Goal: Task Accomplishment & Management: Manage account settings

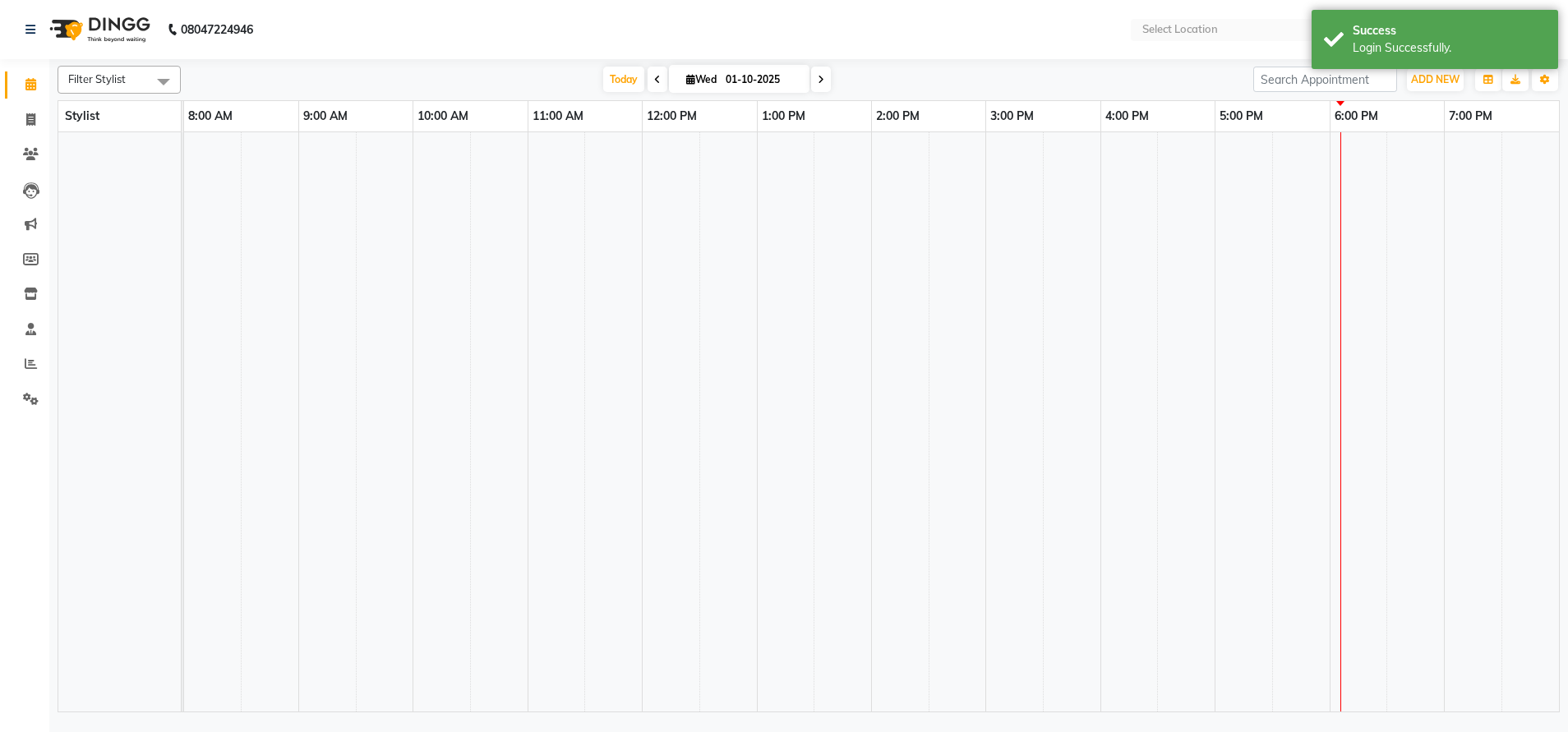
select select "en"
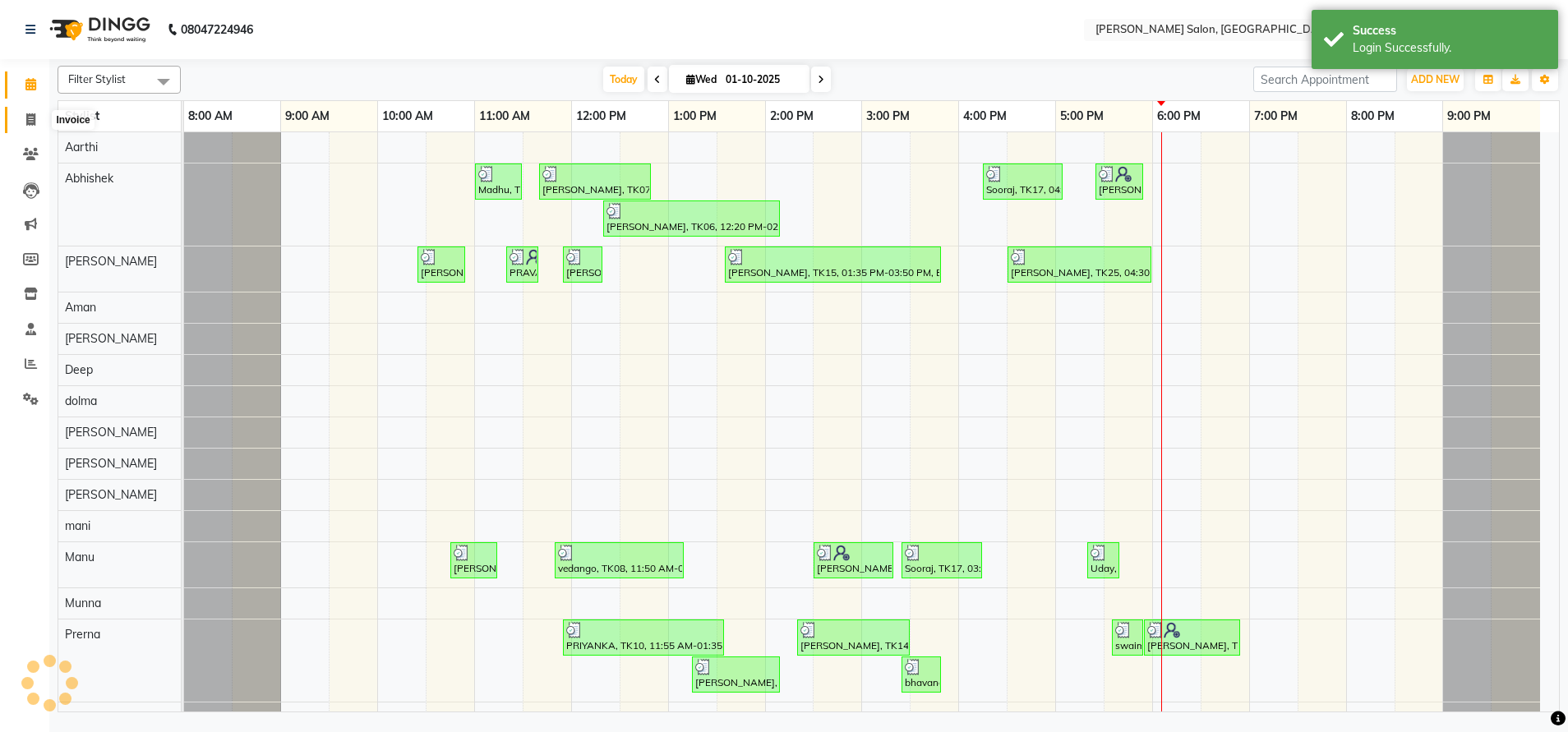
click at [30, 116] on icon at bounding box center [31, 119] width 9 height 12
select select "service"
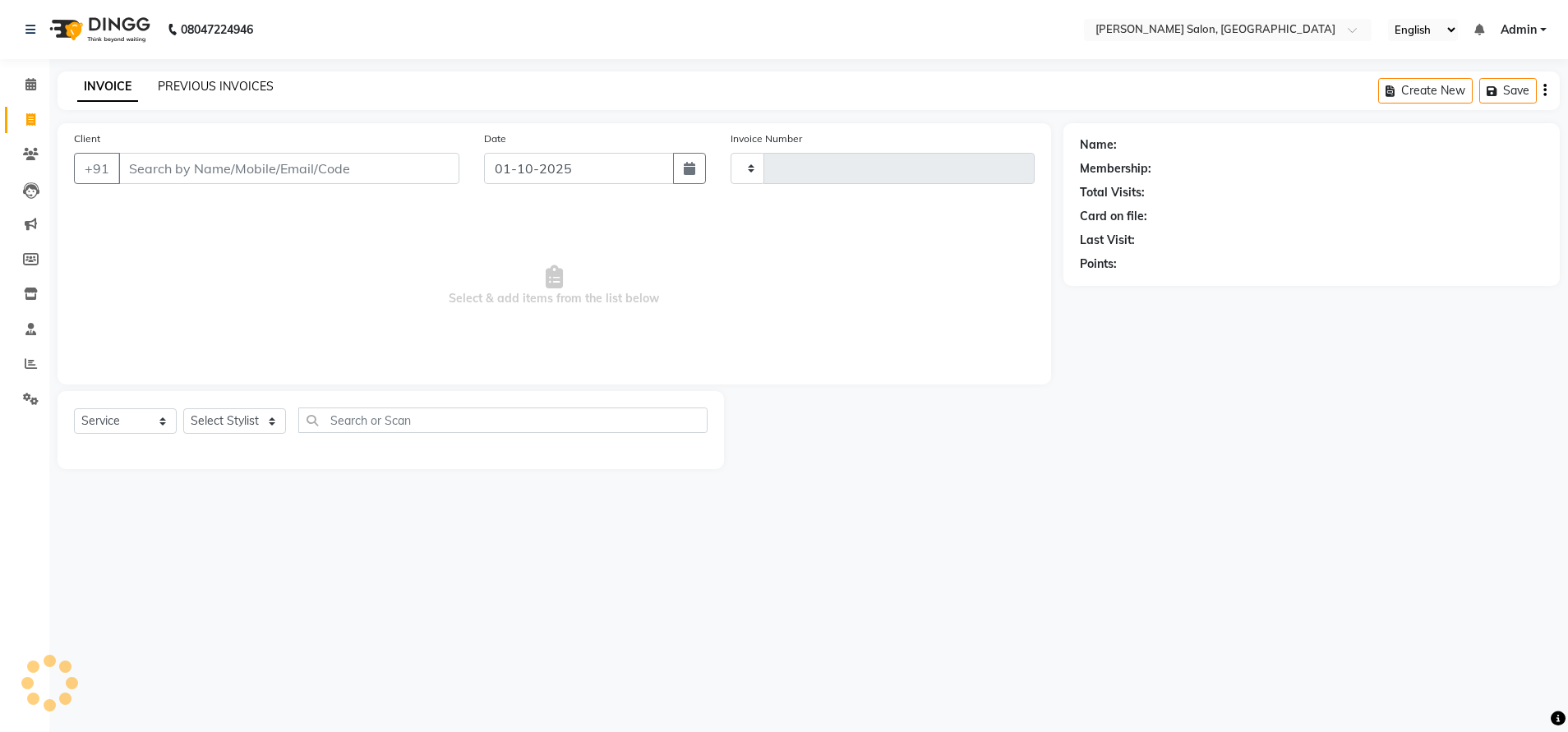
click at [199, 85] on link "PREVIOUS INVOICES" at bounding box center [215, 86] width 116 height 15
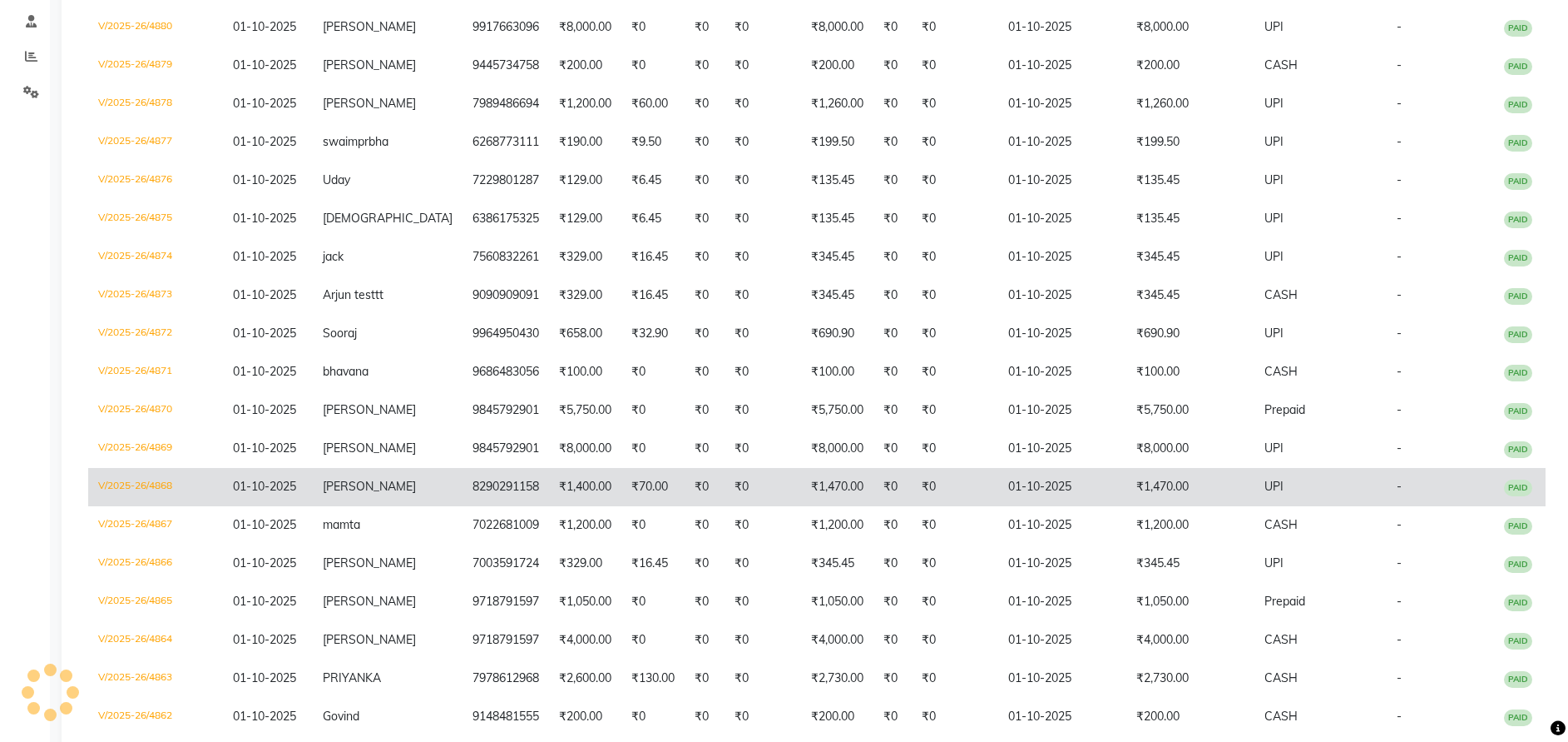
scroll to position [314, 0]
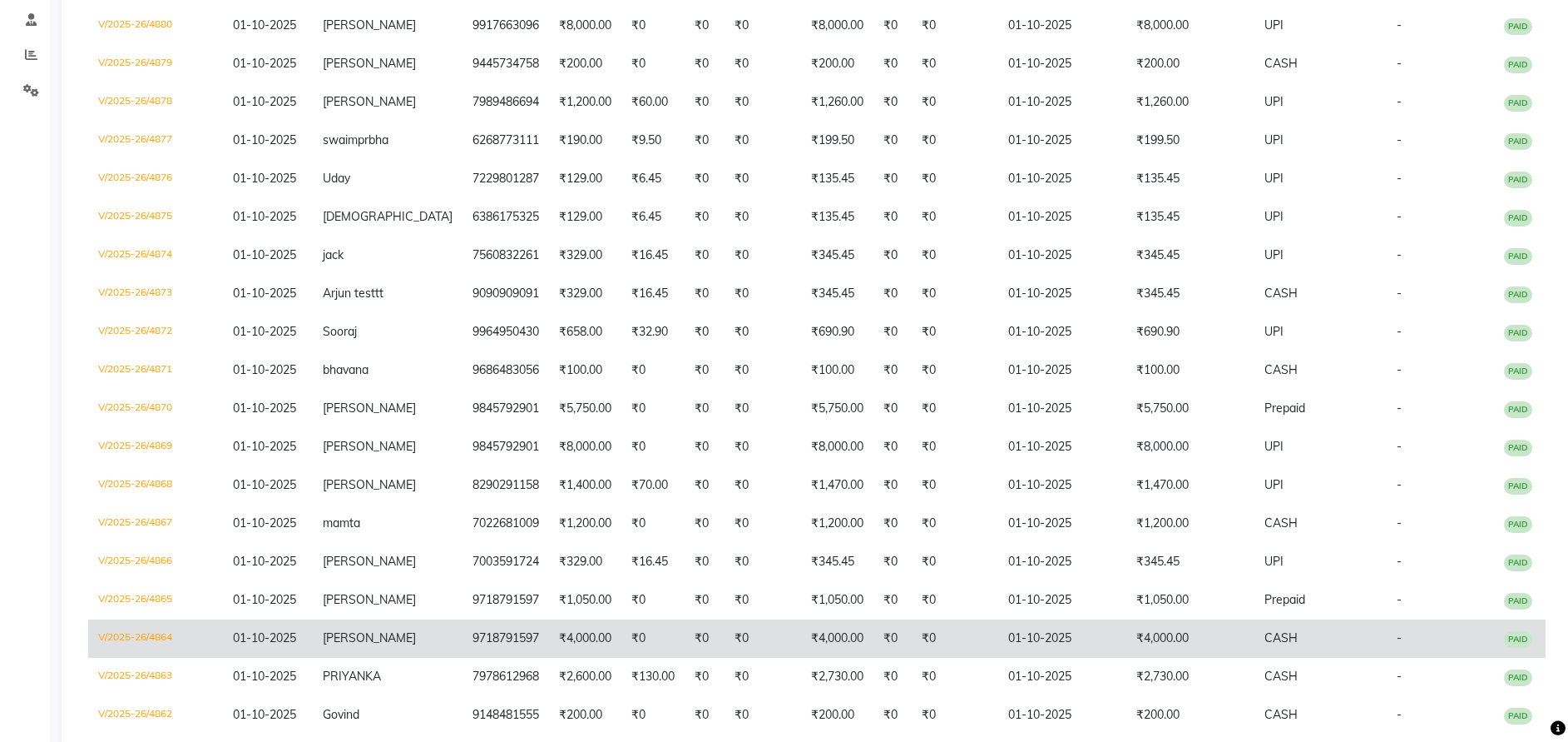
click at [489, 632] on td "9718791597" at bounding box center [506, 639] width 86 height 38
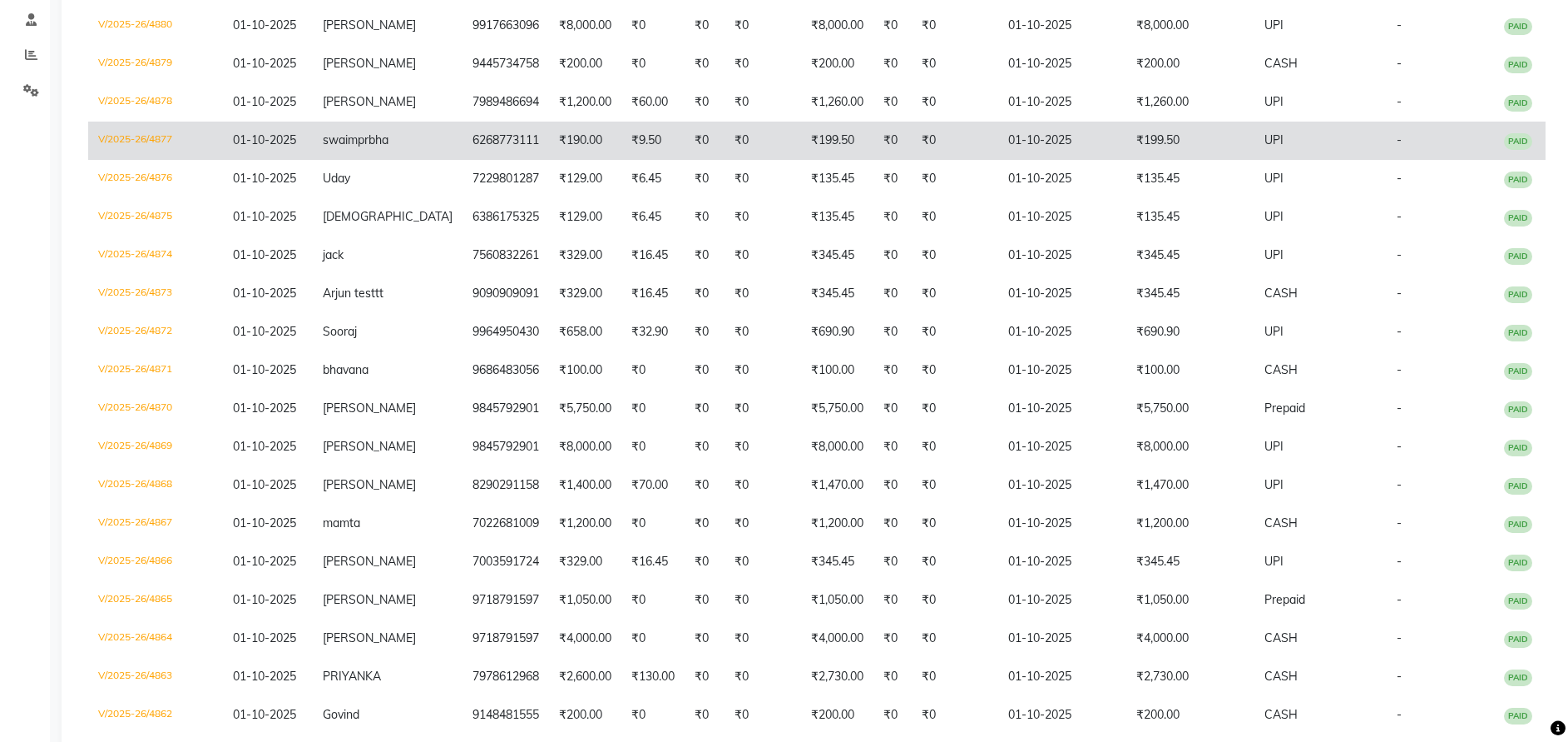
scroll to position [0, 0]
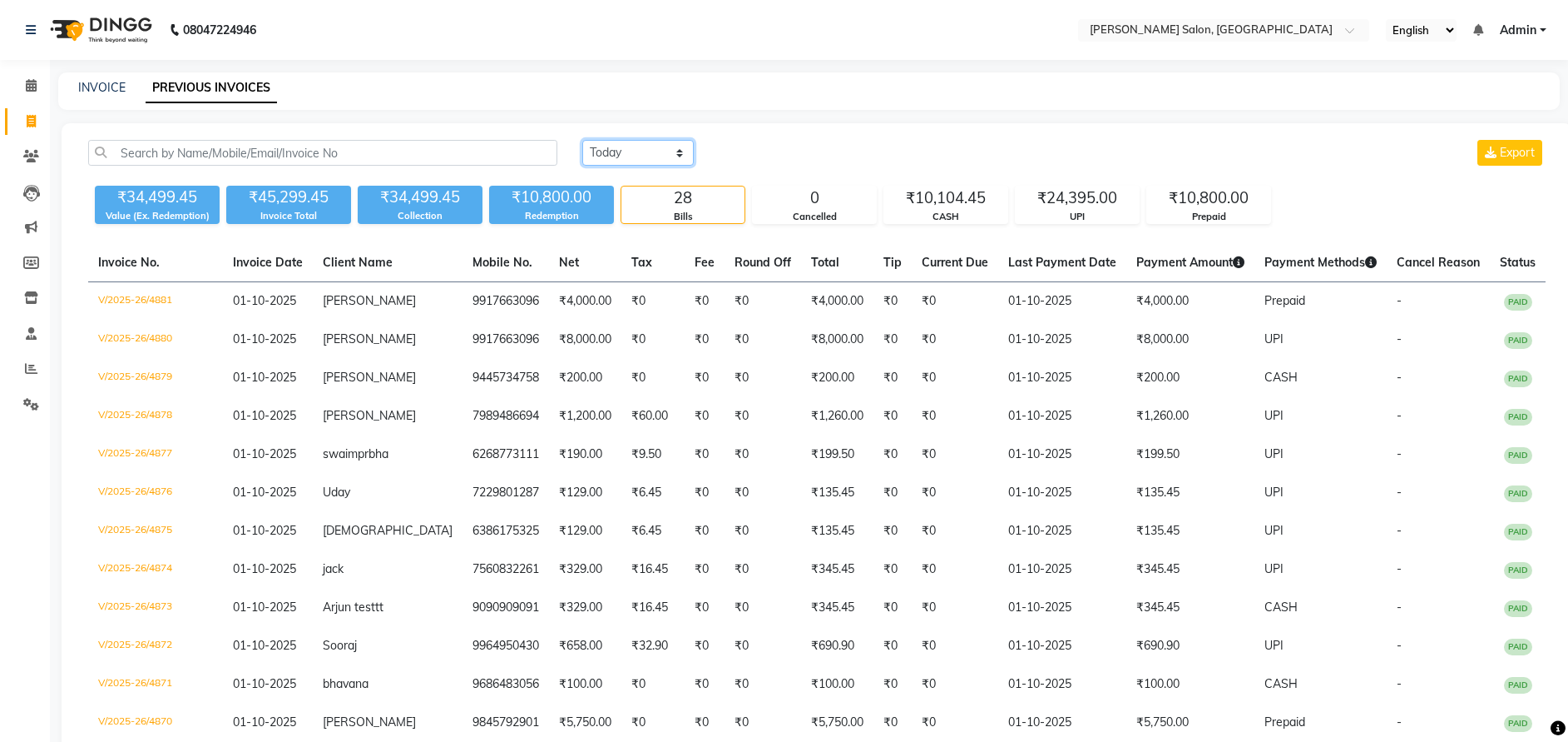
click at [613, 153] on select "[DATE] [DATE] Custom Range" at bounding box center [638, 152] width 112 height 26
select select "range"
click at [582, 139] on select "[DATE] [DATE] Custom Range" at bounding box center [638, 152] width 112 height 26
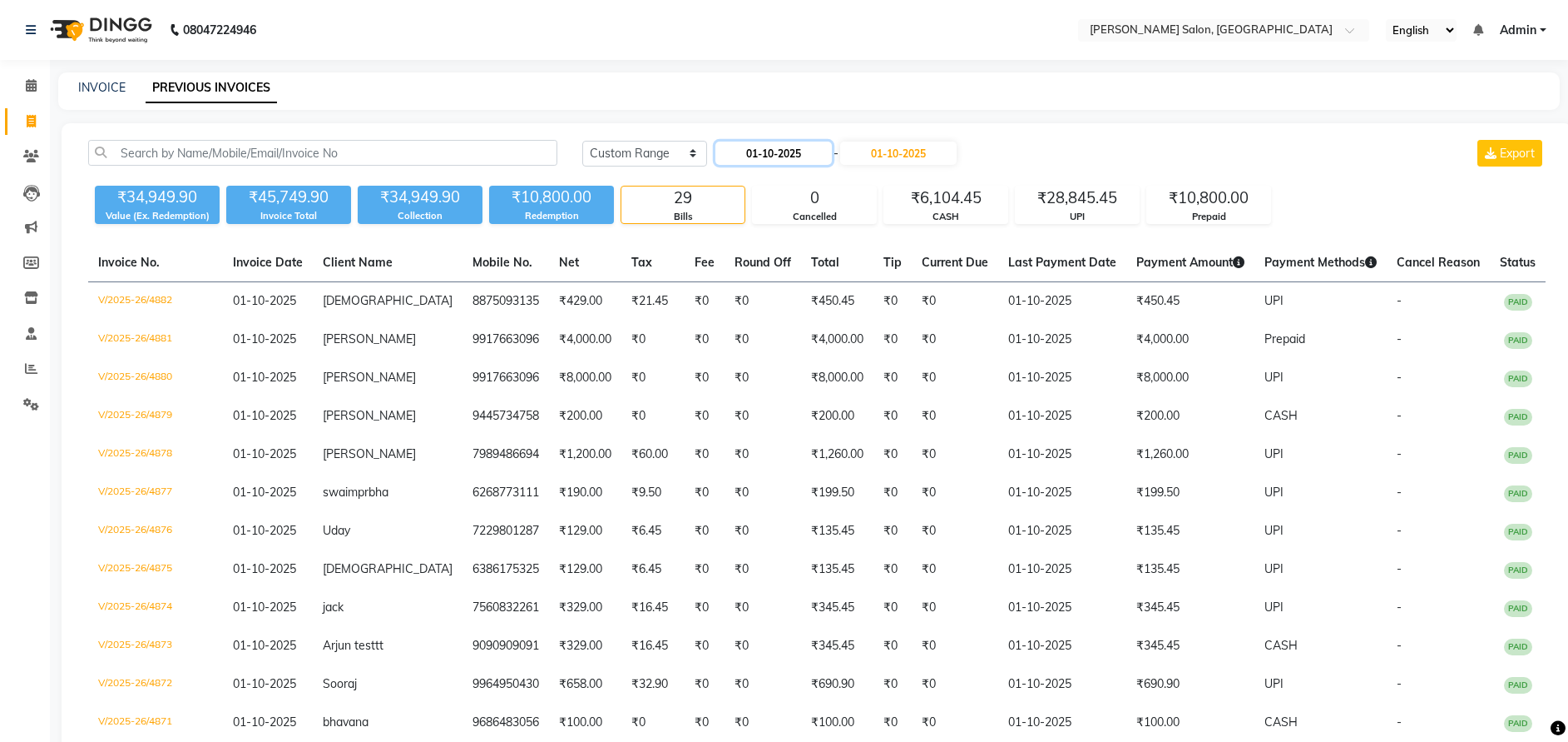
click at [784, 150] on input "01-10-2025" at bounding box center [773, 153] width 117 height 24
select select "10"
select select "2025"
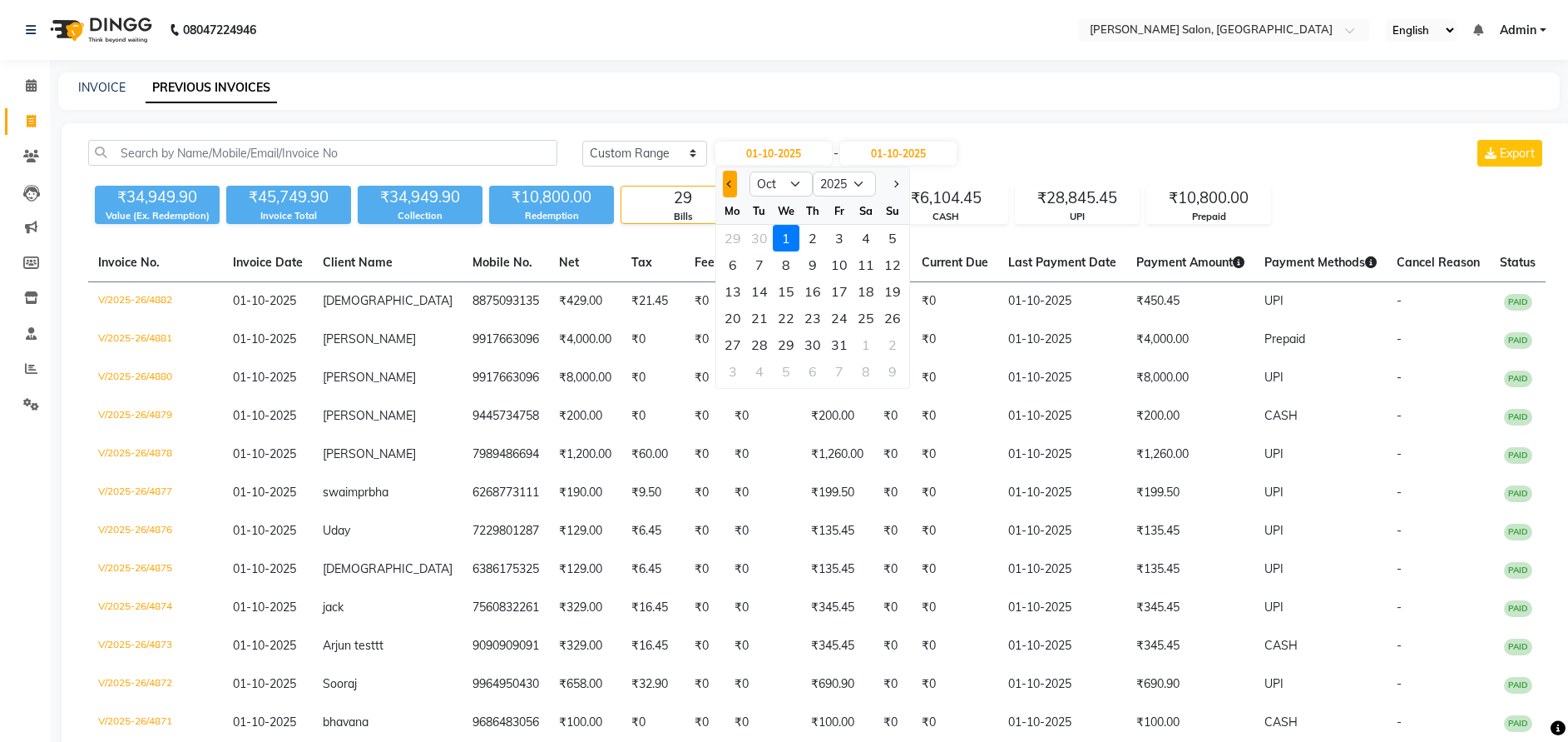
click at [730, 186] on span "Previous month" at bounding box center [730, 183] width 7 height 7
select select "9"
click at [895, 322] on div "28" at bounding box center [893, 318] width 27 height 27
type input "28-09-2025"
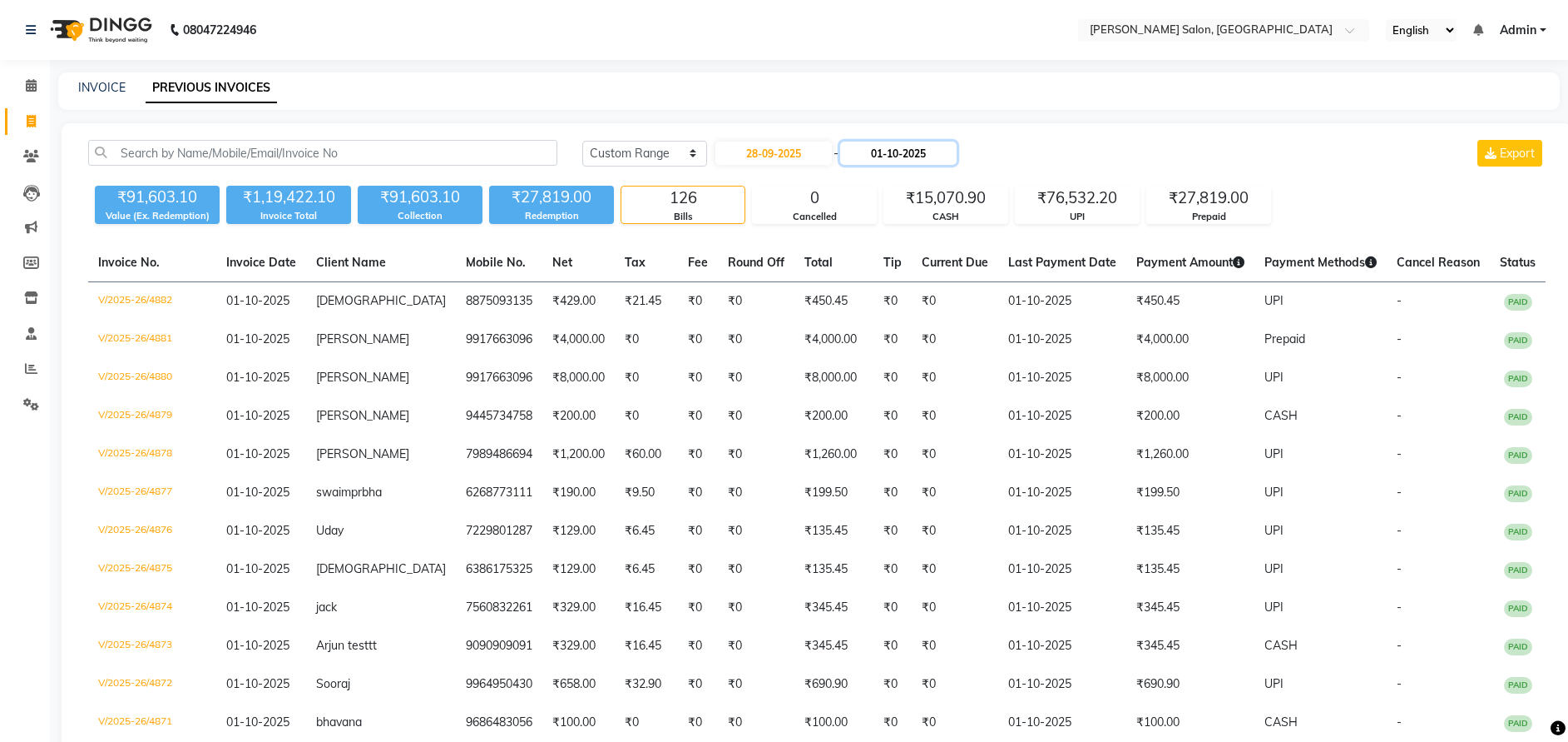
click at [919, 143] on input "01-10-2025" at bounding box center [898, 153] width 117 height 24
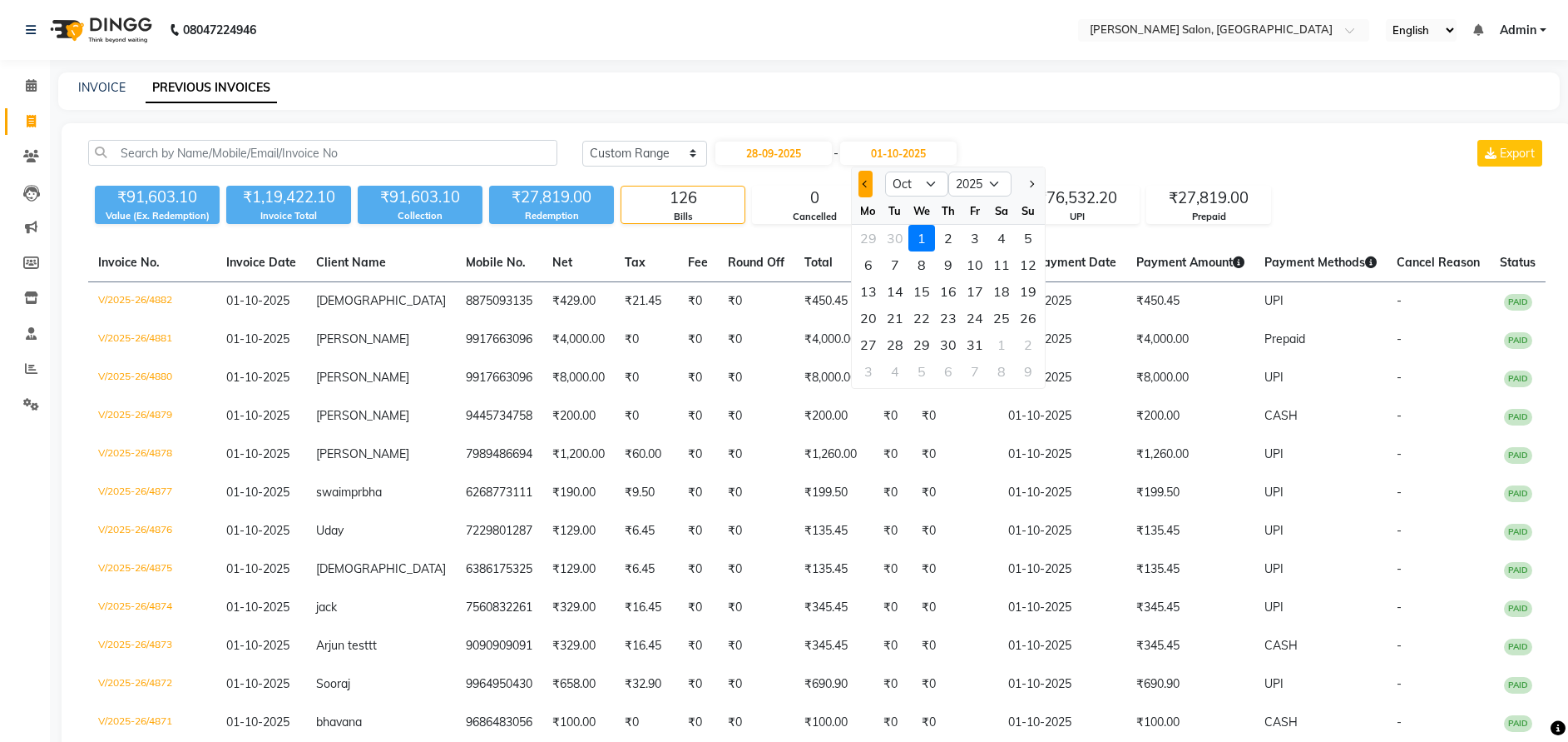
click at [858, 177] on button "Previous month" at bounding box center [865, 184] width 14 height 27
select select "9"
click at [1026, 317] on div "28" at bounding box center [1028, 318] width 27 height 27
type input "28-09-2025"
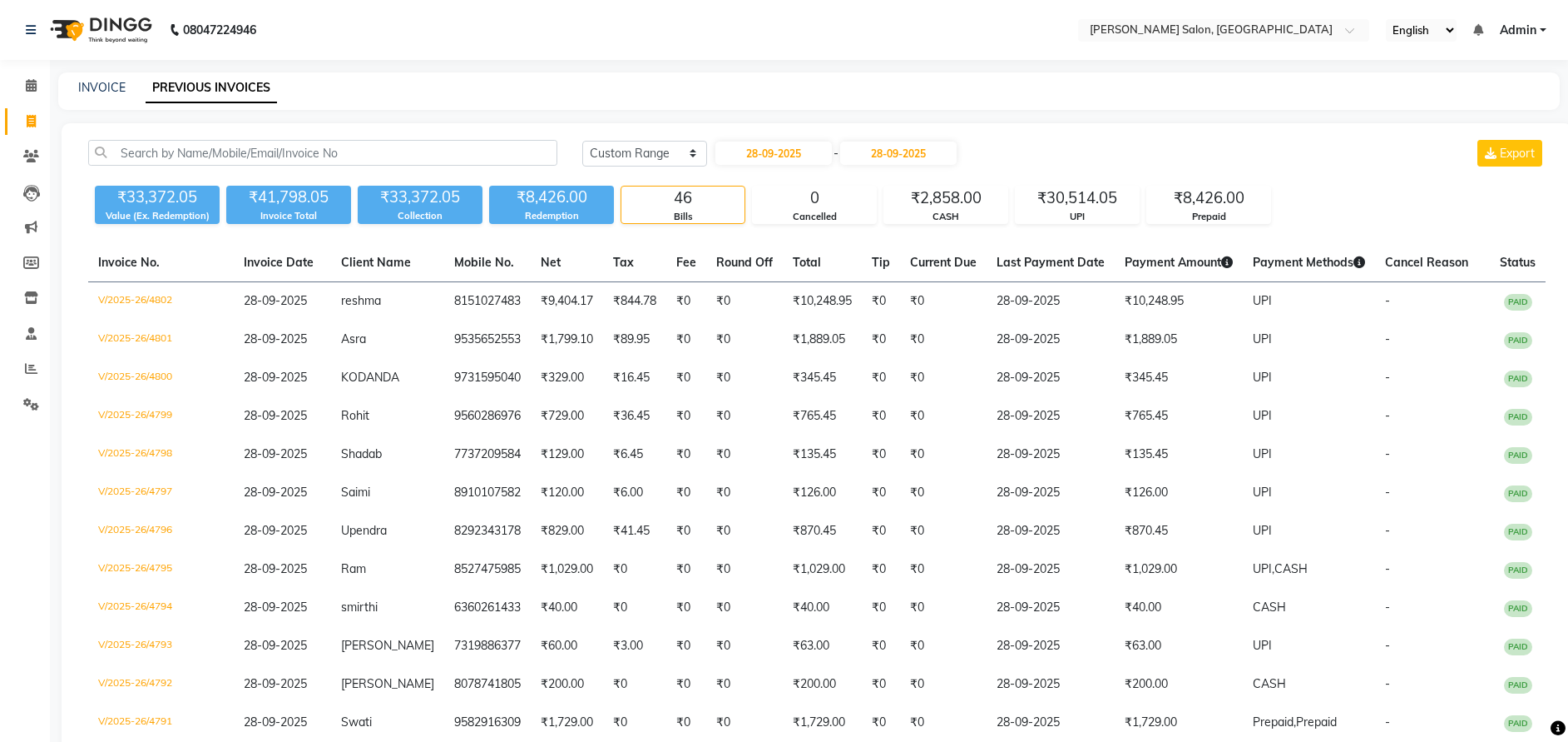
click at [1131, 159] on div "Today Yesterday Custom Range 28-09-2025 - 28-09-2025 Export" at bounding box center [1064, 153] width 964 height 27
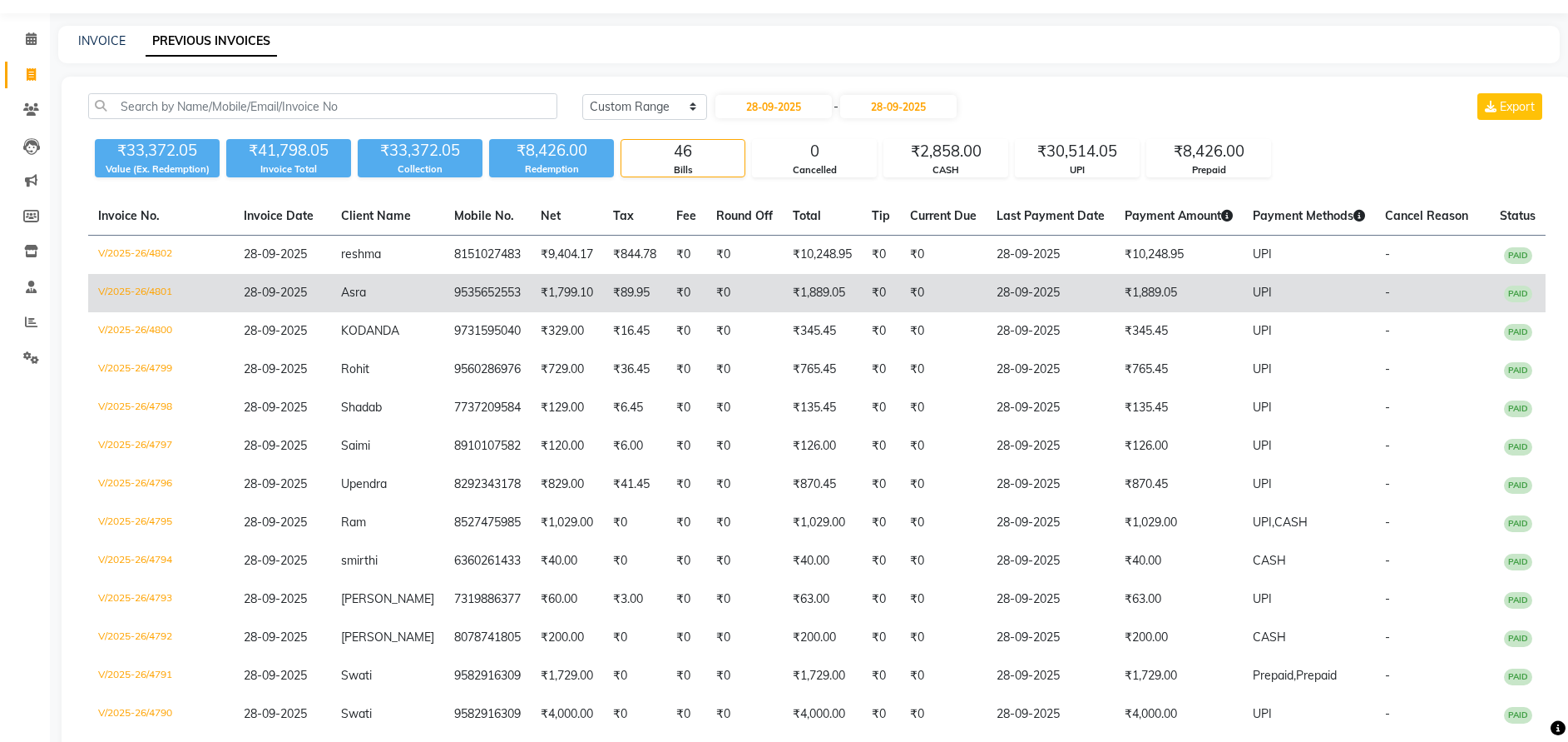
scroll to position [55, 0]
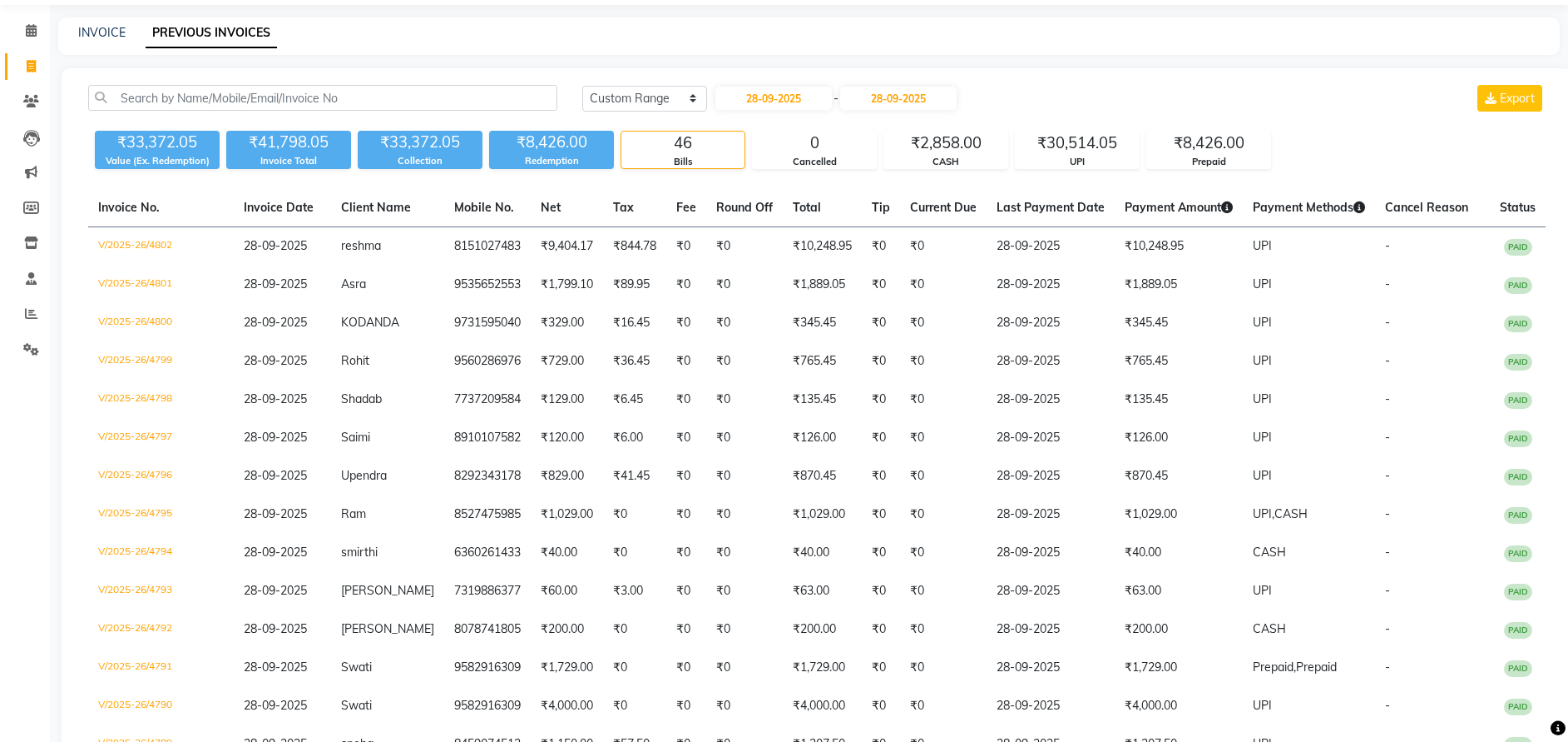
click at [1097, 40] on div "INVOICE PREVIOUS INVOICES" at bounding box center [799, 32] width 1482 height 17
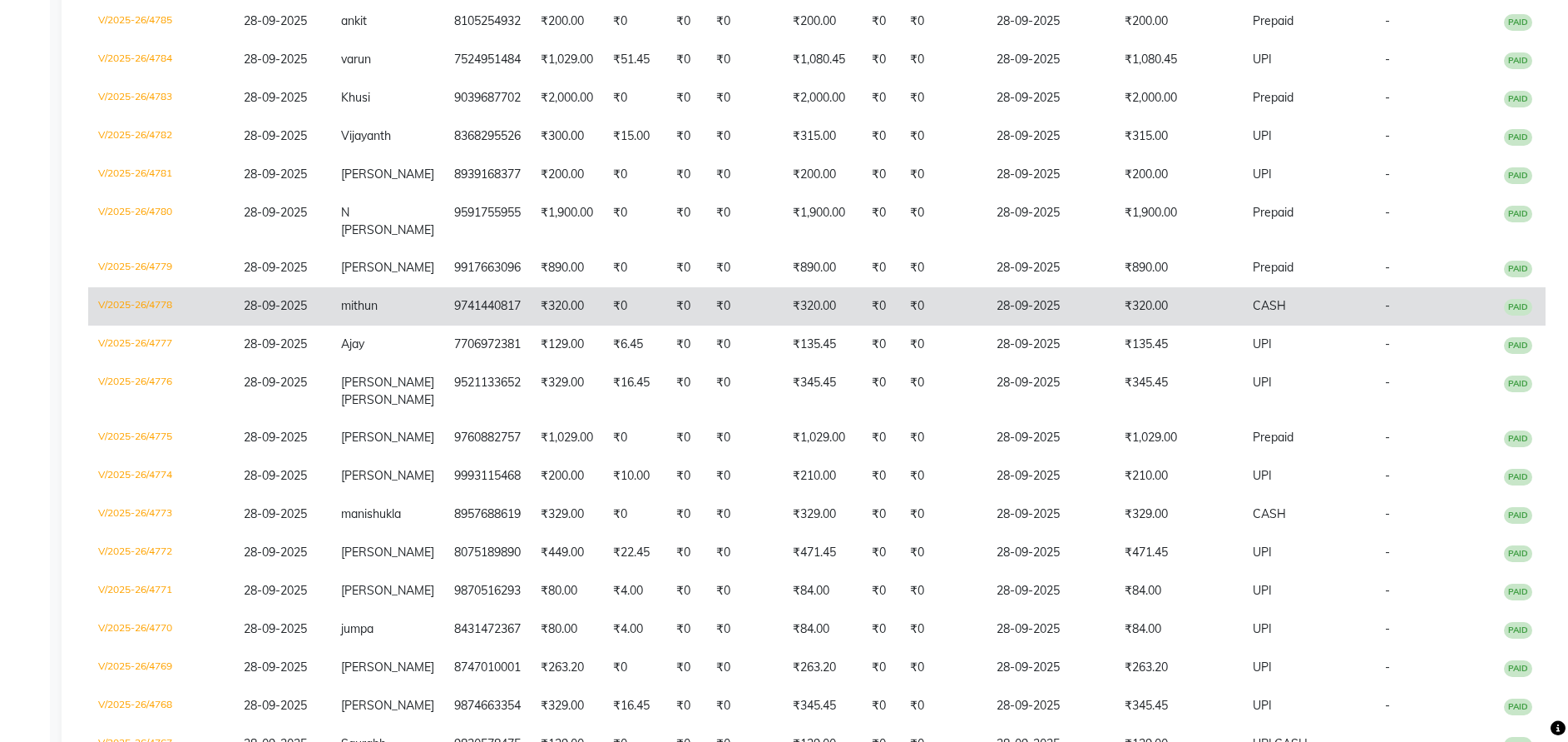
scroll to position [1007, 0]
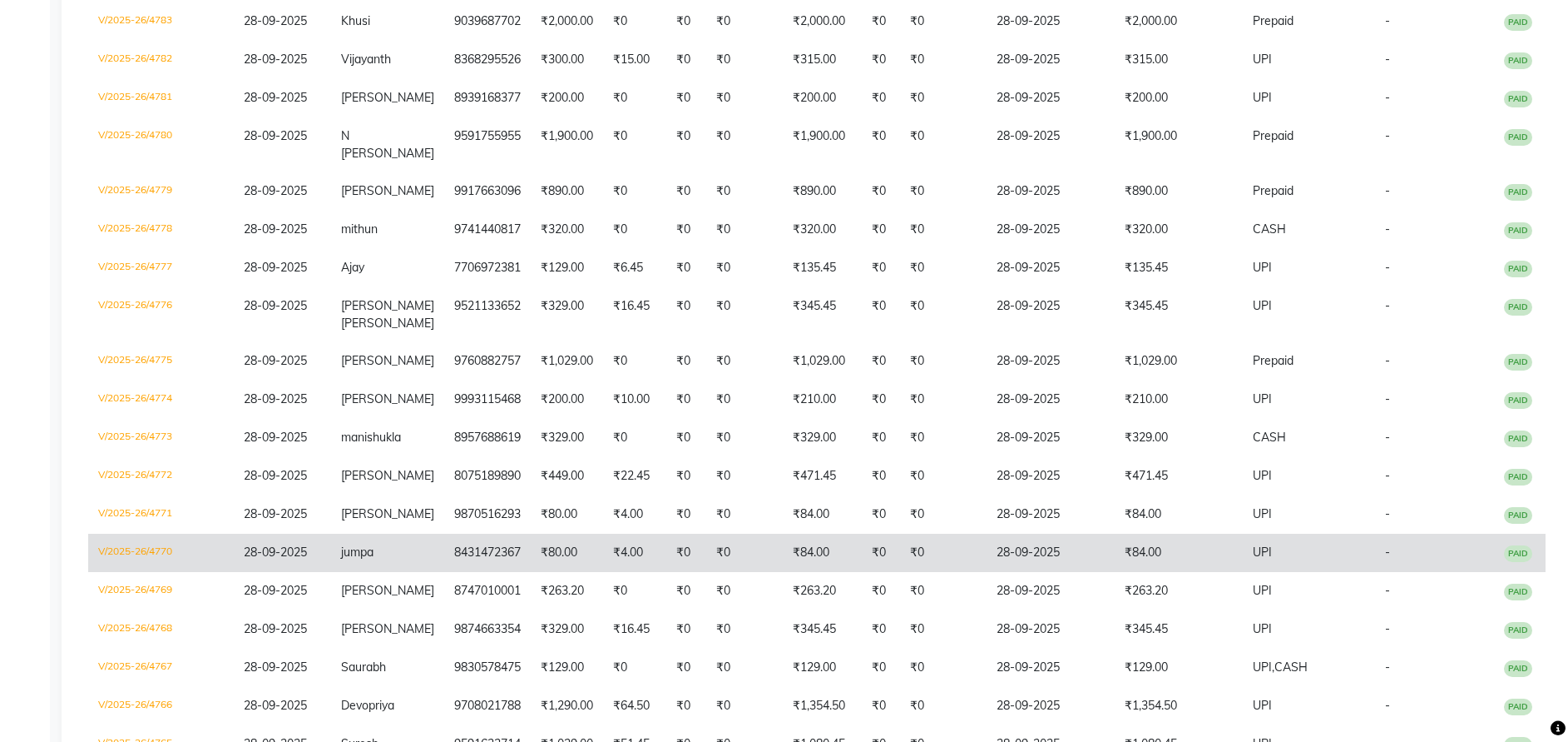
click at [1035, 566] on td "28-09-2025" at bounding box center [1050, 552] width 128 height 38
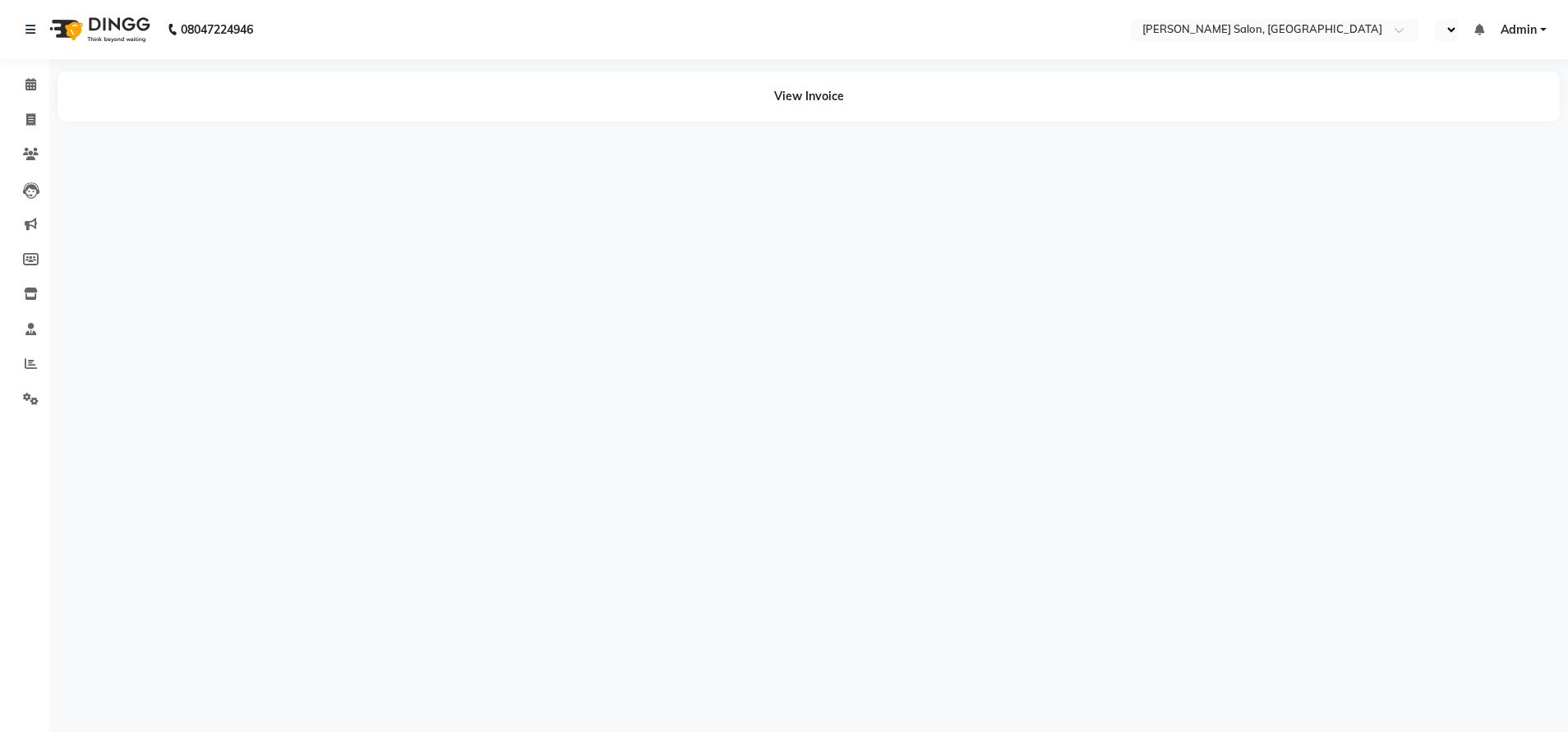
select select "en"
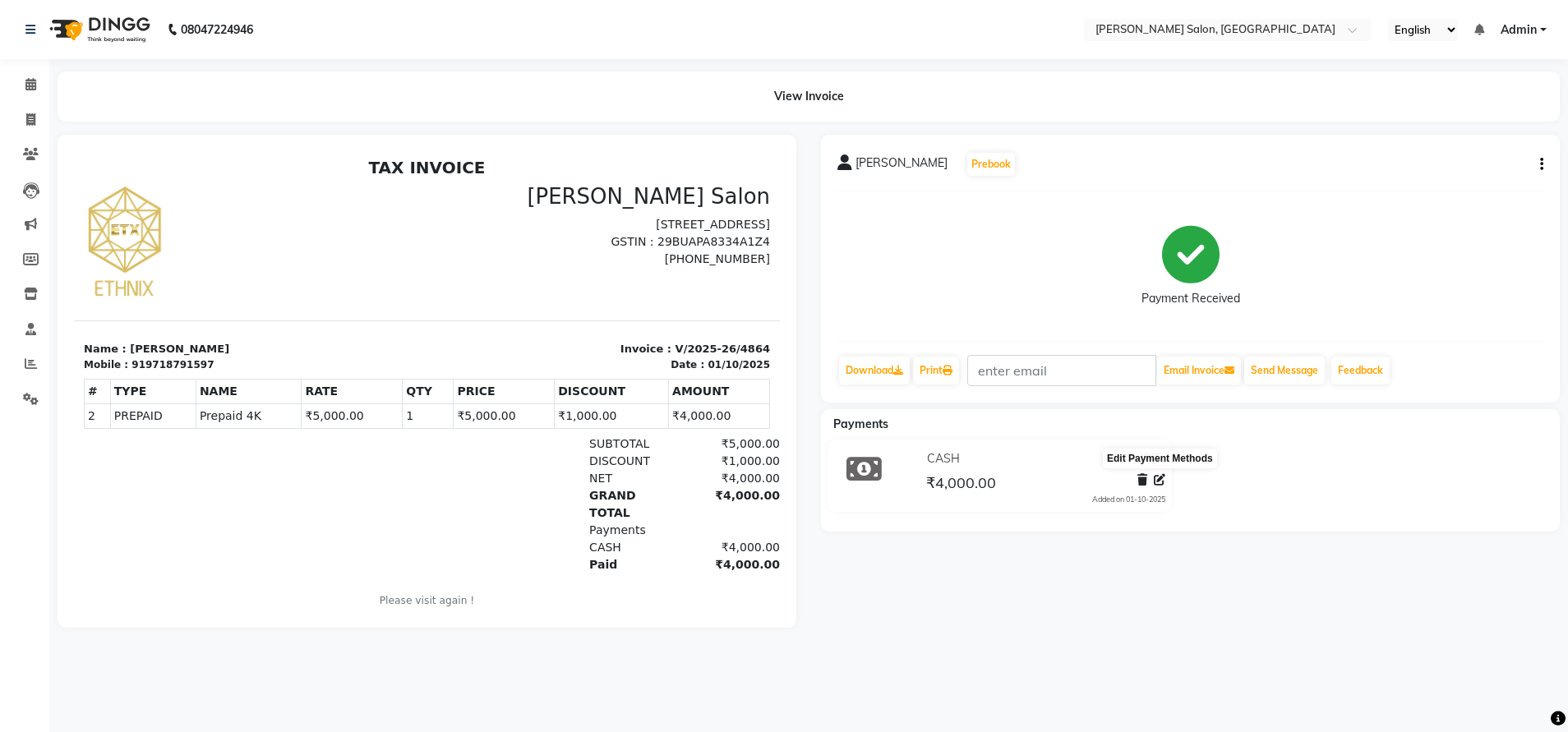
click at [1160, 477] on icon at bounding box center [1160, 479] width 11 height 11
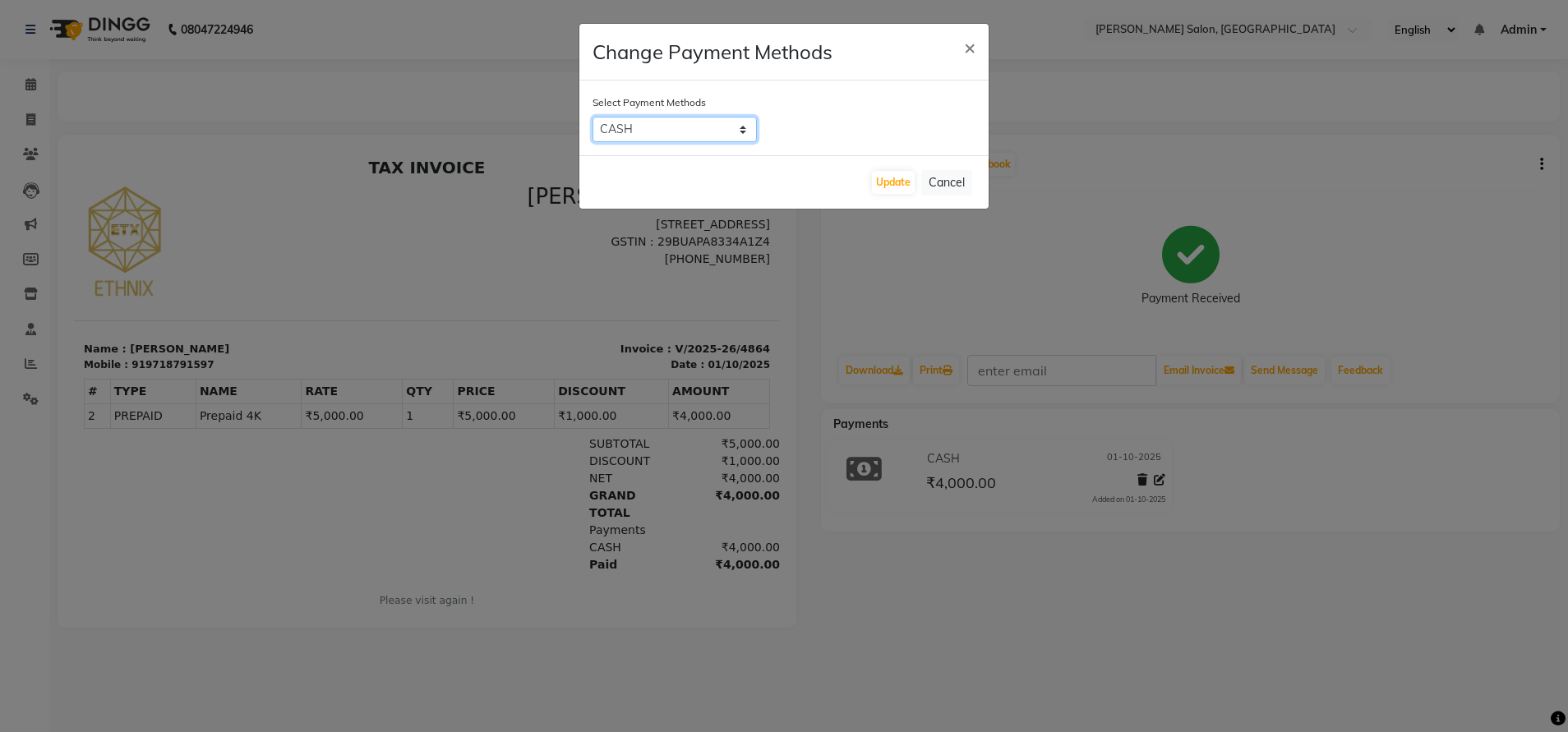
click at [723, 132] on select "UPI CARD CASH Master Card Visa Card ONLINE" at bounding box center [673, 129] width 164 height 25
select select "8"
click at [592, 117] on select "UPI CARD CASH Master Card Visa Card ONLINE" at bounding box center [673, 129] width 164 height 25
click at [880, 183] on button "Update" at bounding box center [894, 182] width 43 height 23
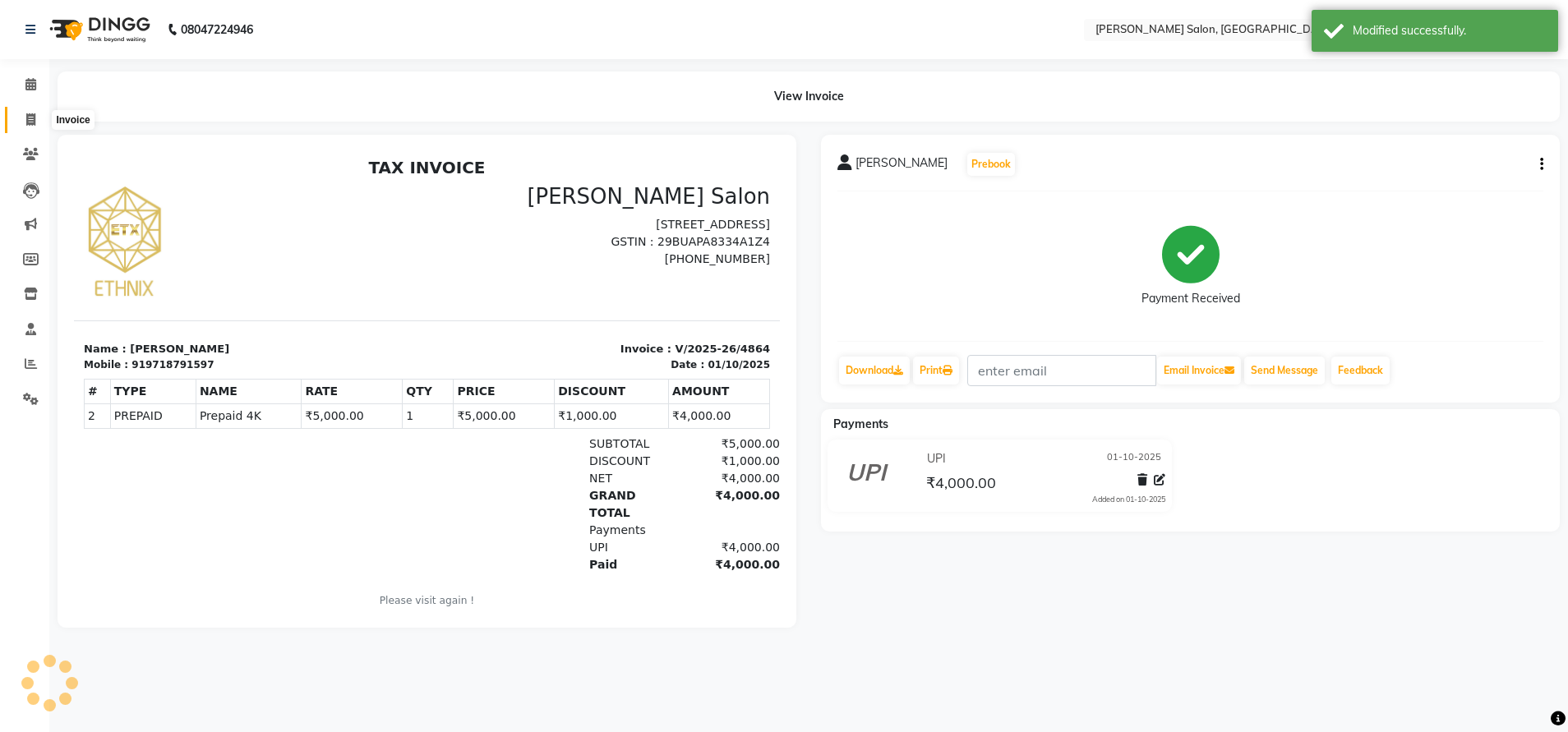
click at [33, 113] on icon at bounding box center [31, 119] width 9 height 12
select select "service"
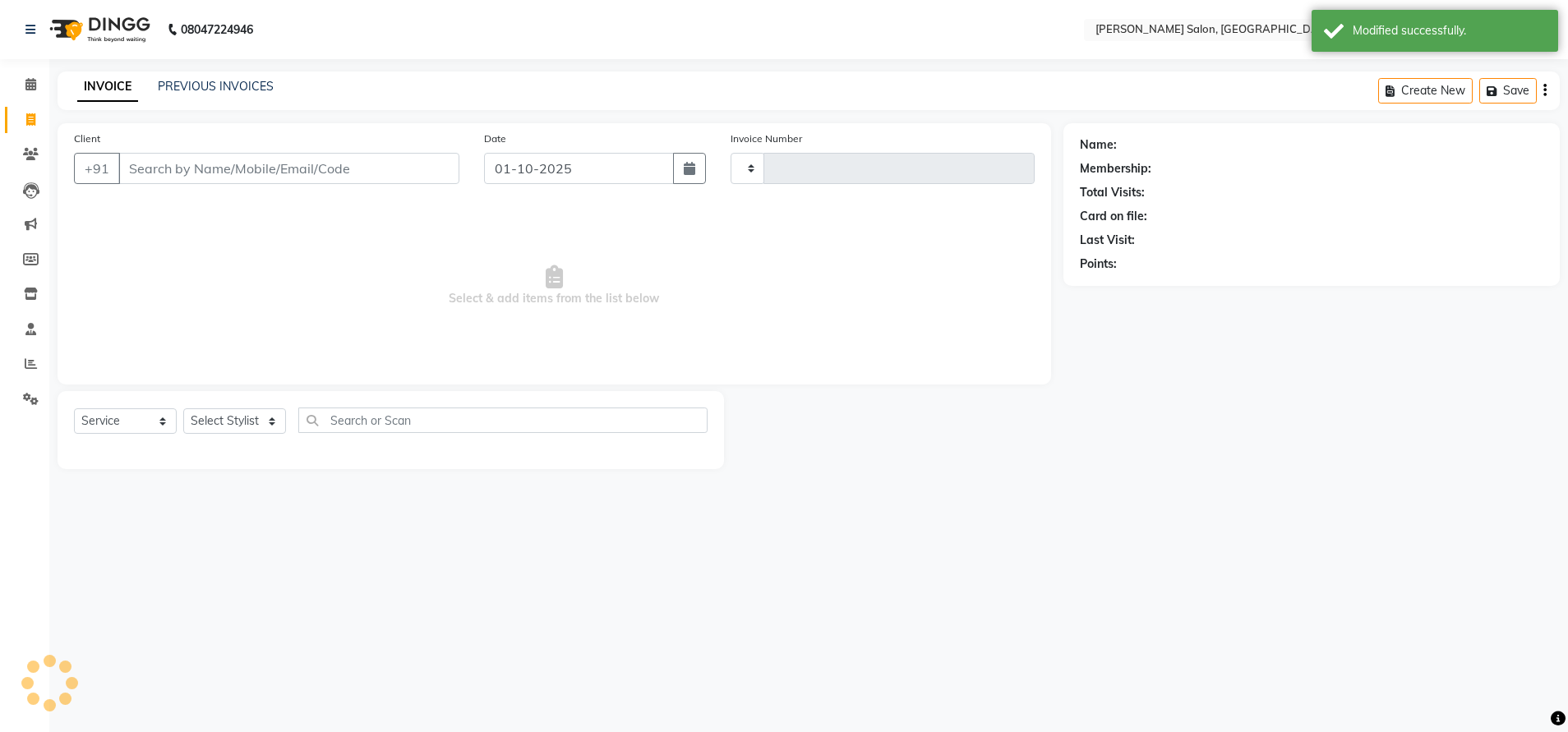
type input "4882"
select select "4781"
click at [198, 90] on link "PREVIOUS INVOICES" at bounding box center [215, 86] width 116 height 15
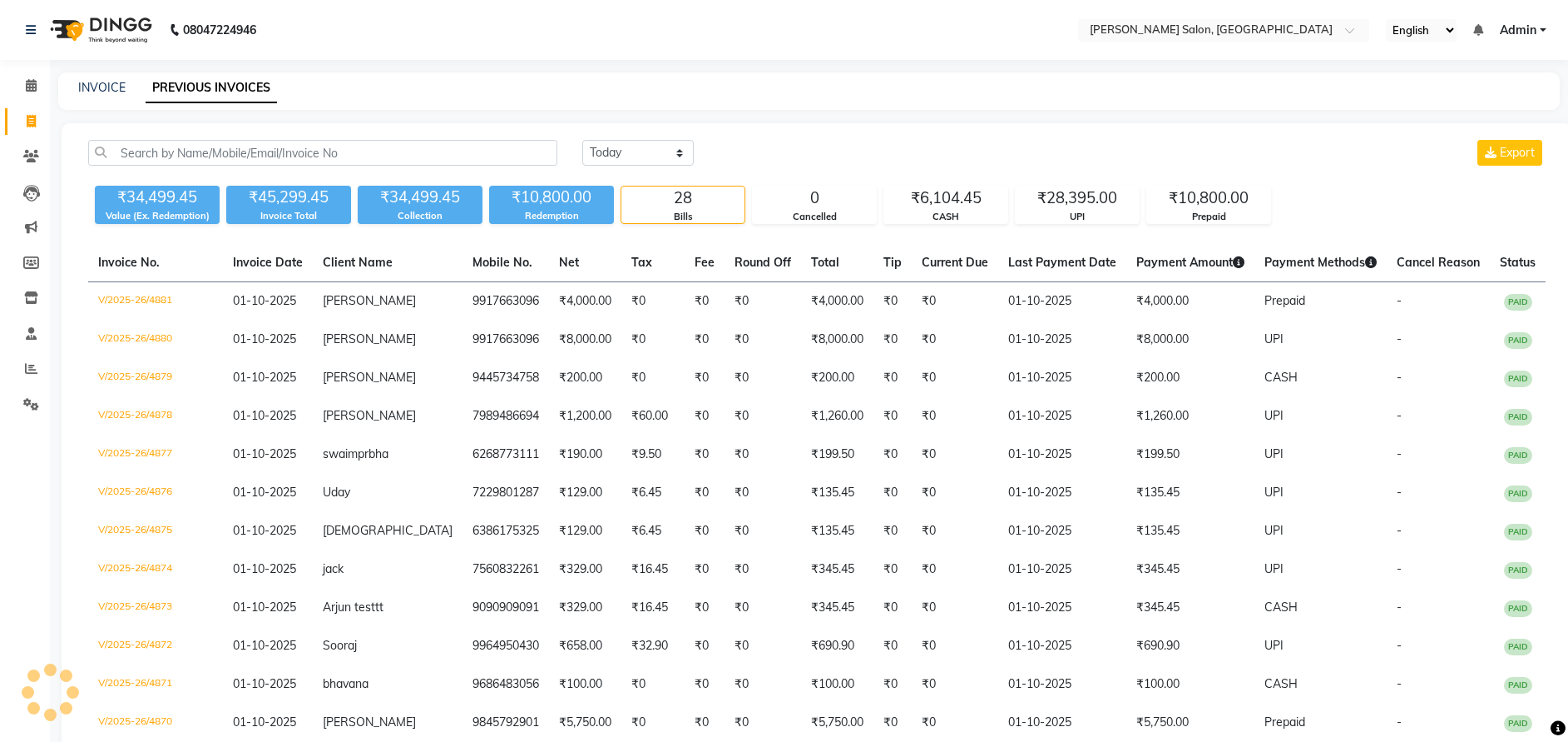
click at [99, 79] on div "INVOICE" at bounding box center [101, 87] width 47 height 17
click at [99, 81] on link "INVOICE" at bounding box center [101, 87] width 47 height 15
select select "service"
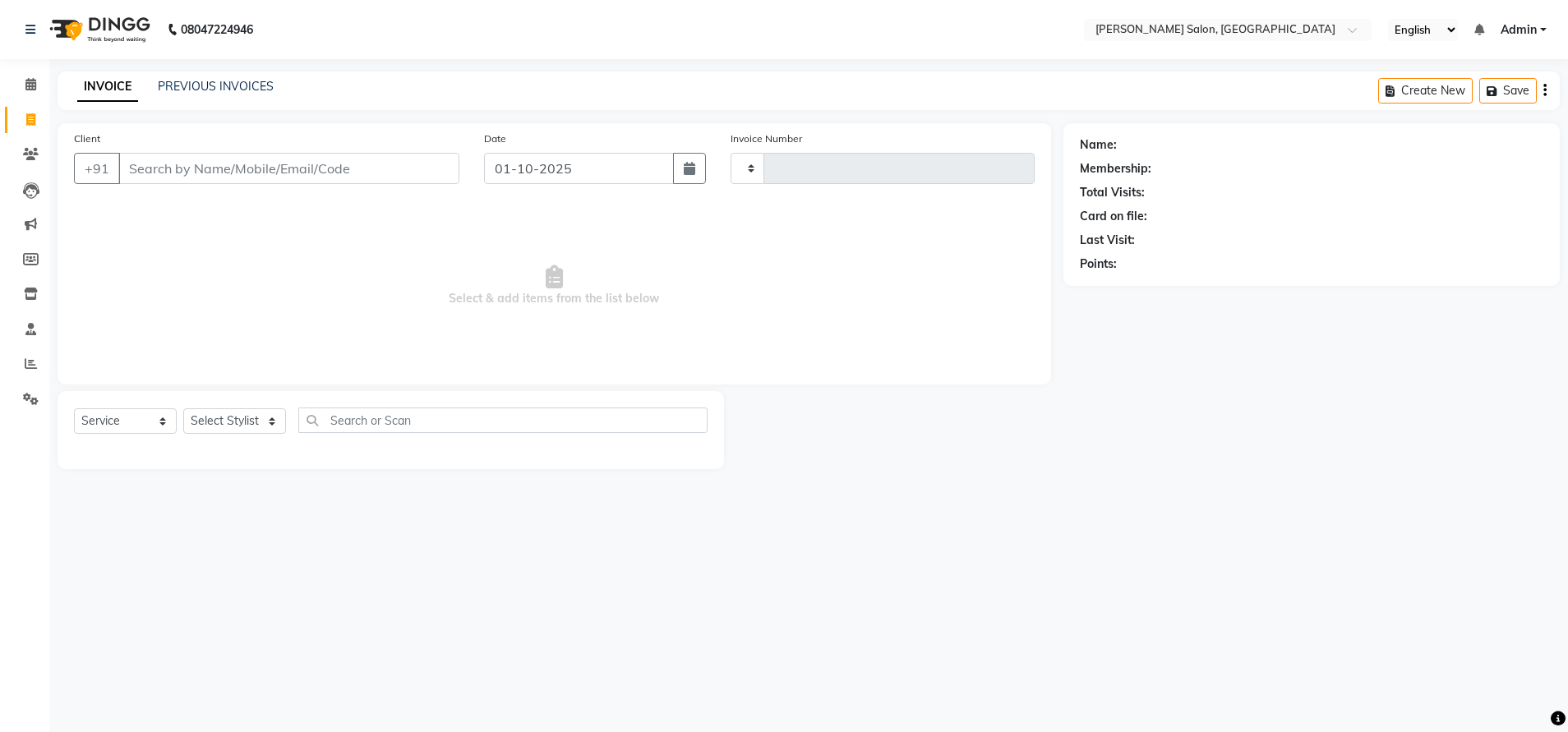
type input "4883"
select select "4781"
click at [192, 83] on link "PREVIOUS INVOICES" at bounding box center [215, 86] width 116 height 15
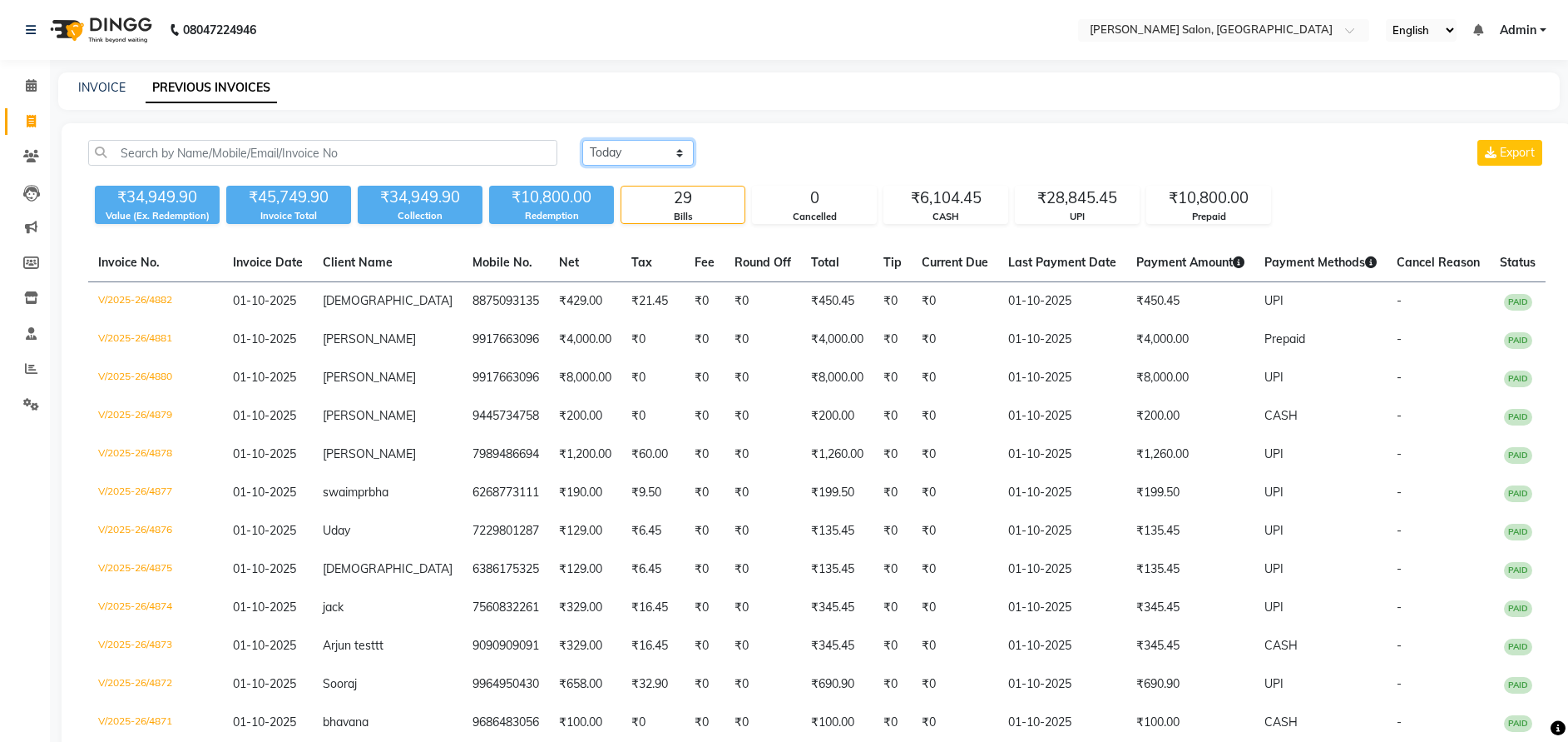
click at [603, 151] on select "Today Yesterday Custom Range" at bounding box center [638, 152] width 112 height 26
select select "range"
click at [582, 139] on select "Today Yesterday Custom Range" at bounding box center [638, 152] width 112 height 26
click at [776, 155] on input "01-10-2025" at bounding box center [773, 153] width 117 height 24
select select "10"
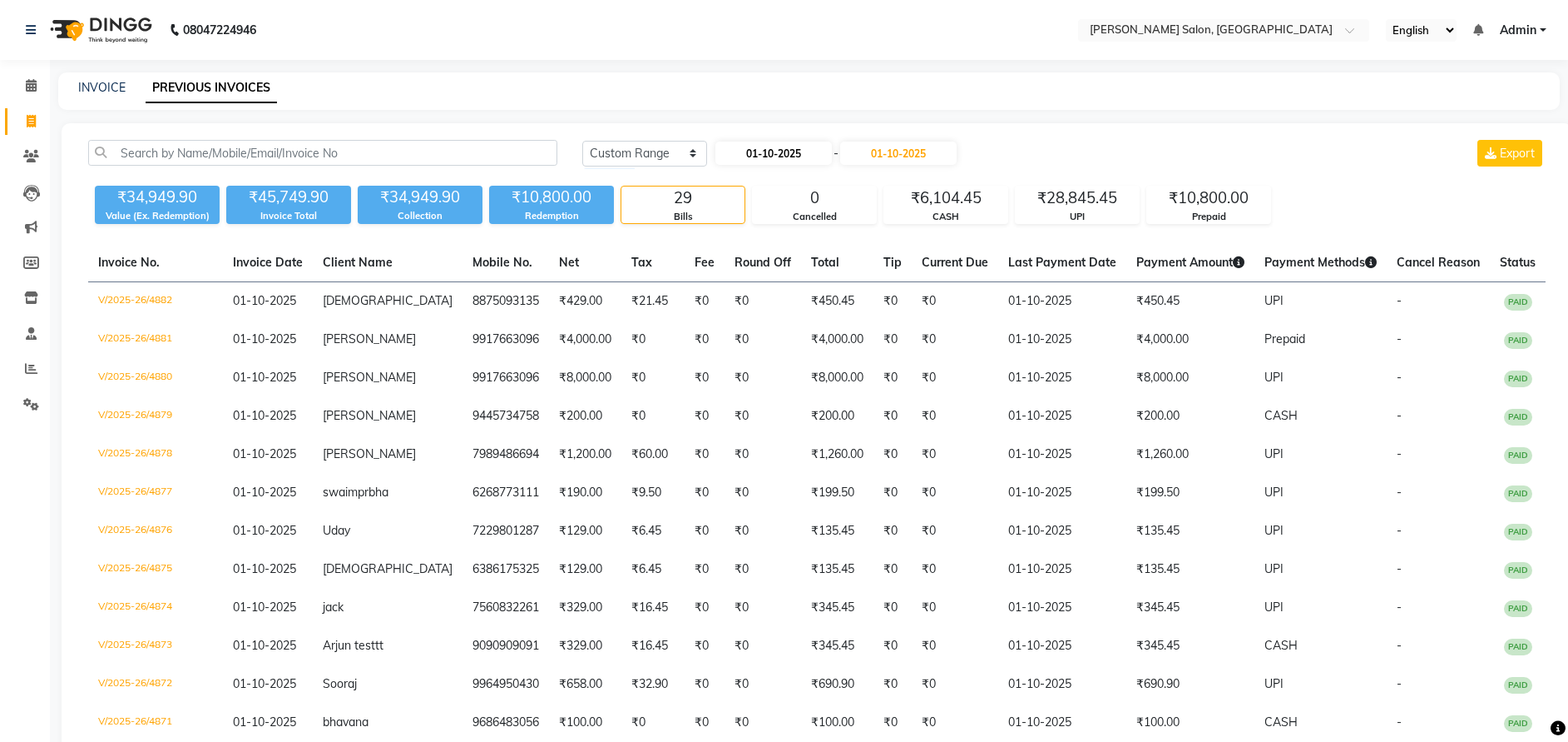
select select "2025"
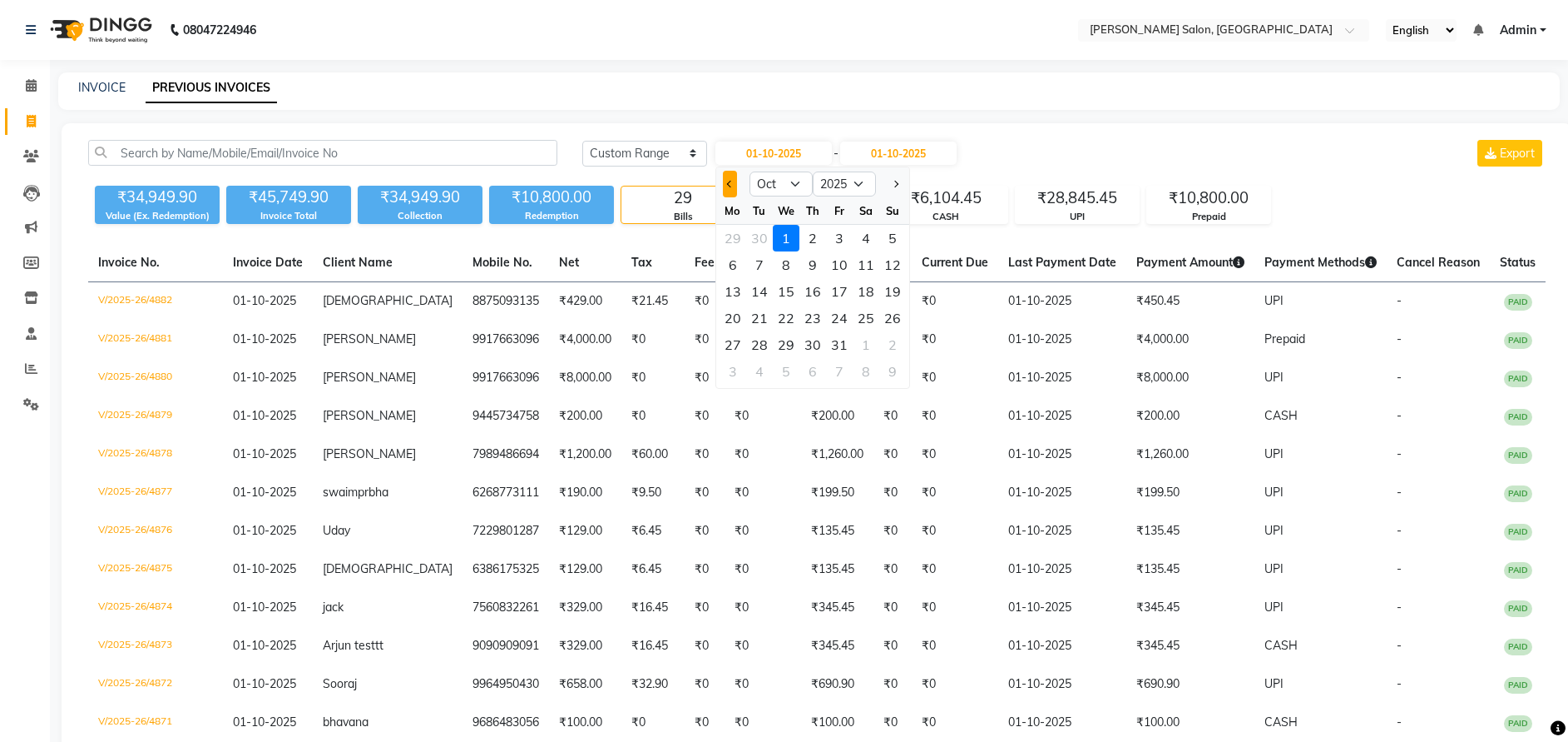
click at [729, 179] on button "Previous month" at bounding box center [729, 184] width 14 height 27
select select "9"
click at [886, 310] on div "28" at bounding box center [893, 318] width 27 height 27
type input "28-09-2025"
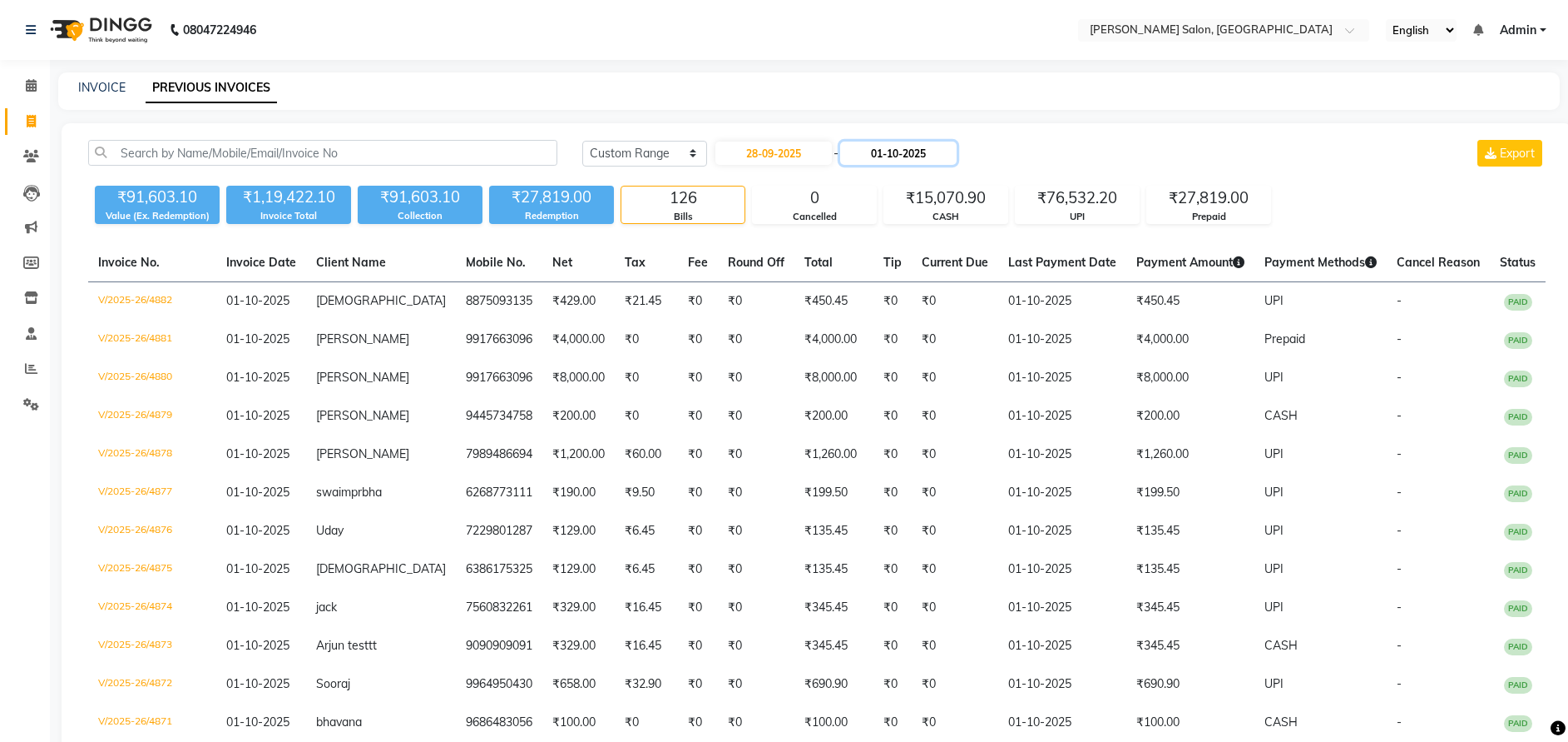
click at [912, 146] on input "01-10-2025" at bounding box center [898, 153] width 117 height 24
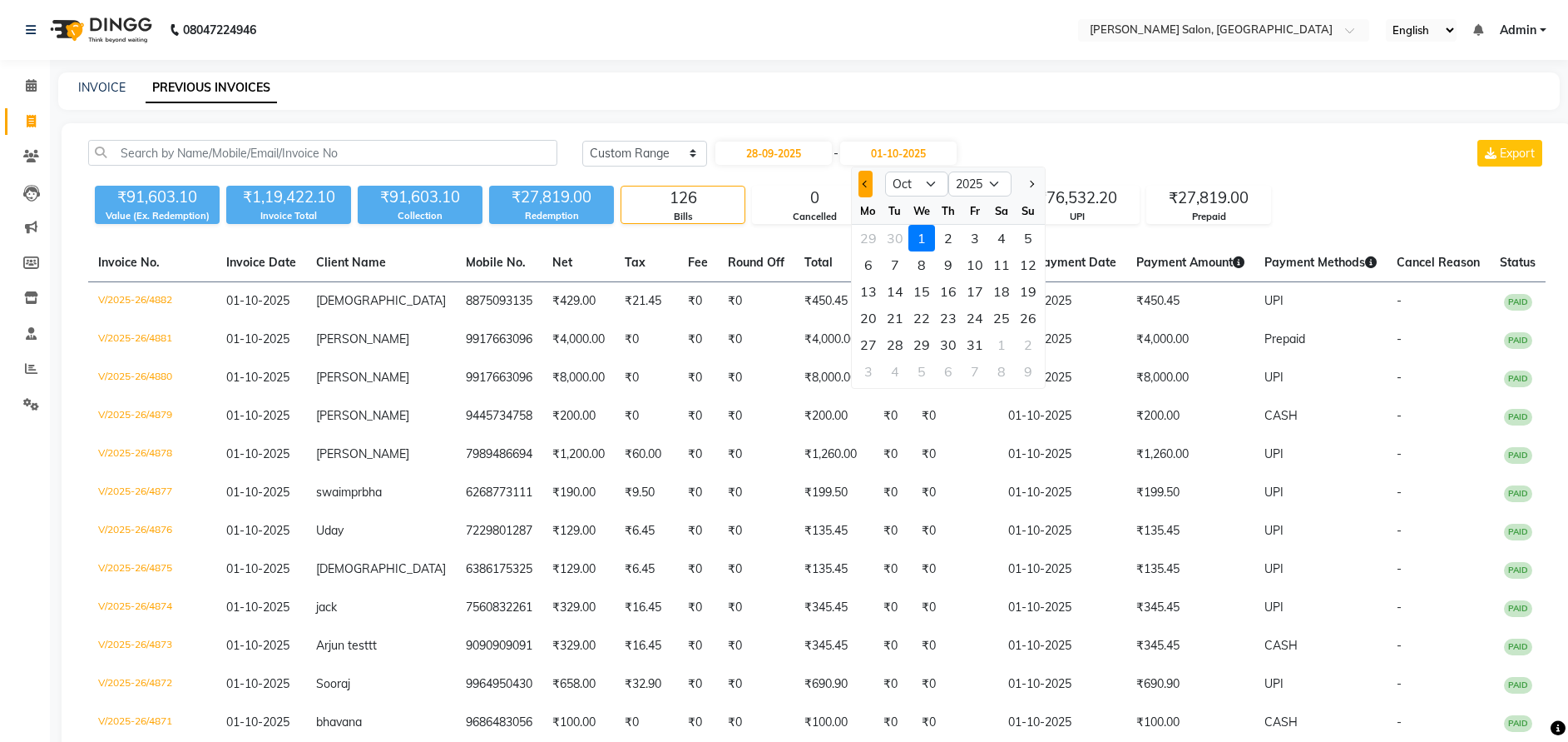
click at [866, 177] on button "Previous month" at bounding box center [865, 184] width 14 height 27
select select "9"
click at [1025, 317] on div "28" at bounding box center [1028, 318] width 27 height 27
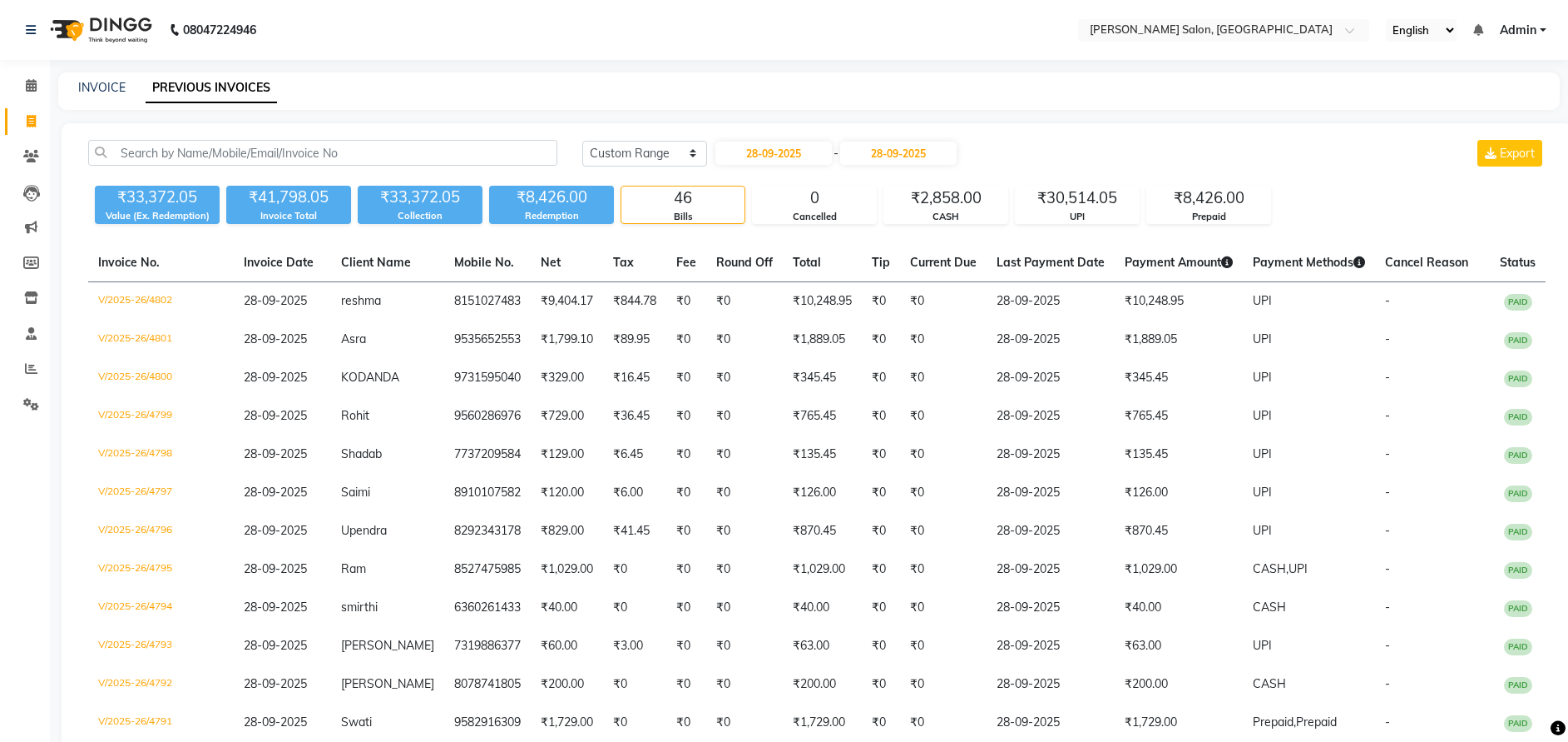
click at [1084, 143] on div "Today Yesterday Custom Range 28-09-2025 - 28-09-2025 Export" at bounding box center [1064, 153] width 964 height 27
click at [902, 150] on input "28-09-2025" at bounding box center [898, 153] width 117 height 24
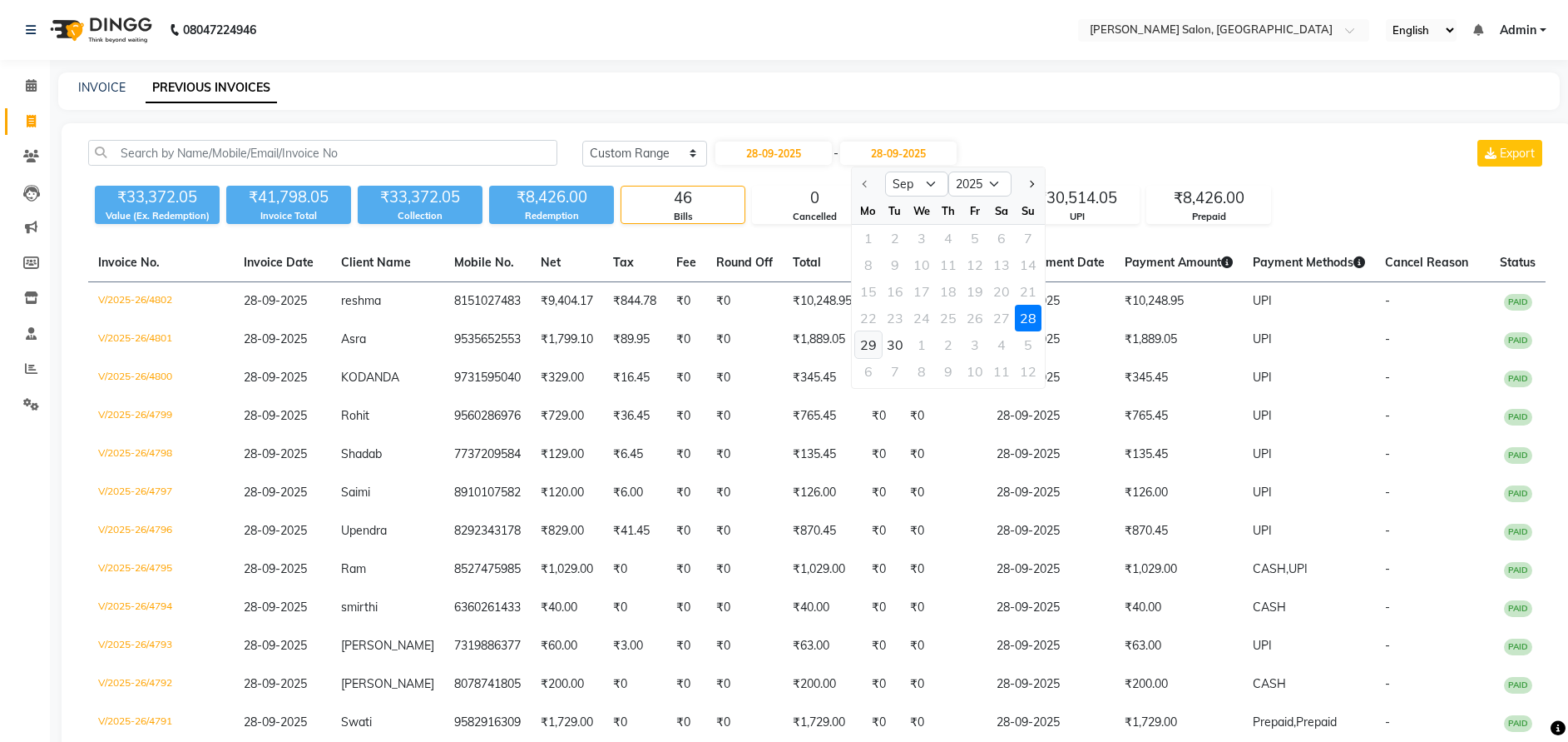
click at [863, 333] on div "29" at bounding box center [869, 344] width 27 height 27
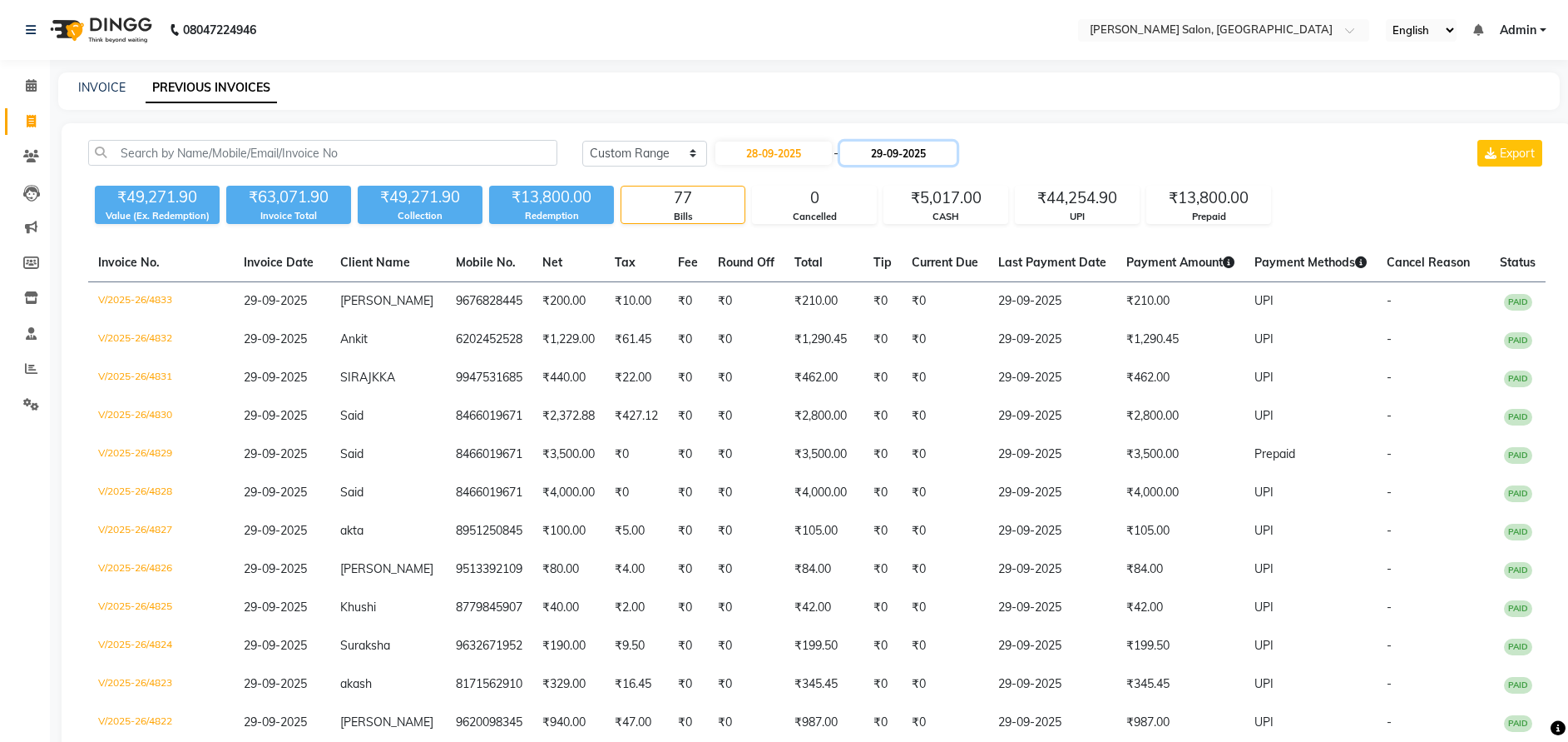
click at [901, 159] on input "29-09-2025" at bounding box center [898, 153] width 117 height 24
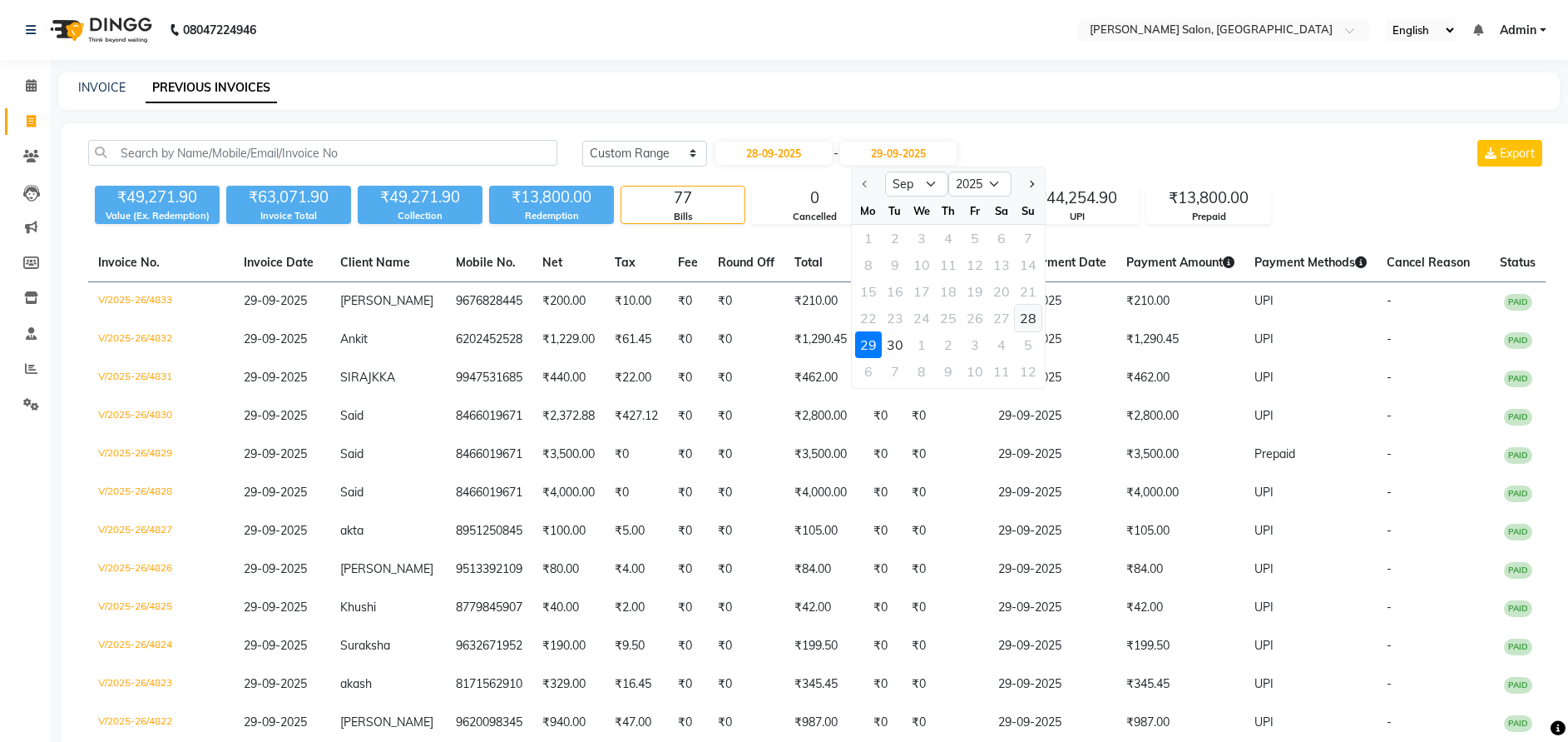
click at [1028, 326] on div "28" at bounding box center [1028, 318] width 27 height 27
type input "28-09-2025"
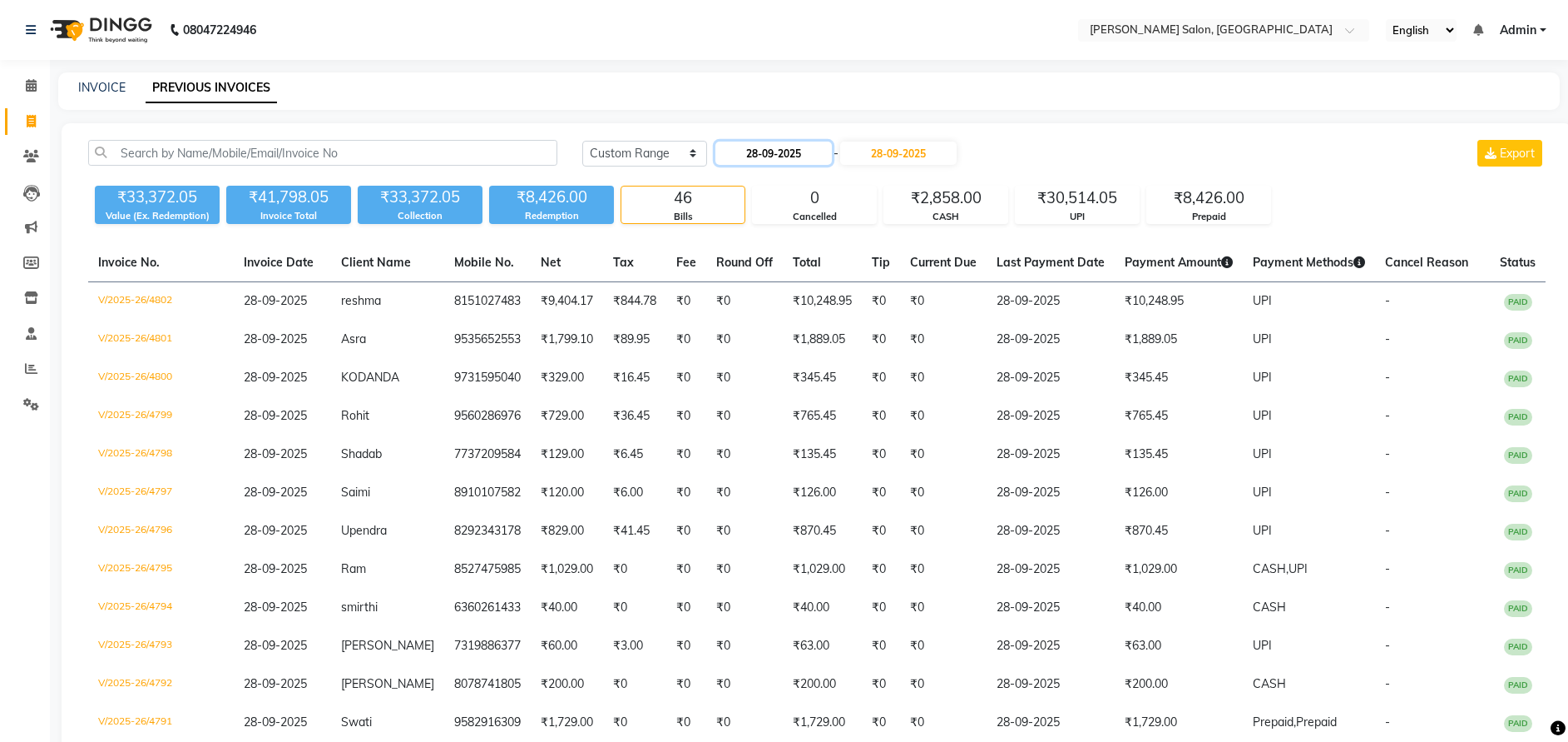
click at [756, 160] on input "28-09-2025" at bounding box center [773, 153] width 117 height 24
select select "9"
select select "2025"
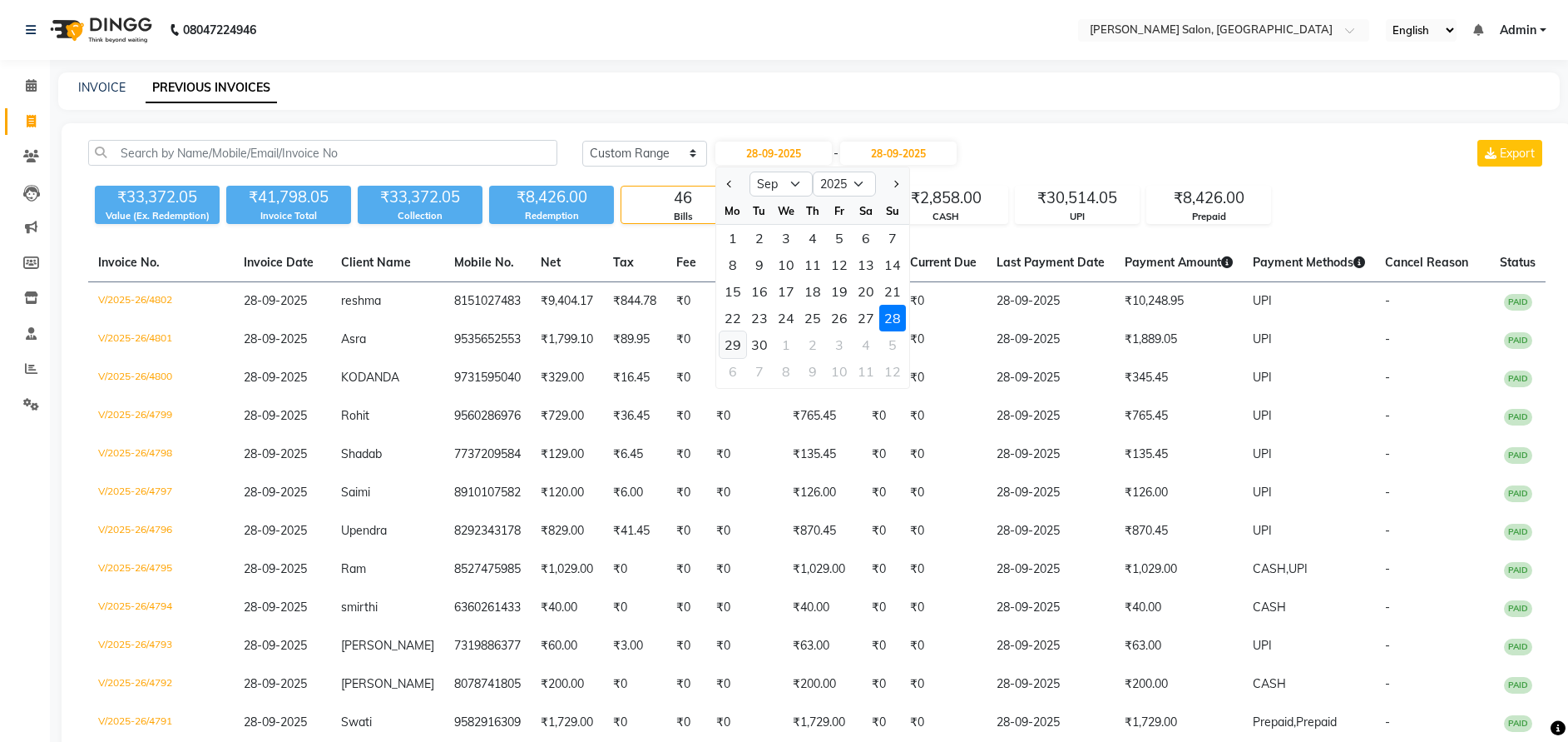
click at [742, 335] on div "29" at bounding box center [733, 344] width 27 height 27
type input "29-09-2025"
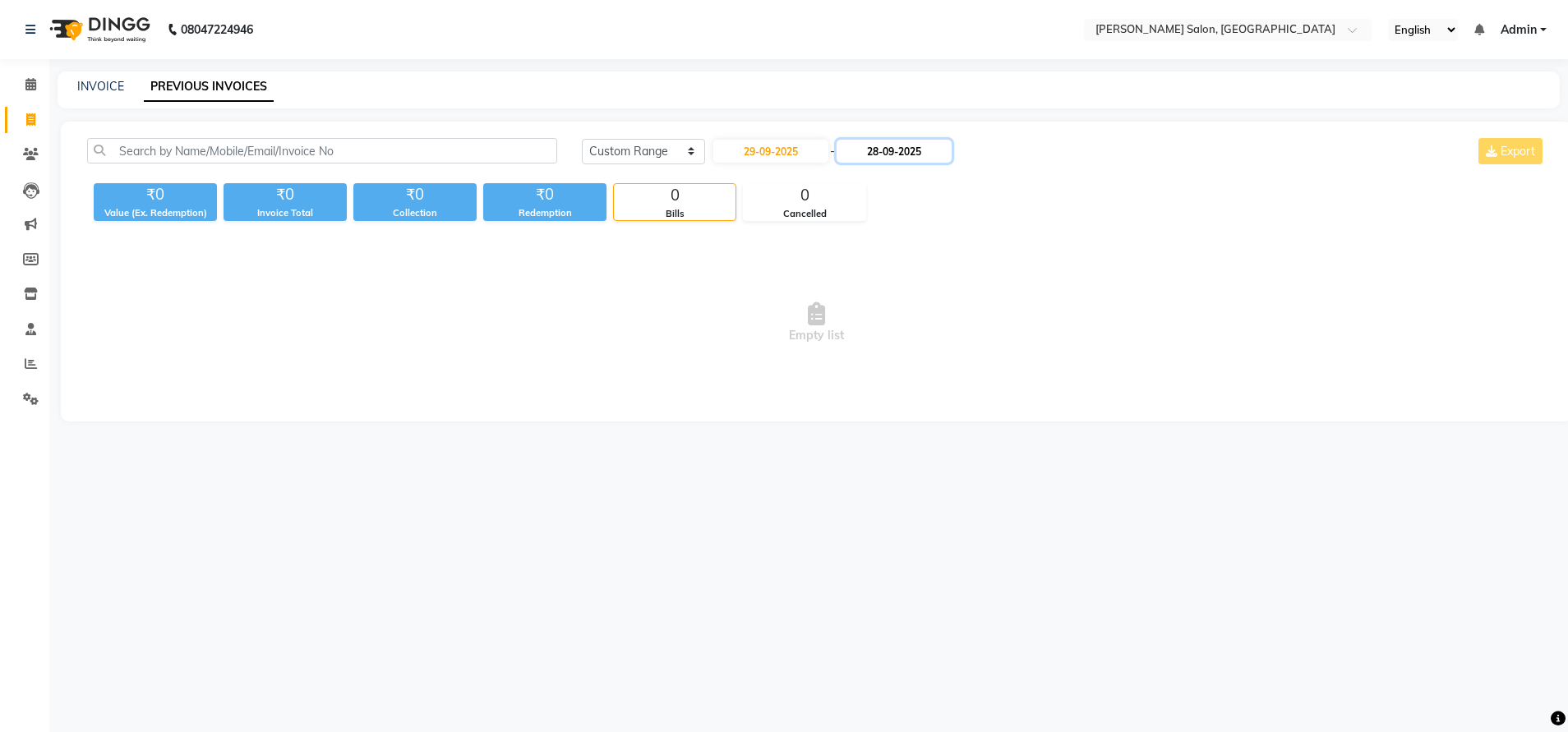
click at [893, 151] on input "28-09-2025" at bounding box center [894, 151] width 115 height 23
click at [863, 339] on div "29" at bounding box center [865, 340] width 26 height 26
type input "29-09-2025"
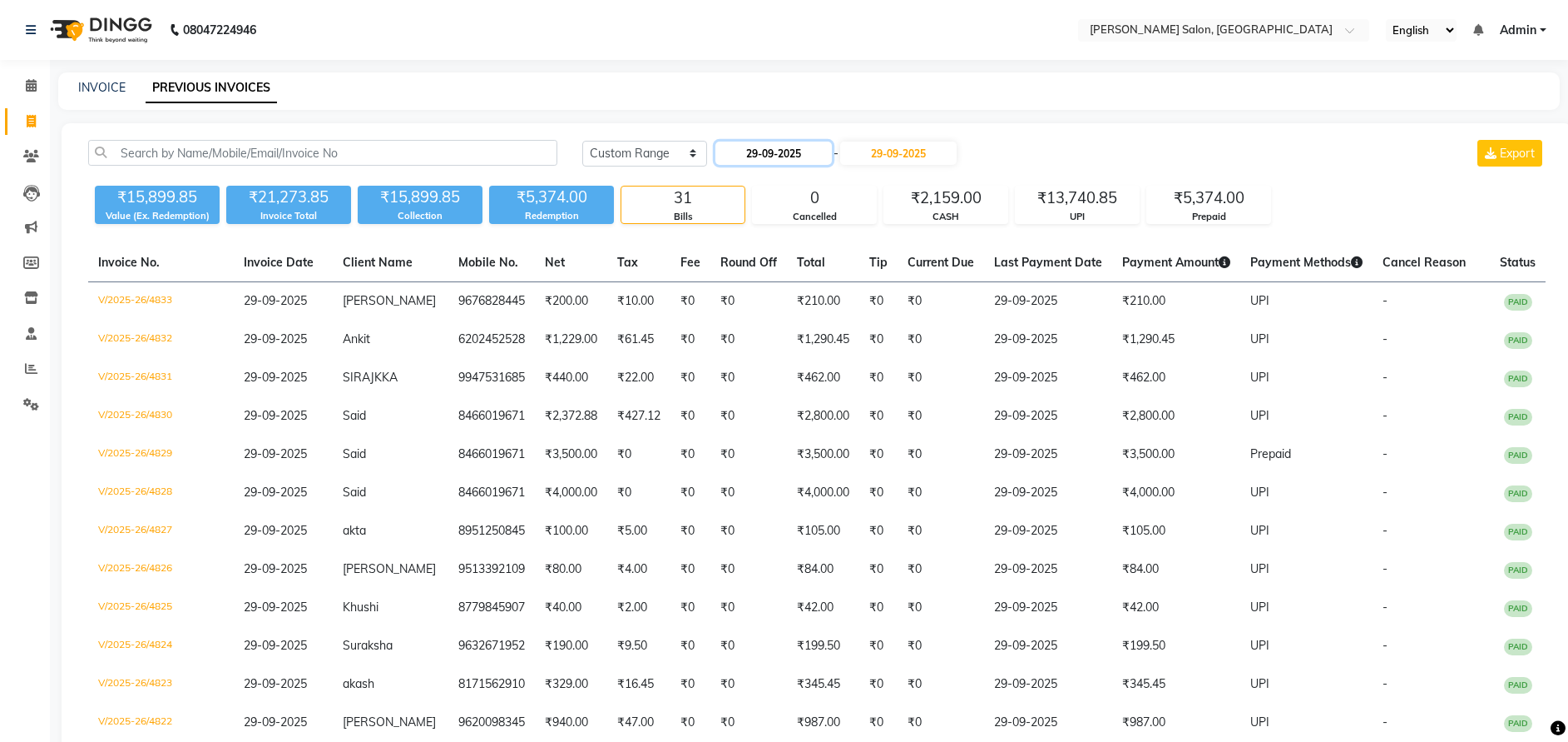
click at [768, 152] on input "29-09-2025" at bounding box center [773, 153] width 117 height 24
select select "9"
select select "2025"
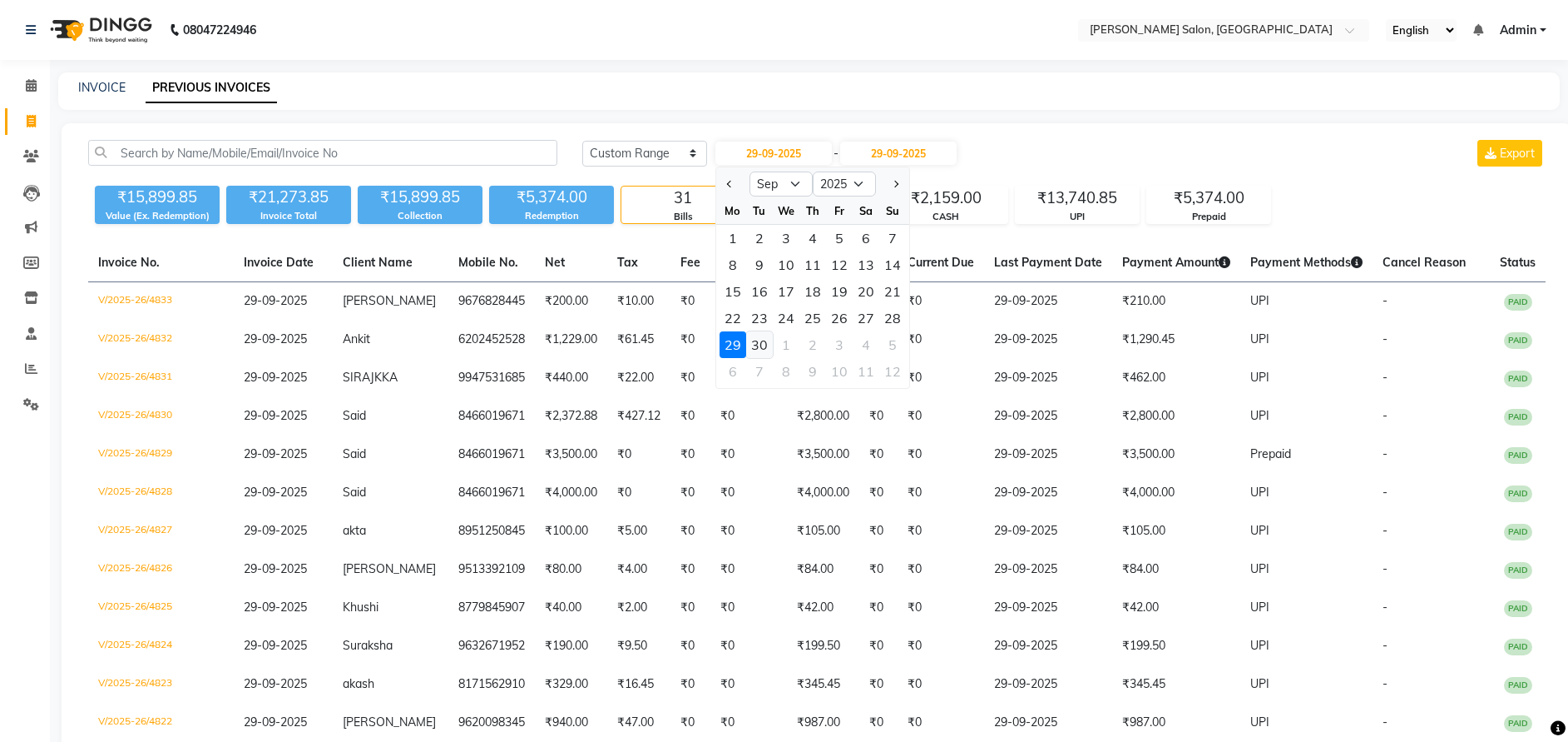
click at [761, 343] on div "30" at bounding box center [760, 344] width 27 height 27
type input "30-09-2025"
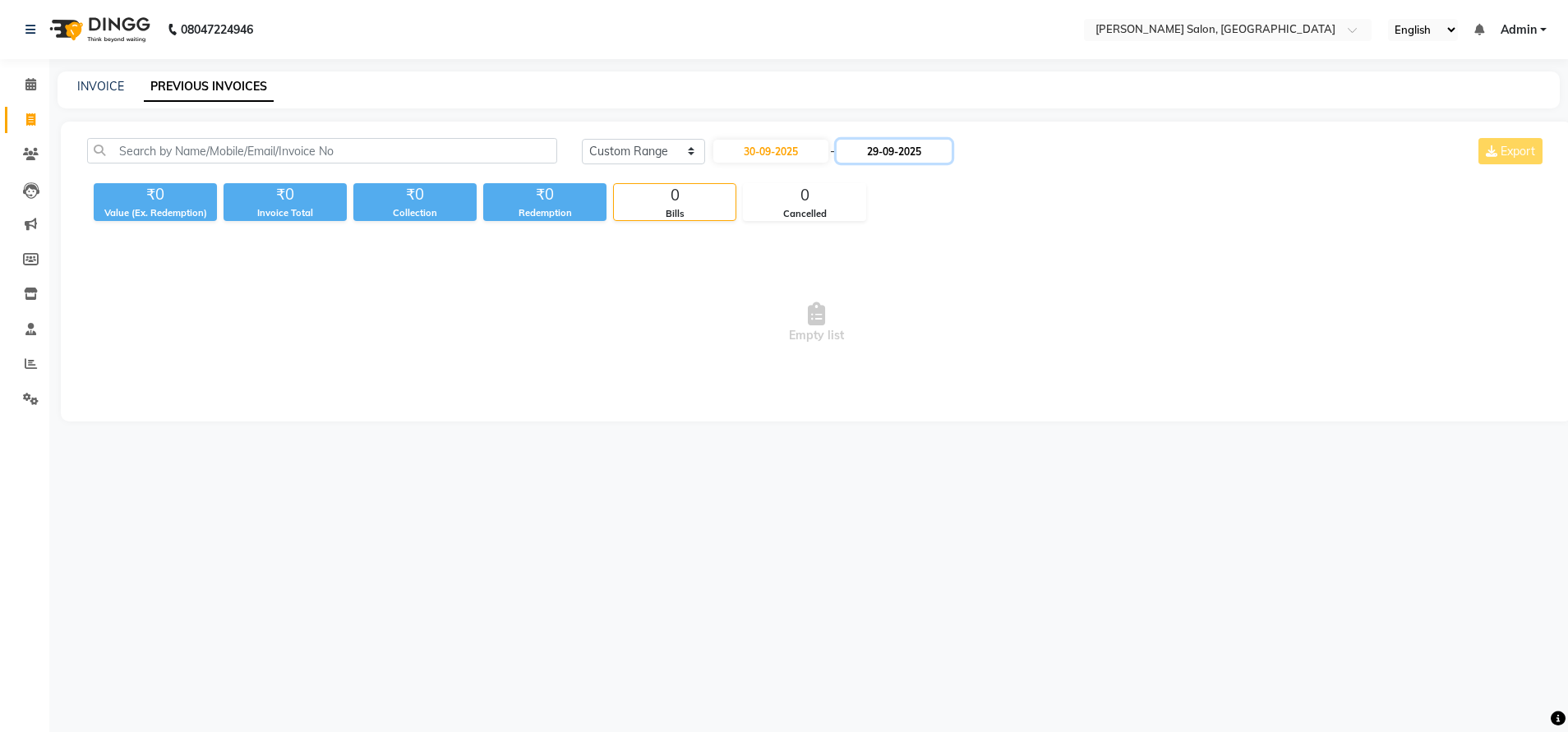
click at [906, 155] on input "29-09-2025" at bounding box center [894, 151] width 115 height 23
click at [886, 332] on div "30" at bounding box center [891, 340] width 26 height 26
type input "30-09-2025"
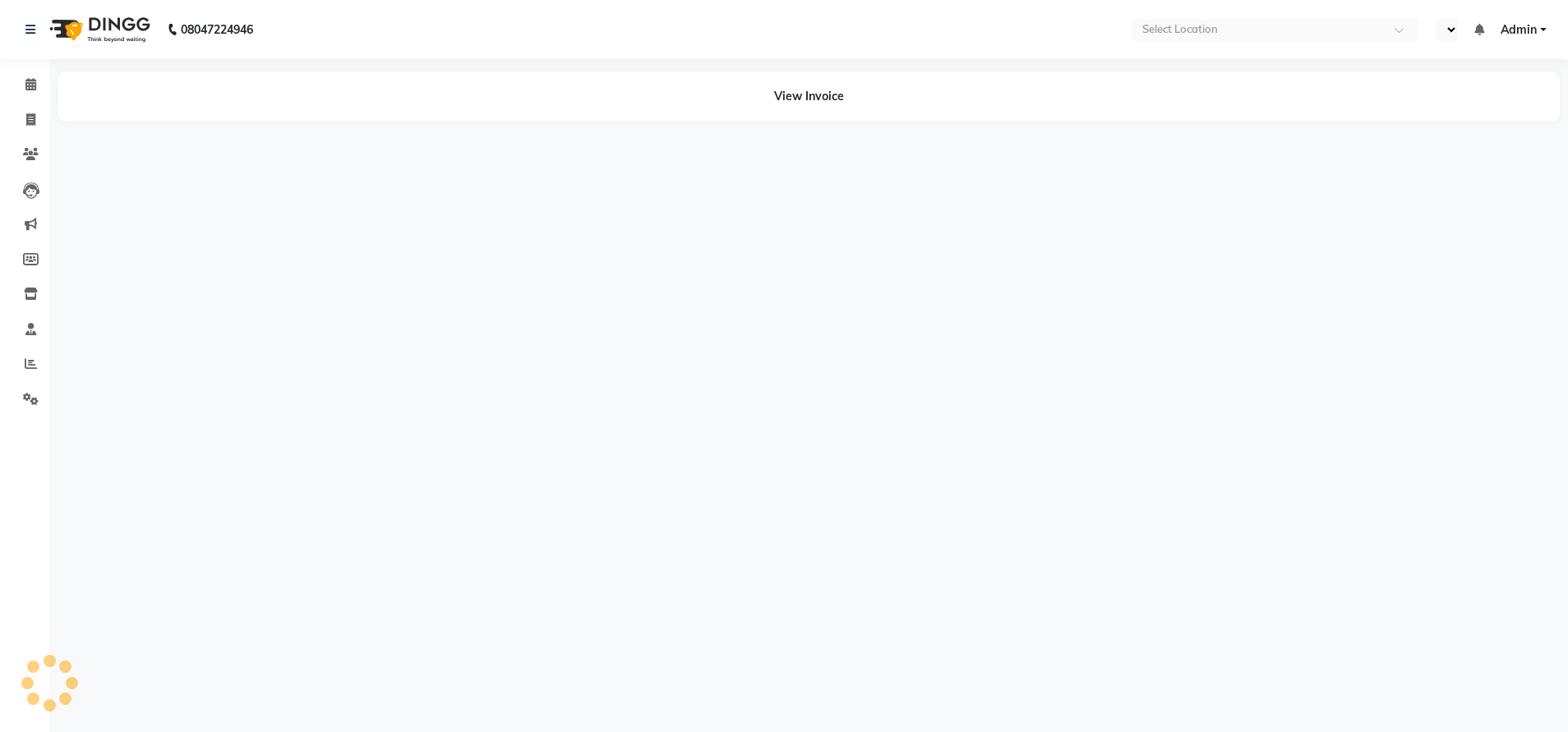
select select "en"
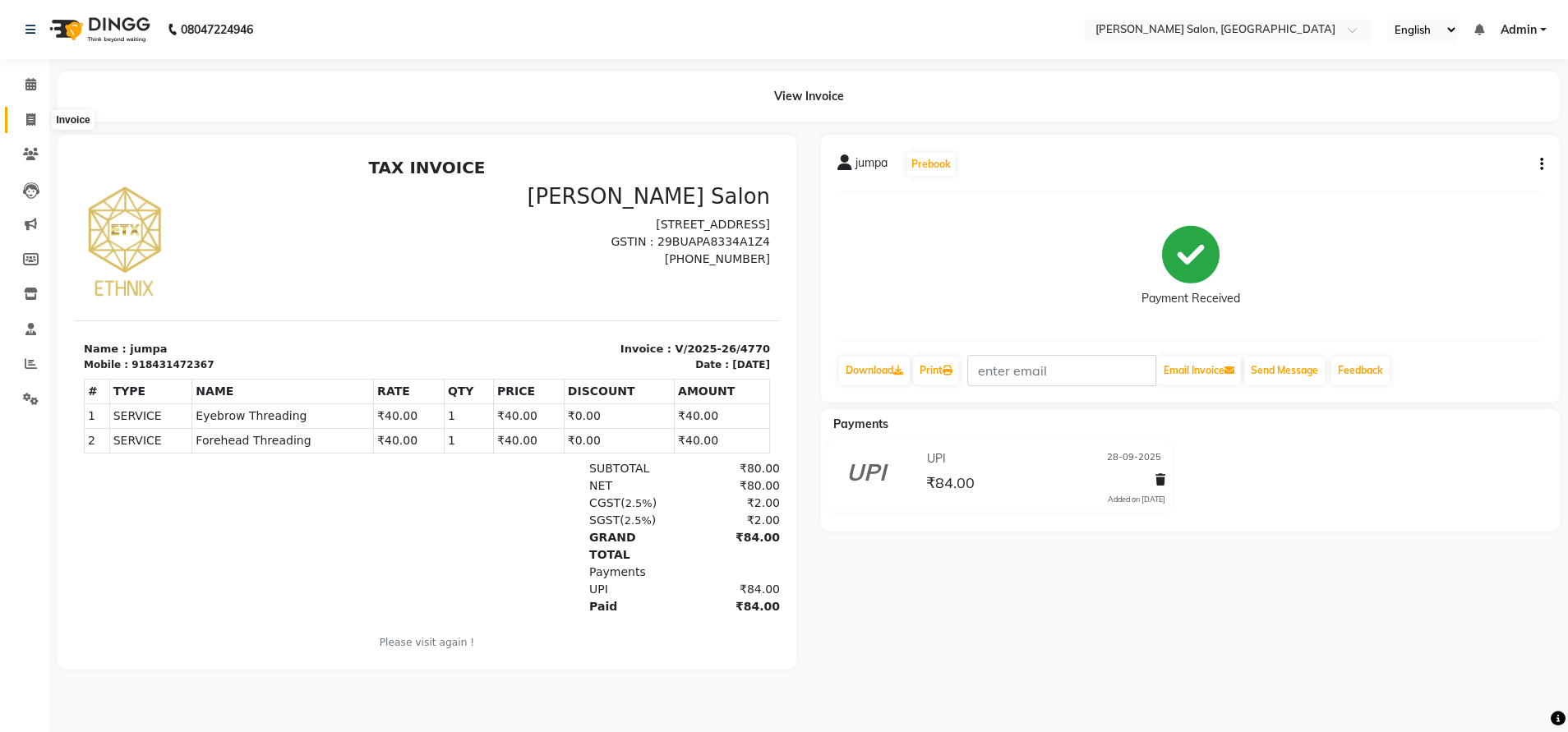
click at [30, 124] on icon at bounding box center [31, 119] width 9 height 12
select select "service"
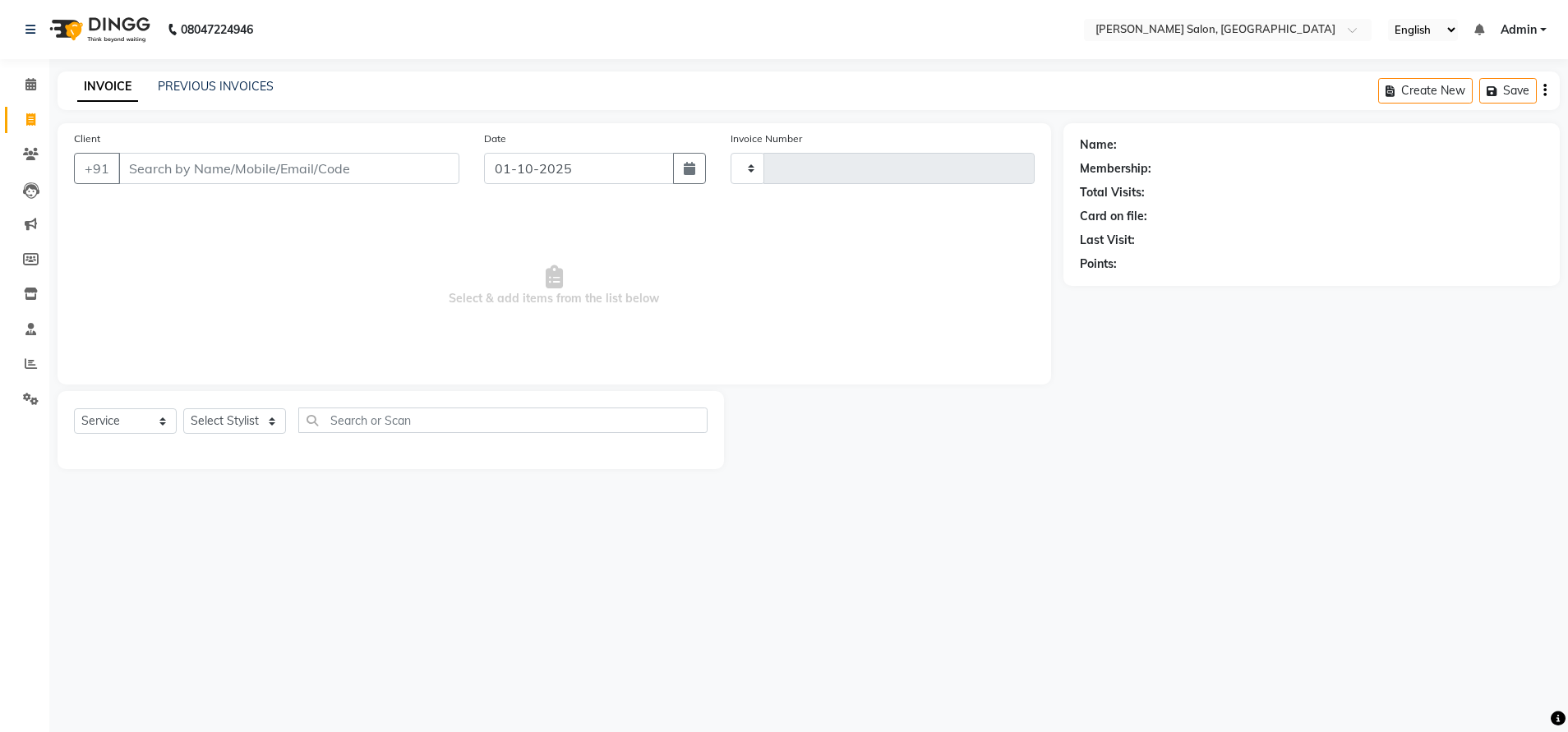
type input "4883"
select select "4781"
click at [190, 81] on link "PREVIOUS INVOICES" at bounding box center [215, 86] width 116 height 15
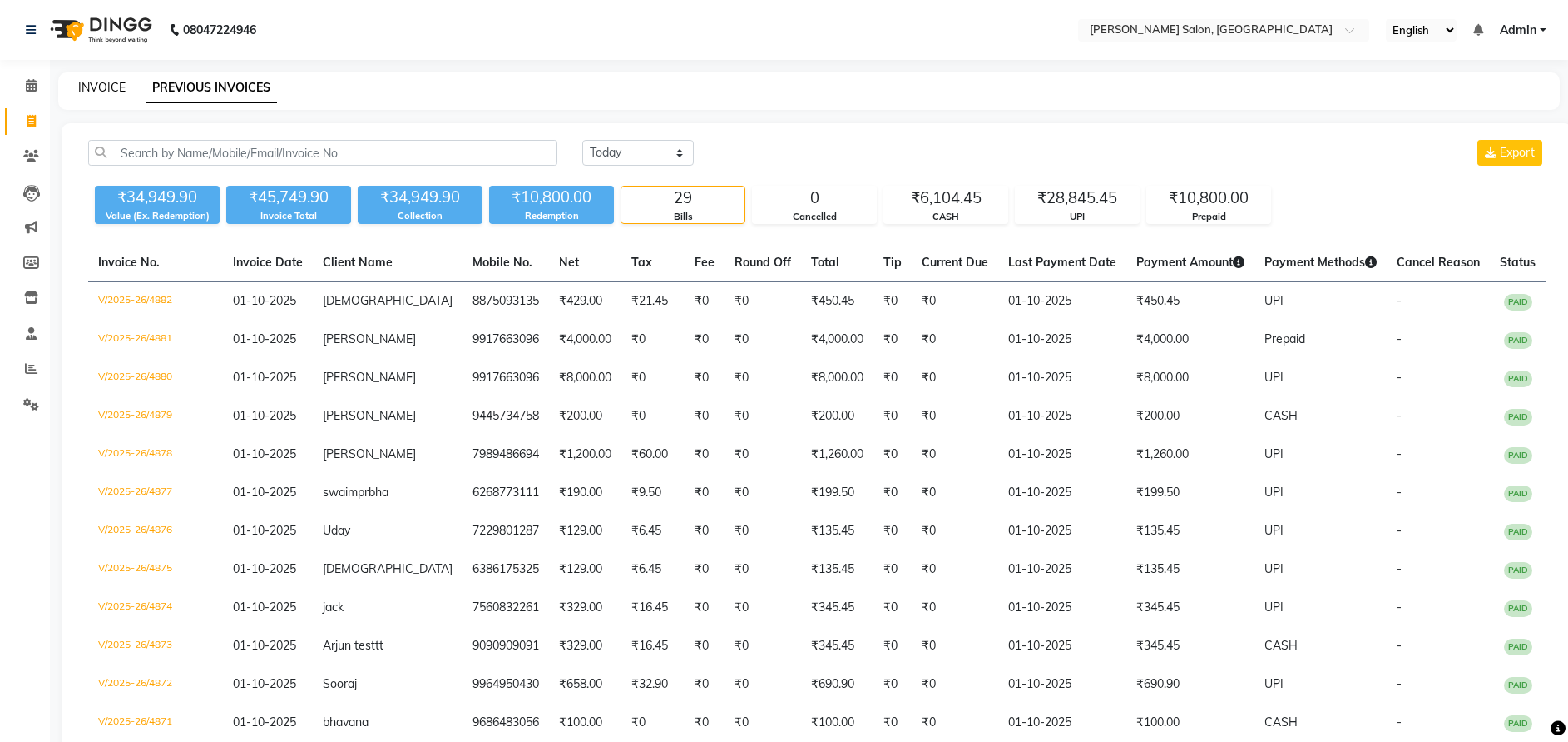
click at [115, 84] on link "INVOICE" at bounding box center [101, 87] width 47 height 15
select select "service"
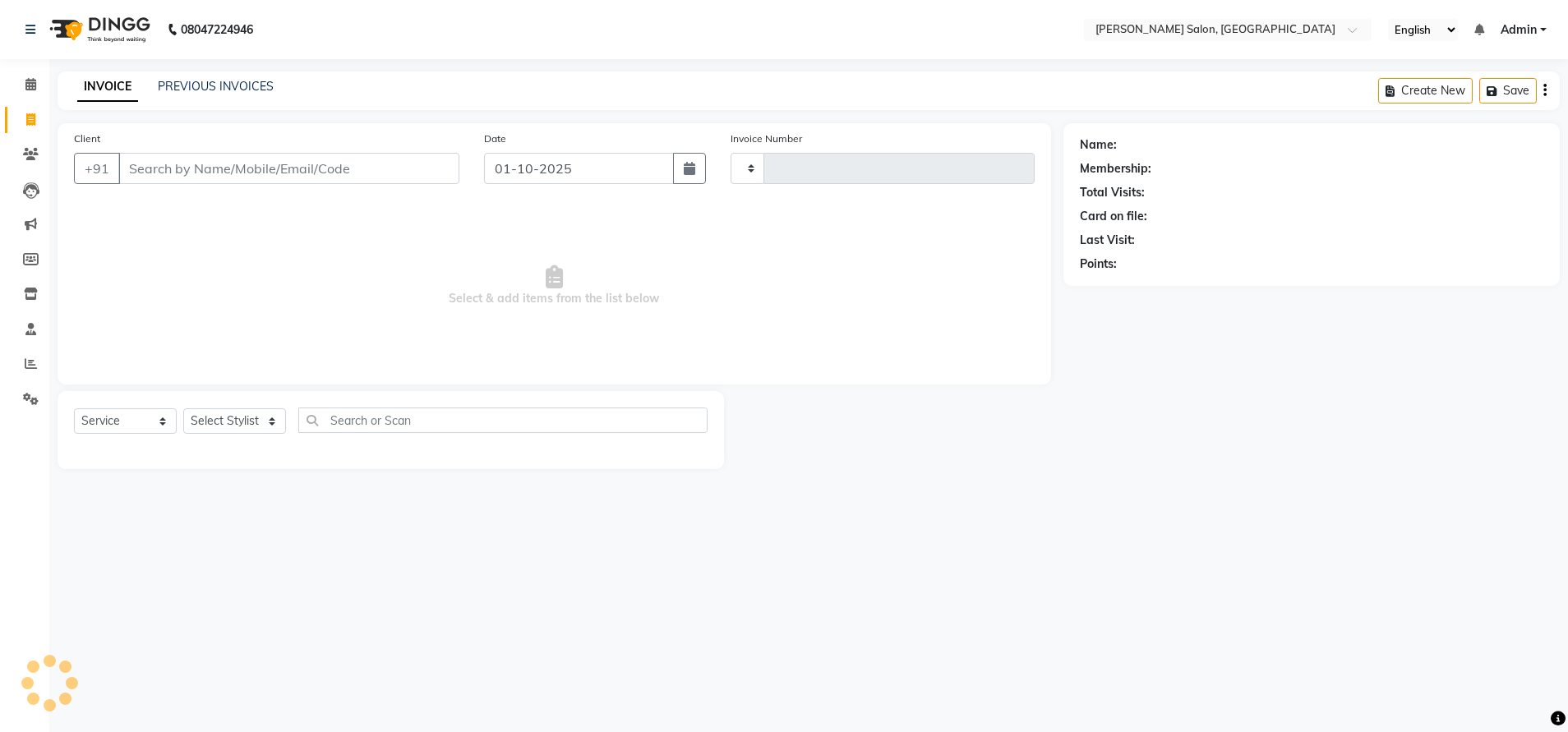
type input "4883"
select select "4781"
click at [227, 90] on link "PREVIOUS INVOICES" at bounding box center [215, 86] width 116 height 15
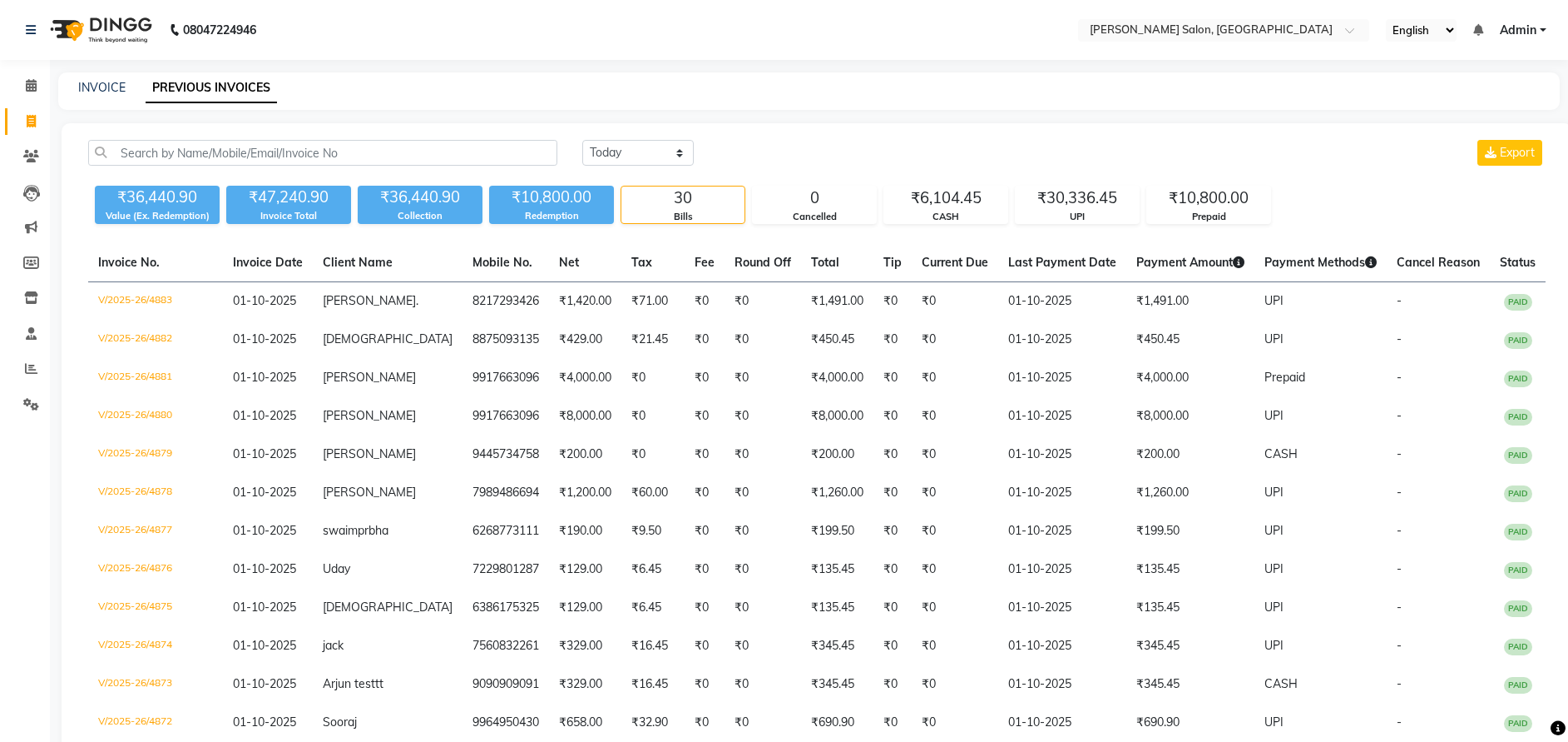
click at [772, 78] on div "INVOICE PREVIOUS INVOICES" at bounding box center [808, 90] width 1502 height 37
click at [125, 85] on div "INVOICE PREVIOUS INVOICES" at bounding box center [799, 87] width 1482 height 17
click at [99, 83] on link "INVOICE" at bounding box center [101, 87] width 47 height 15
select select "service"
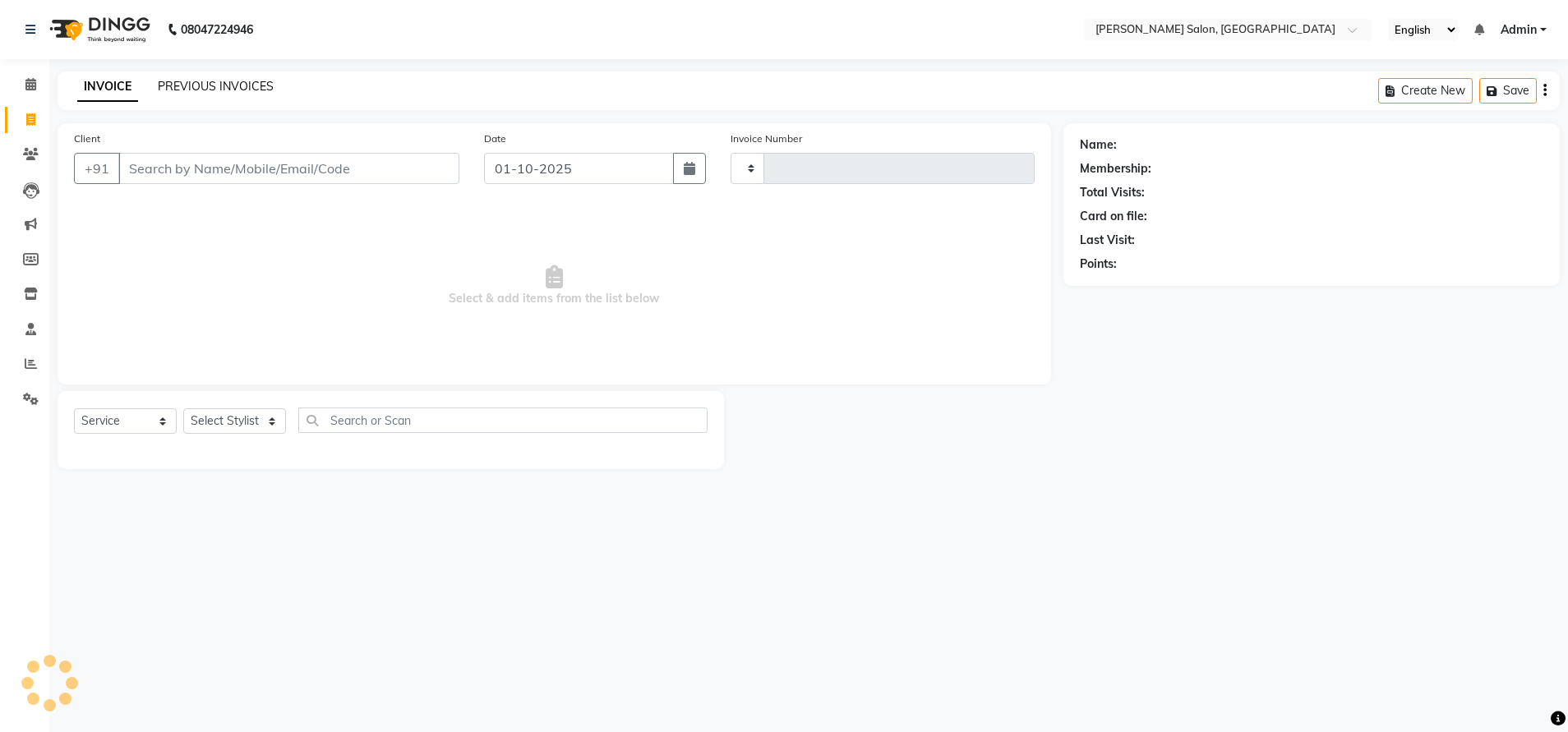
type input "4885"
select select "4781"
click at [170, 91] on link "PREVIOUS INVOICES" at bounding box center [215, 86] width 116 height 15
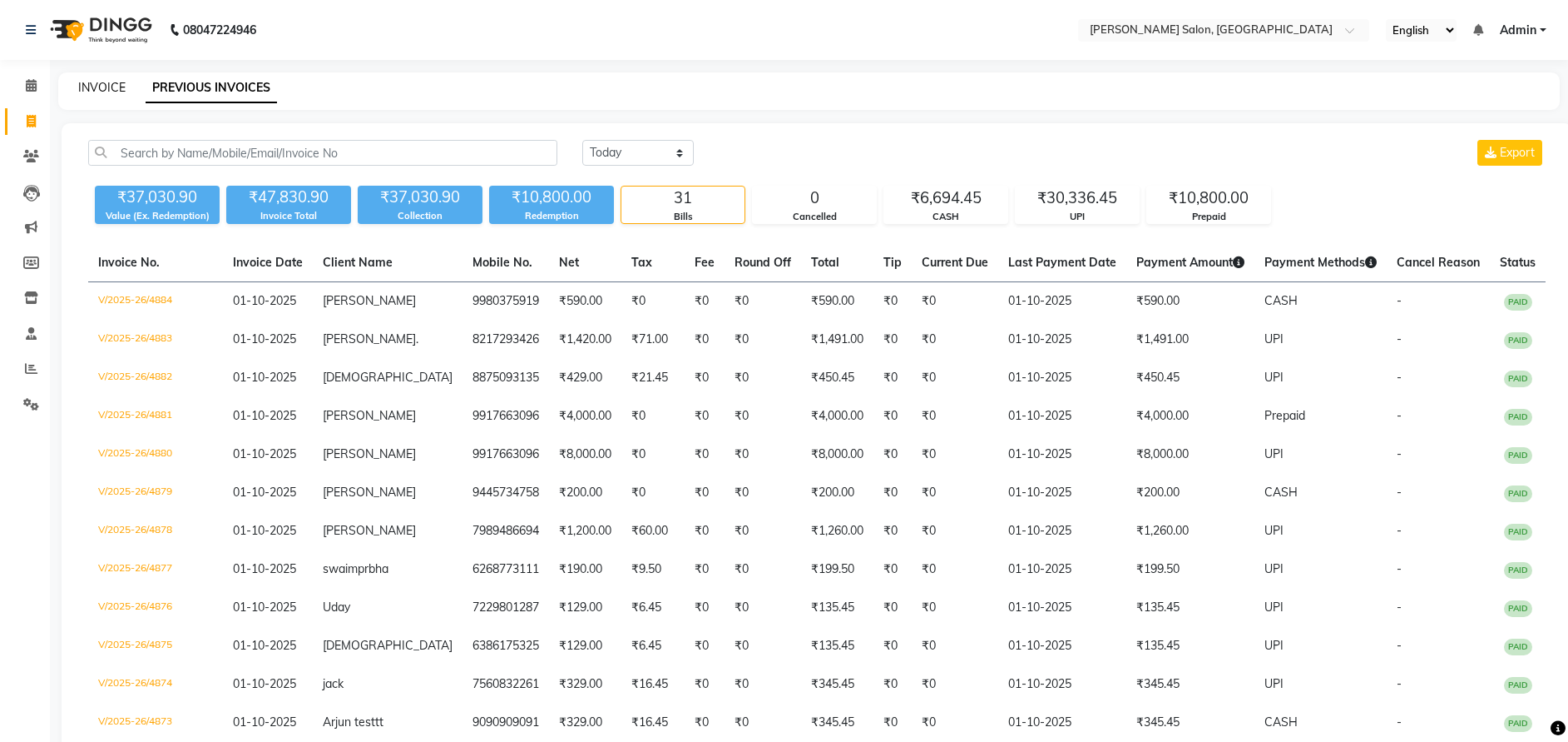
click at [90, 83] on link "INVOICE" at bounding box center [101, 87] width 47 height 15
select select "service"
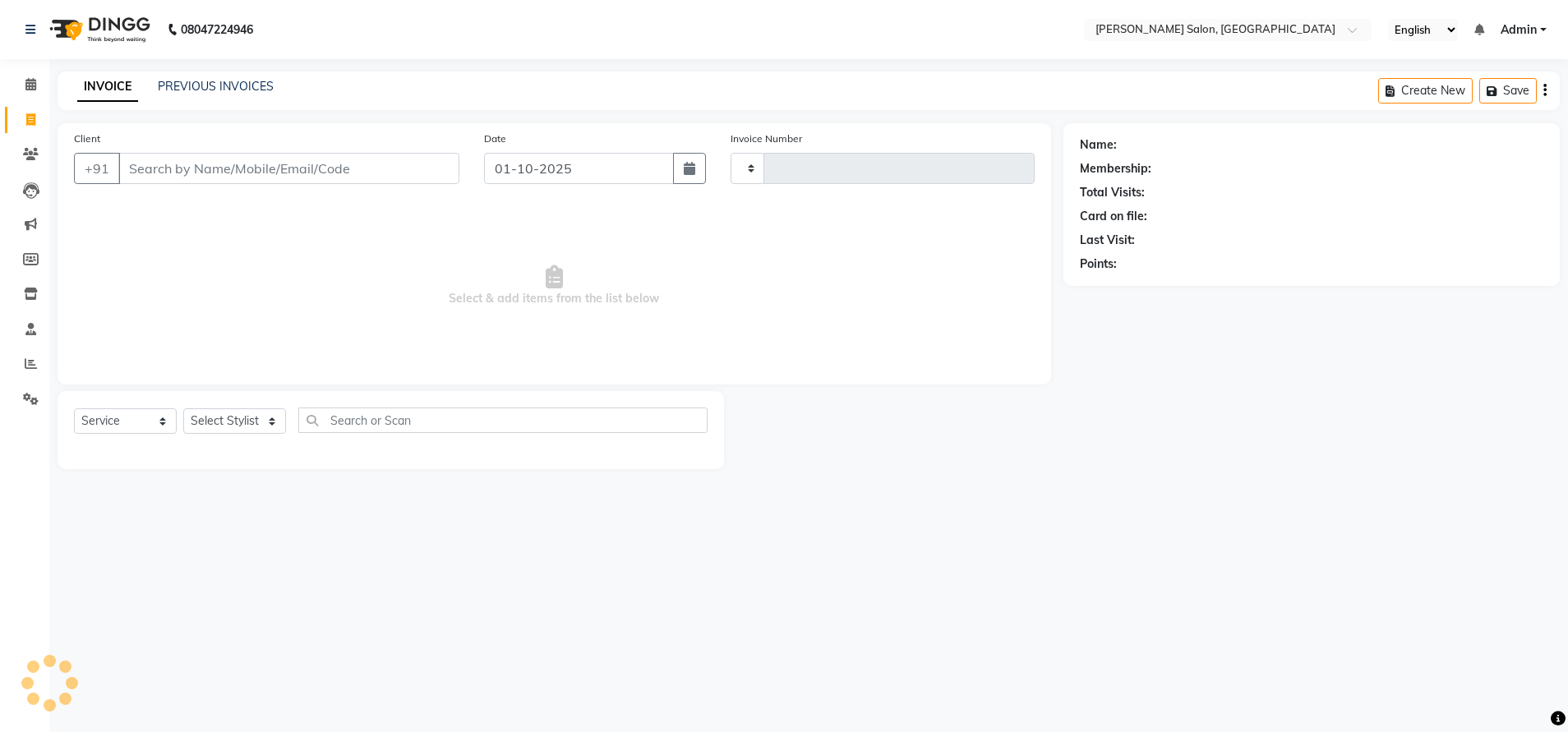
type input "4885"
select select "4781"
click at [205, 90] on link "PREVIOUS INVOICES" at bounding box center [215, 86] width 116 height 15
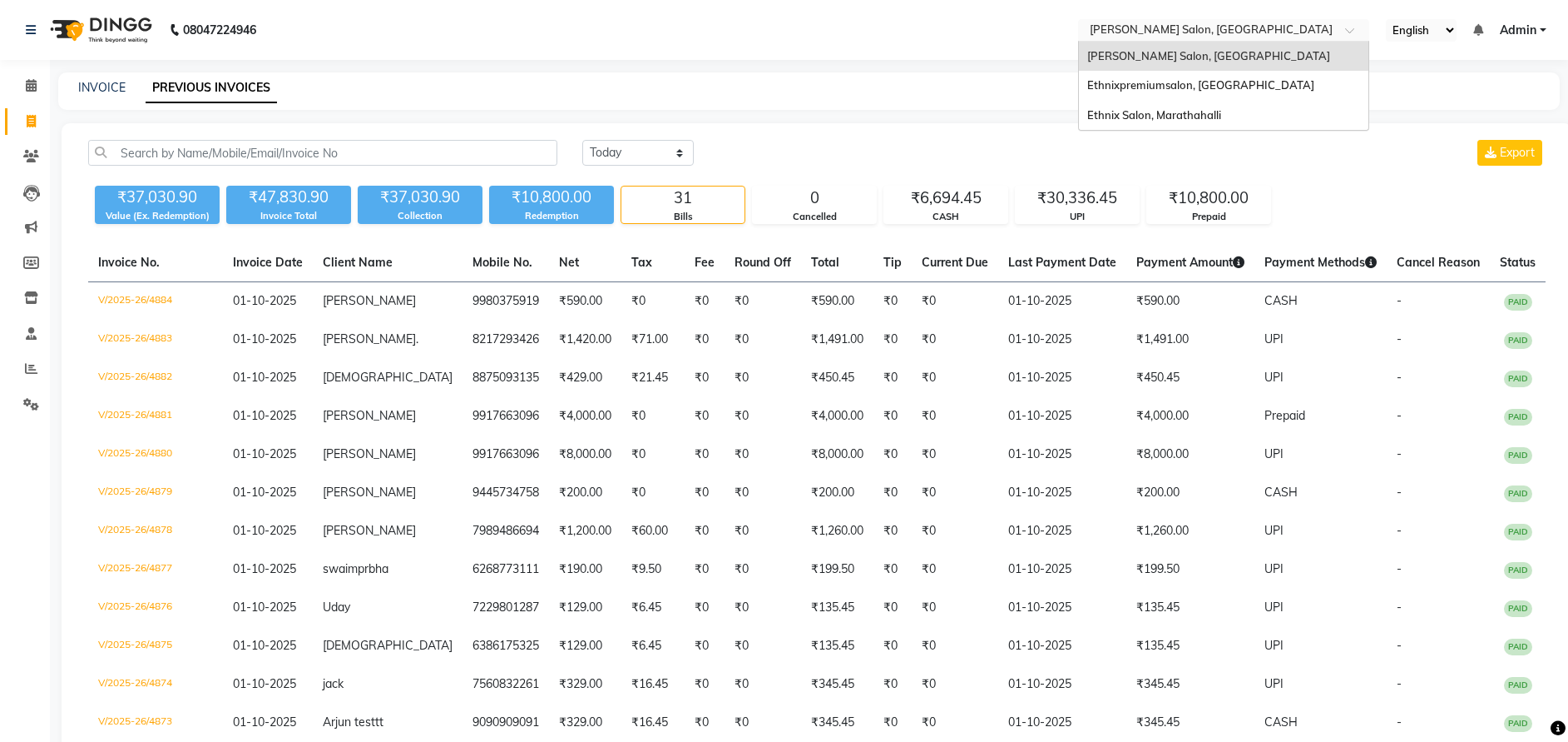
click at [1153, 38] on input "text" at bounding box center [1208, 32] width 241 height 17
click at [1122, 115] on span "Ethnix Salon, Marathahalli" at bounding box center [1153, 115] width 134 height 13
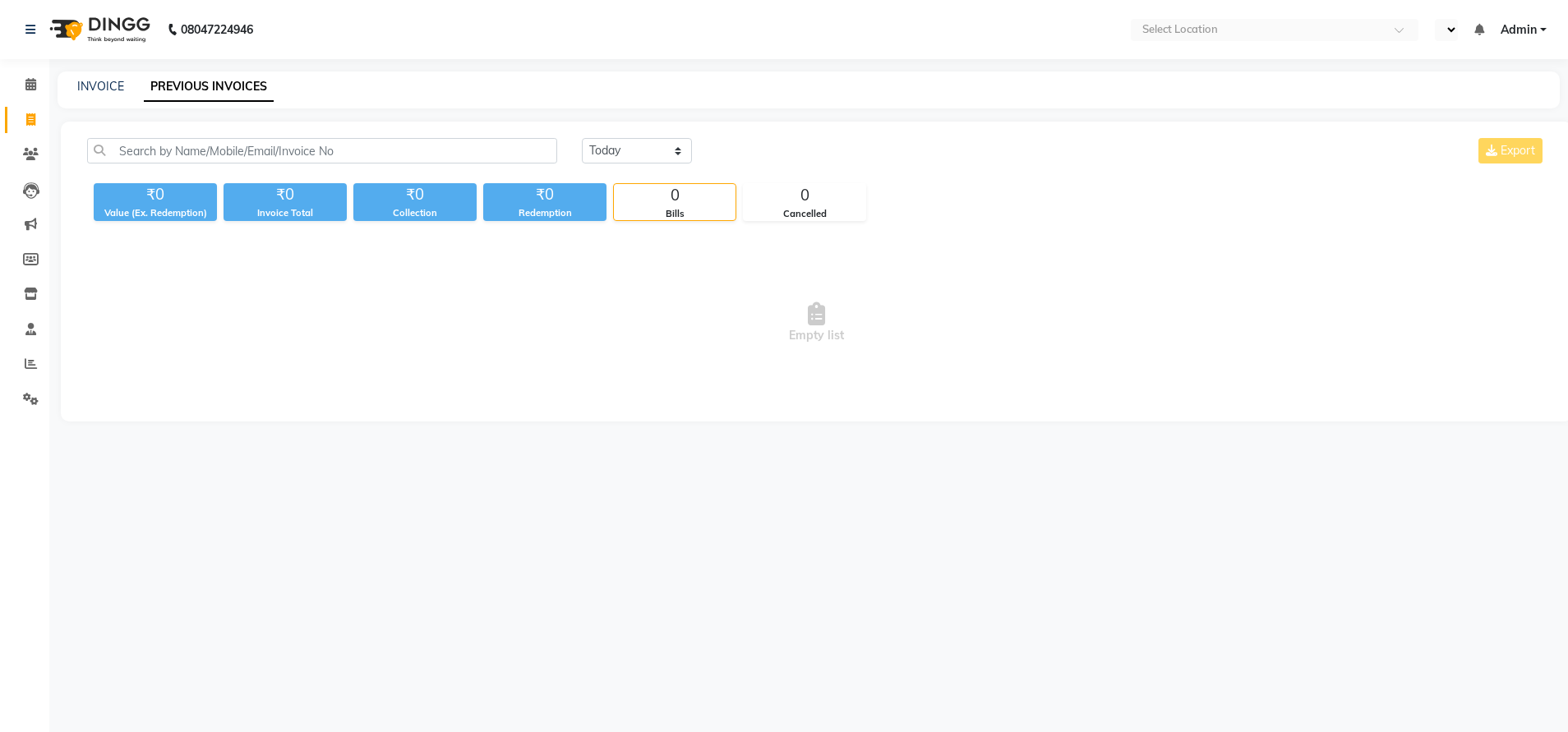
select select "en"
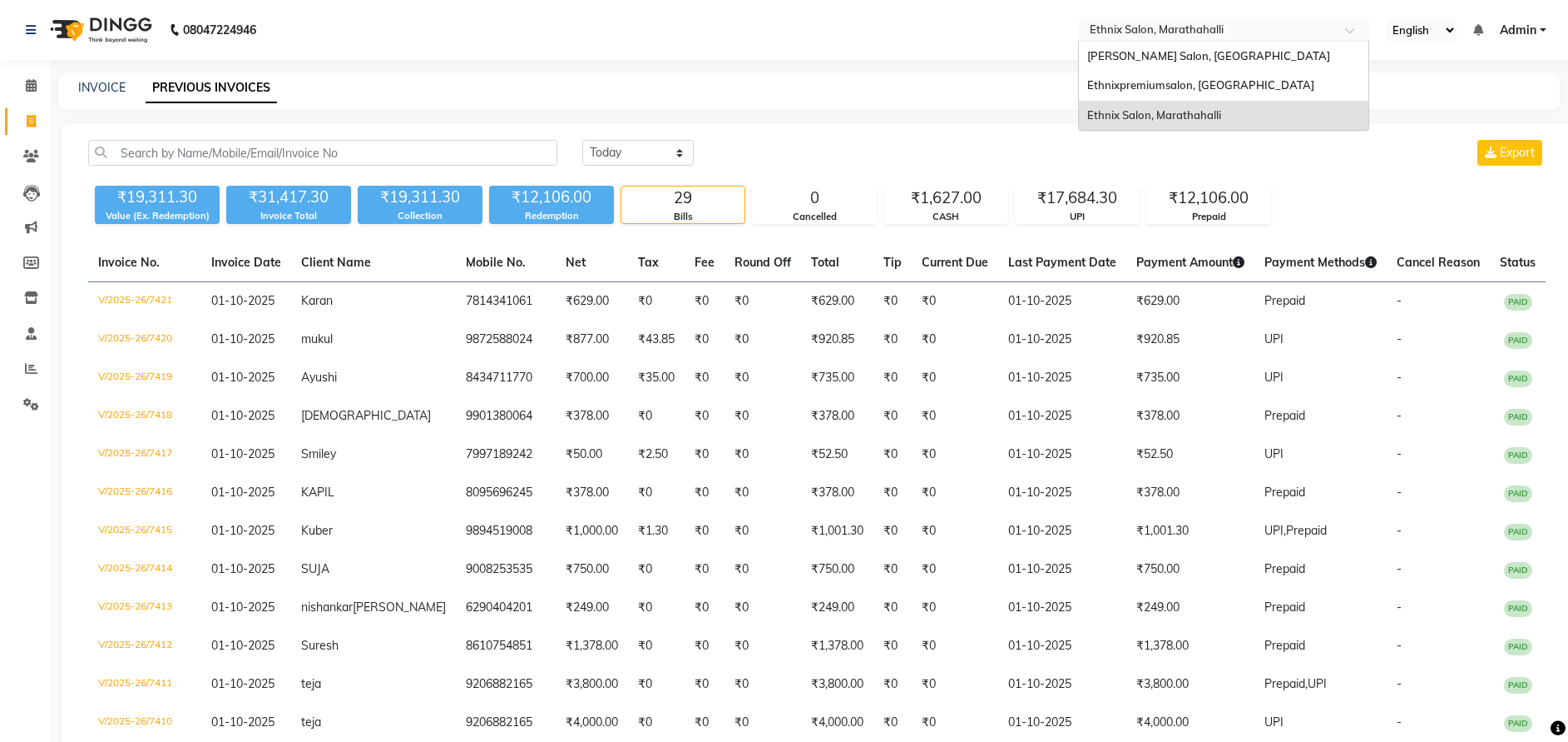
click at [1147, 26] on input "text" at bounding box center [1208, 32] width 241 height 17
click at [1130, 74] on div "Ethnixpremiumsalon, [GEOGRAPHIC_DATA]" at bounding box center [1224, 86] width 289 height 30
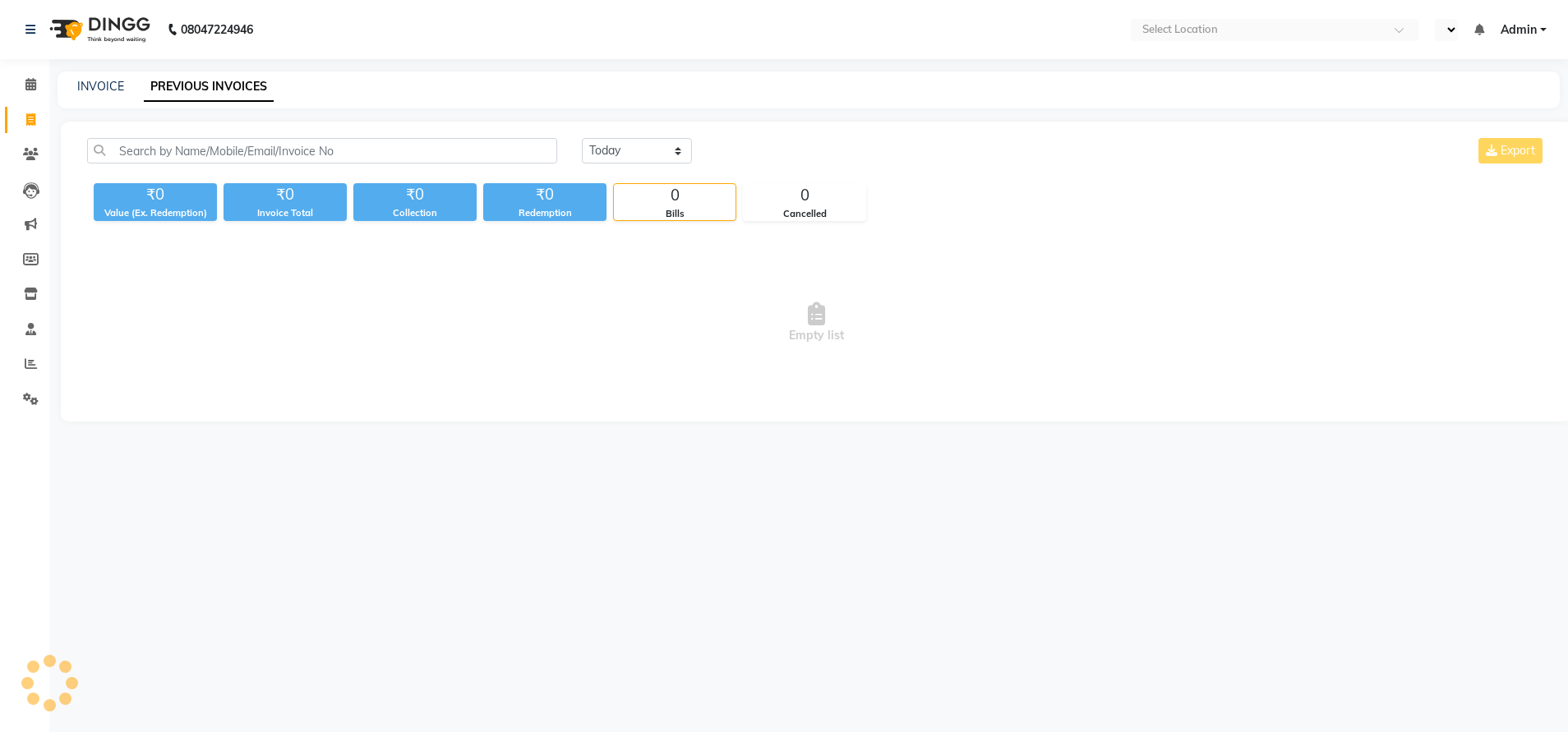
select select "en"
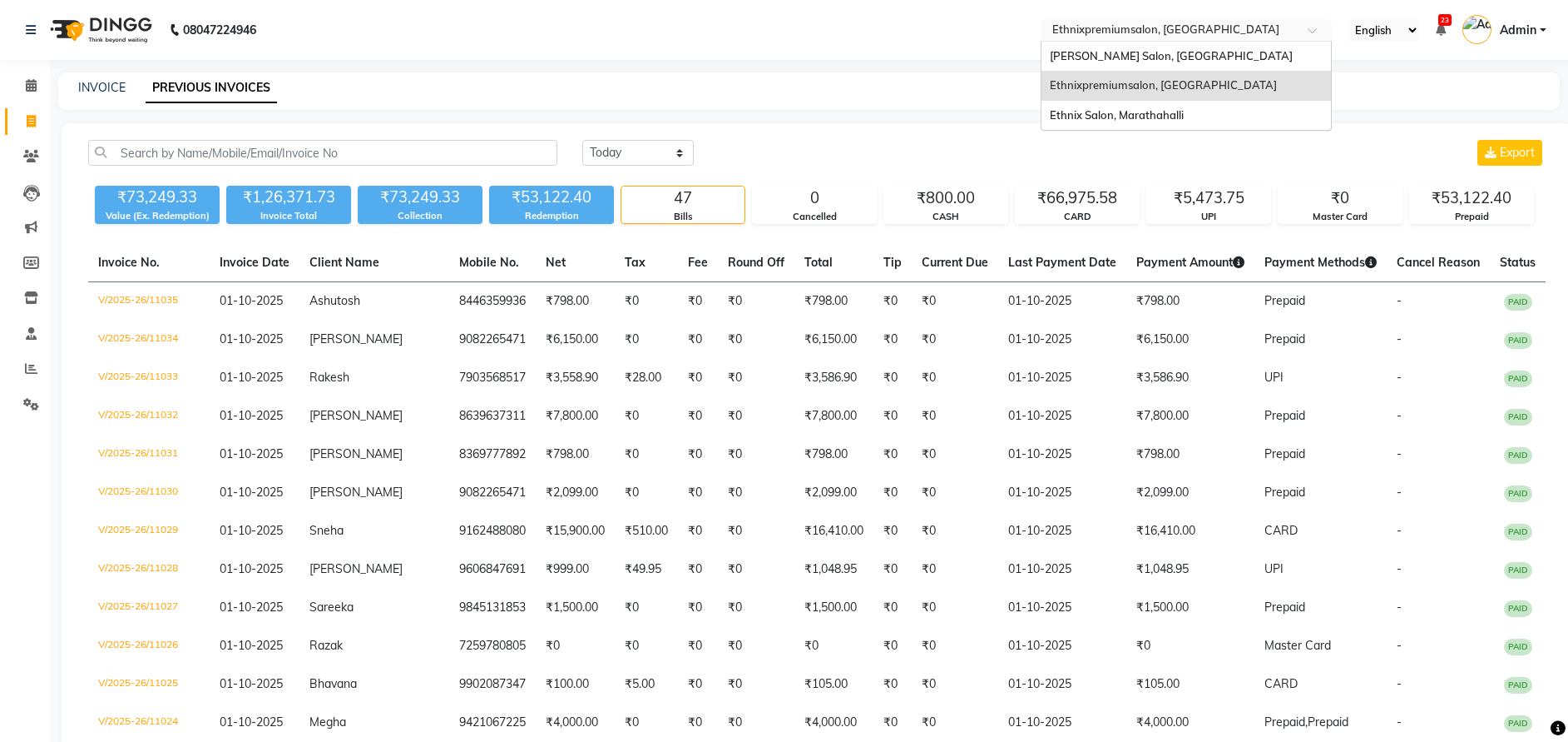
click at [1137, 27] on input "text" at bounding box center [1170, 32] width 241 height 17
click at [1113, 108] on span "Ethnix Salon, Marathahalli" at bounding box center [1116, 115] width 134 height 13
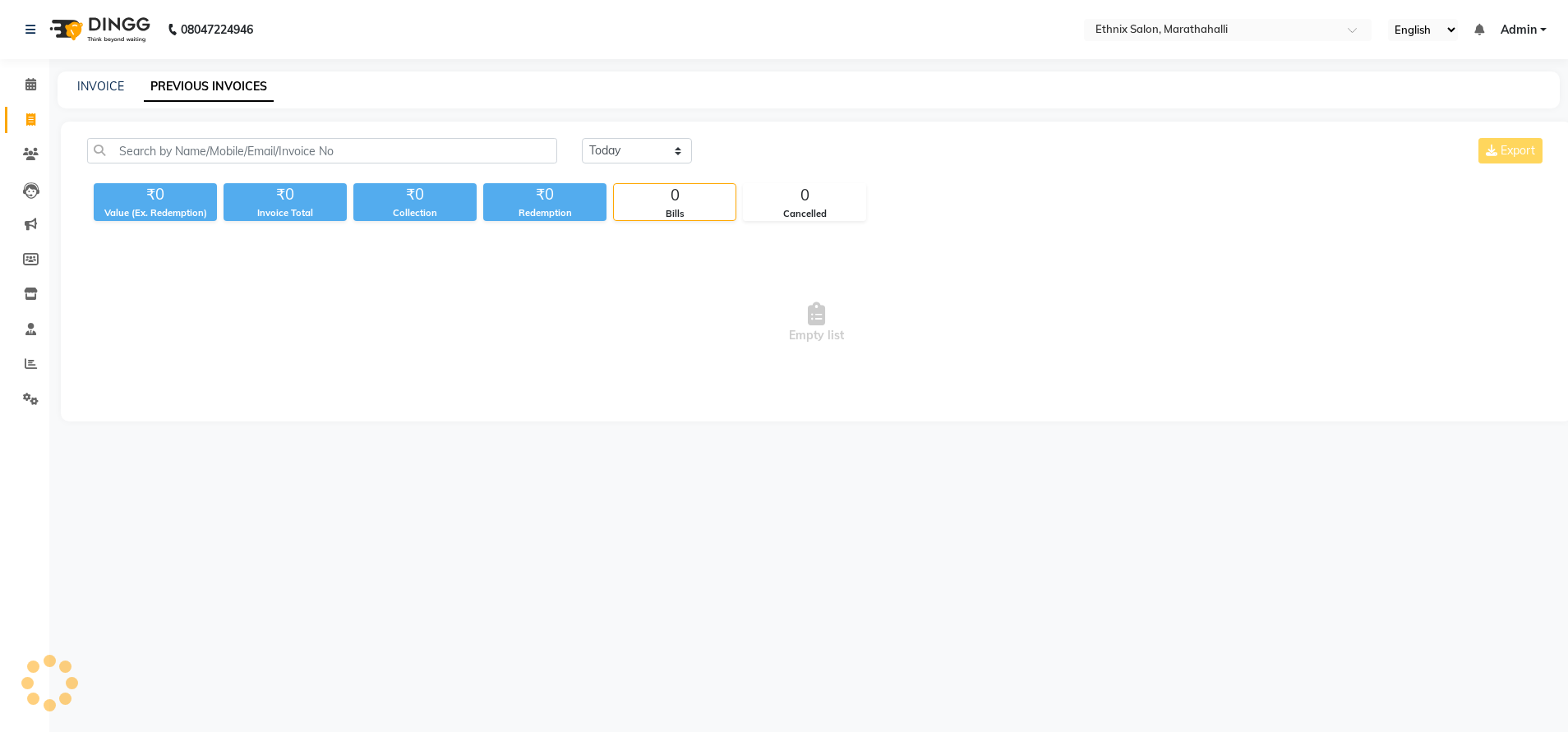
select select "en"
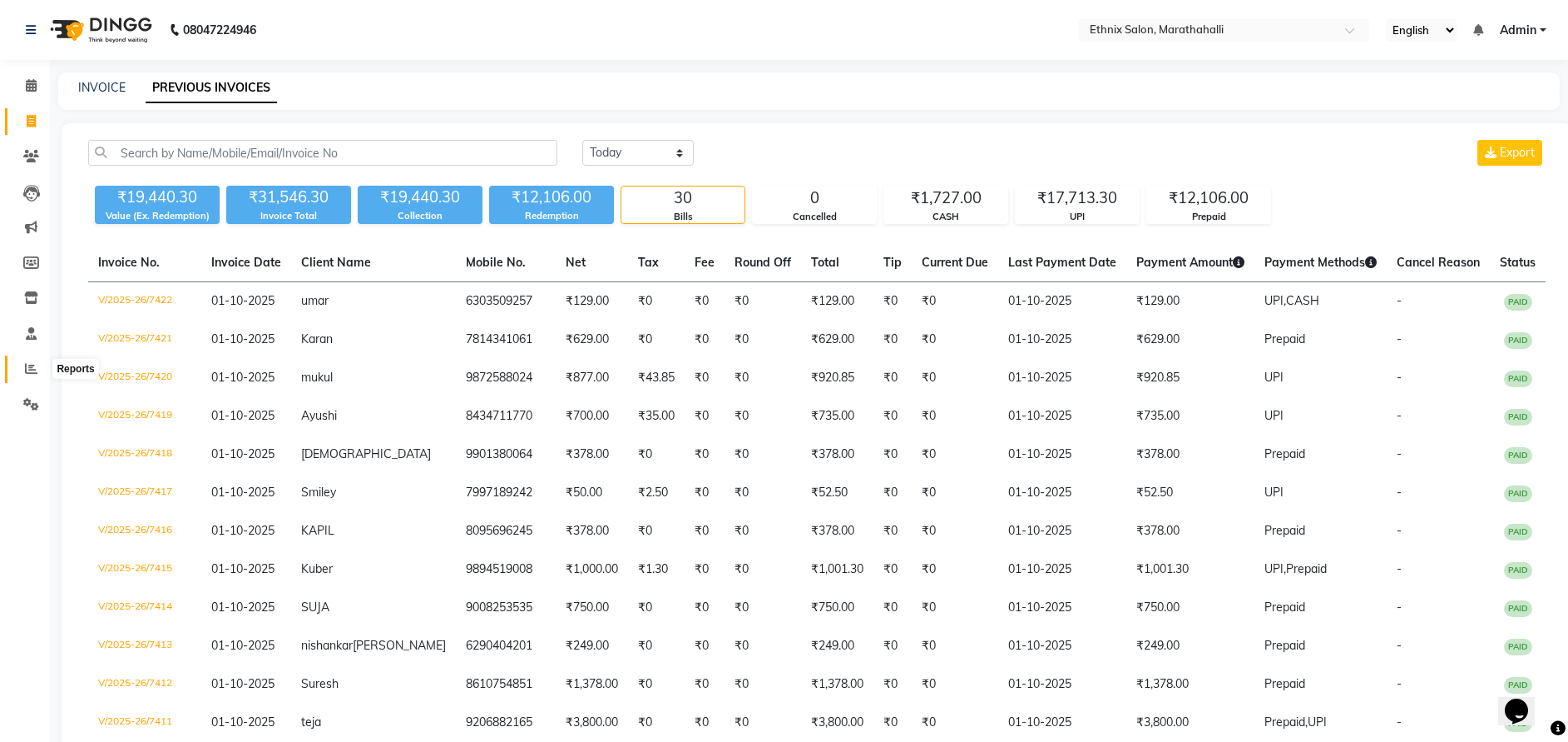
click at [32, 371] on icon at bounding box center [30, 368] width 12 height 12
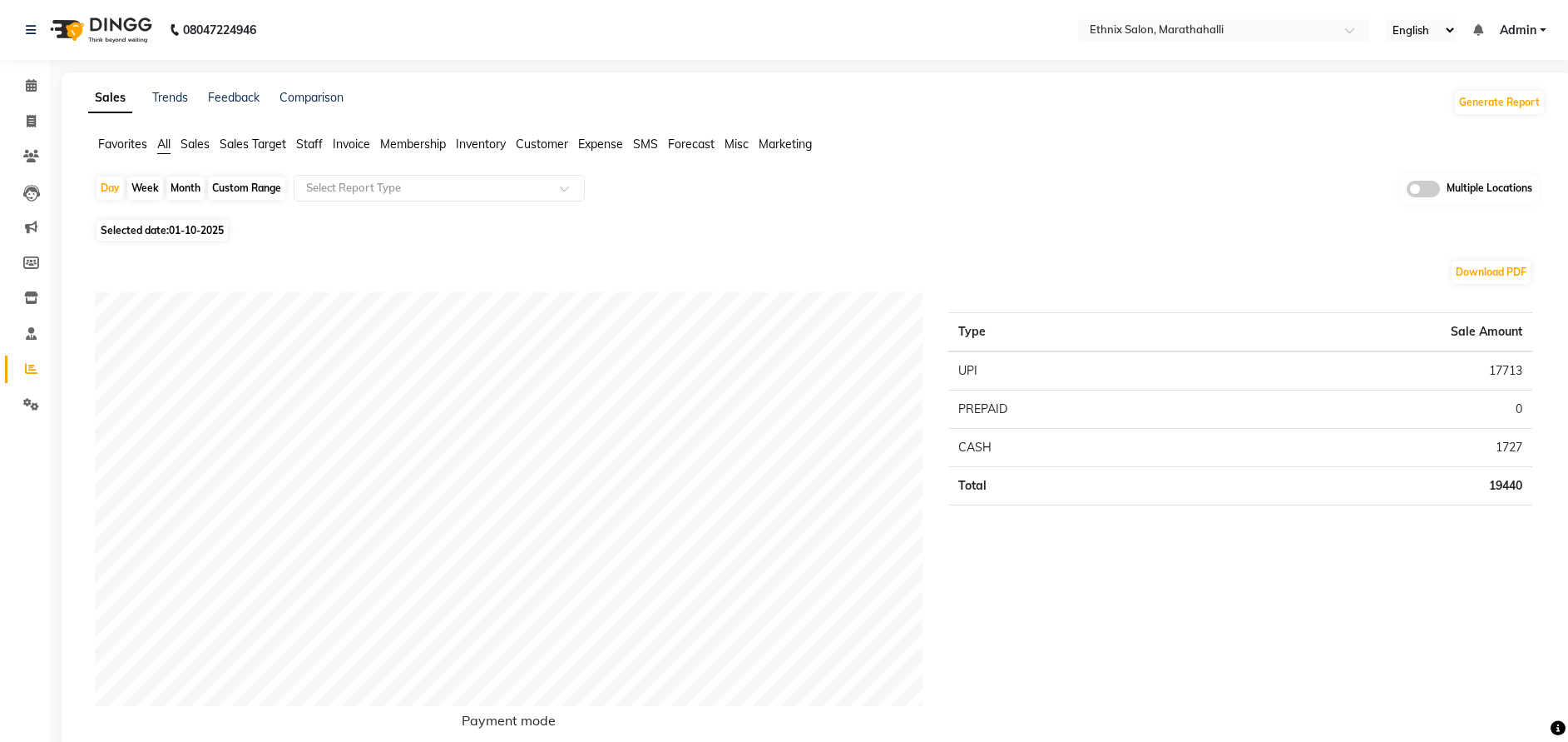
click at [540, 137] on span "Customer" at bounding box center [542, 144] width 52 height 15
click at [259, 181] on div "Custom Range" at bounding box center [247, 188] width 78 height 24
select select "10"
select select "2025"
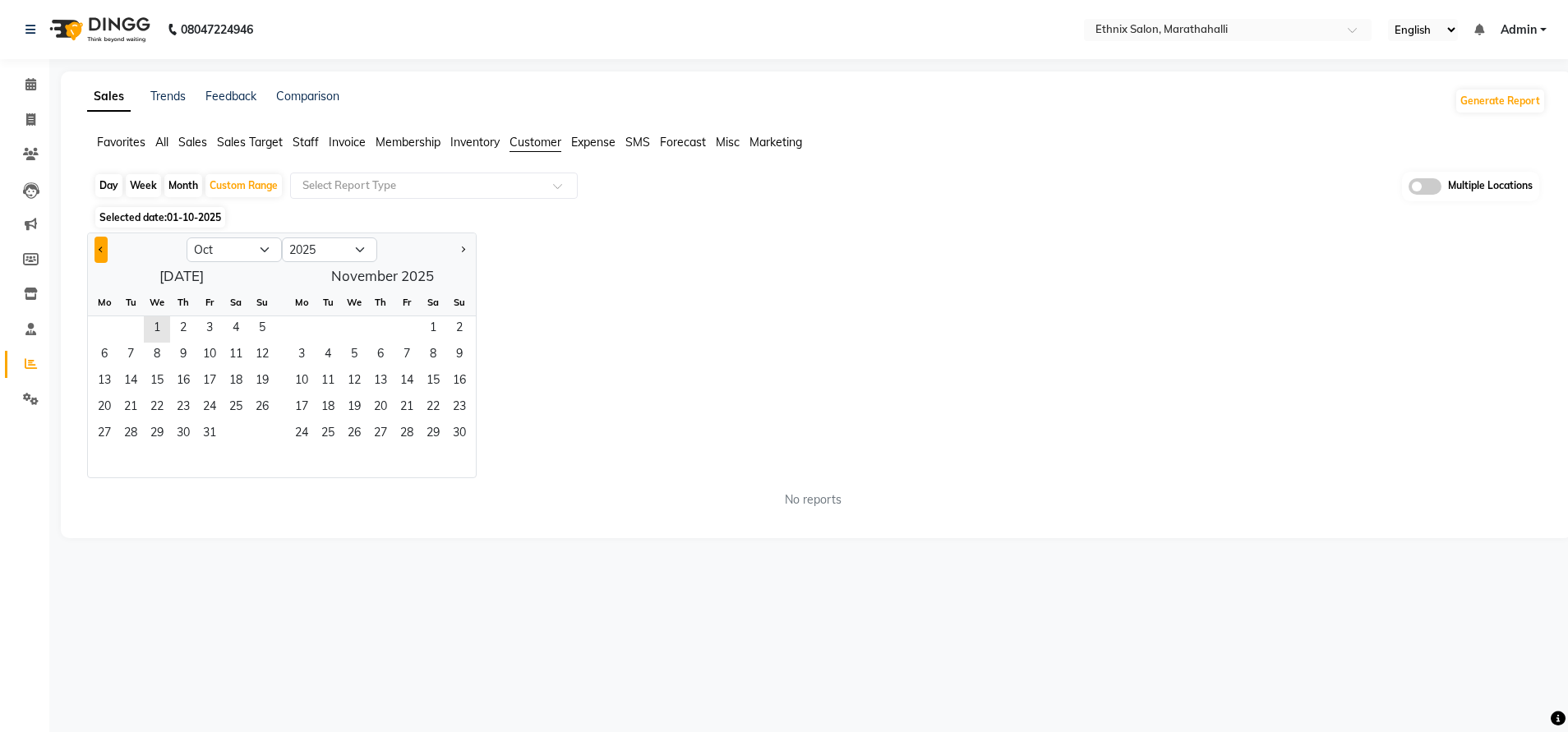
click at [102, 249] on span "Previous month" at bounding box center [101, 248] width 6 height 6
select select "9"
click at [107, 329] on span "1" at bounding box center [104, 329] width 26 height 26
click at [141, 429] on span "30" at bounding box center [130, 434] width 26 height 26
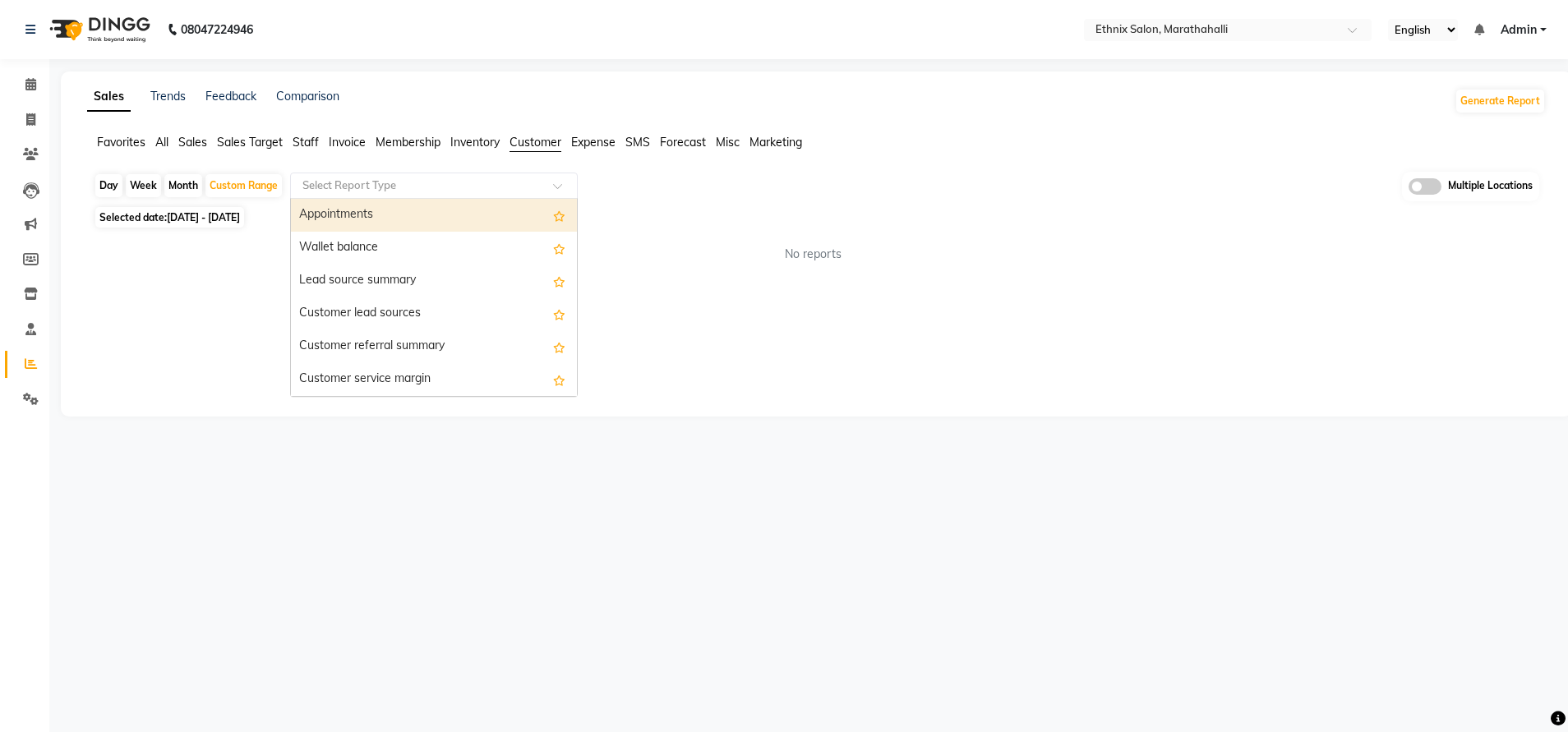
click at [451, 183] on input "text" at bounding box center [417, 185] width 237 height 17
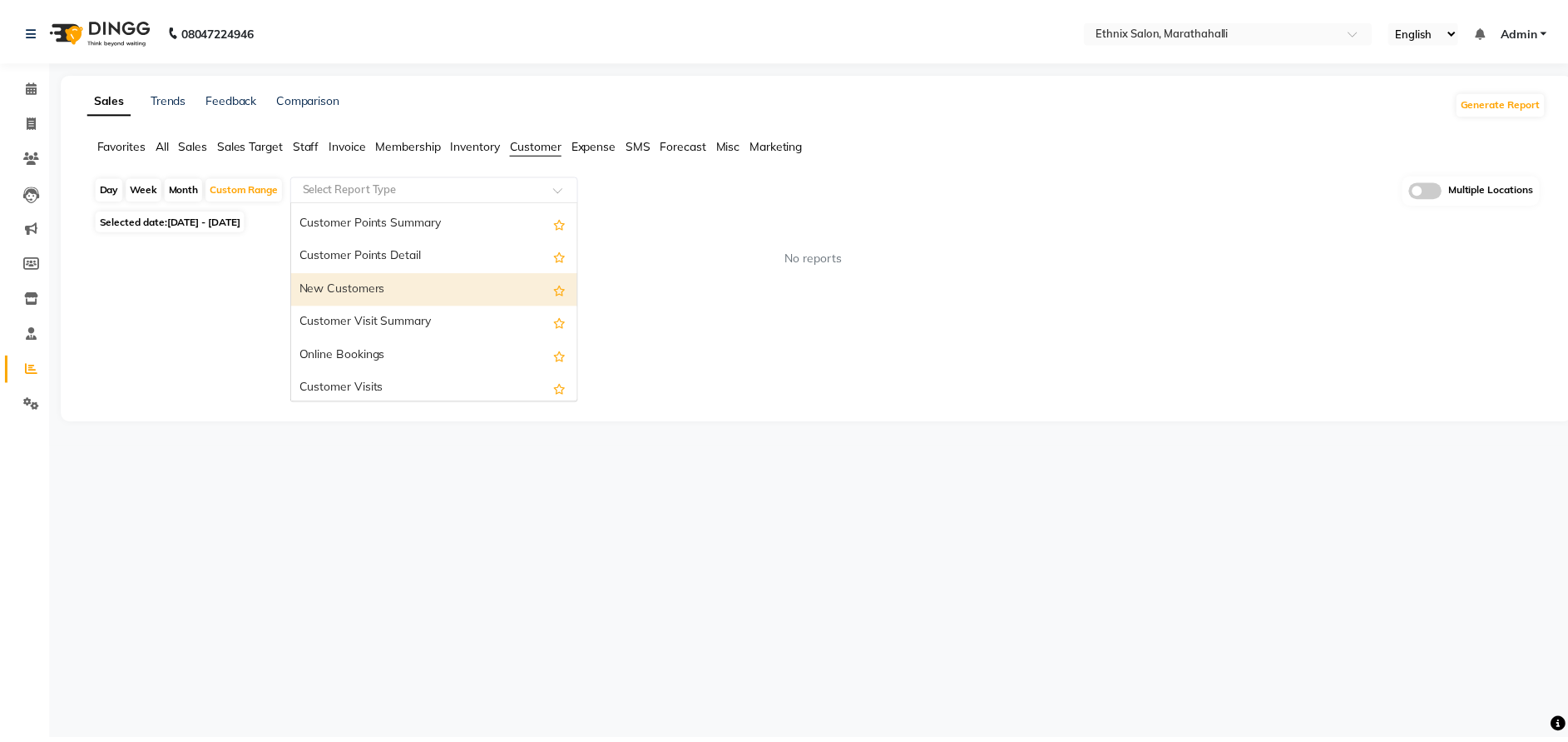
scroll to position [230, 0]
click at [408, 287] on div "New Customers" at bounding box center [439, 288] width 289 height 33
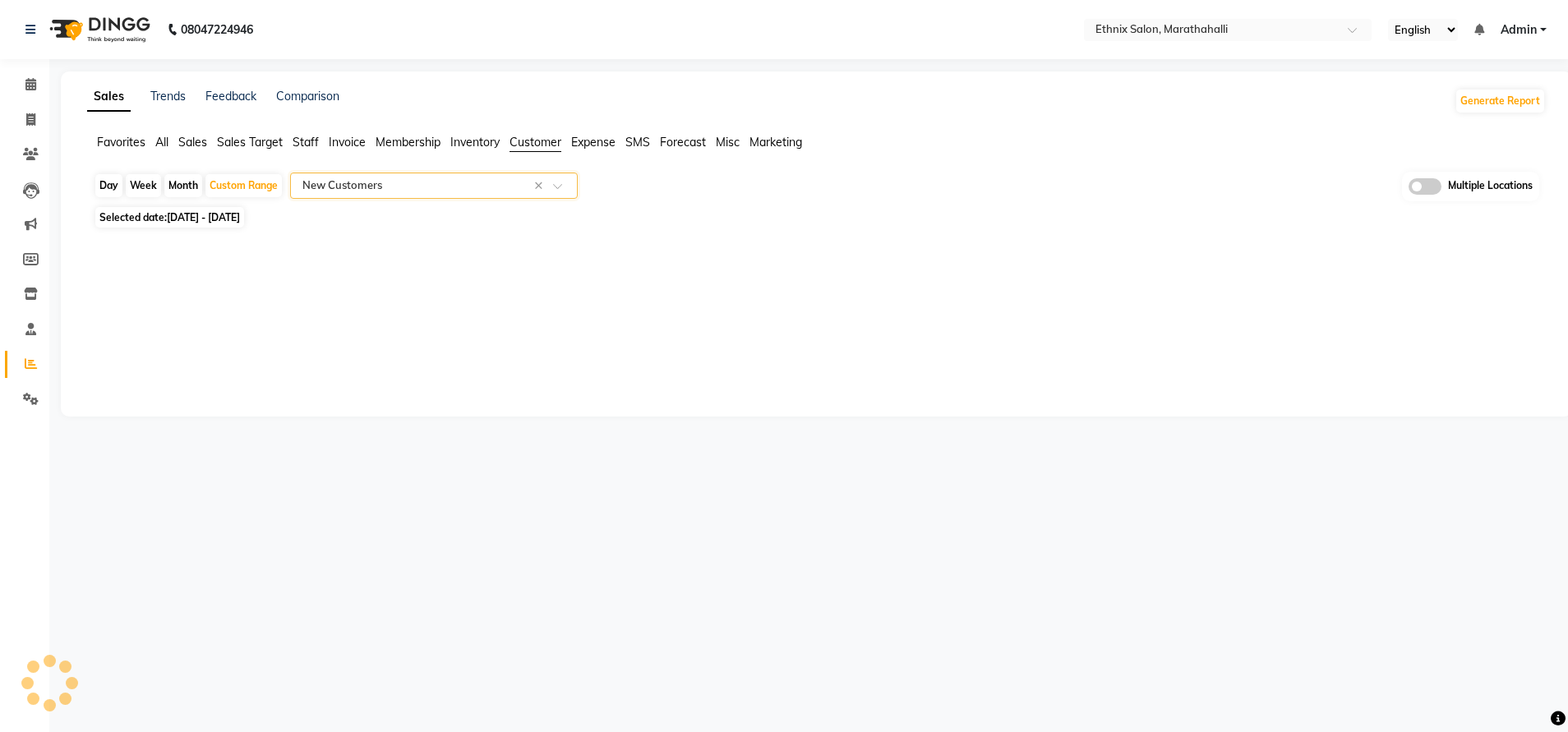
select select "full_report"
select select "csv"
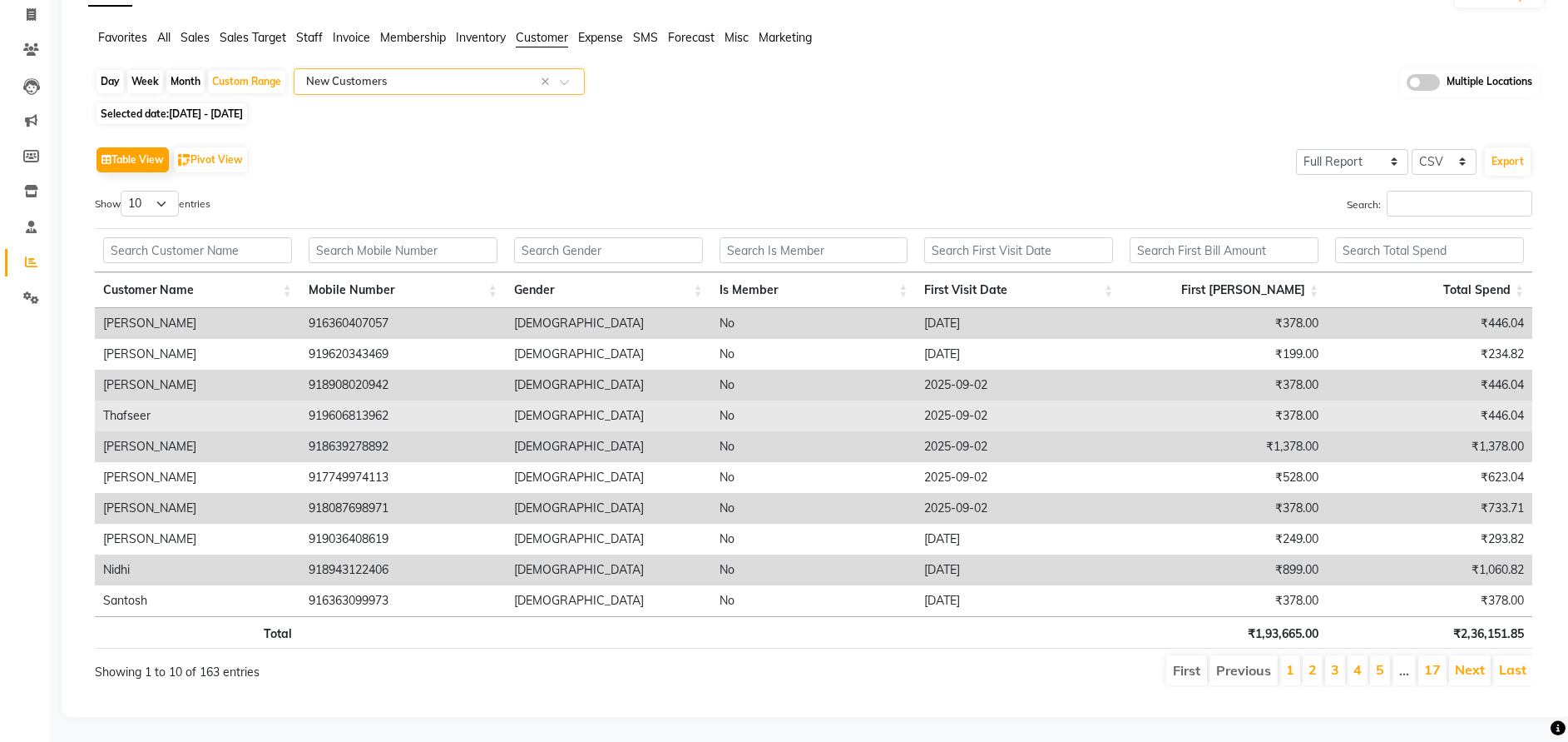
scroll to position [0, 0]
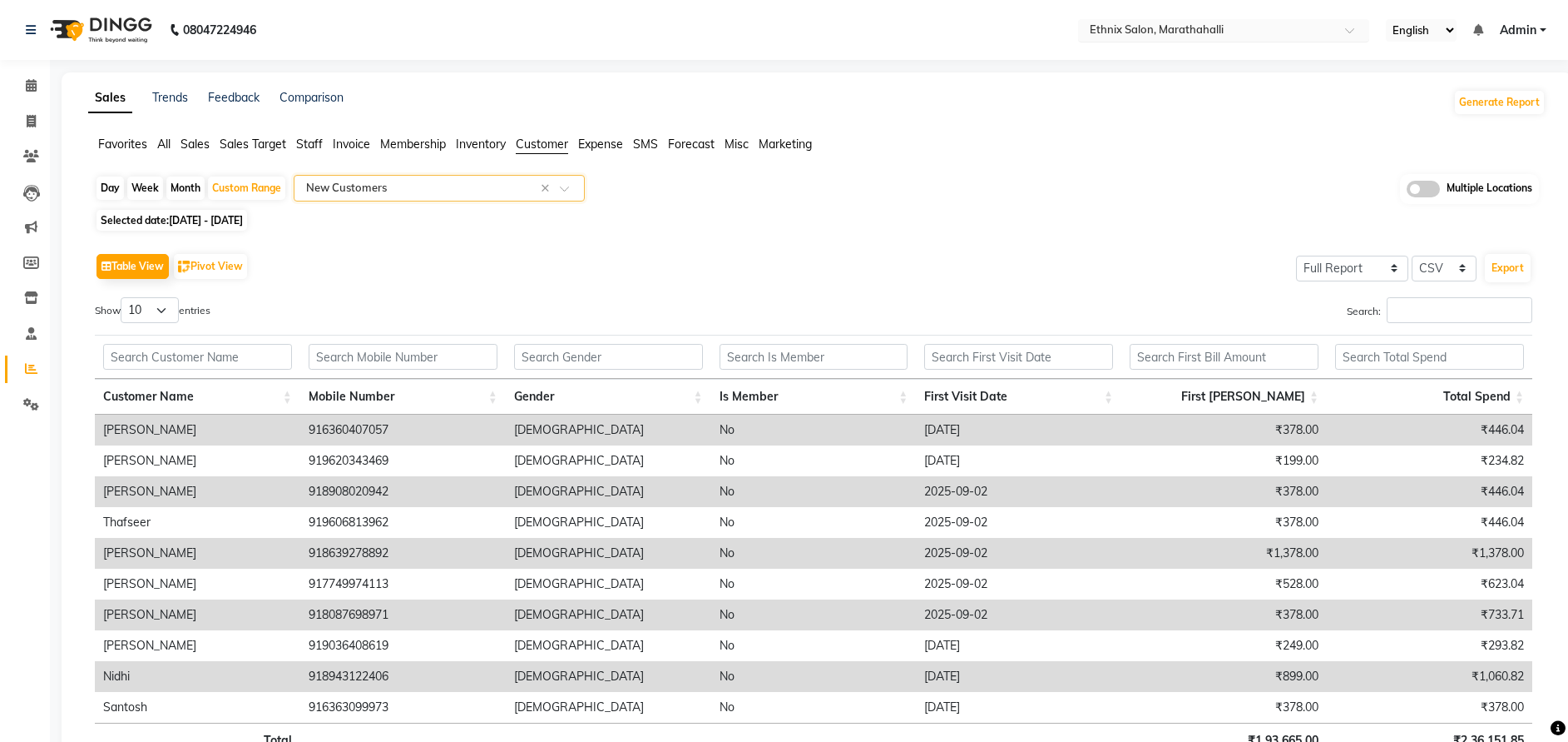
click at [1106, 24] on input "text" at bounding box center [1208, 32] width 241 height 17
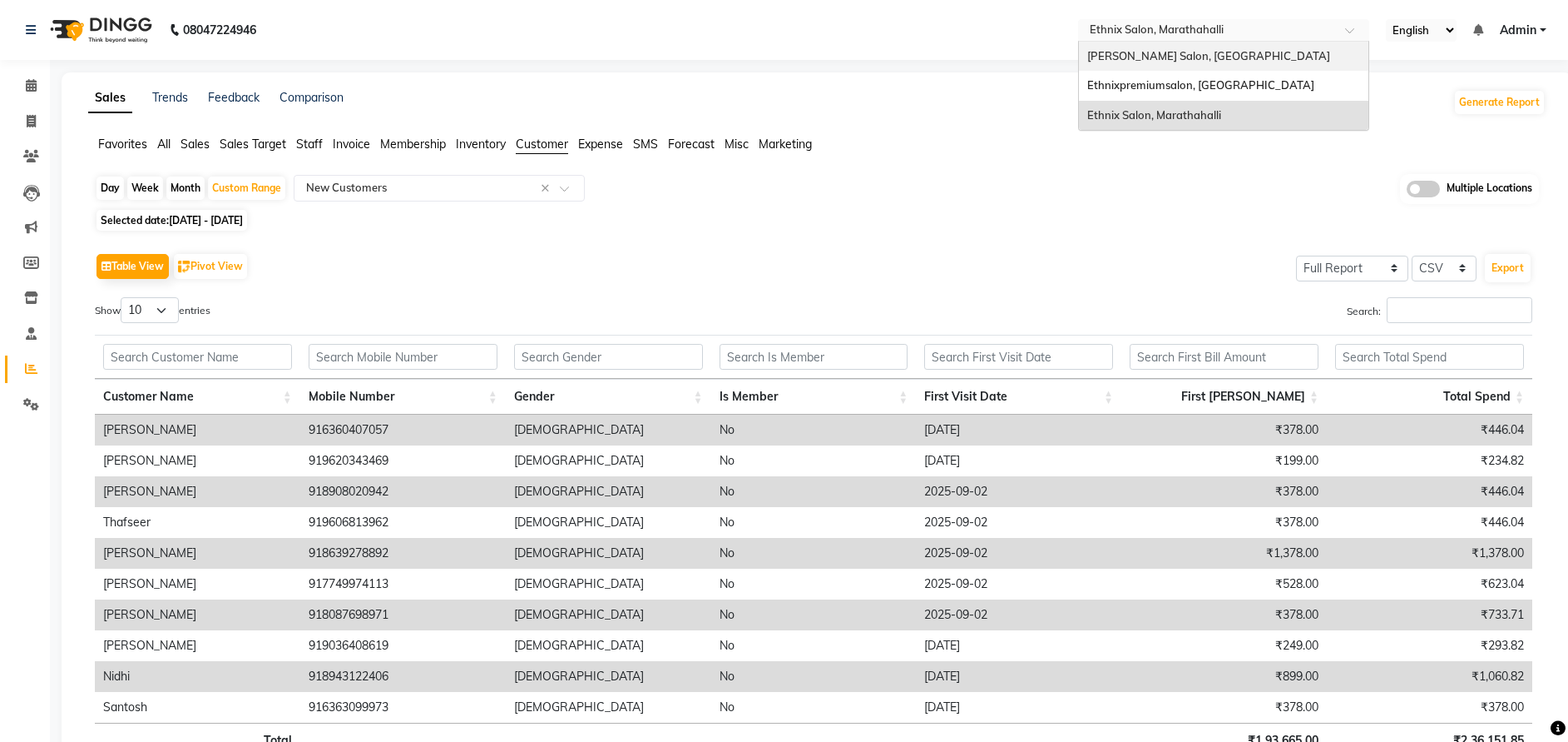
click at [1128, 53] on span "[PERSON_NAME] Salon, [GEOGRAPHIC_DATA]" at bounding box center [1208, 56] width 243 height 13
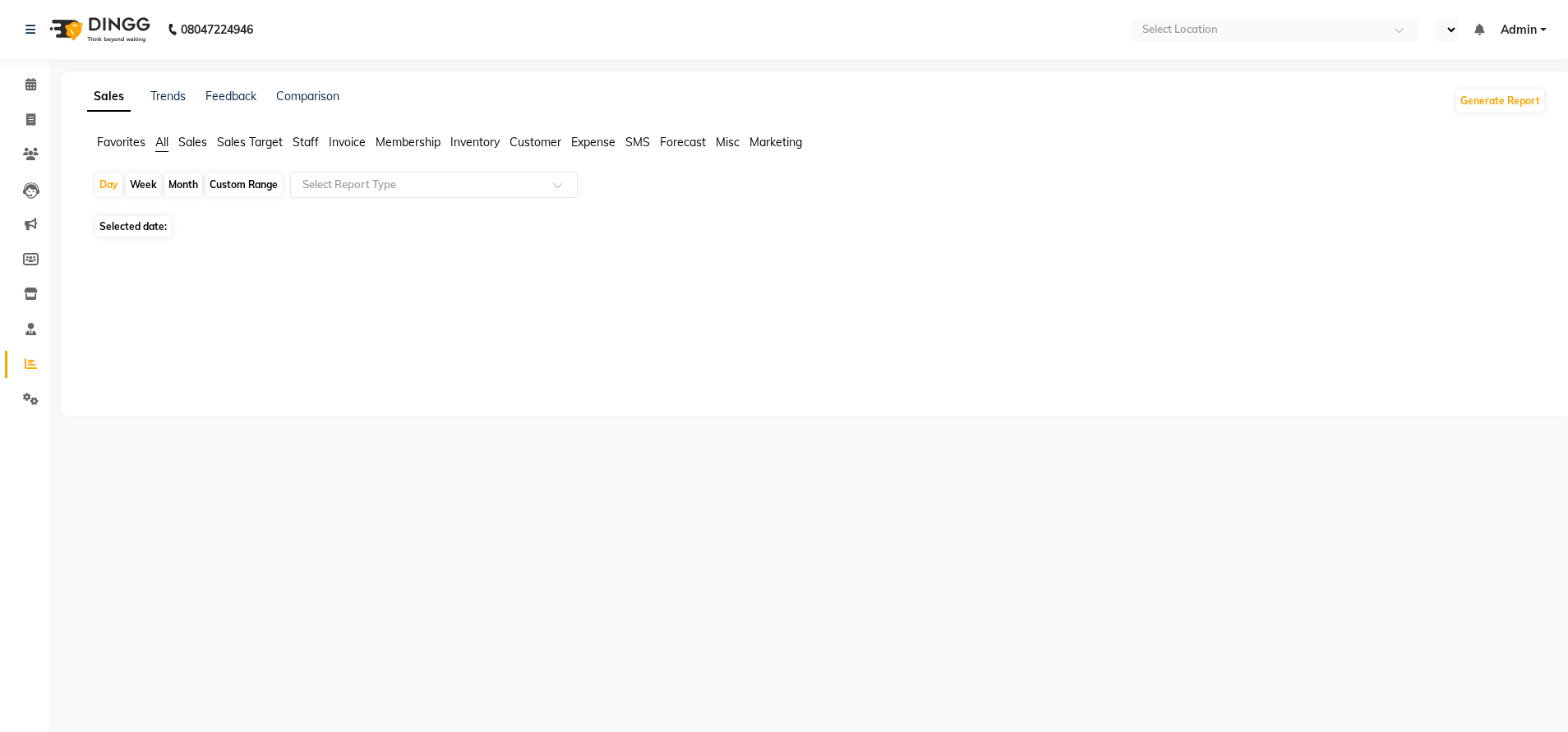
select select "en"
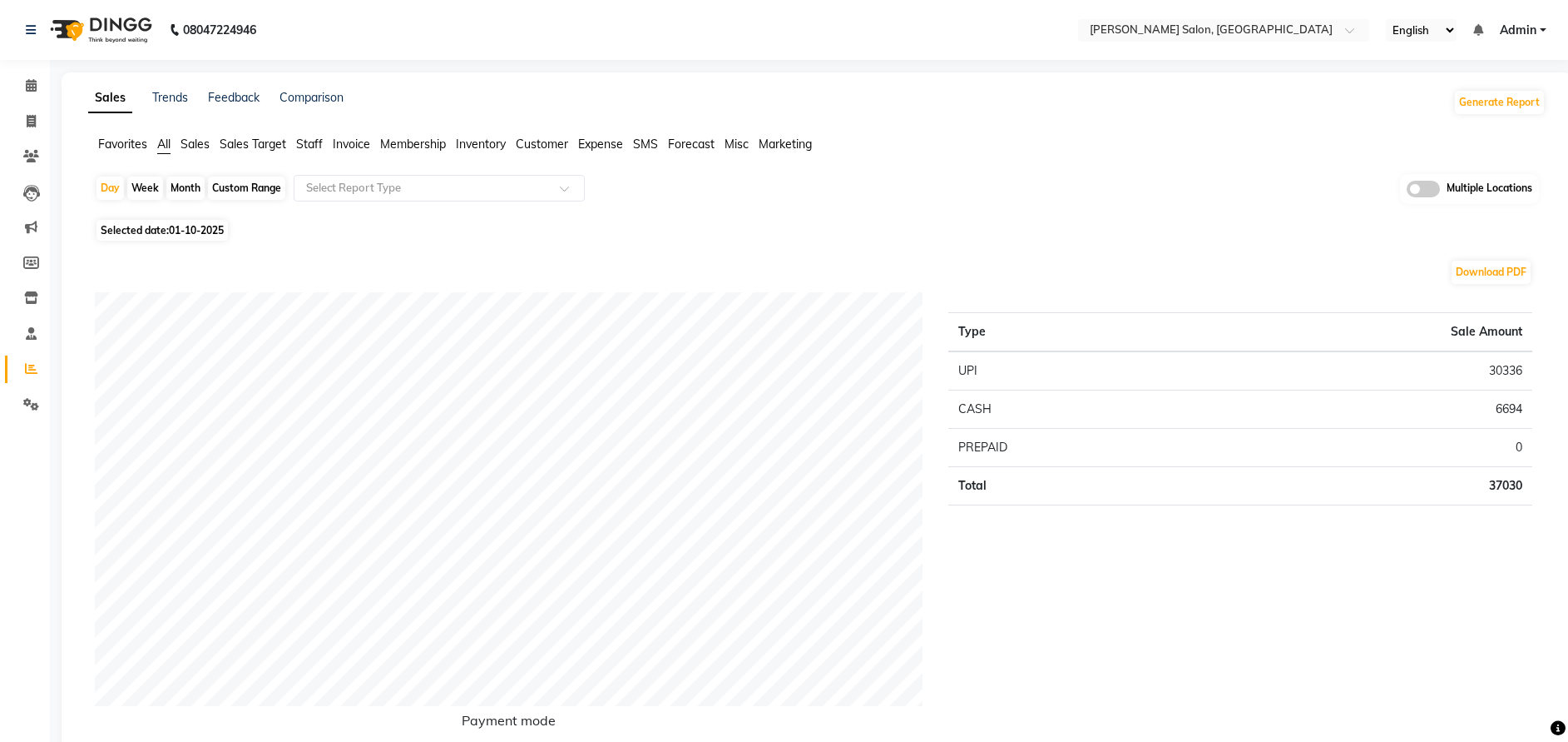
click at [537, 137] on span "Customer" at bounding box center [542, 144] width 52 height 15
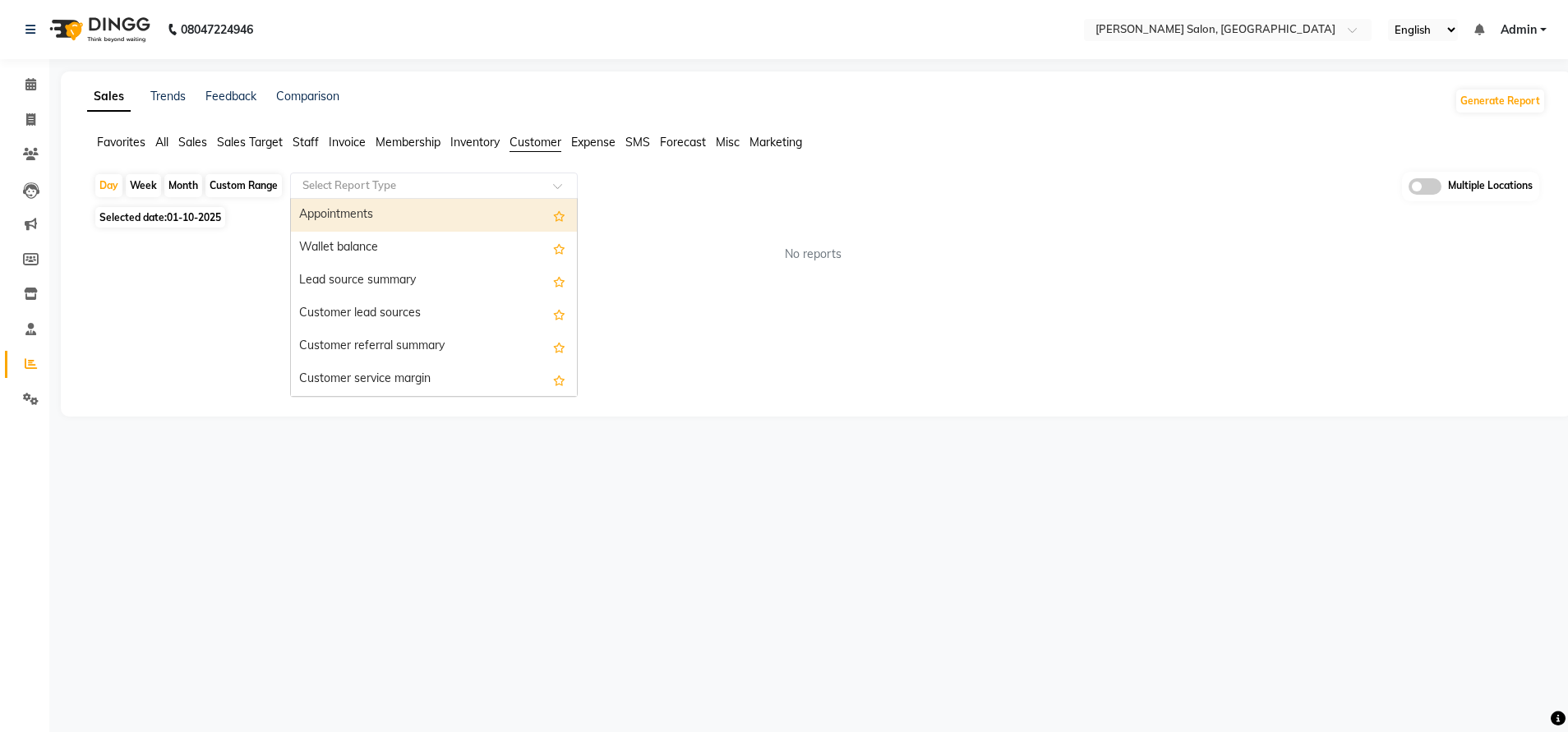
click at [432, 183] on input "text" at bounding box center [417, 185] width 237 height 17
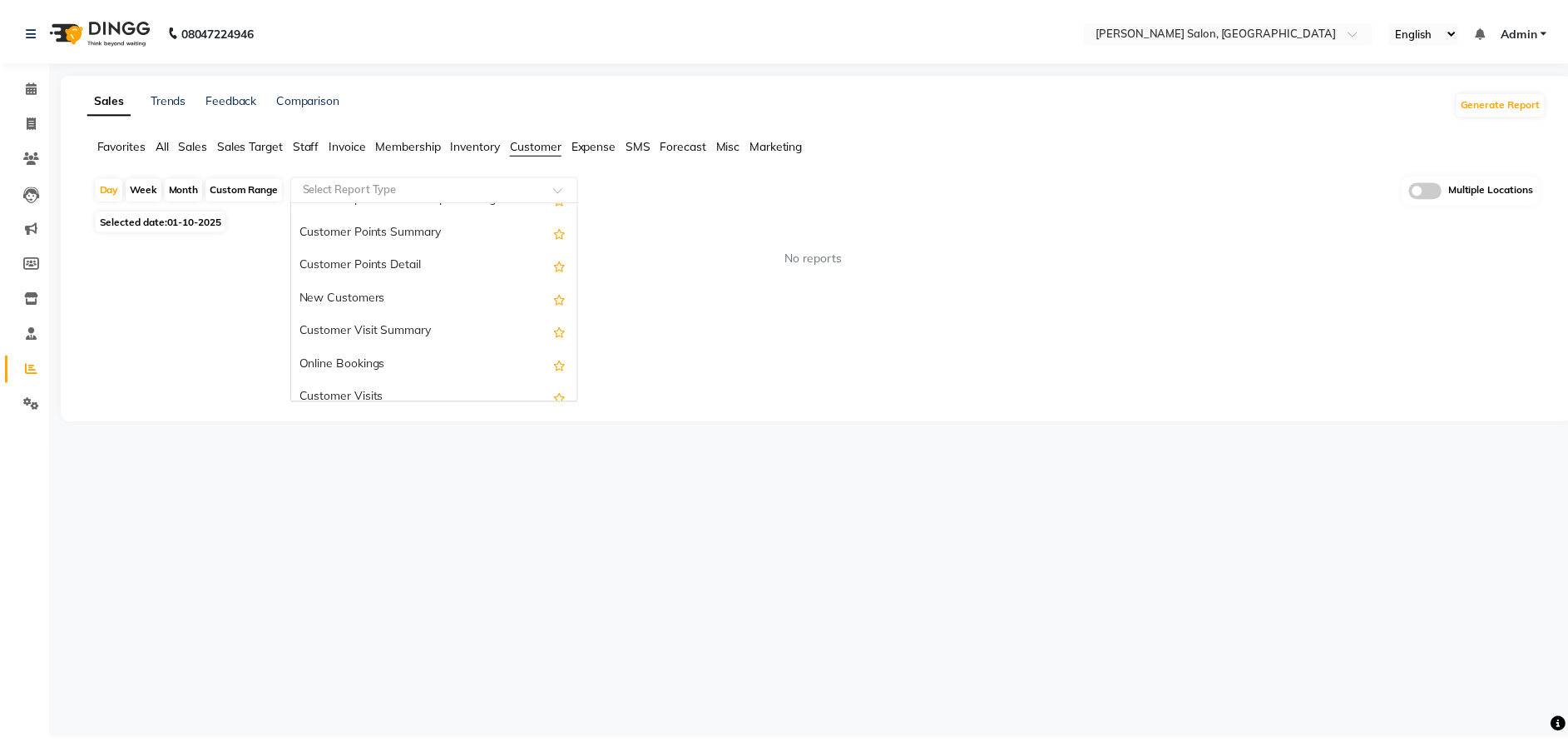
scroll to position [233, 0]
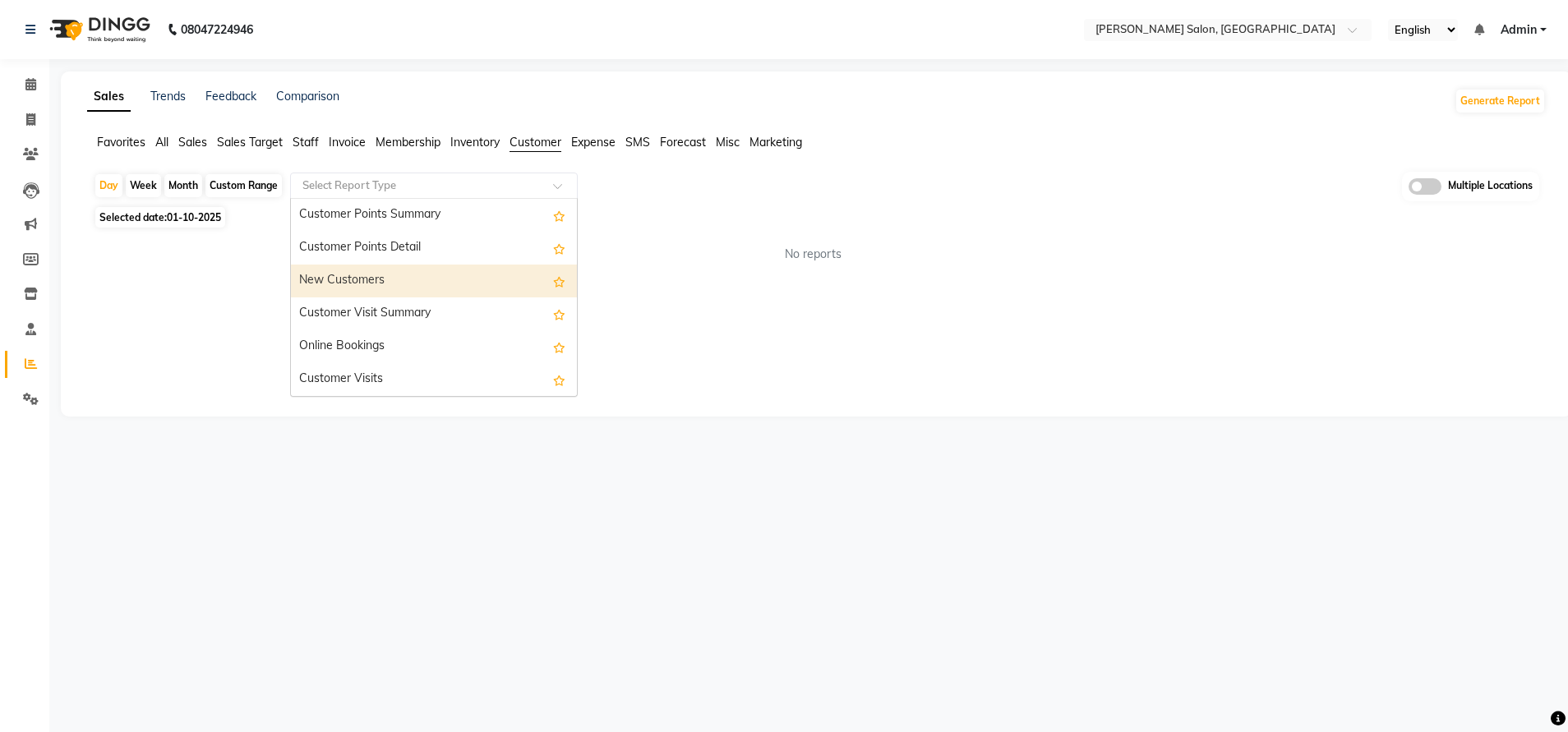
click at [392, 280] on div "New Customers" at bounding box center [434, 280] width 286 height 33
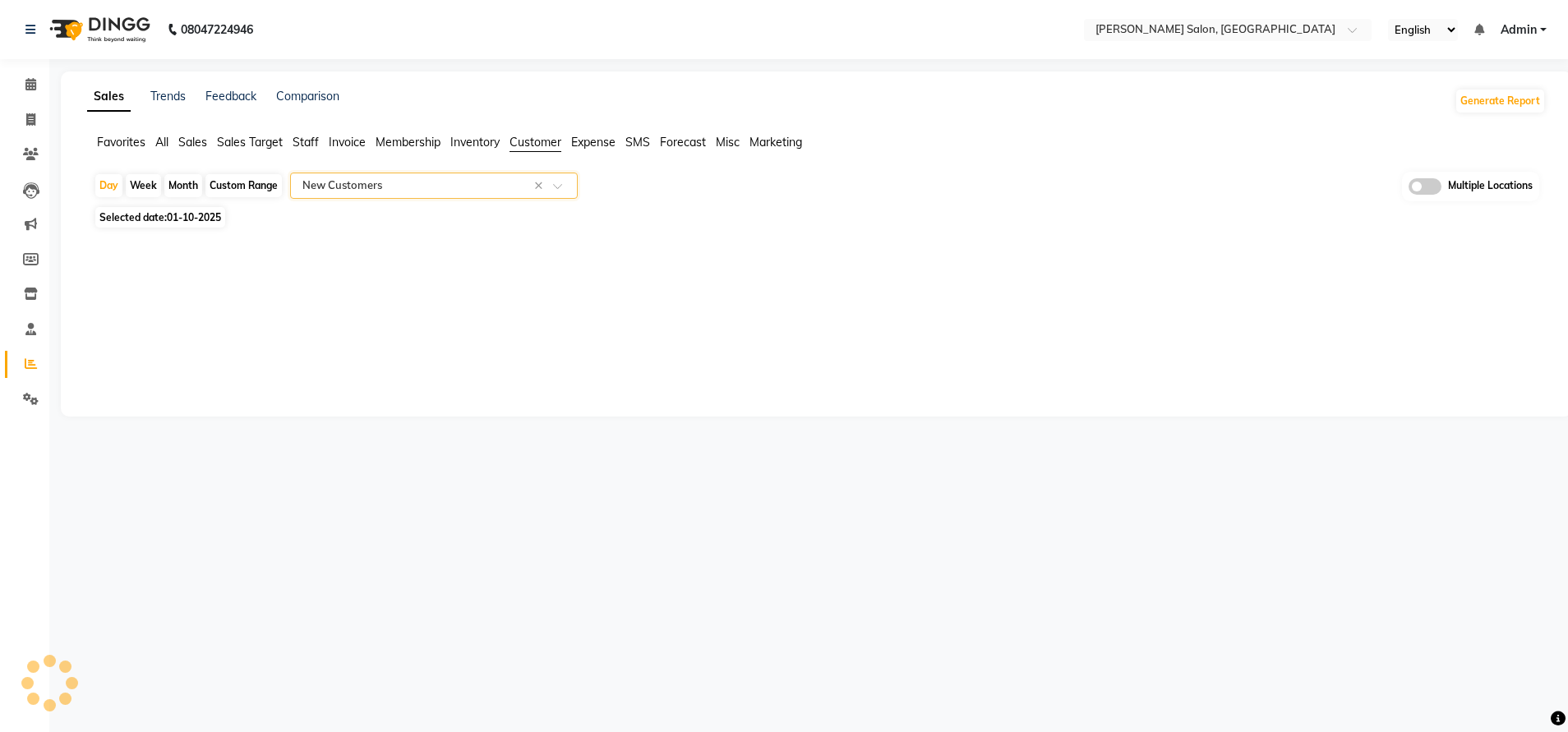
select select "full_report"
select select "csv"
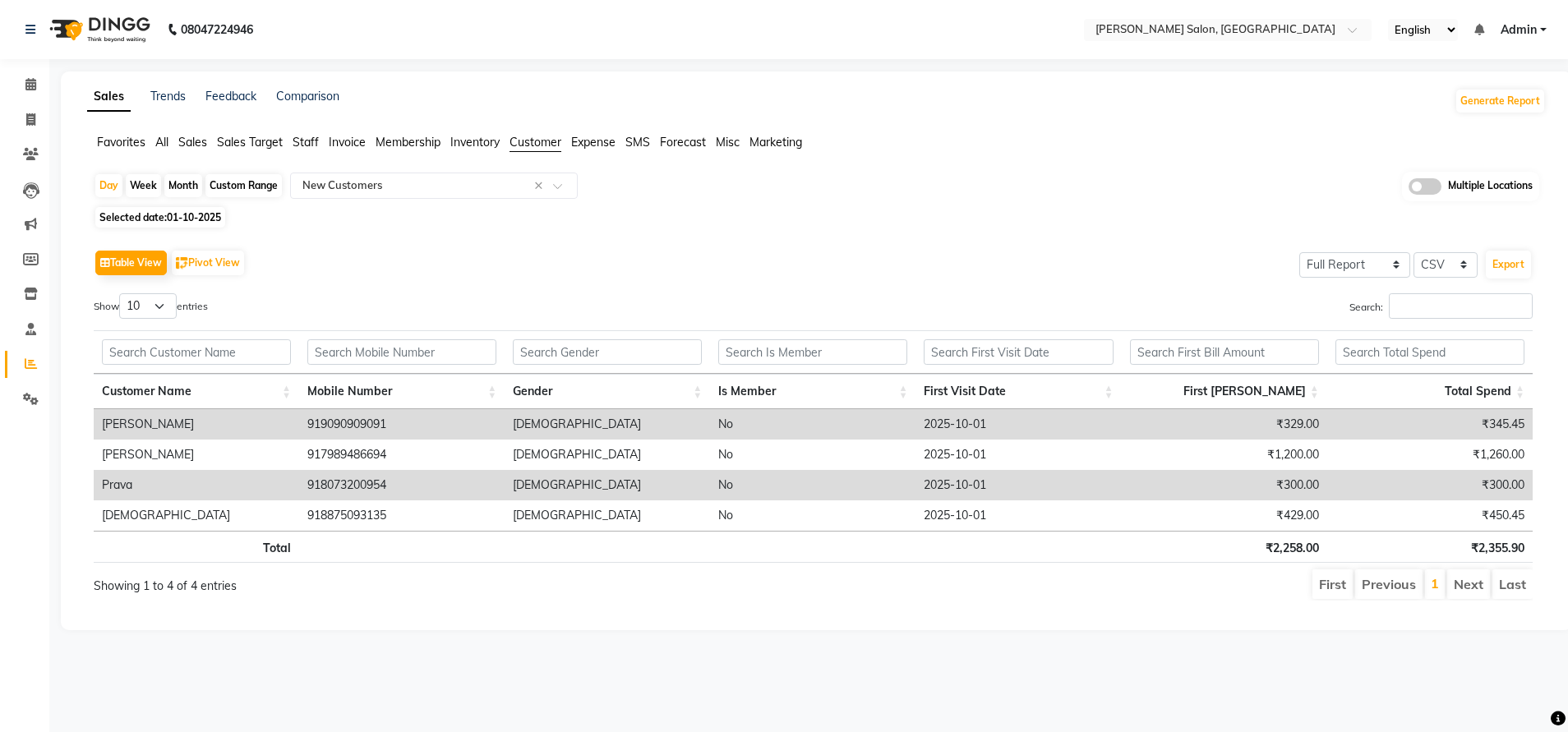
click at [259, 187] on div "Custom Range" at bounding box center [244, 185] width 77 height 23
select select "10"
select select "2025"
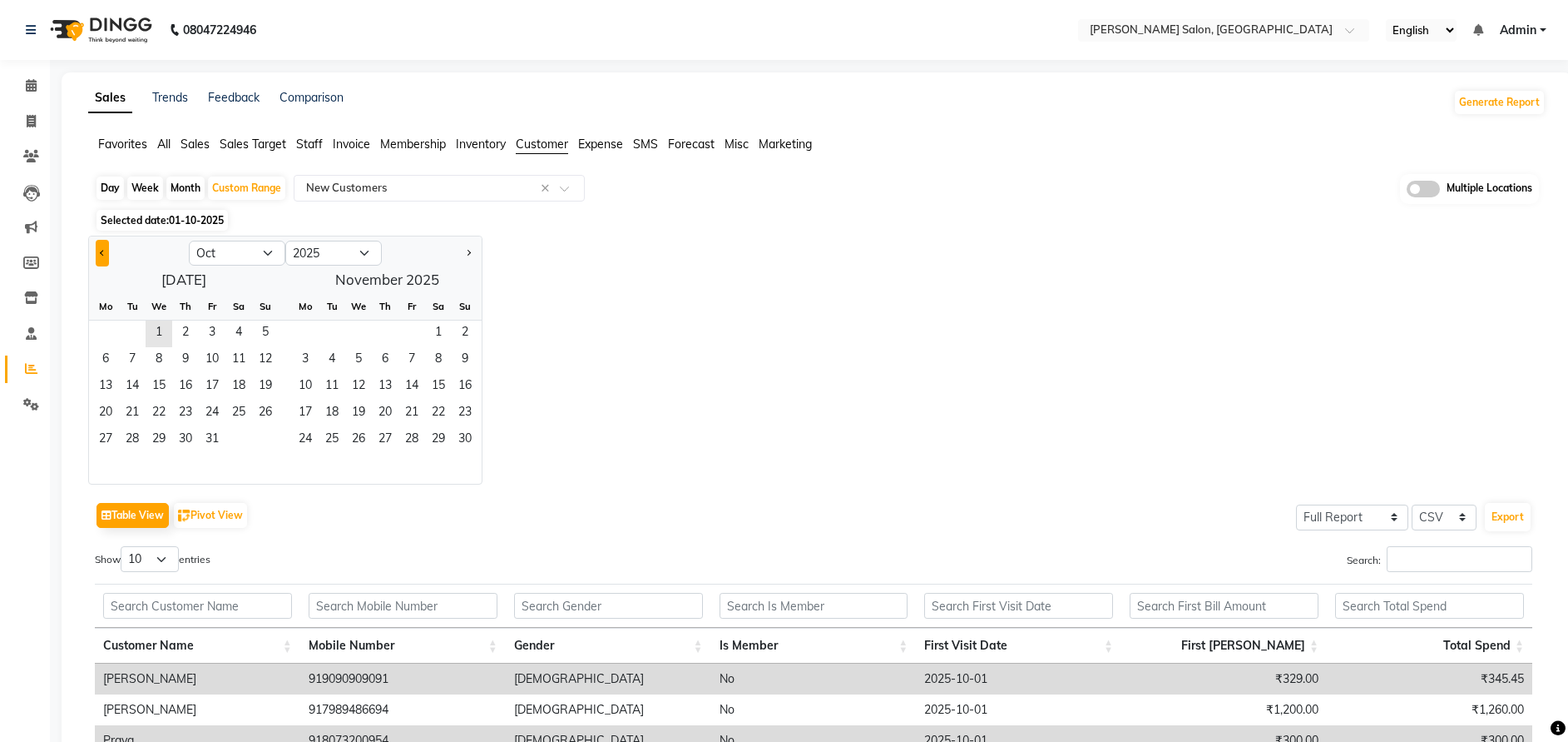
click at [101, 254] on span "Previous month" at bounding box center [102, 251] width 6 height 6
select select "9"
click at [109, 328] on span "1" at bounding box center [105, 334] width 27 height 27
click at [139, 427] on span "30" at bounding box center [132, 440] width 27 height 27
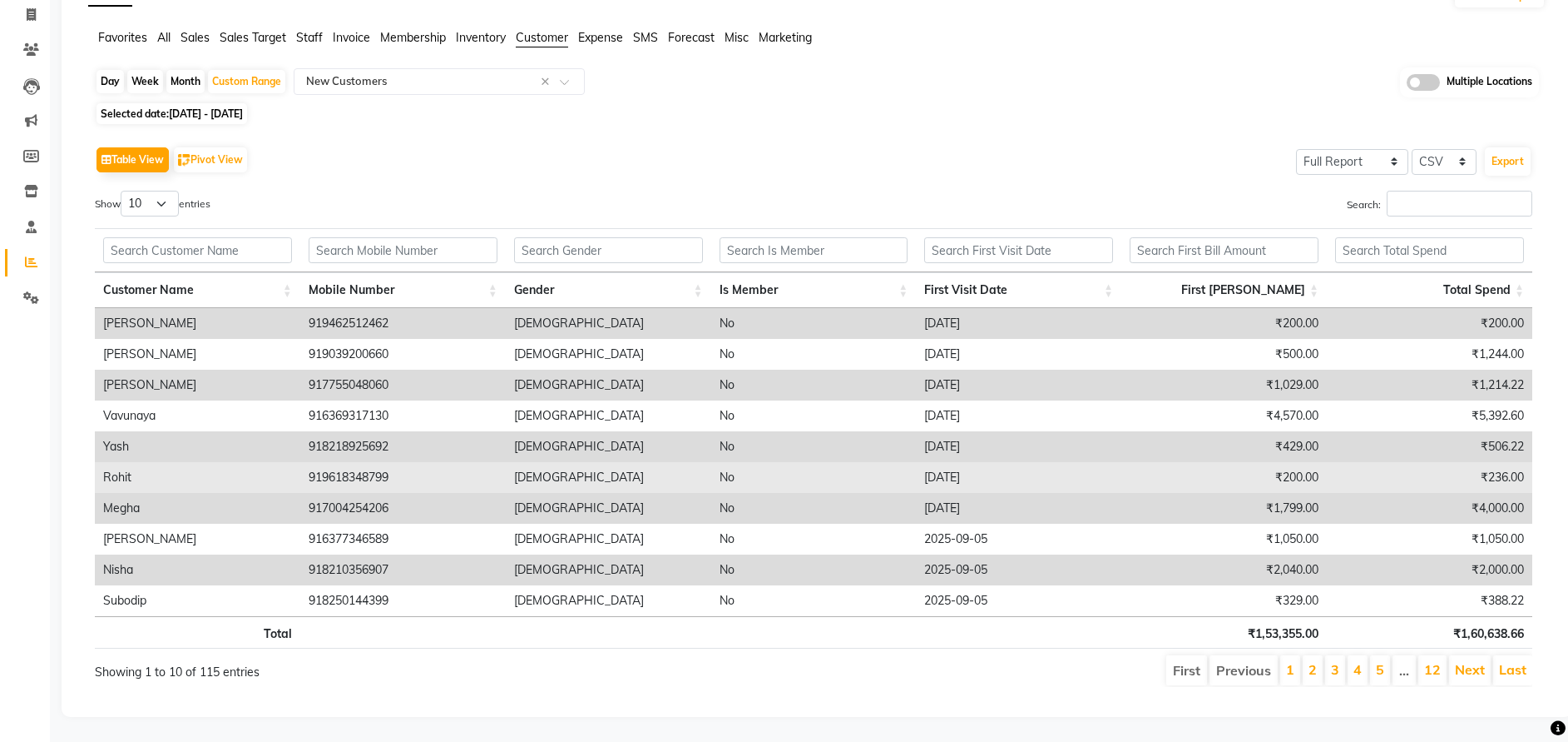
scroll to position [0, 0]
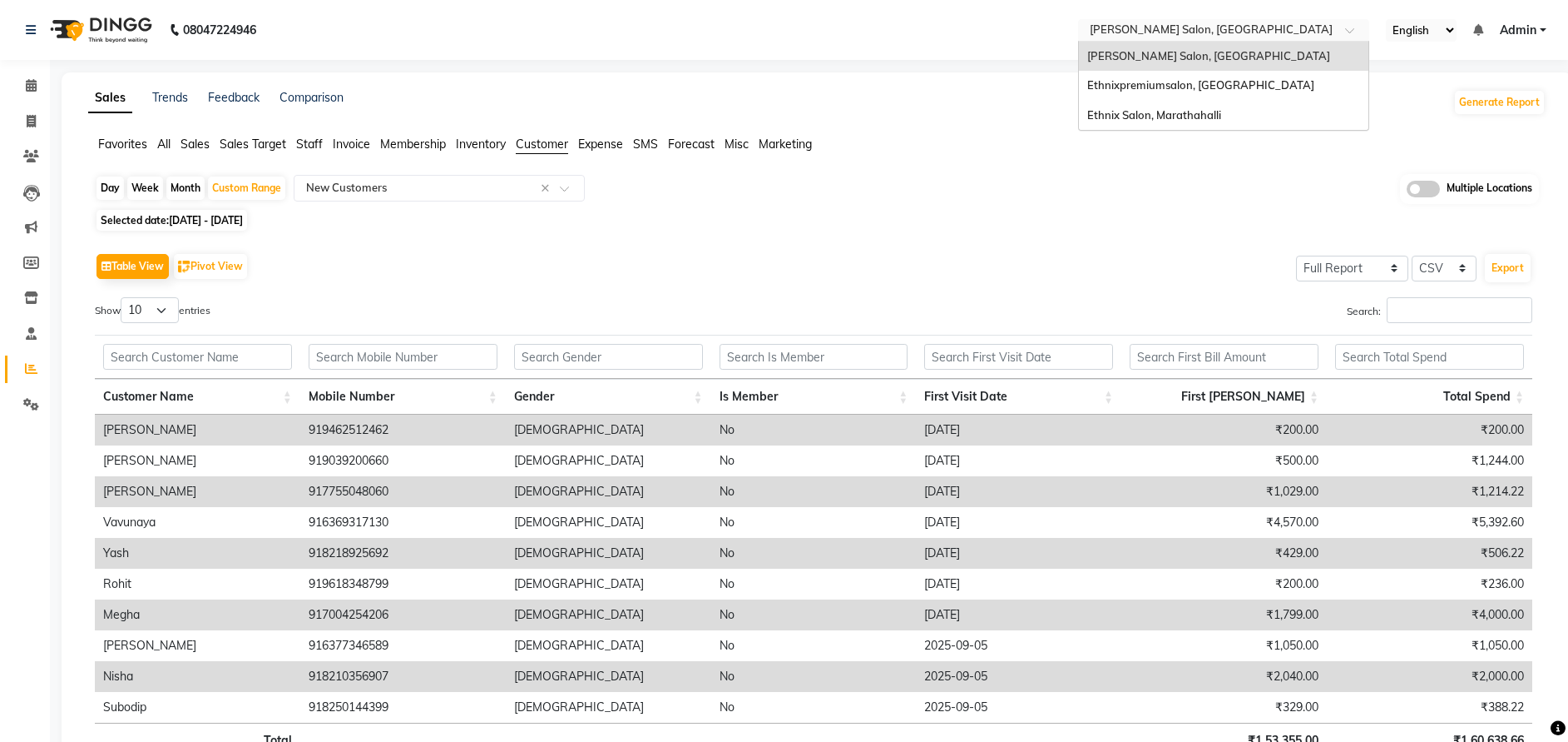
click at [1222, 22] on div "Select Location × Ethnix Salon, Bellandur" at bounding box center [1210, 30] width 259 height 17
click at [1157, 76] on div "Ethnixpremiumsalon, [GEOGRAPHIC_DATA]" at bounding box center [1224, 86] width 289 height 30
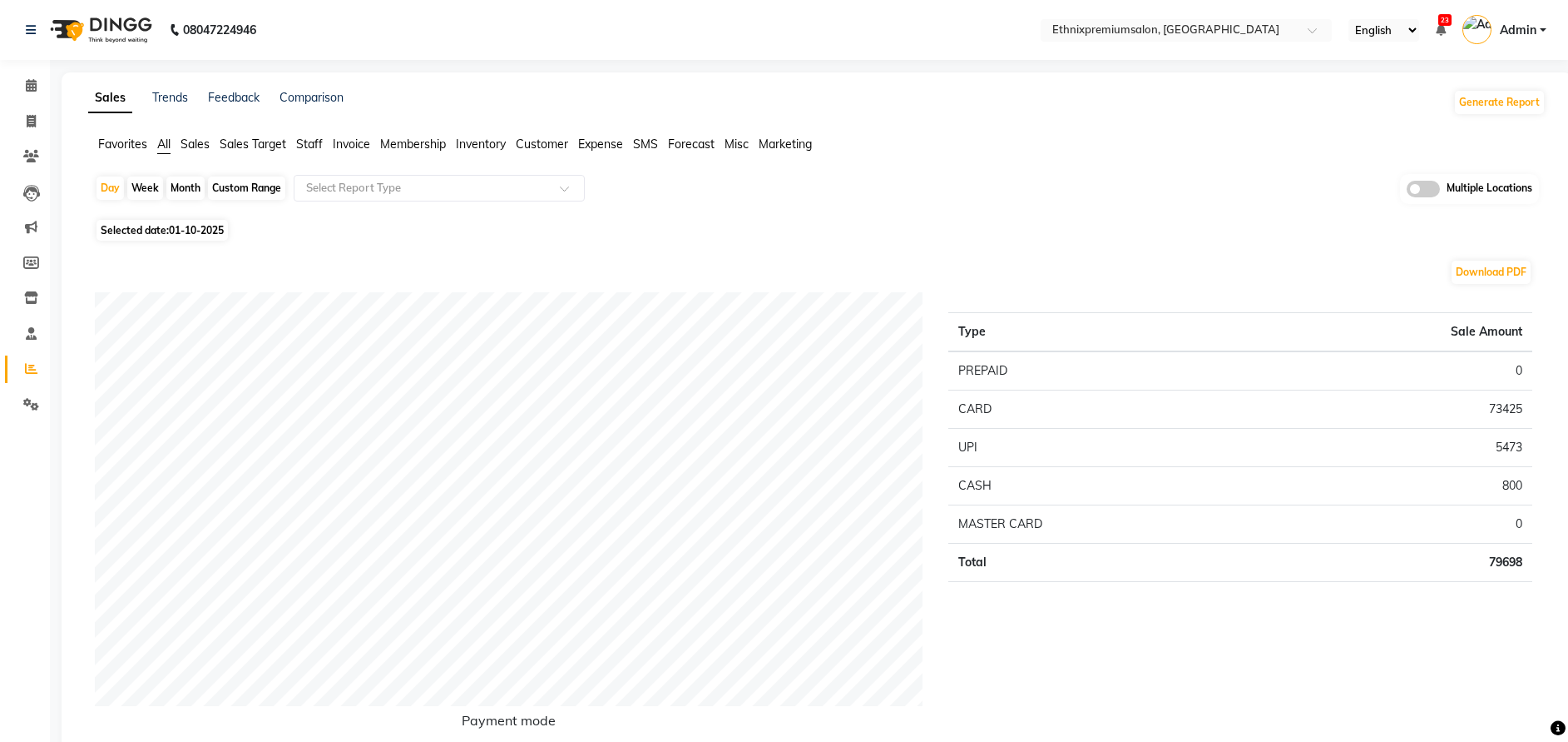
click at [254, 186] on div "Custom Range" at bounding box center [247, 188] width 78 height 24
select select "10"
select select "2025"
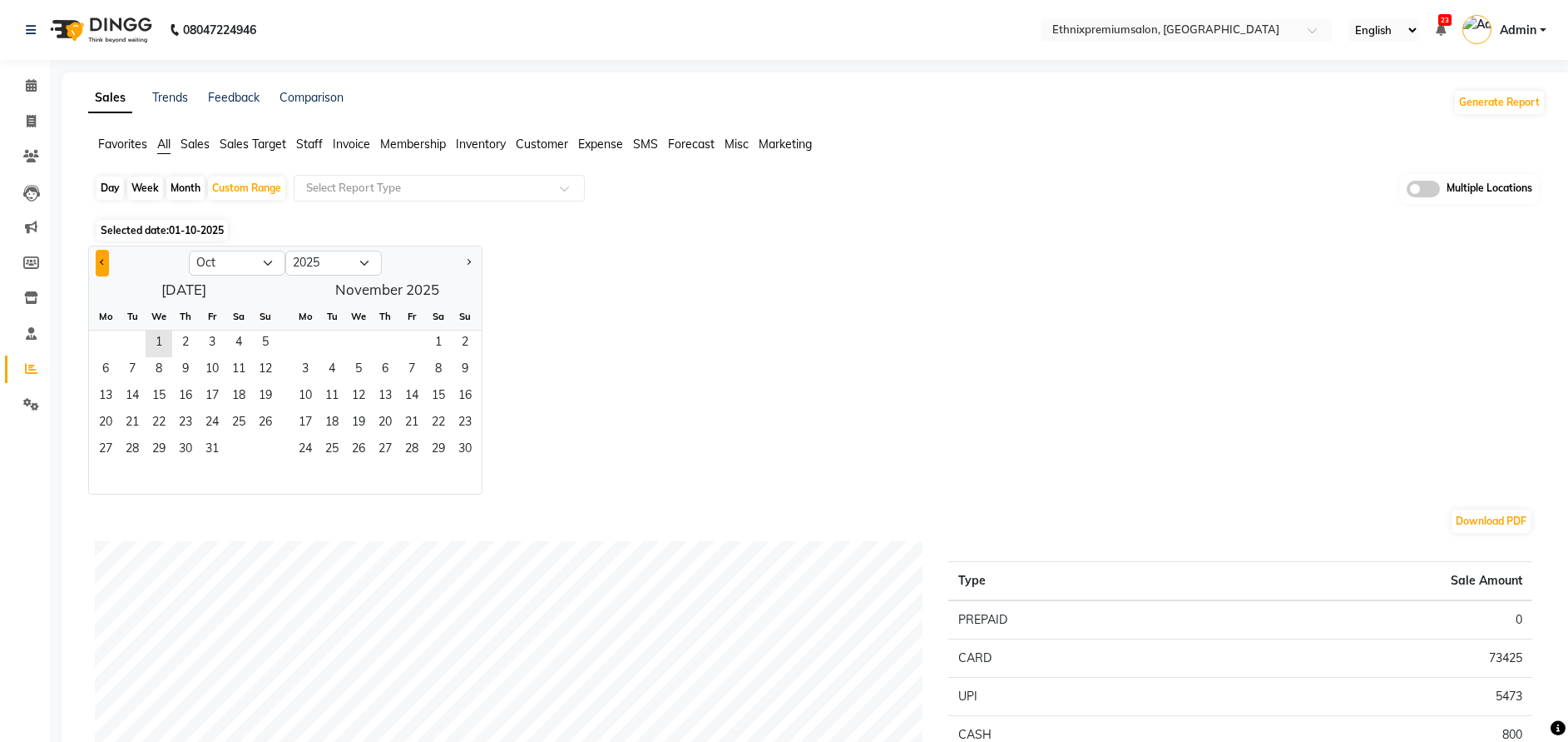
click at [106, 261] on button "Previous month" at bounding box center [102, 263] width 13 height 27
select select "9"
click at [101, 343] on span "1" at bounding box center [105, 343] width 27 height 27
click at [132, 450] on span "30" at bounding box center [132, 451] width 27 height 27
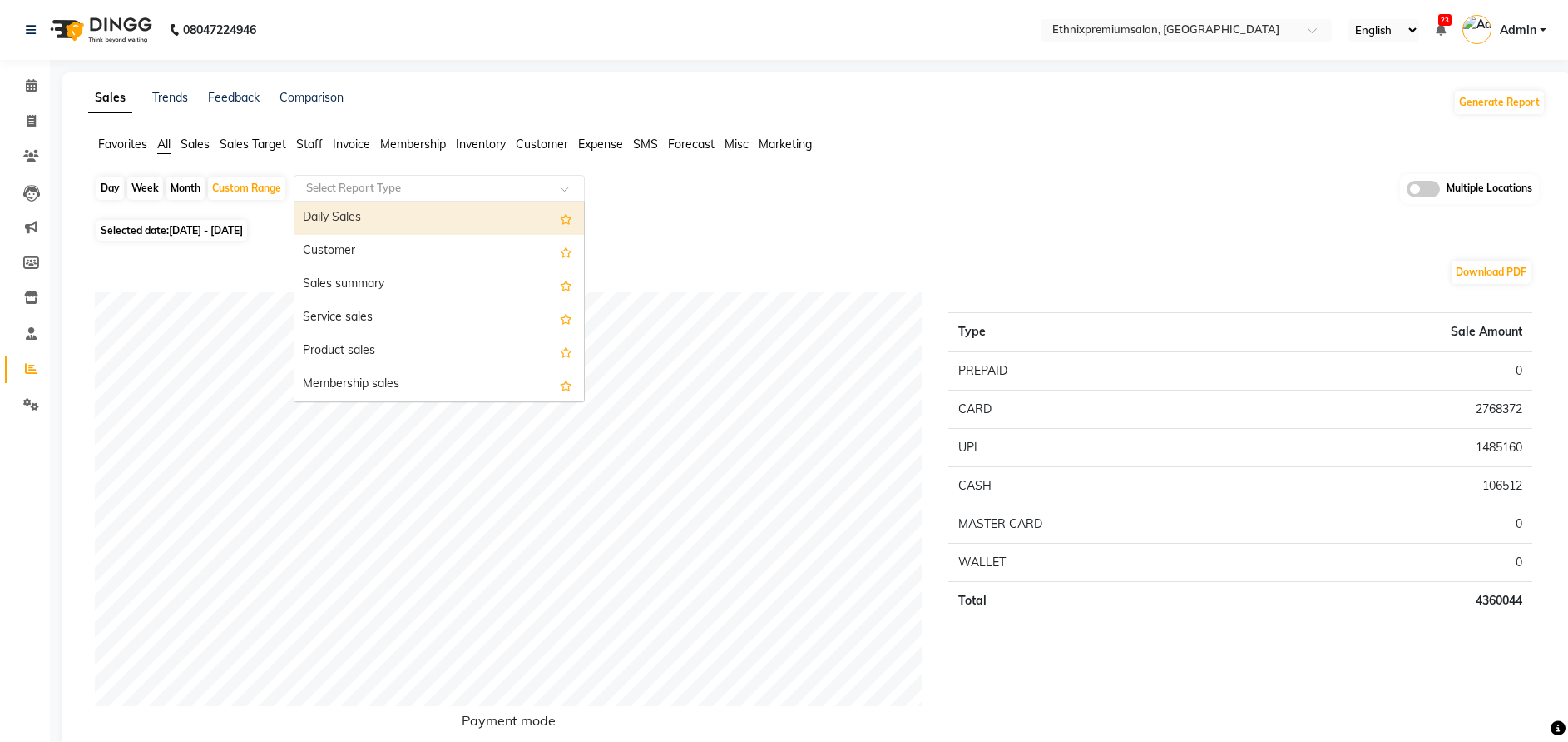
click at [525, 195] on input "text" at bounding box center [422, 188] width 240 height 17
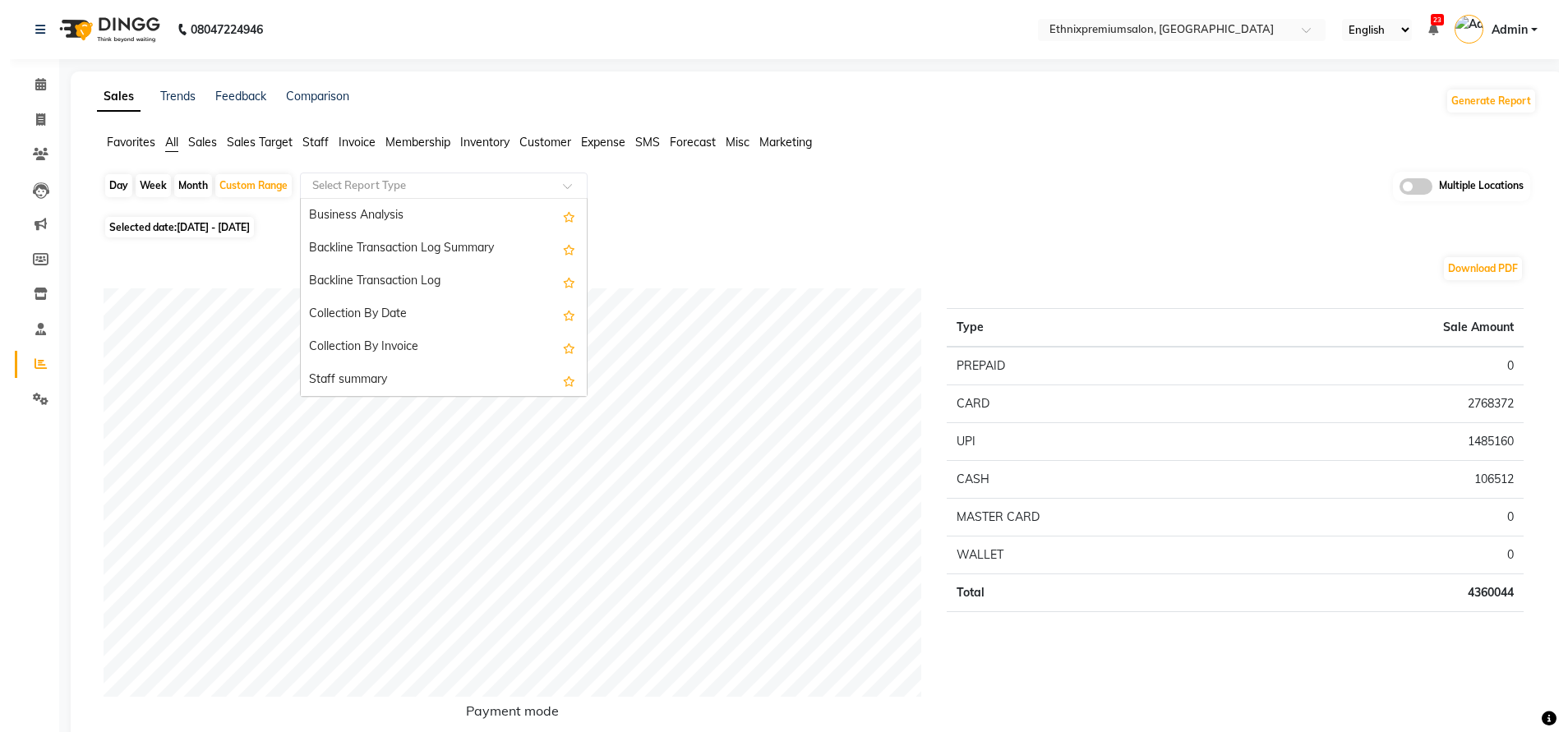
scroll to position [428, 0]
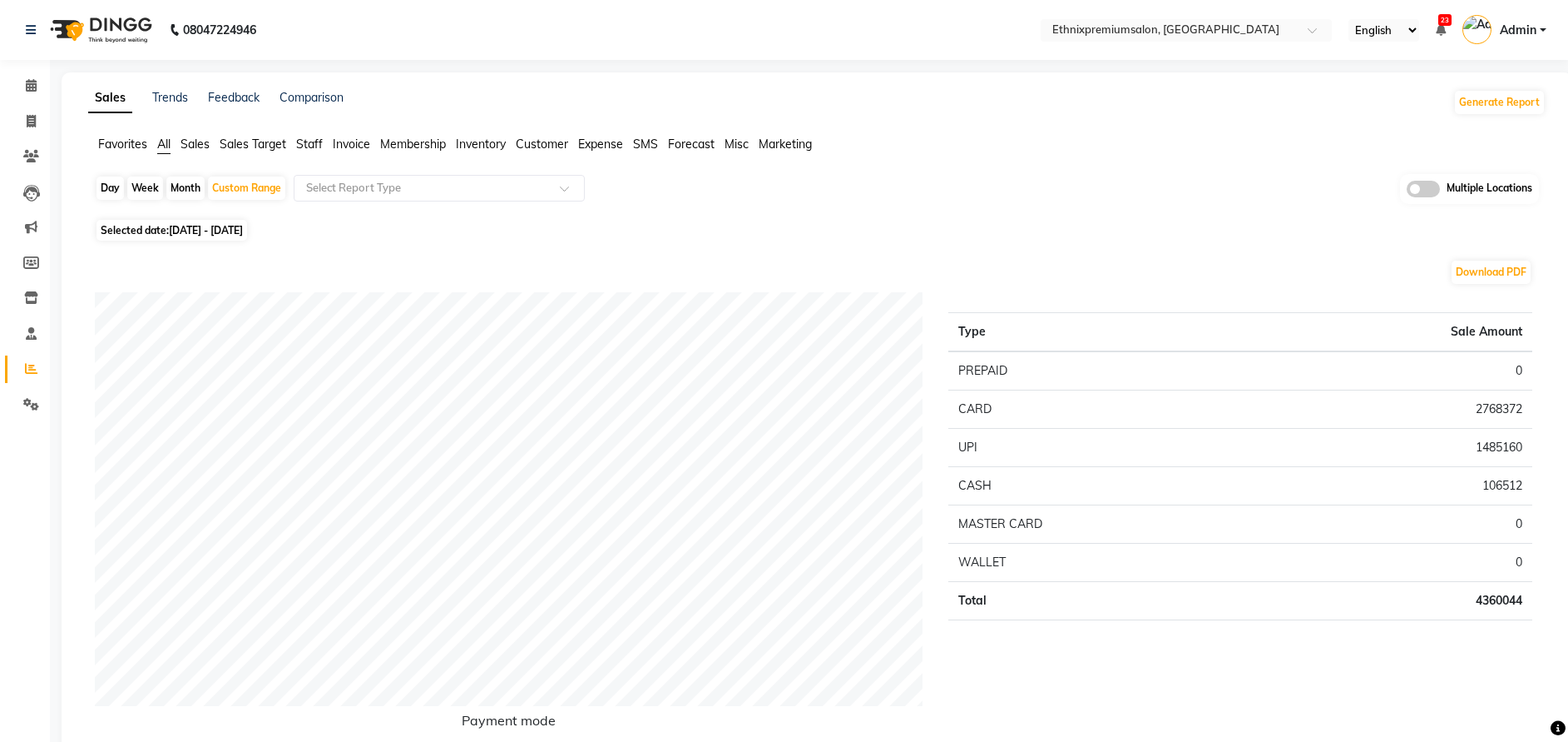
click at [550, 143] on span "Customer" at bounding box center [542, 144] width 52 height 15
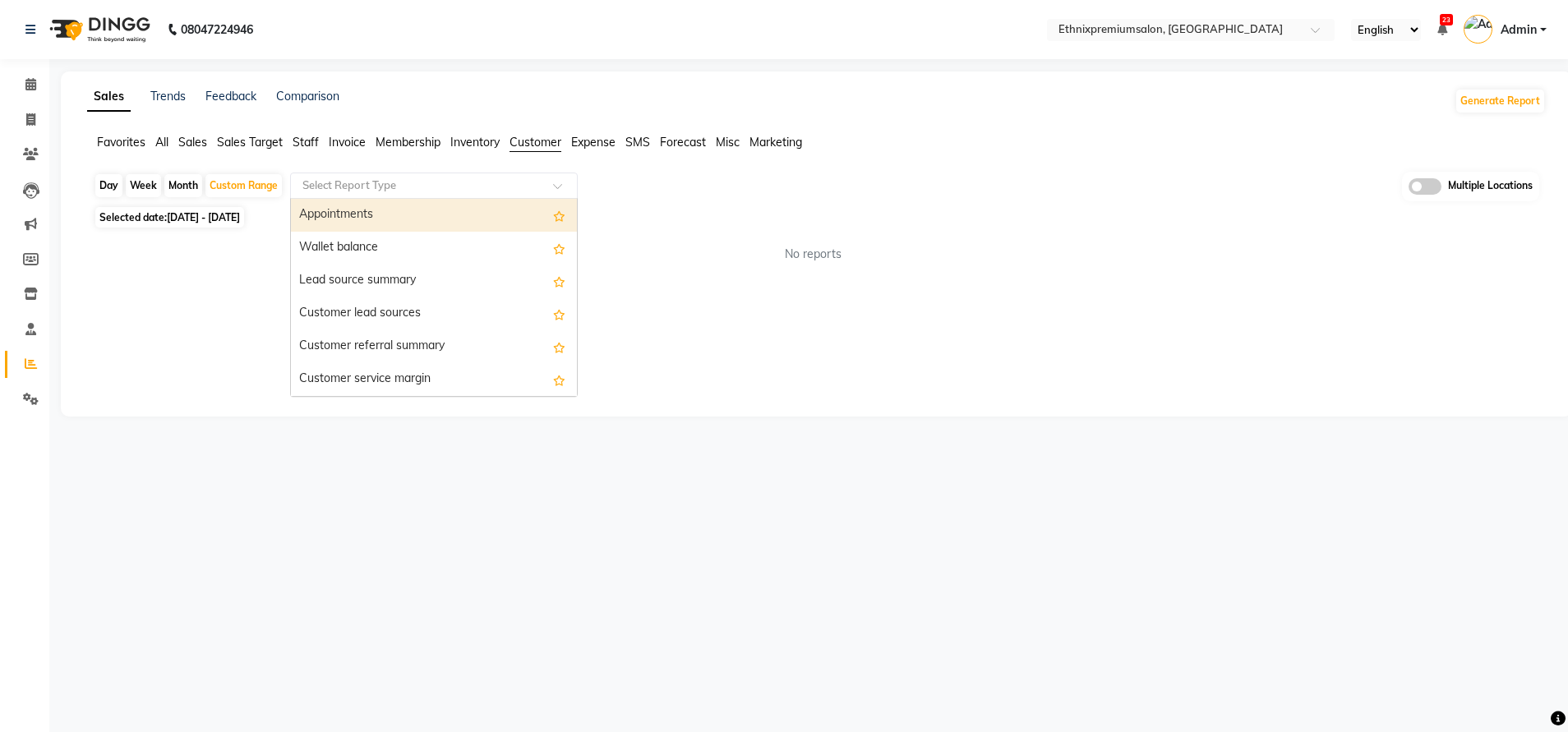
click at [477, 183] on input "text" at bounding box center [417, 185] width 237 height 17
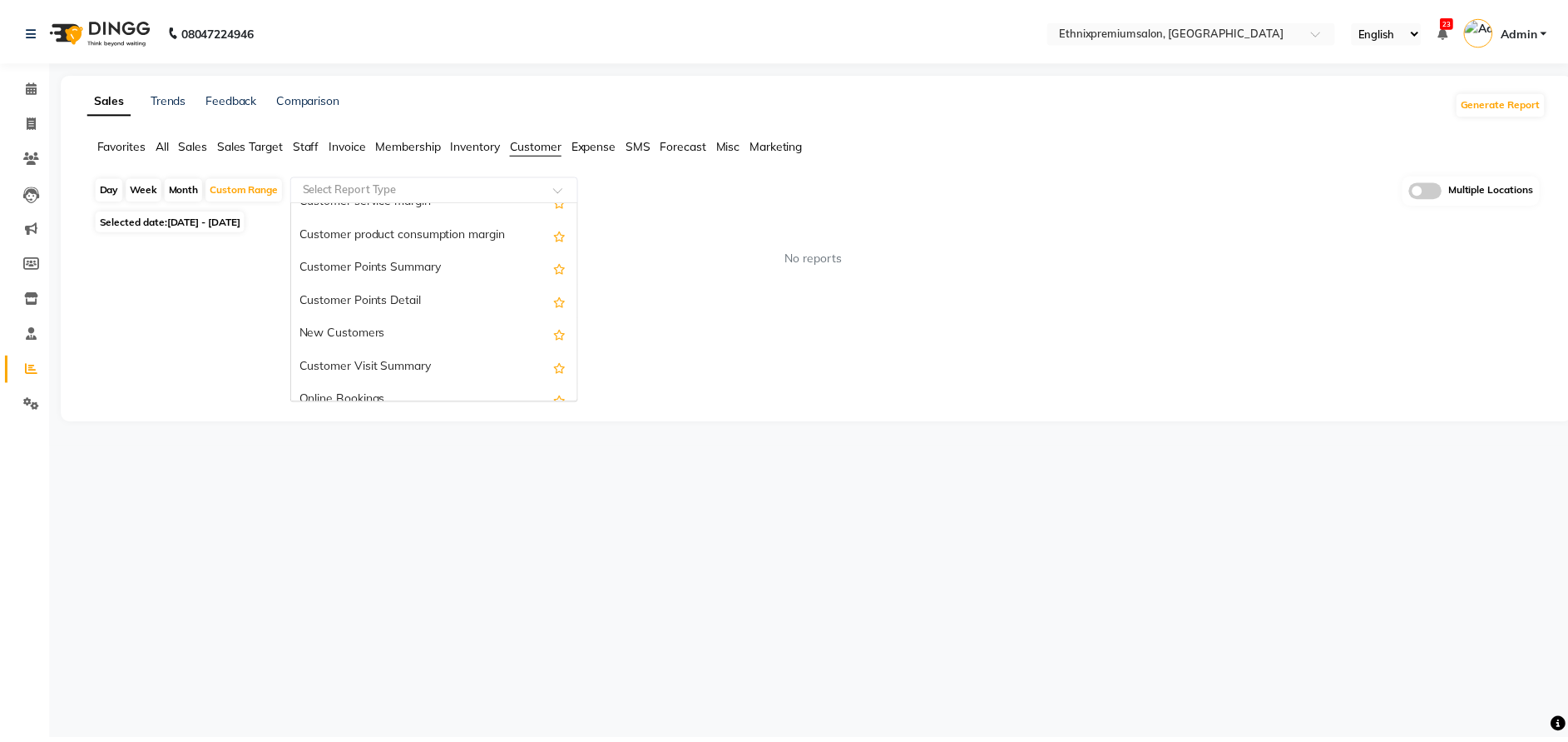
scroll to position [193, 0]
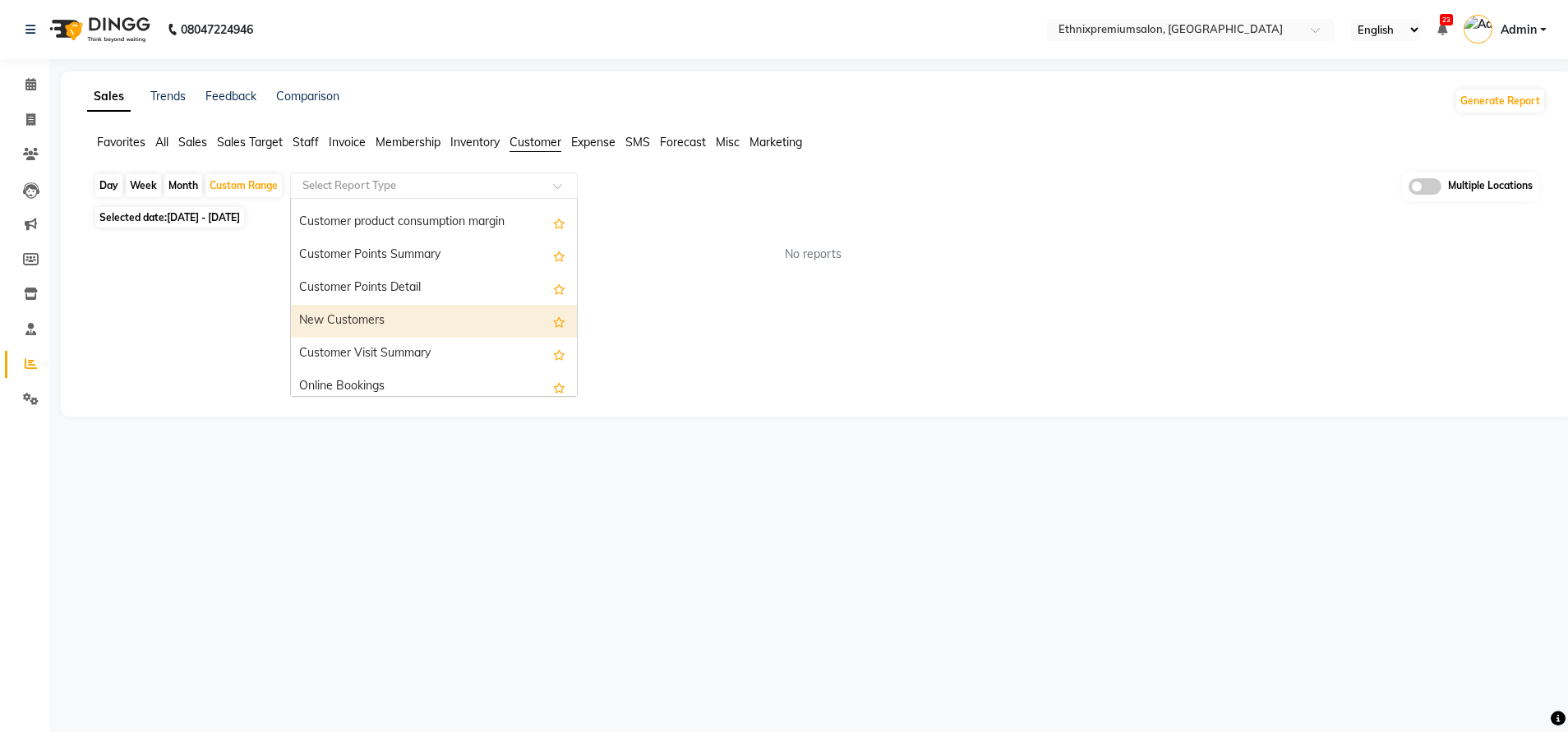
click at [404, 315] on div "New Customers" at bounding box center [434, 320] width 286 height 33
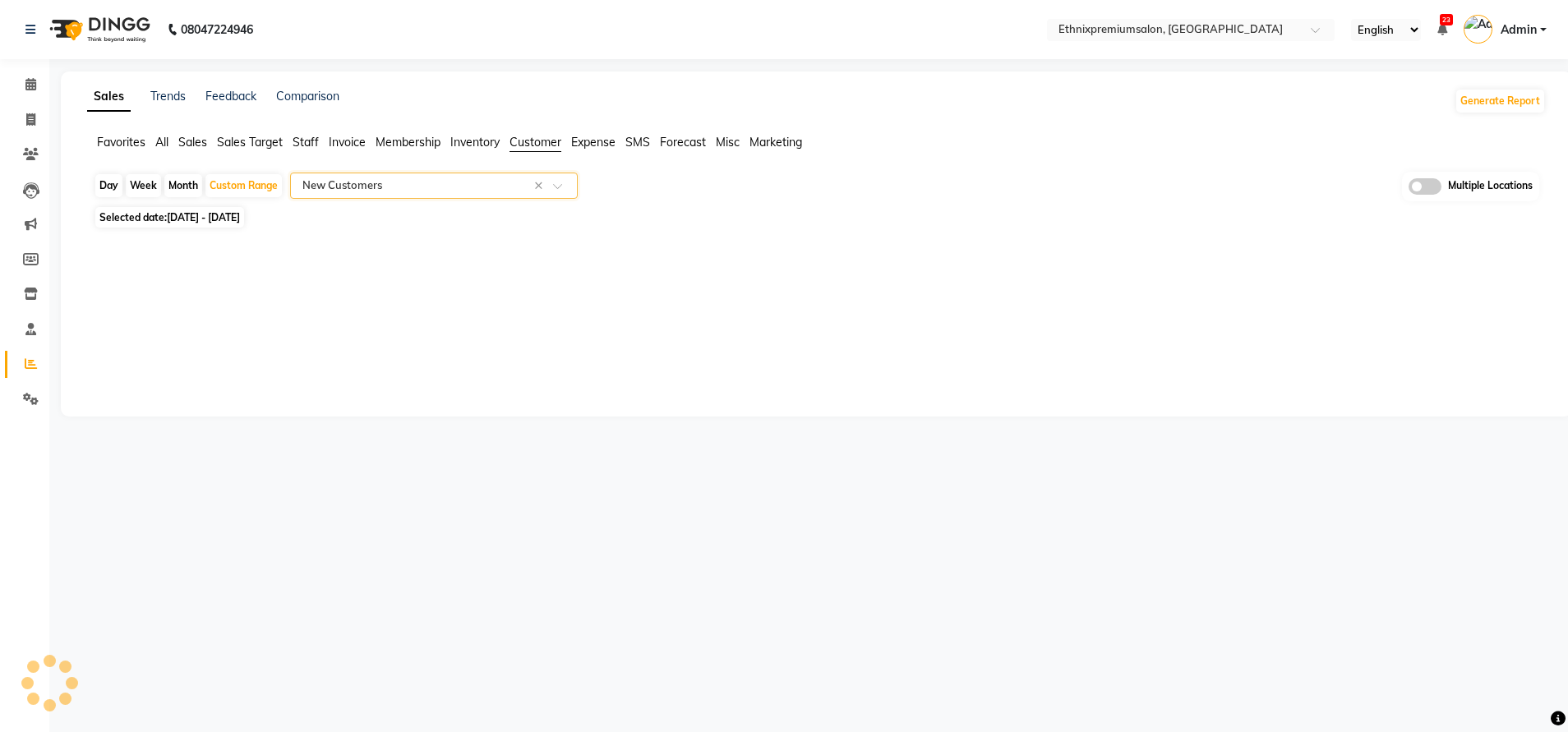
select select "full_report"
select select "csv"
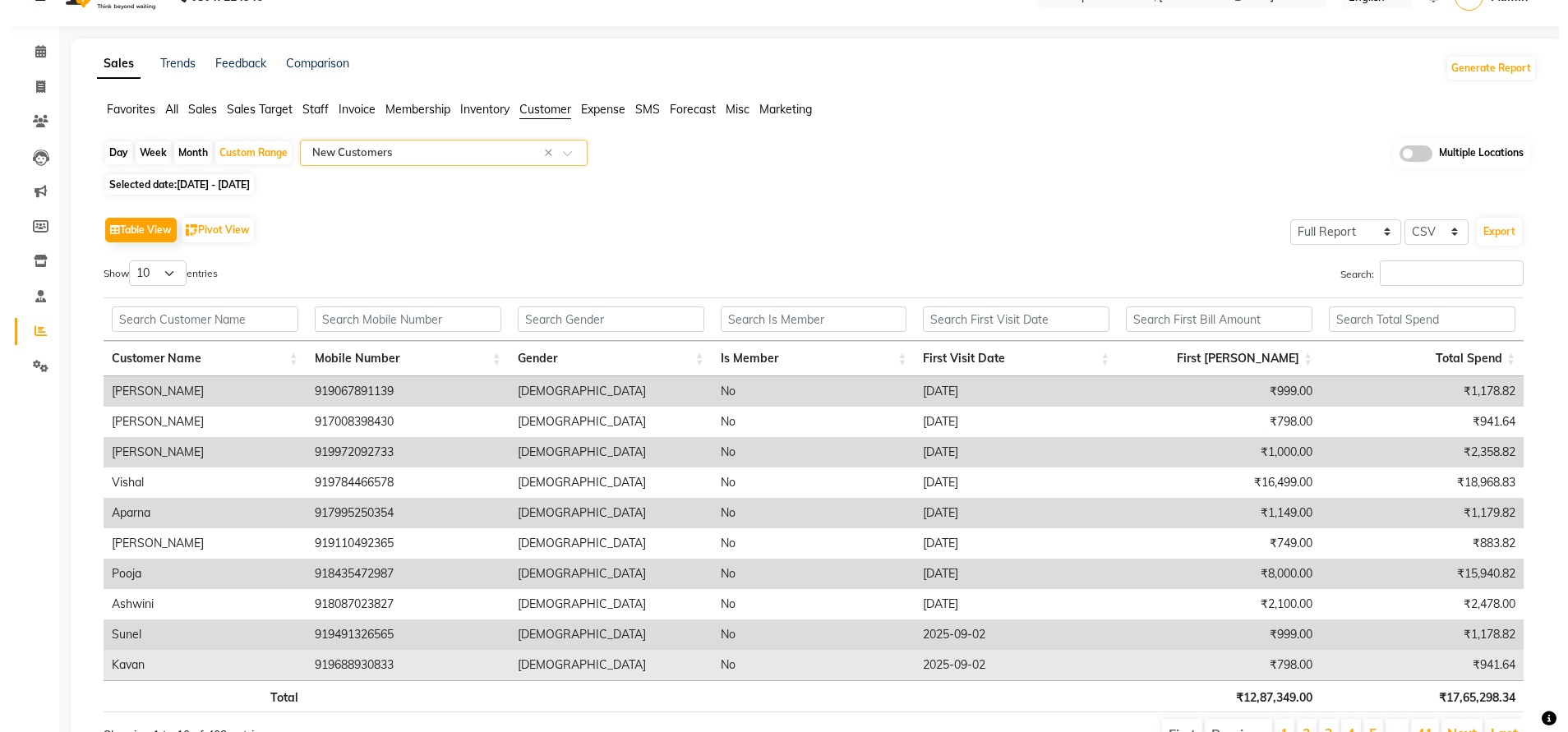
scroll to position [28, 0]
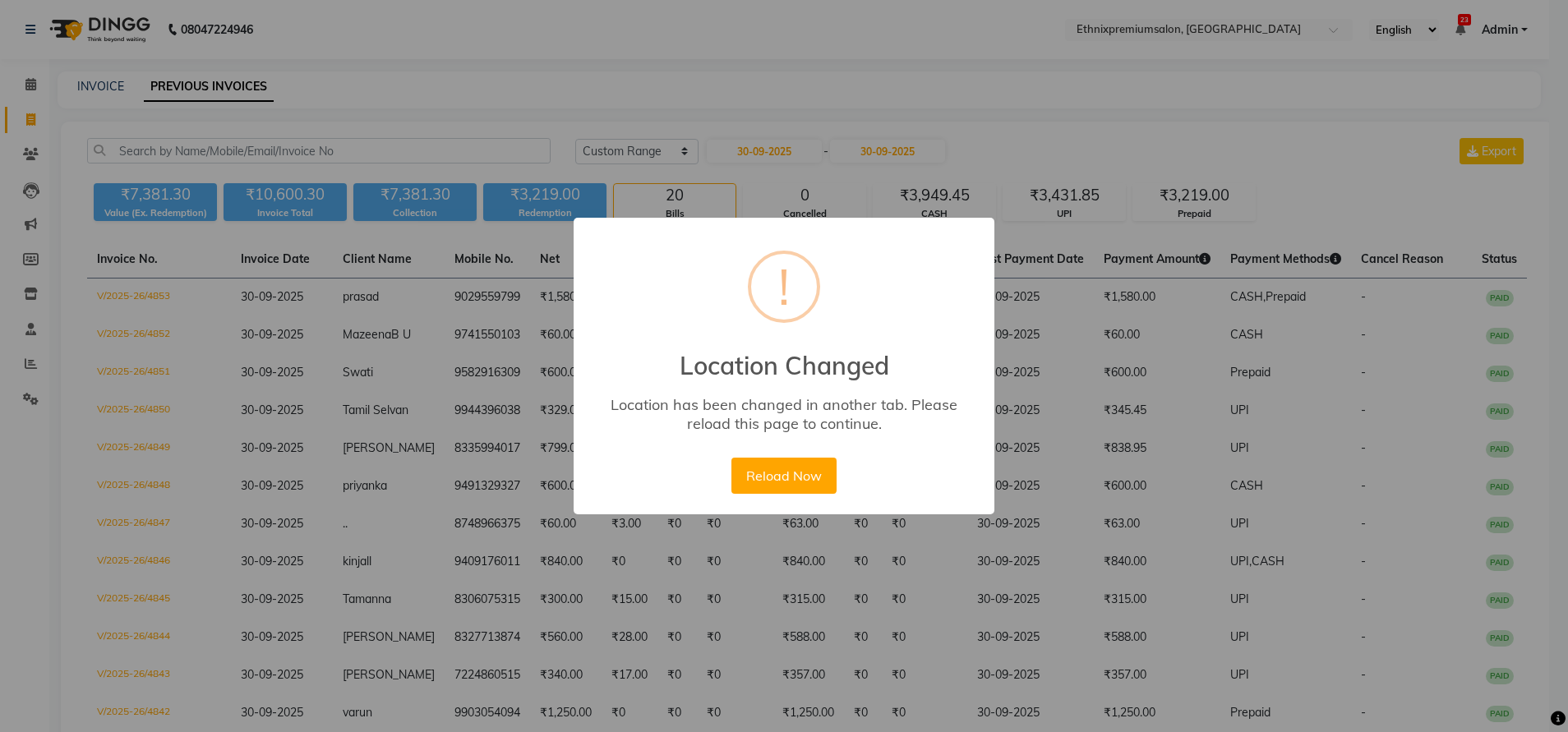
select select "range"
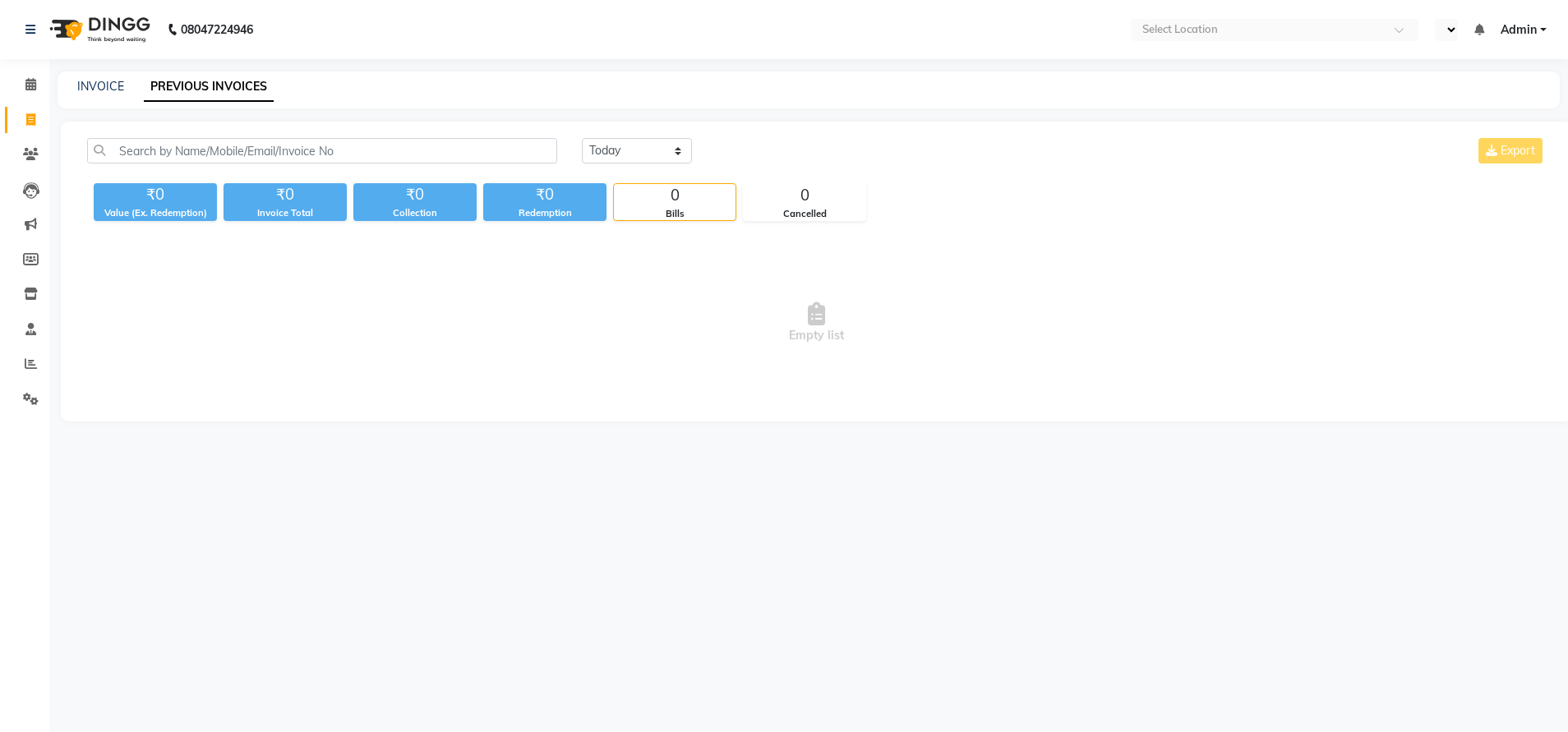
select select "en"
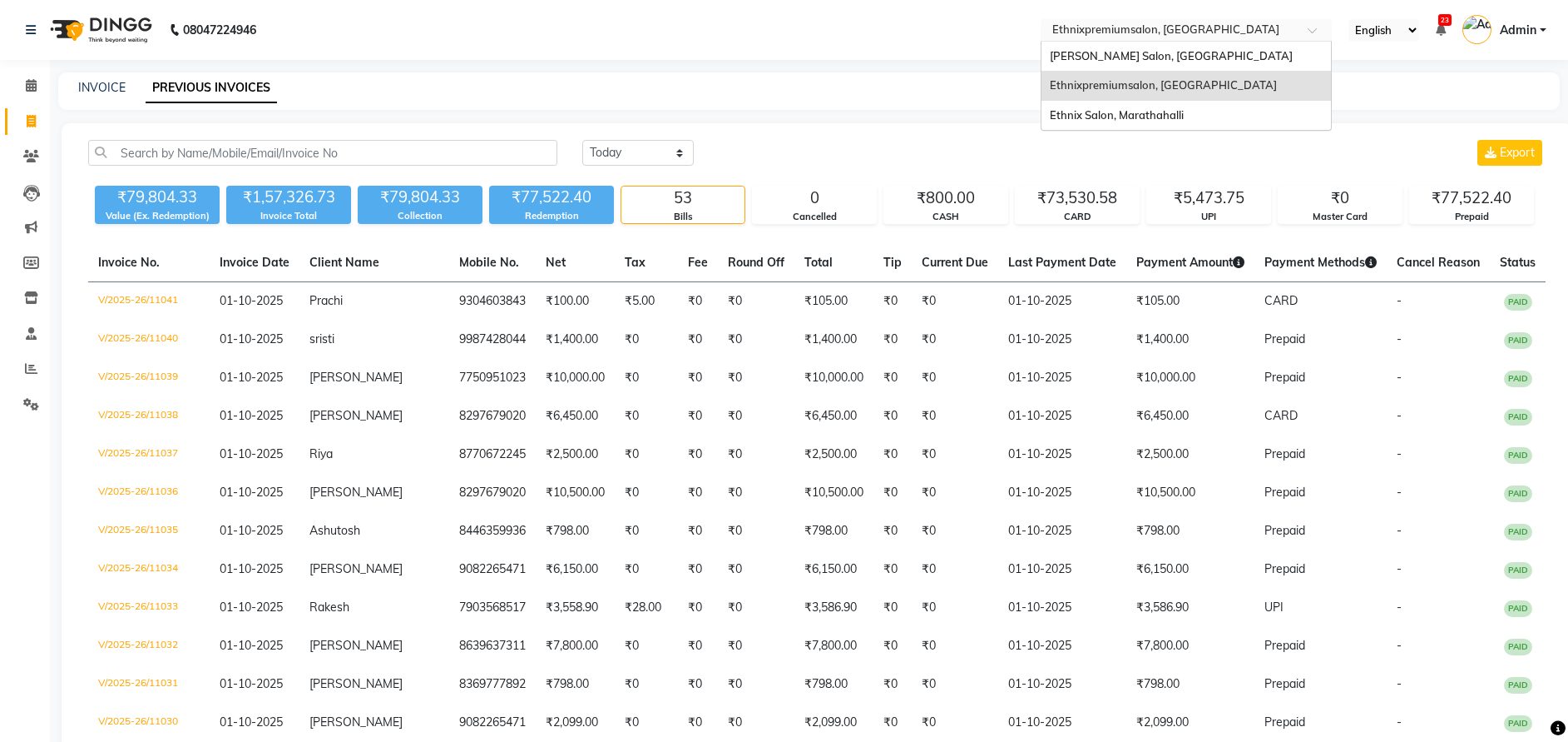
click at [1067, 22] on div "× Ethnixpremiumsalon, [GEOGRAPHIC_DATA]" at bounding box center [1166, 30] width 227 height 17
click at [1091, 55] on span "[PERSON_NAME] Salon, [GEOGRAPHIC_DATA]" at bounding box center [1171, 56] width 243 height 13
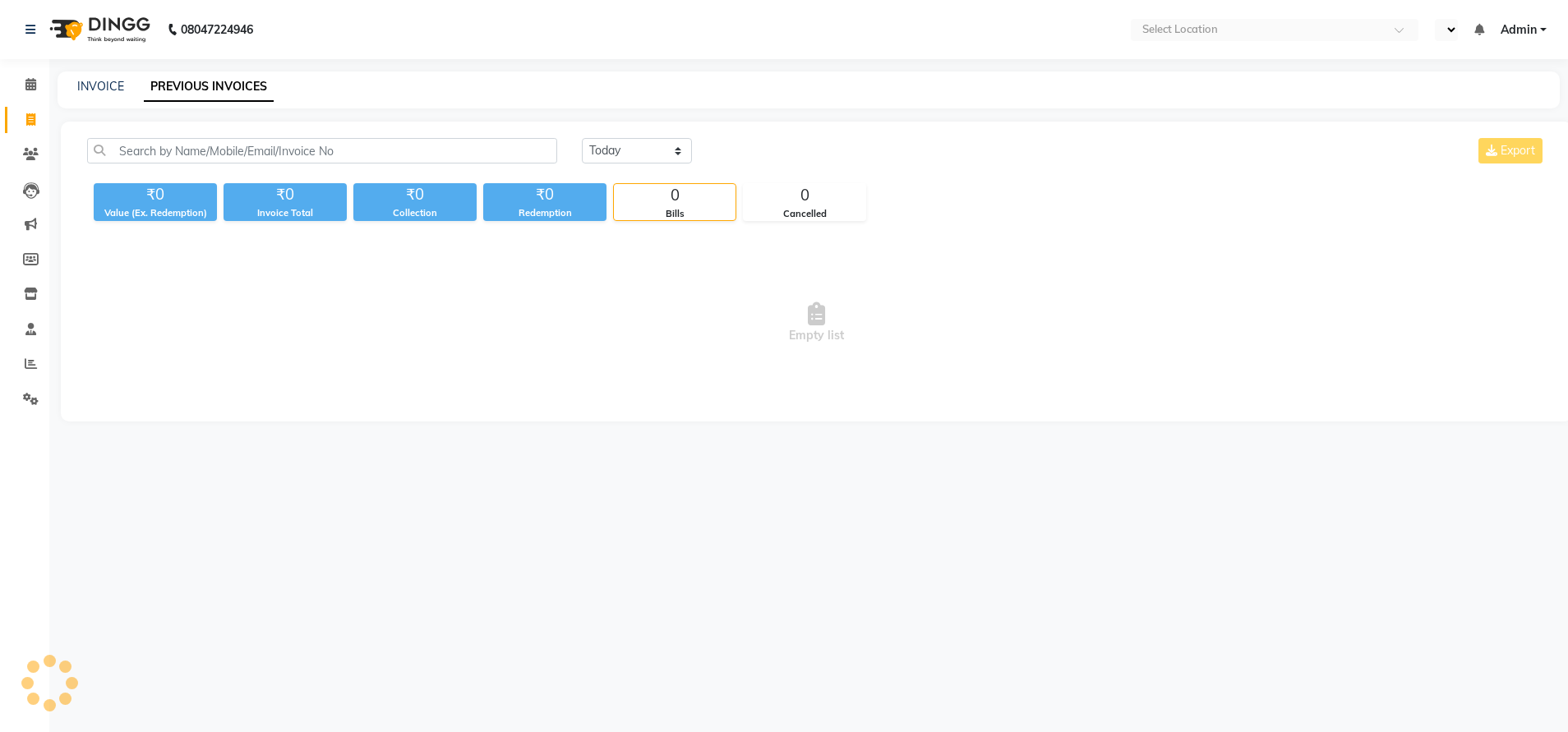
select select "en"
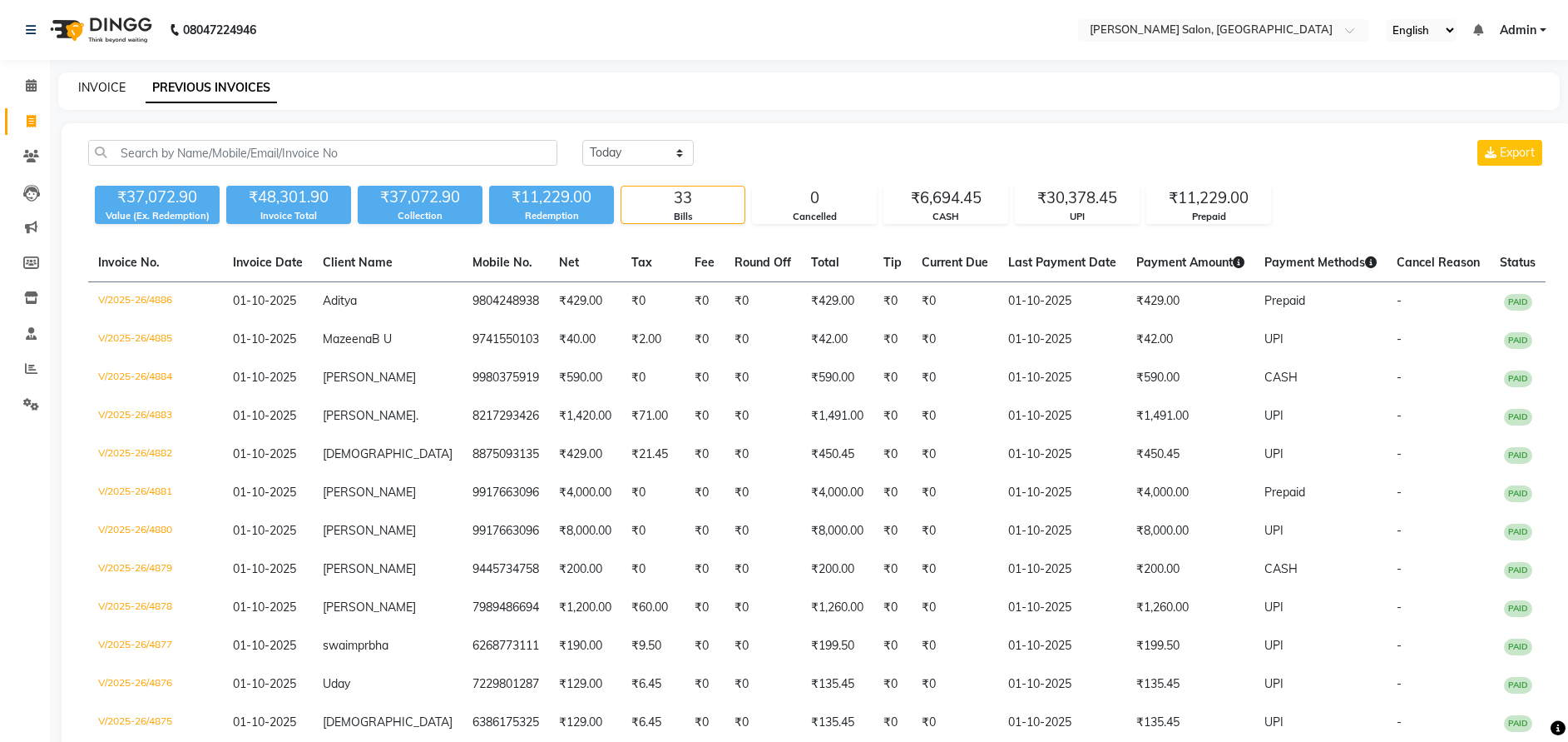
click at [95, 91] on link "INVOICE" at bounding box center [101, 87] width 47 height 15
select select "service"
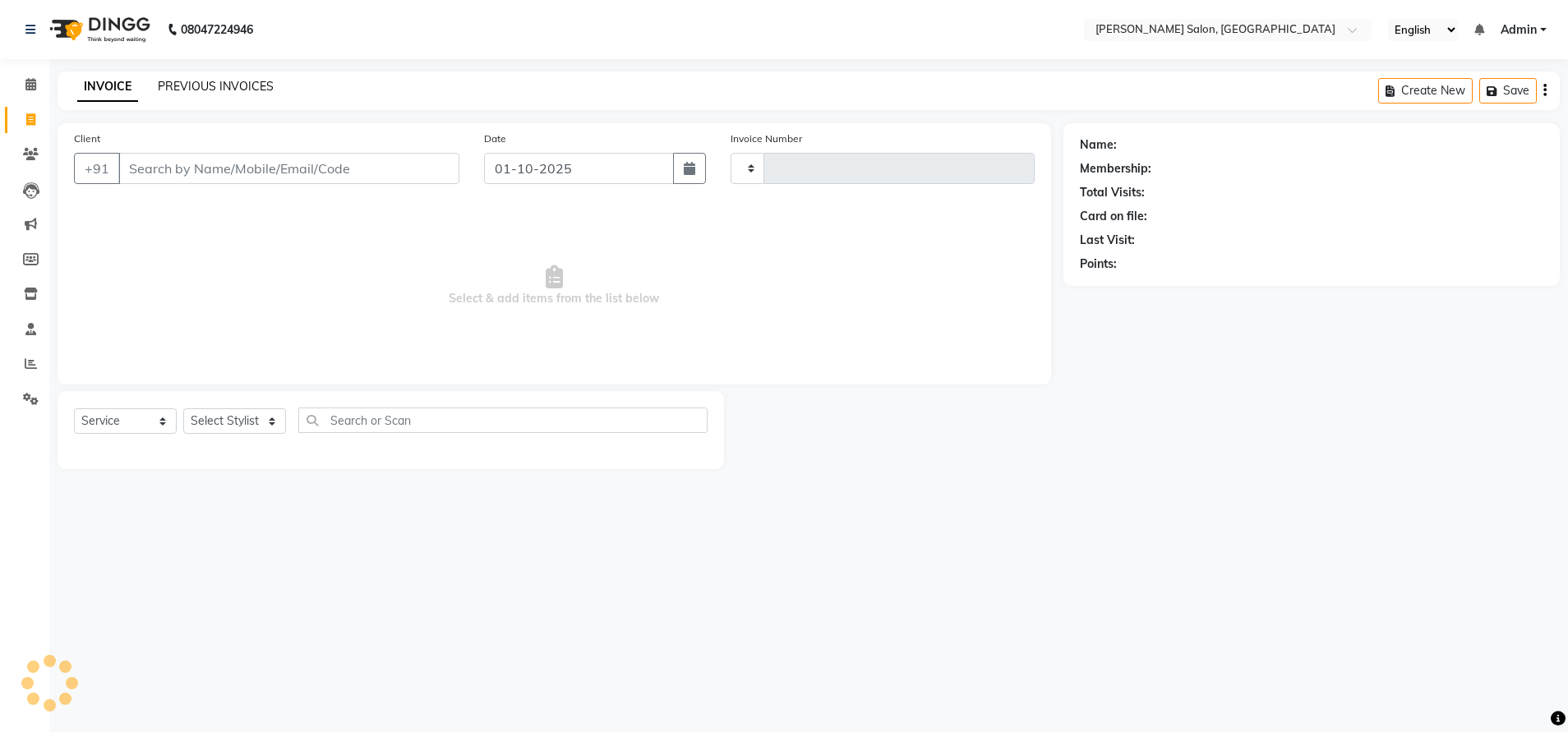
type input "4887"
select select "4781"
click at [176, 85] on link "PREVIOUS INVOICES" at bounding box center [215, 86] width 116 height 15
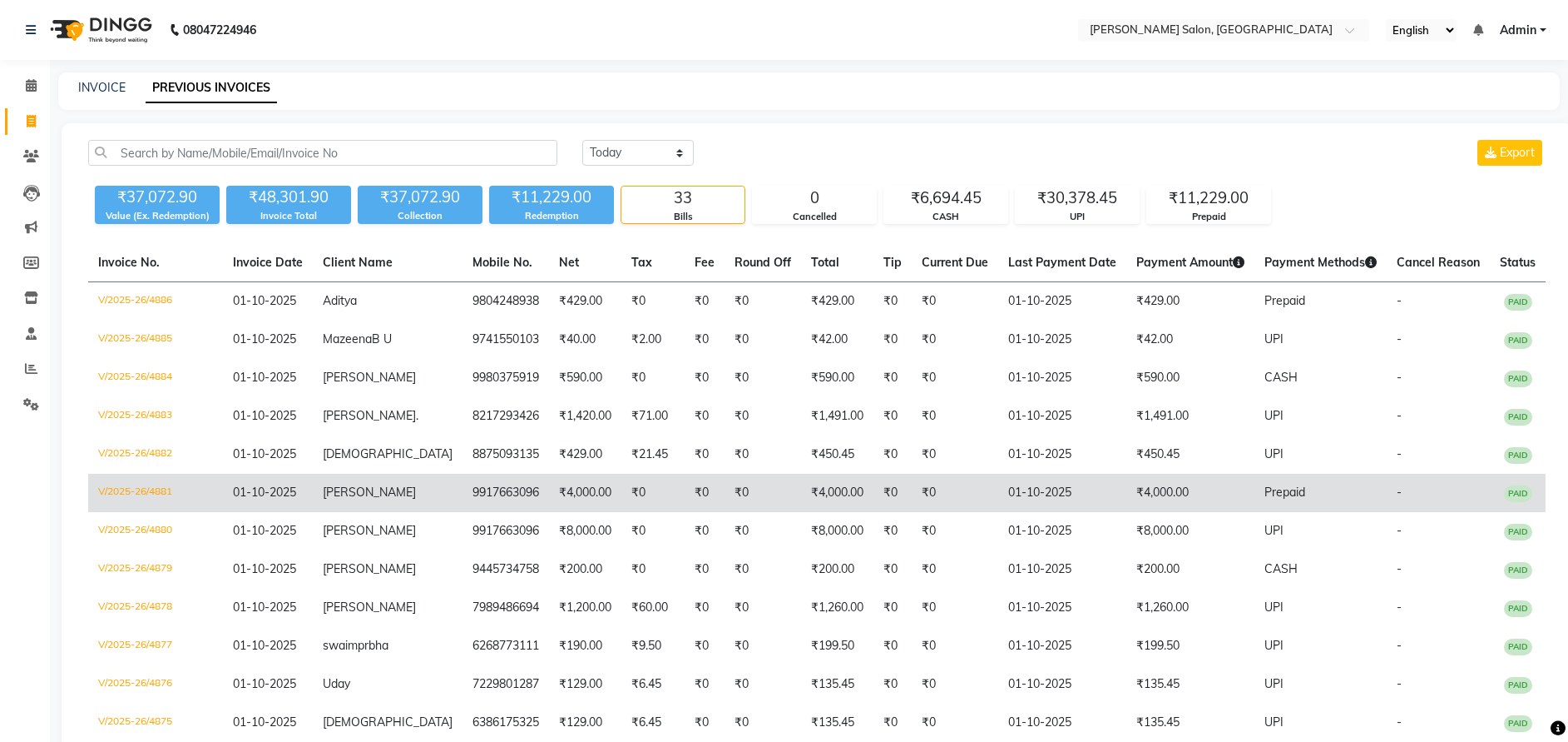
scroll to position [928, 0]
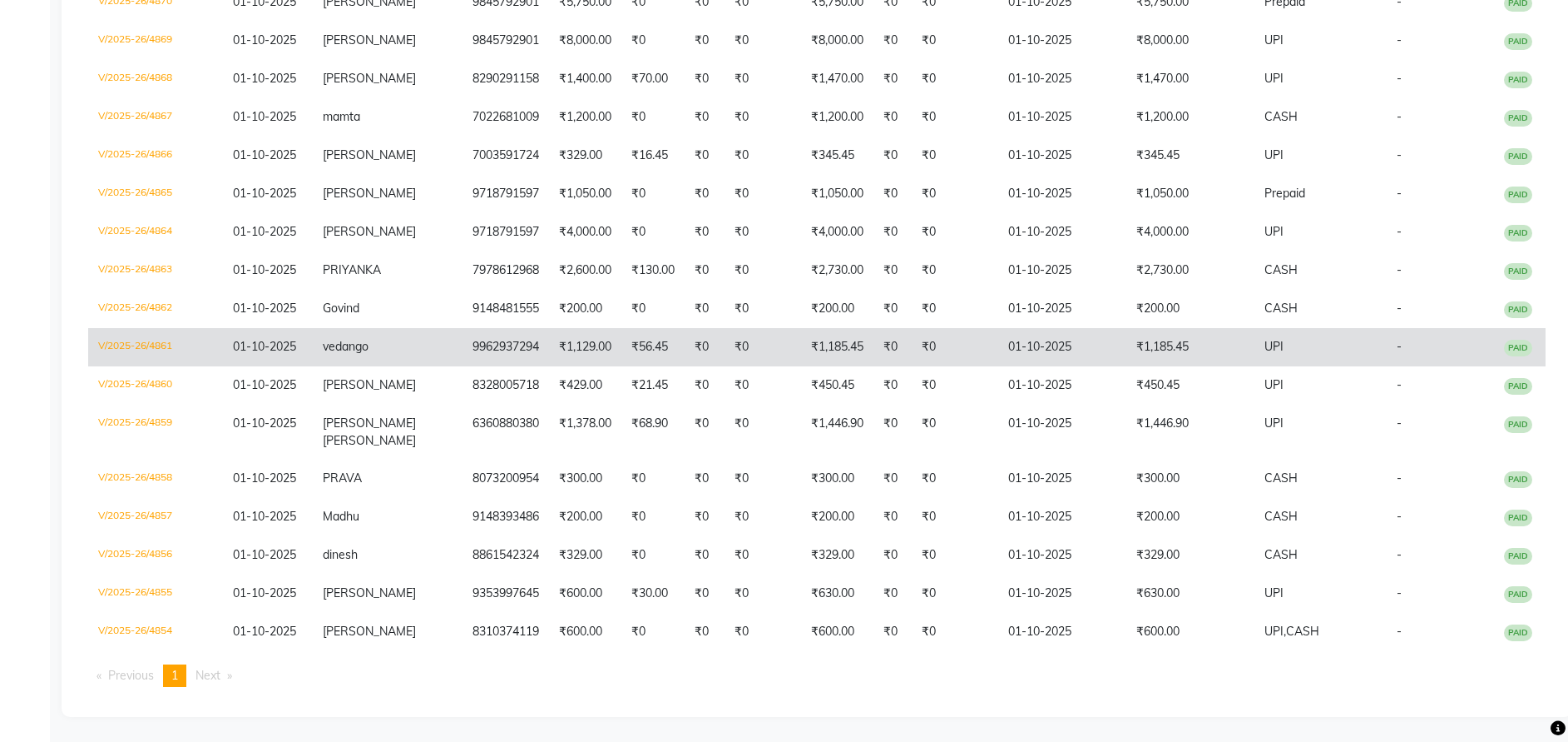
click at [422, 357] on td "vedango" at bounding box center [388, 347] width 150 height 38
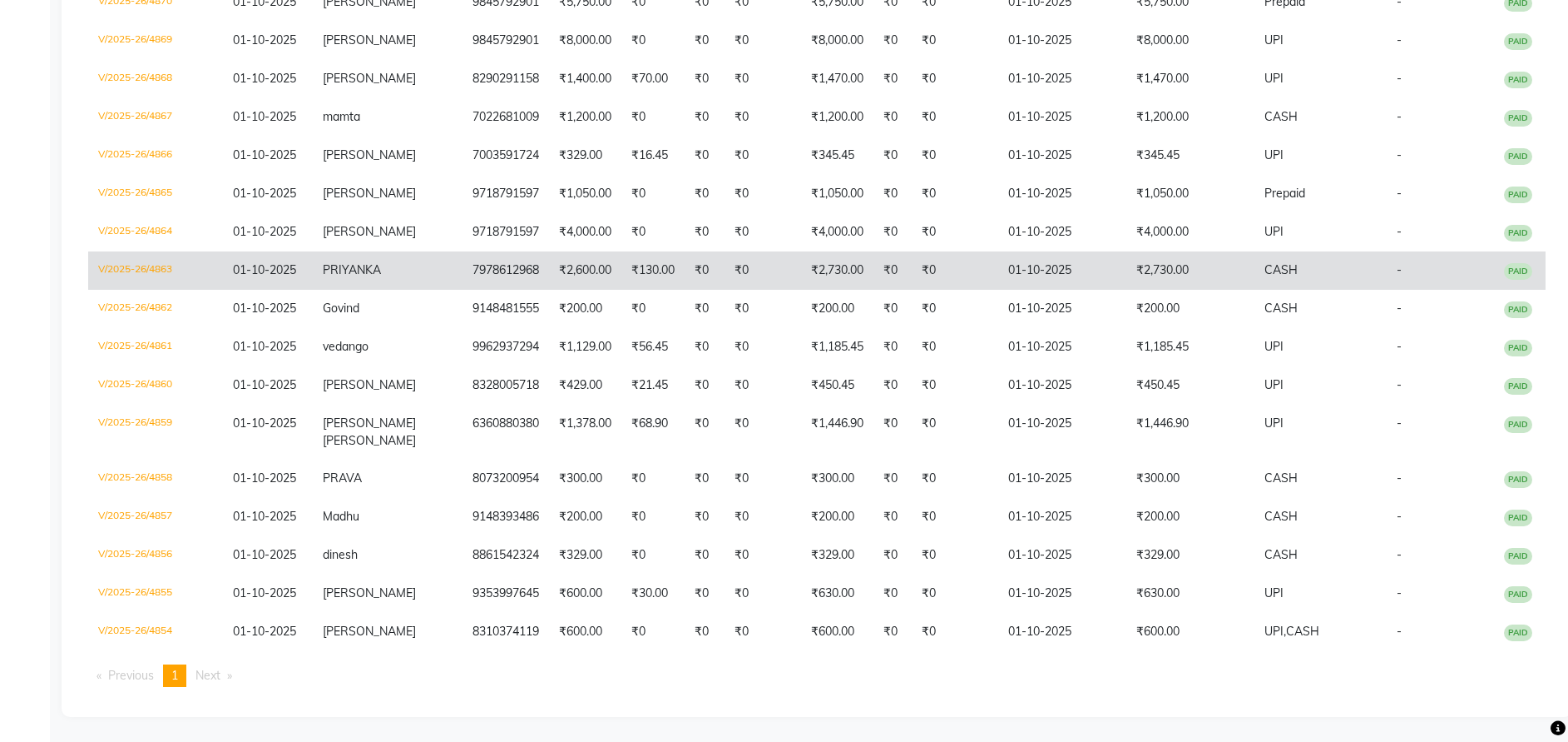
click at [381, 268] on span "PRIYANKA" at bounding box center [351, 269] width 58 height 15
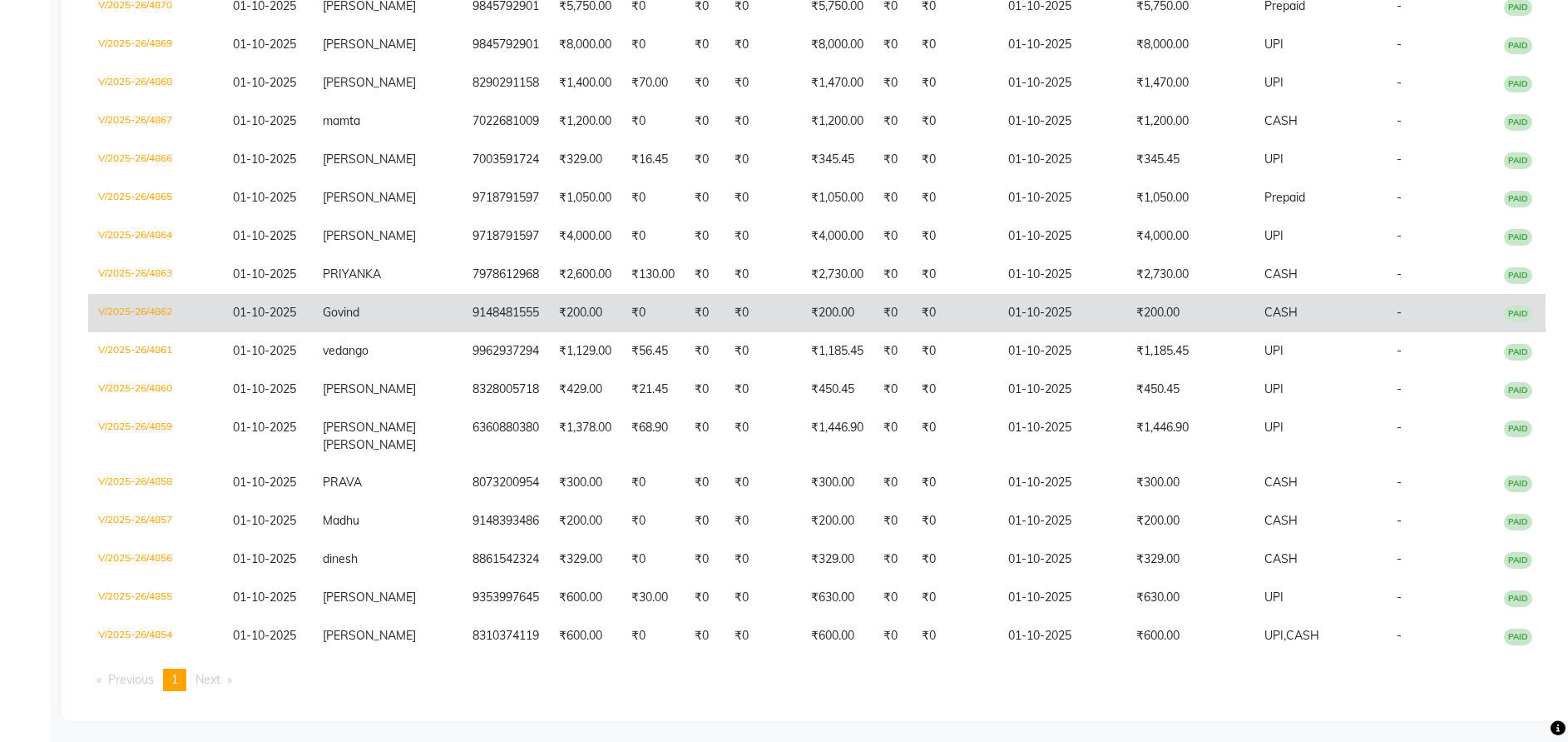
scroll to position [905, 0]
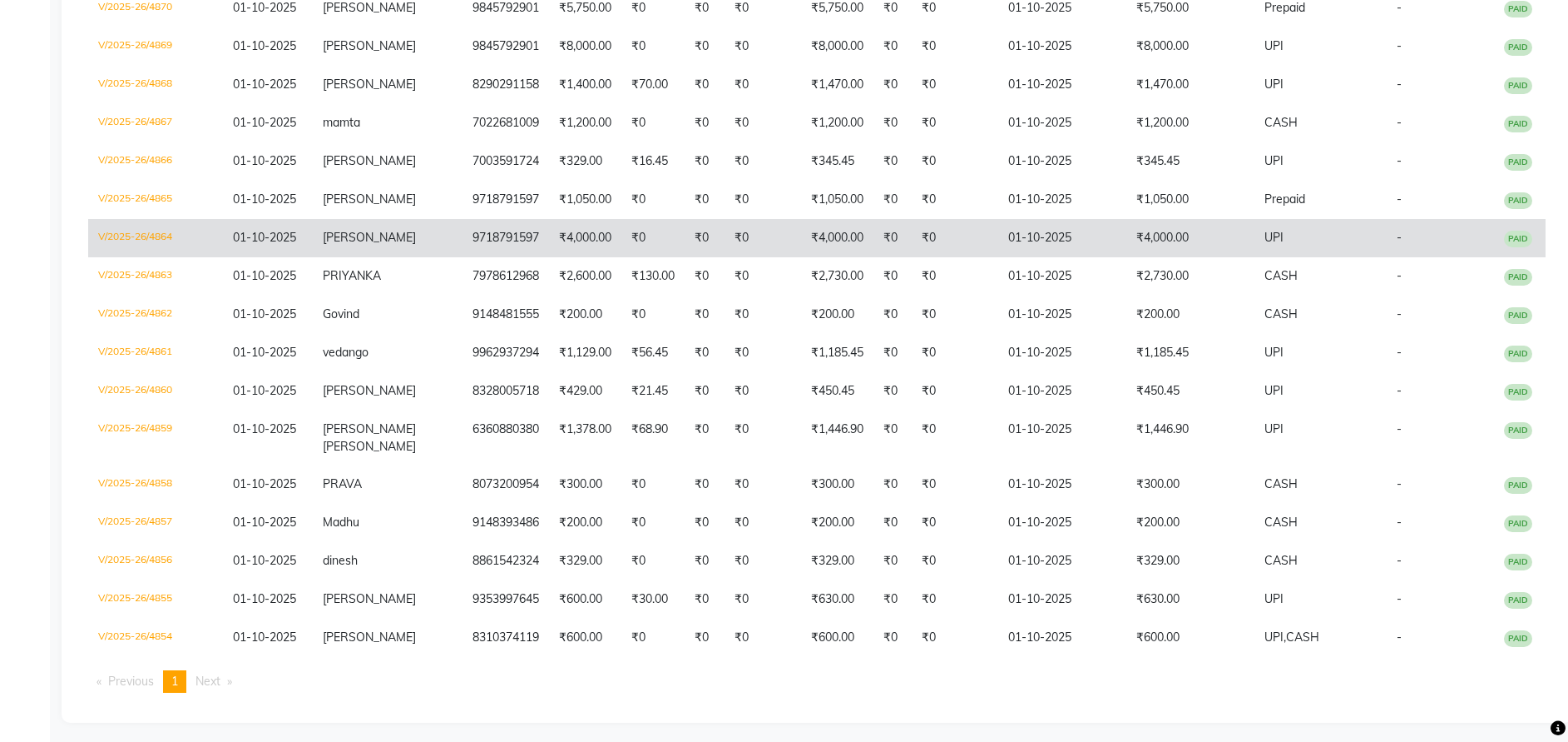
click at [463, 252] on td "9718791597" at bounding box center [506, 238] width 86 height 38
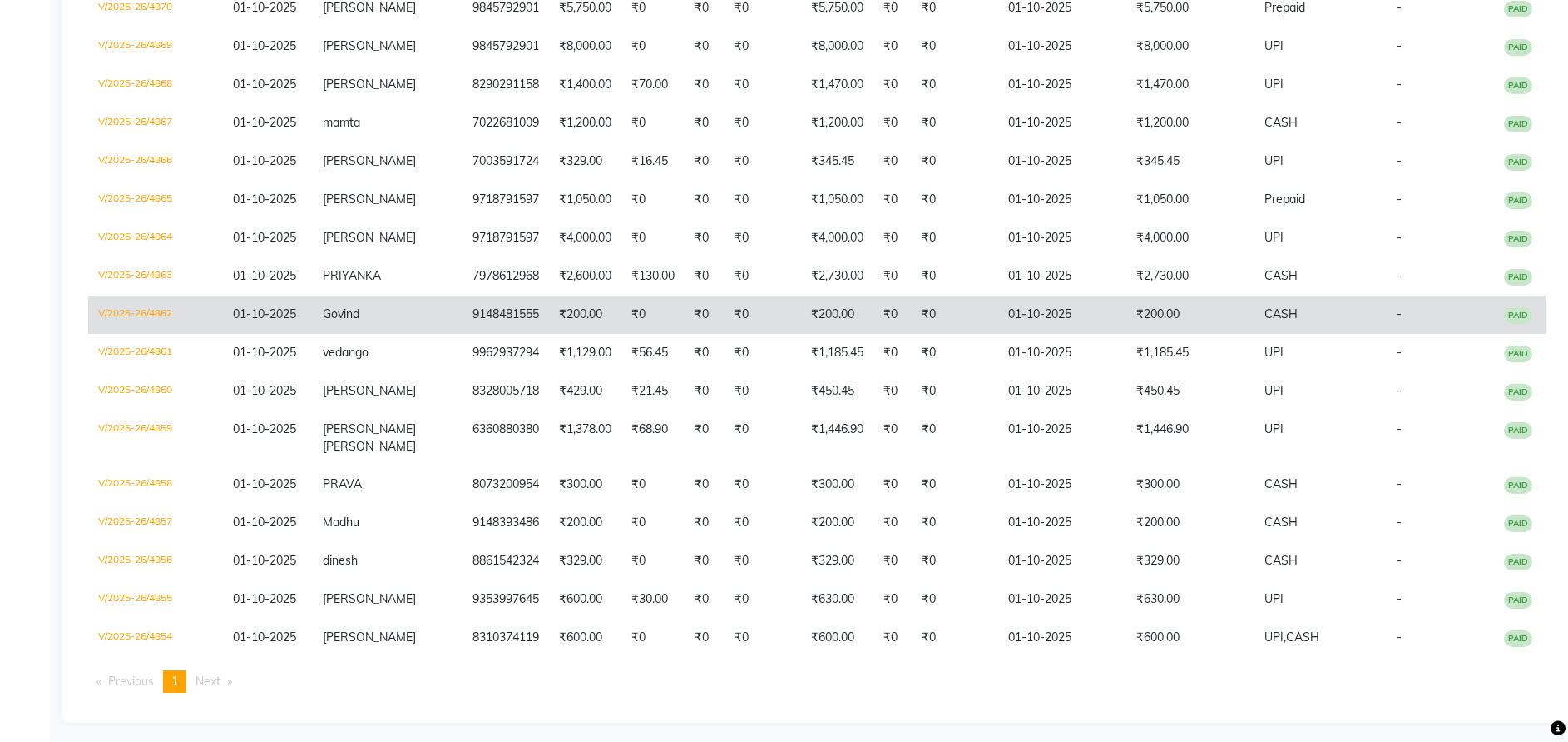
scroll to position [880, 0]
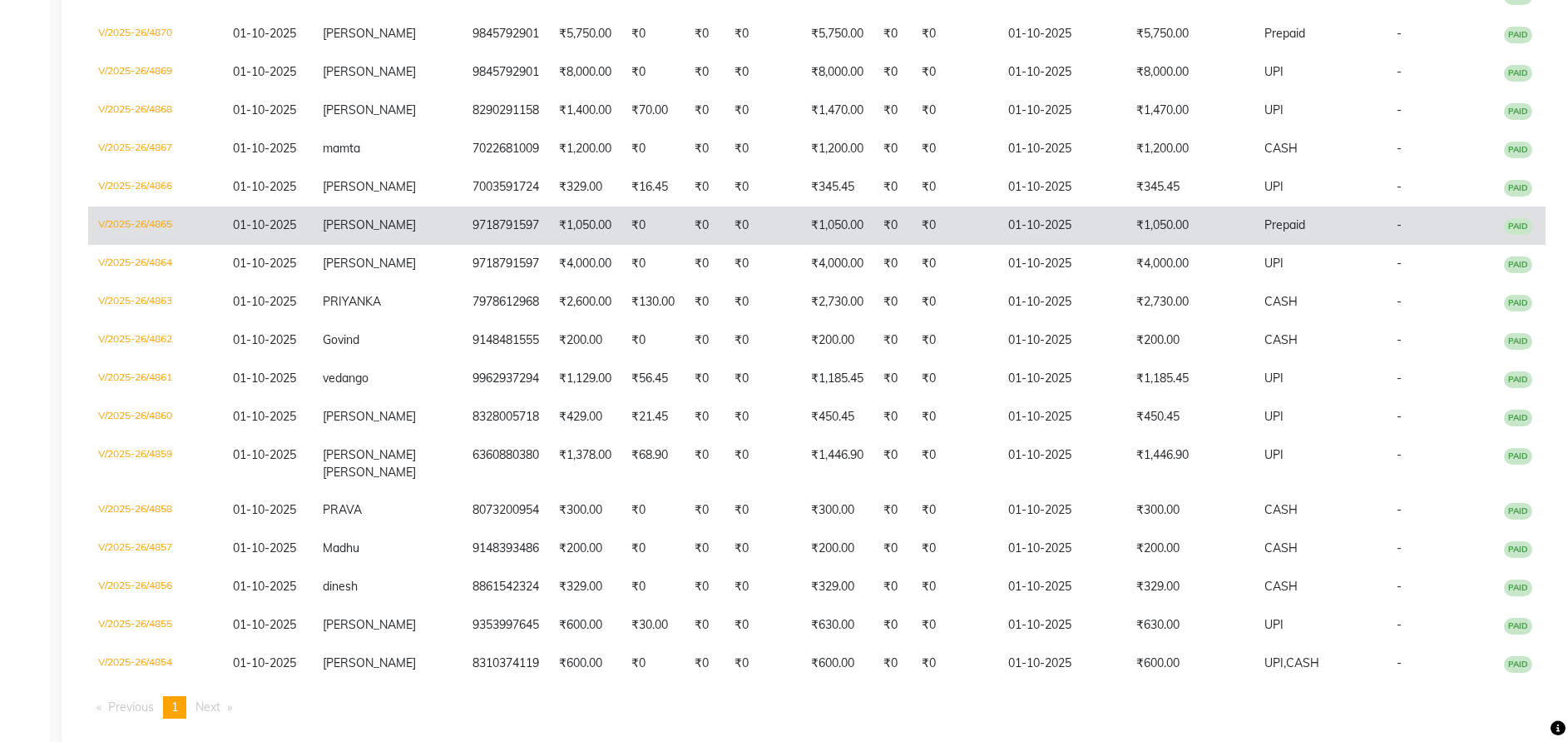
click at [426, 239] on td "Saloni" at bounding box center [388, 226] width 150 height 38
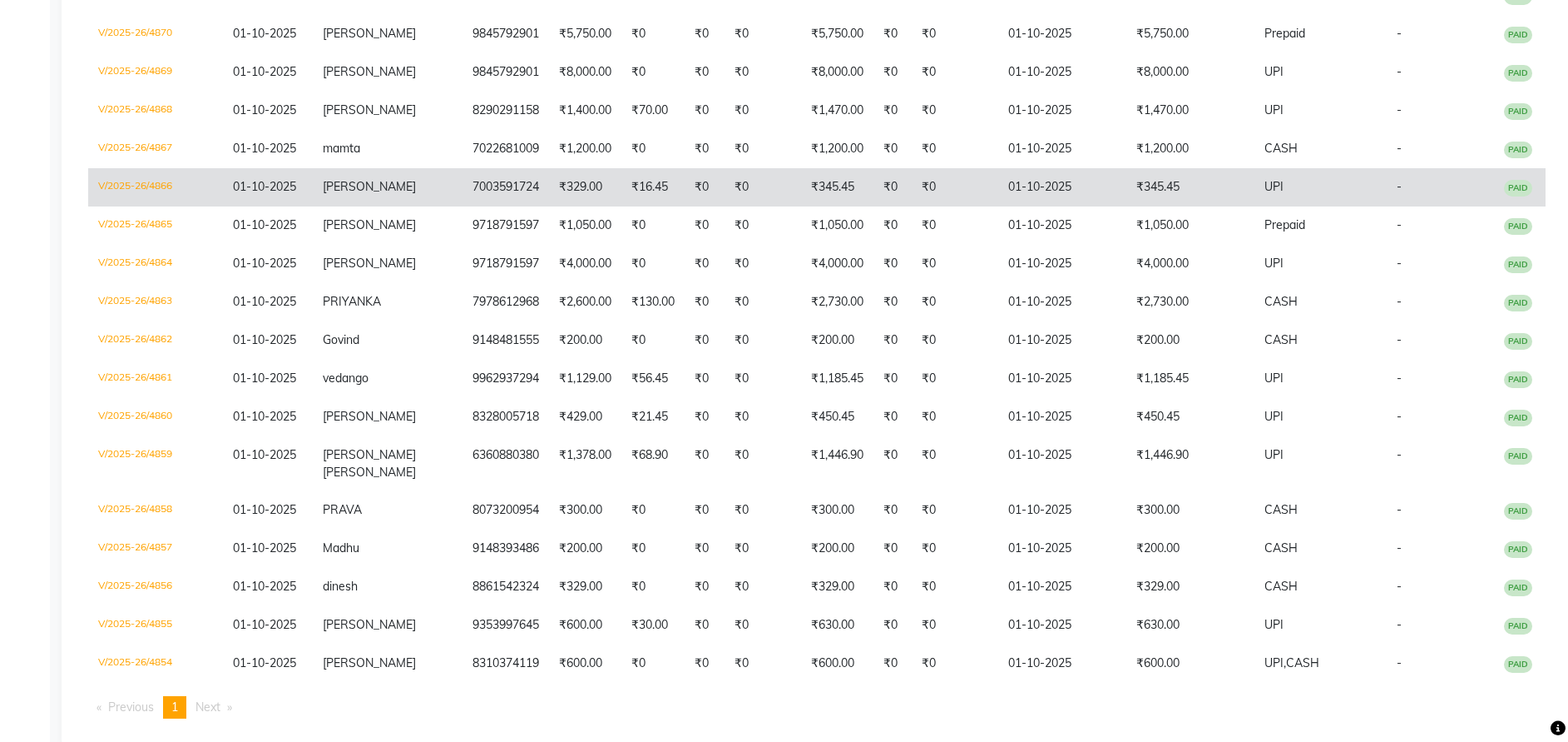
click at [509, 207] on td "7003591724" at bounding box center [506, 187] width 86 height 38
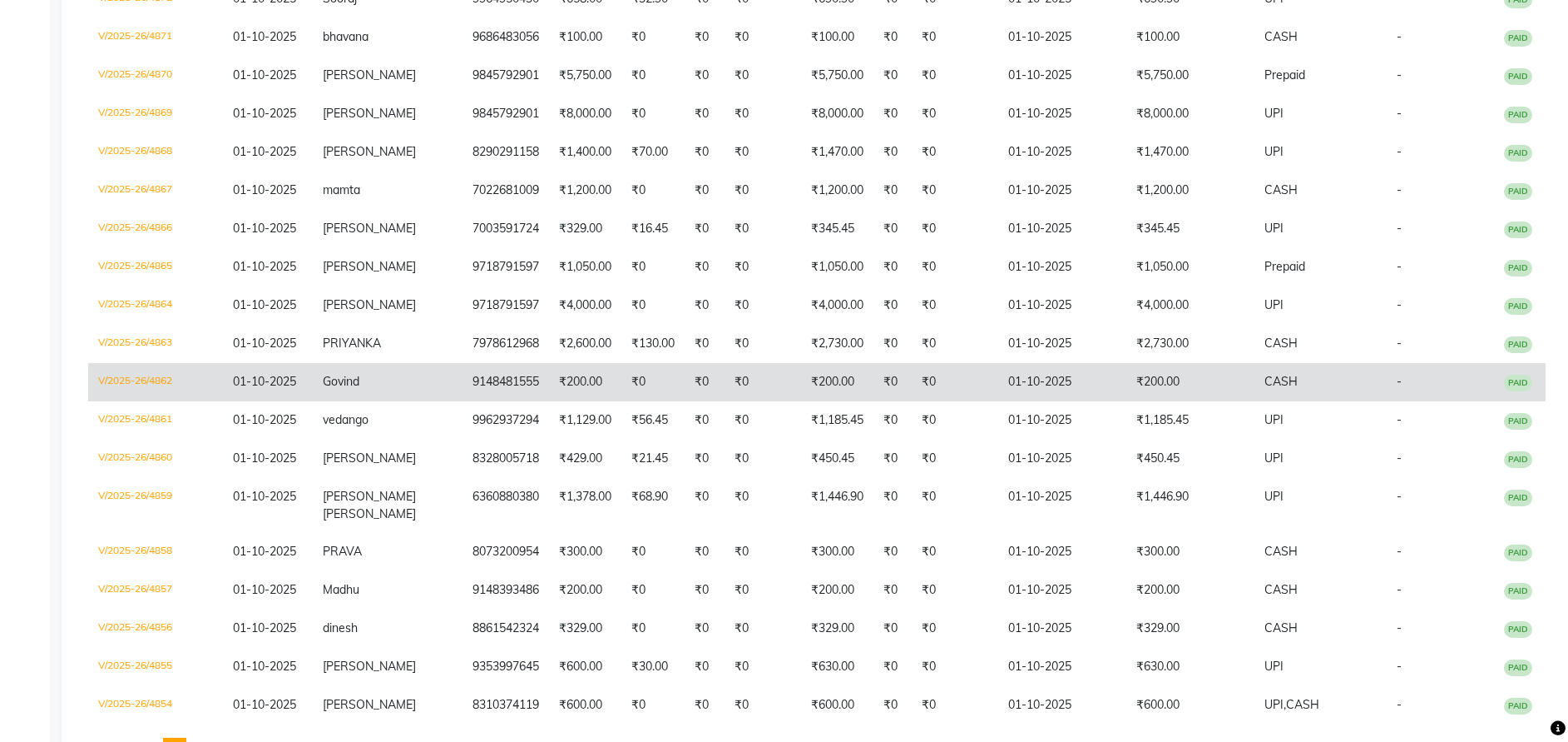
scroll to position [837, 0]
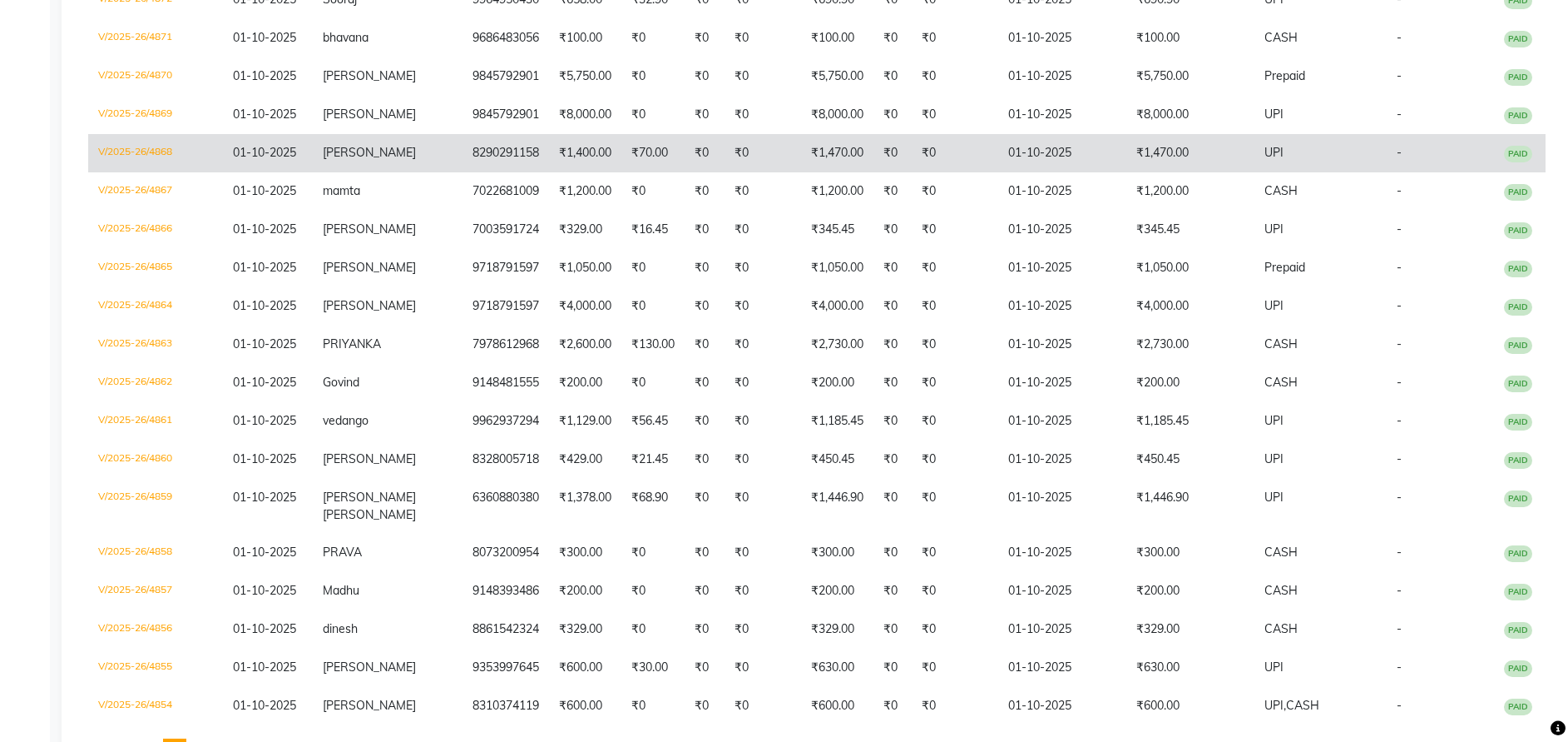
click at [549, 161] on td "₹1,400.00" at bounding box center [585, 153] width 72 height 38
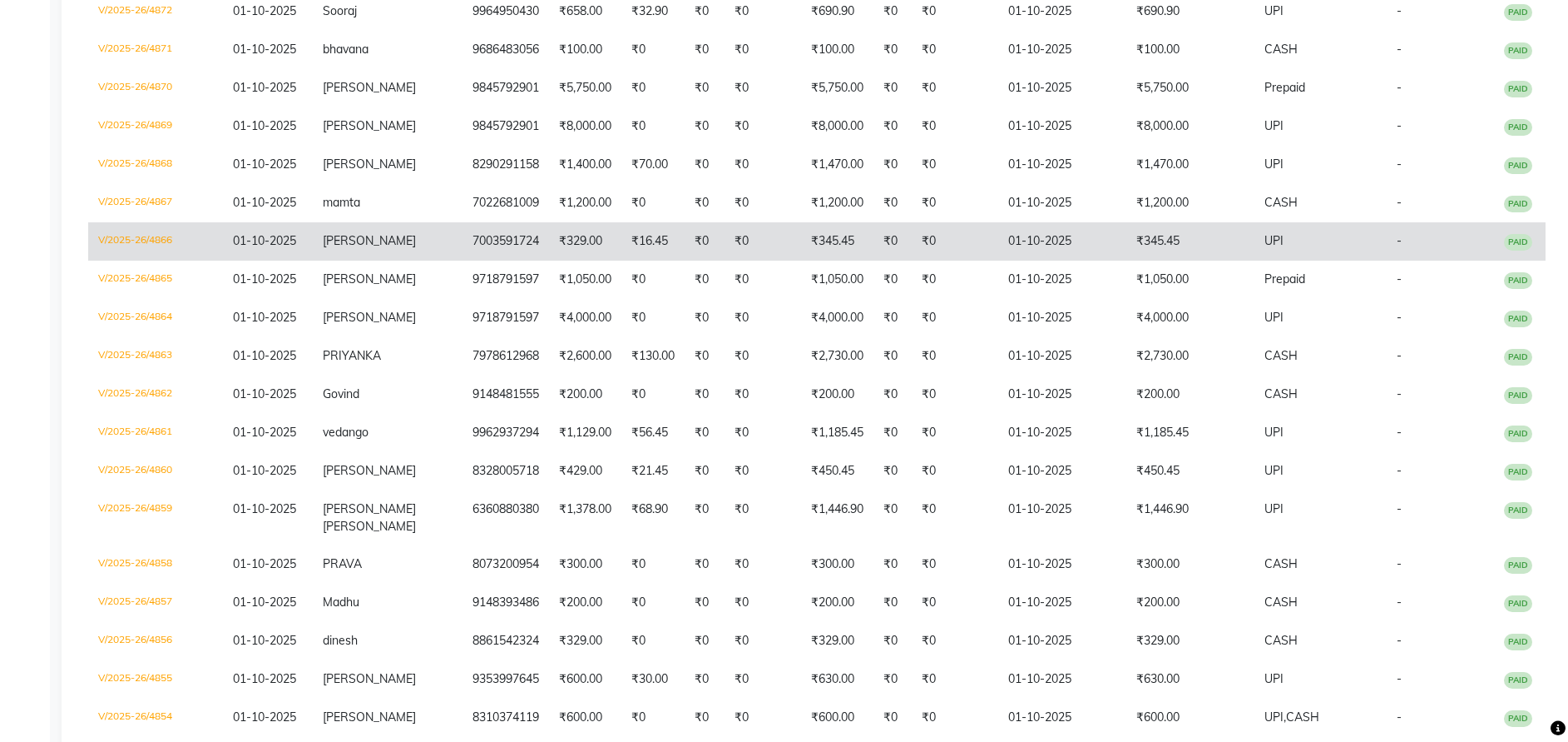
scroll to position [825, 0]
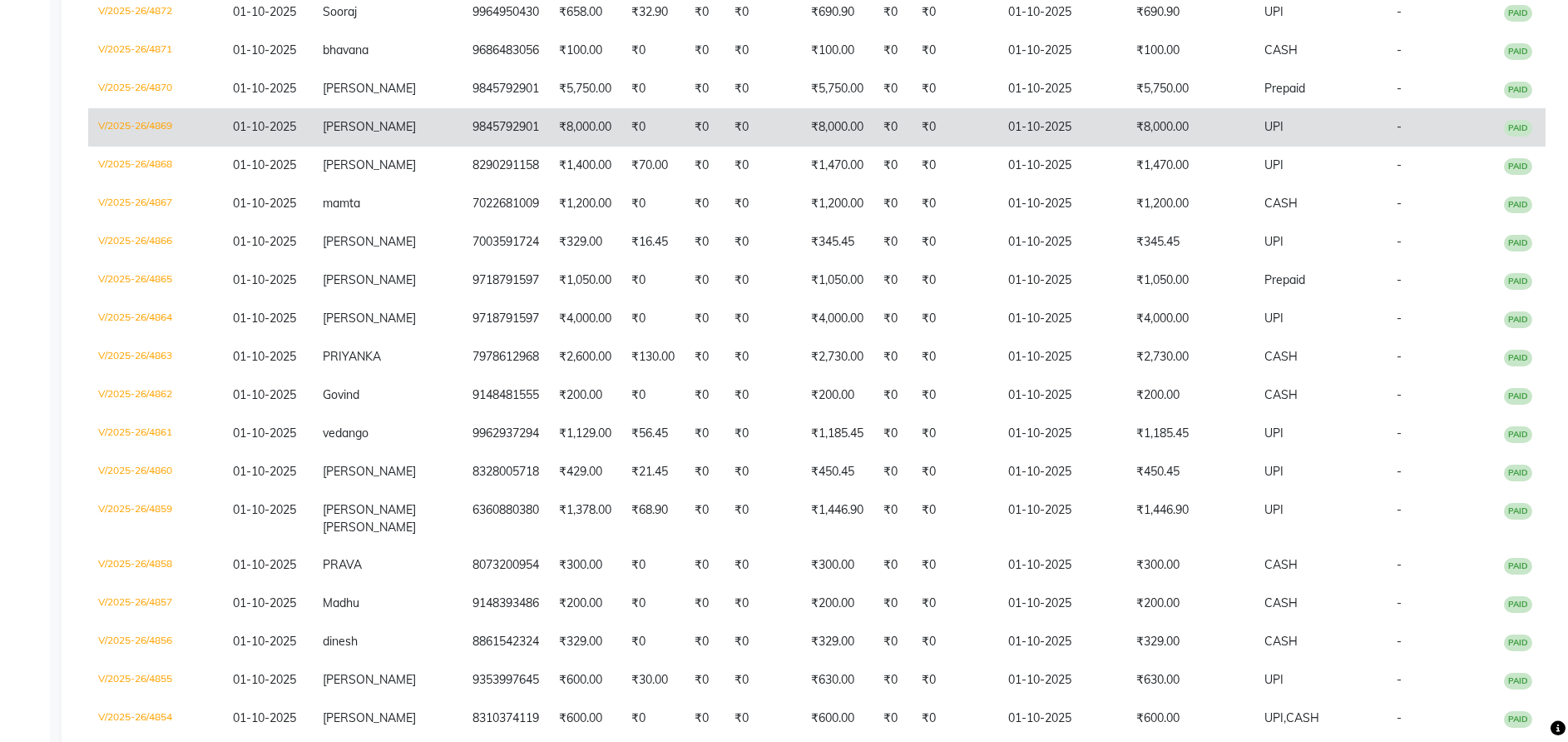
click at [770, 146] on td "₹0" at bounding box center [763, 127] width 77 height 38
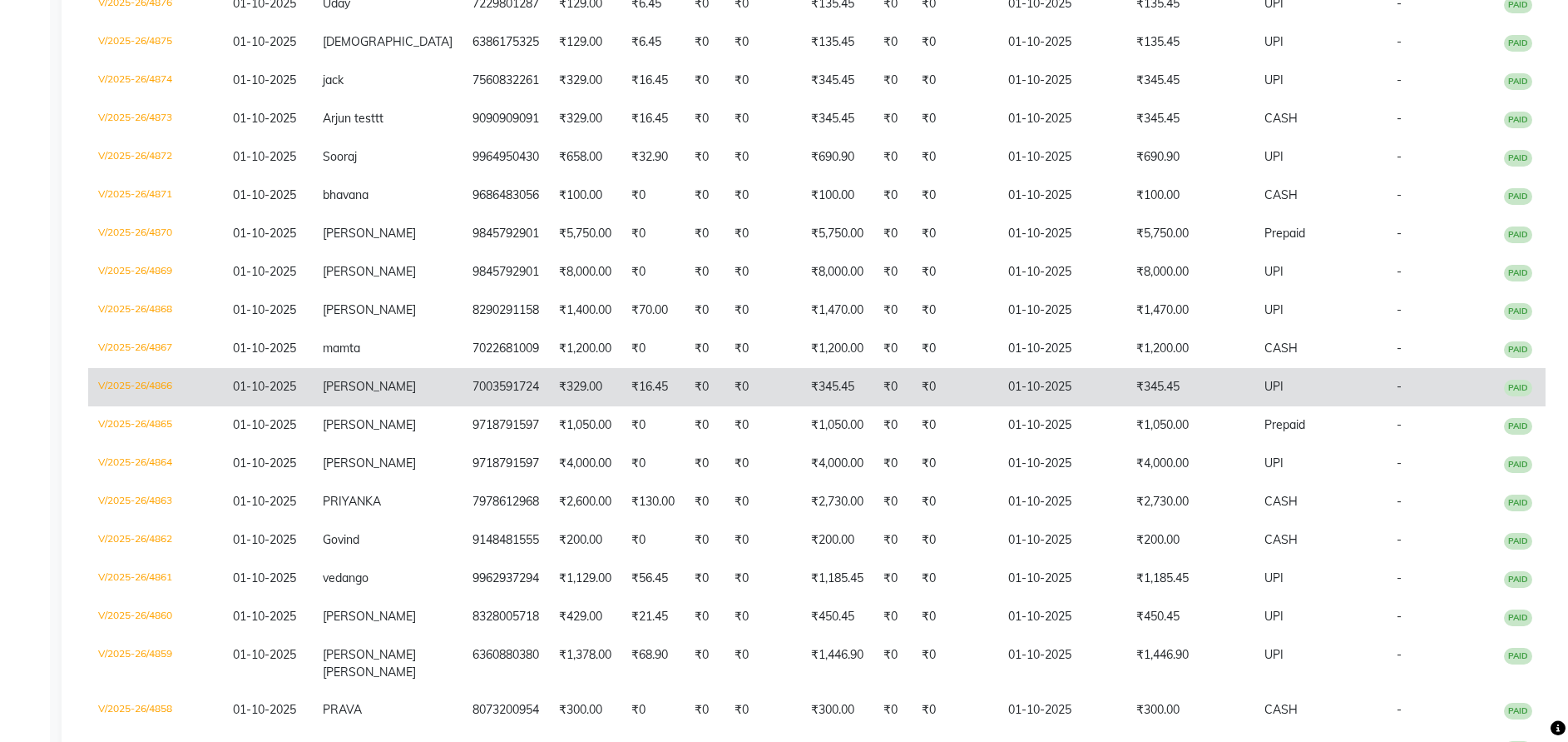
scroll to position [675, 0]
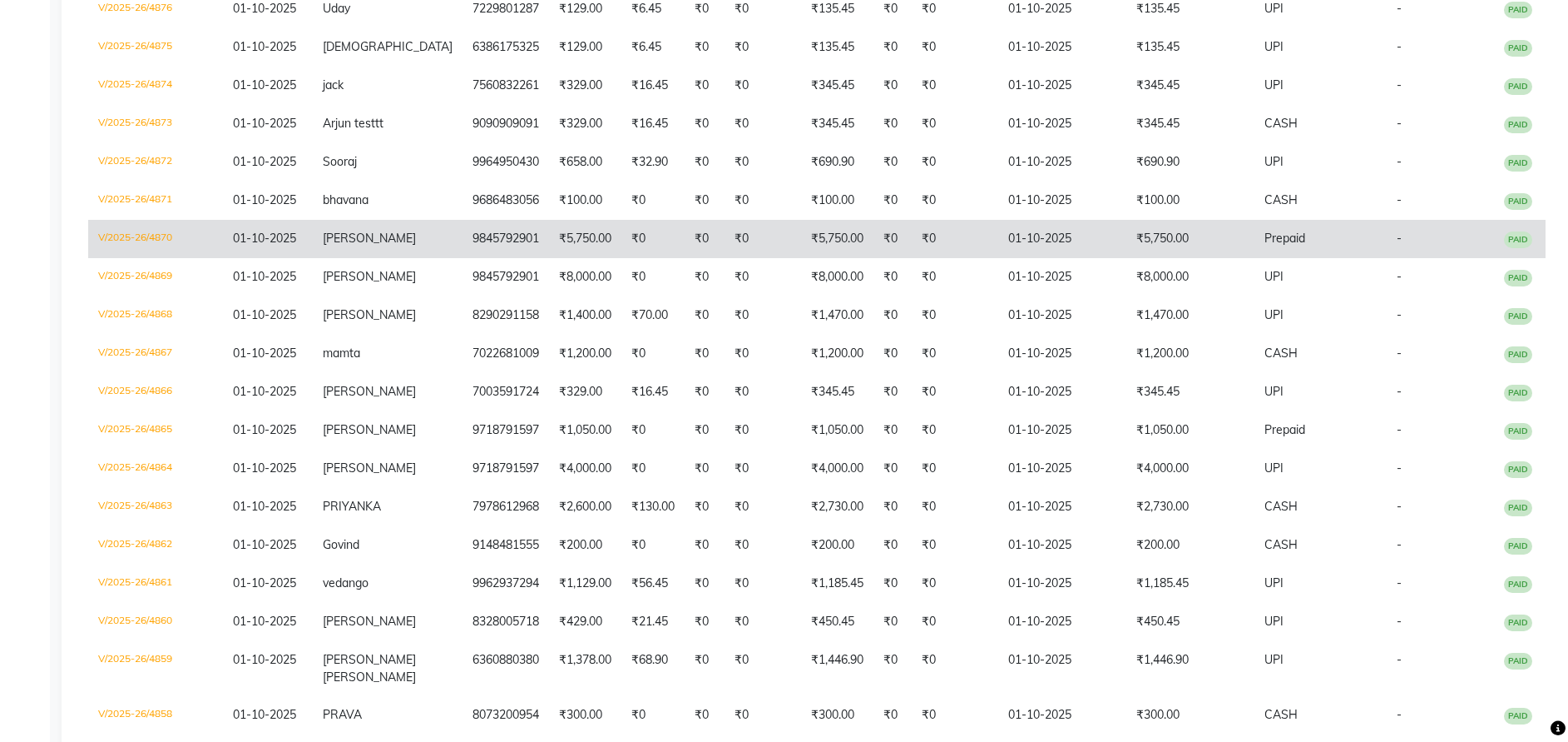
click at [553, 258] on td "₹5,750.00" at bounding box center [585, 239] width 72 height 38
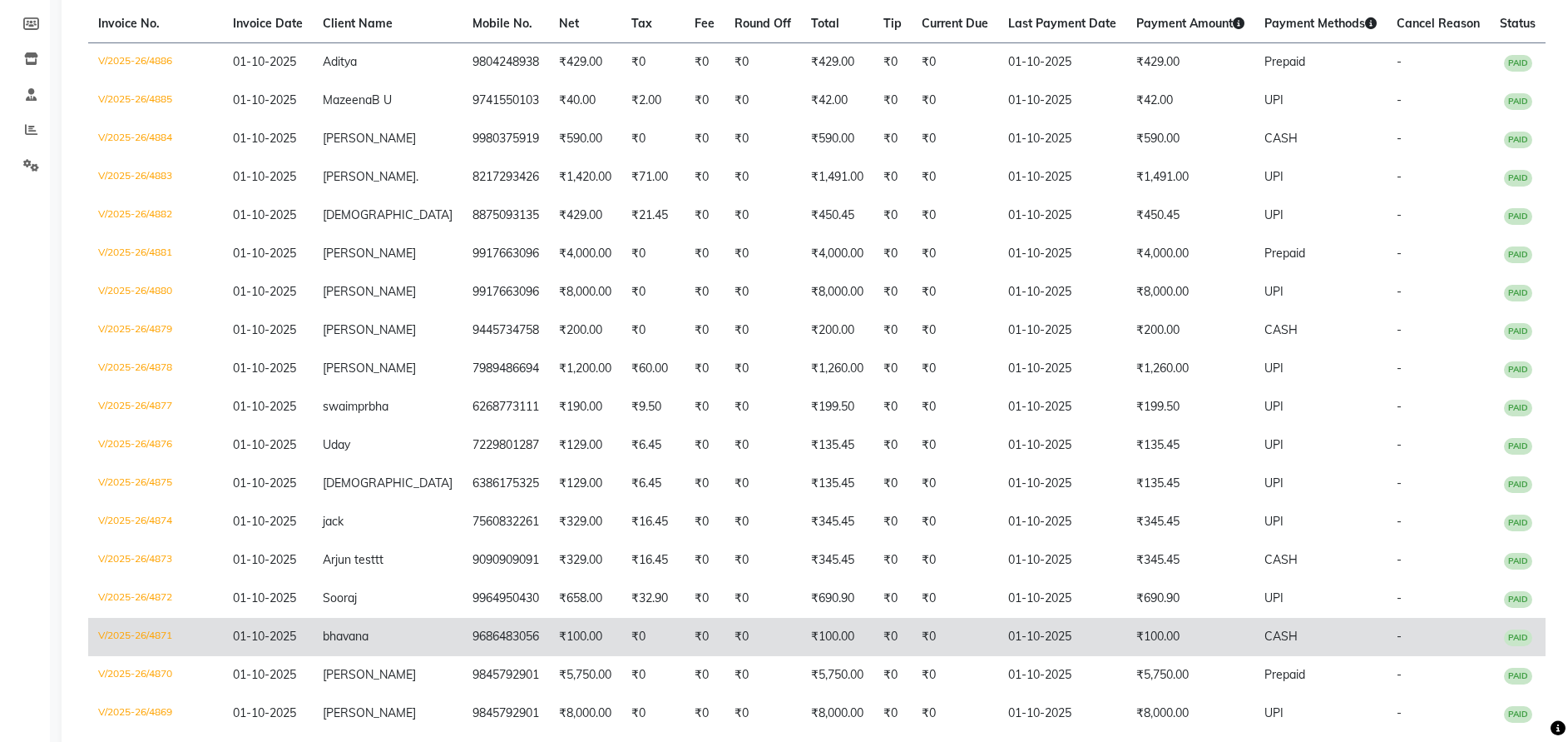
scroll to position [238, 0]
click at [463, 657] on td "9686483056" at bounding box center [506, 638] width 86 height 38
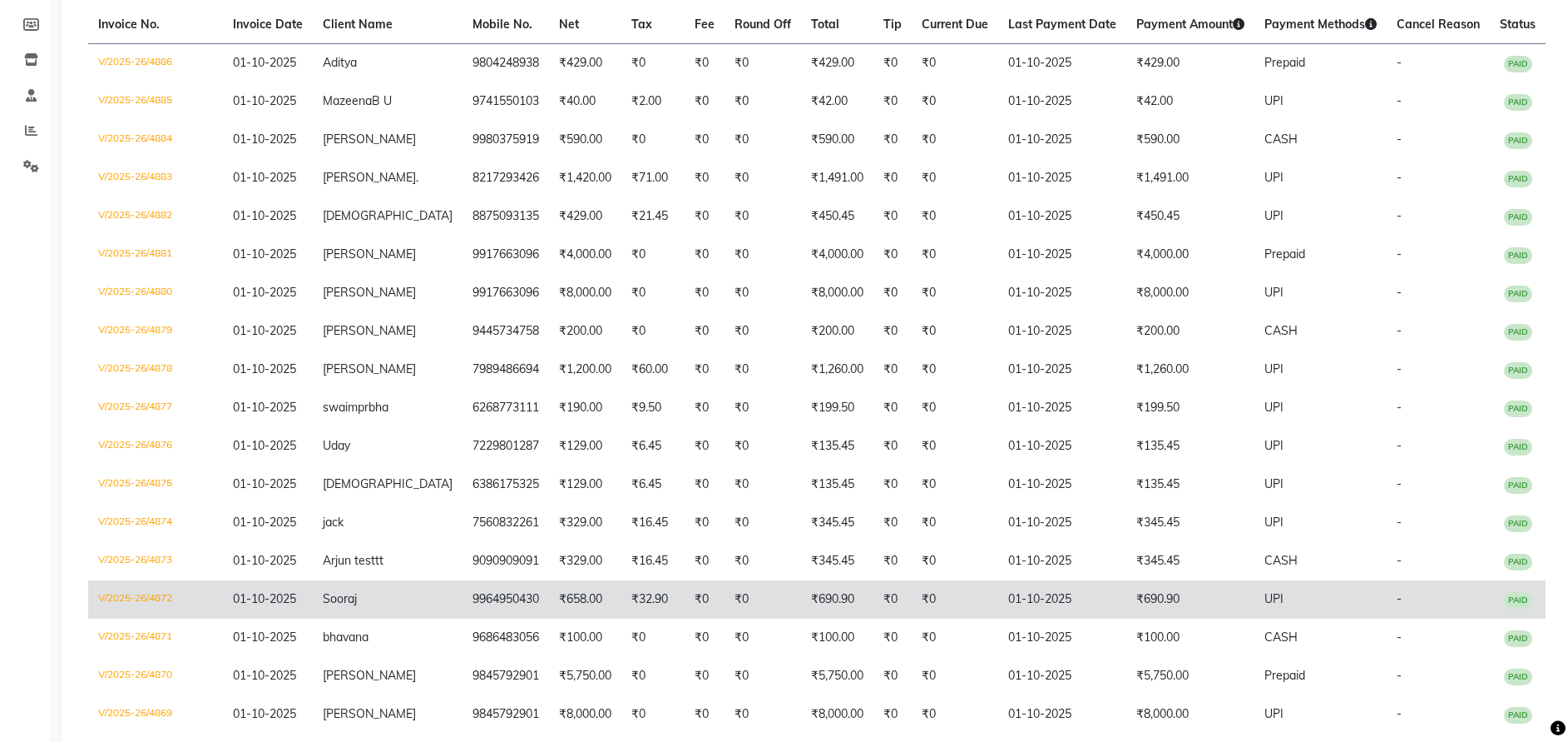
click at [1017, 619] on td "01-10-2025" at bounding box center [1062, 599] width 128 height 38
click at [474, 613] on td "9964950430" at bounding box center [506, 599] width 86 height 38
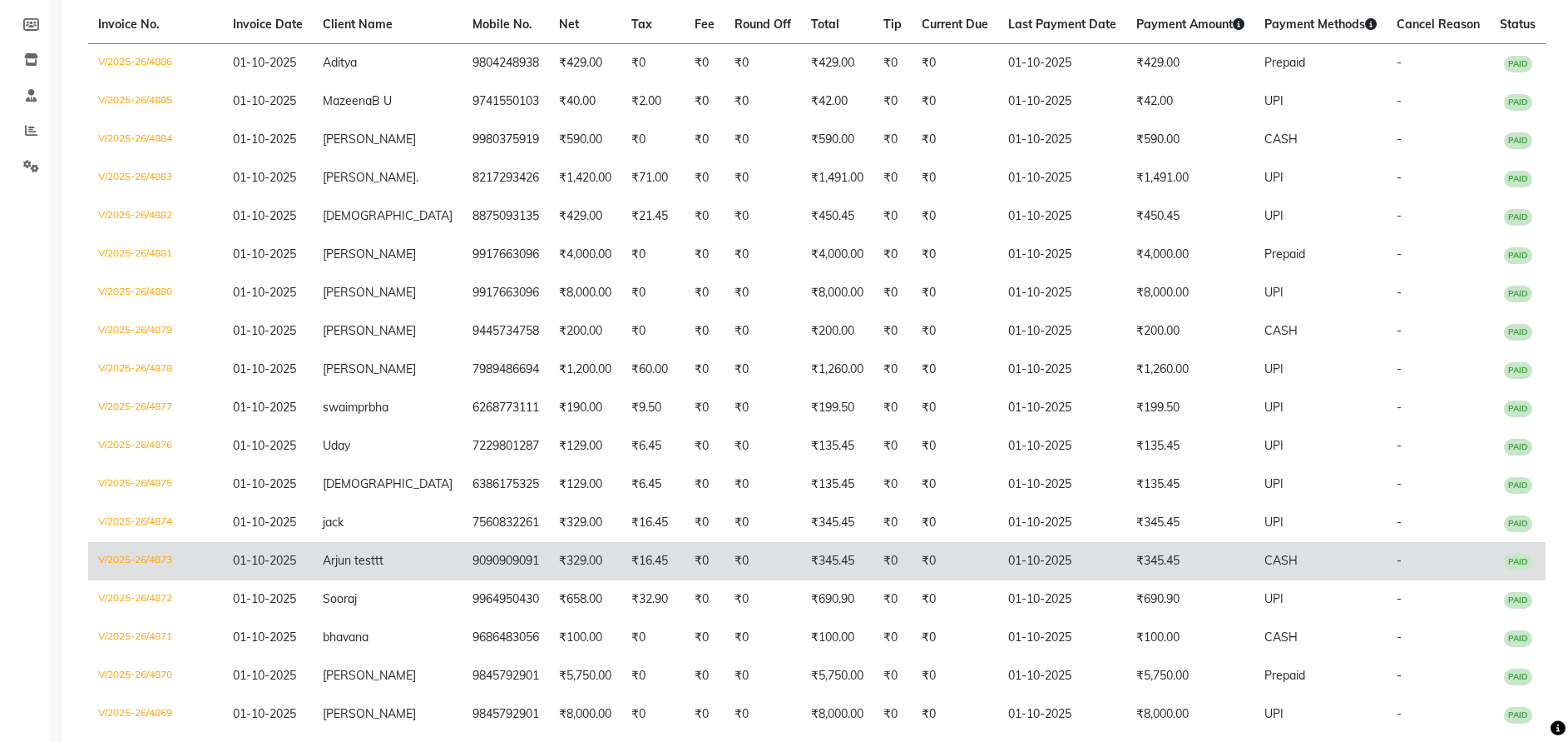
click at [491, 572] on td "9090909091" at bounding box center [506, 561] width 86 height 38
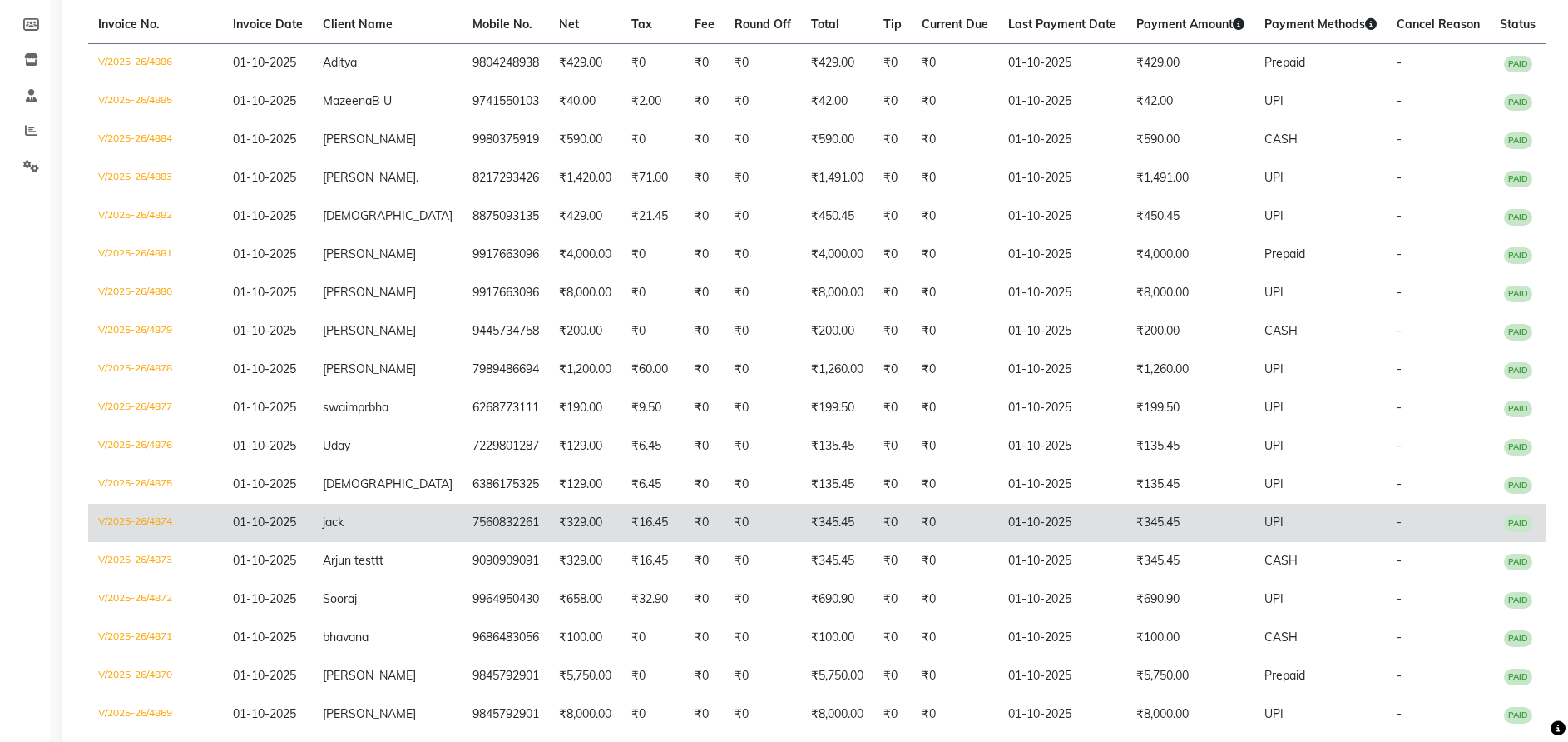
click at [549, 542] on td "₹329.00" at bounding box center [585, 523] width 72 height 38
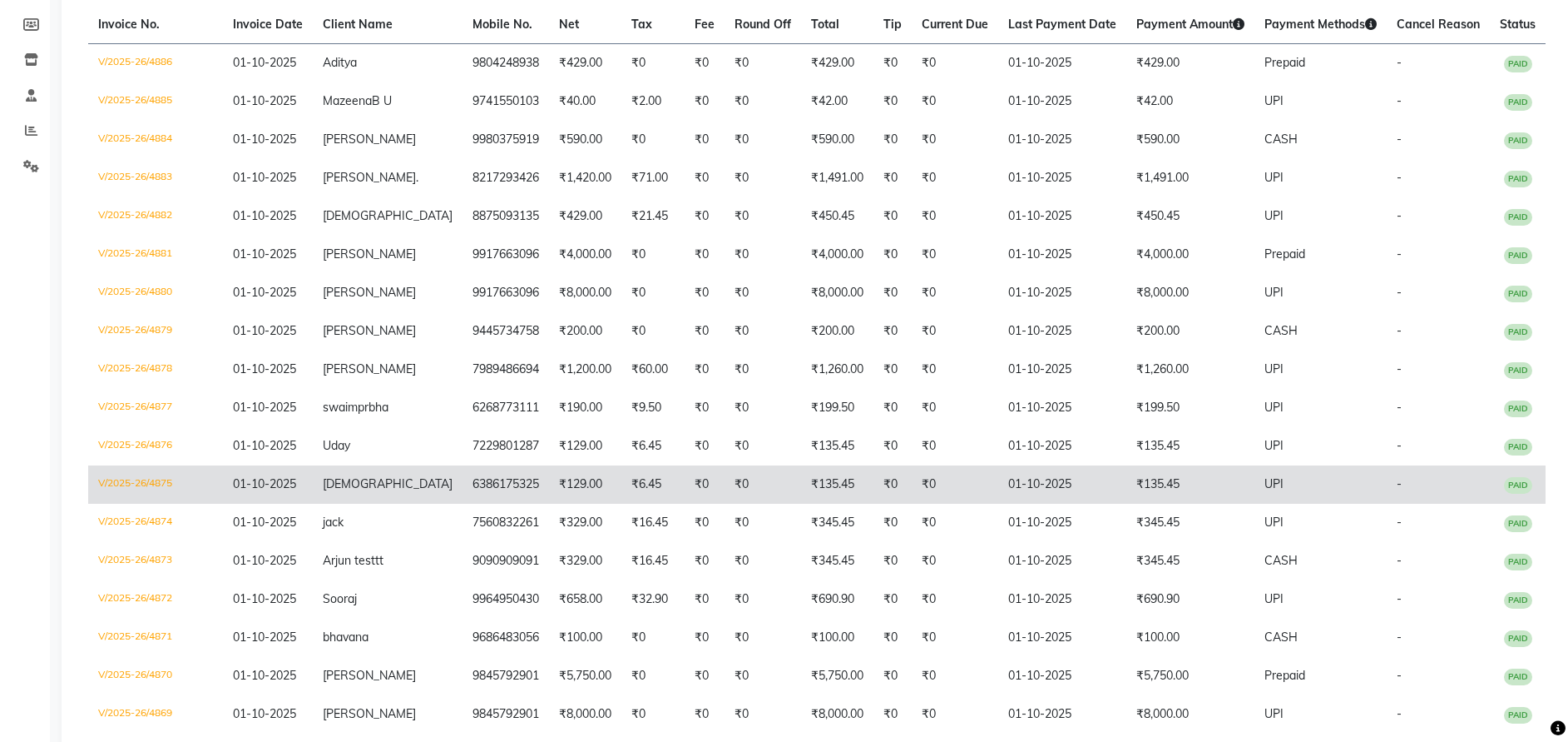
click at [621, 495] on td "₹6.45" at bounding box center [653, 484] width 64 height 38
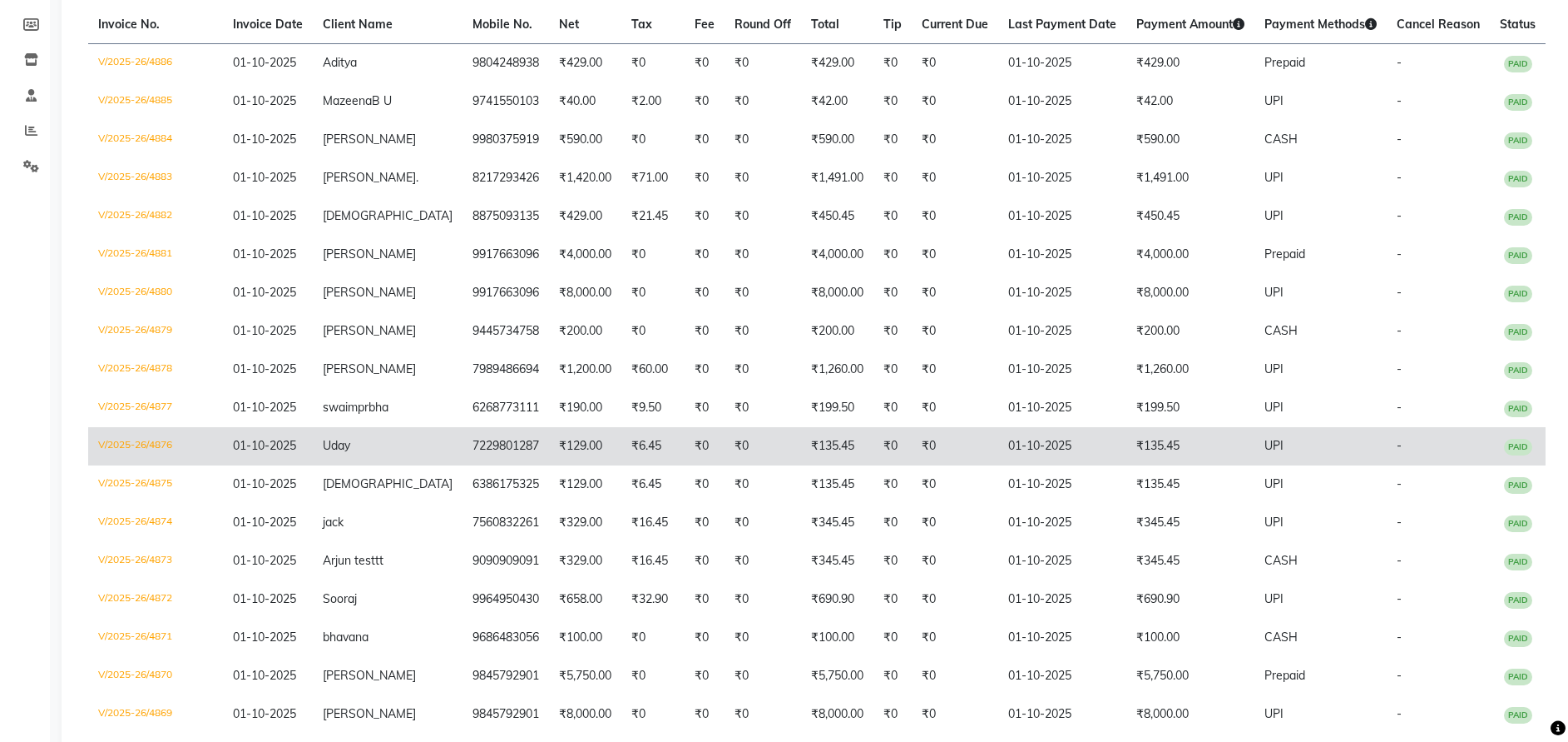
click at [621, 451] on td "₹6.45" at bounding box center [653, 446] width 64 height 38
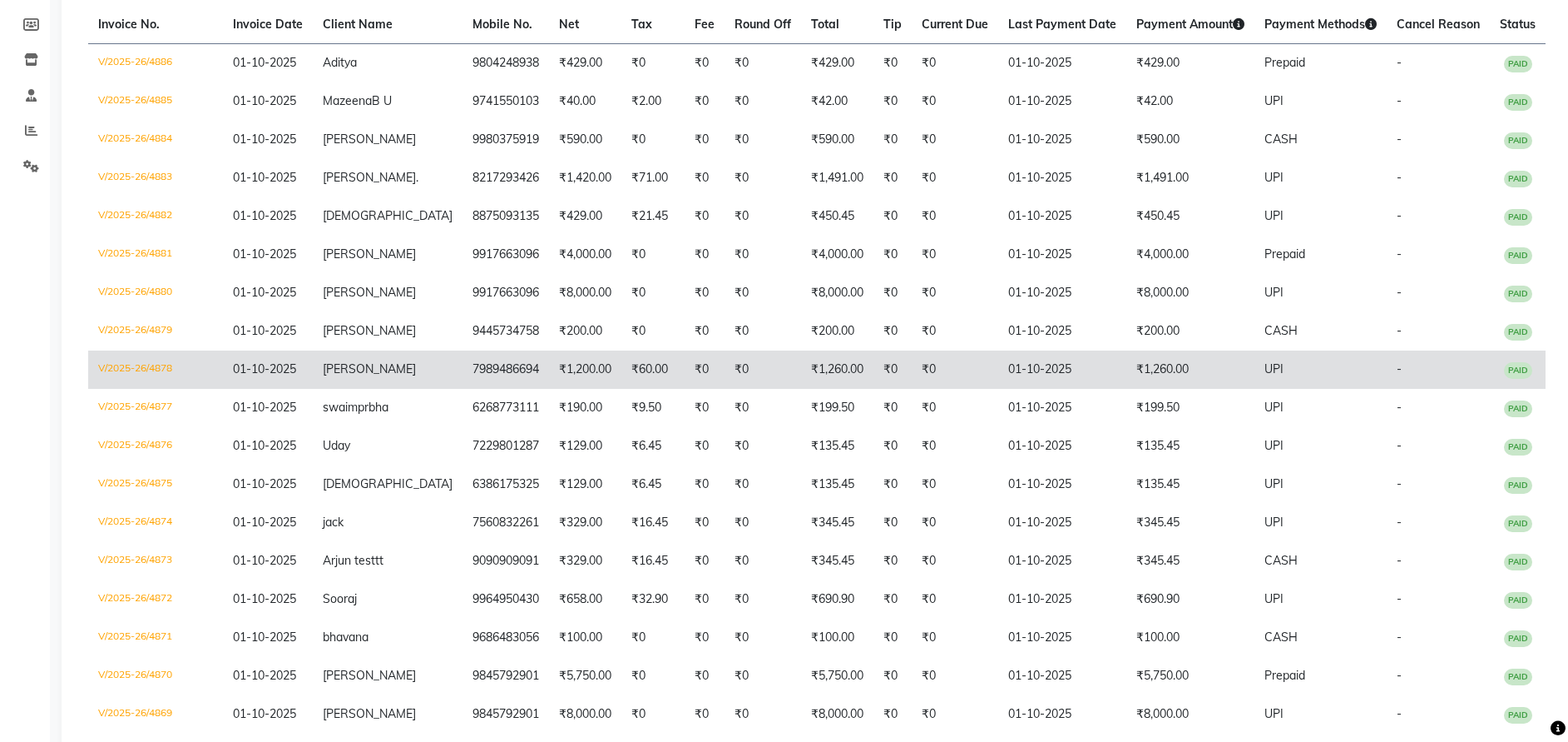
scroll to position [233, 0]
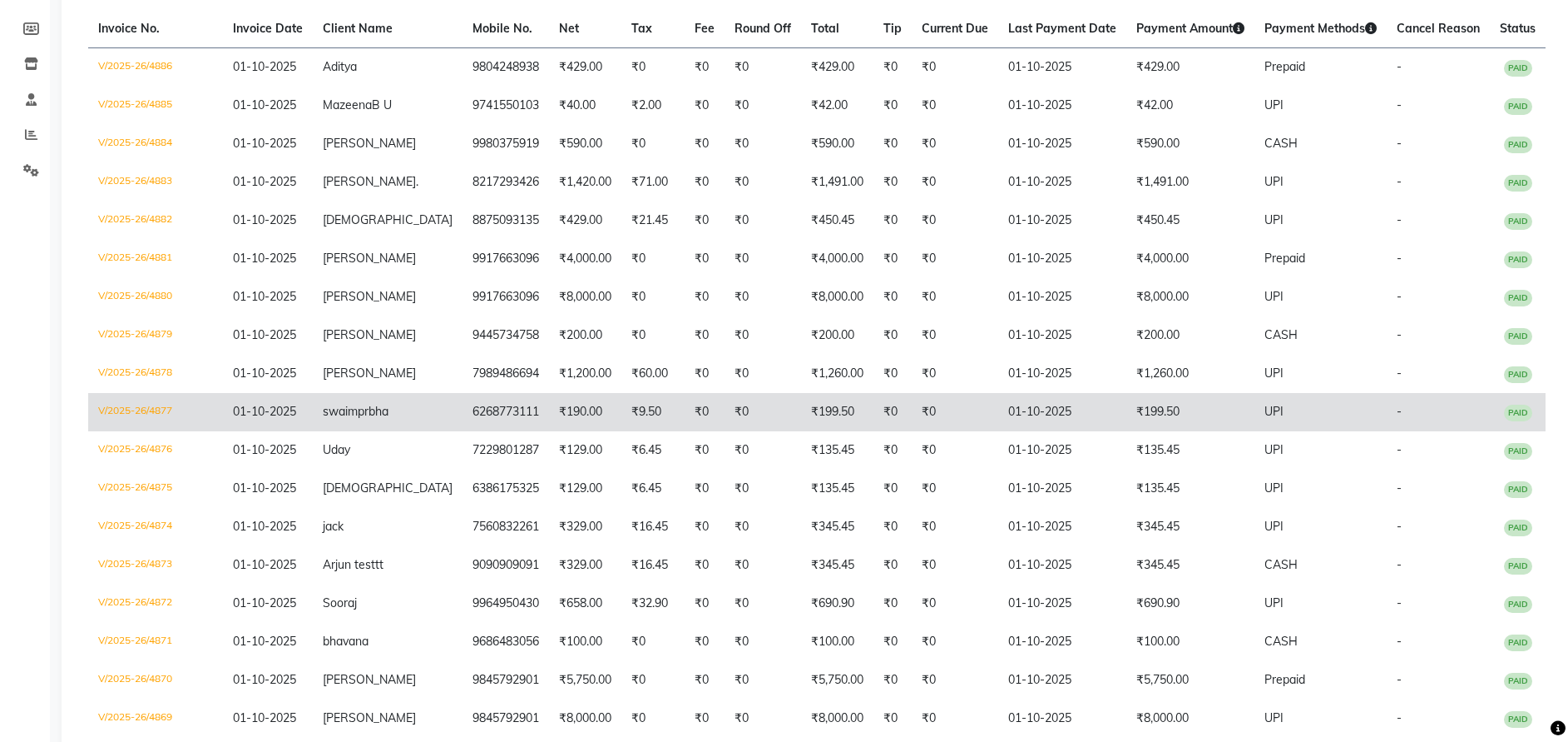
click at [621, 430] on td "₹9.50" at bounding box center [653, 412] width 64 height 38
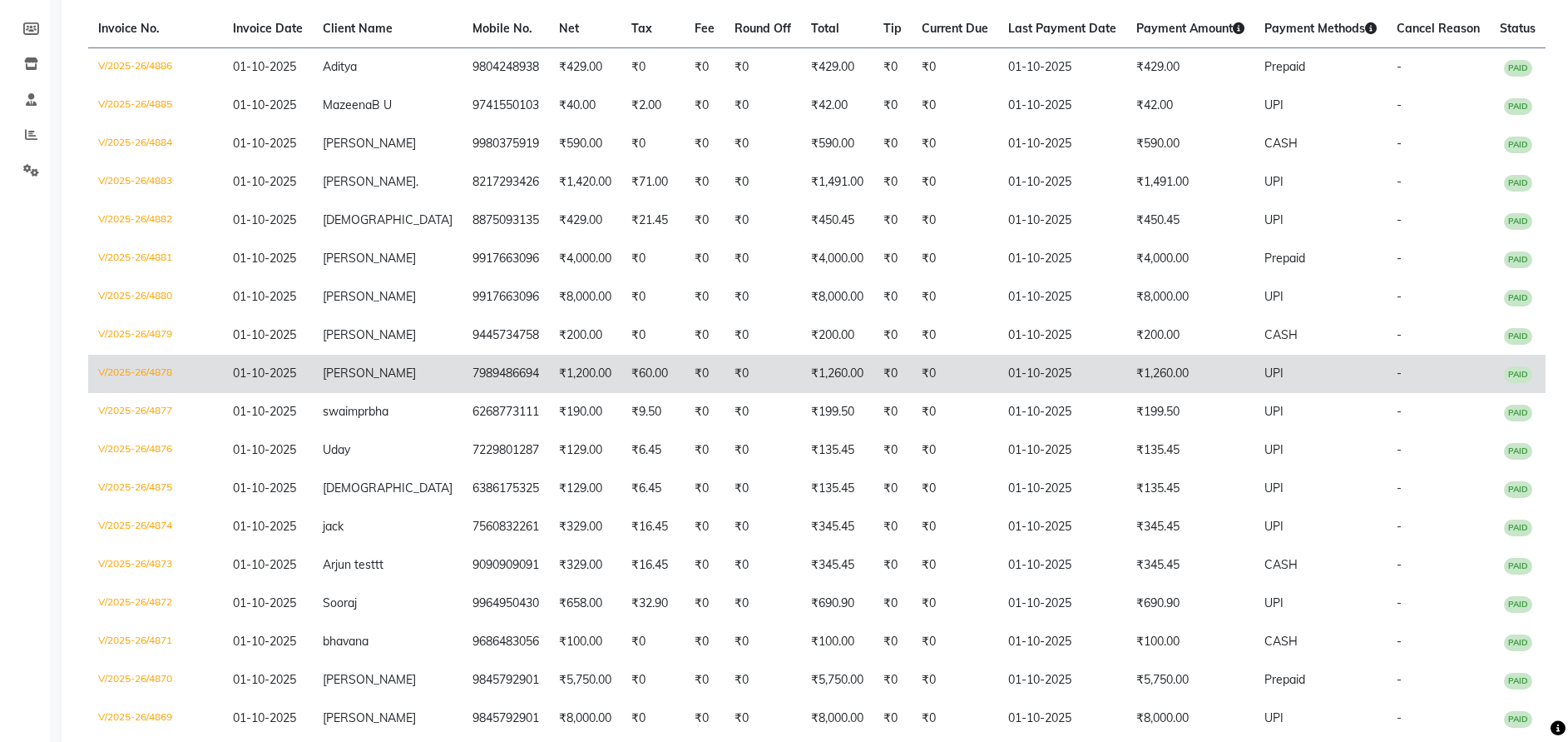
click at [549, 391] on td "₹1,200.00" at bounding box center [585, 374] width 72 height 38
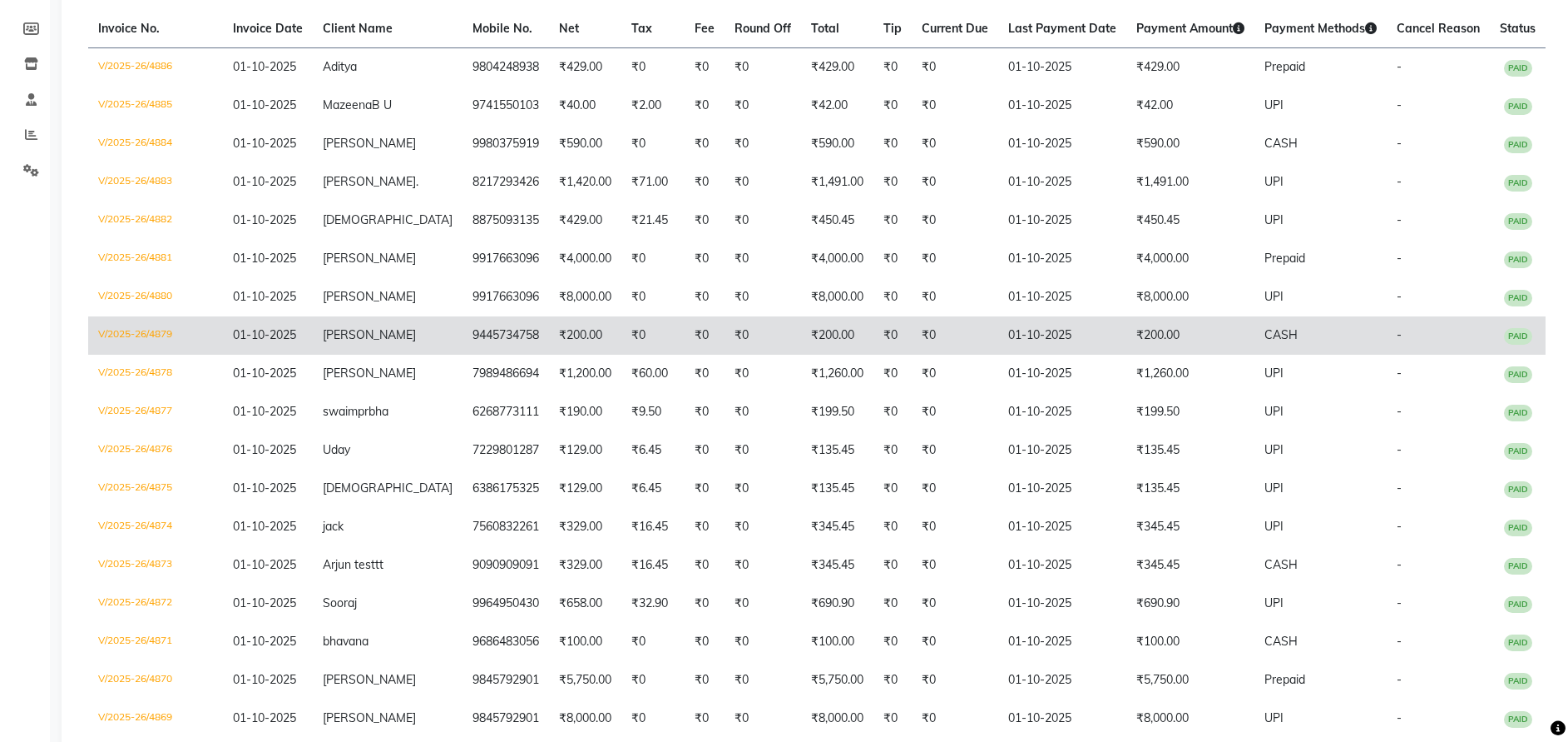
click at [463, 355] on td "9445734758" at bounding box center [506, 335] width 86 height 38
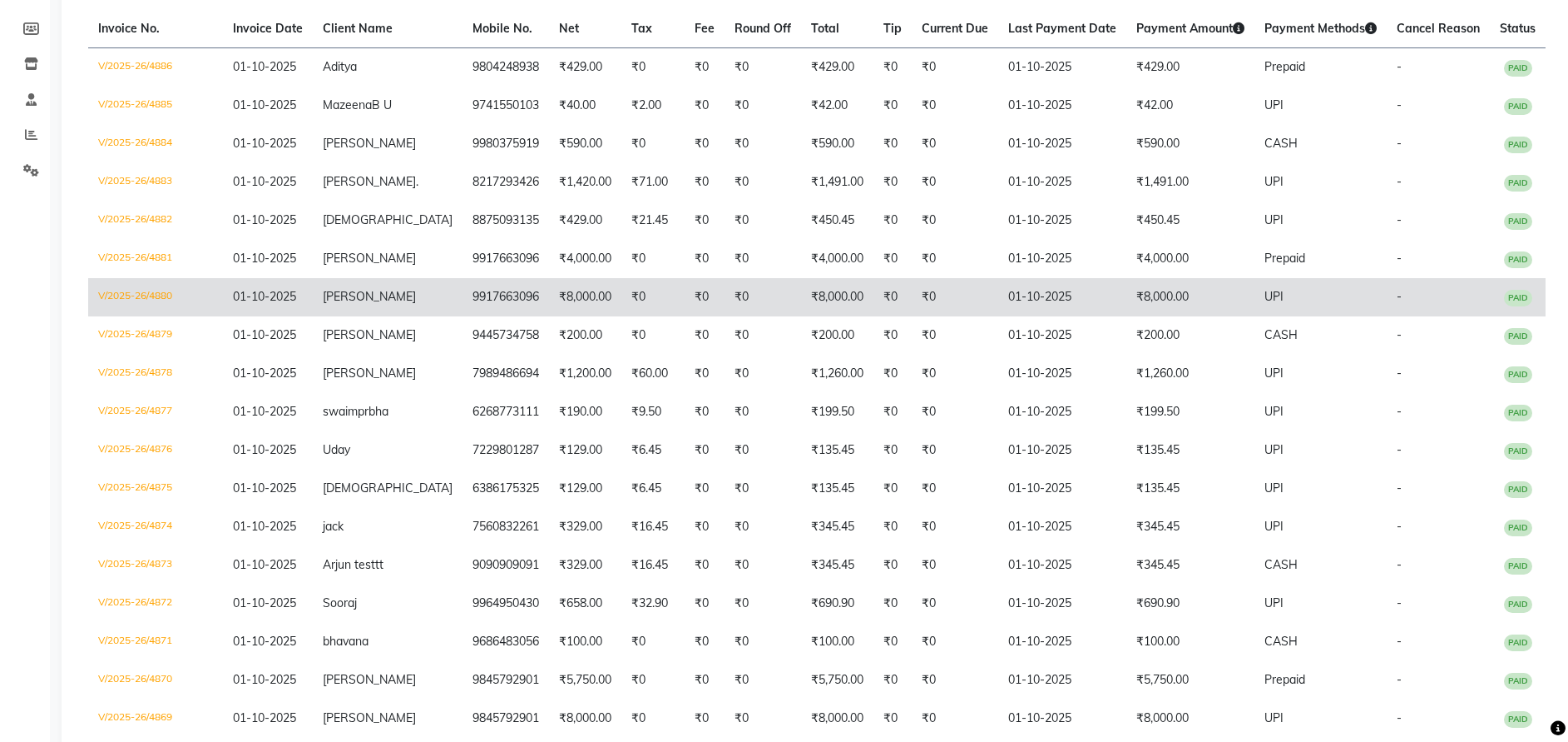
click at [420, 315] on td "rimjhim" at bounding box center [388, 297] width 150 height 38
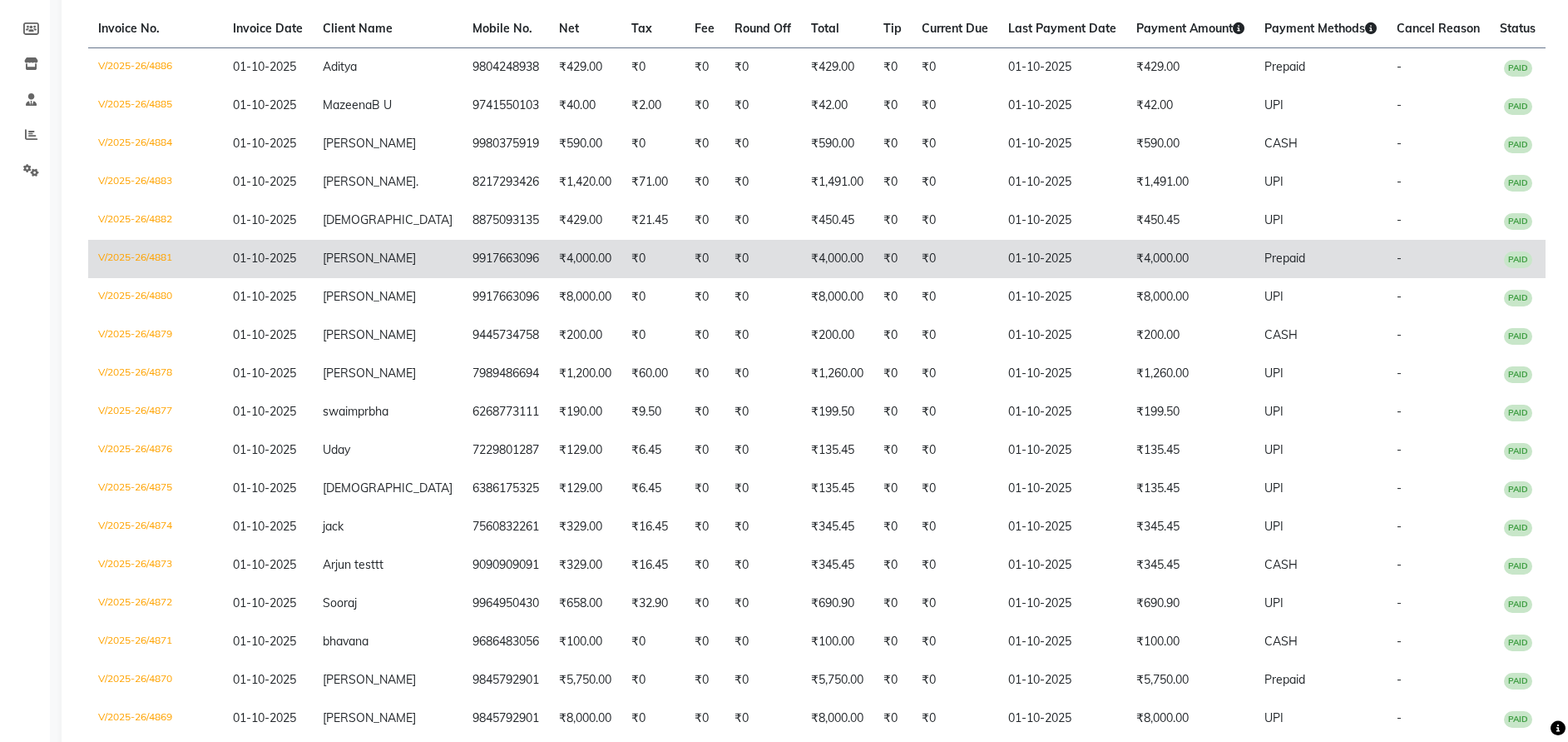
click at [286, 266] on span "01-10-2025" at bounding box center [265, 258] width 64 height 15
click at [621, 269] on td "₹0" at bounding box center [653, 259] width 64 height 38
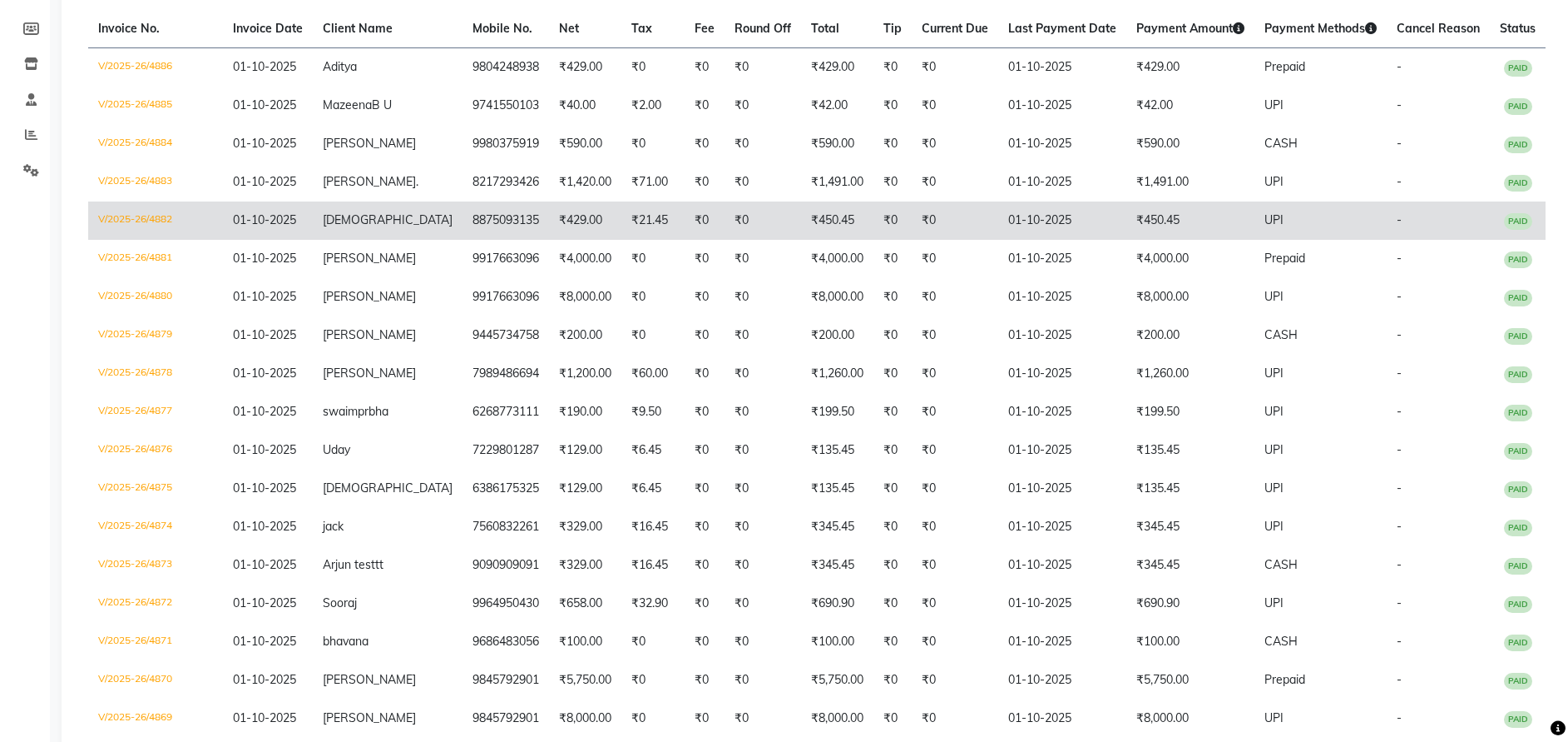
click at [470, 235] on td "8875093135" at bounding box center [506, 220] width 86 height 38
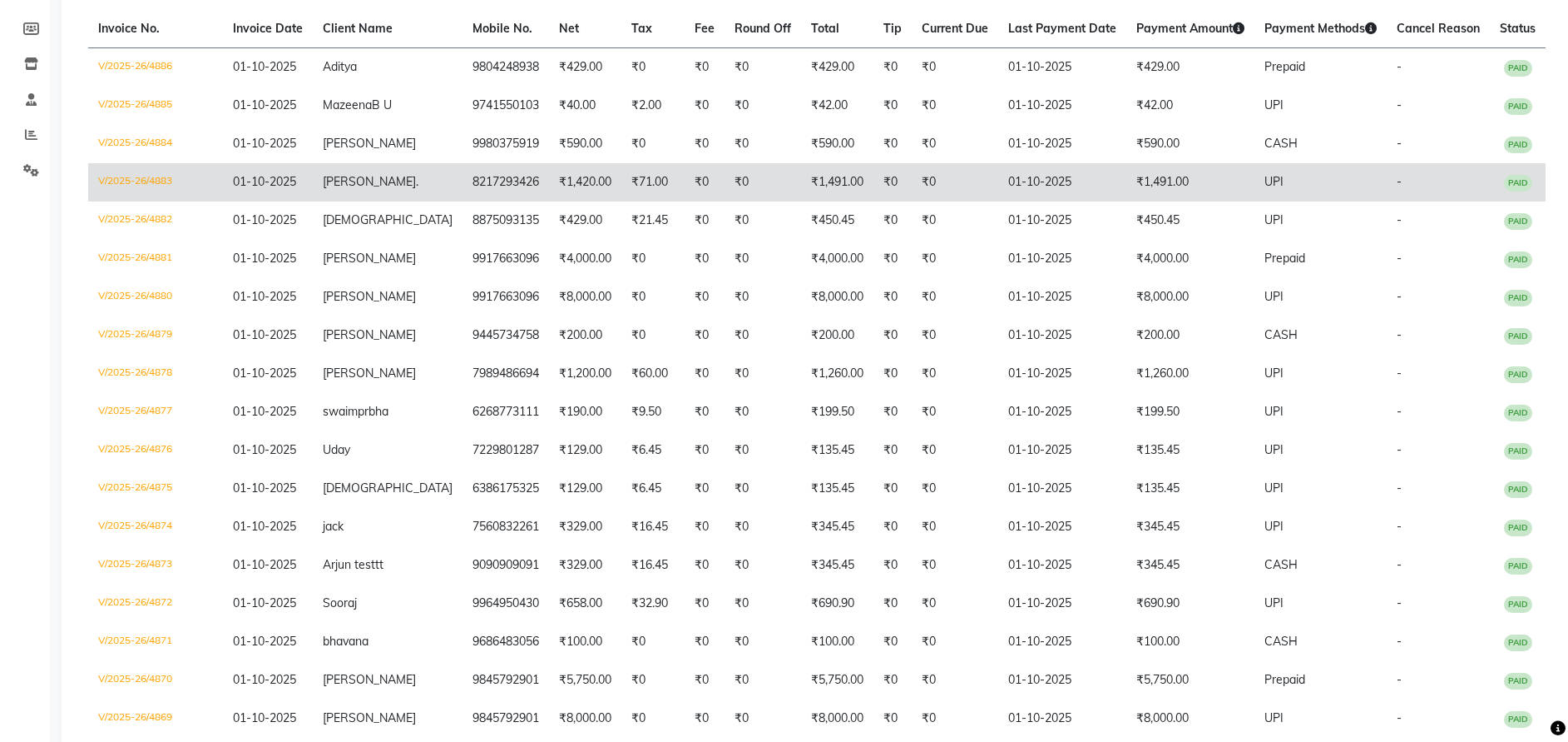
click at [579, 198] on td "₹1,420.00" at bounding box center [585, 182] width 72 height 38
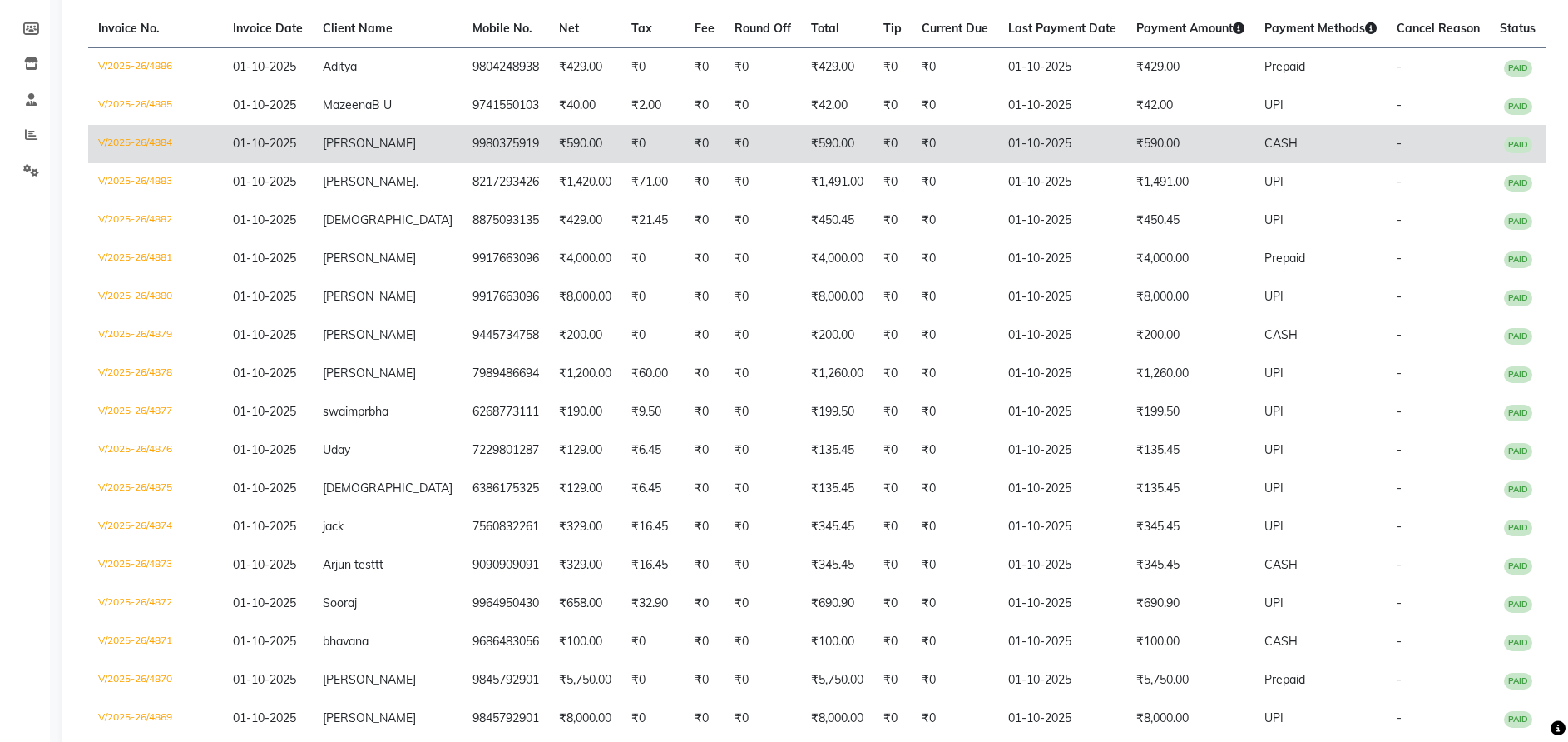
click at [725, 162] on td "₹0" at bounding box center [763, 144] width 77 height 38
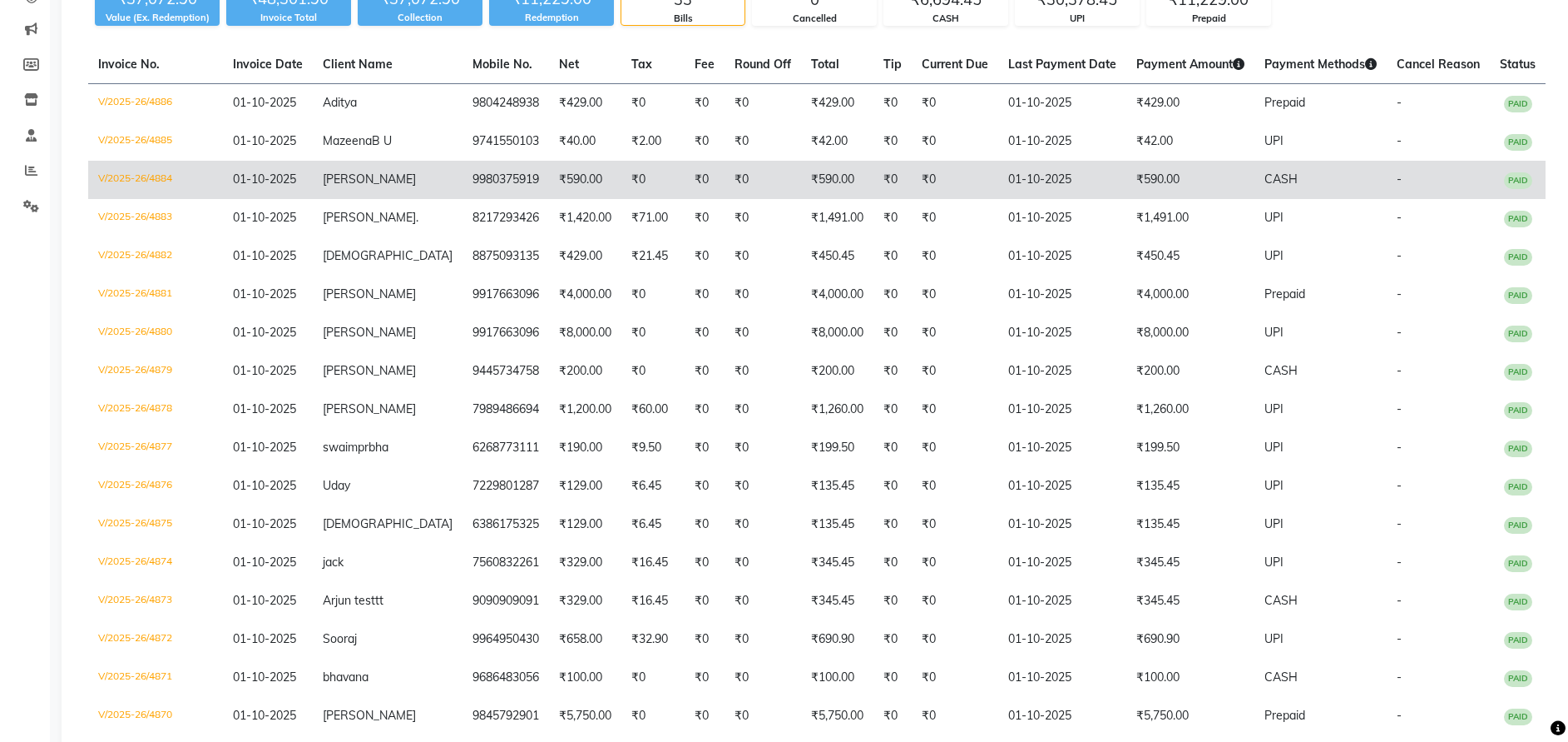
scroll to position [196, 0]
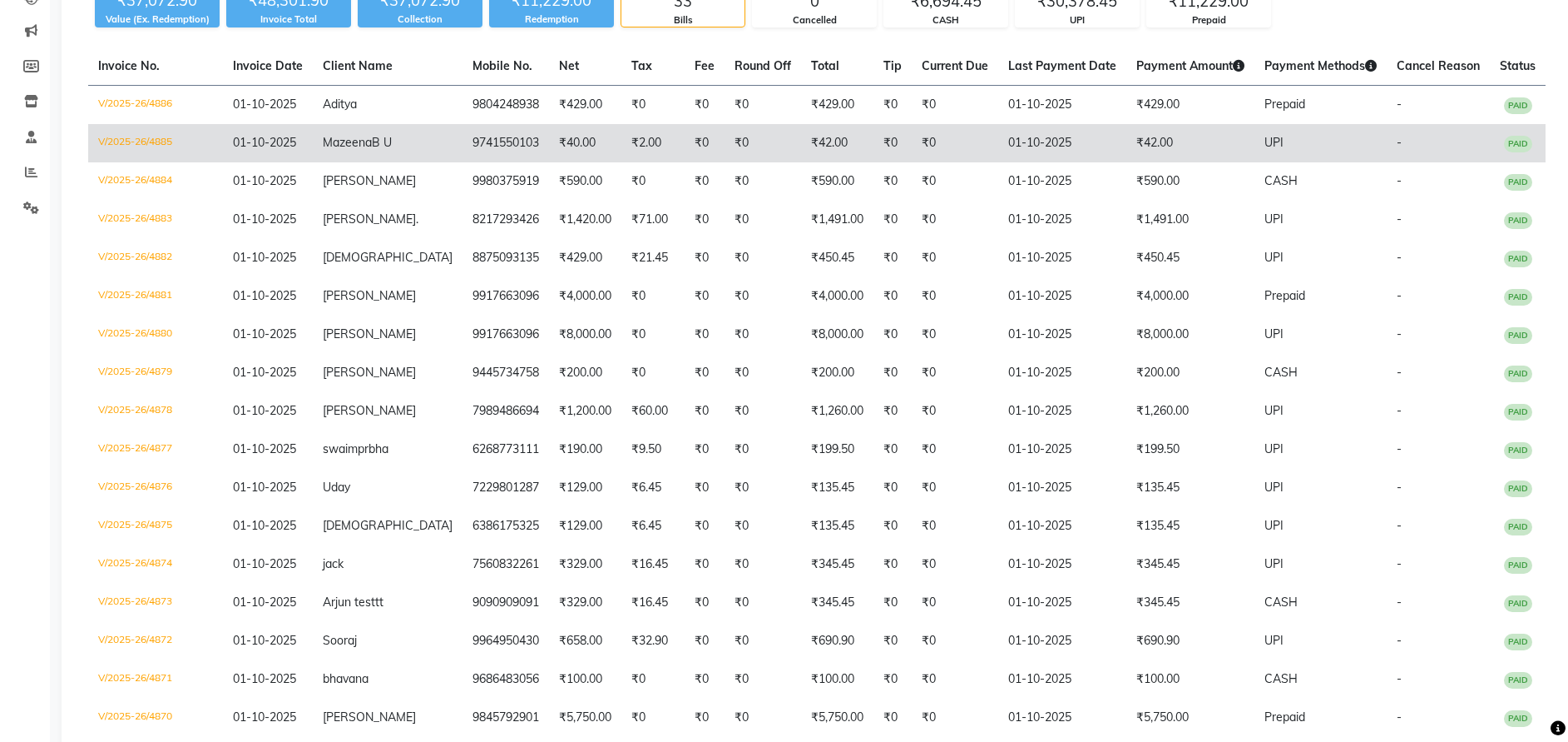
click at [415, 134] on td "Mazeena B U" at bounding box center [388, 143] width 150 height 38
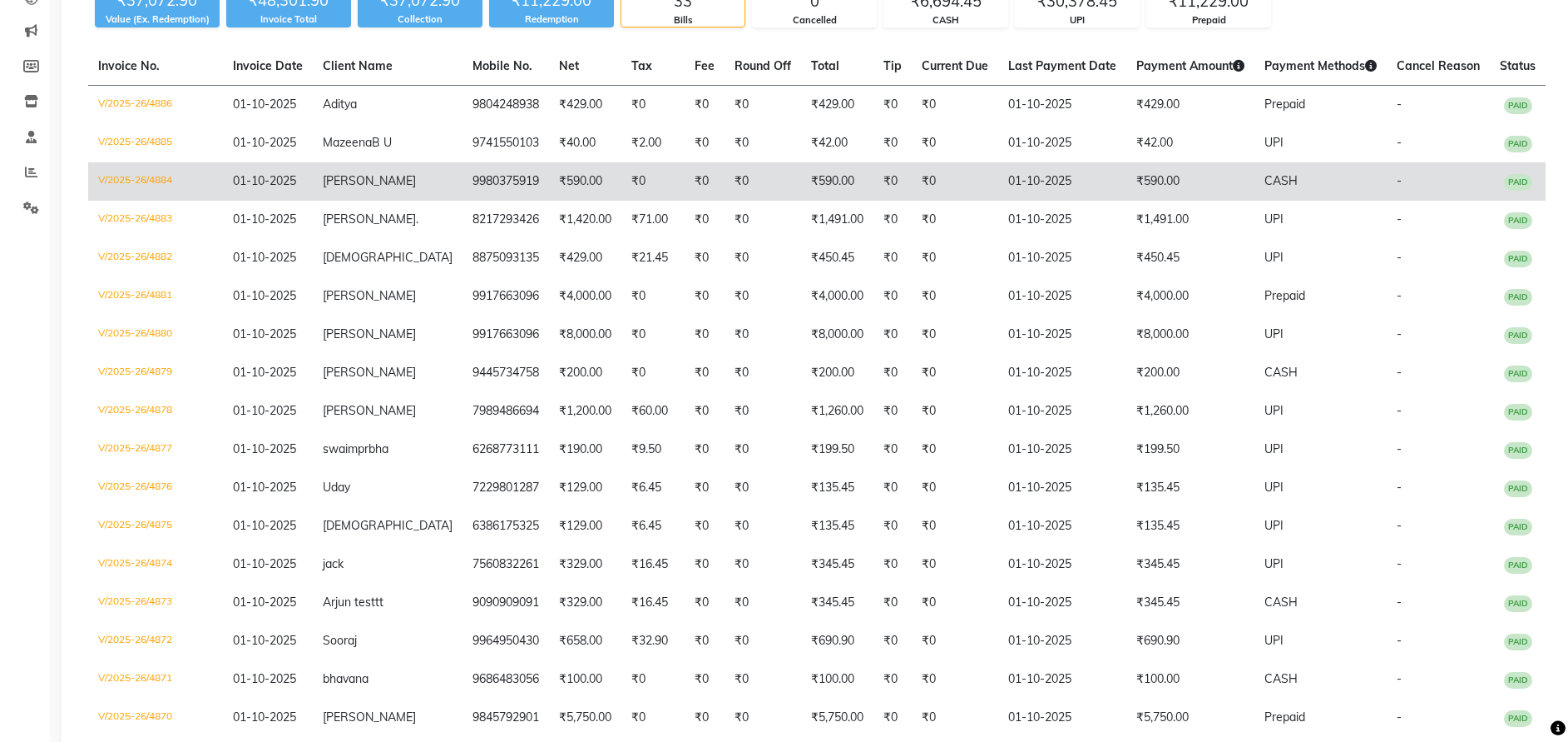
scroll to position [0, 0]
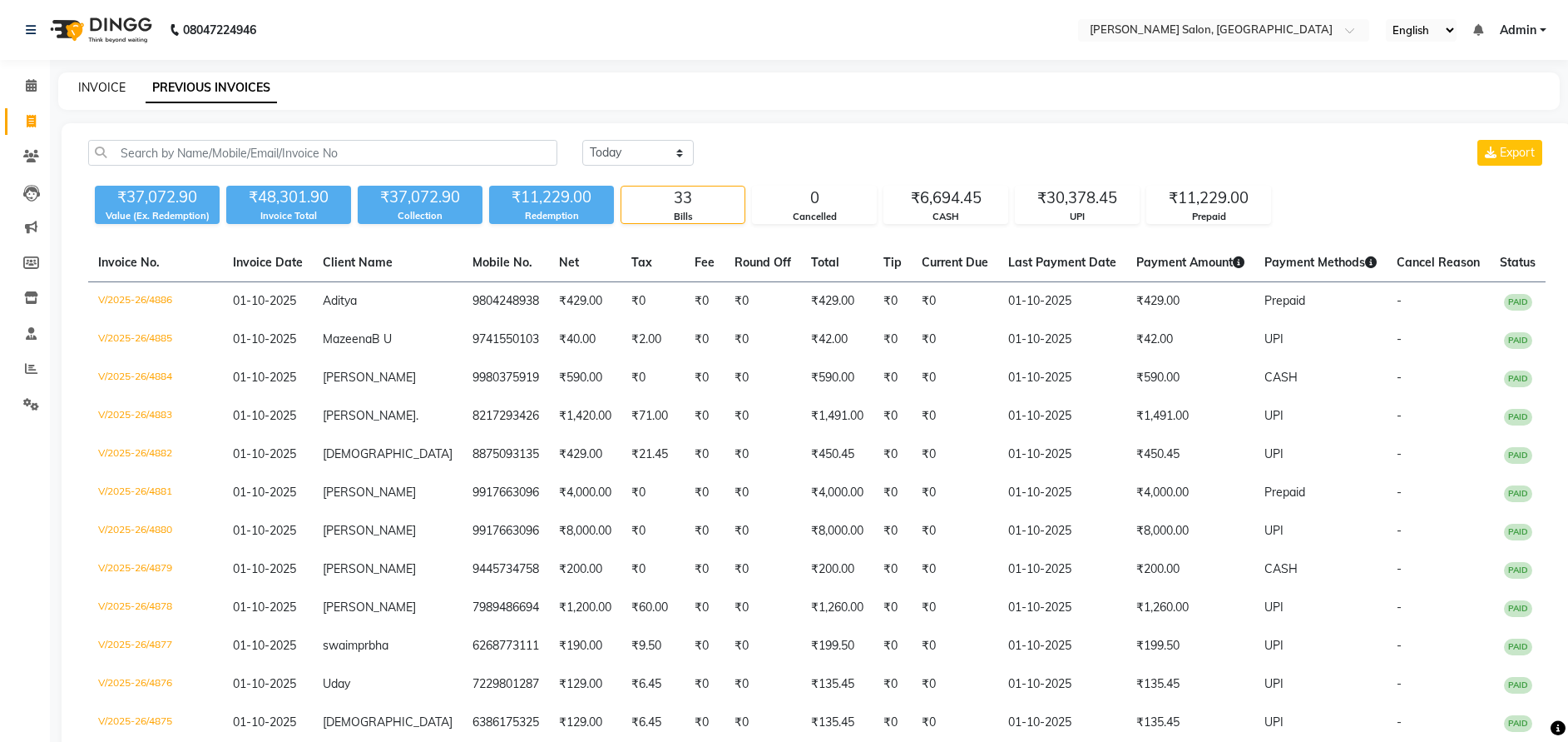
click at [112, 84] on link "INVOICE" at bounding box center [101, 87] width 47 height 15
select select "service"
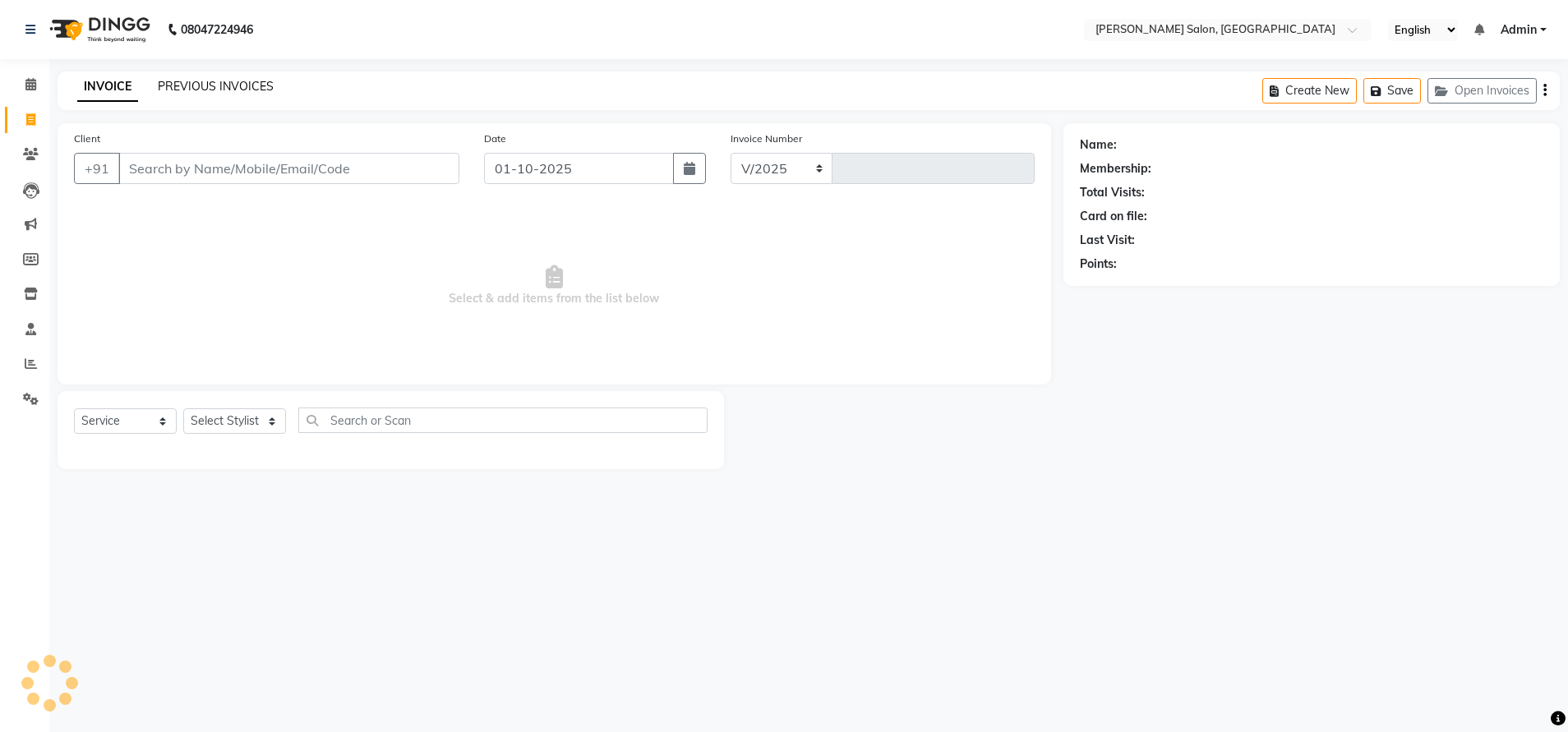
select select "4781"
type input "4892"
click at [190, 90] on link "PREVIOUS INVOICES" at bounding box center [215, 86] width 116 height 15
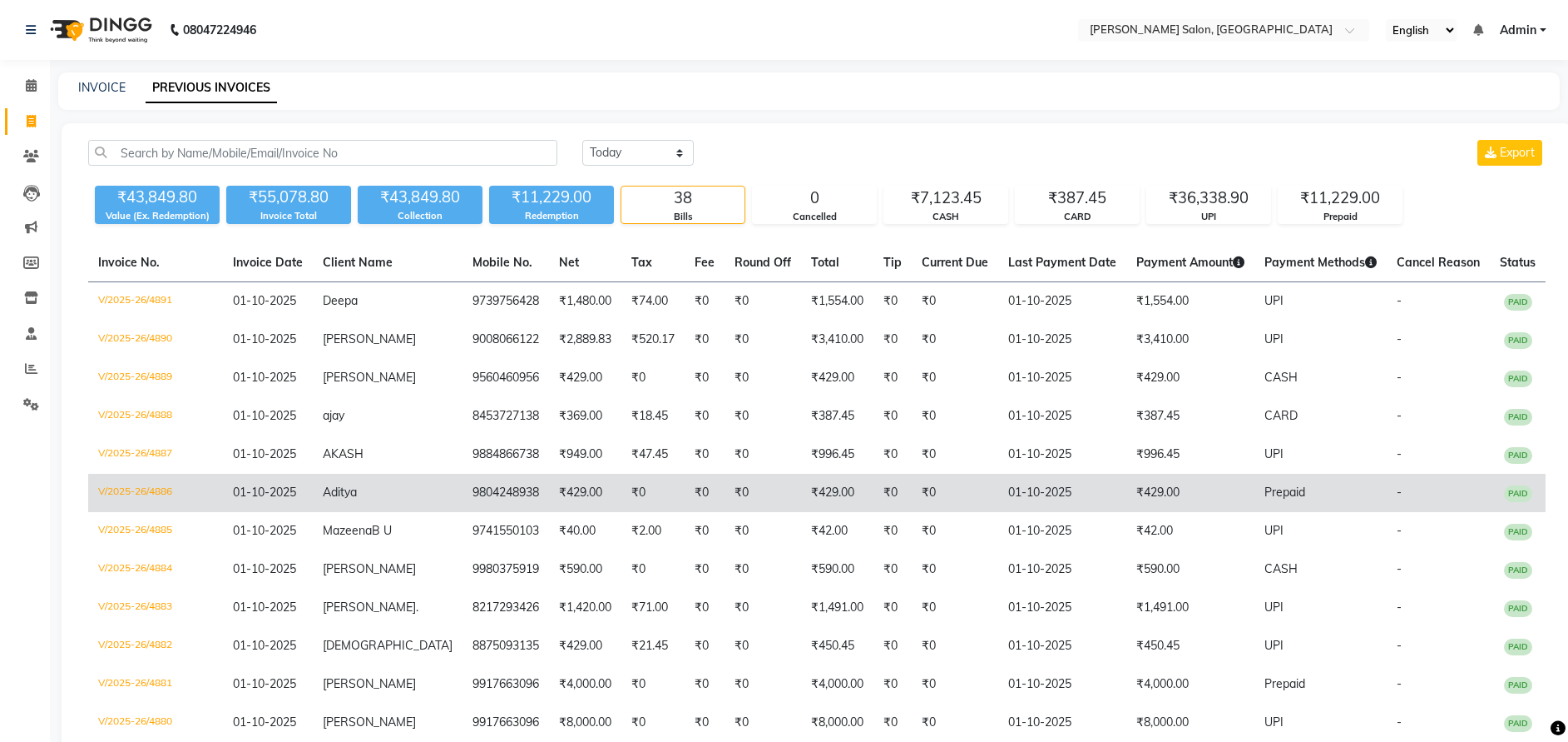
click at [464, 487] on td "9804248938" at bounding box center [506, 492] width 86 height 38
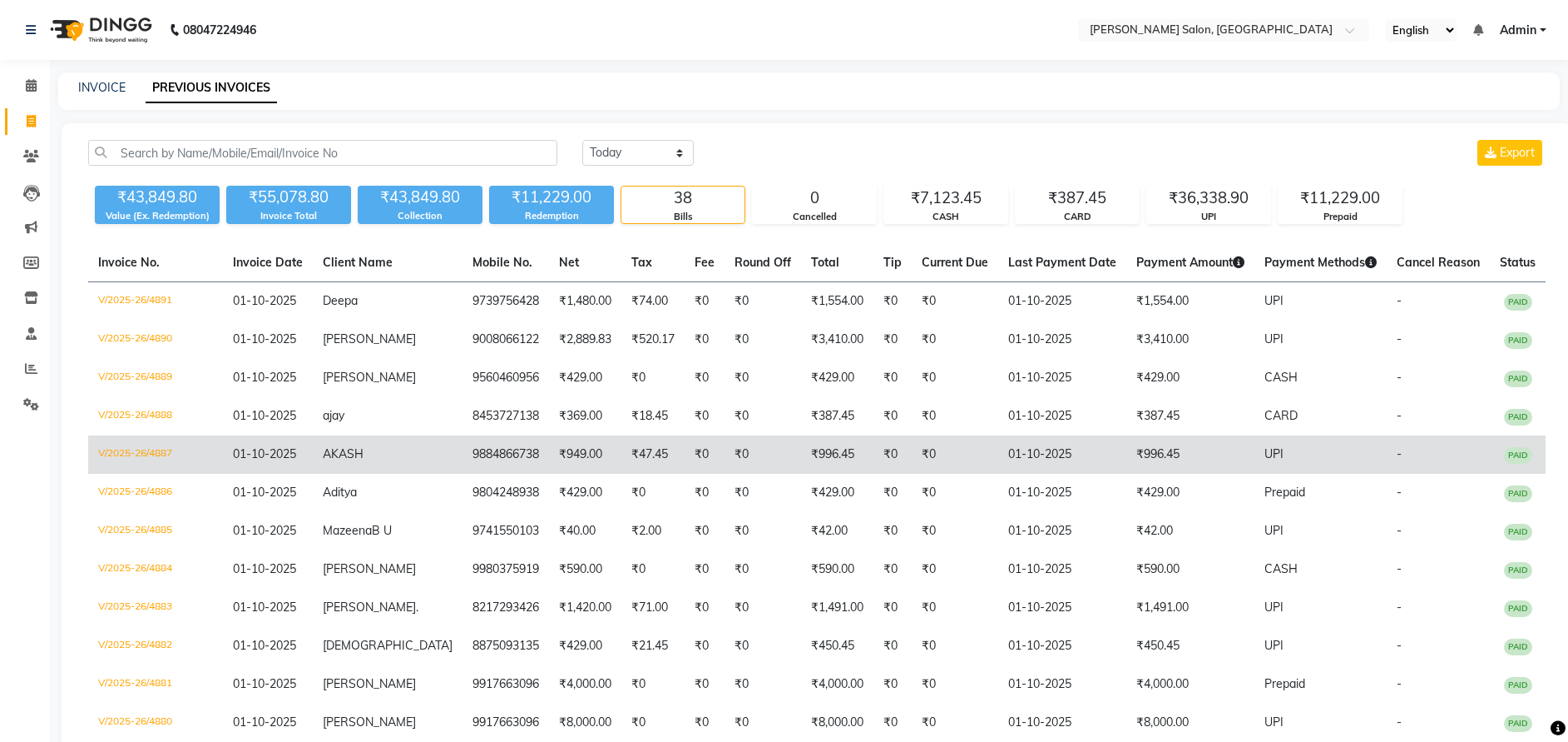
click at [463, 450] on td "9884866738" at bounding box center [506, 454] width 86 height 38
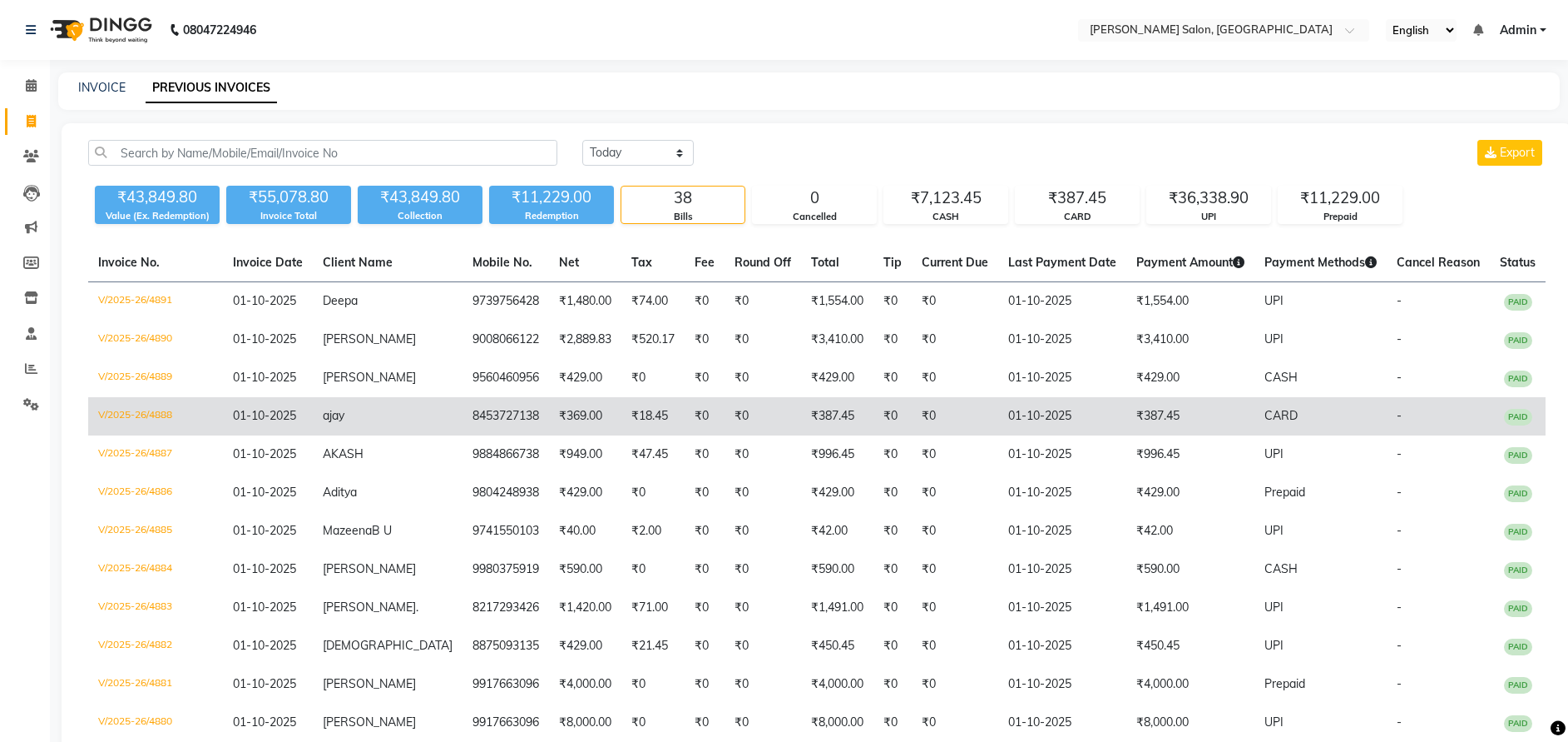
click at [360, 404] on td "ajay" at bounding box center [388, 416] width 150 height 38
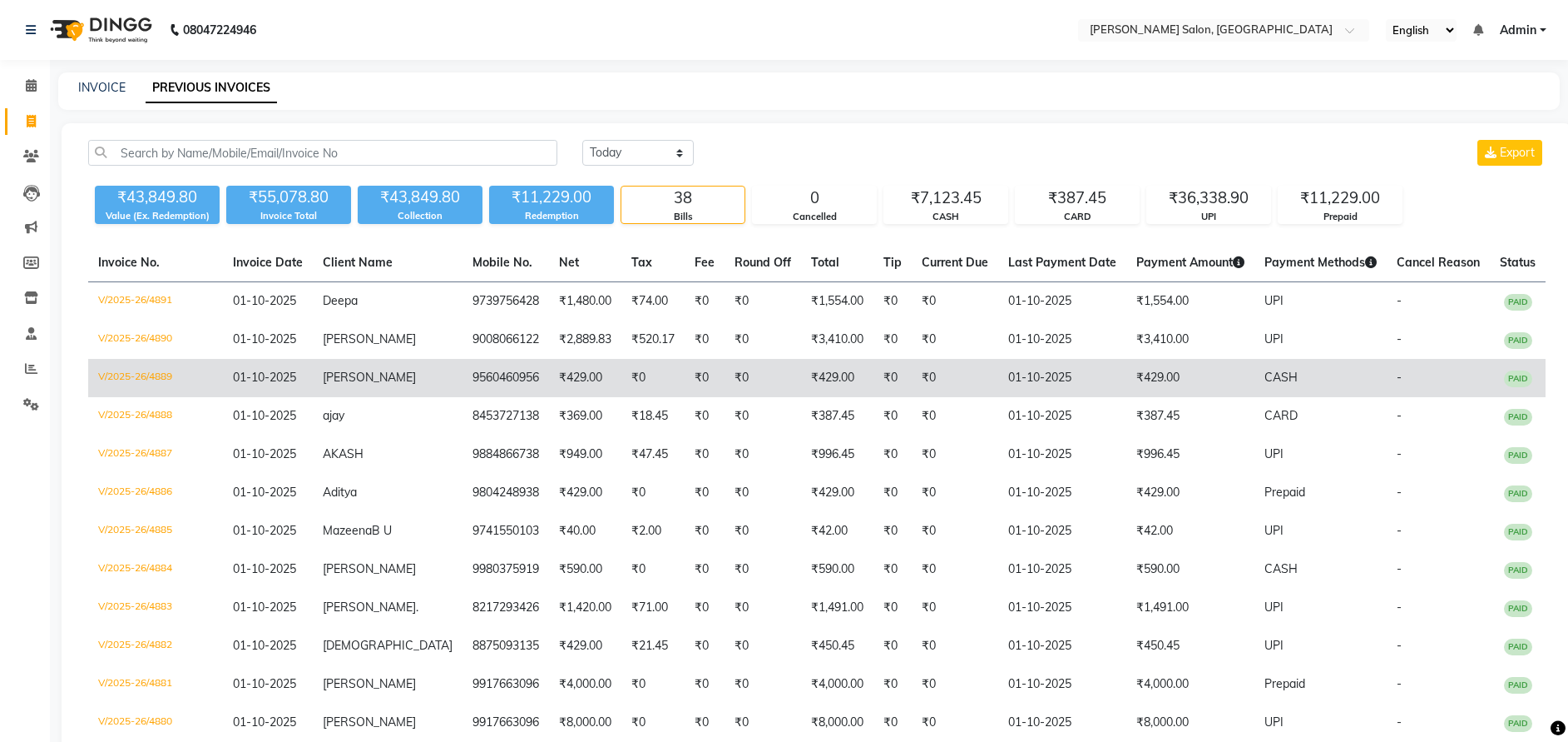
click at [474, 381] on td "9560460956" at bounding box center [506, 378] width 86 height 38
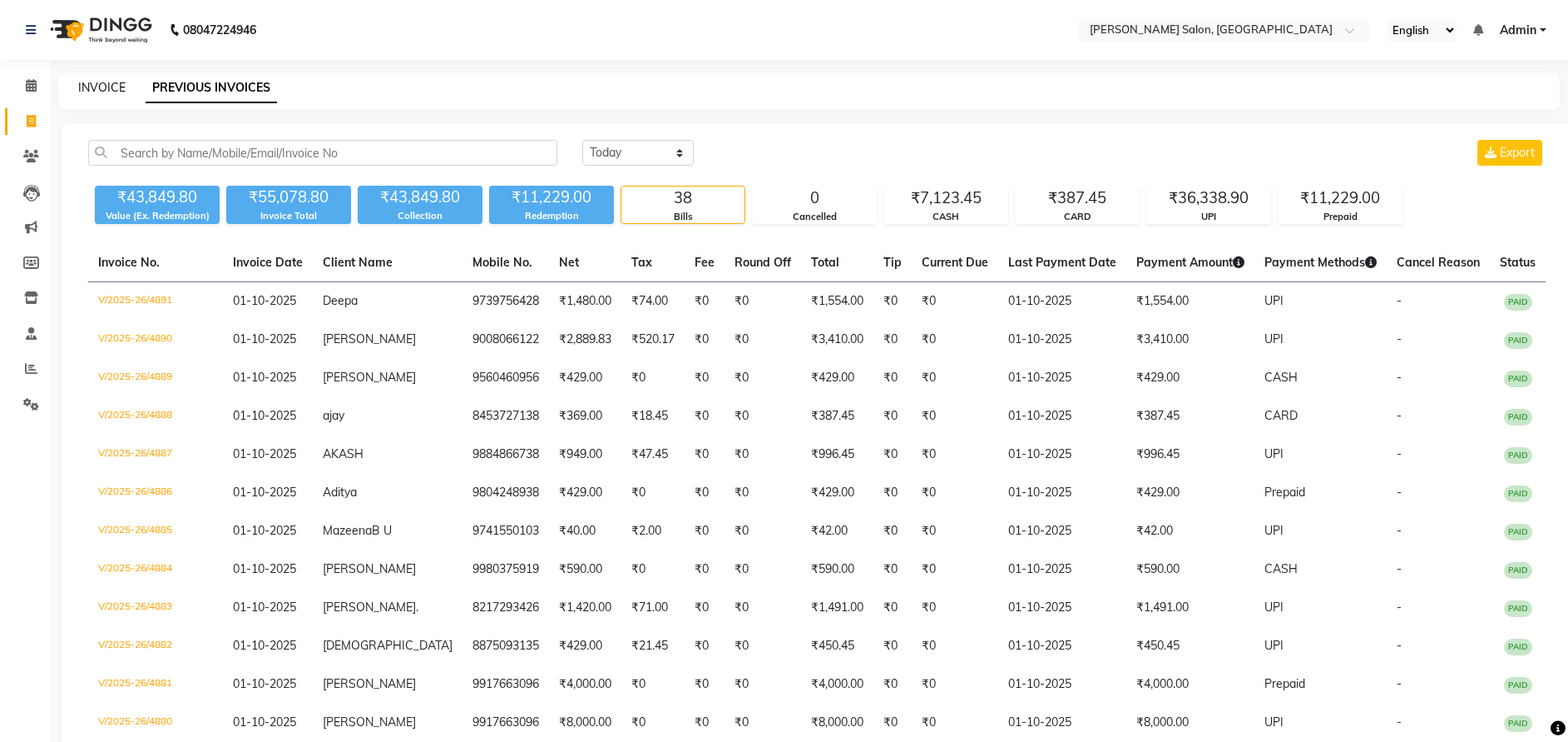
click at [115, 89] on link "INVOICE" at bounding box center [101, 87] width 47 height 15
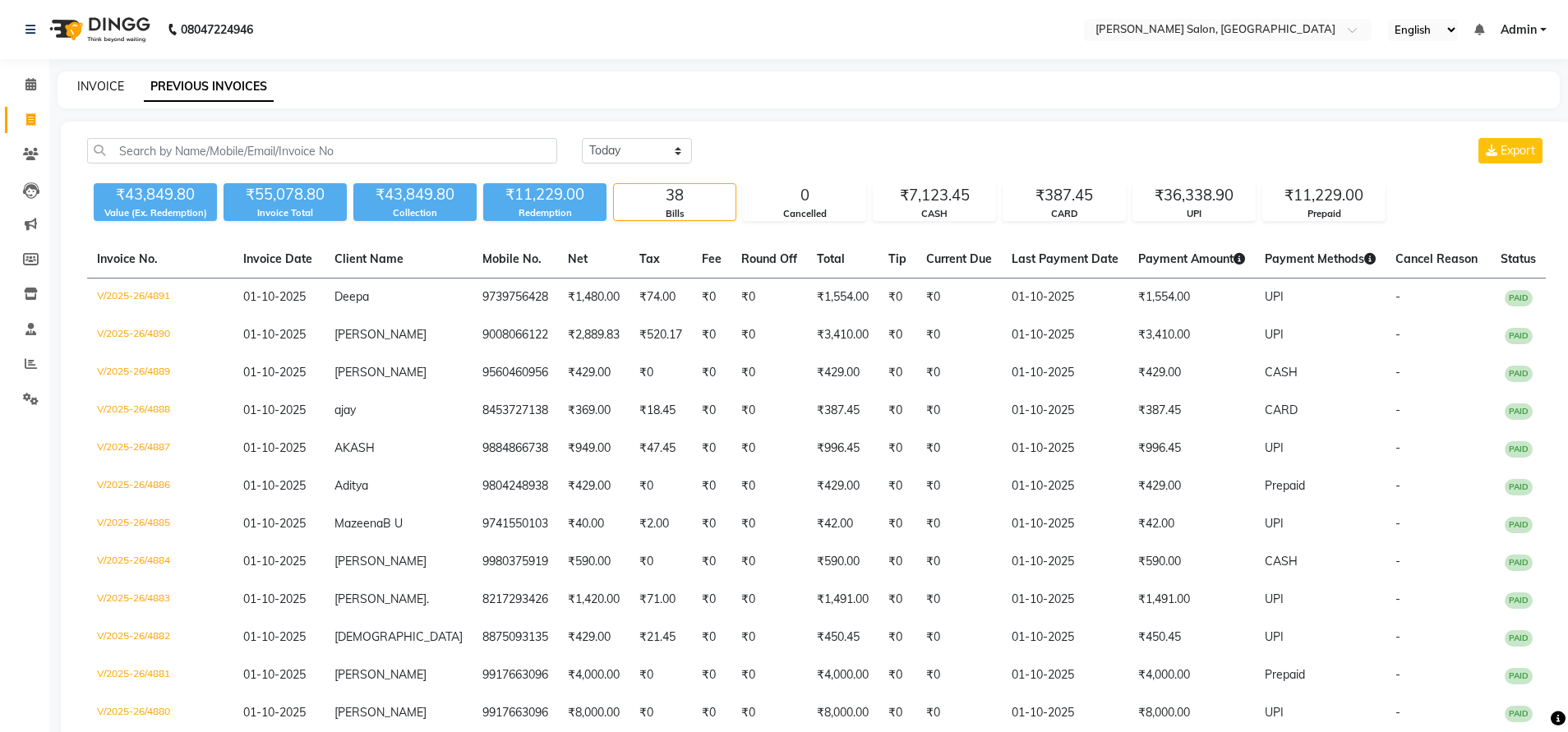
select select "service"
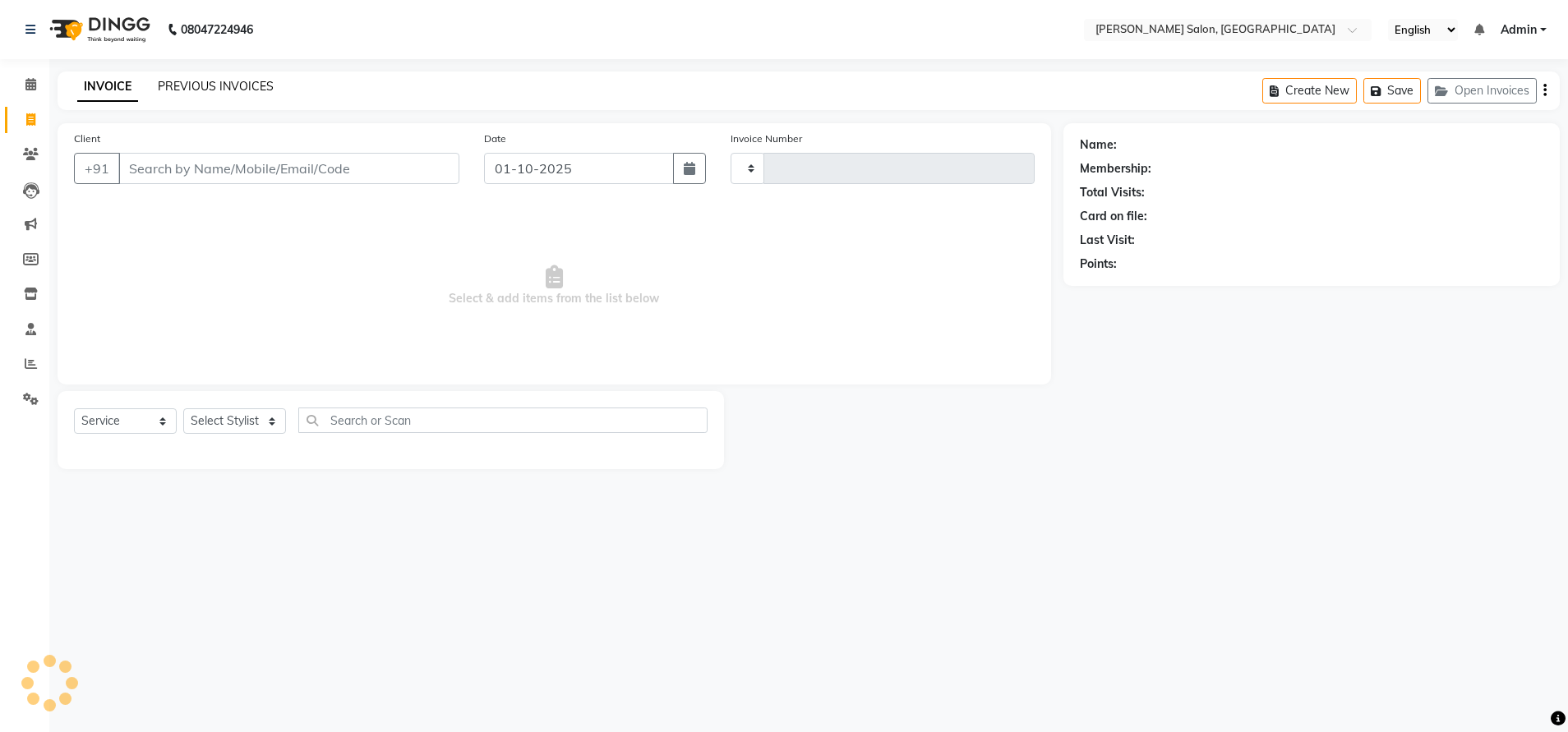
type input "4892"
select select "4781"
click at [203, 86] on link "PREVIOUS INVOICES" at bounding box center [215, 86] width 116 height 15
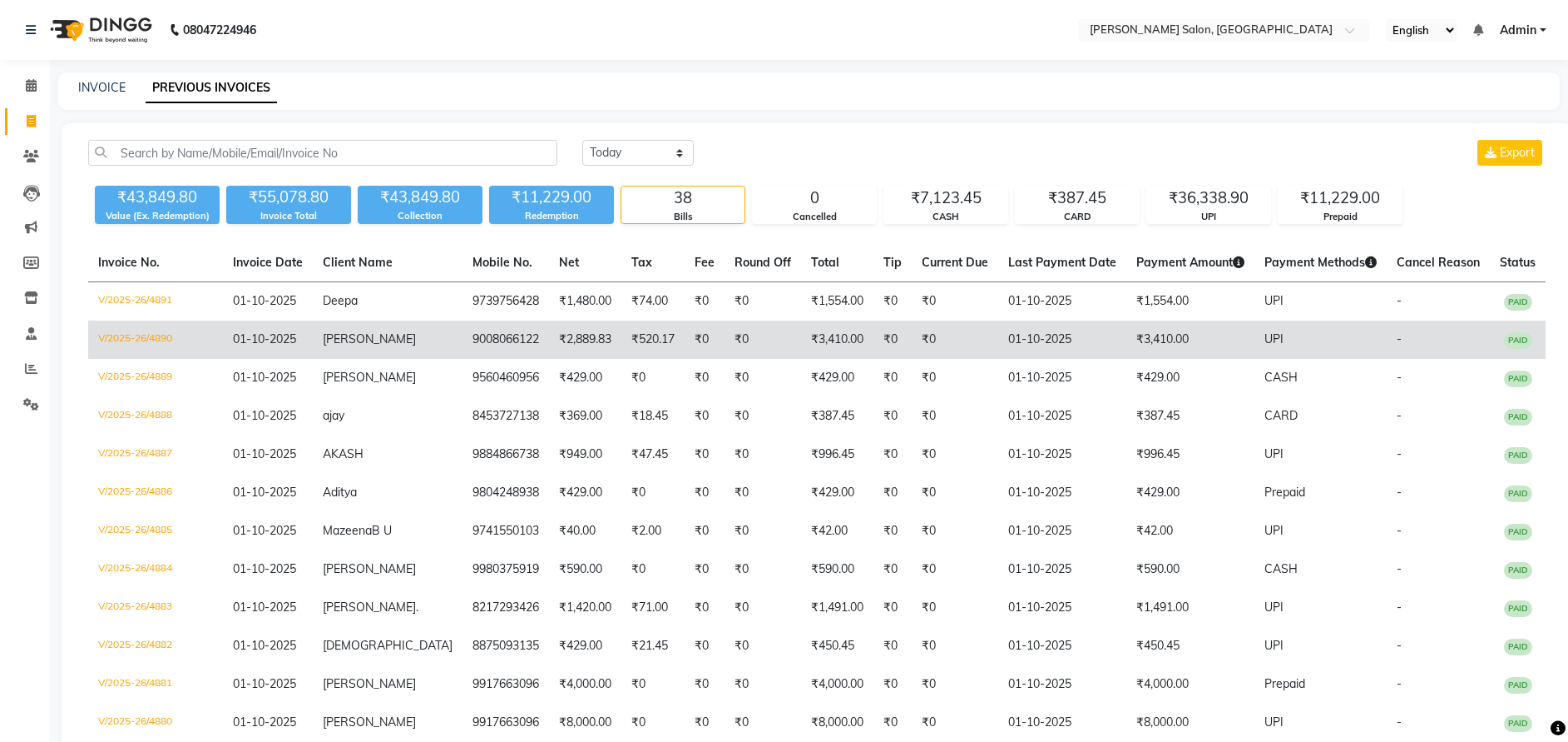
click at [463, 339] on td "9008066122" at bounding box center [506, 340] width 86 height 38
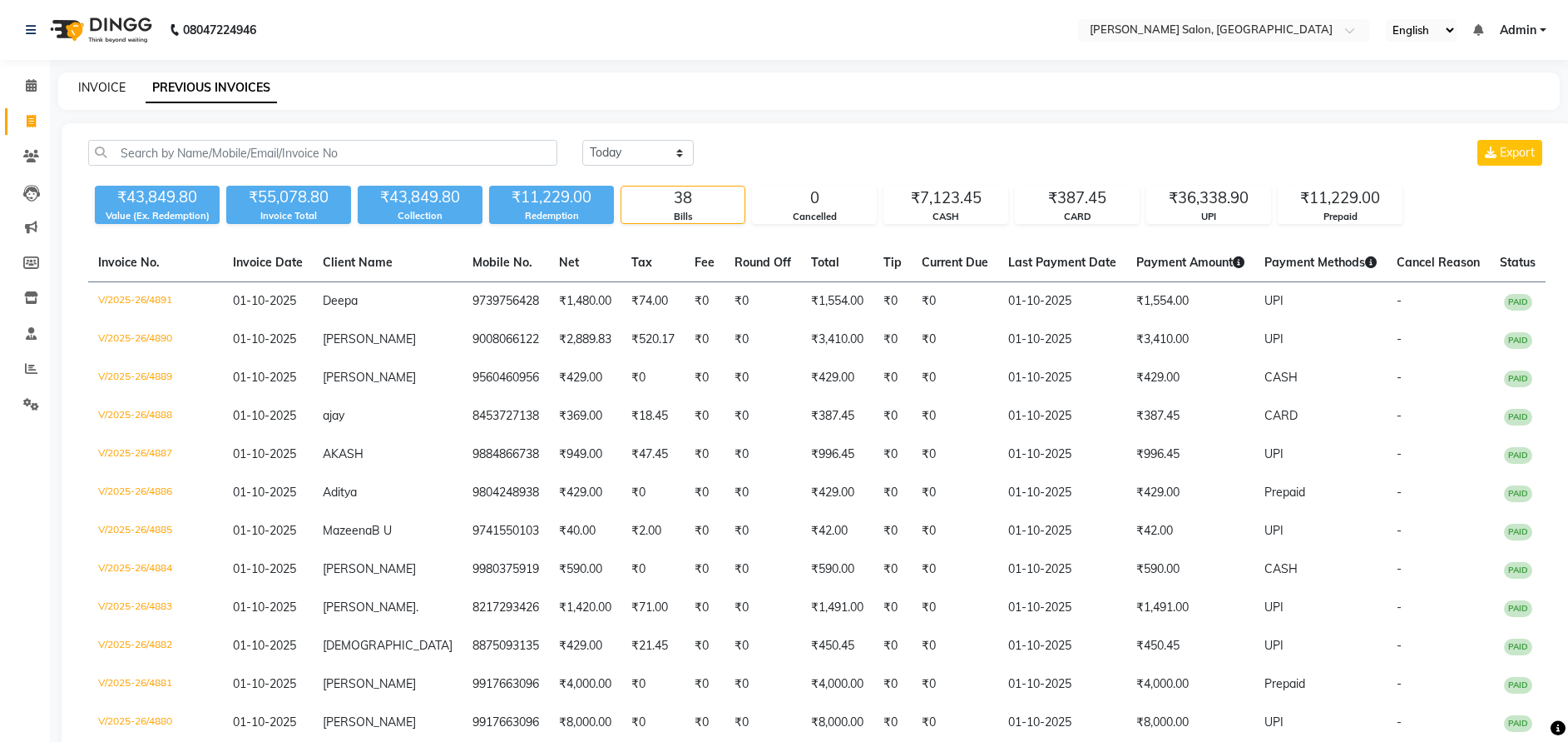
click at [109, 80] on link "INVOICE" at bounding box center [101, 87] width 47 height 15
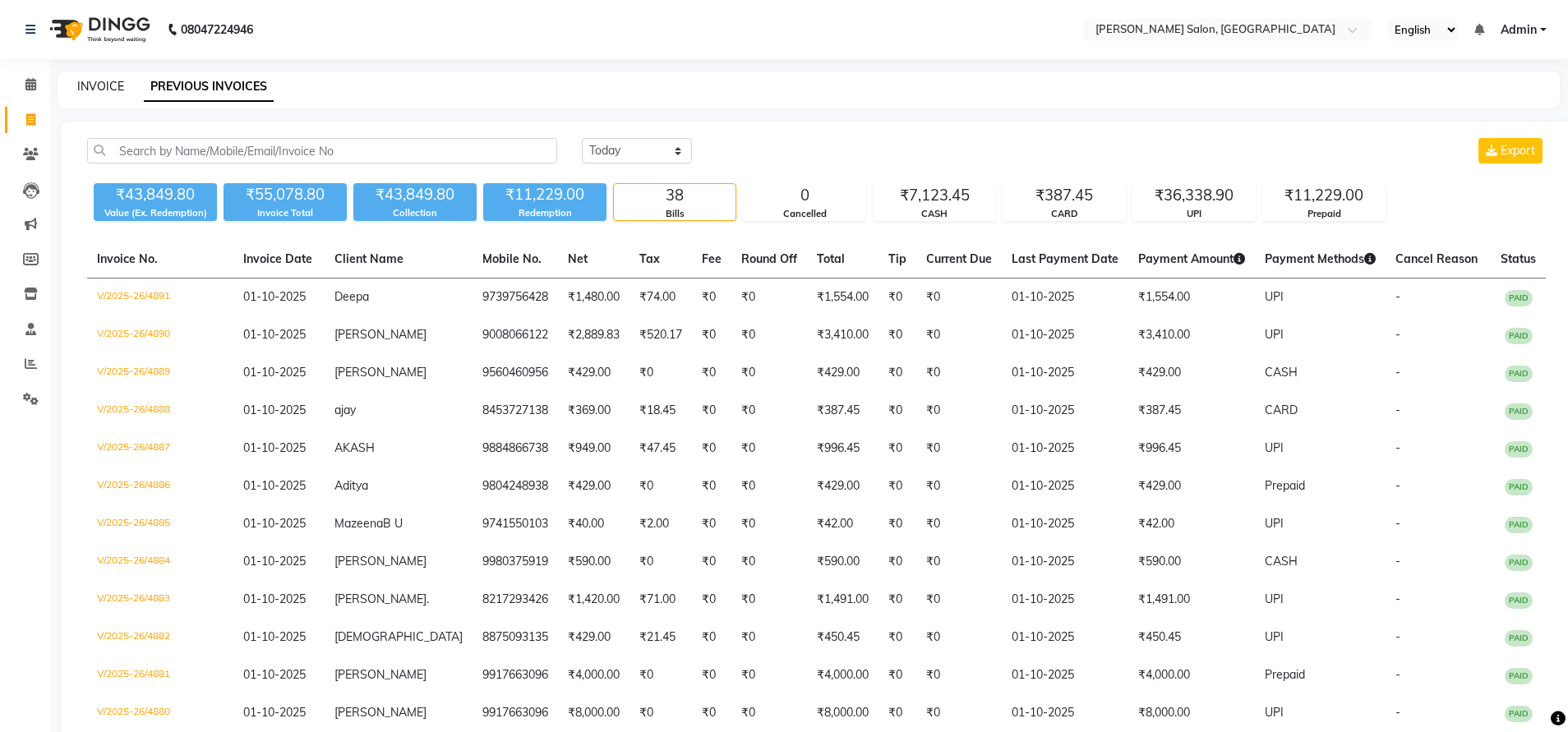
select select "service"
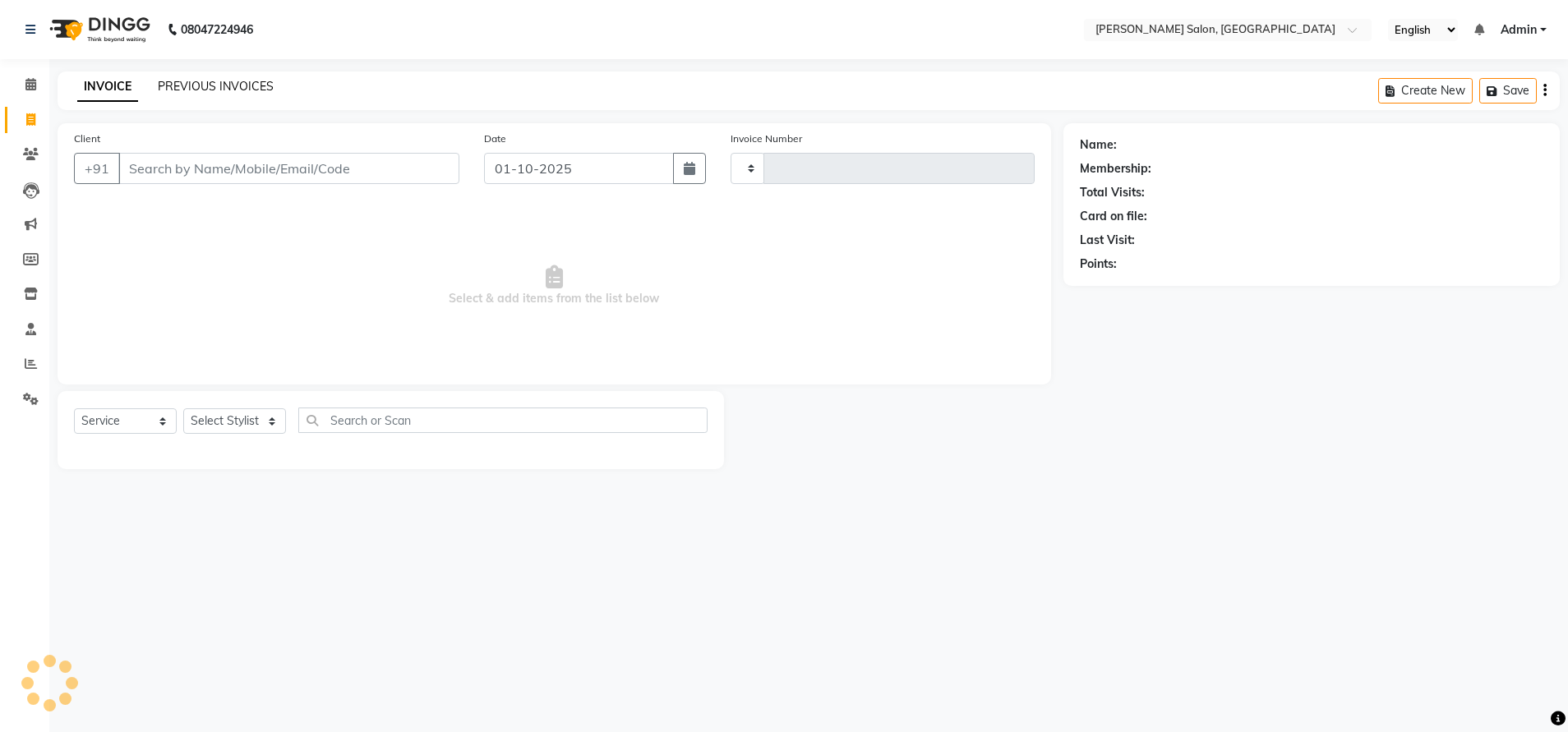
type input "4892"
select select "4781"
click at [203, 89] on link "PREVIOUS INVOICES" at bounding box center [215, 86] width 116 height 15
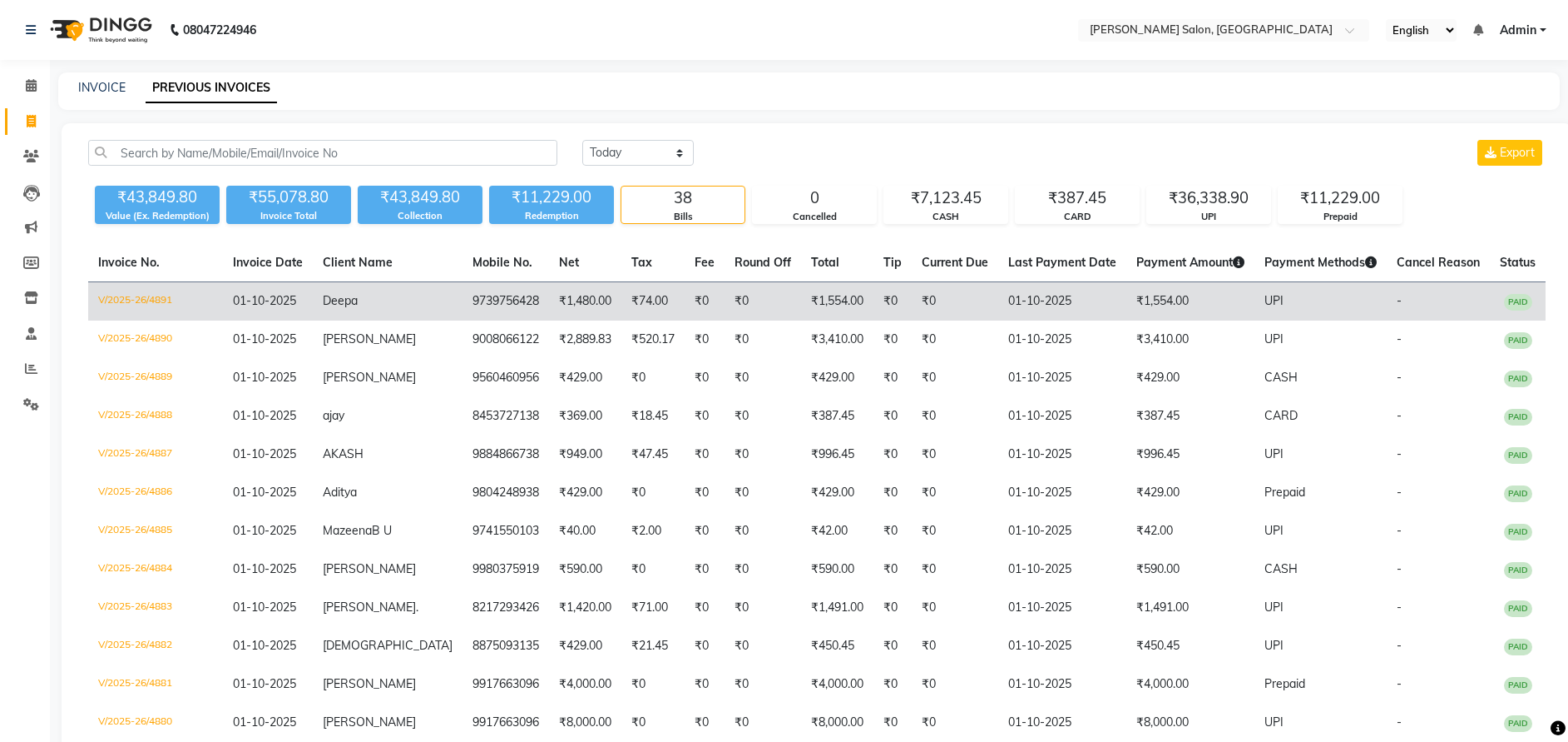
click at [689, 309] on td "₹0" at bounding box center [705, 301] width 40 height 39
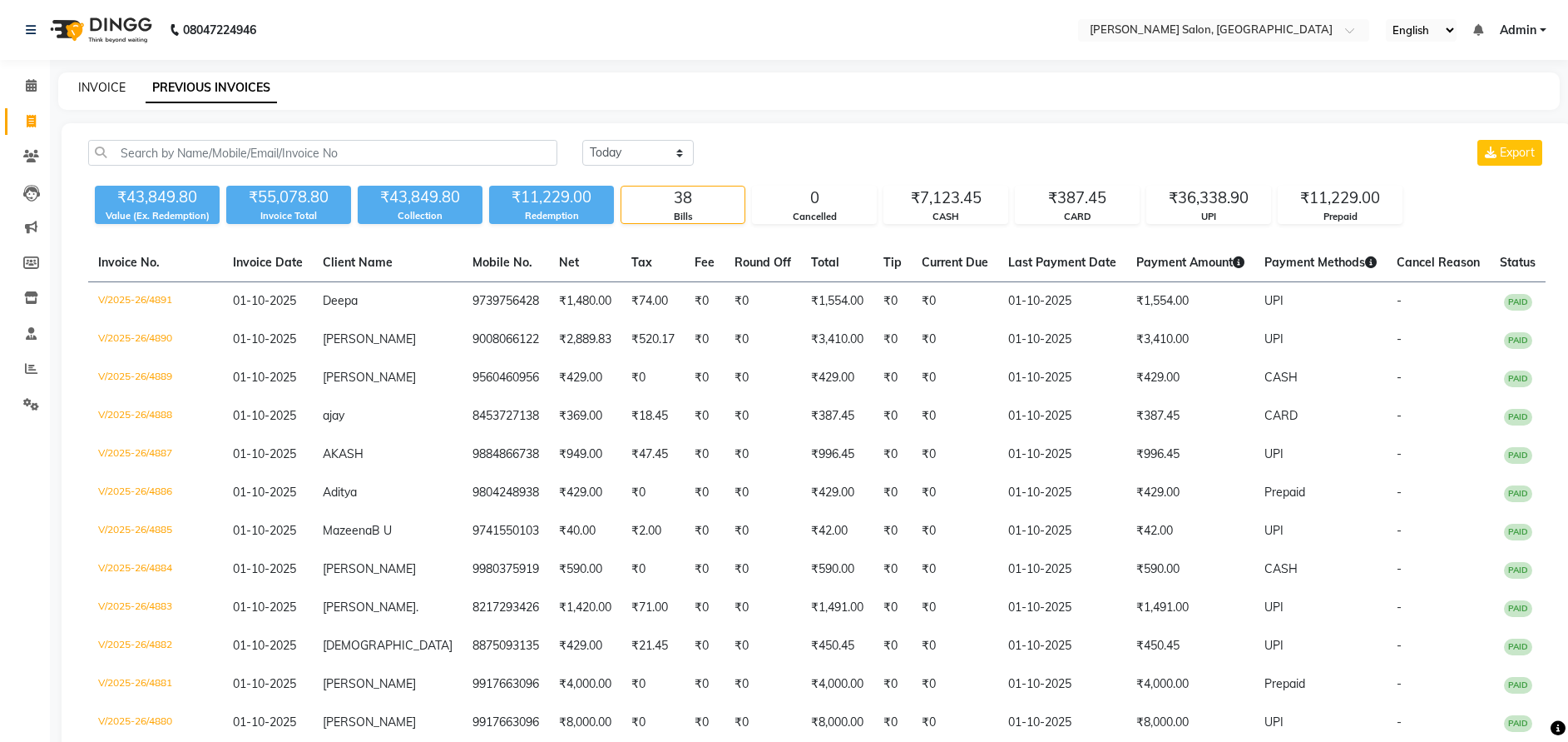
click at [97, 83] on link "INVOICE" at bounding box center [101, 87] width 47 height 15
select select "service"
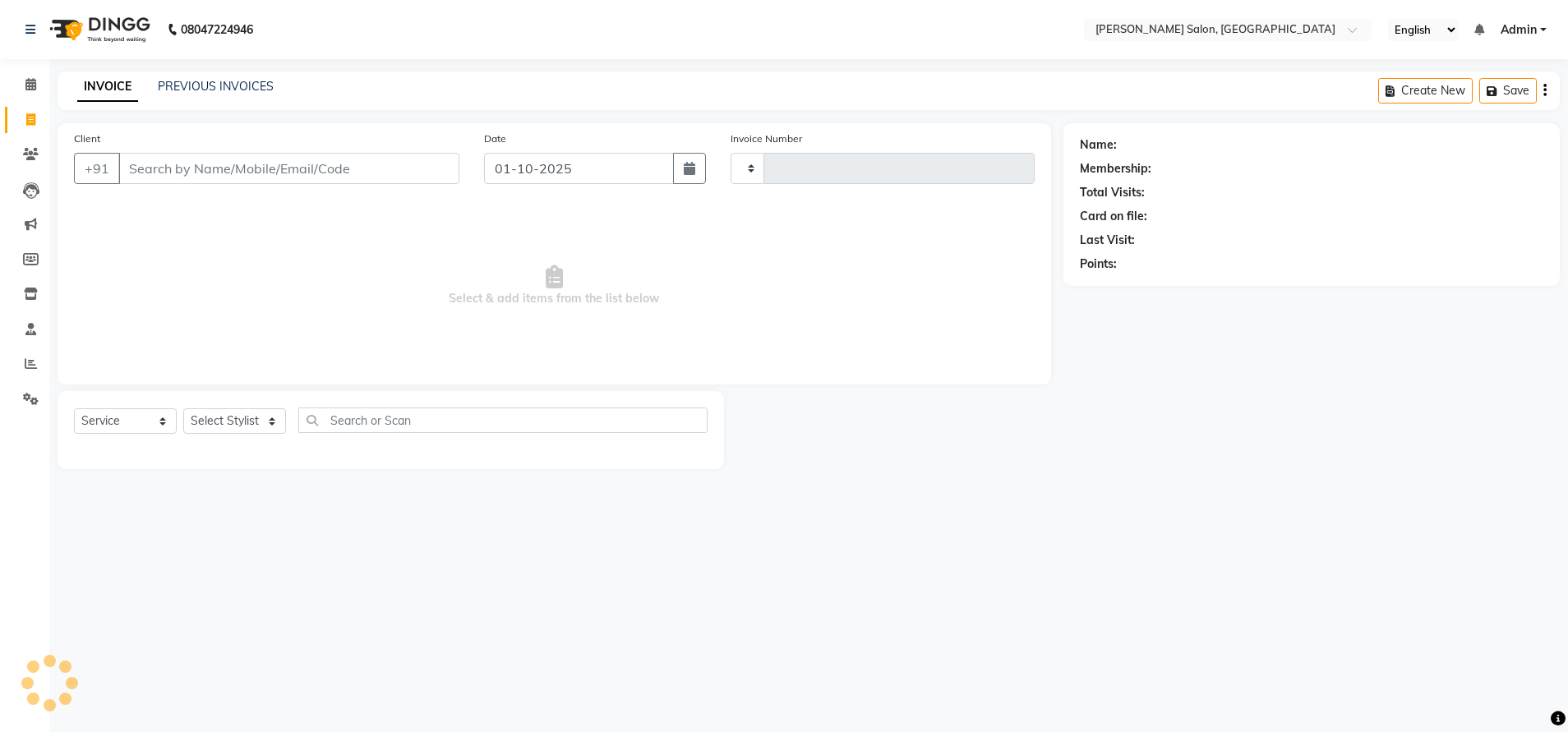
type input "4892"
select select "4781"
click at [213, 82] on link "PREVIOUS INVOICES" at bounding box center [215, 86] width 116 height 15
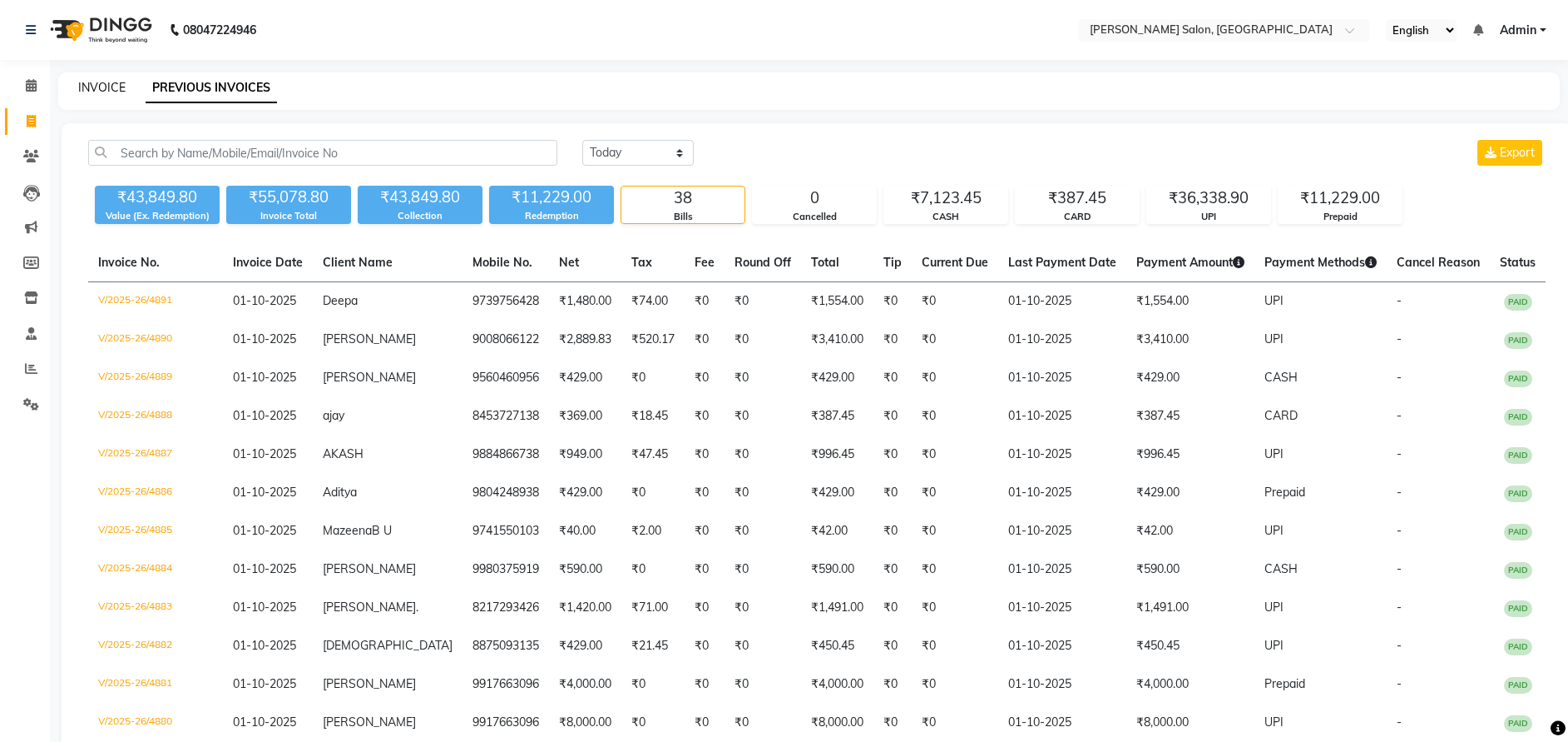
click at [99, 91] on link "INVOICE" at bounding box center [101, 87] width 47 height 15
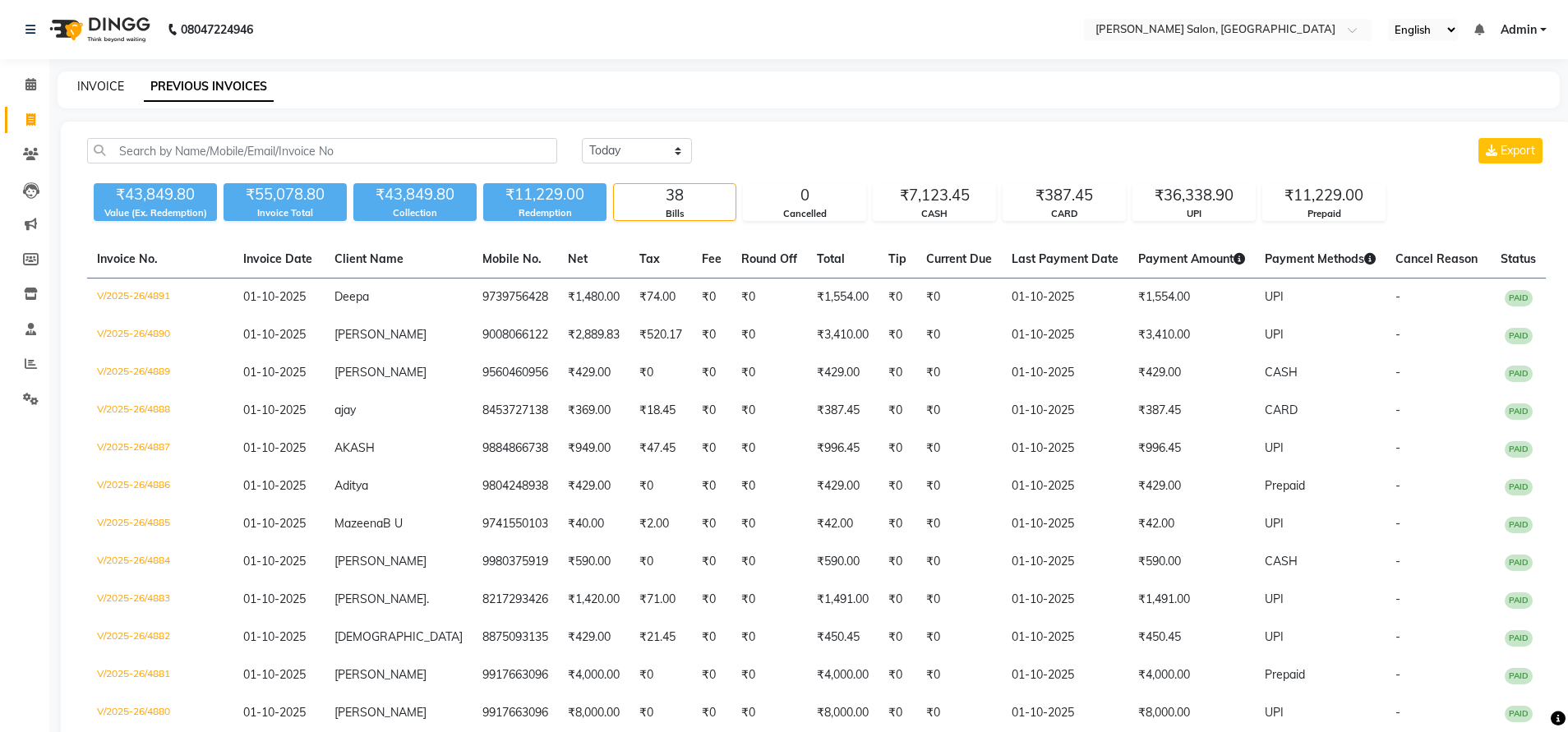
select select "service"
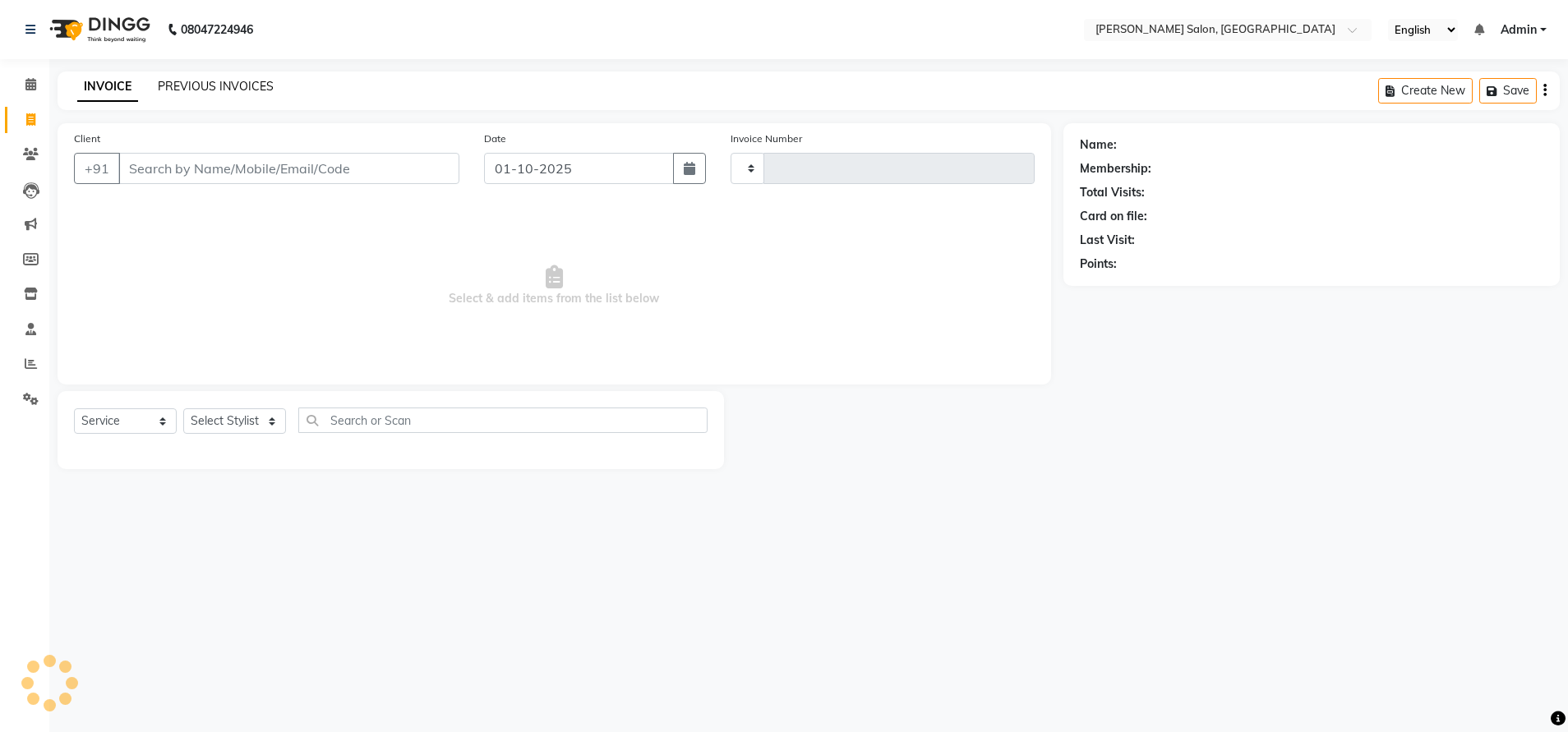
type input "4892"
select select "4781"
click at [194, 80] on link "PREVIOUS INVOICES" at bounding box center [215, 86] width 116 height 15
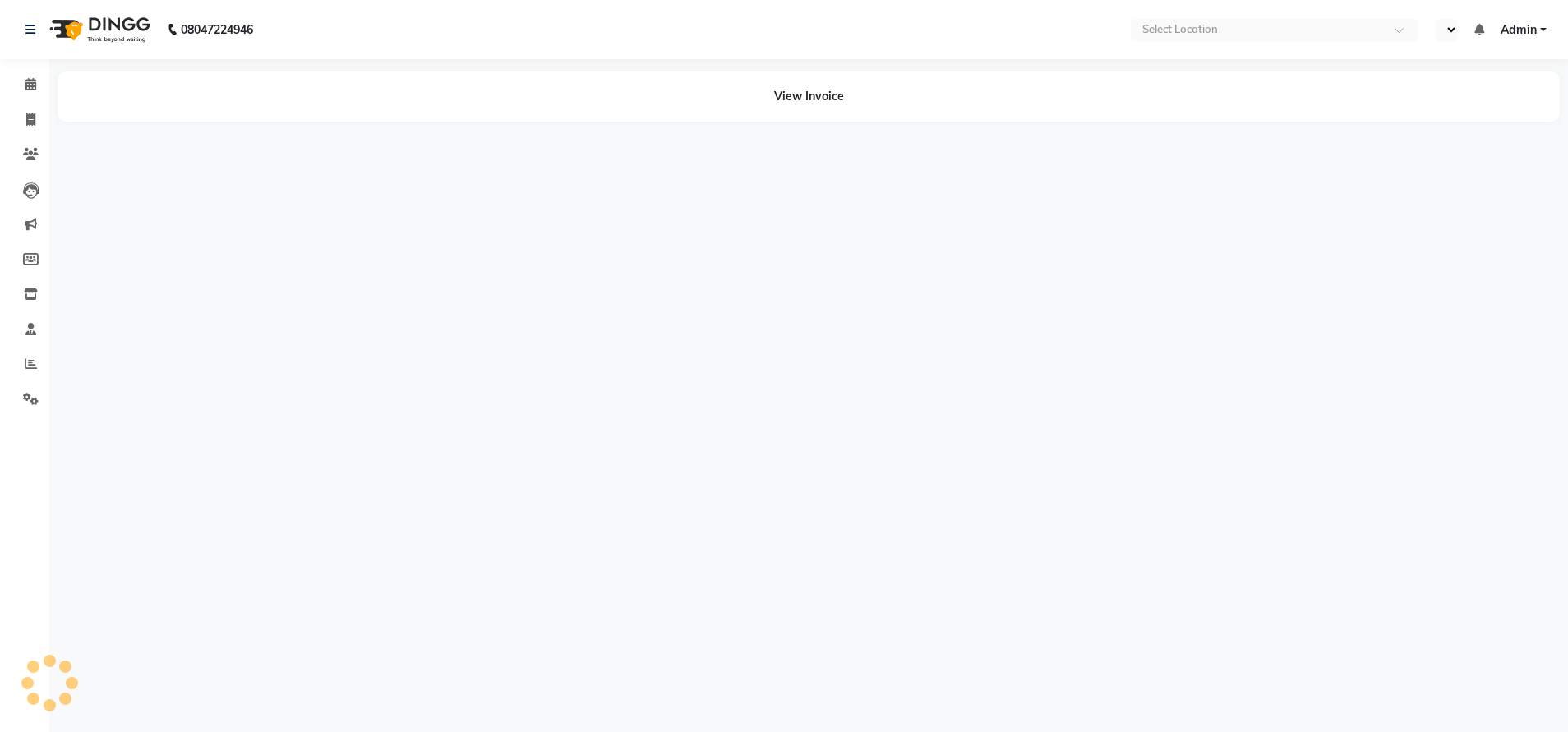
select select "en"
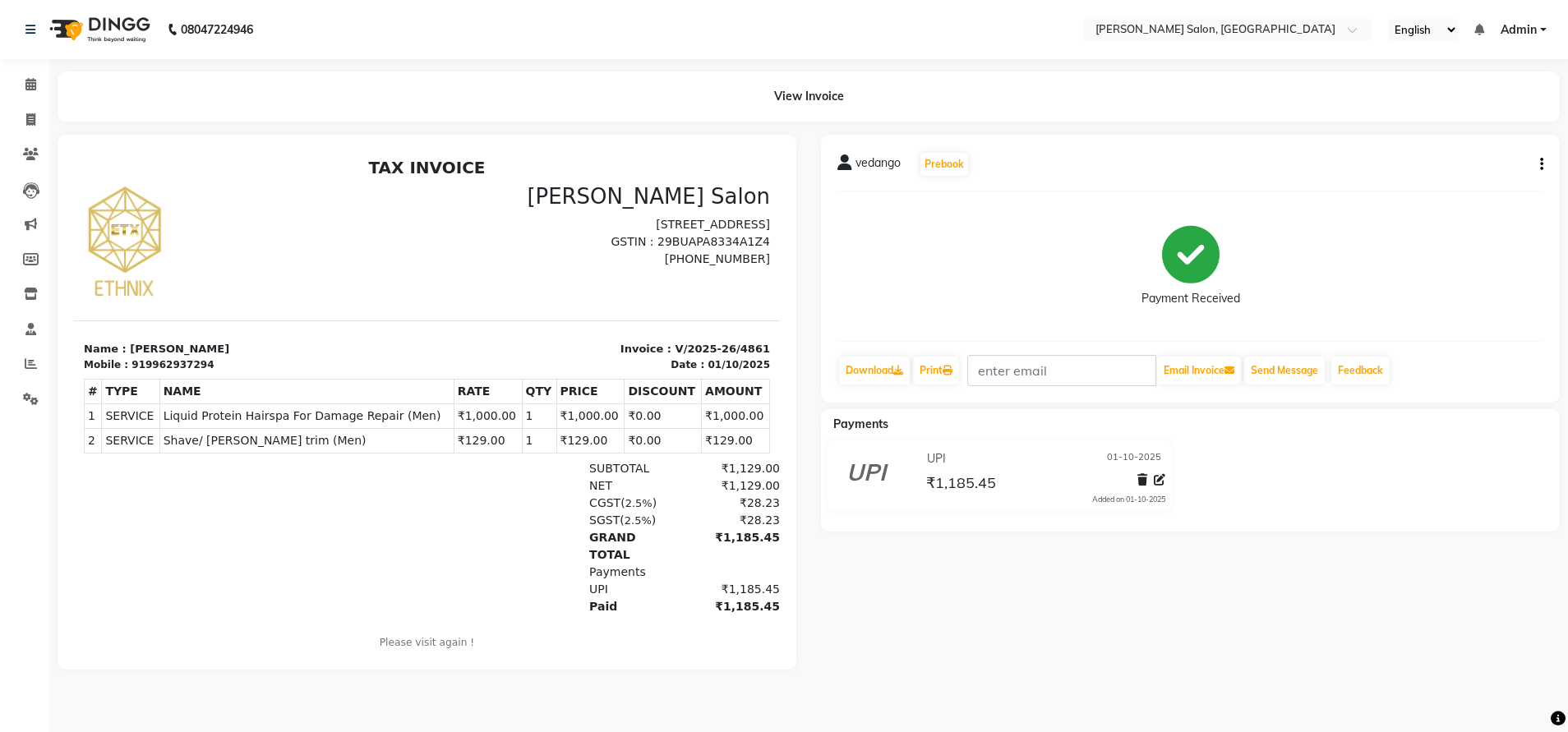
click at [1542, 165] on icon "button" at bounding box center [1542, 164] width 4 height 1
click at [1442, 187] on div "Edit Invoice" at bounding box center [1459, 185] width 112 height 21
select select "service"
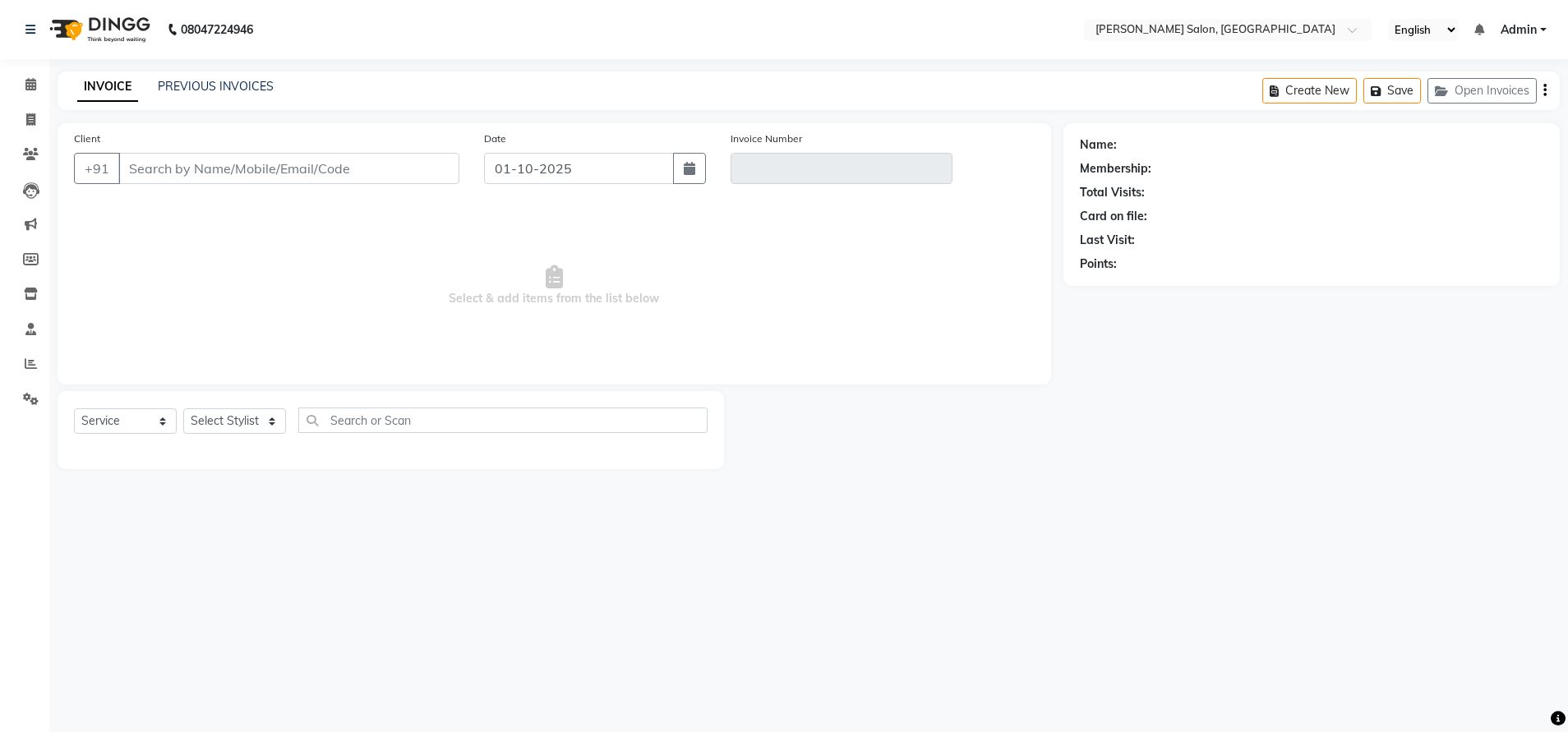
type input "9962937294"
type input "V/2025-26/4861"
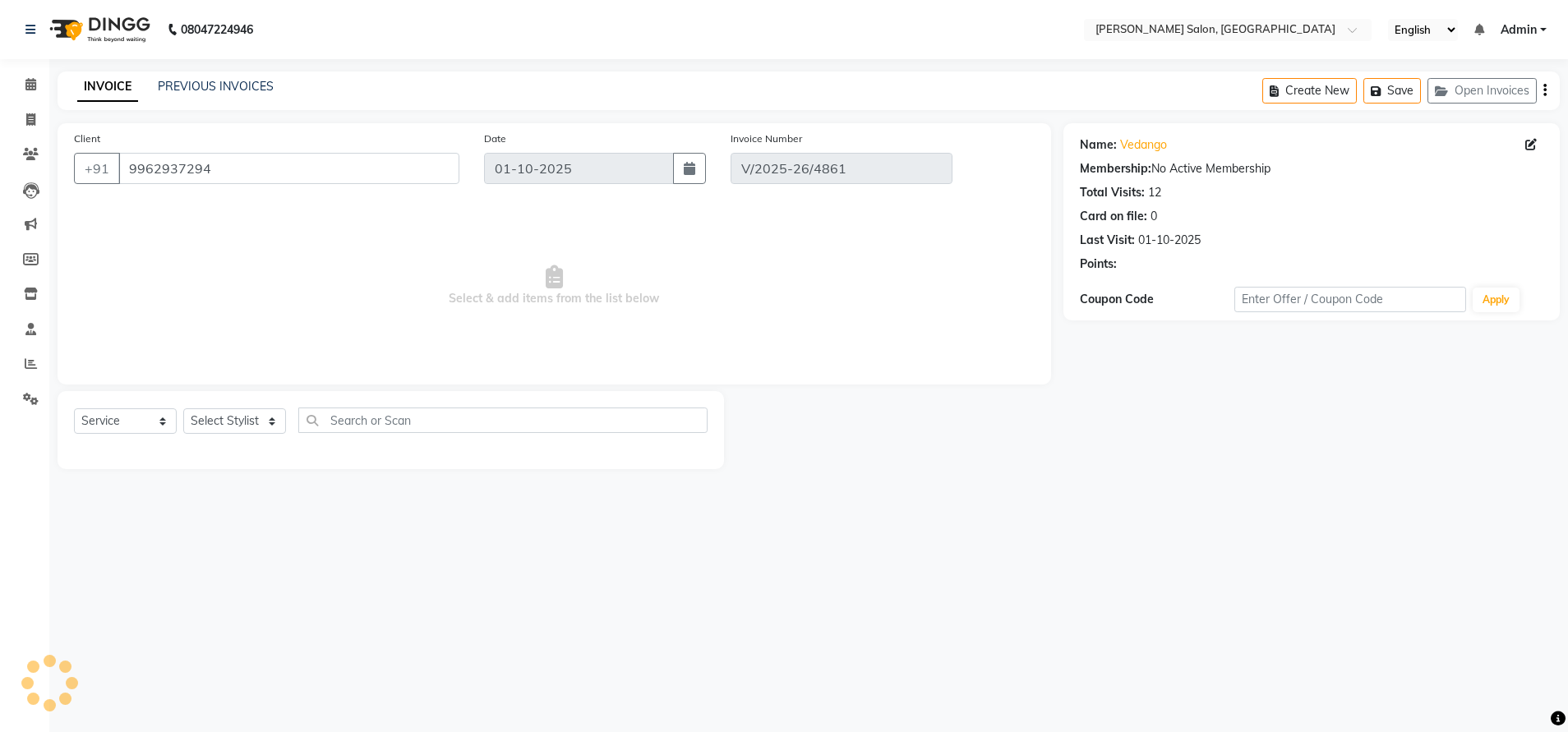
select select "select"
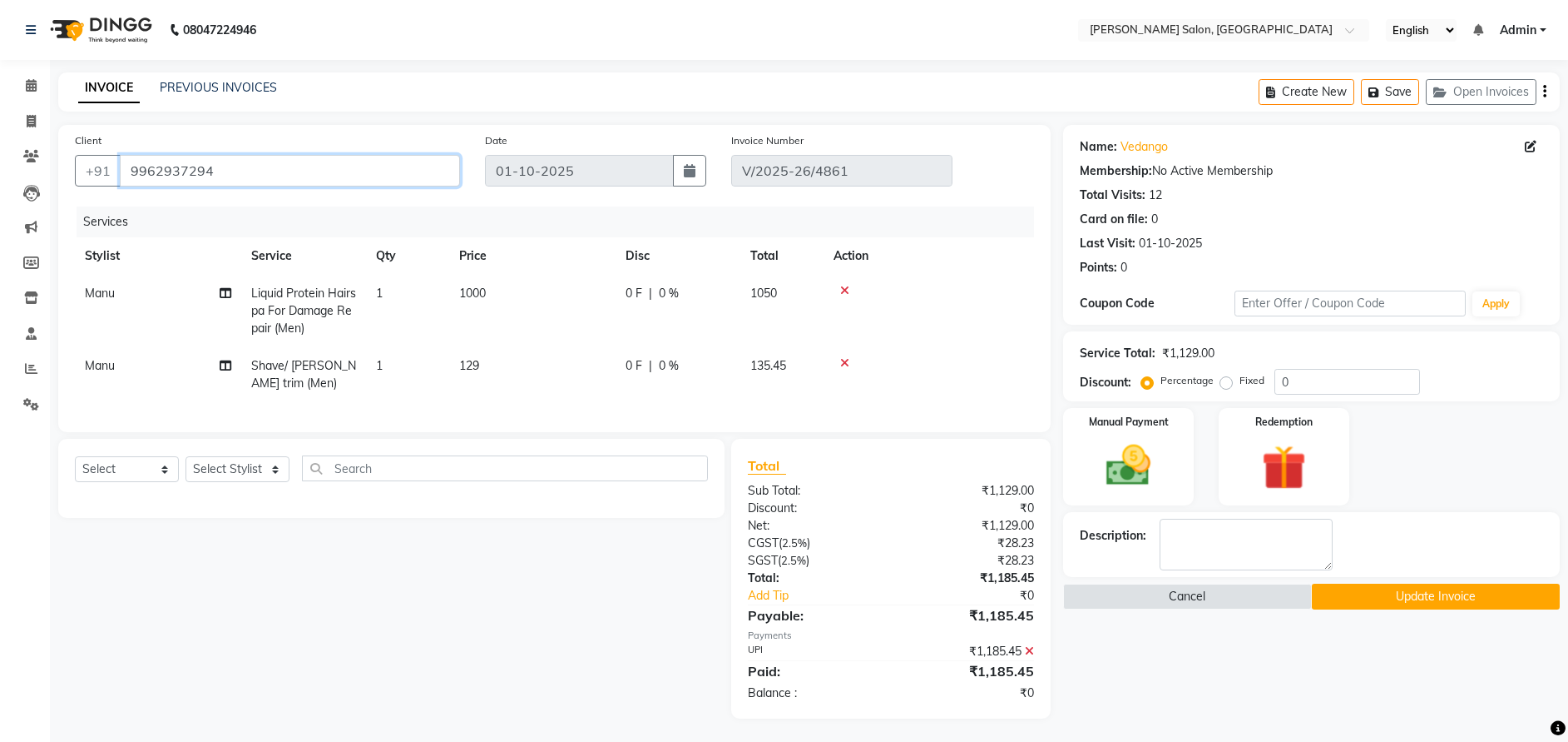
click at [186, 167] on input "9962937294" at bounding box center [289, 170] width 341 height 31
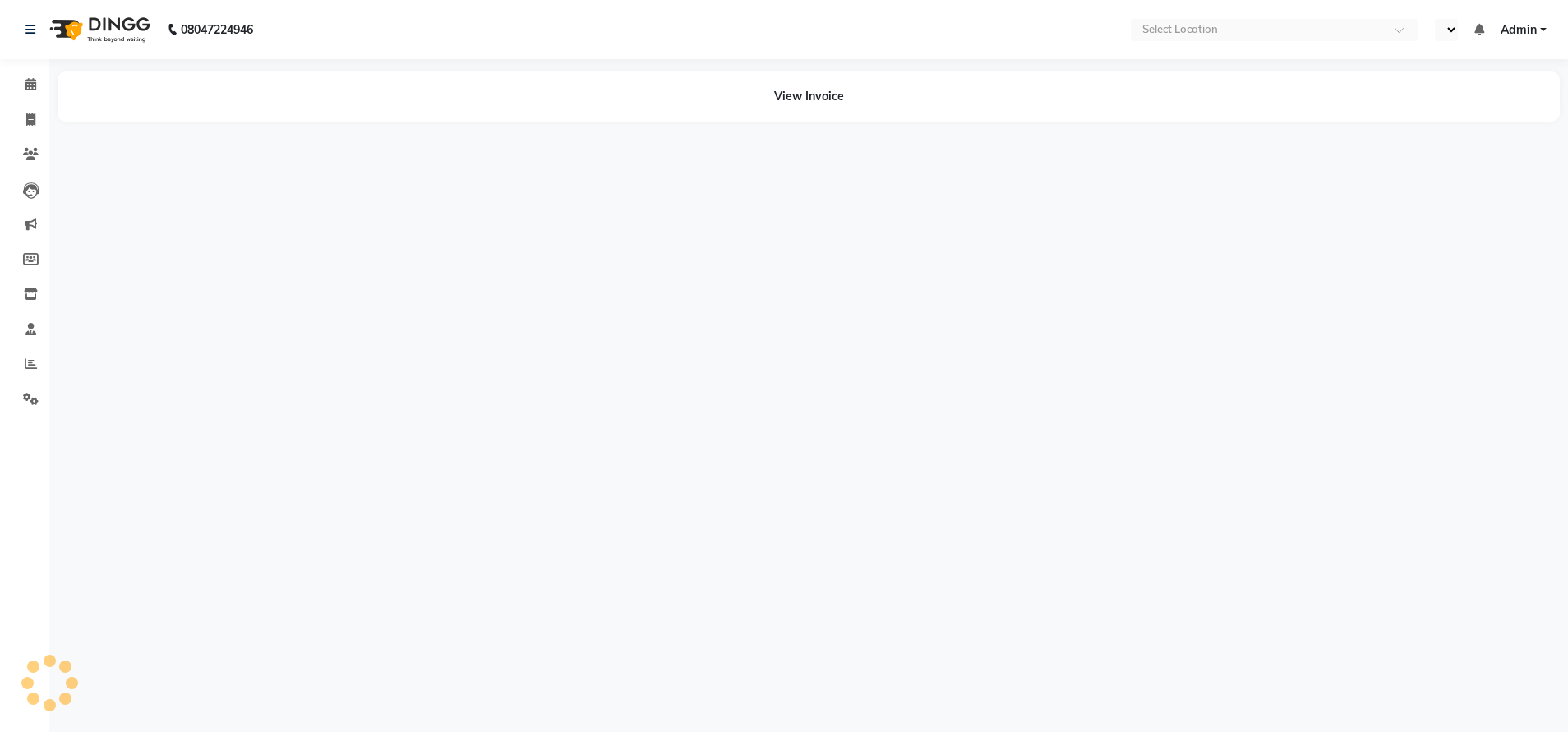
select select "en"
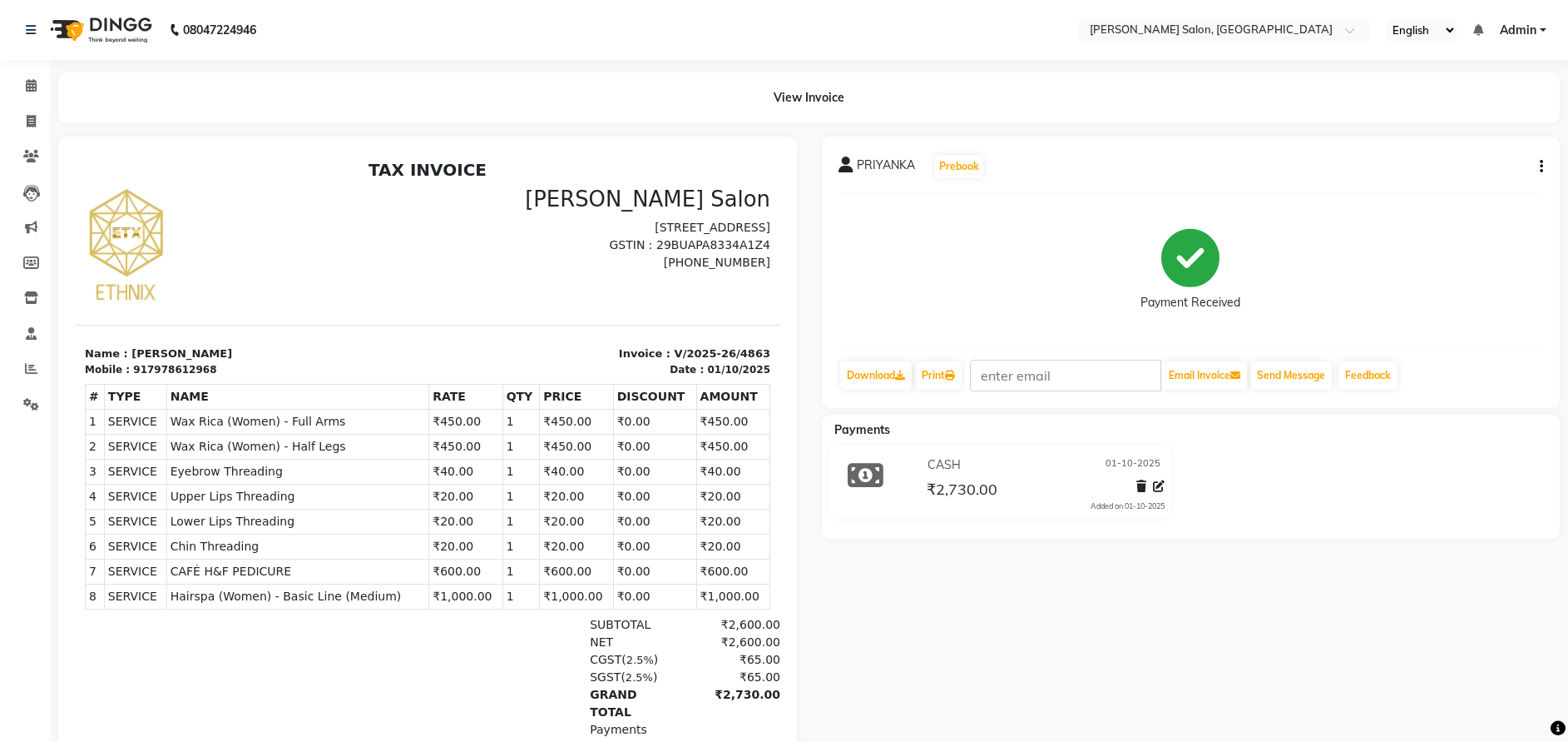
click at [1543, 168] on div "PRIYANKA Prebook Payment Received Download Print Email Invoice Send Message Fee…" at bounding box center [1191, 272] width 739 height 271
click at [1540, 166] on icon "button" at bounding box center [1542, 166] width 4 height 1
click at [1412, 179] on div "Edit Invoice" at bounding box center [1459, 188] width 114 height 21
select select "service"
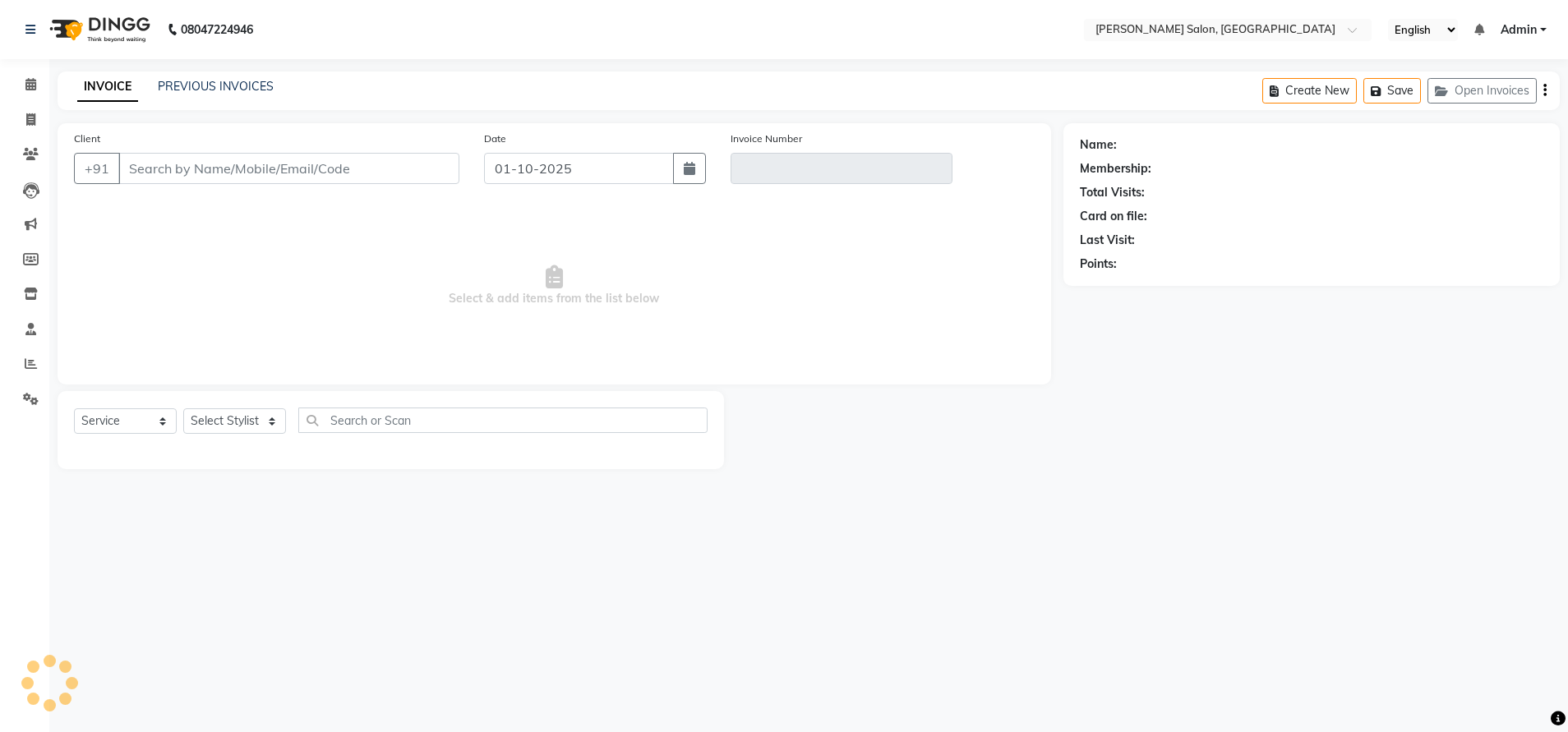
type input "7978612968"
type input "V/2025-26/4863"
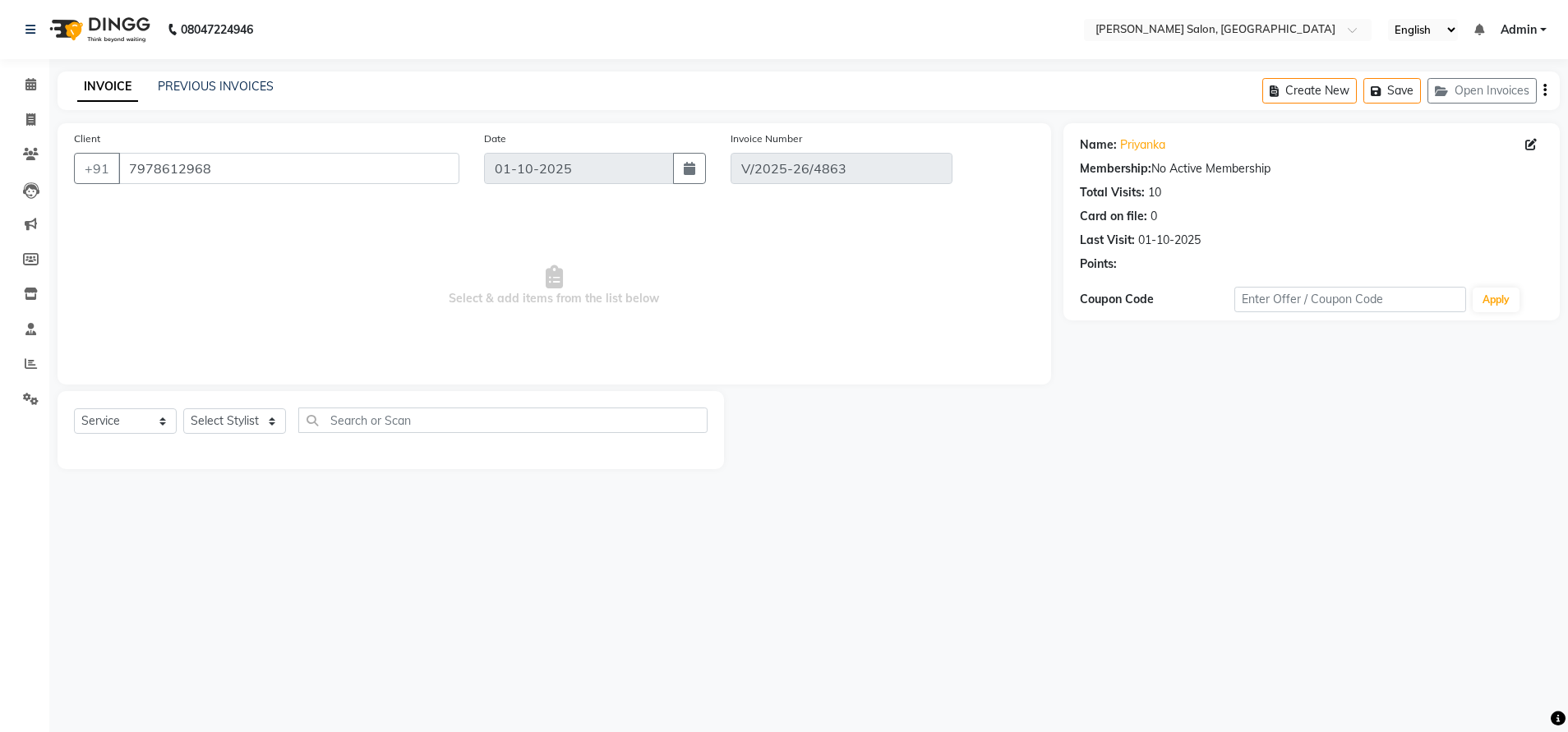
select select "select"
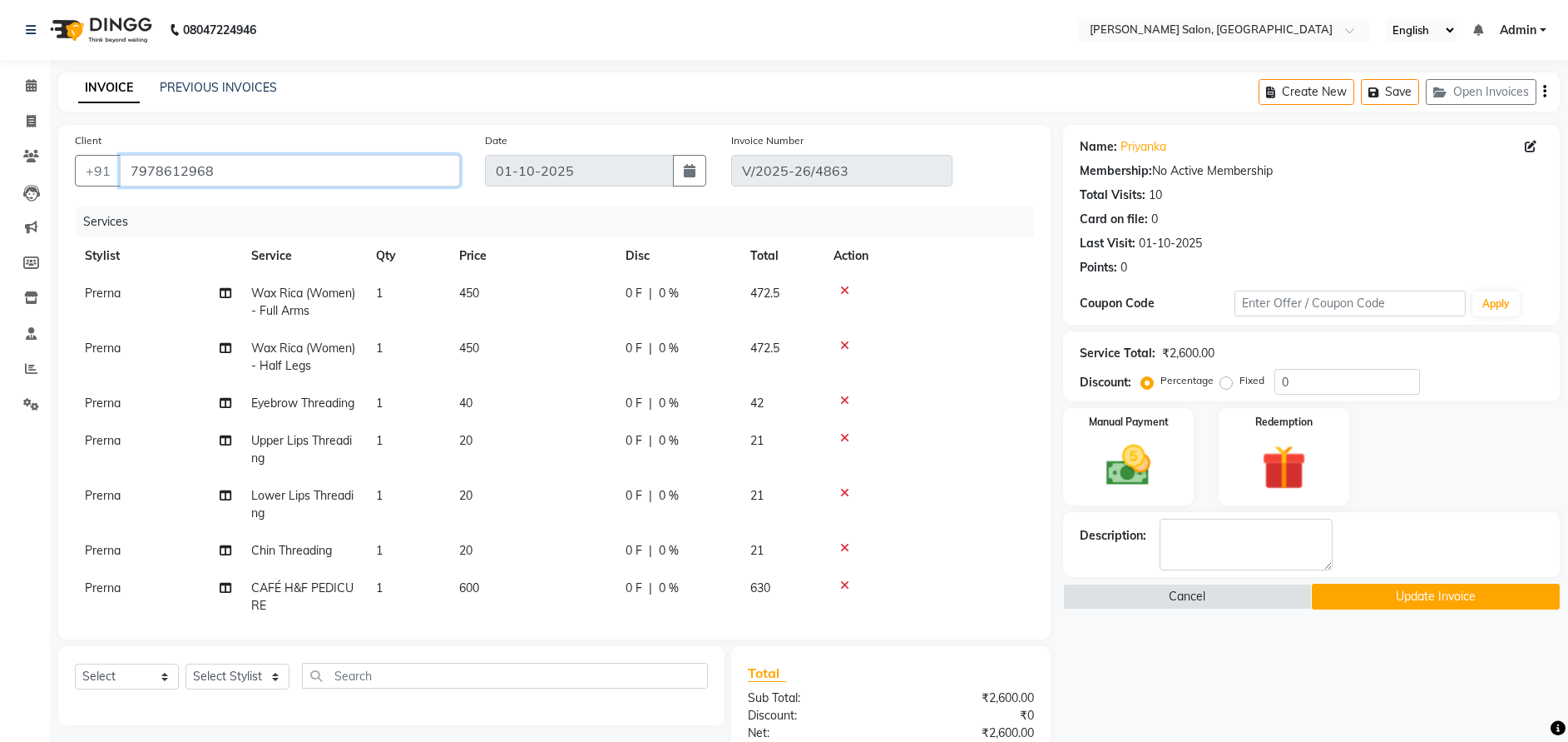
click at [181, 173] on input "7978612968" at bounding box center [289, 170] width 341 height 31
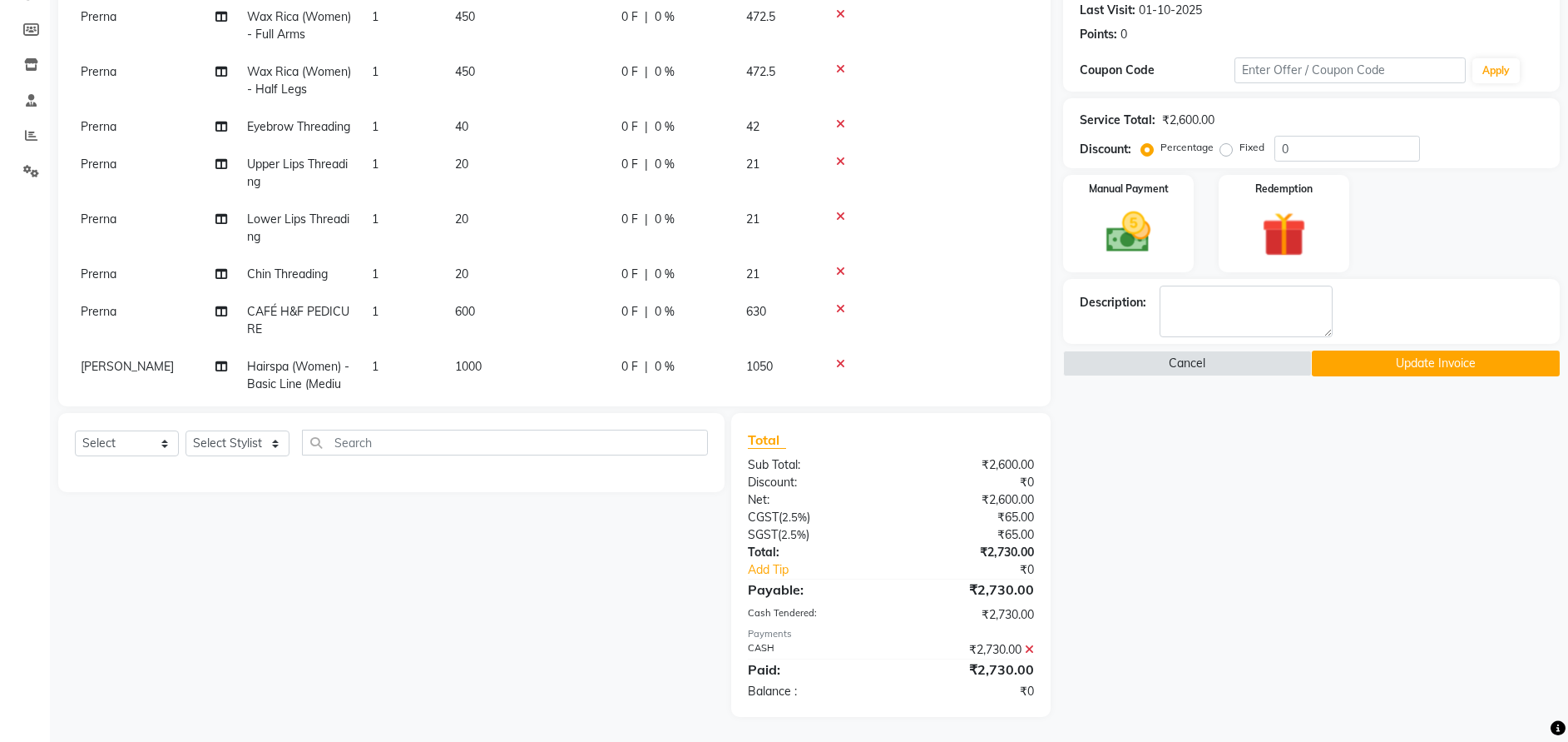
scroll to position [0, 4]
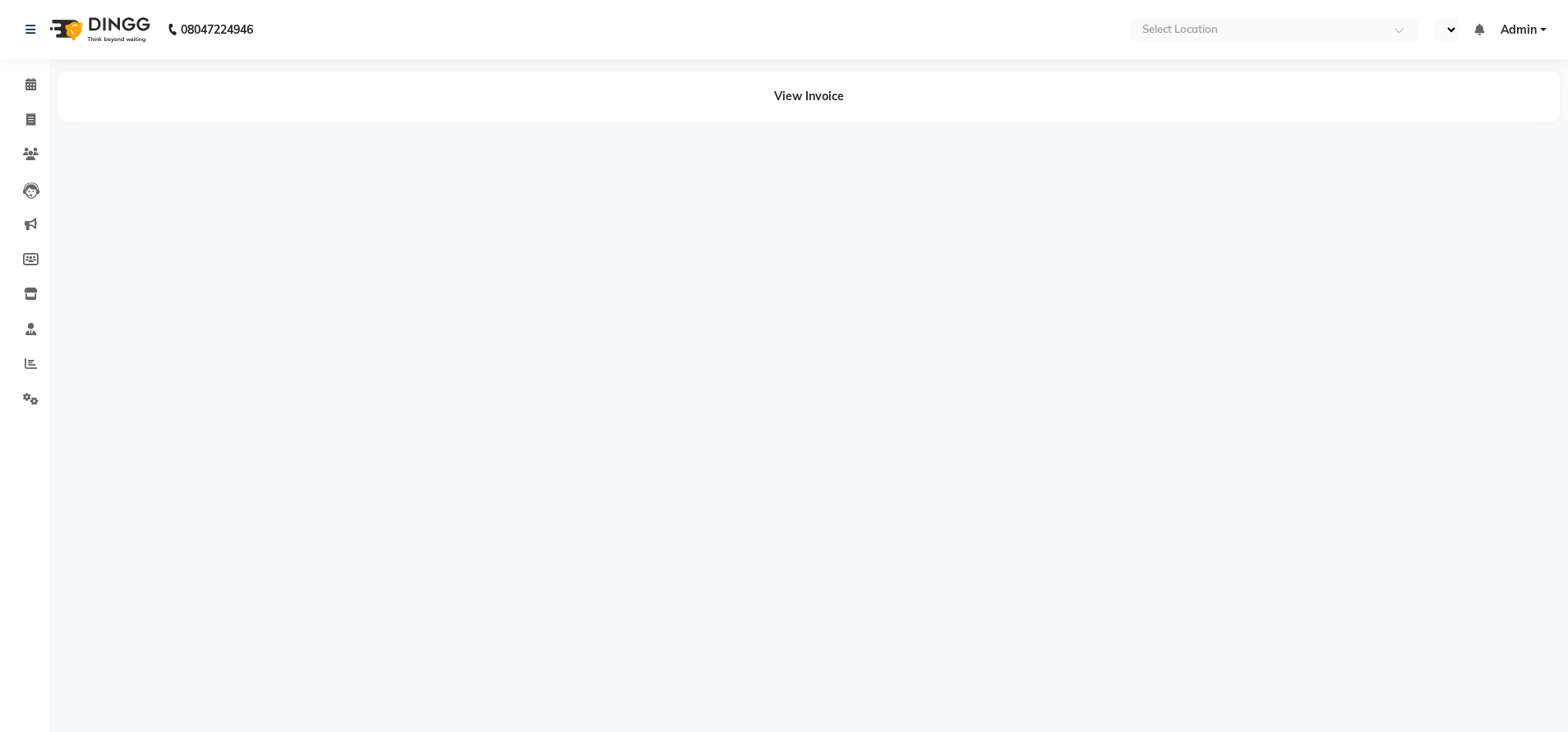
select select "en"
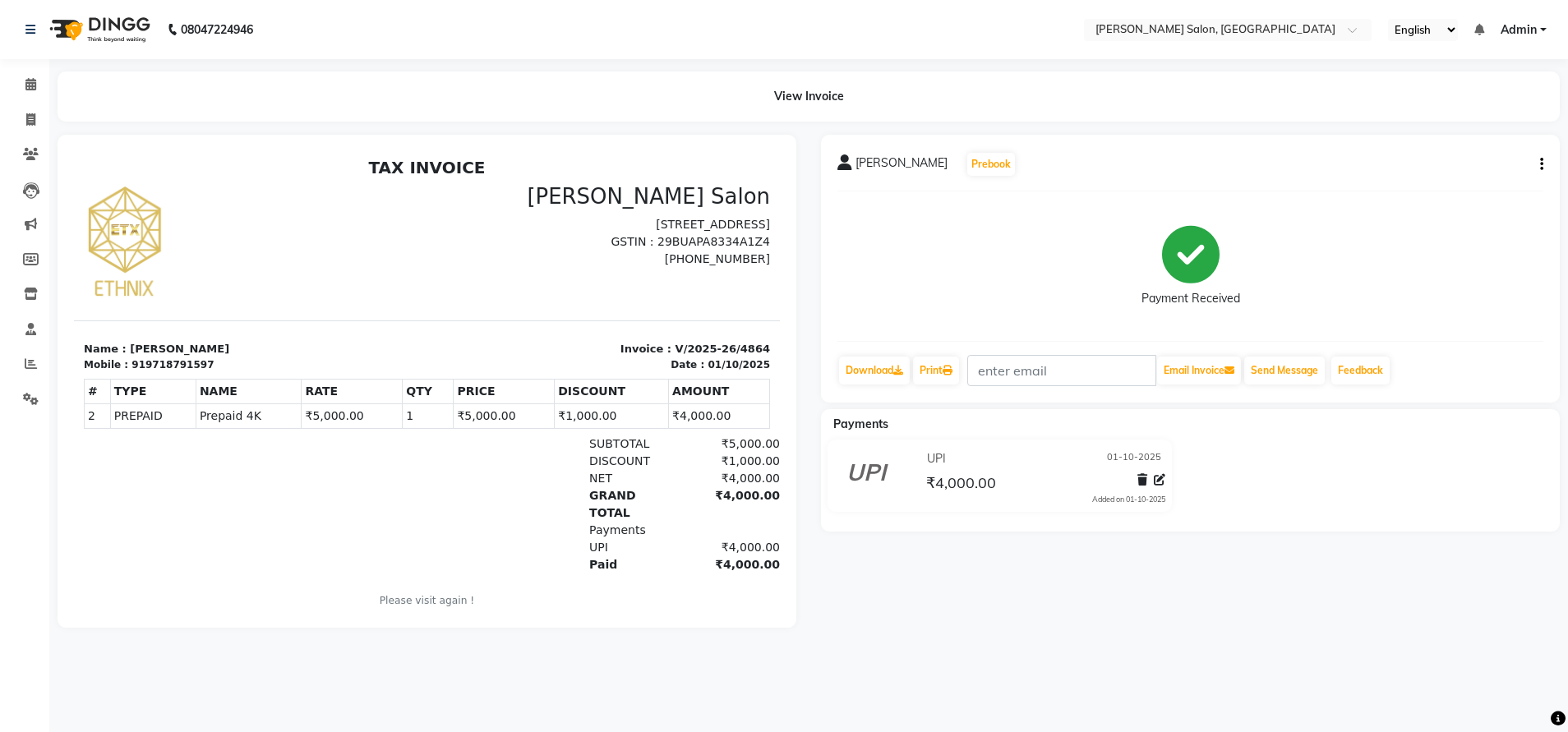
click at [1544, 161] on div "[PERSON_NAME] Prebook Payment Received Download Print Email Invoice Send Messag…" at bounding box center [1190, 269] width 739 height 268
click at [1542, 164] on icon "button" at bounding box center [1542, 164] width 4 height 1
click at [1466, 168] on div "Edit Invoice" at bounding box center [1475, 174] width 82 height 21
select select "service"
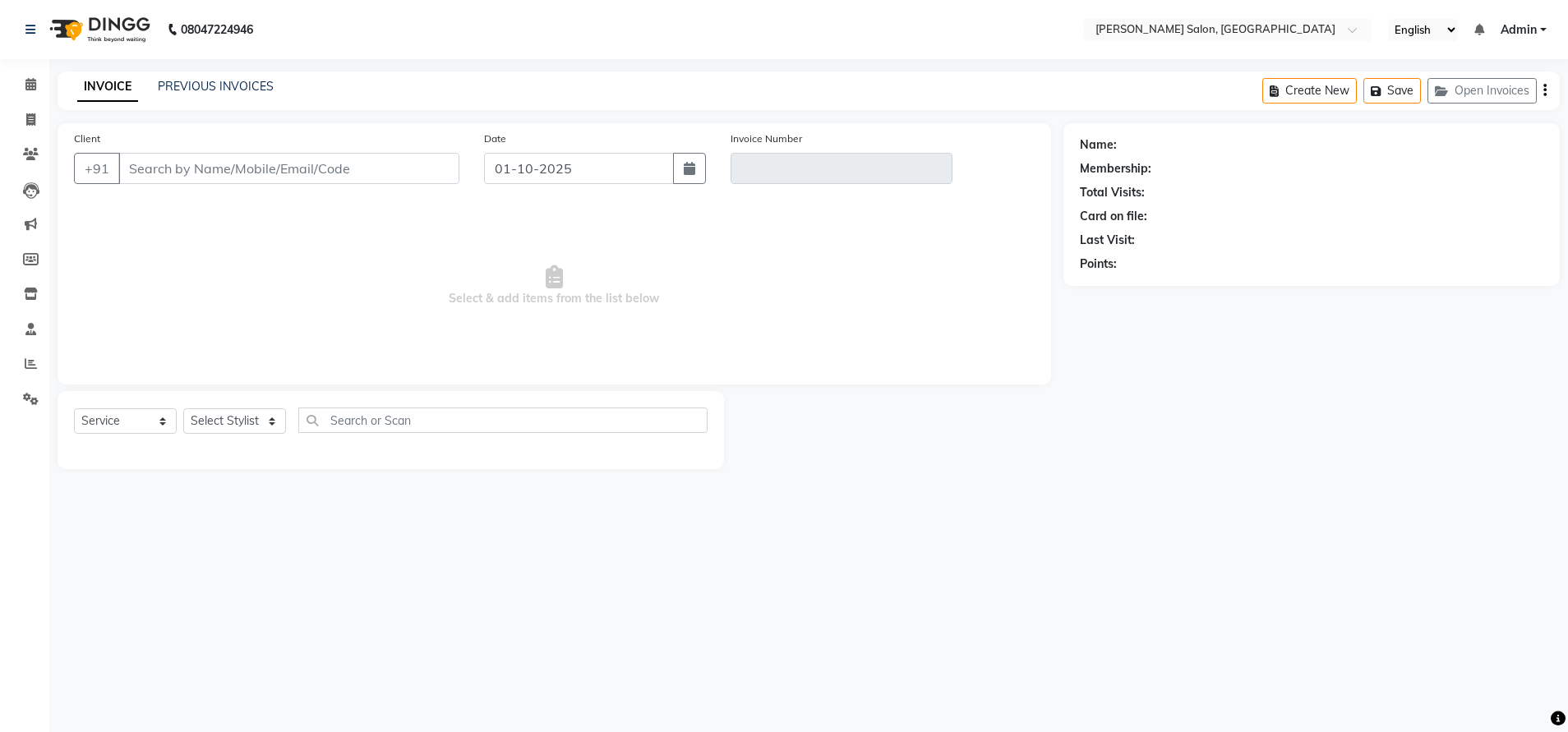
type input "9718791597"
type input "V/2025-26/4864"
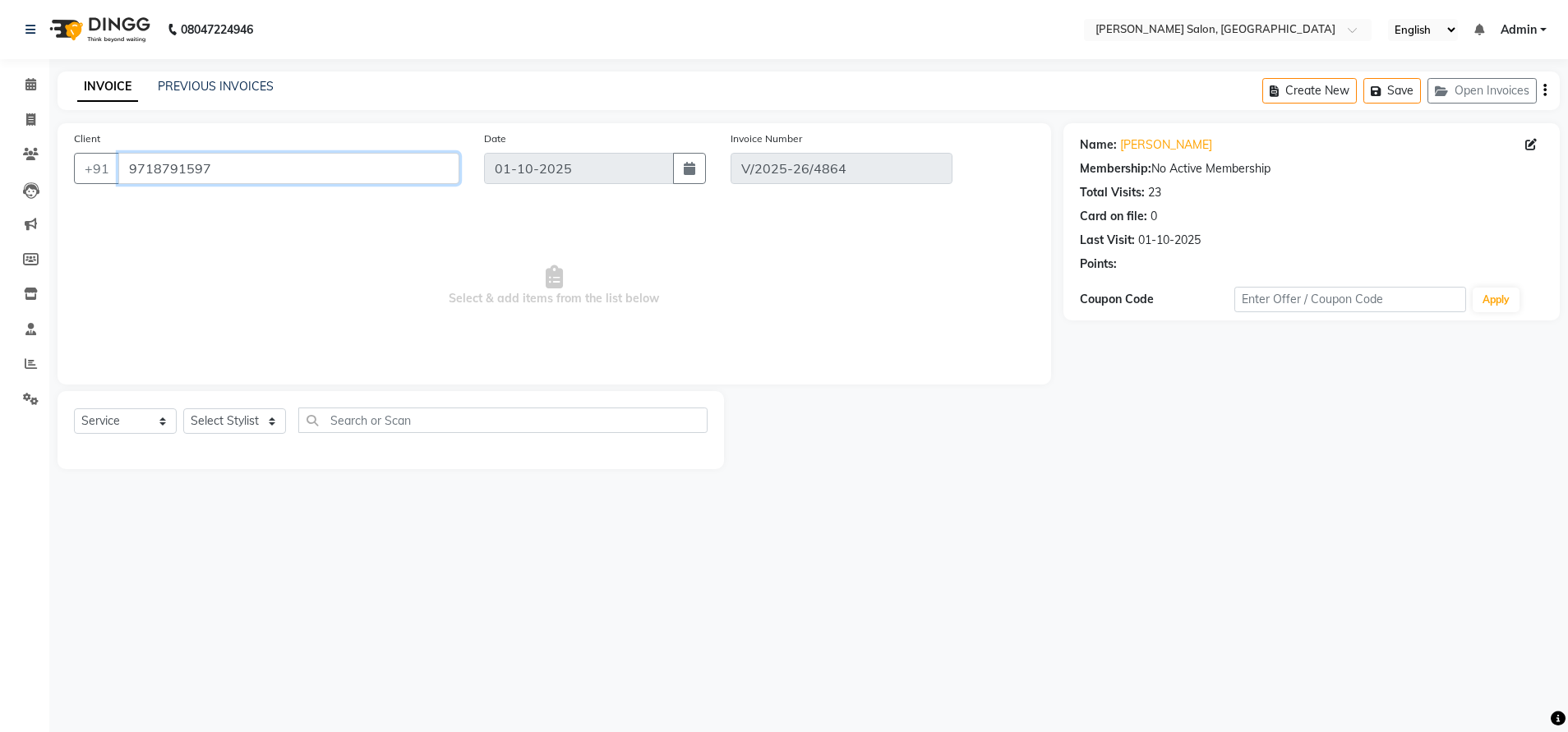
click at [162, 167] on input "9718791597" at bounding box center [288, 168] width 341 height 31
select select "select"
click at [162, 167] on input "9718791597" at bounding box center [288, 168] width 341 height 31
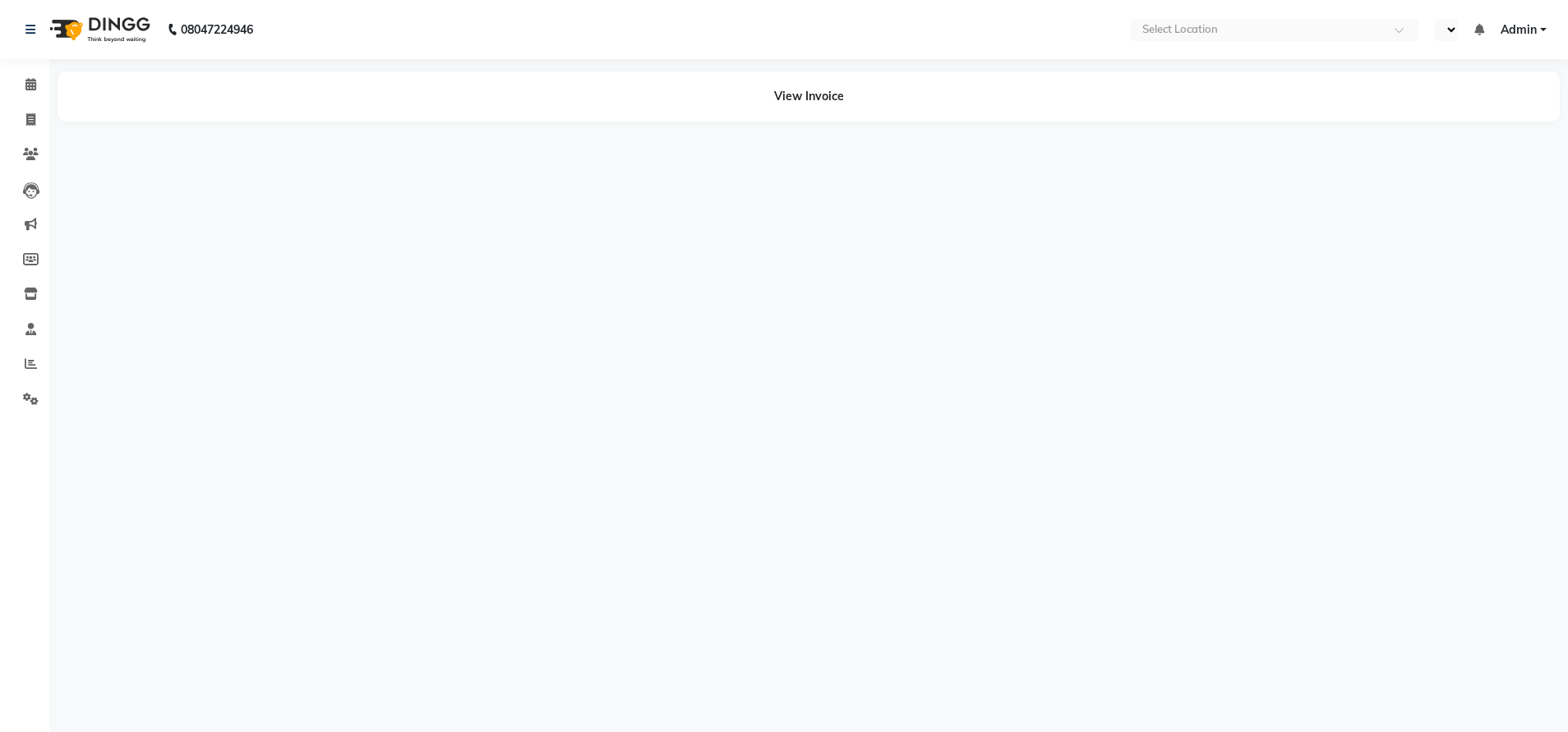
select select "en"
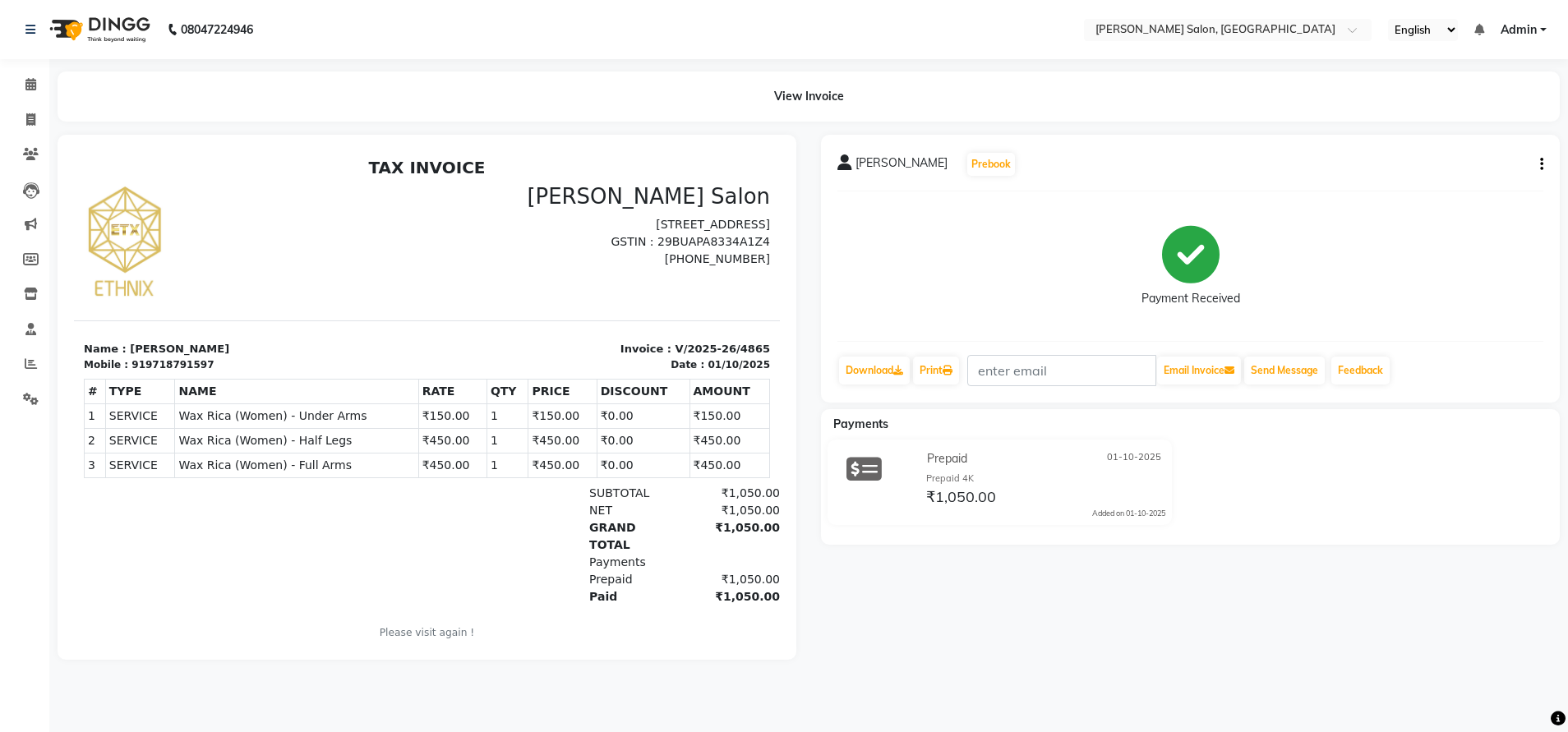
click at [1541, 164] on icon "button" at bounding box center [1542, 164] width 4 height 1
click at [1425, 183] on div "Edit Invoice" at bounding box center [1459, 185] width 112 height 21
select select "service"
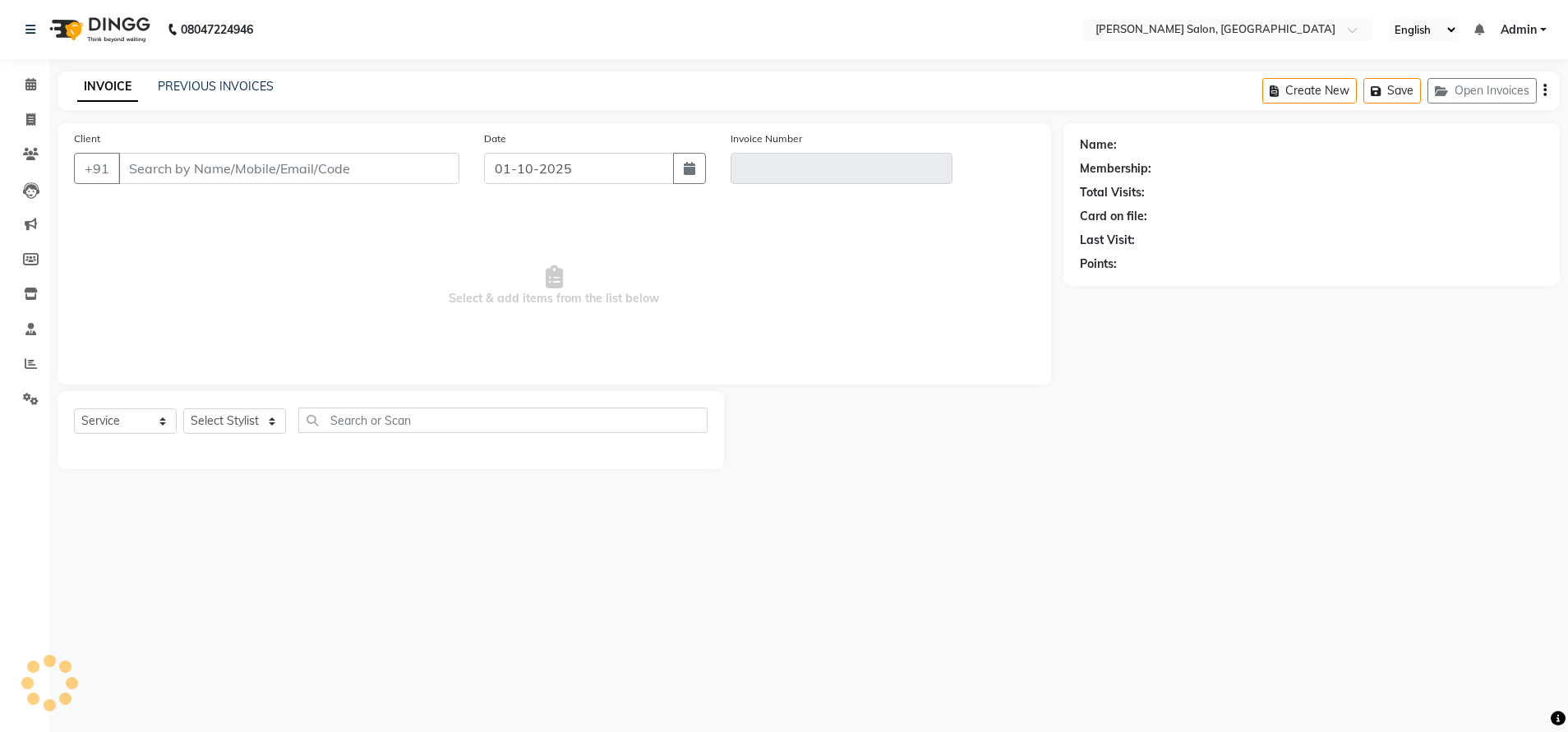
type input "9718791597"
type input "V/2025-26/4865"
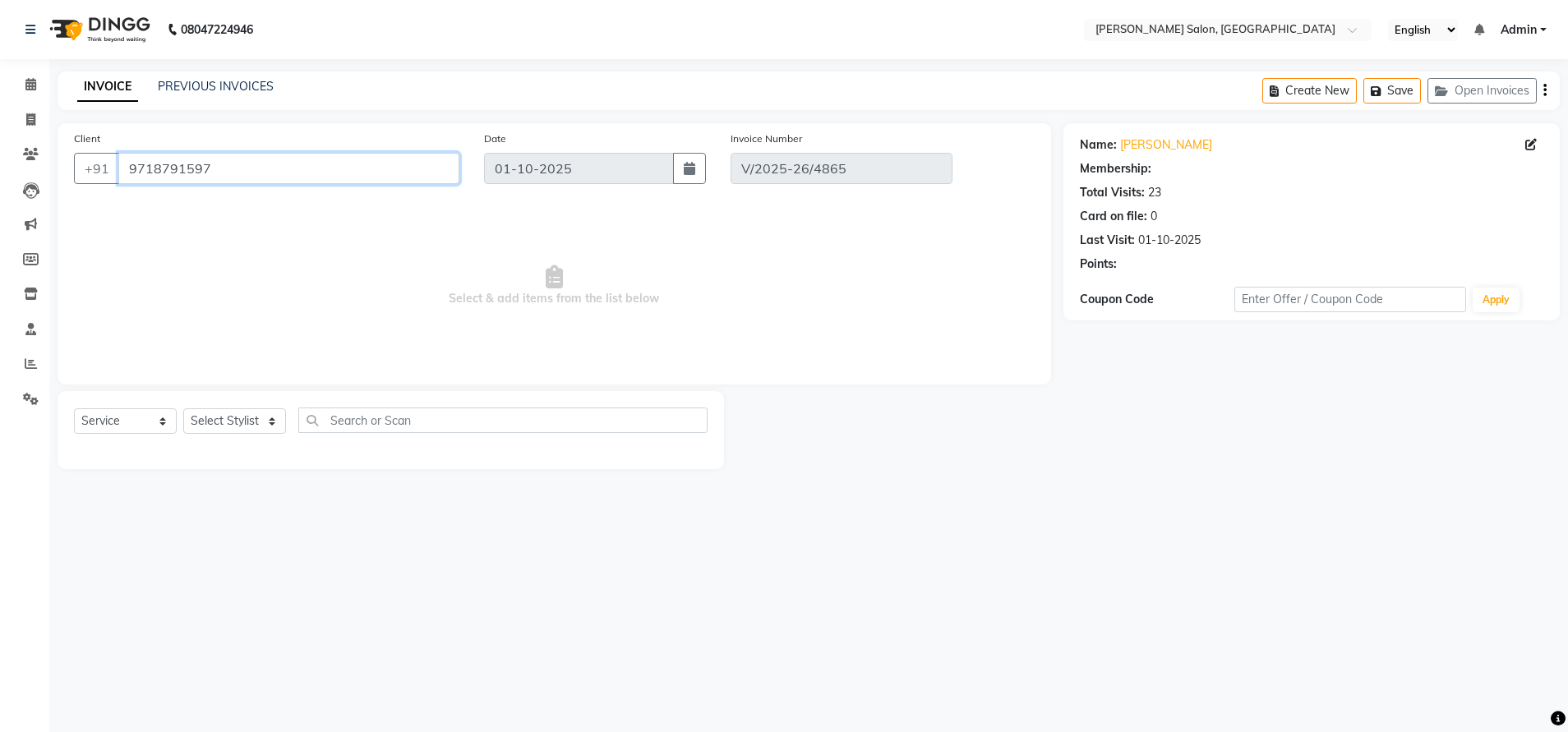
click at [151, 162] on input "9718791597" at bounding box center [288, 168] width 341 height 31
select select "select"
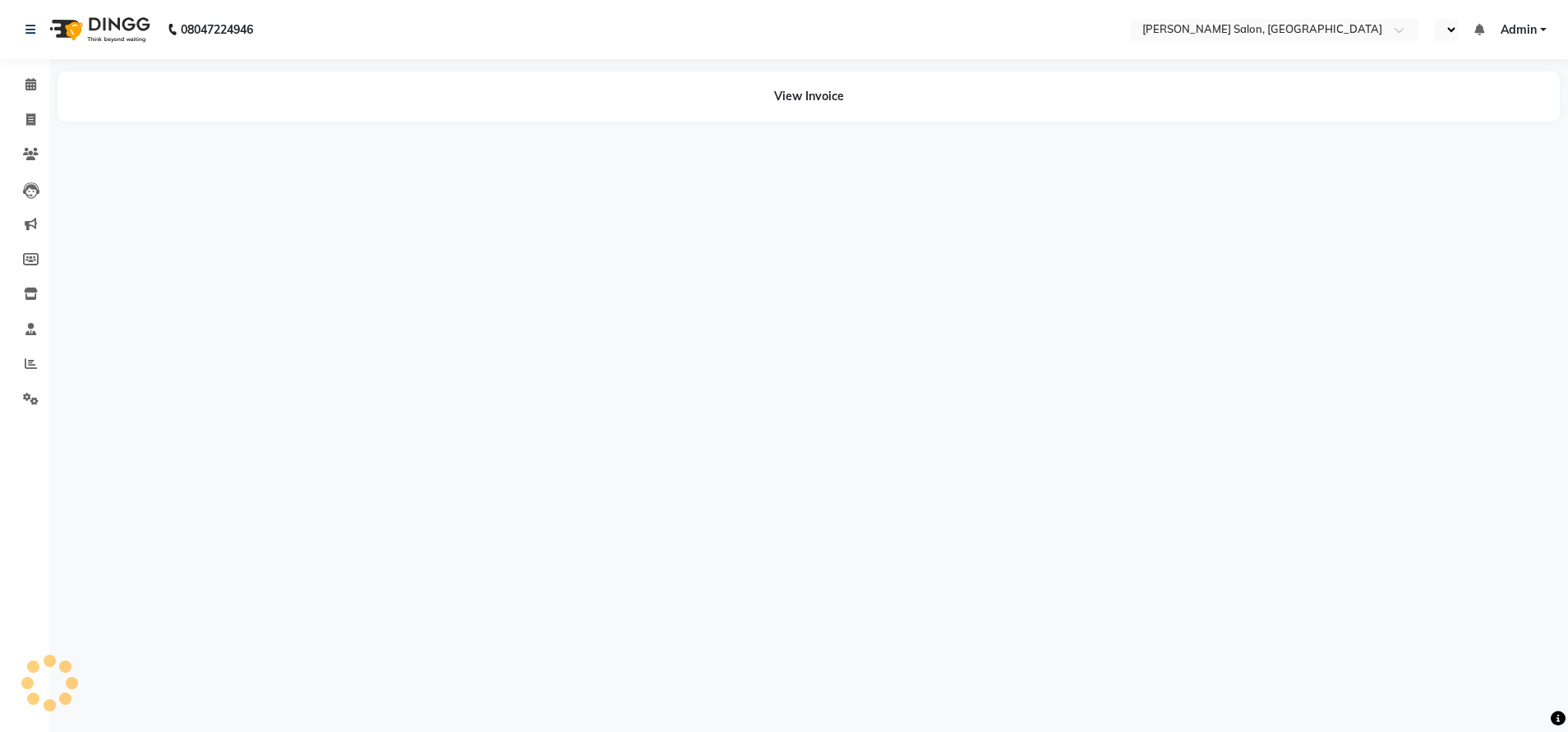
select select "en"
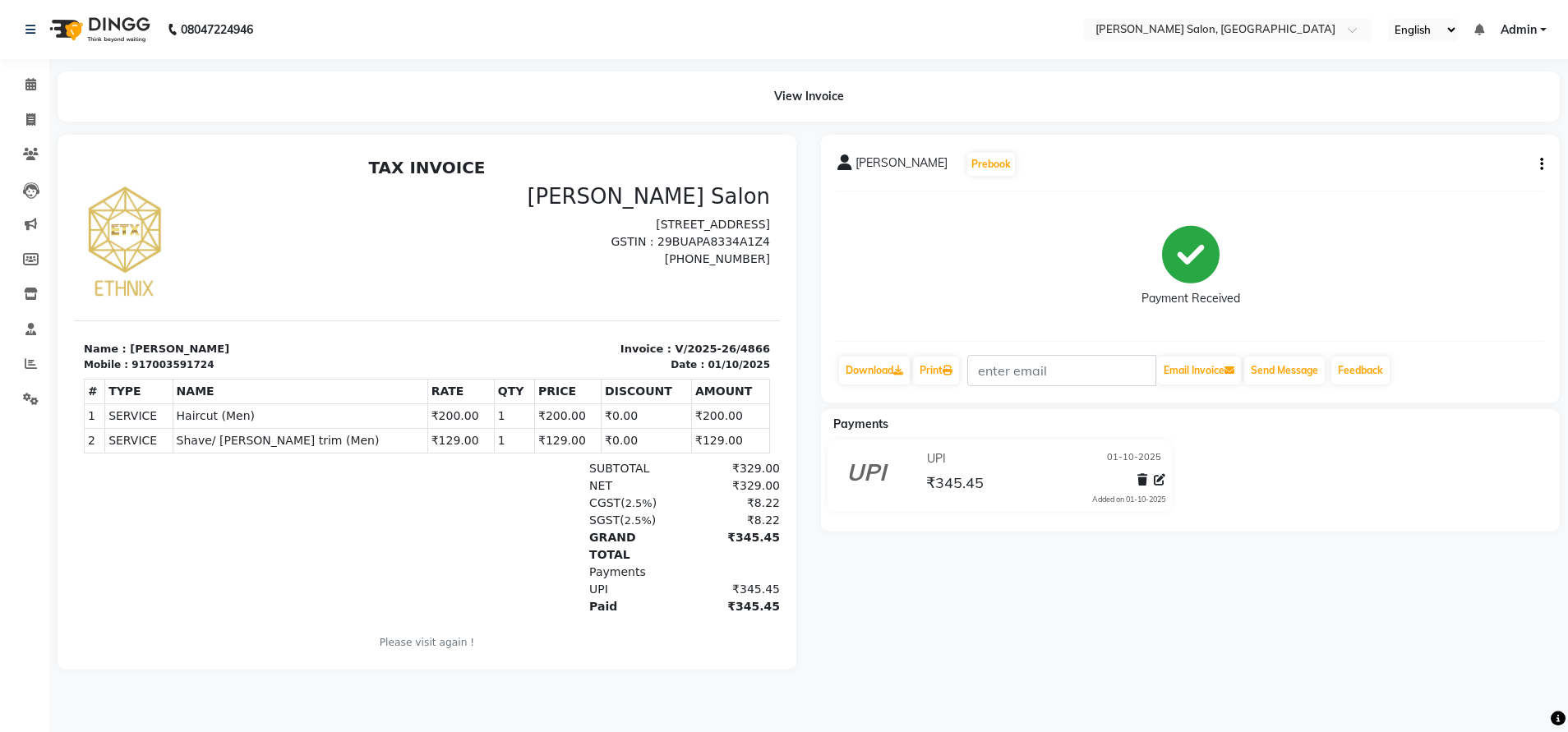
click at [1539, 161] on button "button" at bounding box center [1538, 165] width 10 height 17
click at [1433, 177] on div "Edit Invoice" at bounding box center [1459, 185] width 112 height 21
select select "service"
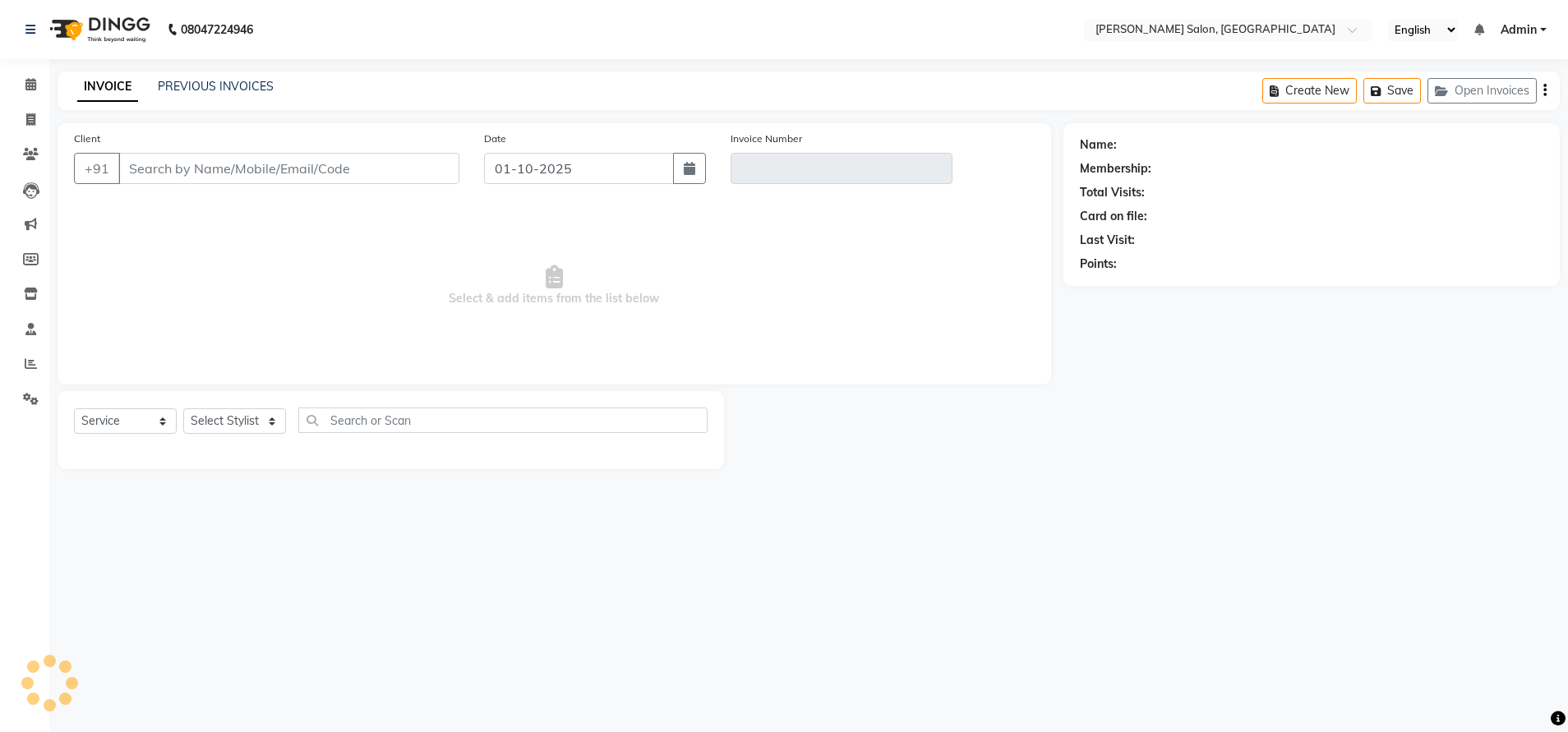
type input "7003591724"
type input "V/2025-26/4866"
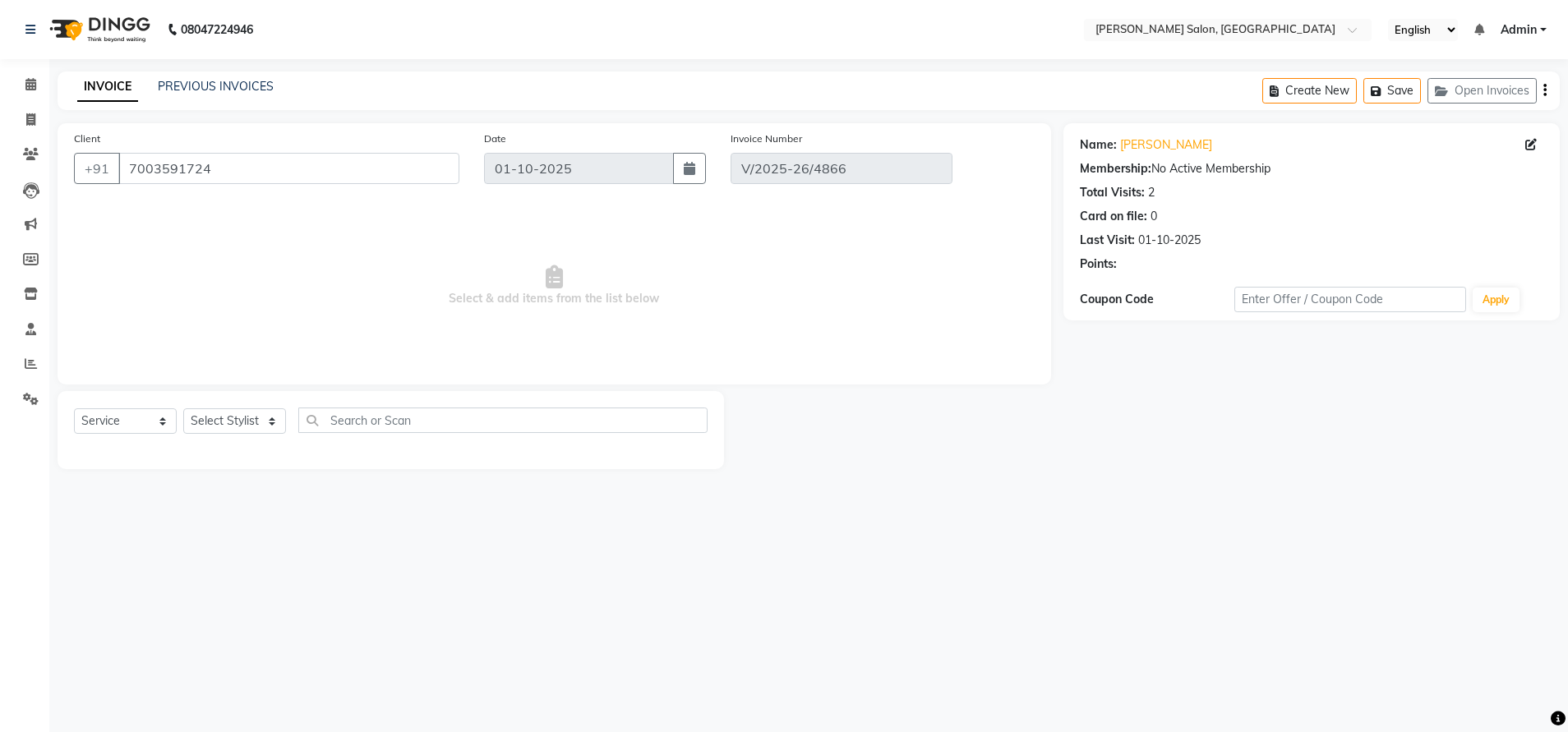
select select "select"
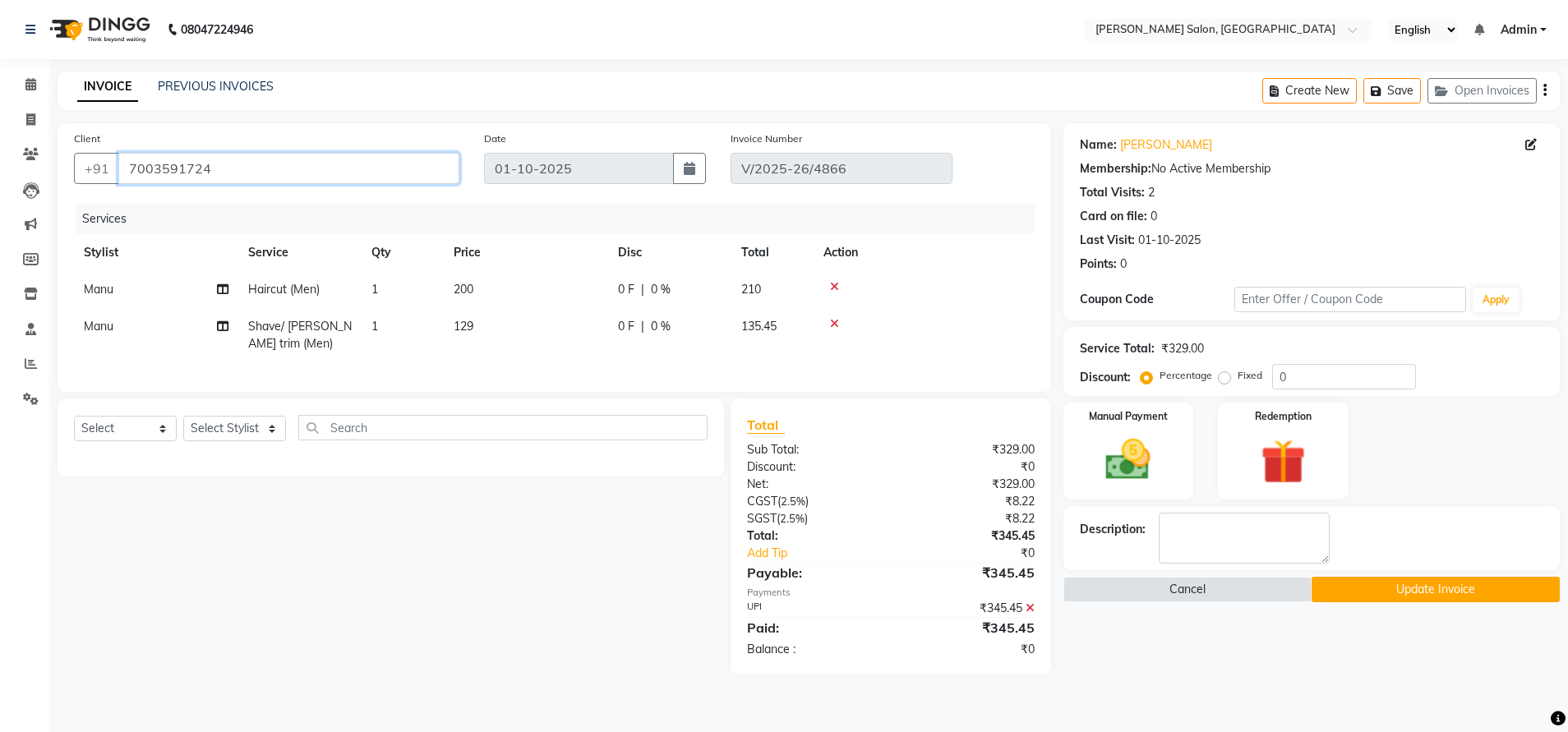
click at [190, 173] on input "7003591724" at bounding box center [288, 168] width 341 height 31
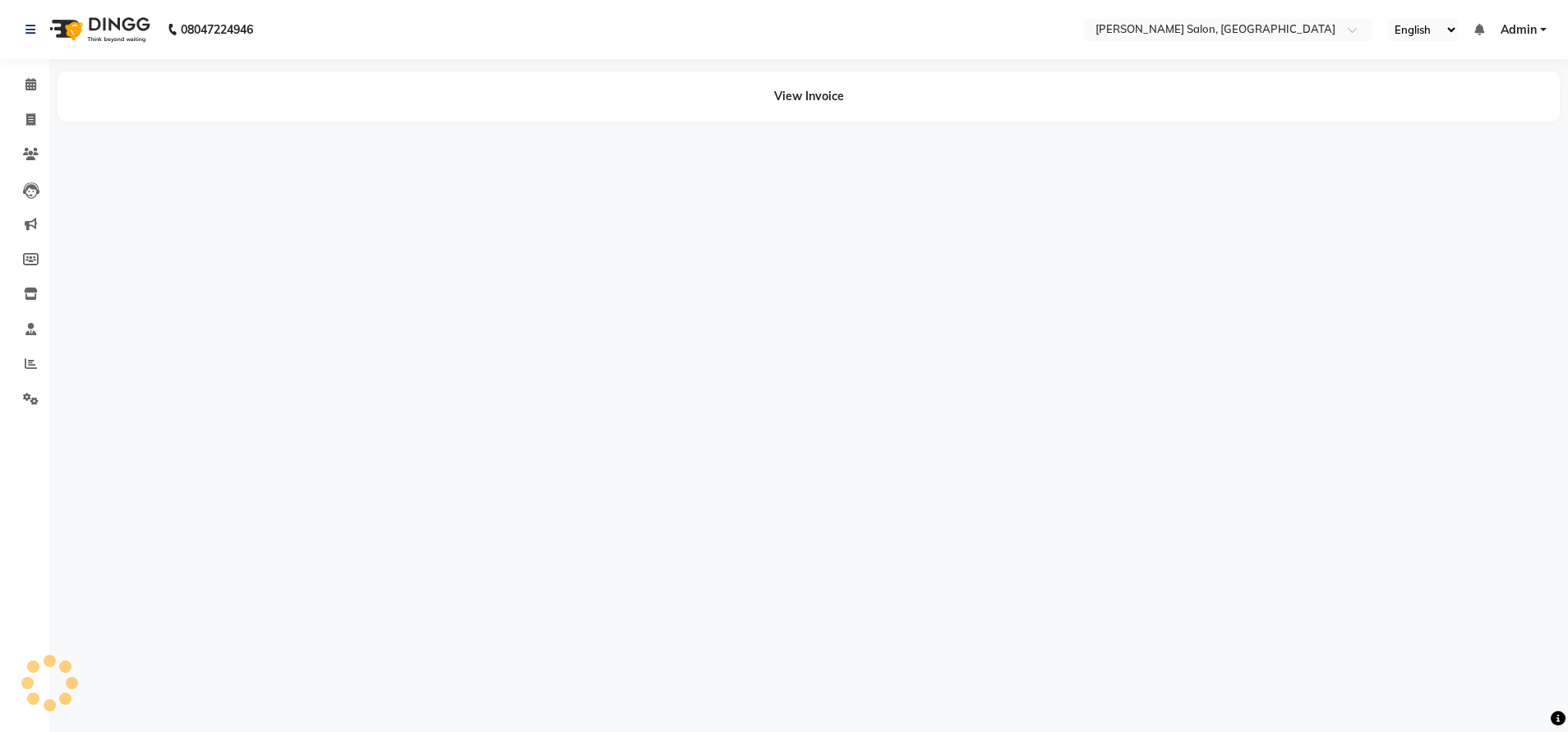
select select "en"
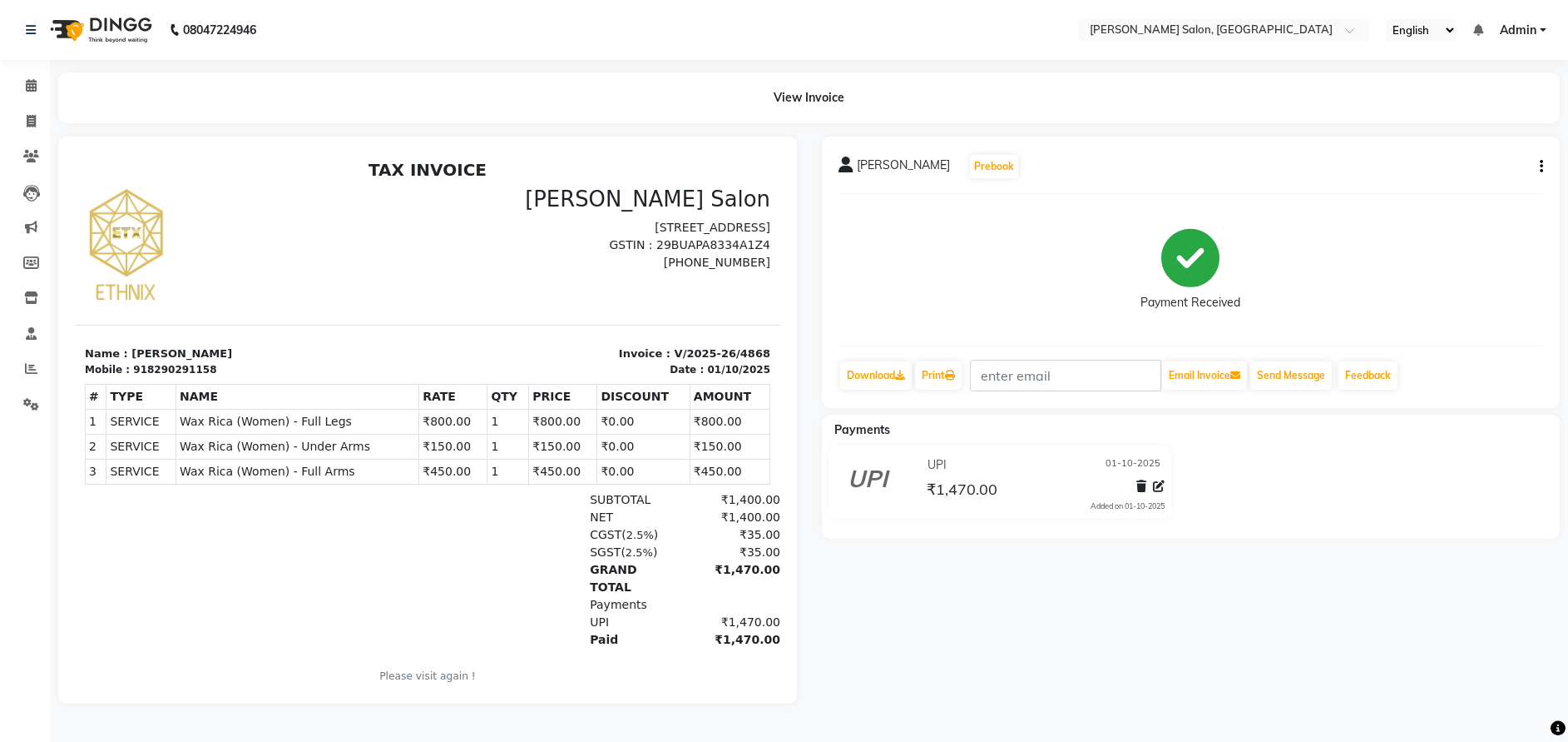
click at [1540, 159] on button "button" at bounding box center [1539, 167] width 10 height 17
click at [1428, 175] on div "Edit Item Staff" at bounding box center [1459, 167] width 114 height 21
select select
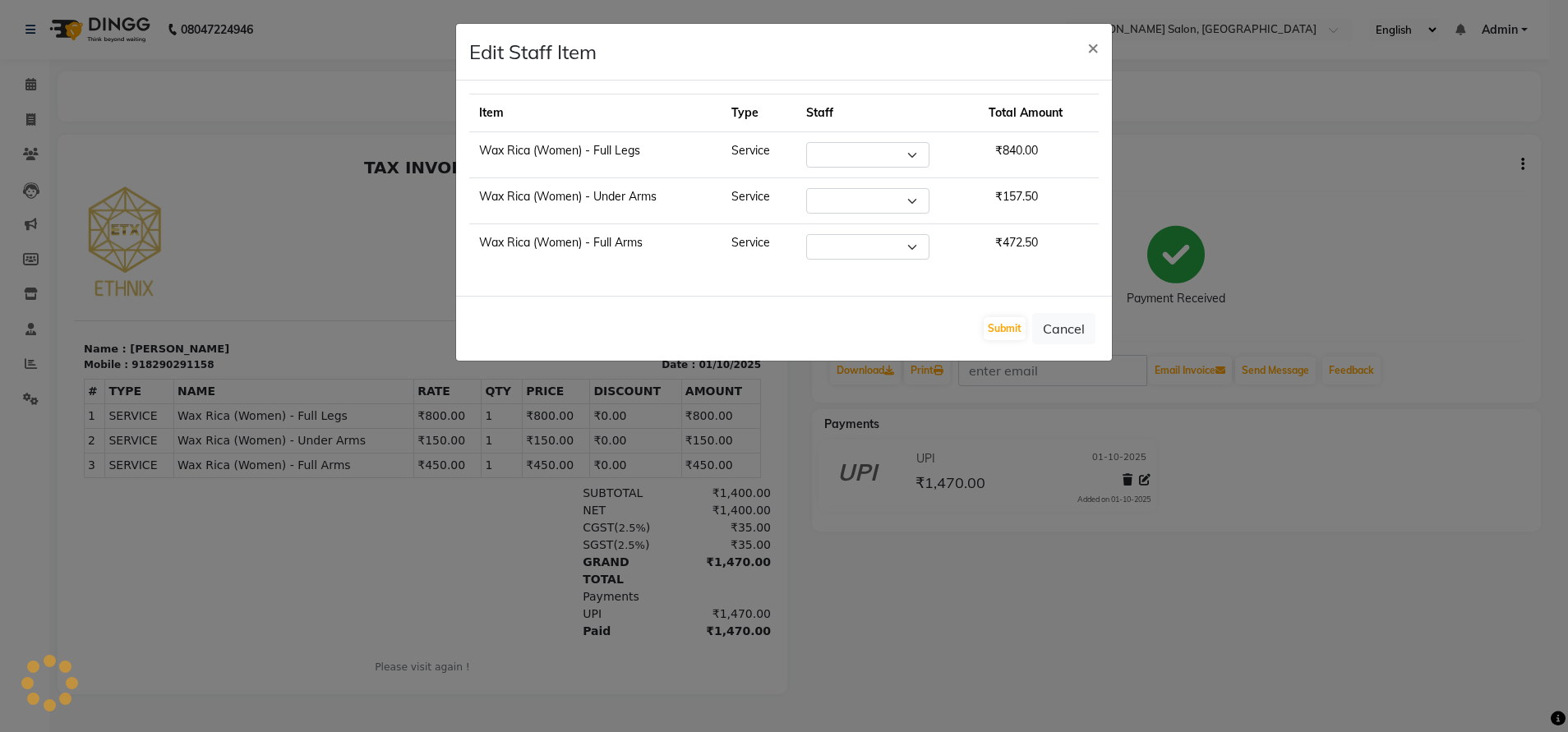
select select "71461"
click at [1094, 43] on span "×" at bounding box center [1092, 47] width 11 height 24
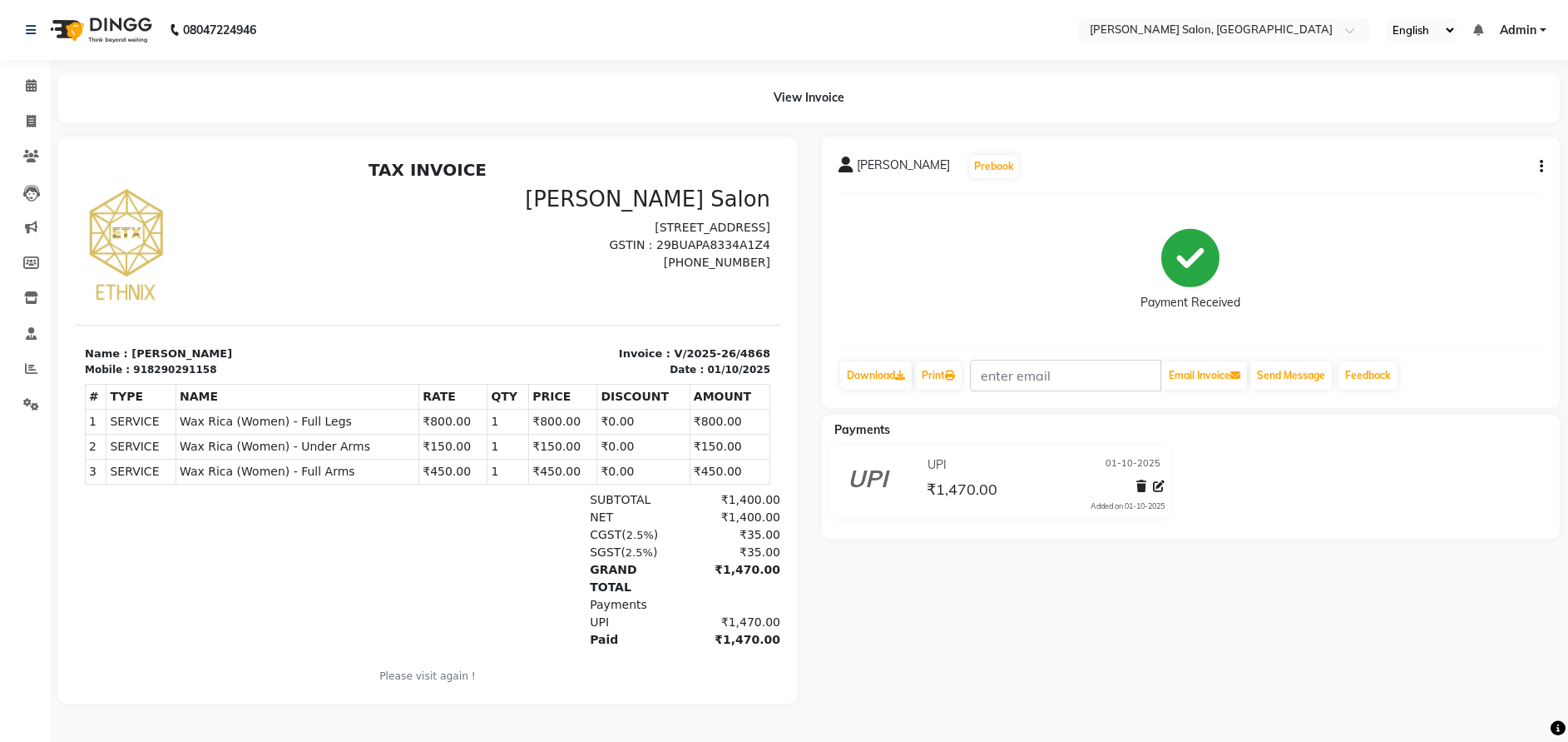
click at [1543, 165] on div "ankita Prebook Payment Received Download Print Email Invoice Send Message Feedb…" at bounding box center [1191, 272] width 739 height 271
click at [1540, 166] on icon "button" at bounding box center [1542, 166] width 4 height 1
click at [1431, 186] on div "Edit Invoice" at bounding box center [1459, 188] width 114 height 21
select select "service"
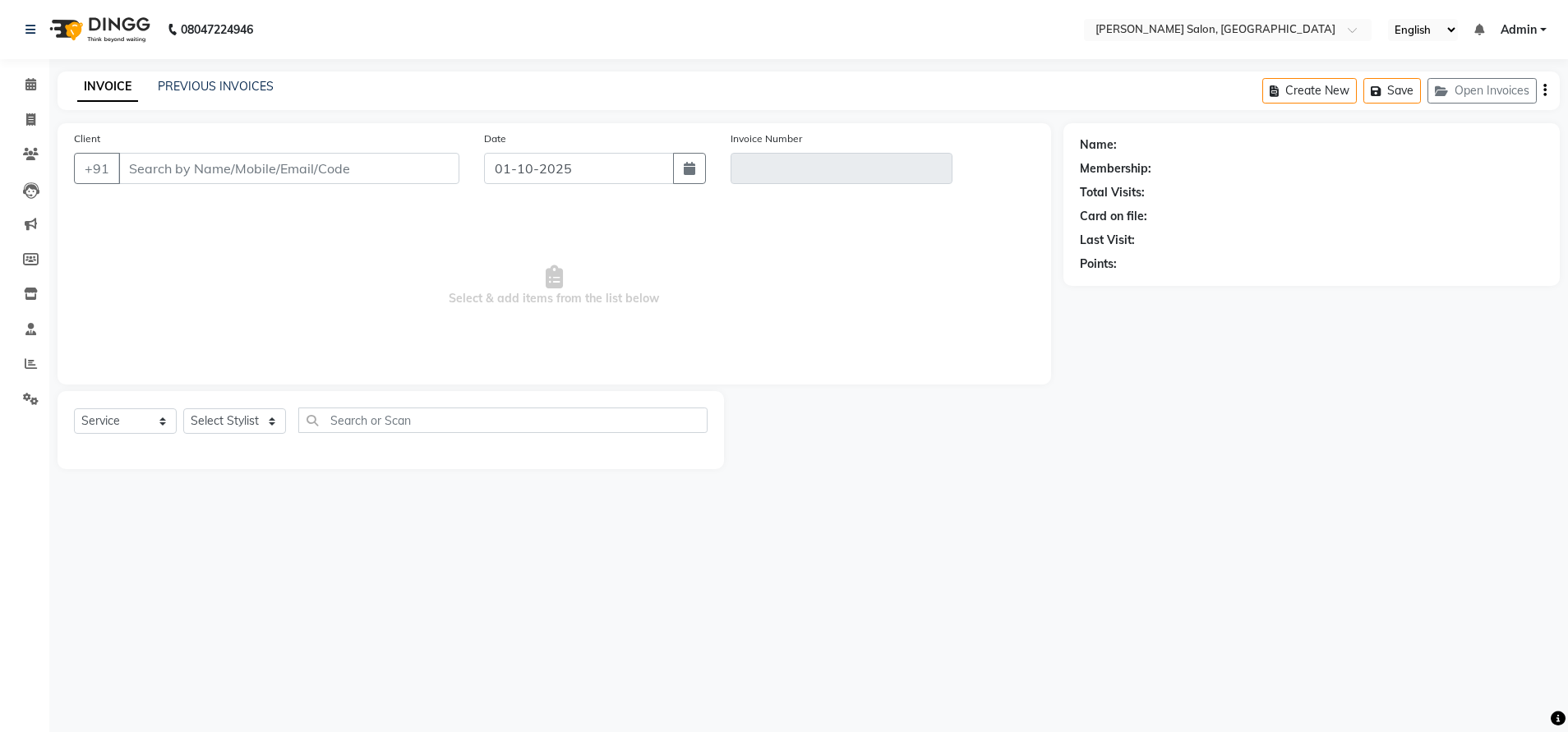
type input "8290291158"
type input "V/2025-26/4868"
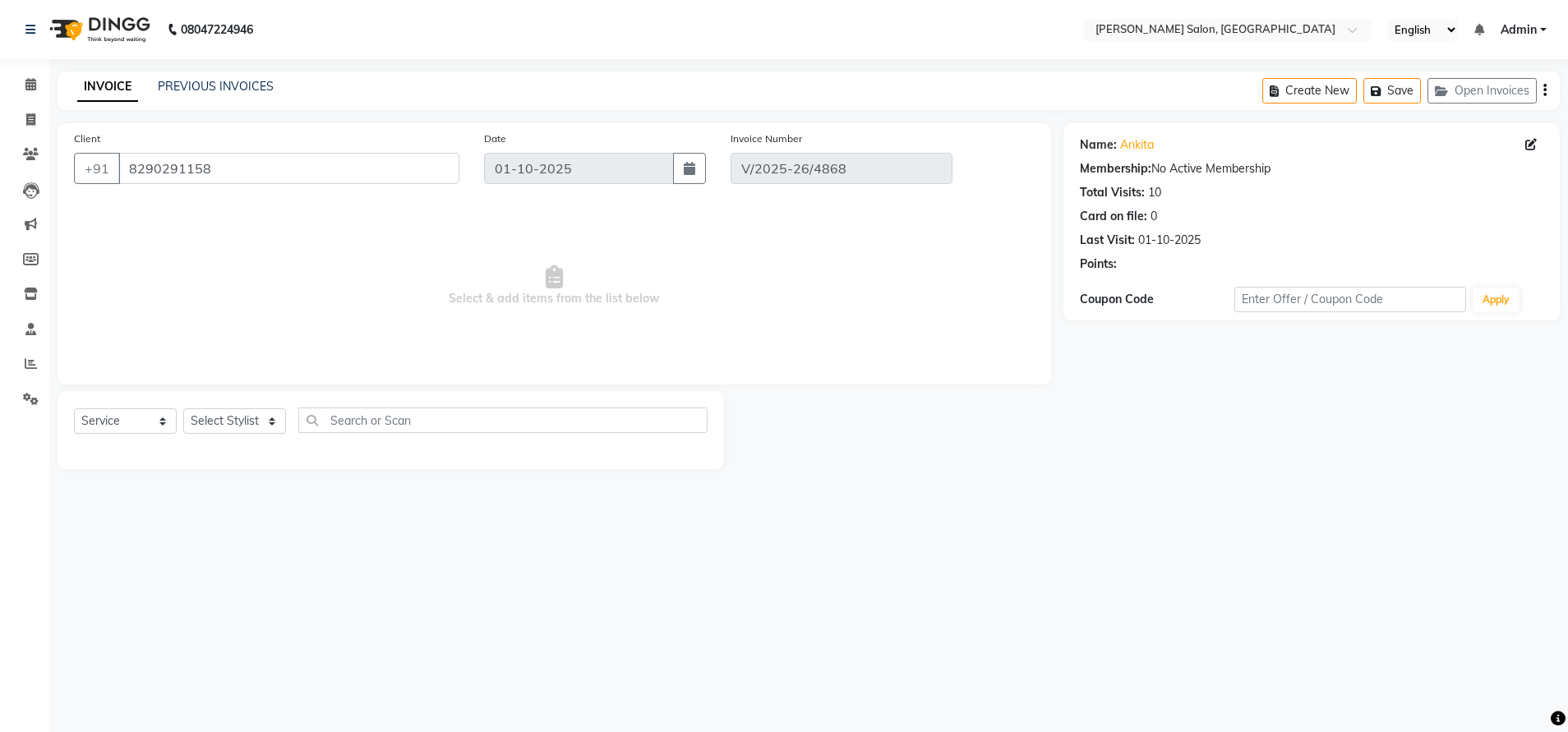
select select "select"
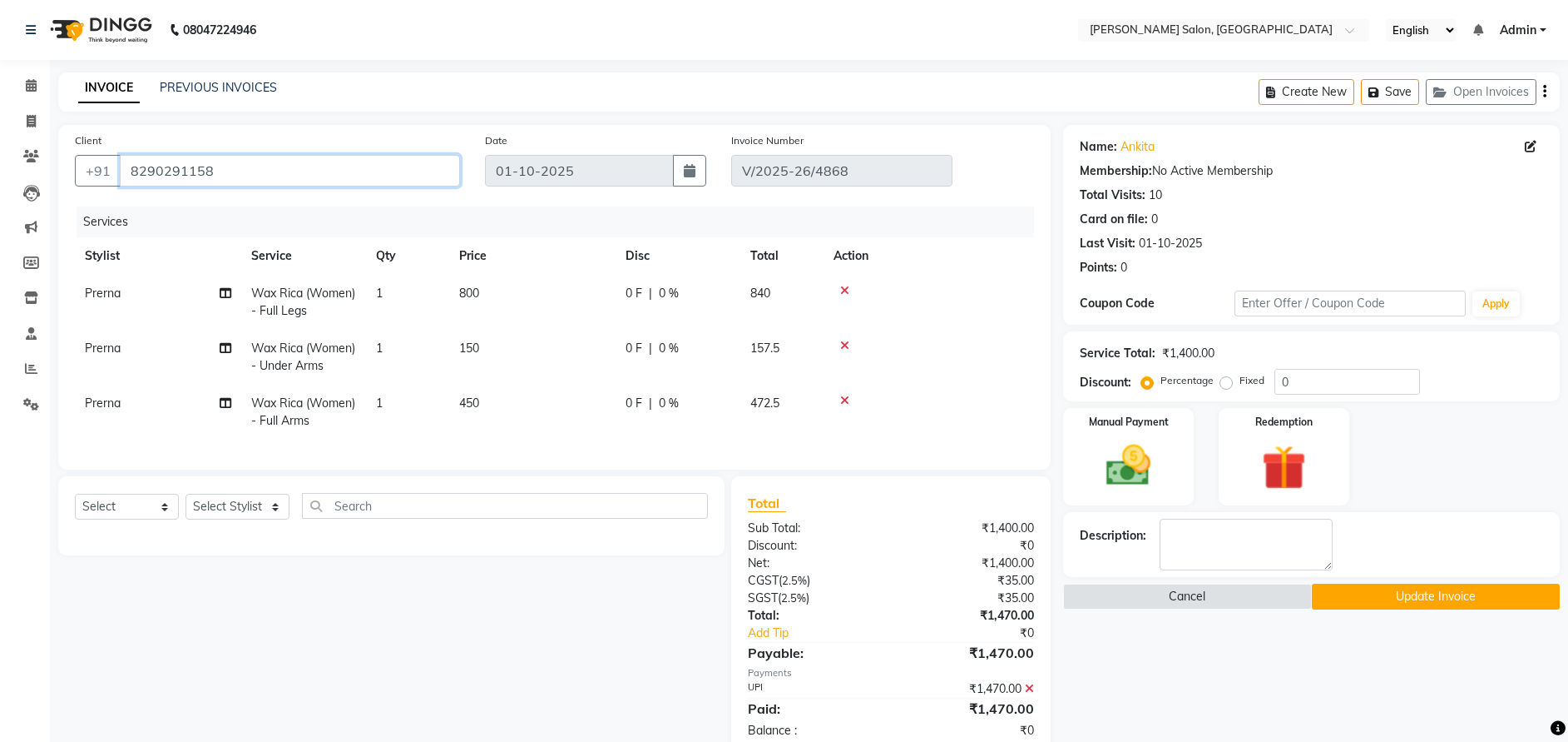
click at [192, 175] on input "8290291158" at bounding box center [289, 170] width 341 height 31
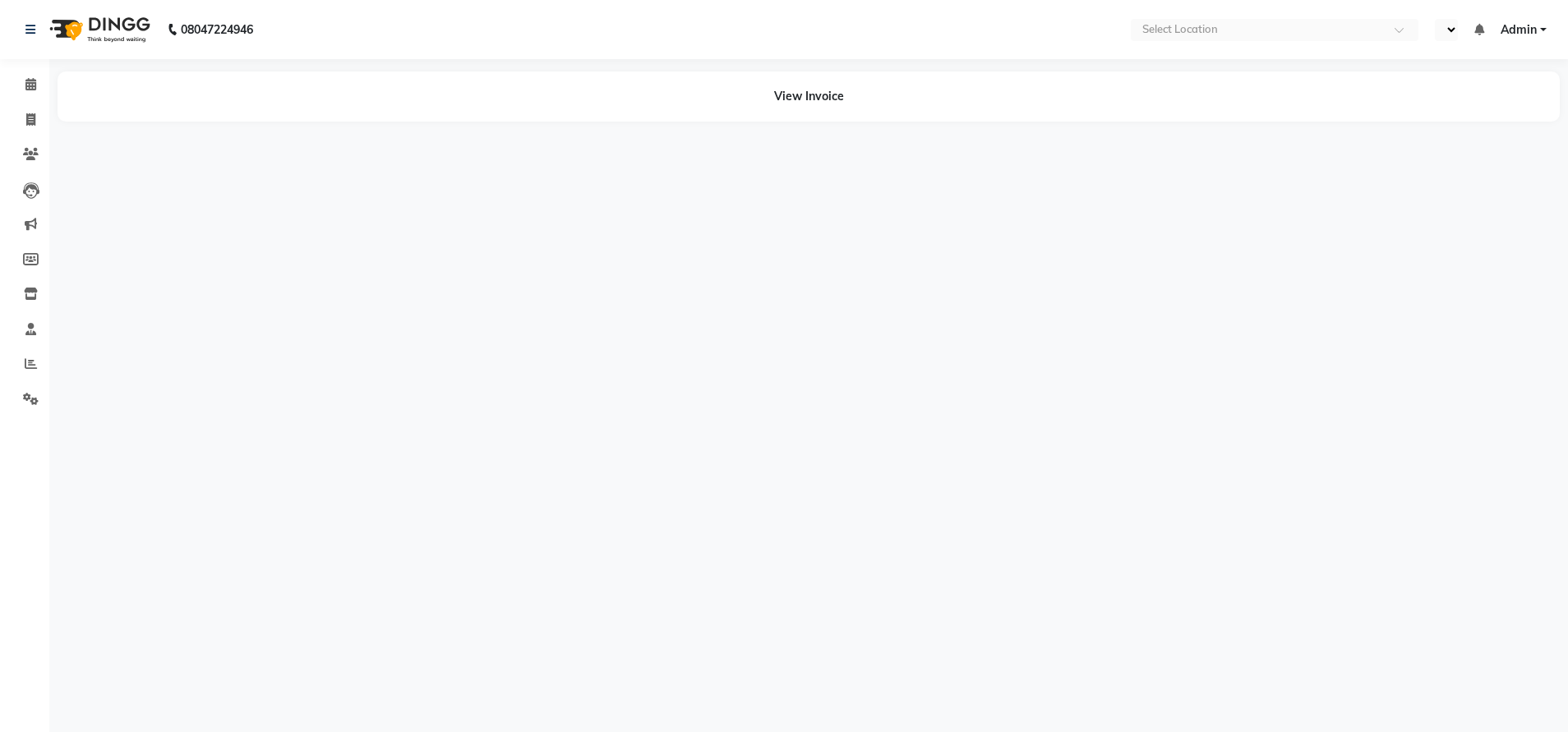
select select "en"
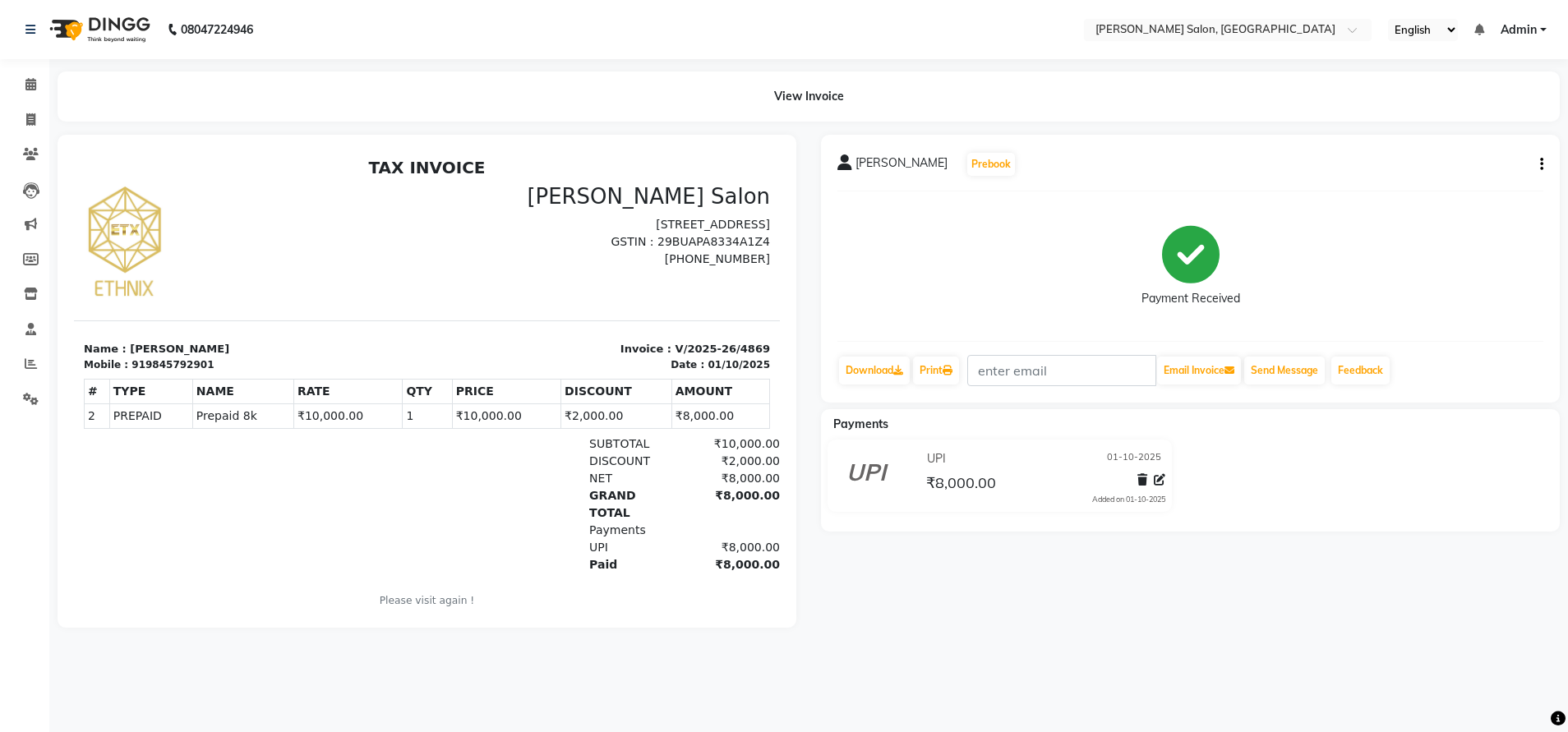
click at [1541, 164] on icon "button" at bounding box center [1542, 164] width 4 height 1
click at [1448, 162] on div "Edit Item Staff" at bounding box center [1475, 154] width 82 height 21
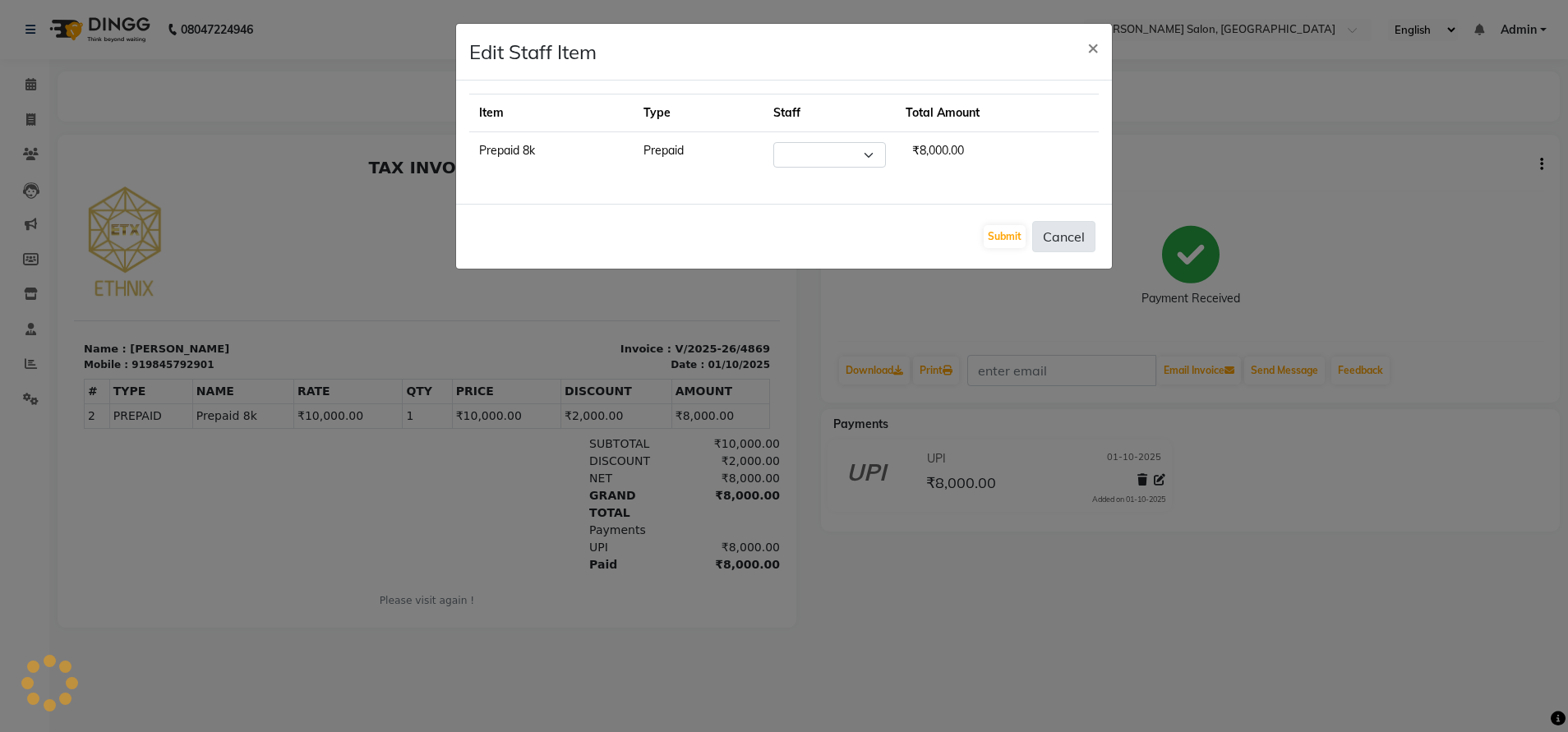
select select "28901"
click at [1075, 237] on button "Cancel" at bounding box center [1064, 236] width 64 height 31
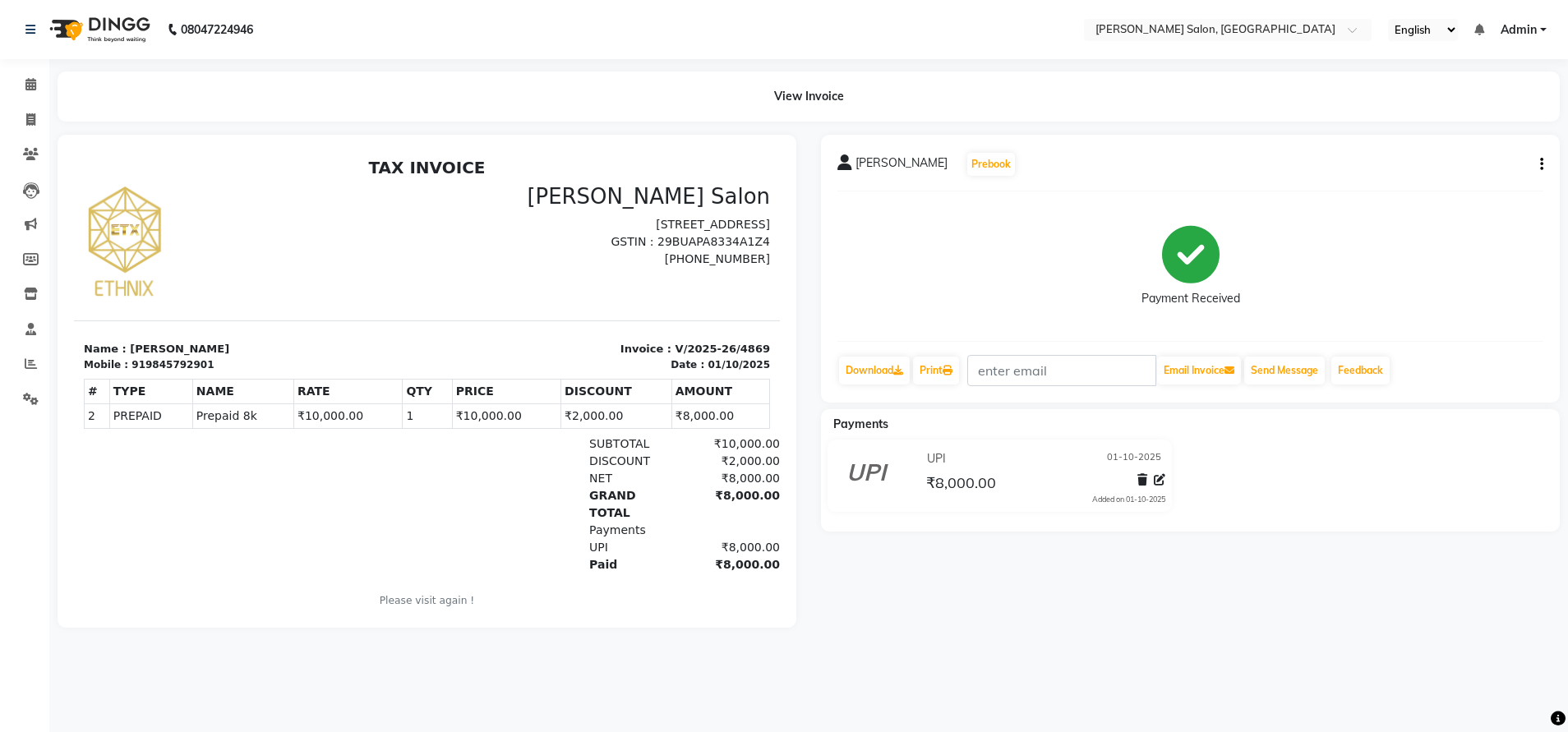
click at [1544, 159] on div "[PERSON_NAME] Prebook Payment Received Download Print Email Invoice Send Messag…" at bounding box center [1190, 269] width 739 height 268
click at [1542, 165] on icon "button" at bounding box center [1542, 164] width 4 height 1
click at [1462, 171] on div "Edit Invoice" at bounding box center [1475, 174] width 82 height 21
select select "service"
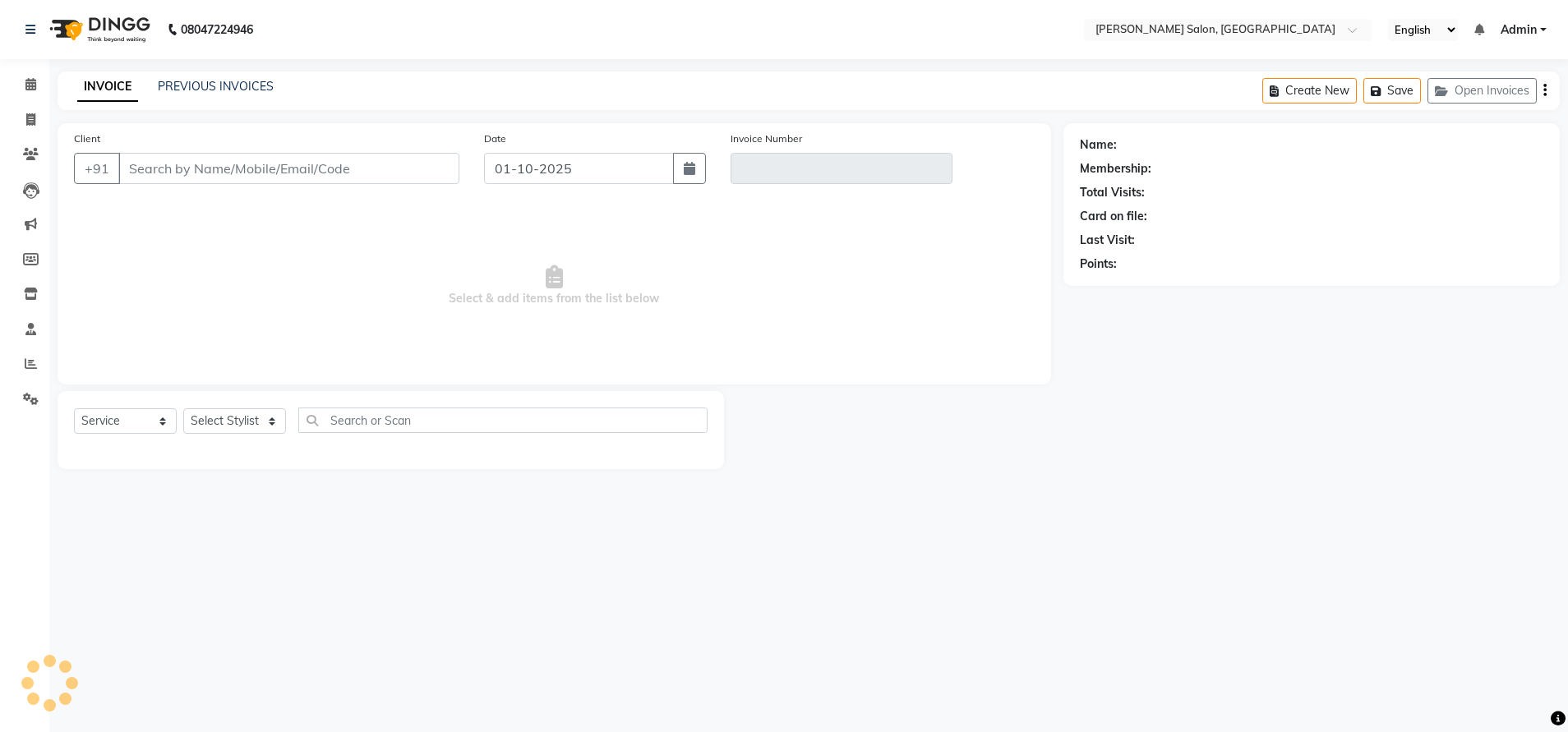
type input "9845792901"
type input "V/2025-26/4869"
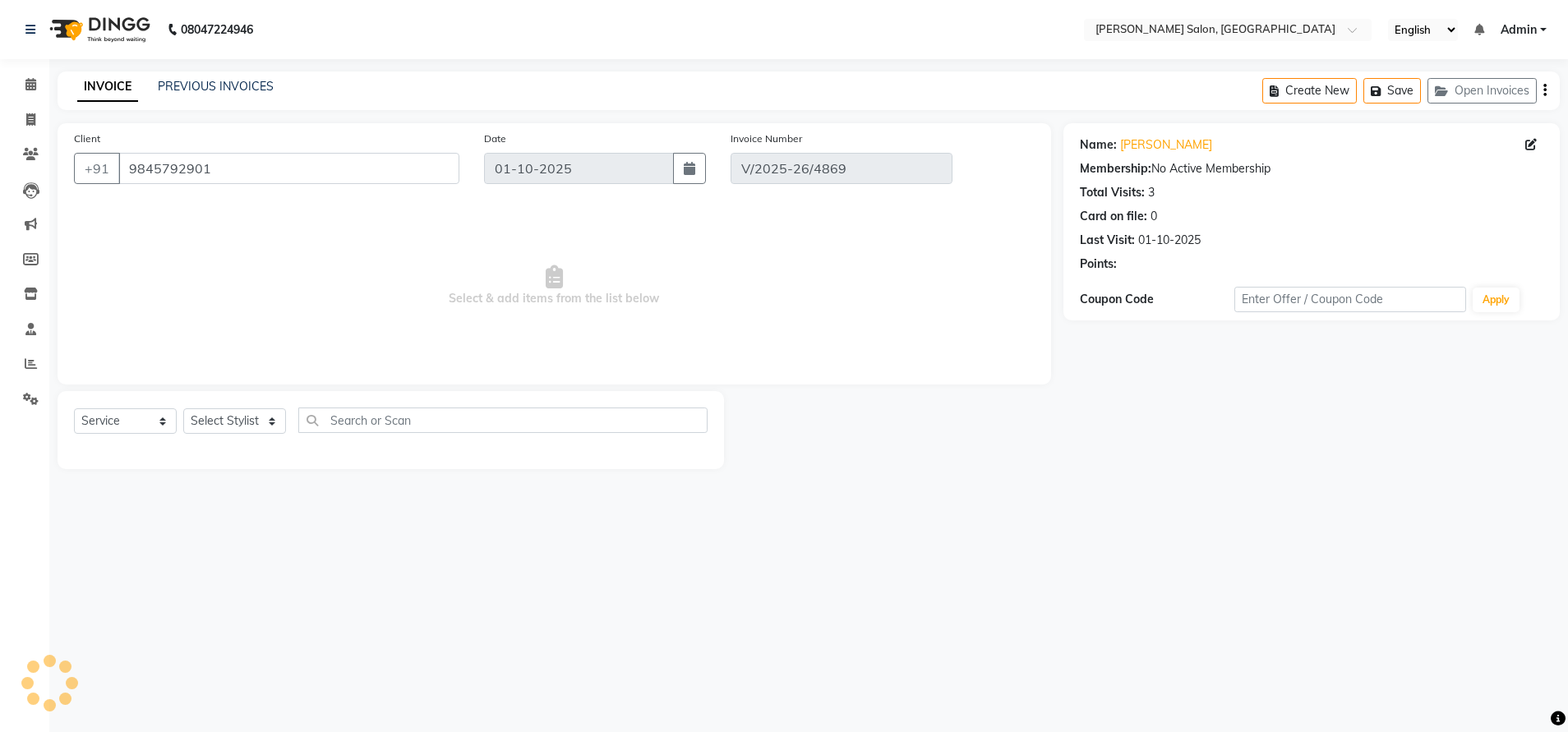
select select "select"
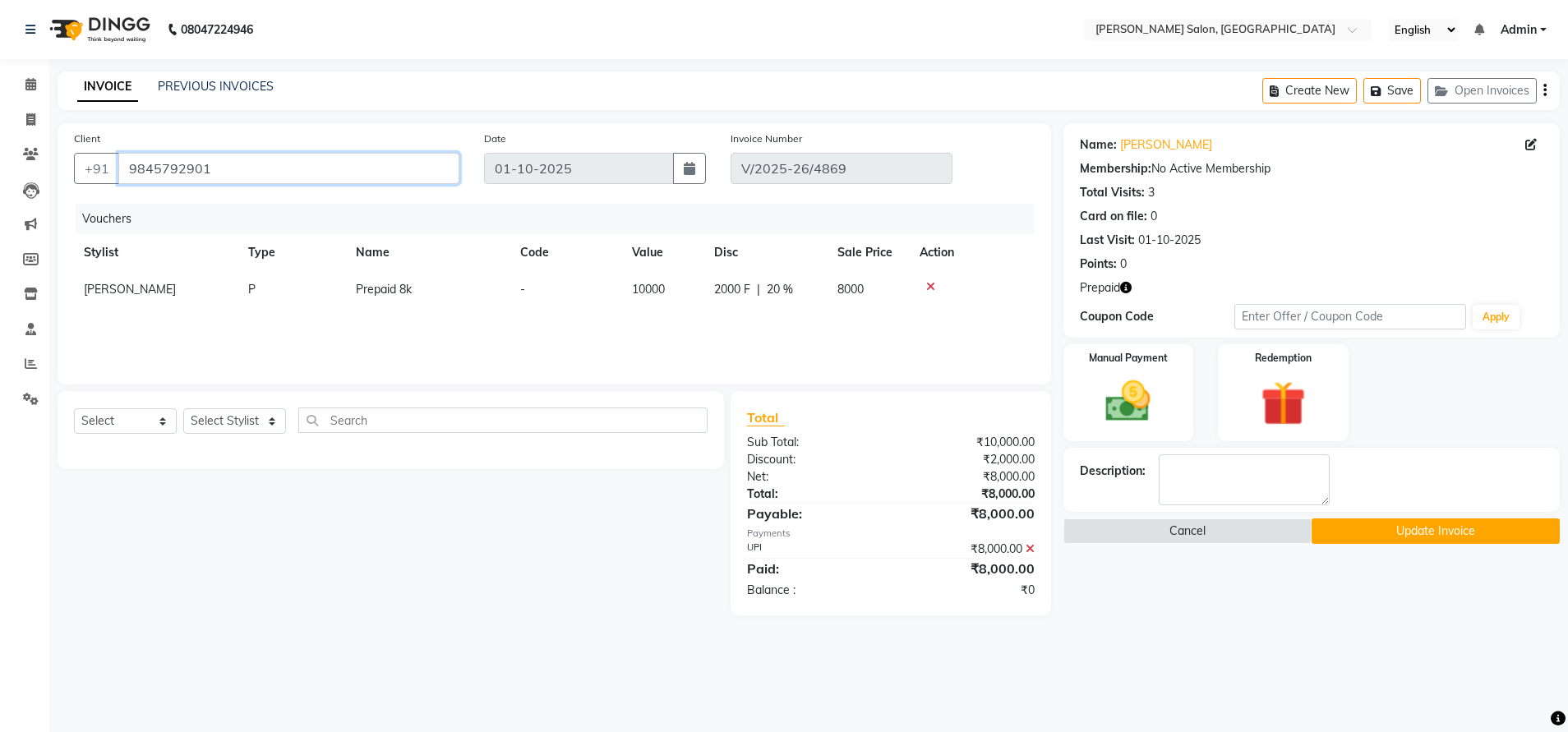
click at [183, 160] on input "9845792901" at bounding box center [288, 168] width 341 height 31
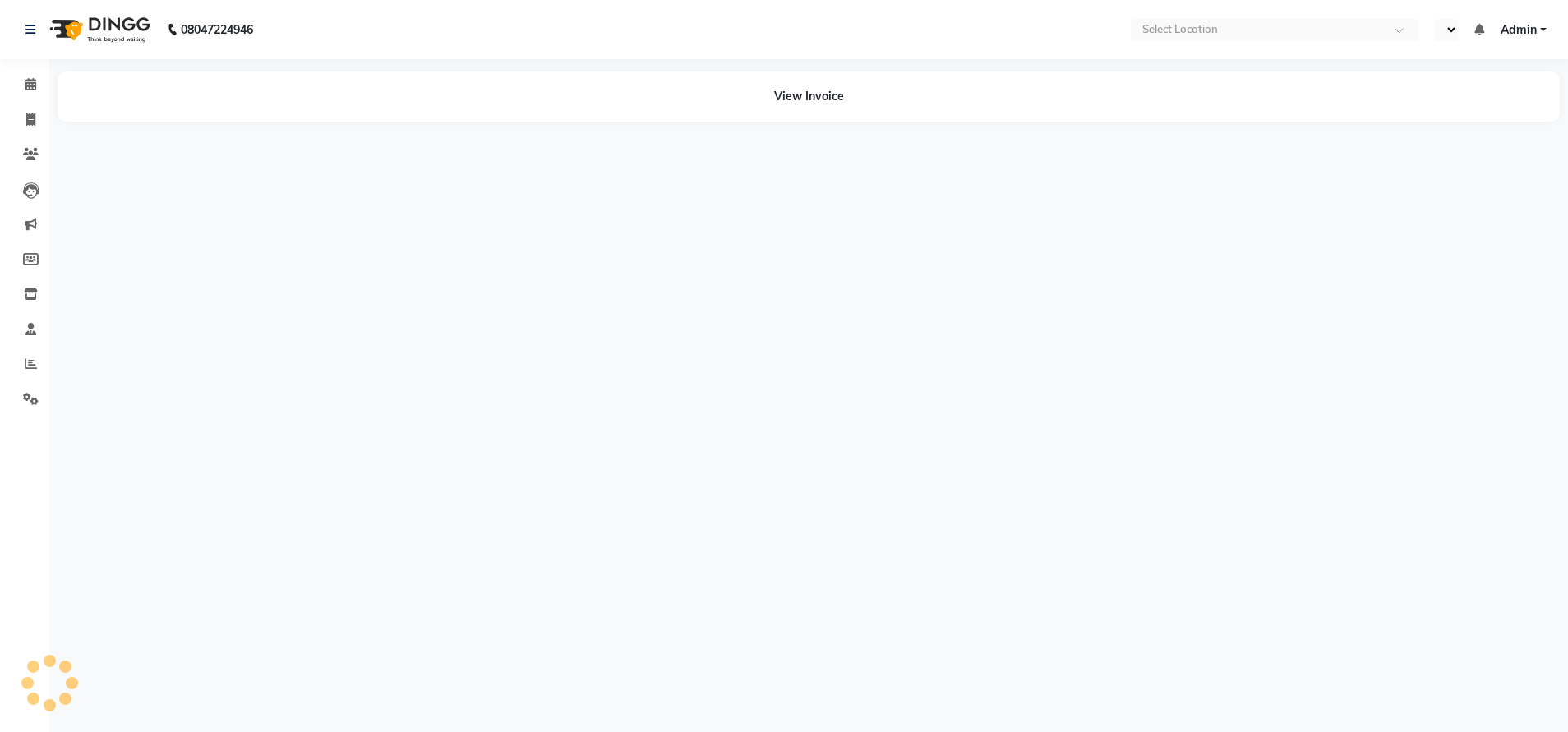
select select "en"
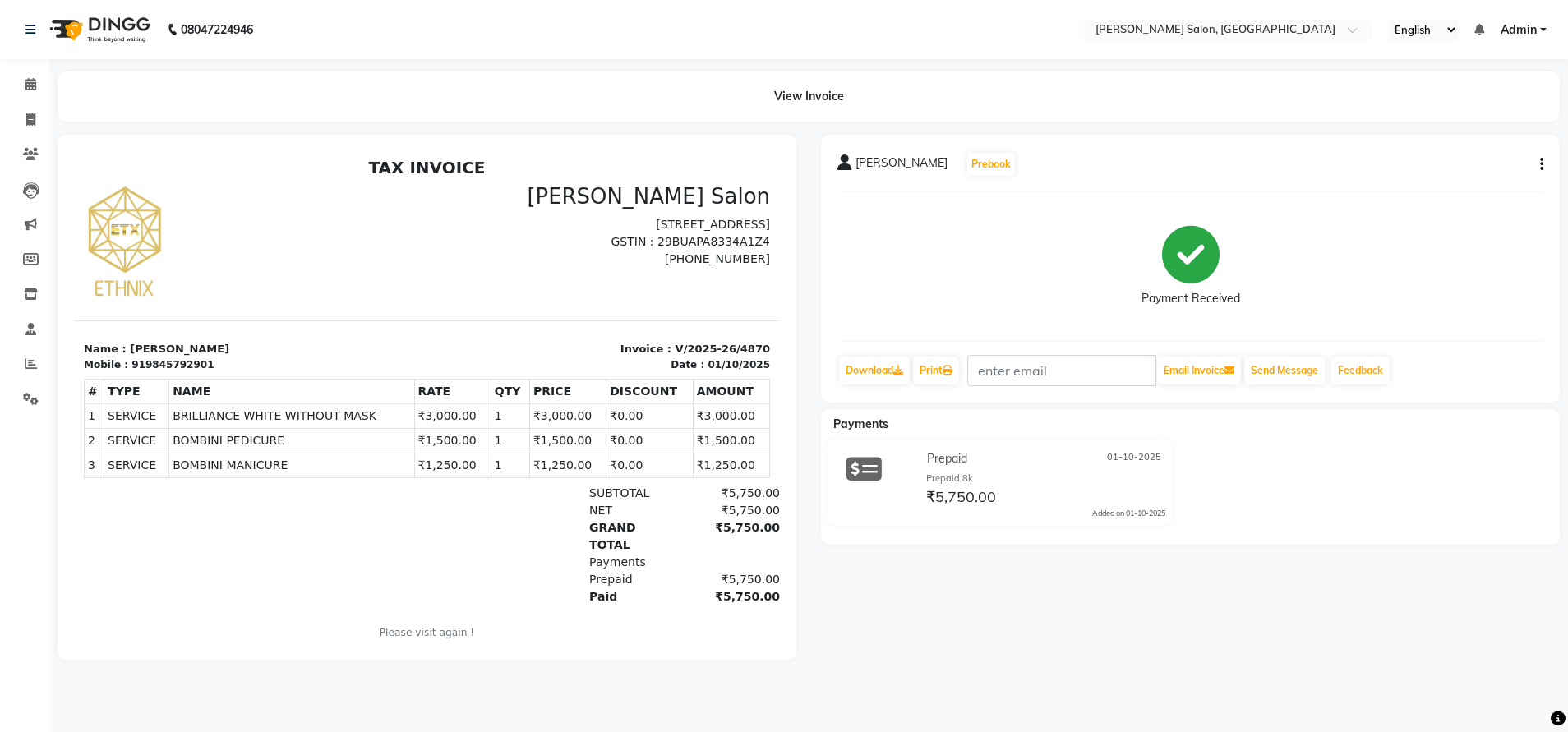
click at [1541, 164] on icon "button" at bounding box center [1542, 164] width 4 height 1
click at [1461, 183] on div "Edit Invoice" at bounding box center [1459, 185] width 112 height 21
select select "service"
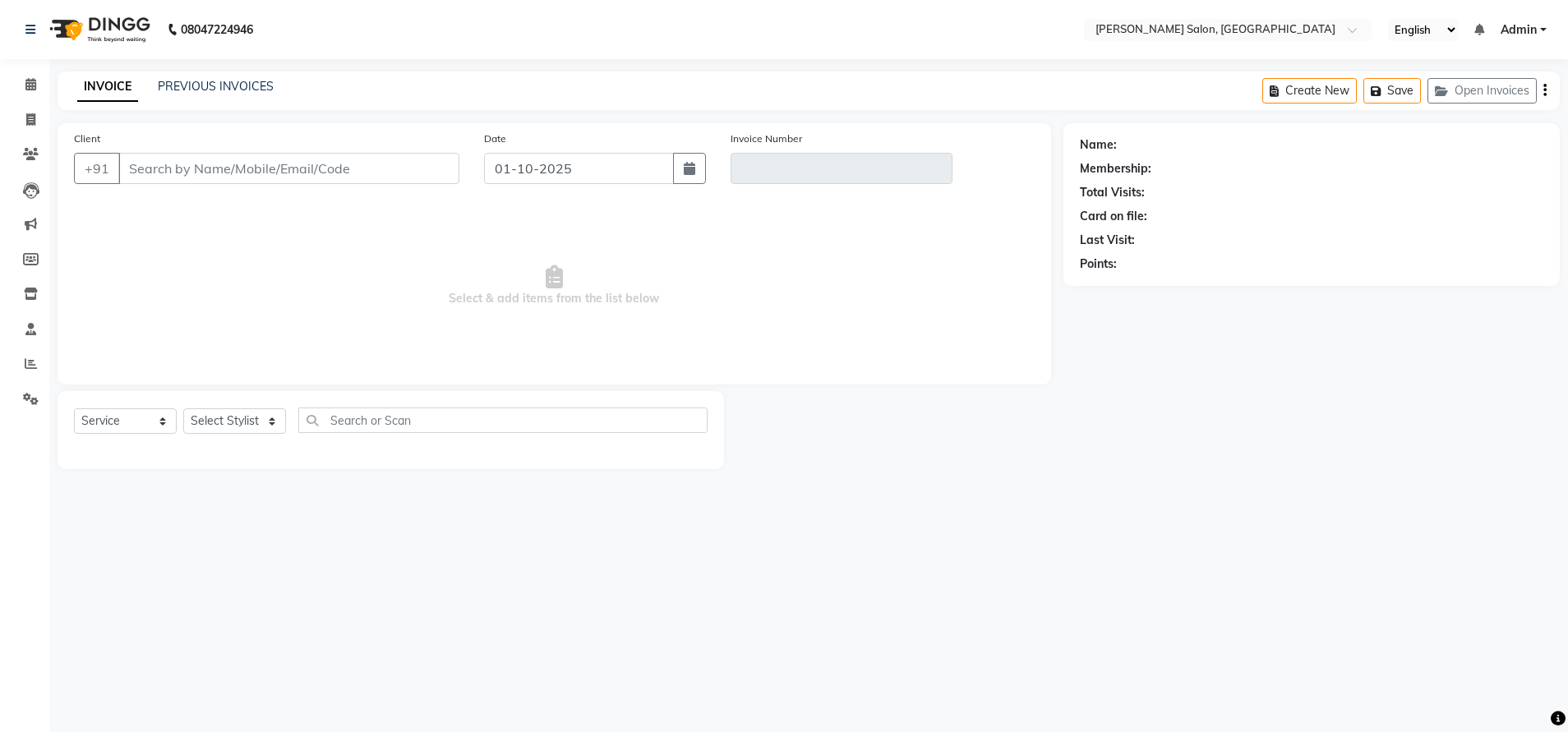
type input "9845792901"
type input "V/2025-26/4870"
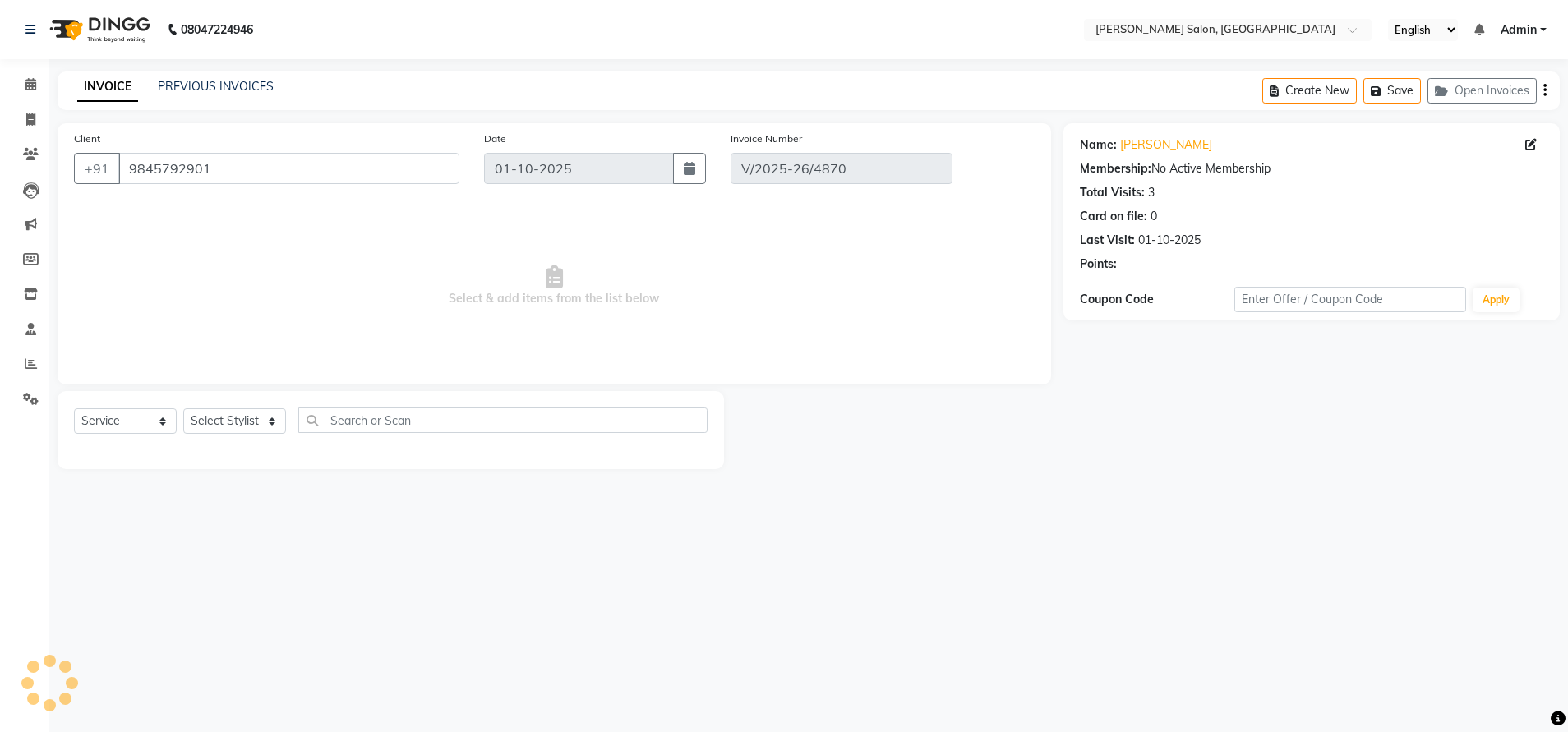
select select "select"
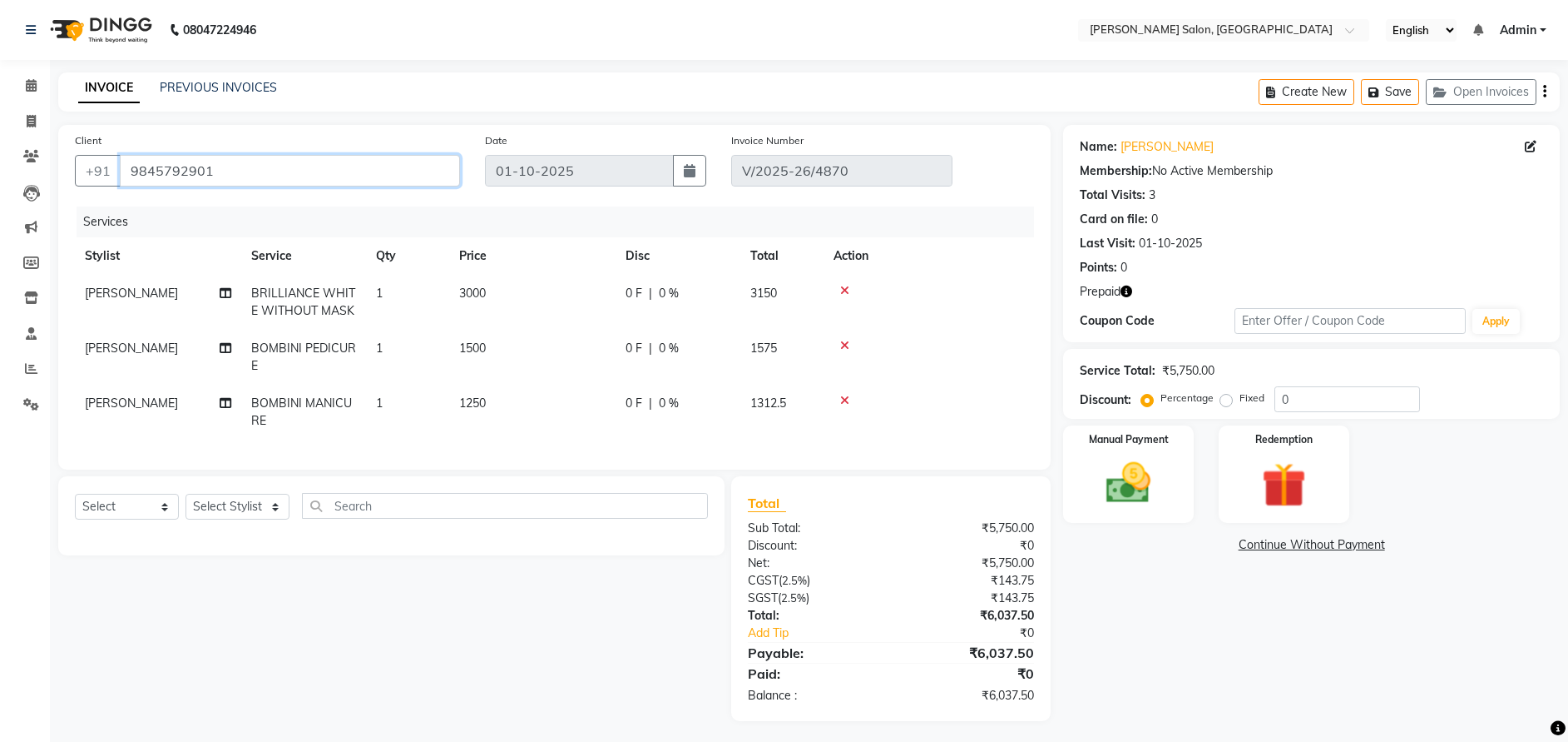
click at [175, 166] on input "9845792901" at bounding box center [289, 170] width 341 height 31
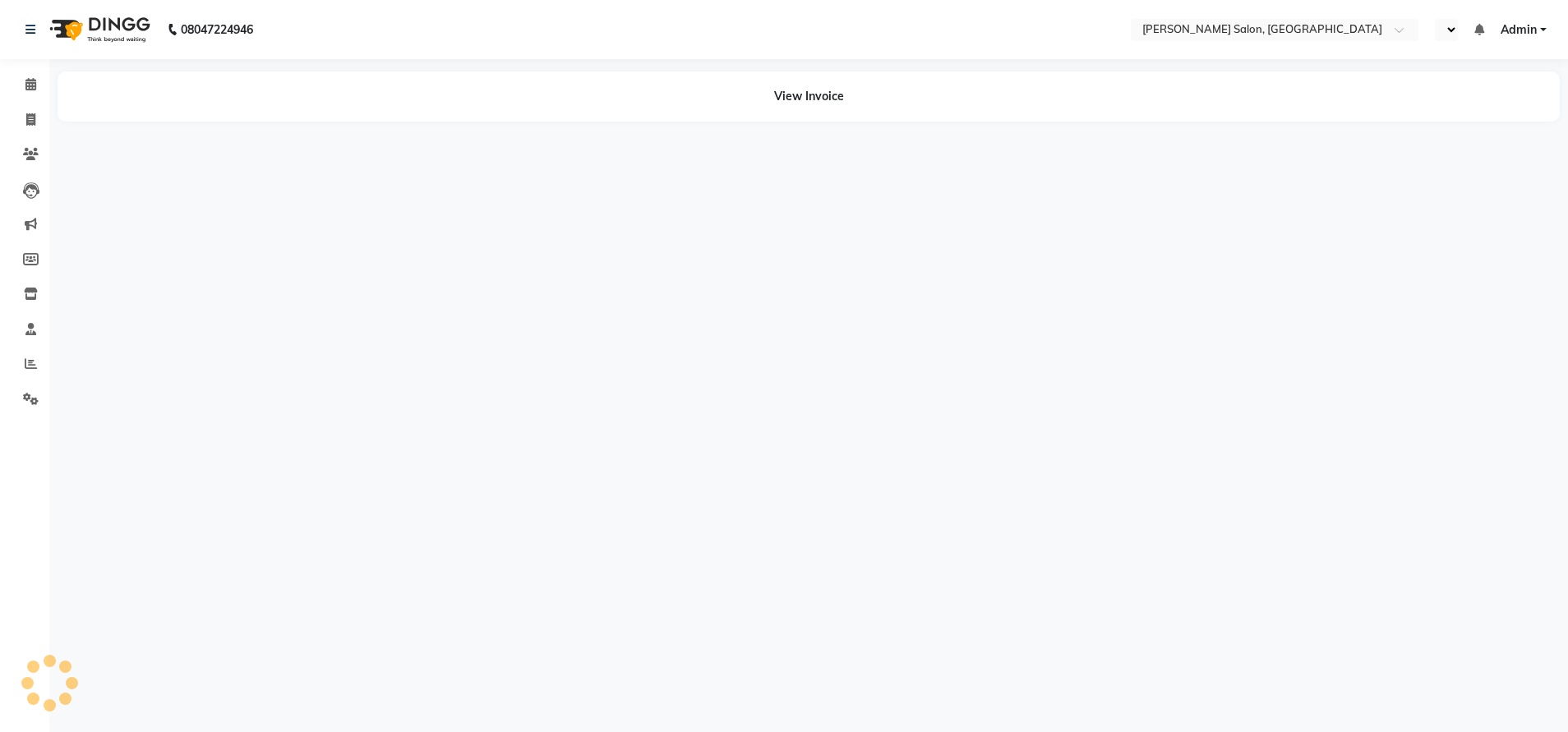
select select "en"
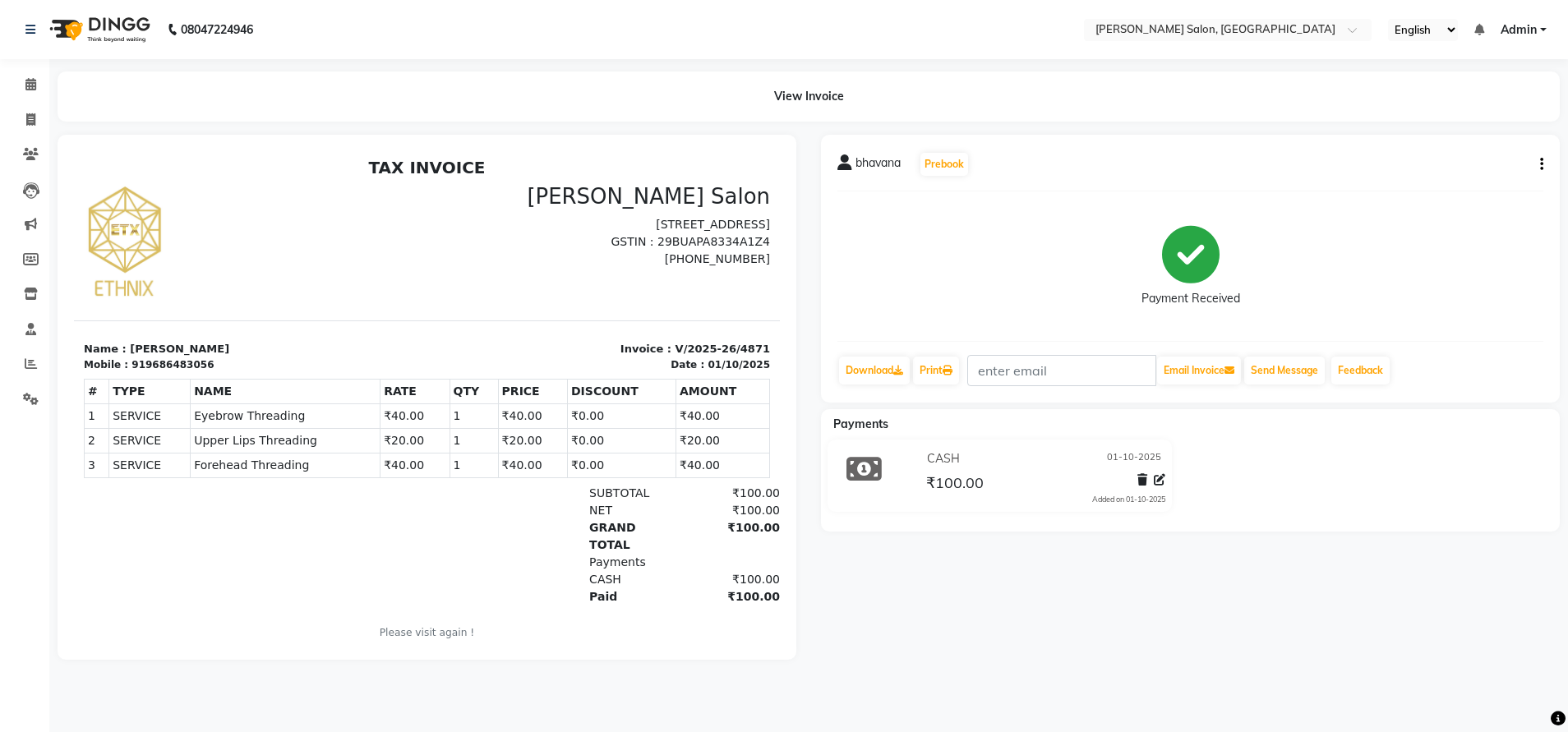
click at [1541, 164] on icon "button" at bounding box center [1542, 164] width 4 height 1
click at [1437, 181] on div "Edit Invoice" at bounding box center [1459, 185] width 112 height 21
select select "service"
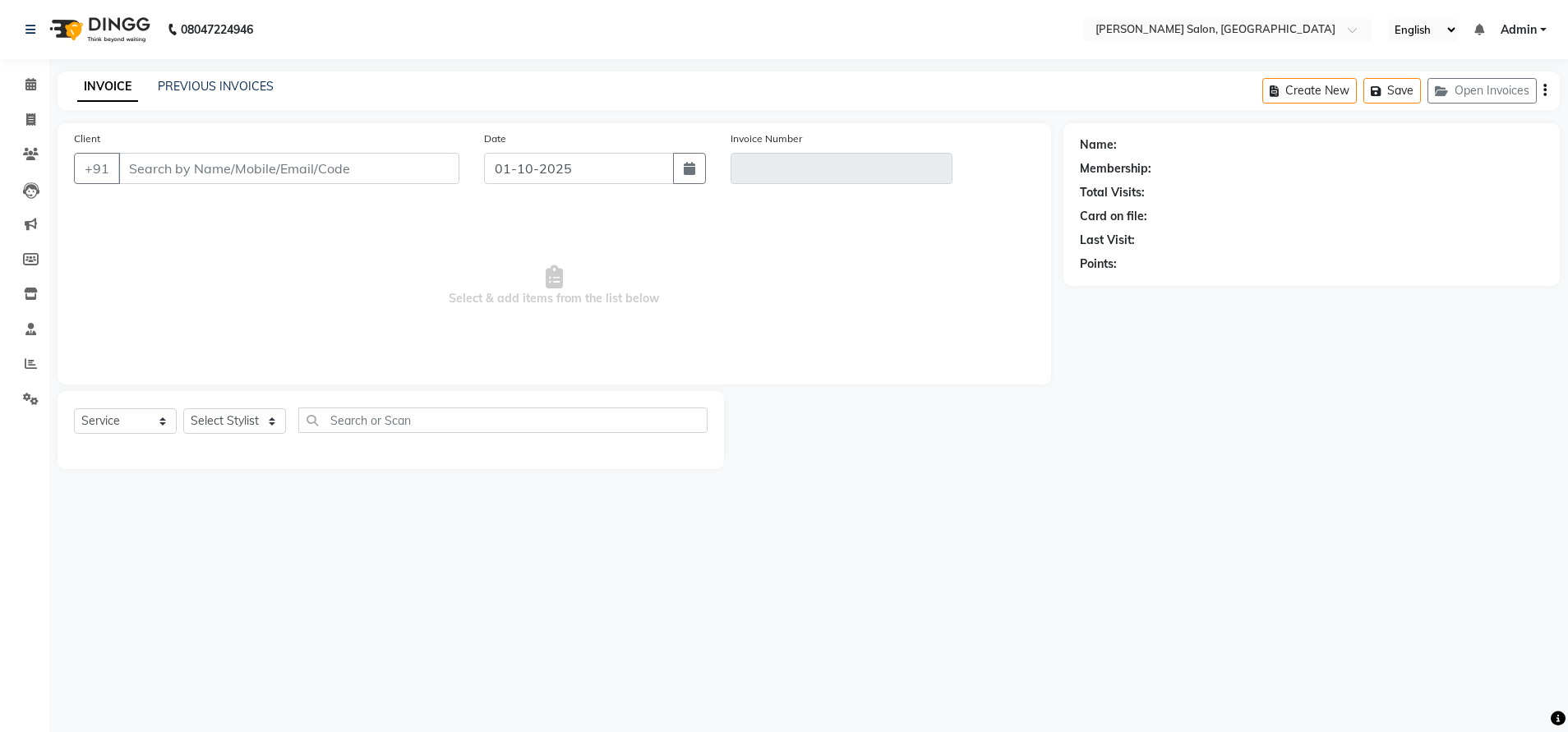
type input "9686483056"
type input "V/2025-26/4871"
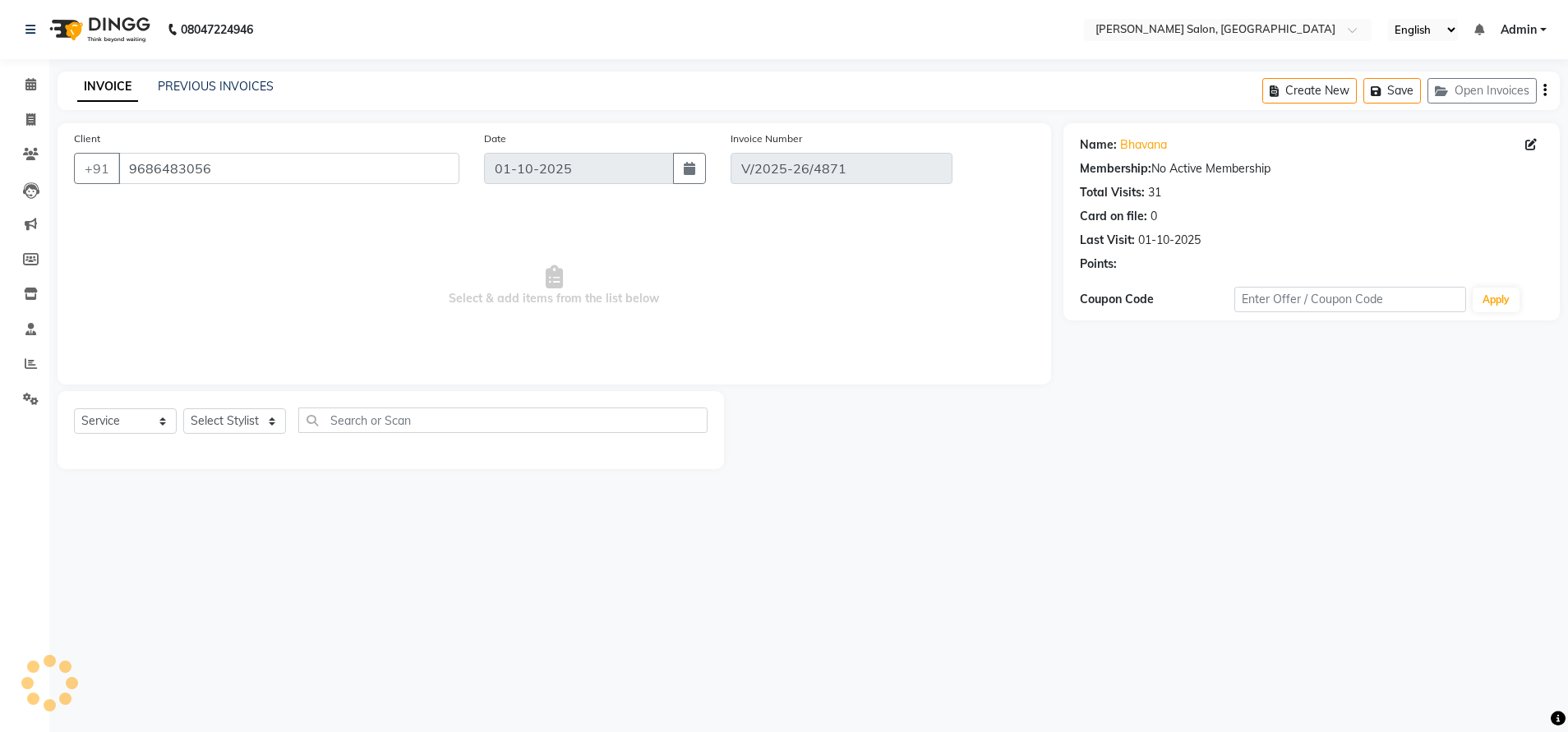
select select "select"
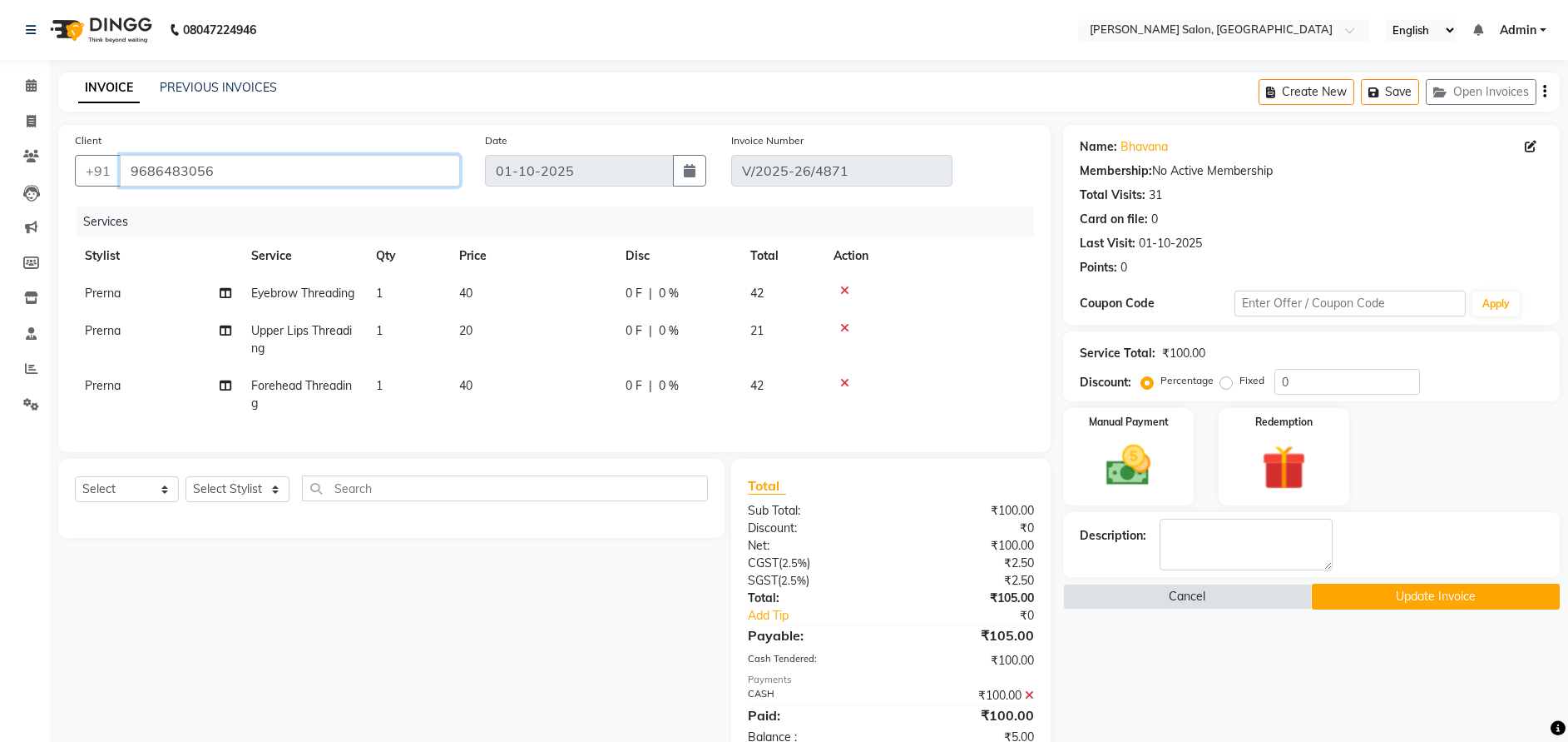
click at [161, 168] on input "9686483056" at bounding box center [289, 170] width 341 height 31
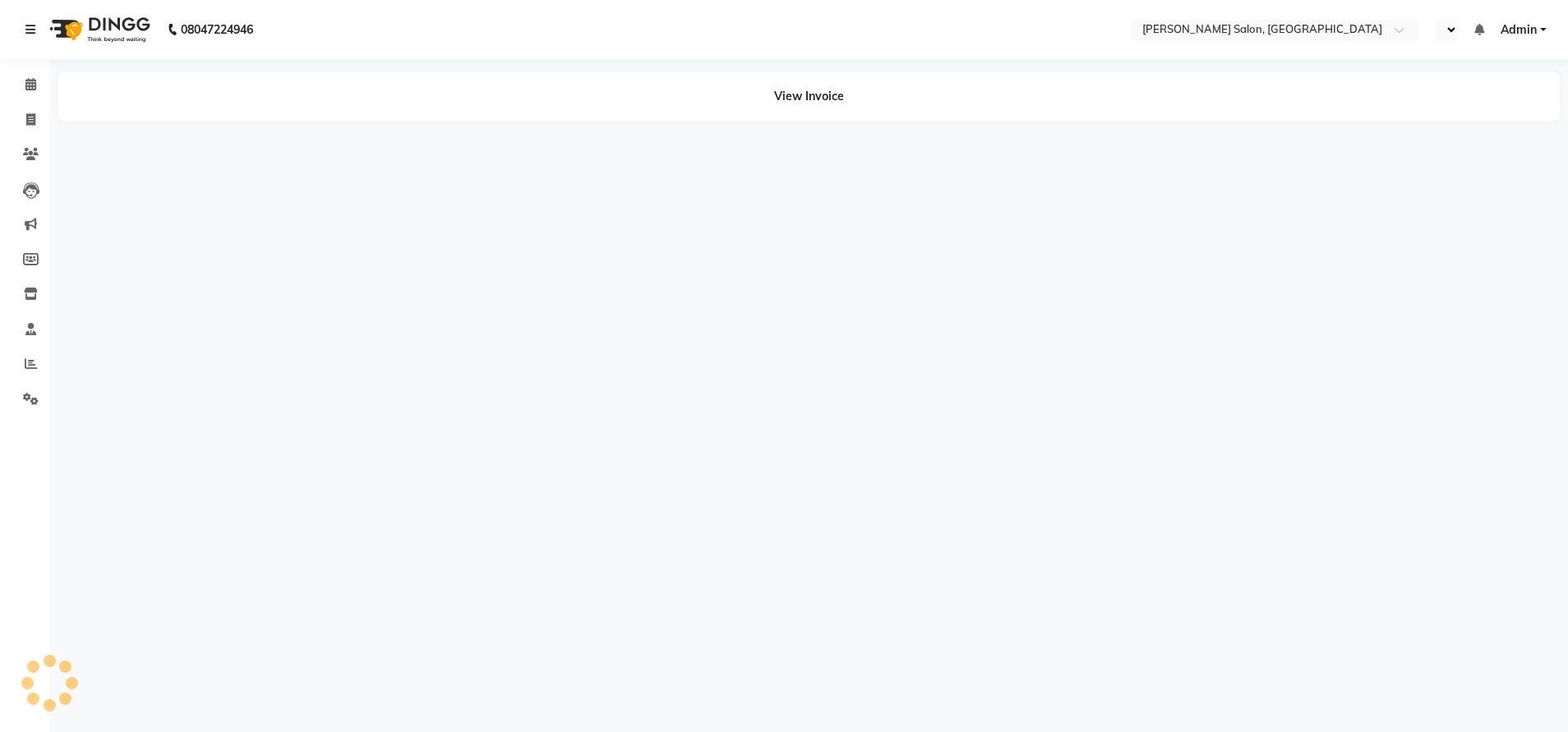
select select "en"
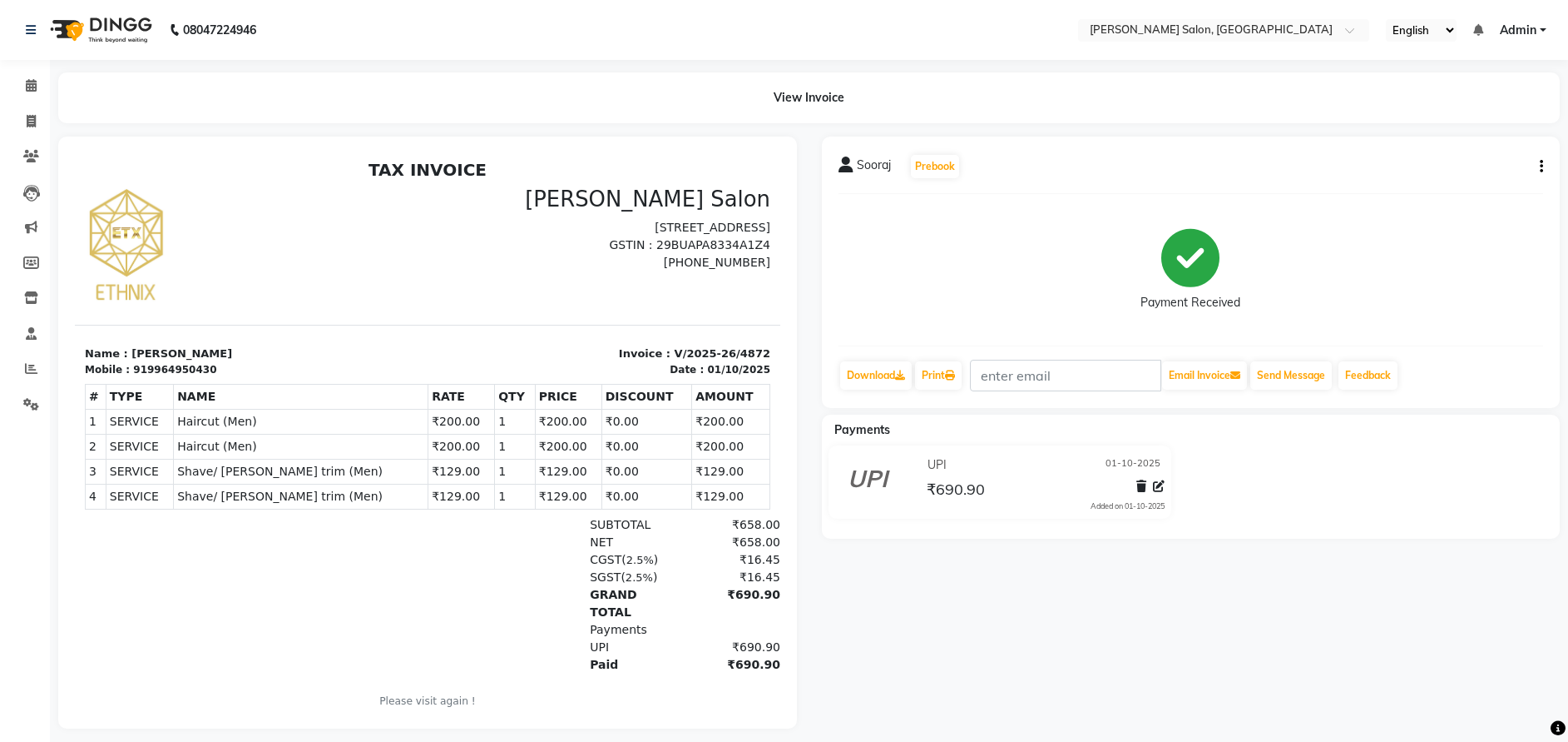
click at [1540, 166] on icon "button" at bounding box center [1542, 166] width 4 height 1
click at [1444, 178] on div "Edit Invoice" at bounding box center [1459, 188] width 114 height 21
select select "service"
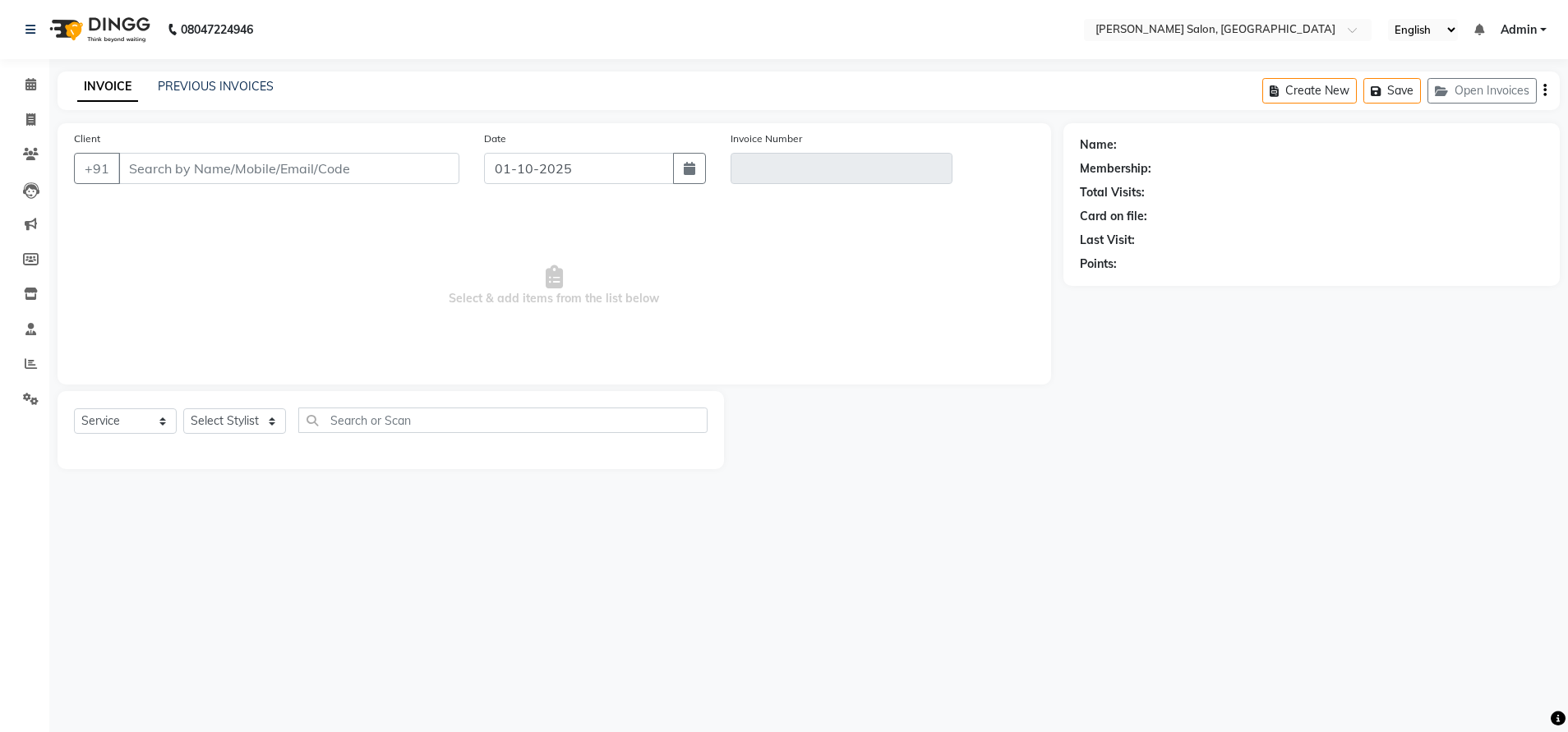
click at [663, 366] on span "Select & add items from the list below" at bounding box center [554, 285] width 960 height 164
click at [224, 77] on div "INVOICE PREVIOUS INVOICES Create New Save Open Invoices" at bounding box center [807, 90] width 1501 height 38
click at [211, 85] on link "PREVIOUS INVOICES" at bounding box center [215, 86] width 116 height 15
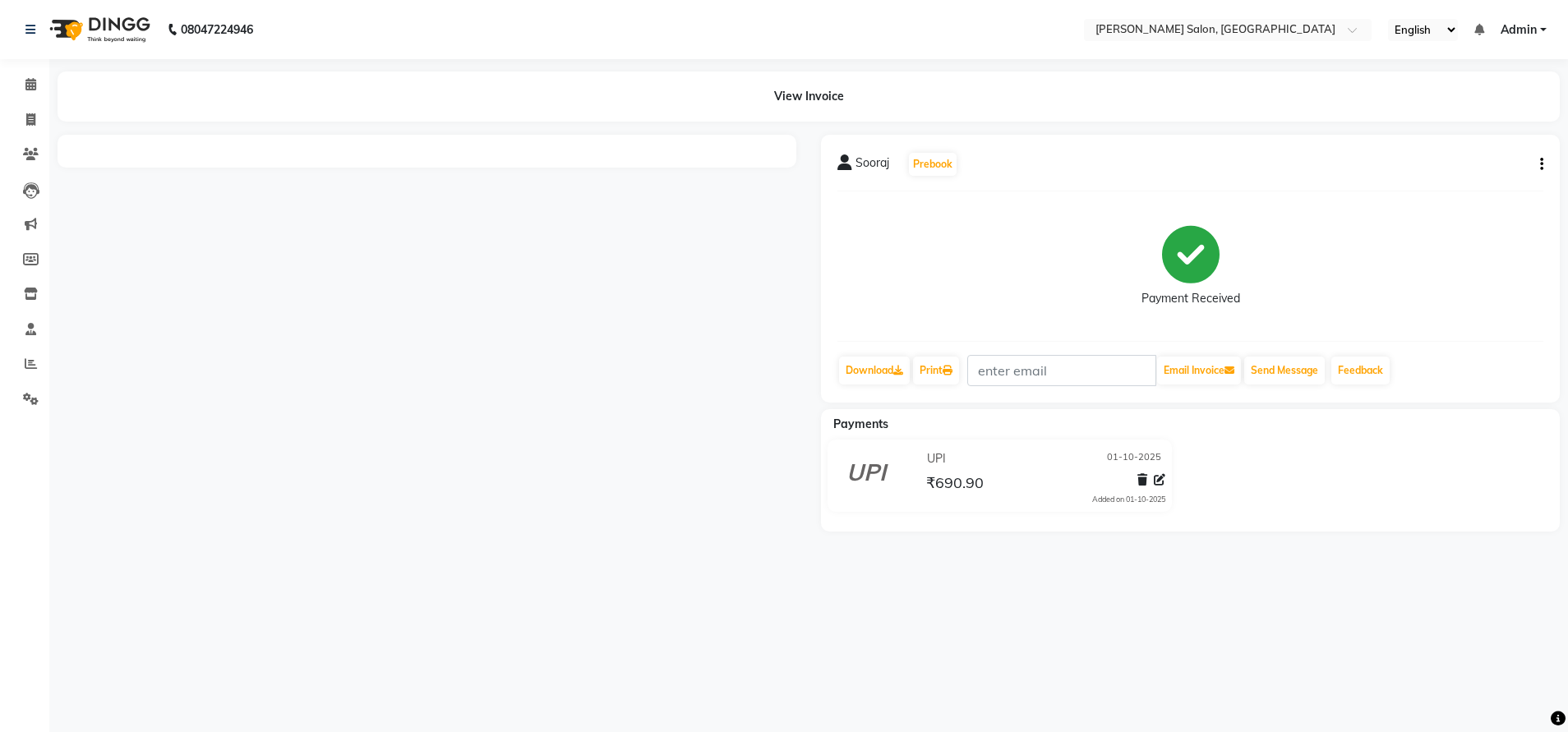
click at [1542, 164] on icon "button" at bounding box center [1542, 164] width 4 height 1
click at [1443, 180] on div "Edit Invoice" at bounding box center [1459, 185] width 112 height 21
select select "service"
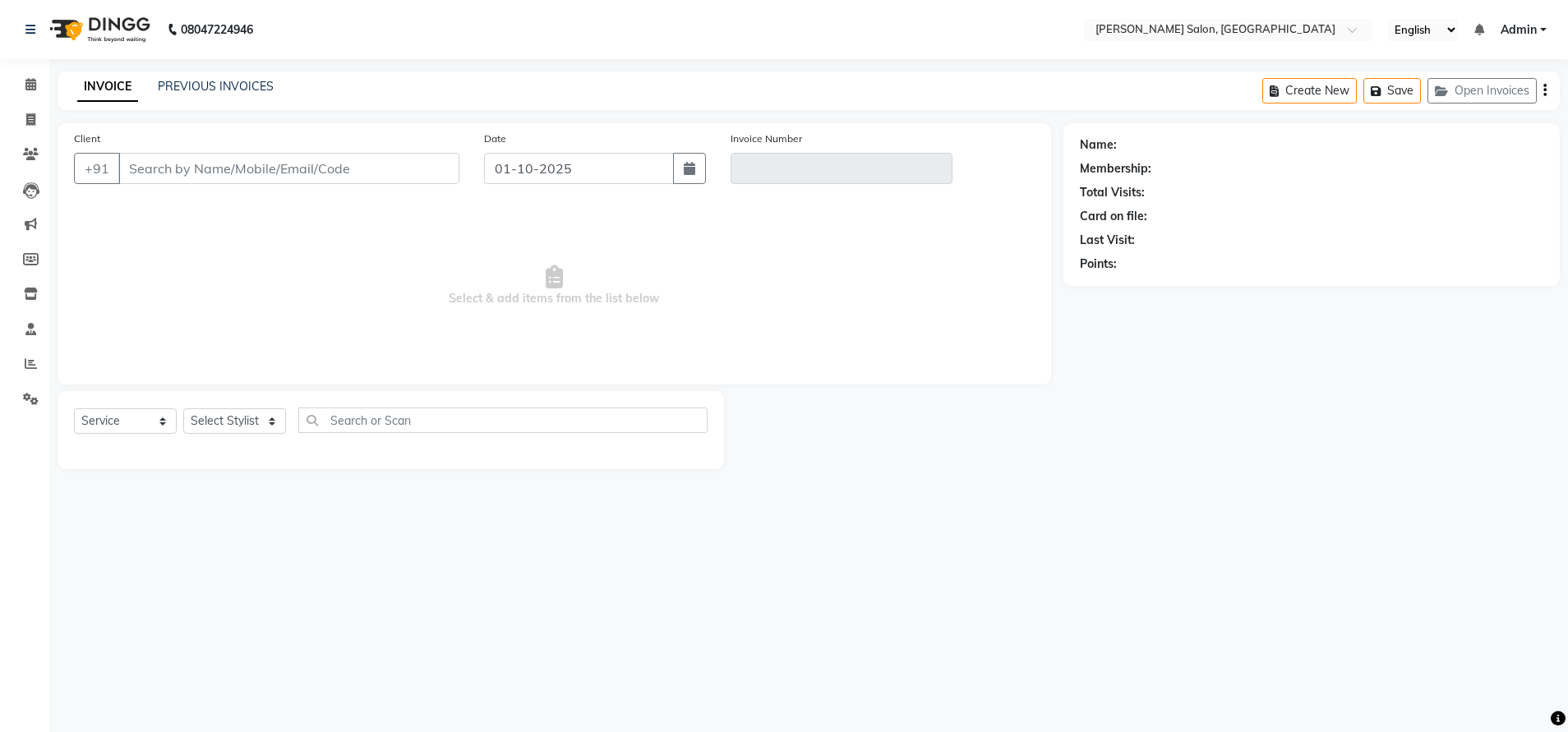
type input "9964950430"
type input "V/2025-26/4872"
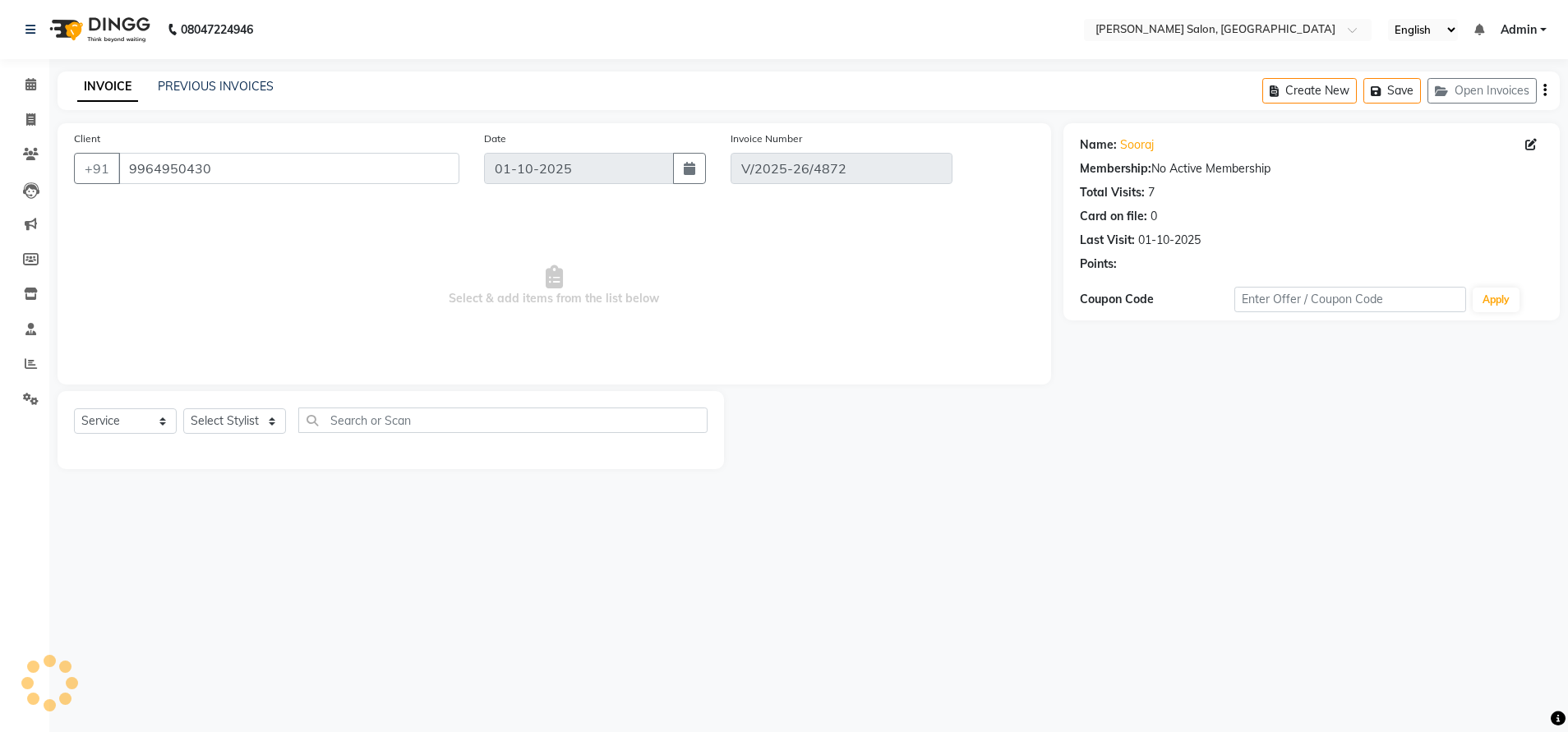
select select "select"
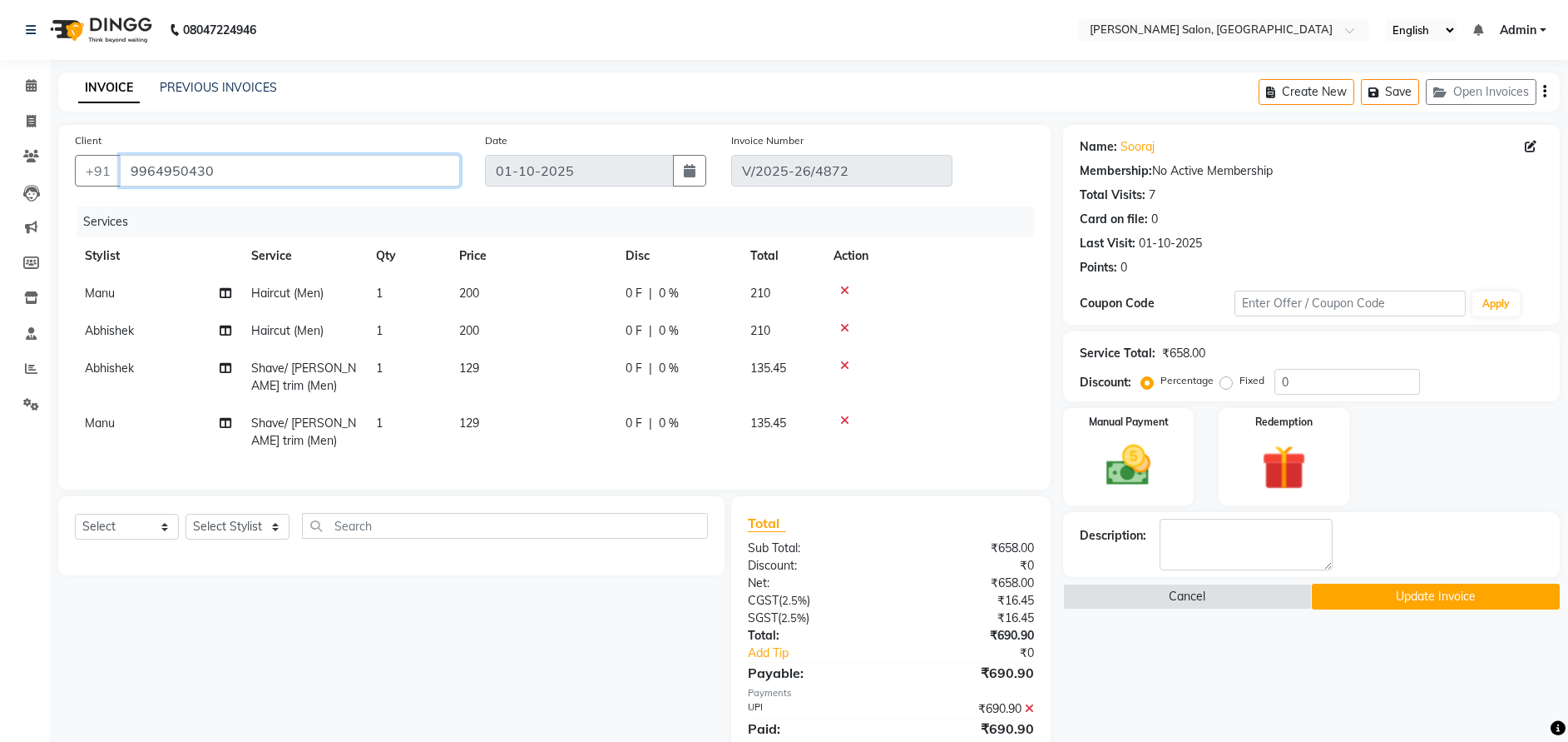
click at [179, 172] on input "9964950430" at bounding box center [289, 170] width 341 height 31
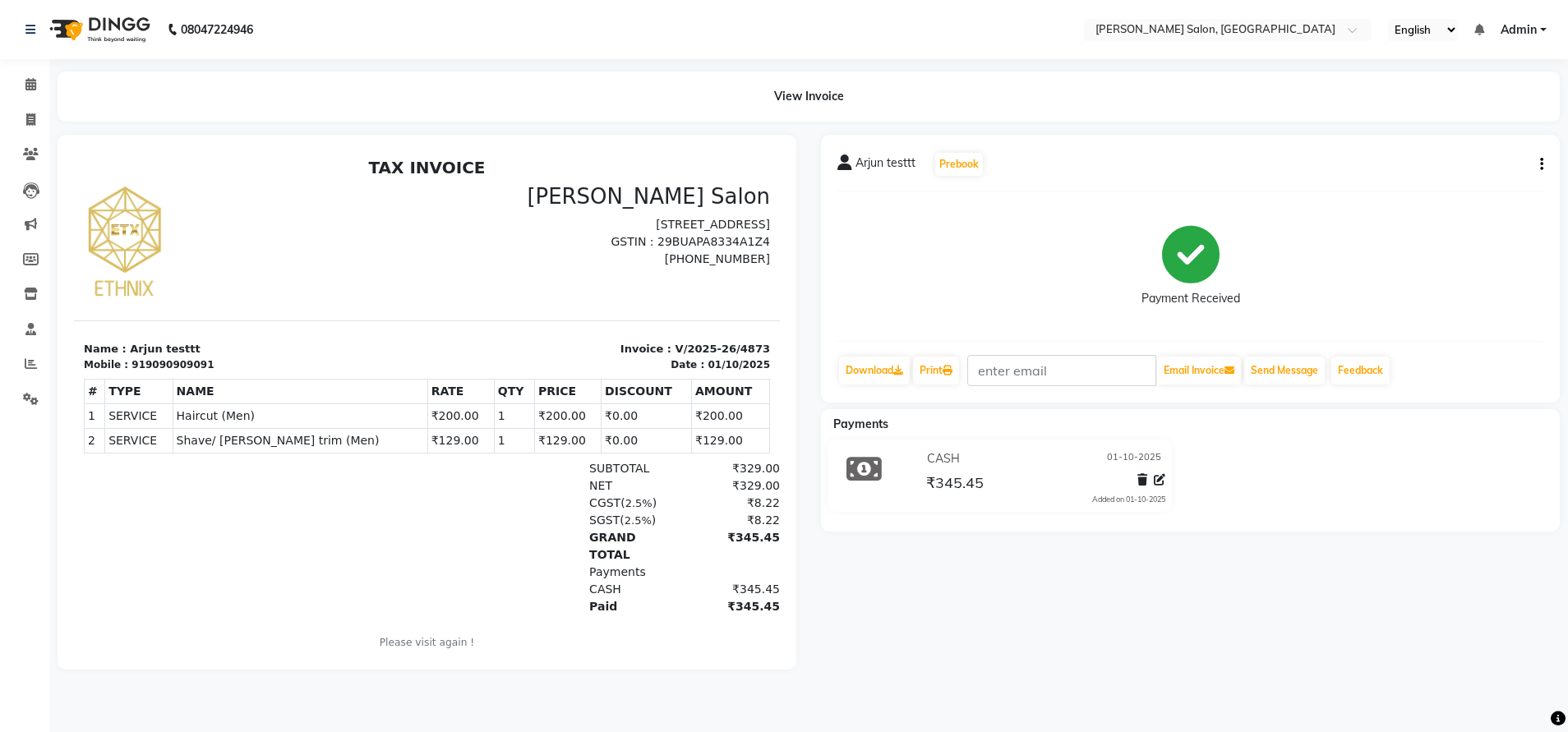
click at [1540, 164] on icon "button" at bounding box center [1542, 164] width 4 height 1
click at [1415, 177] on div "Edit Invoice" at bounding box center [1459, 185] width 112 height 21
select select "service"
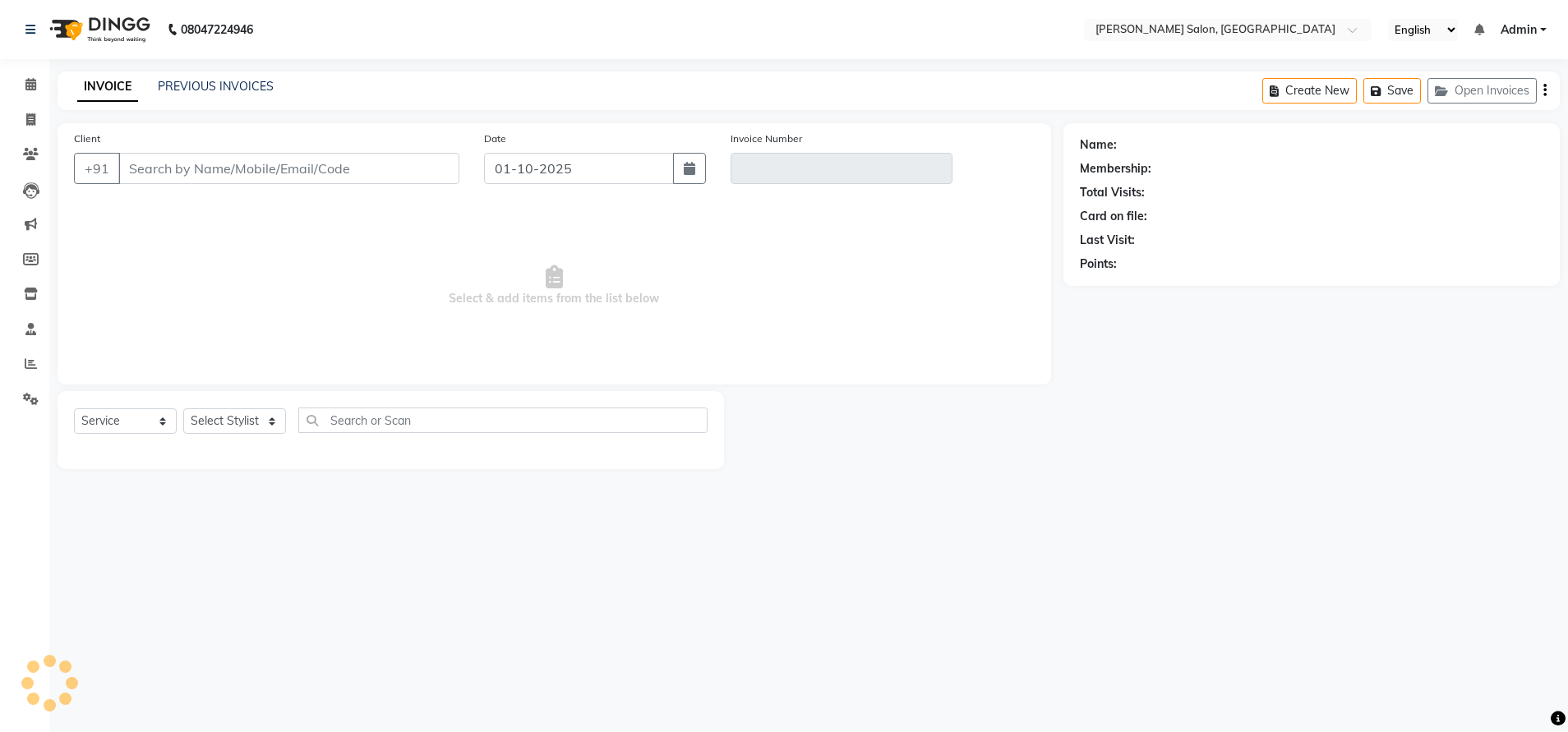
type input "9090909091"
type input "V/2025-26/4873"
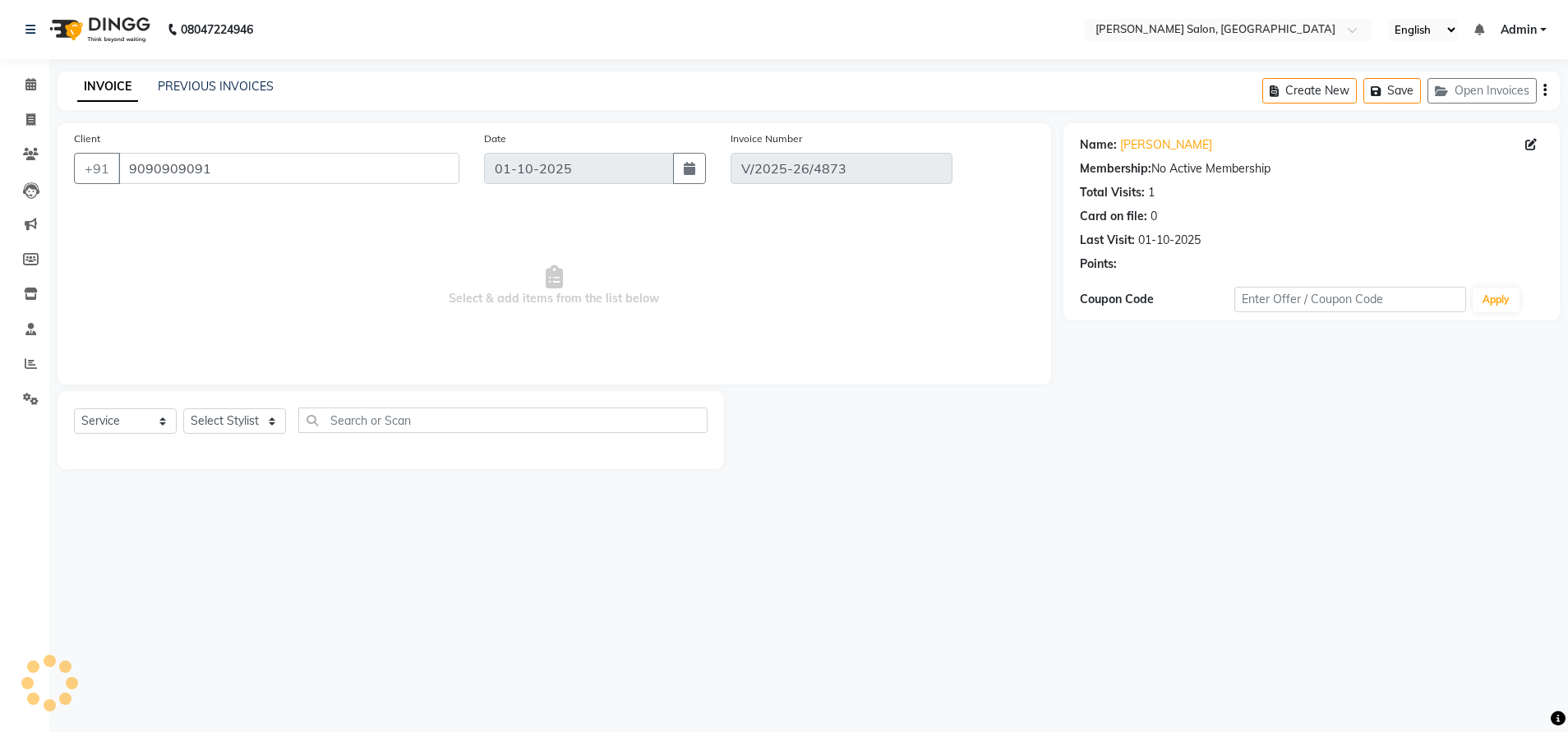
select select "select"
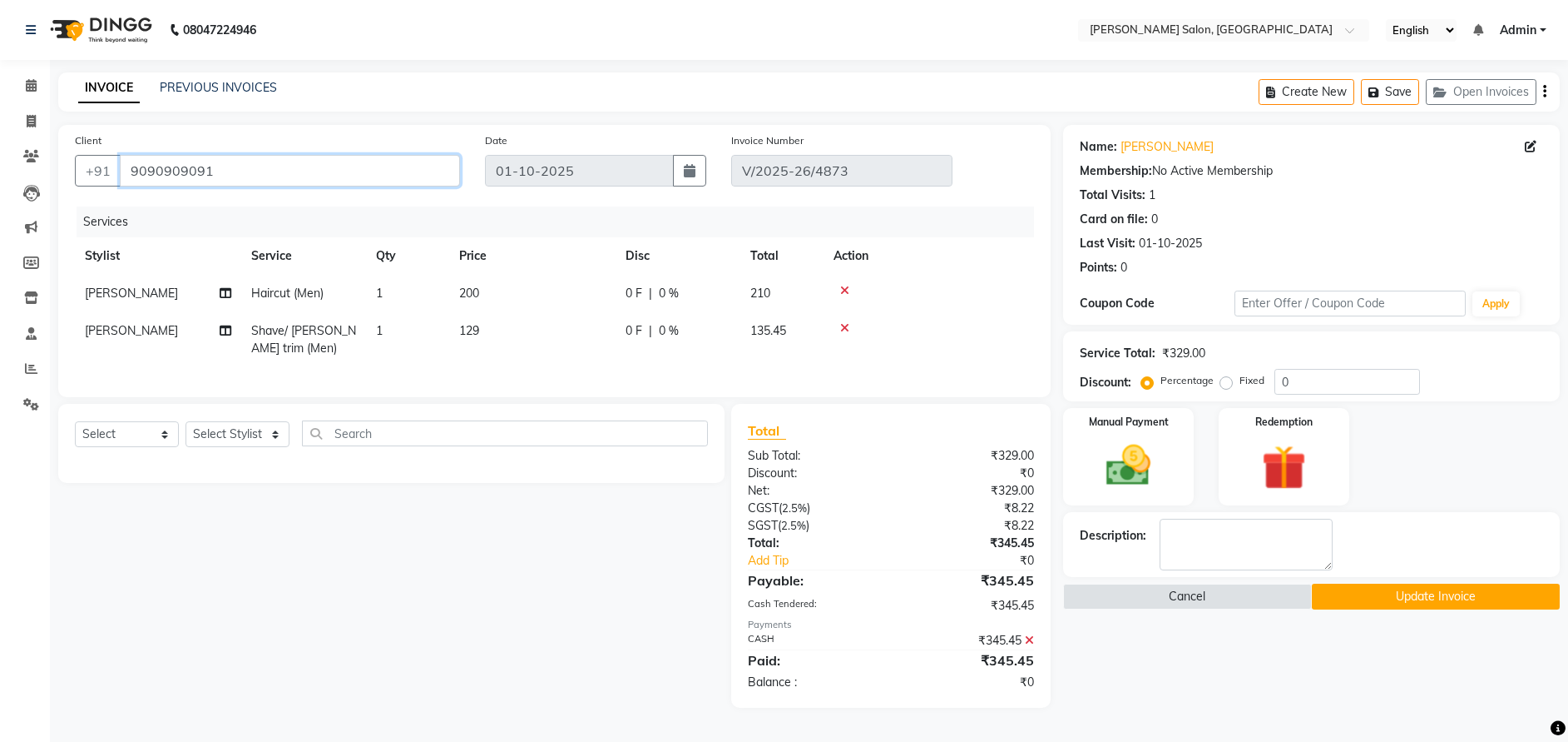
click at [149, 173] on input "9090909091" at bounding box center [289, 170] width 341 height 31
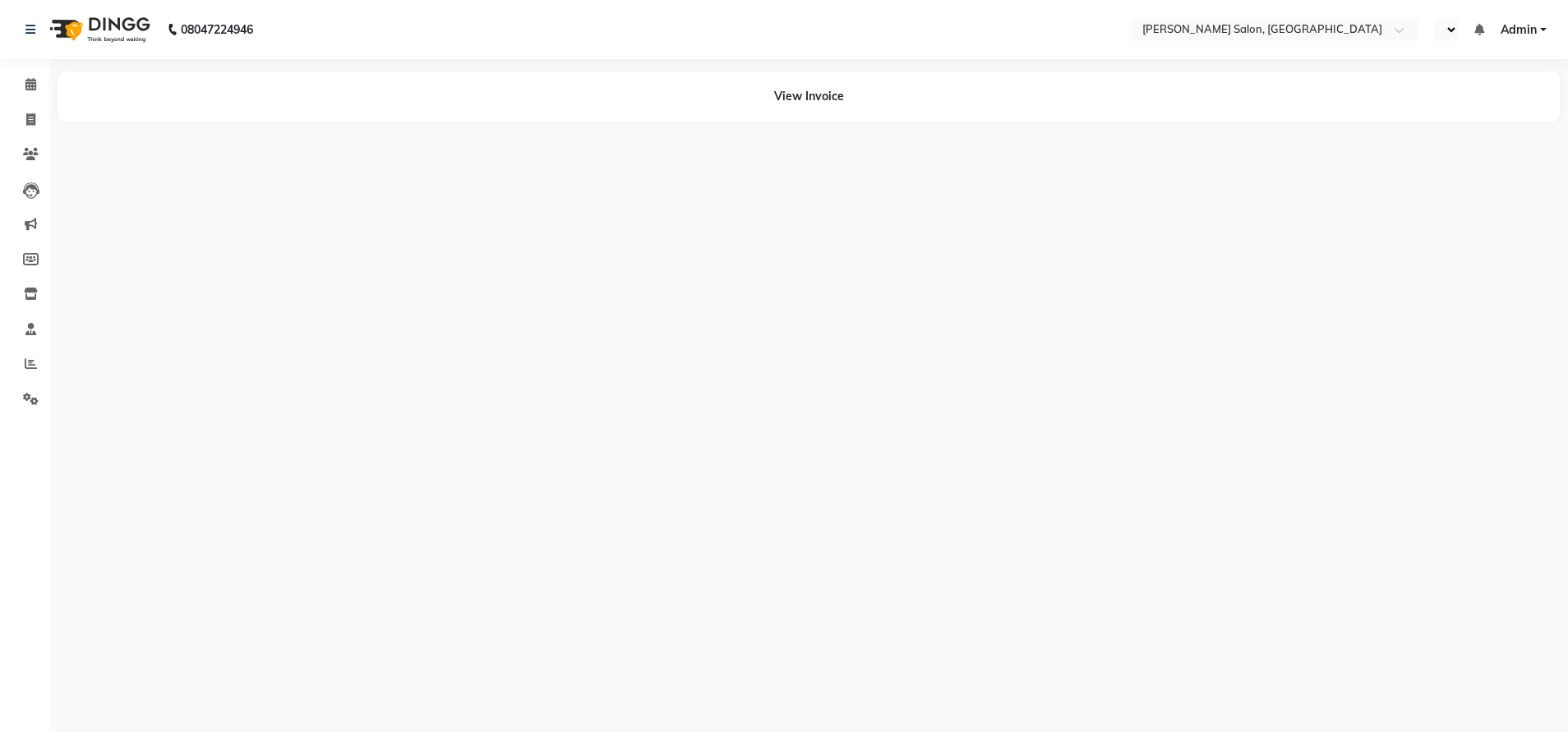
select select "en"
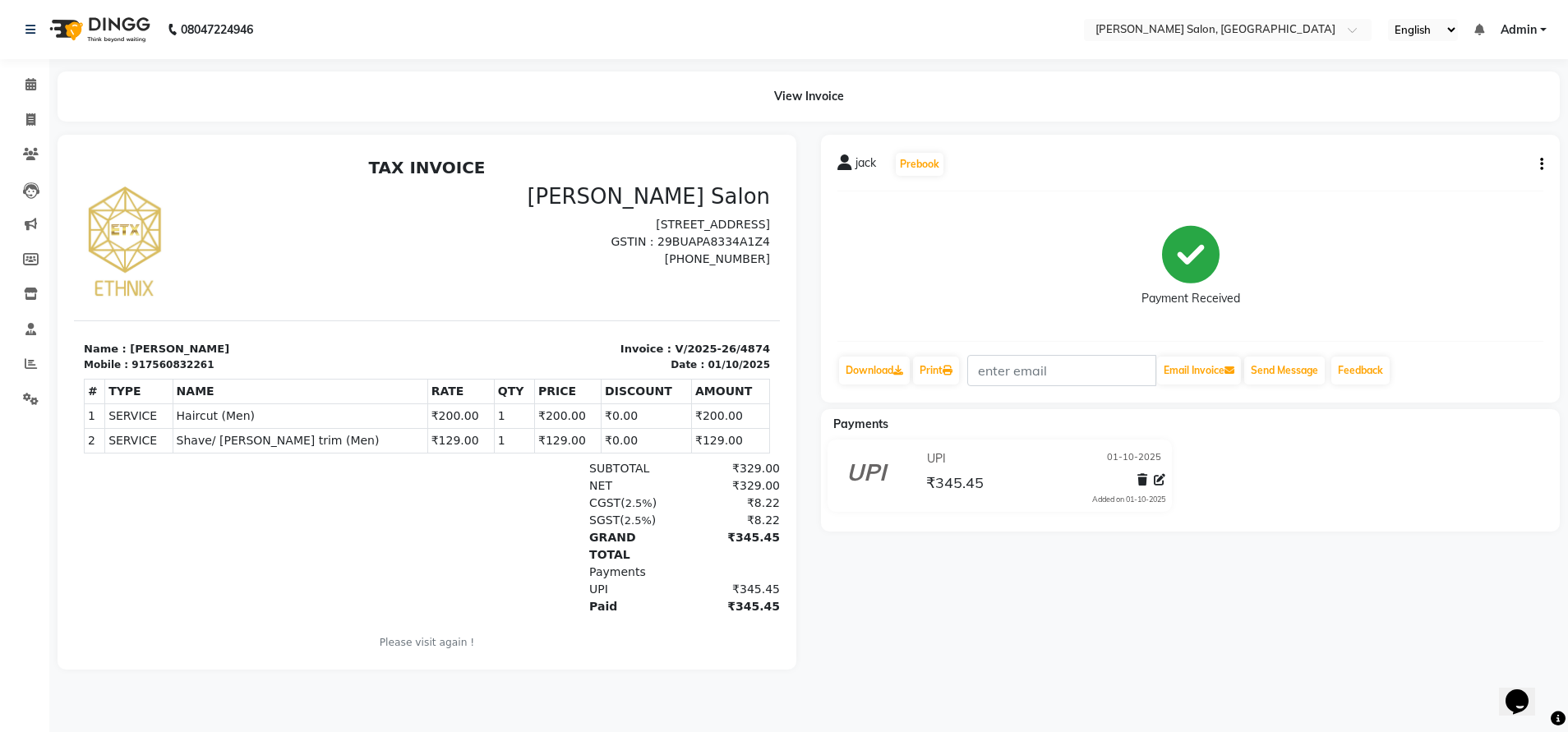
click at [1542, 164] on icon "button" at bounding box center [1542, 164] width 4 height 1
click at [1447, 180] on div "Edit Invoice" at bounding box center [1459, 185] width 112 height 21
select select "service"
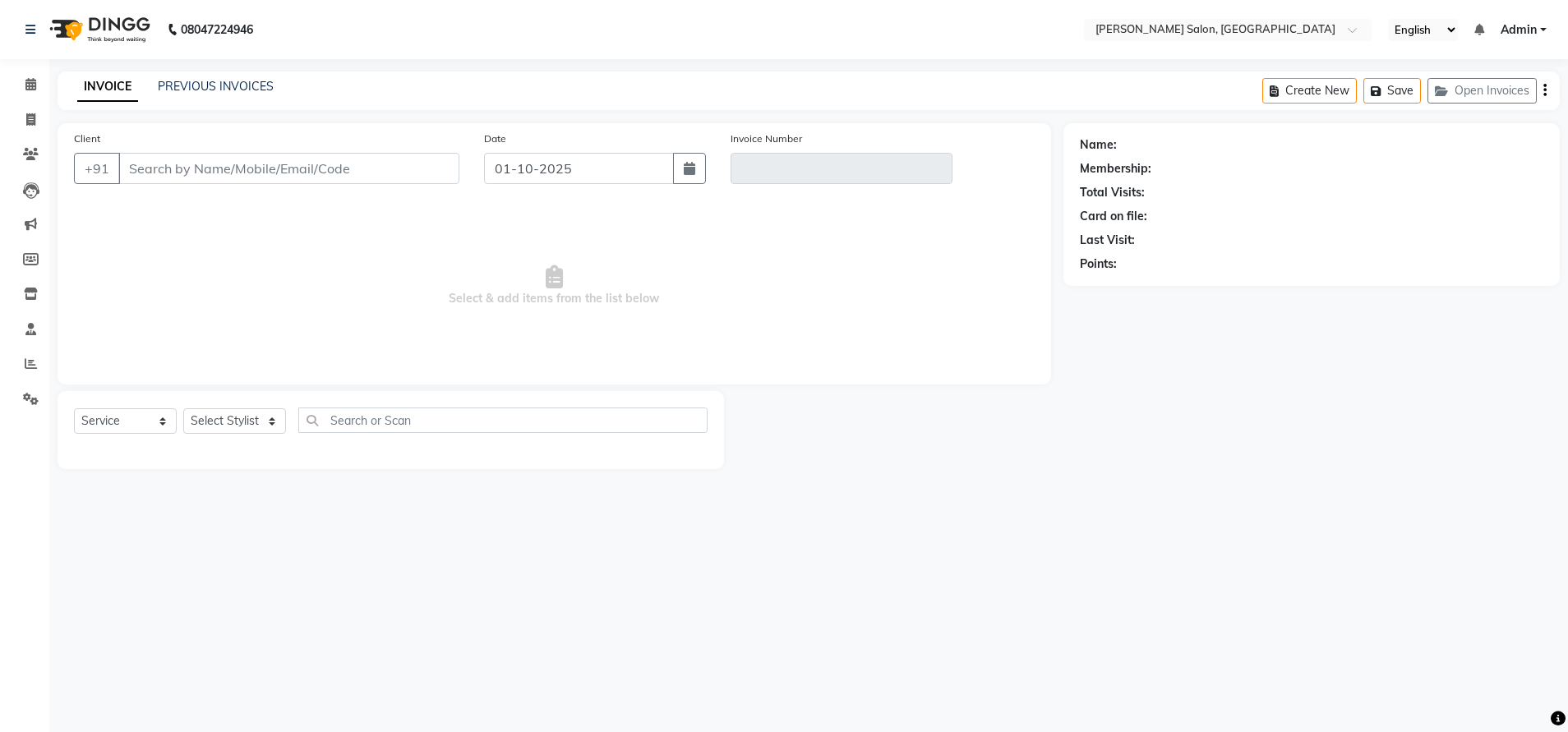
type input "7560832261"
type input "V/2025-26/4874"
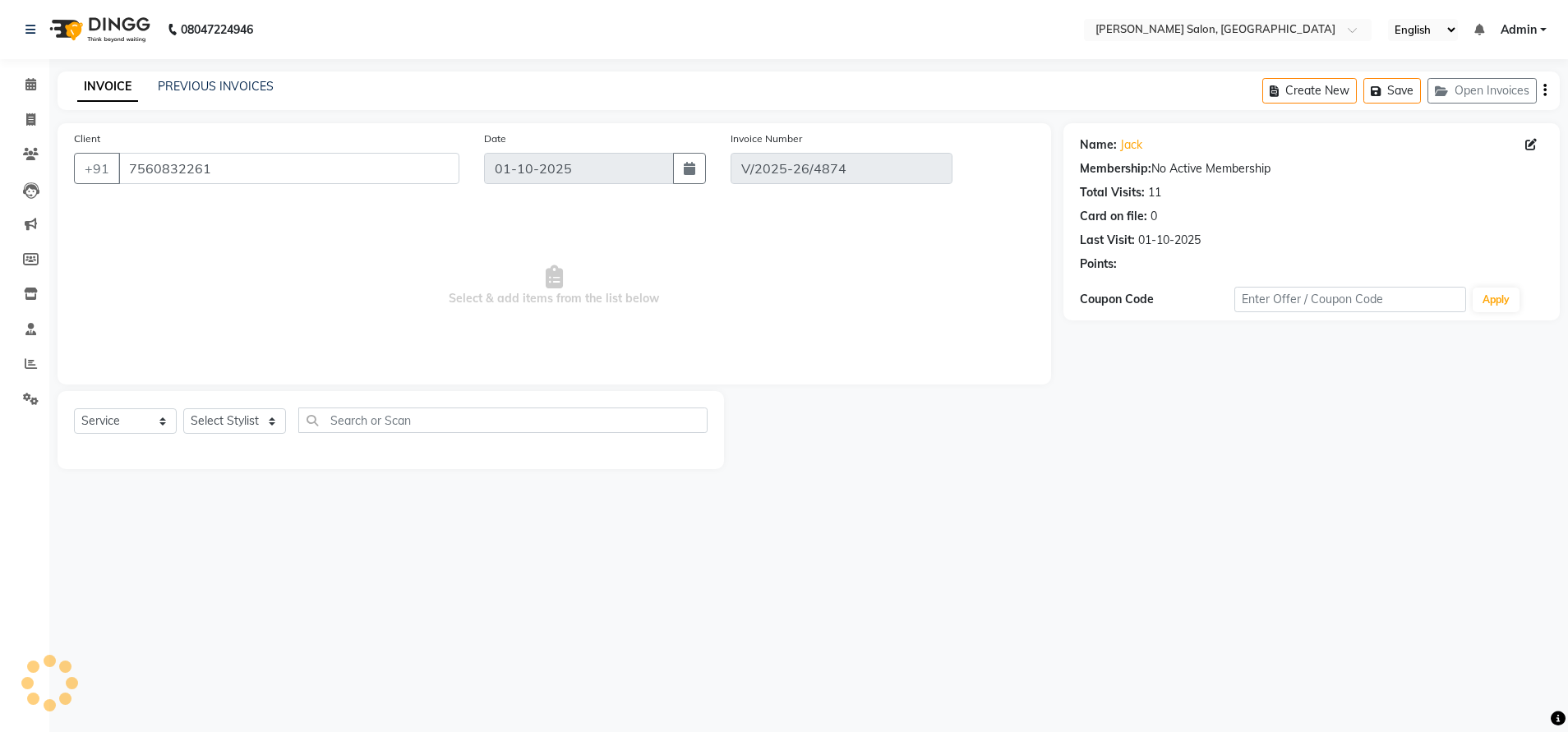
select select "select"
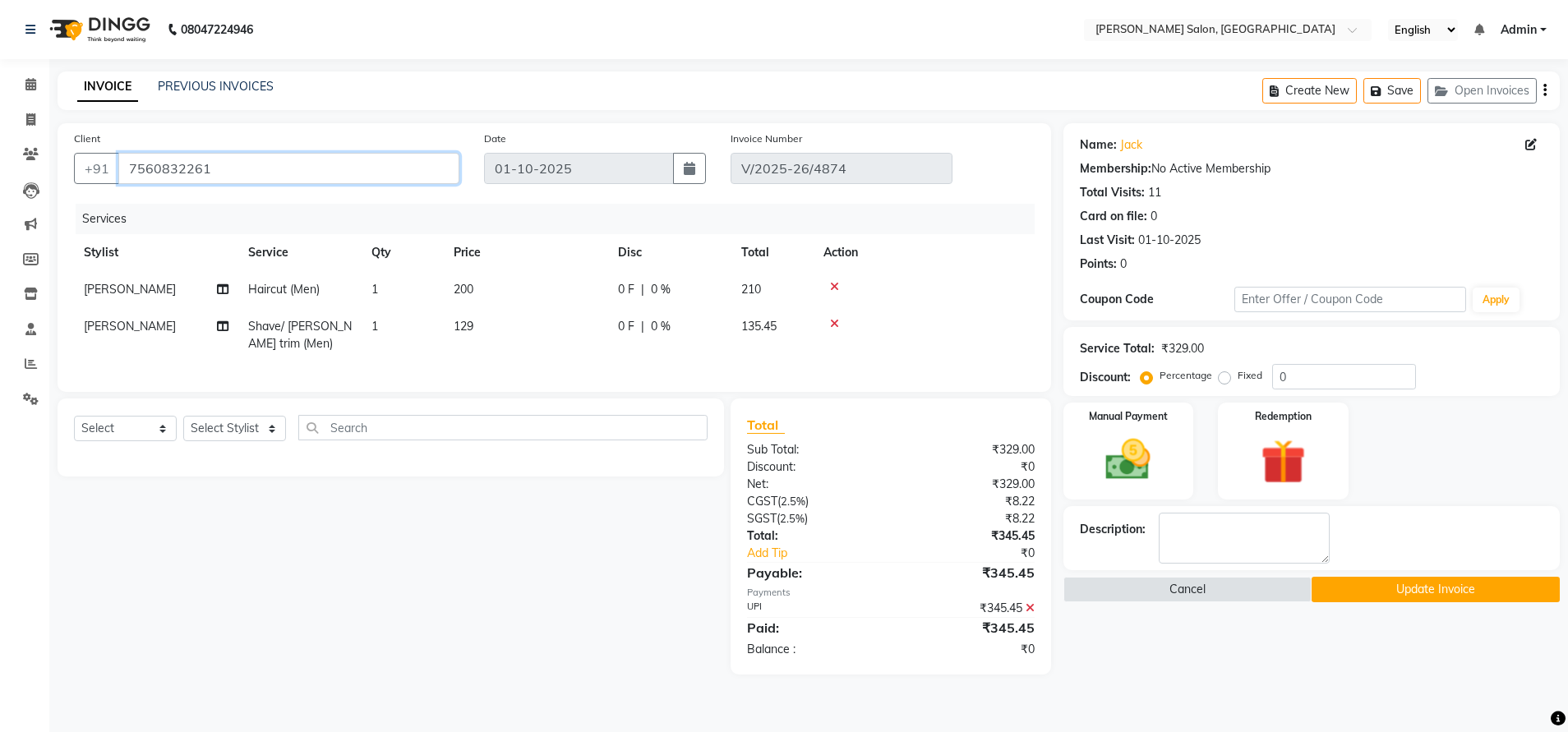
click at [148, 164] on input "7560832261" at bounding box center [288, 168] width 341 height 31
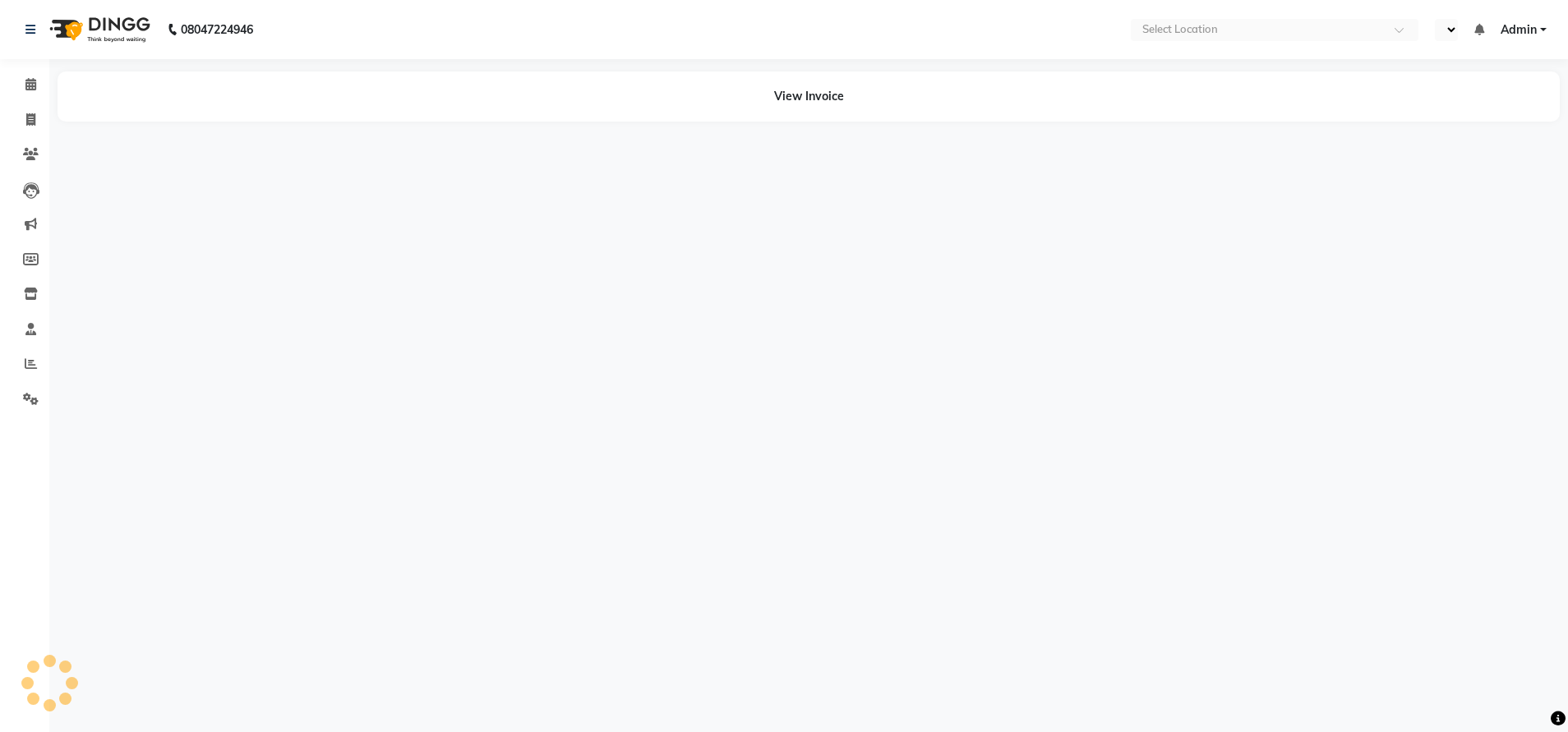
select select "en"
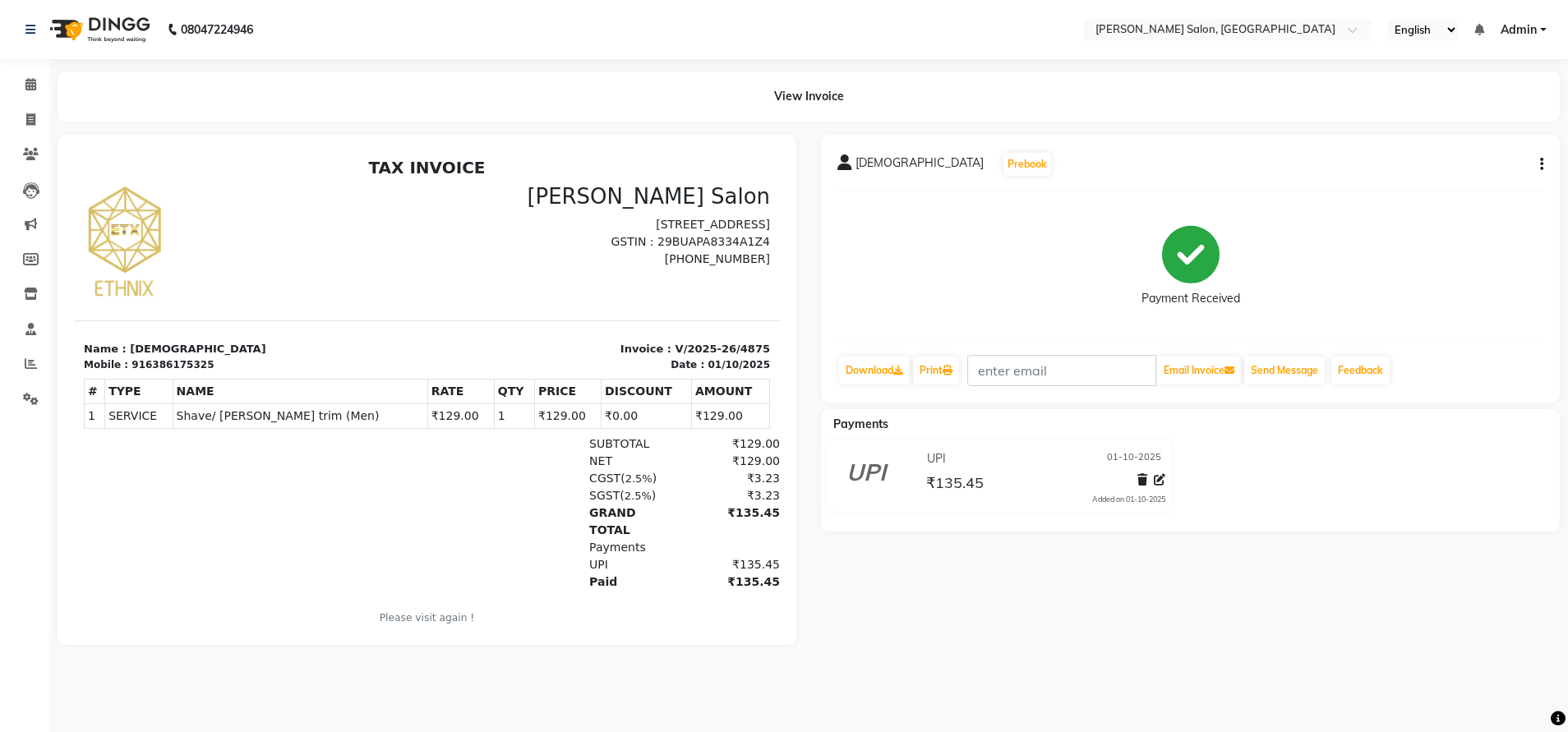
click at [1542, 164] on icon "button" at bounding box center [1542, 164] width 4 height 1
click at [1442, 178] on div "Edit Invoice" at bounding box center [1459, 185] width 112 height 21
select select "service"
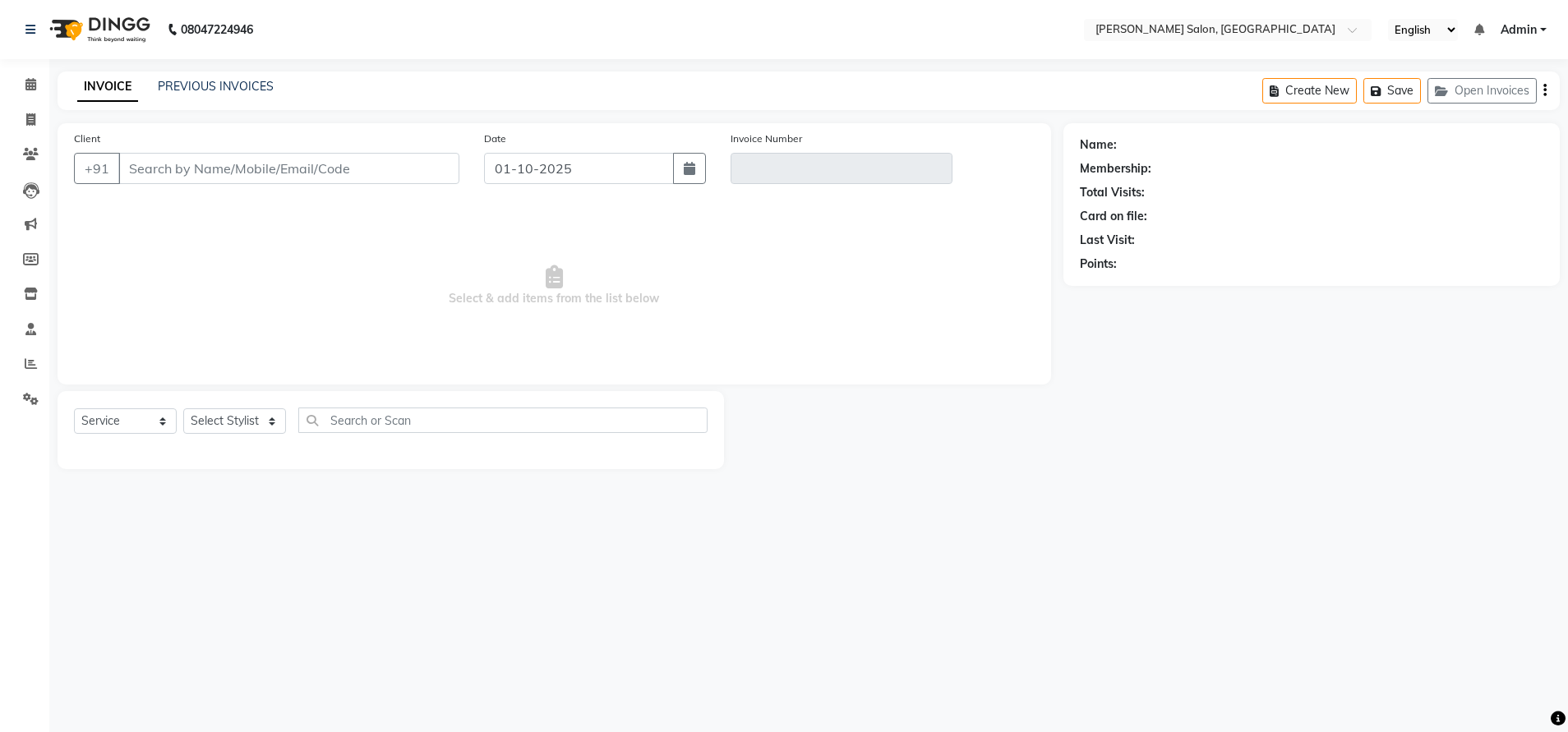
type input "6386175325"
type input "V/2025-26/4875"
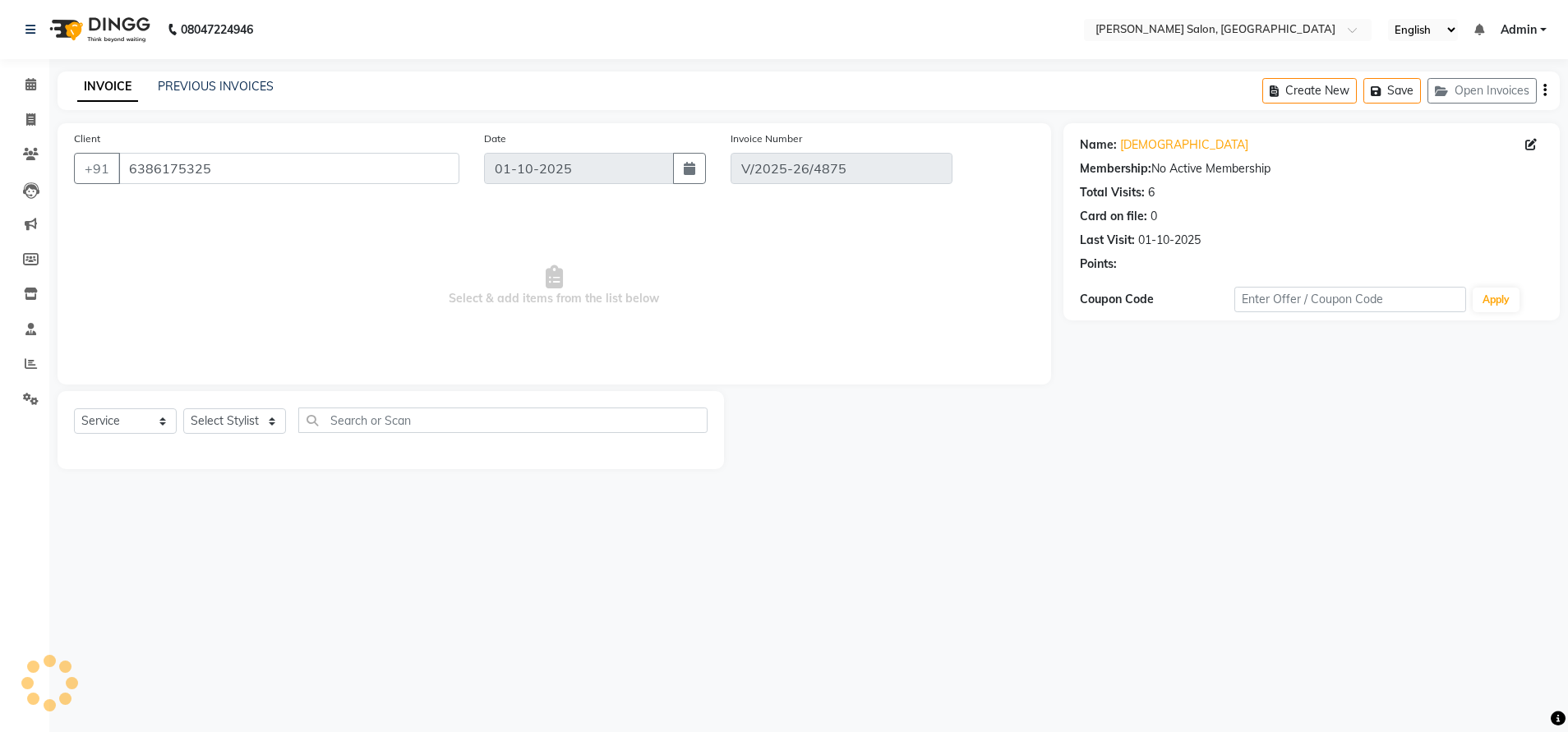
select select "select"
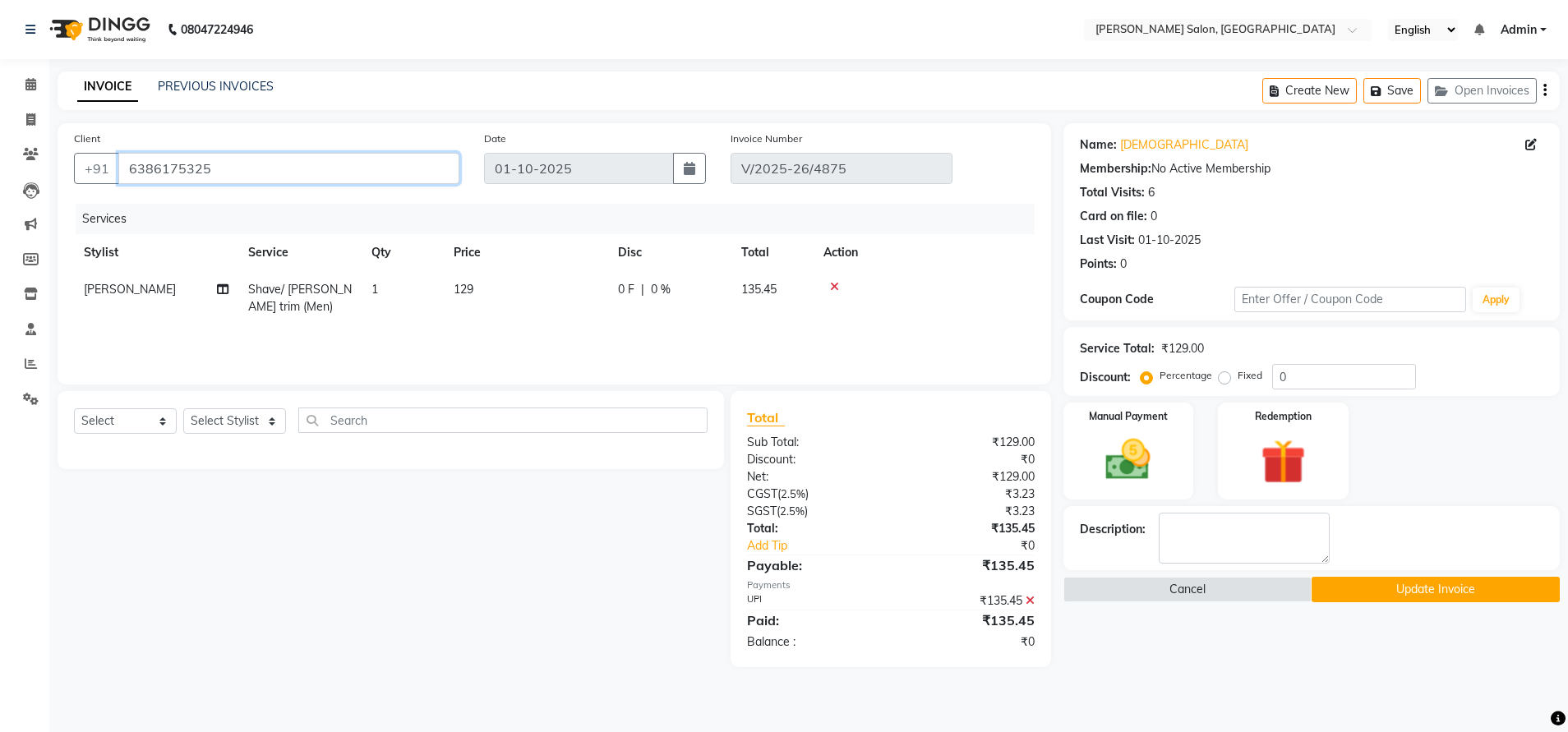
click at [190, 170] on input "6386175325" at bounding box center [288, 168] width 341 height 31
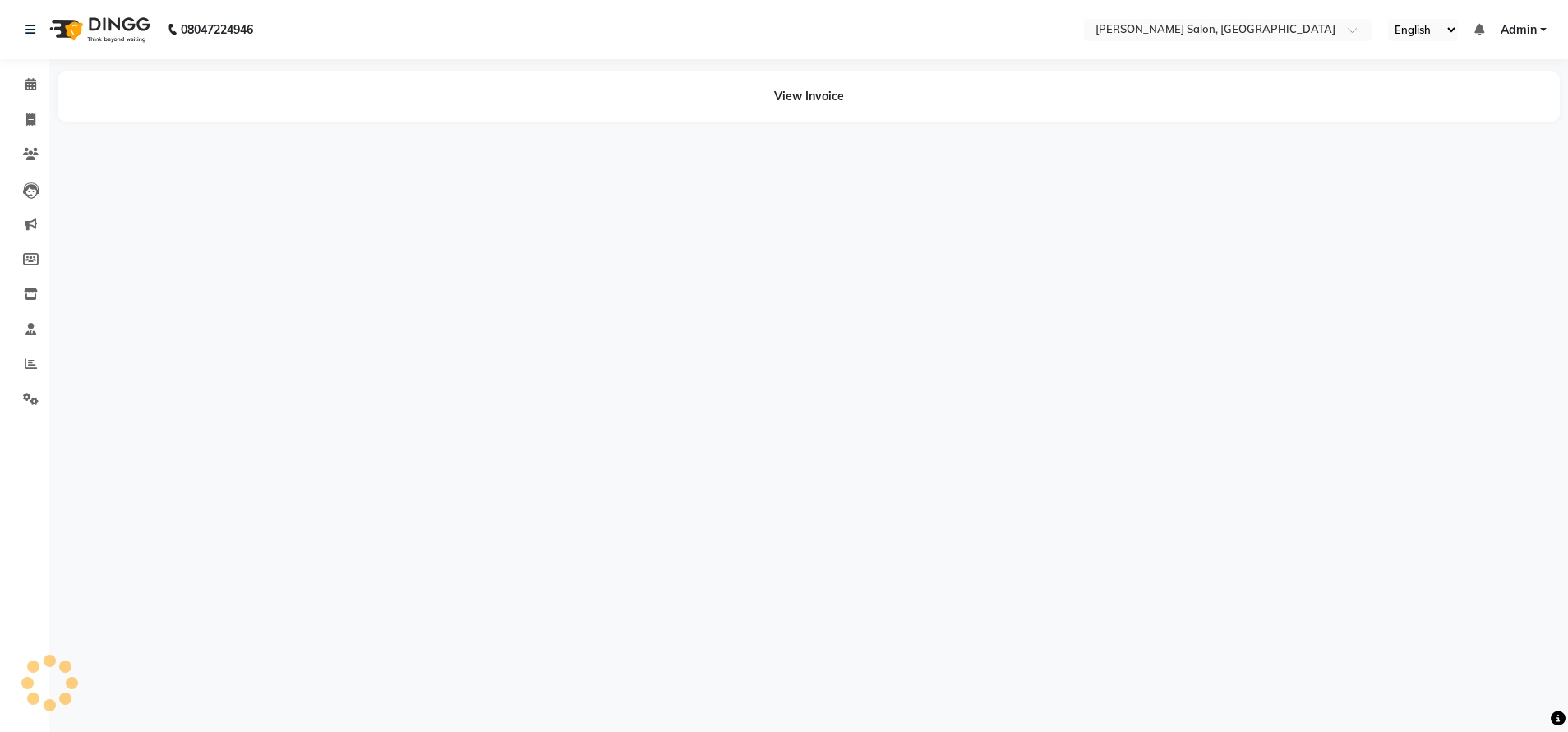
select select "en"
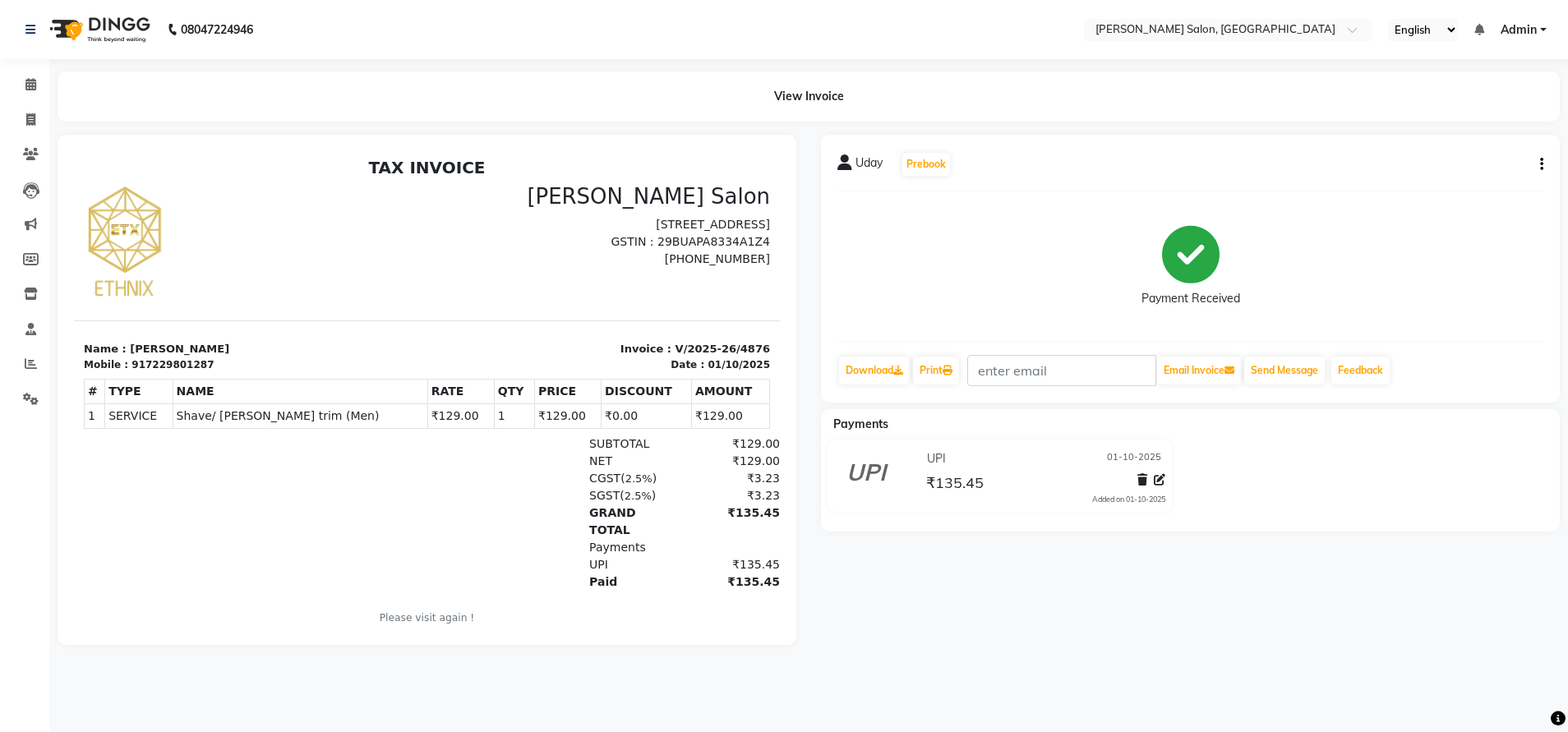
click at [1540, 165] on icon "button" at bounding box center [1542, 164] width 4 height 1
click at [1450, 183] on div "Edit Invoice" at bounding box center [1459, 185] width 112 height 21
select select "service"
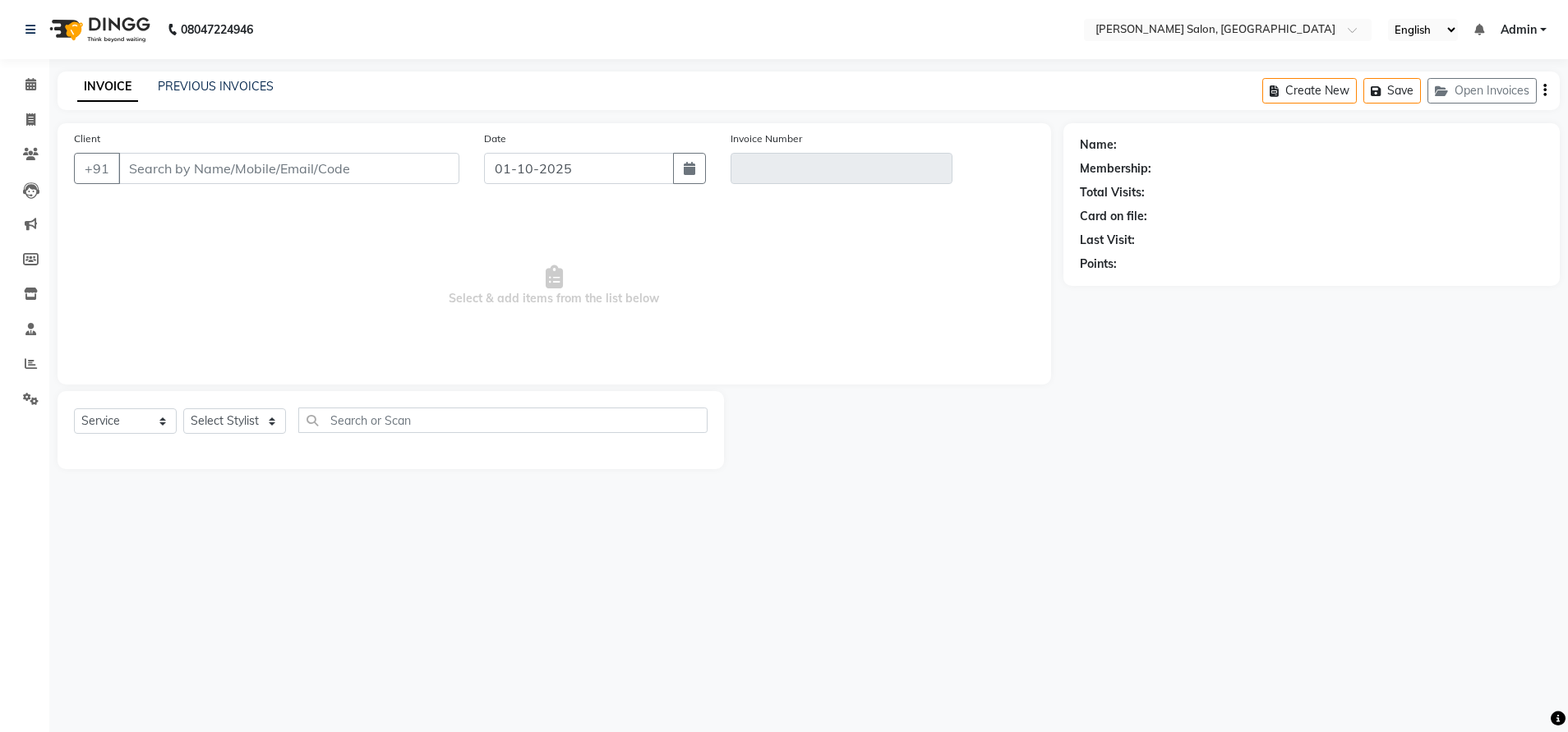
type input "7229801287"
type input "V/2025-26/4876"
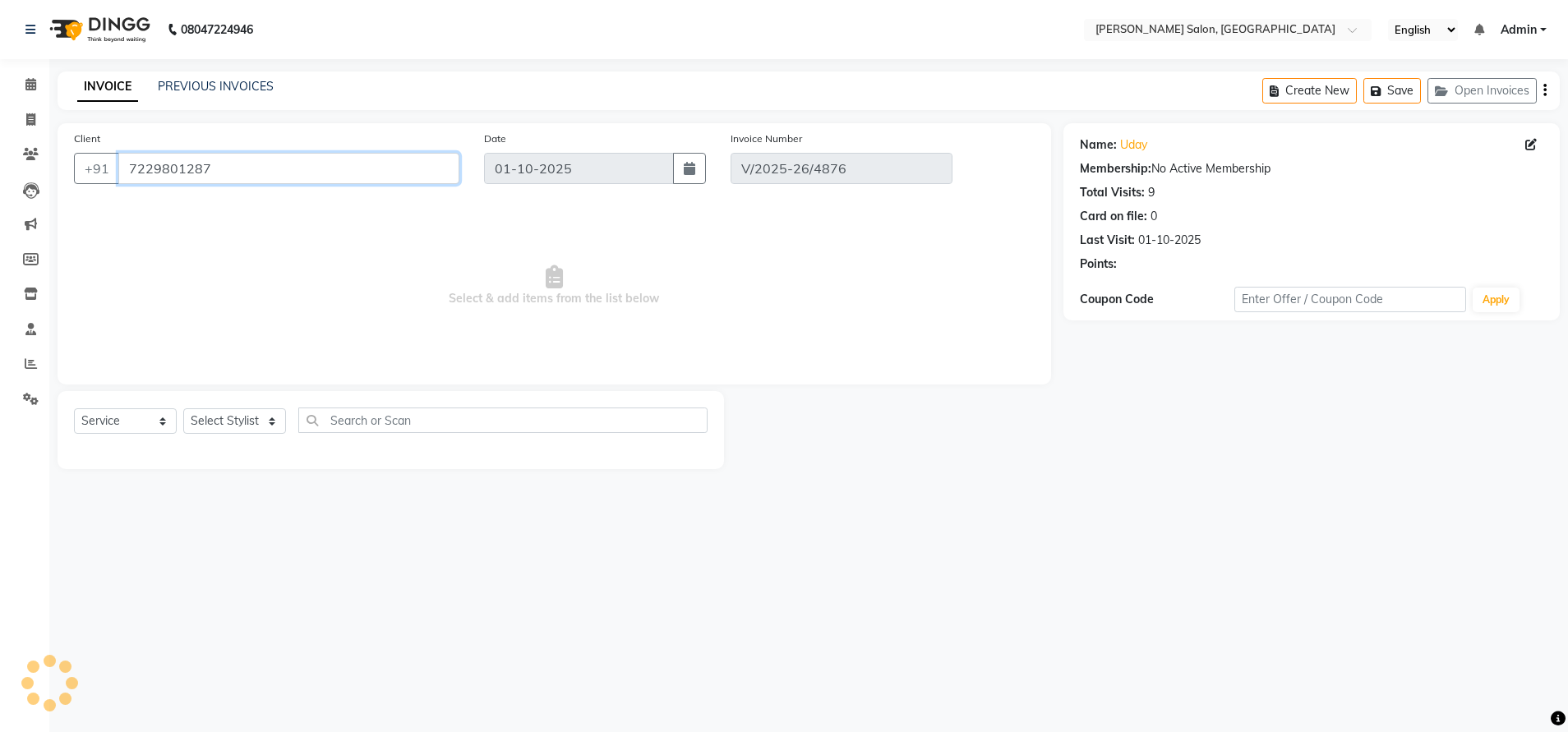
click at [151, 165] on input "7229801287" at bounding box center [288, 168] width 341 height 31
select select "select"
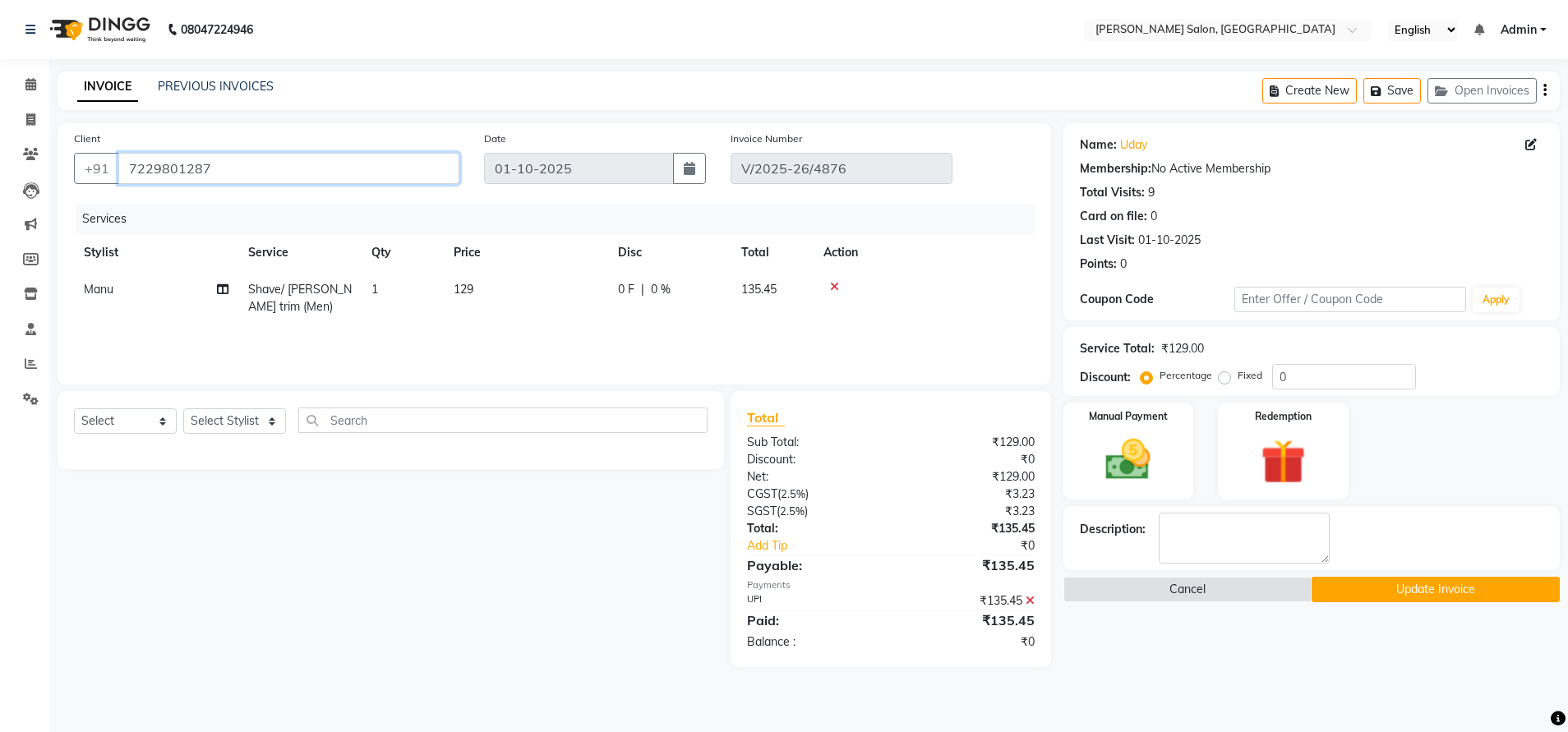
click at [151, 165] on input "7229801287" at bounding box center [288, 168] width 341 height 31
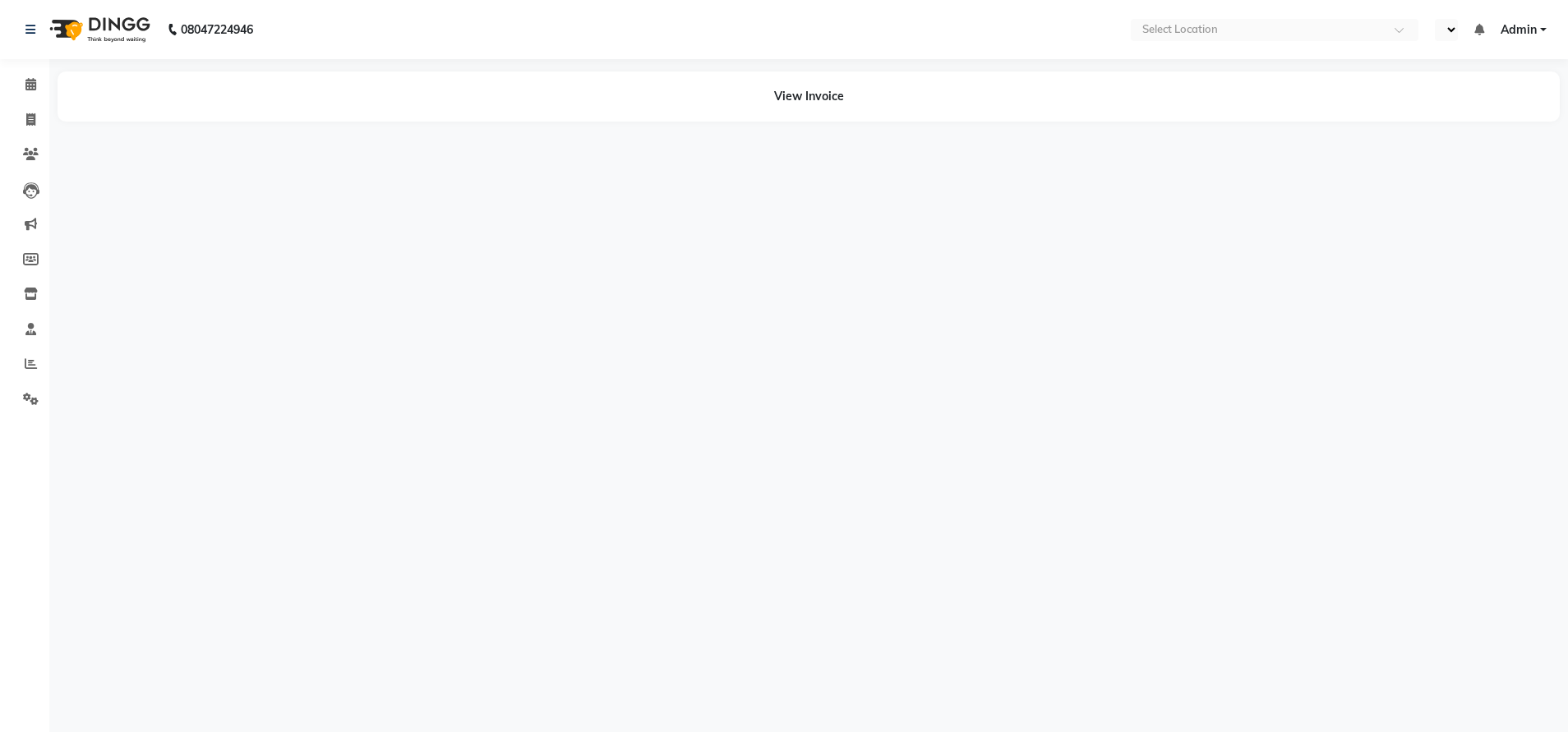
select select "en"
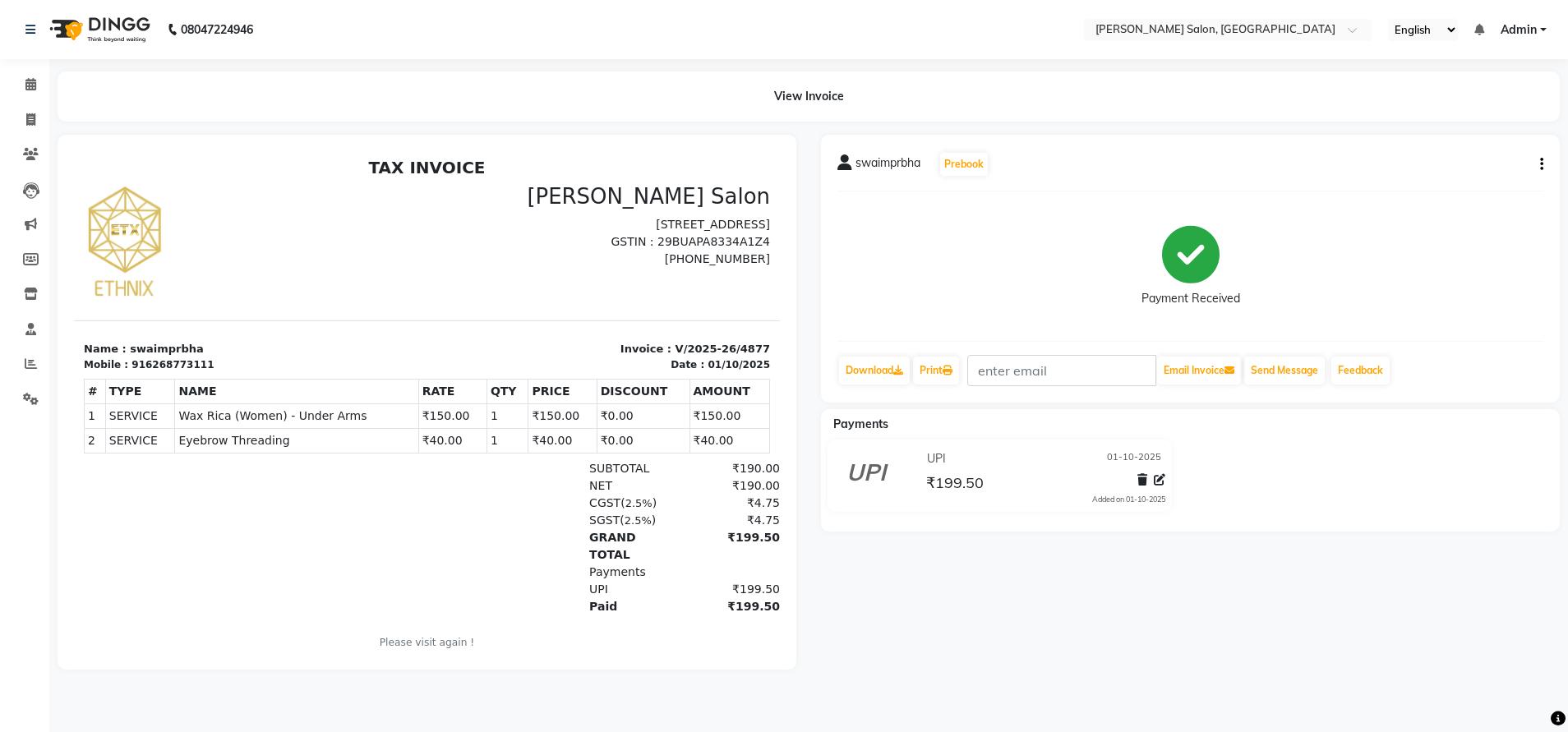
click at [1540, 165] on icon "button" at bounding box center [1542, 164] width 4 height 1
click at [1430, 182] on div "Edit Invoice" at bounding box center [1459, 185] width 112 height 21
select select "service"
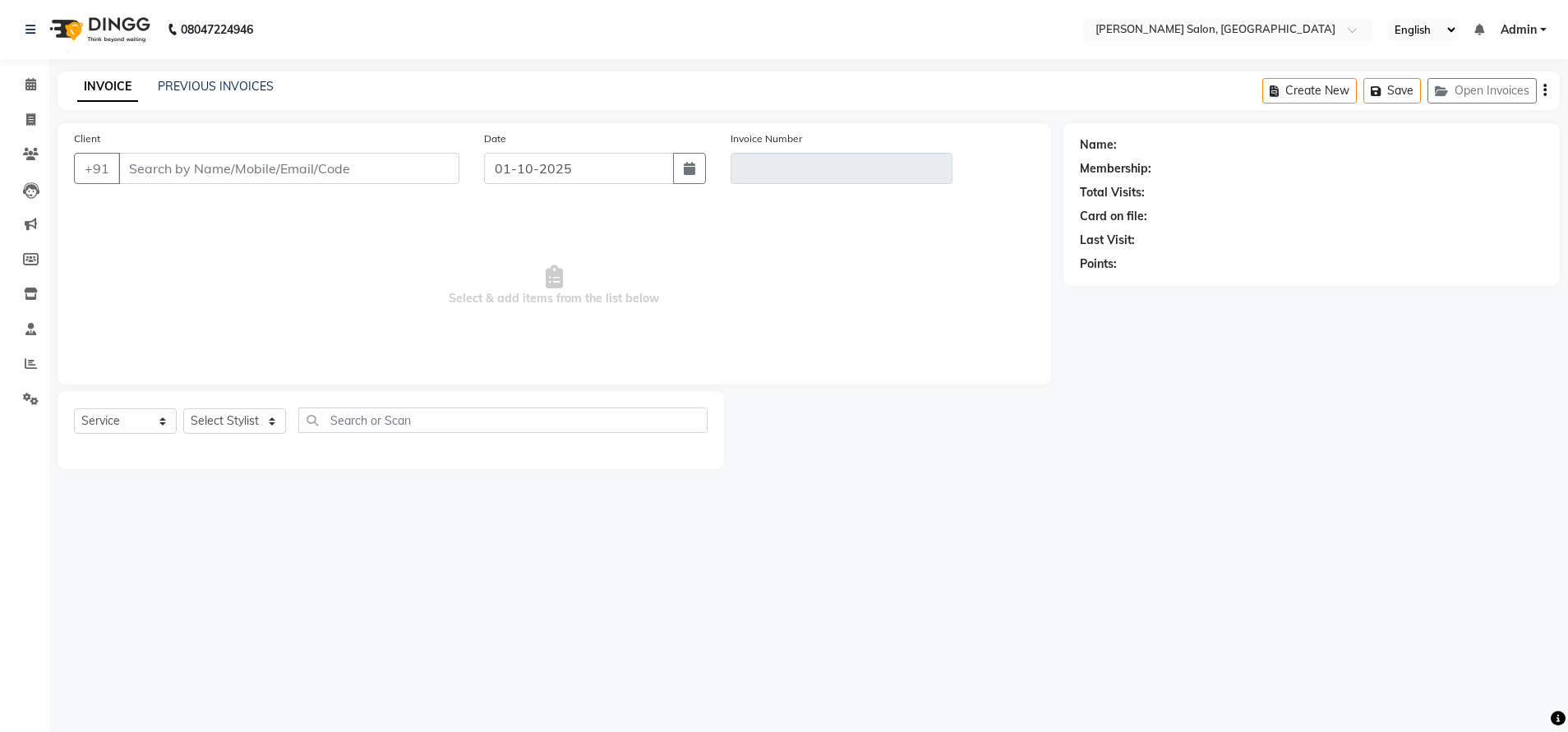
type input "6268773111"
type input "V/2025-26/4877"
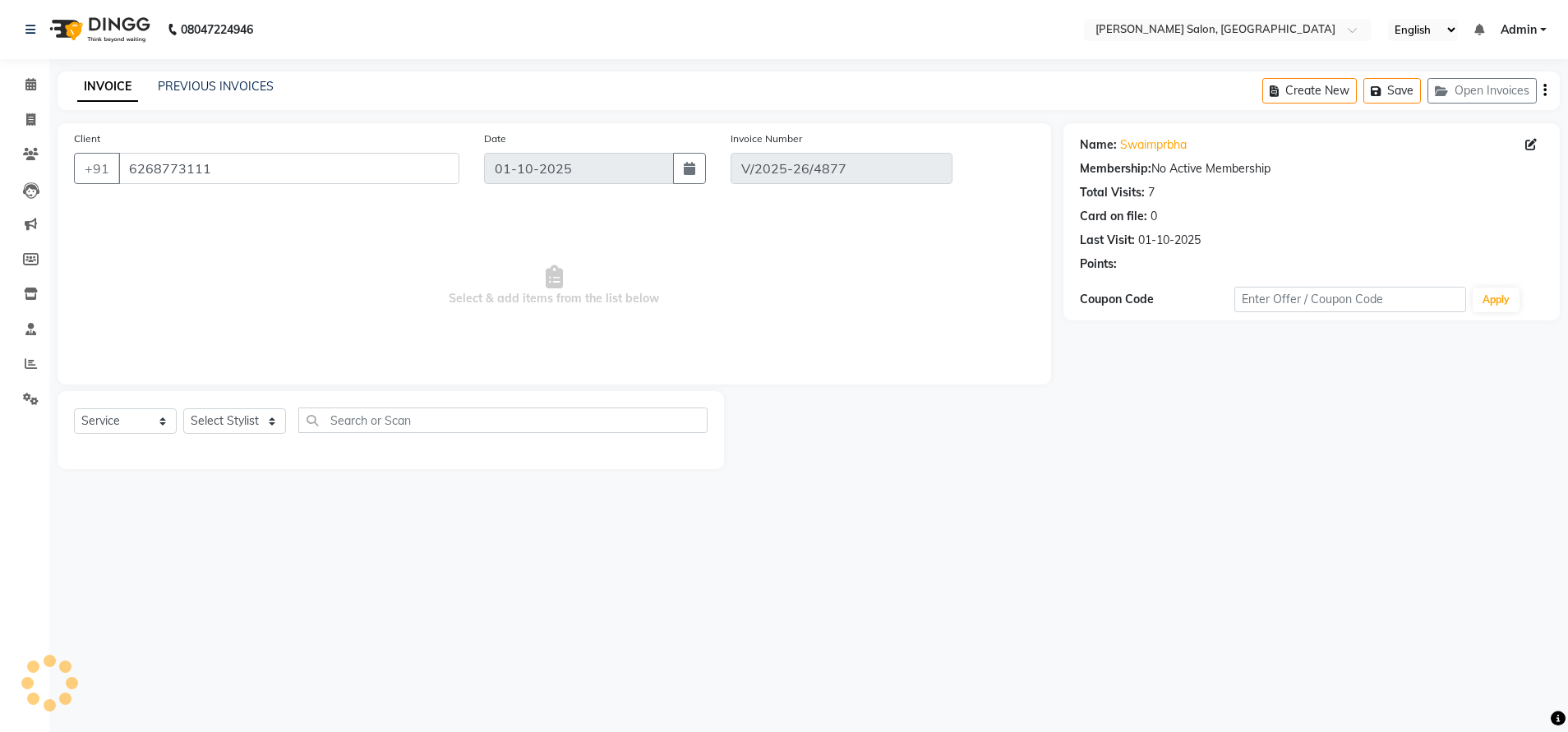
select select "select"
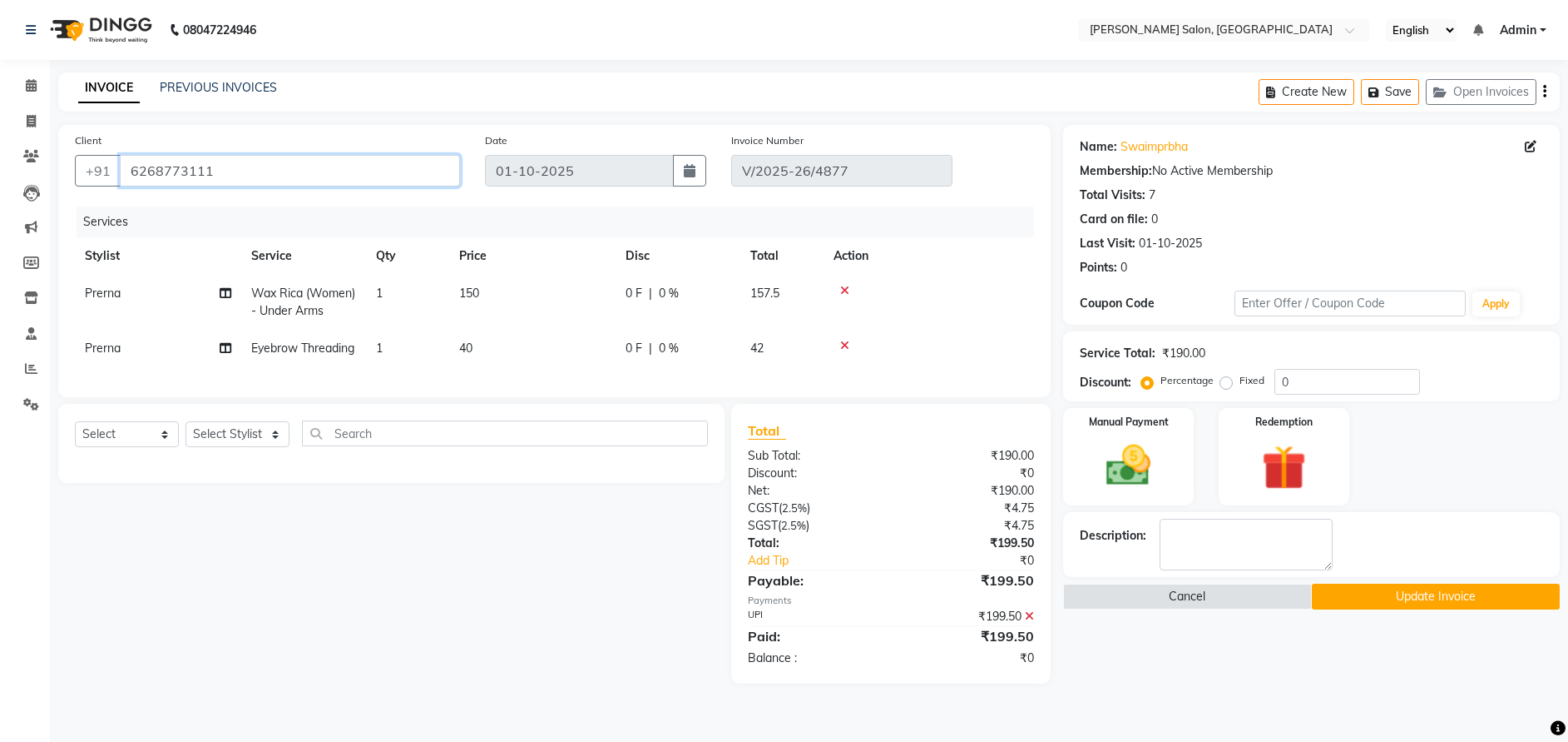
click at [150, 171] on input "6268773111" at bounding box center [289, 170] width 341 height 31
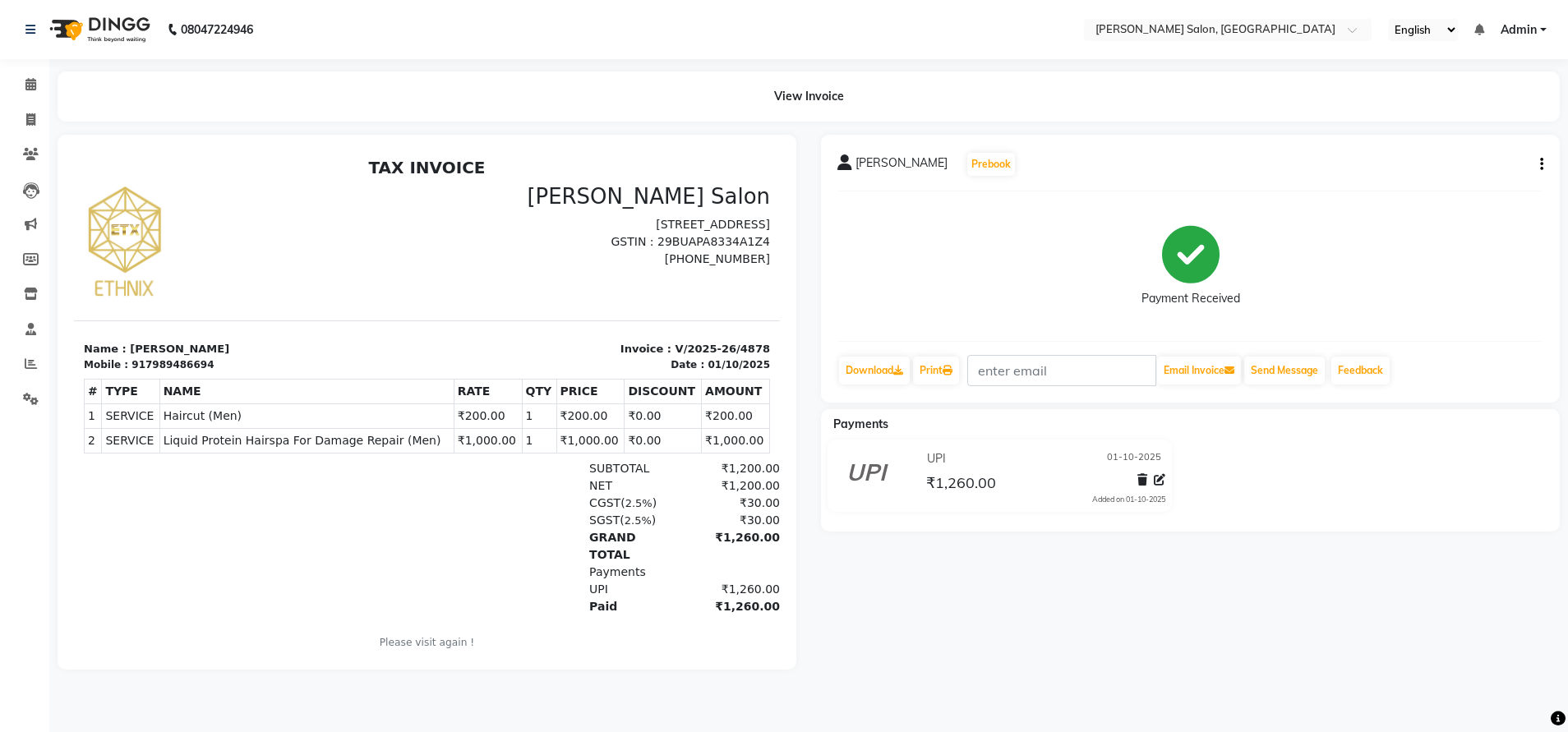
click at [1540, 165] on icon "button" at bounding box center [1542, 164] width 4 height 1
click at [1455, 178] on div "Edit Invoice" at bounding box center [1459, 185] width 112 height 21
select select "service"
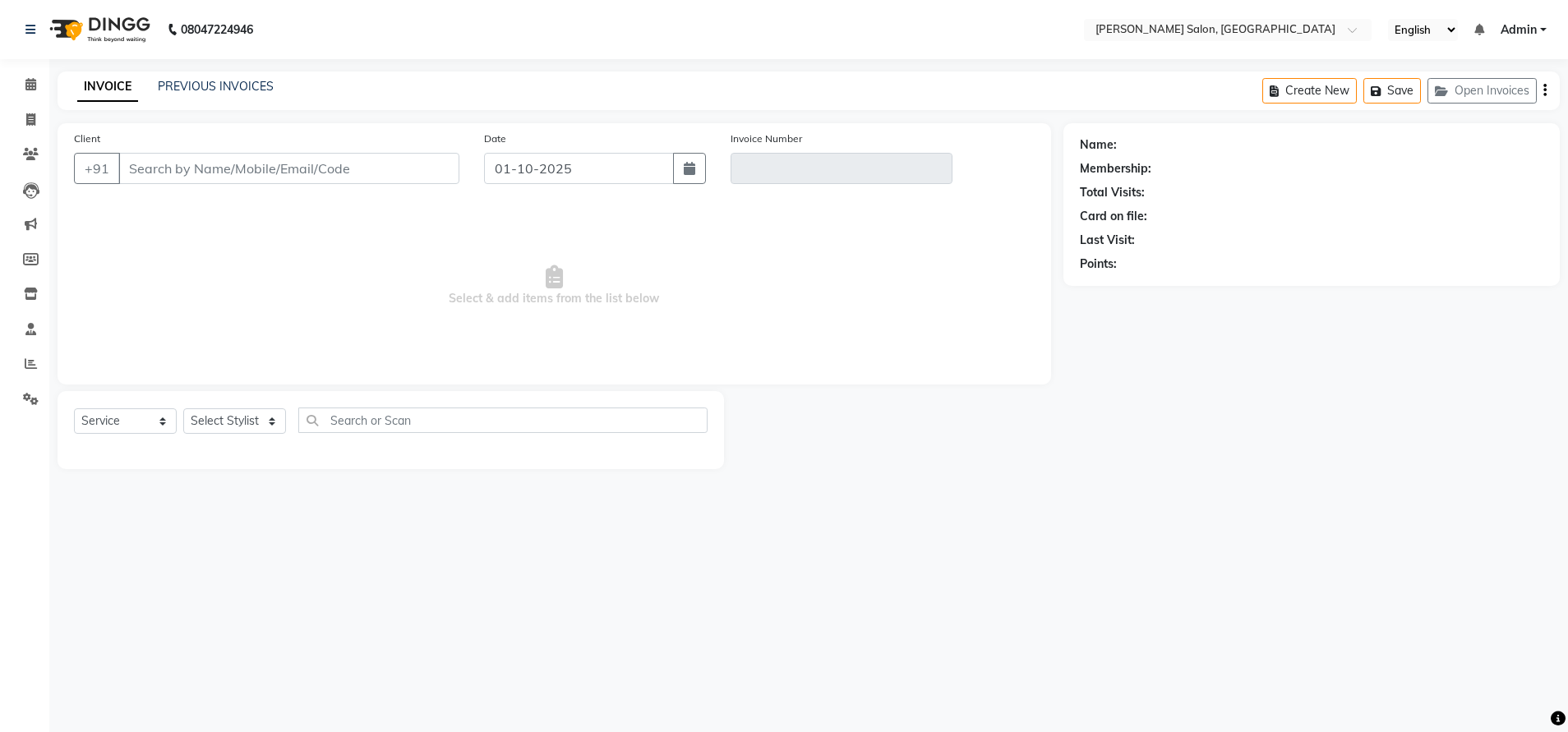
type input "7989486694"
type input "V/2025-26/4878"
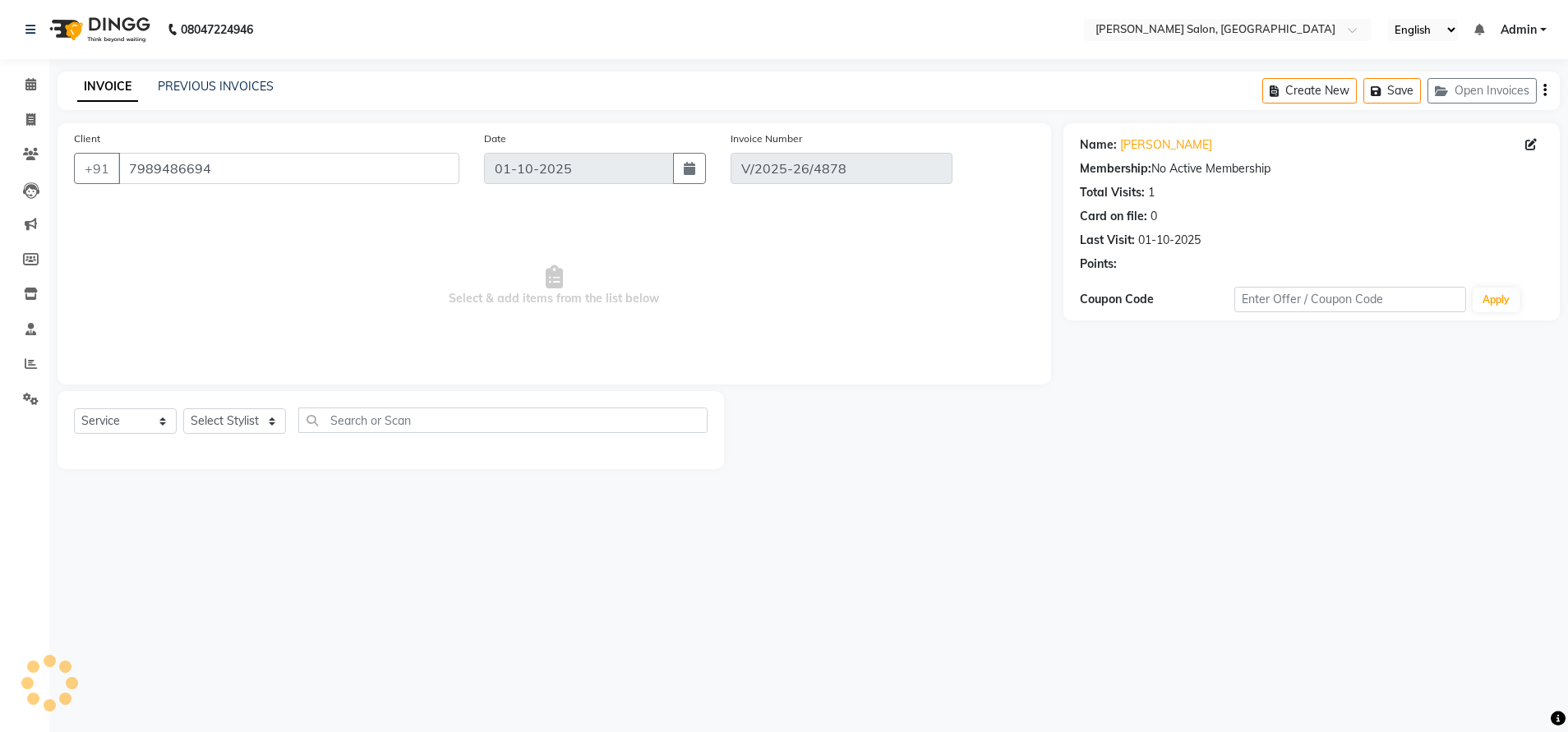
select select "select"
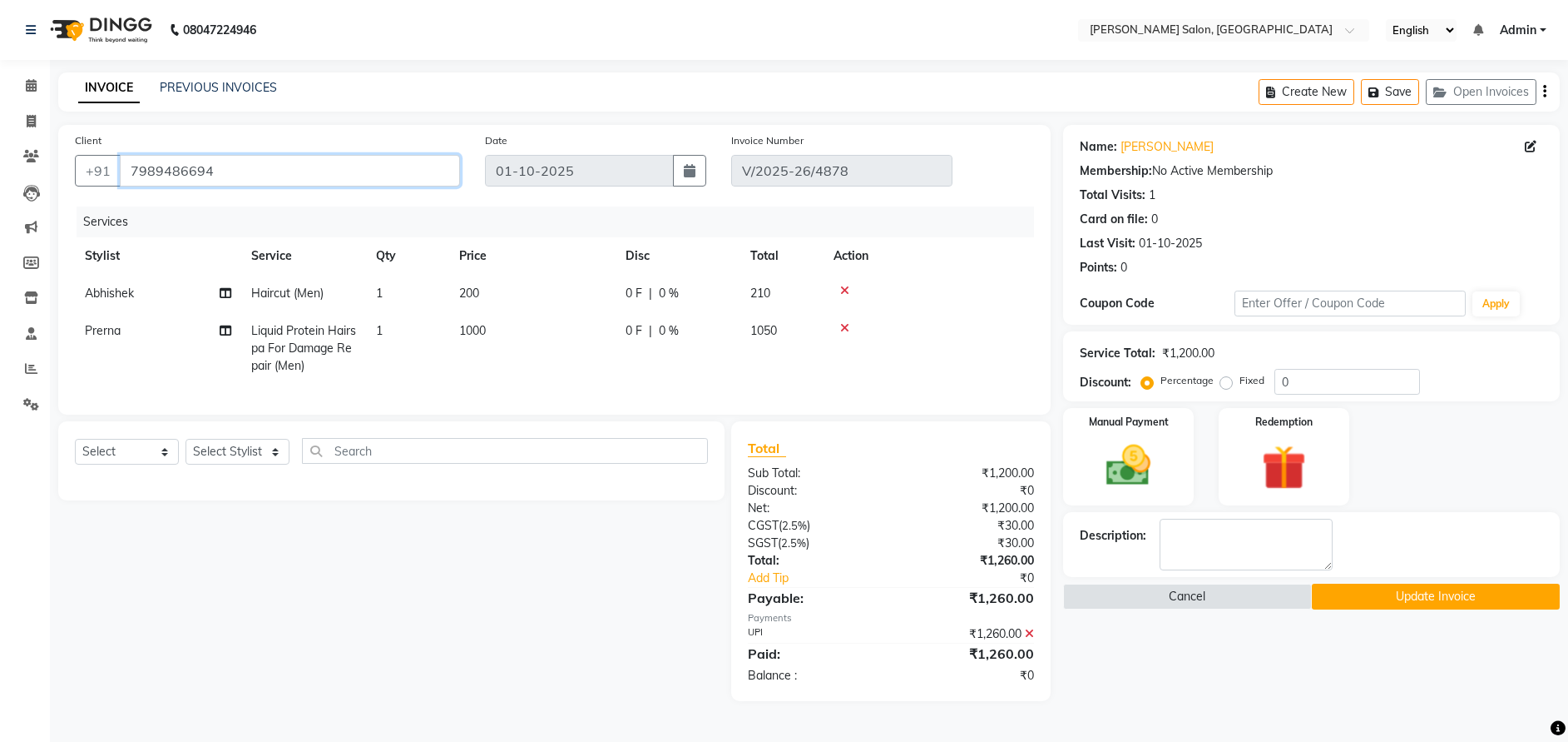
click at [187, 174] on input "7989486694" at bounding box center [289, 170] width 341 height 31
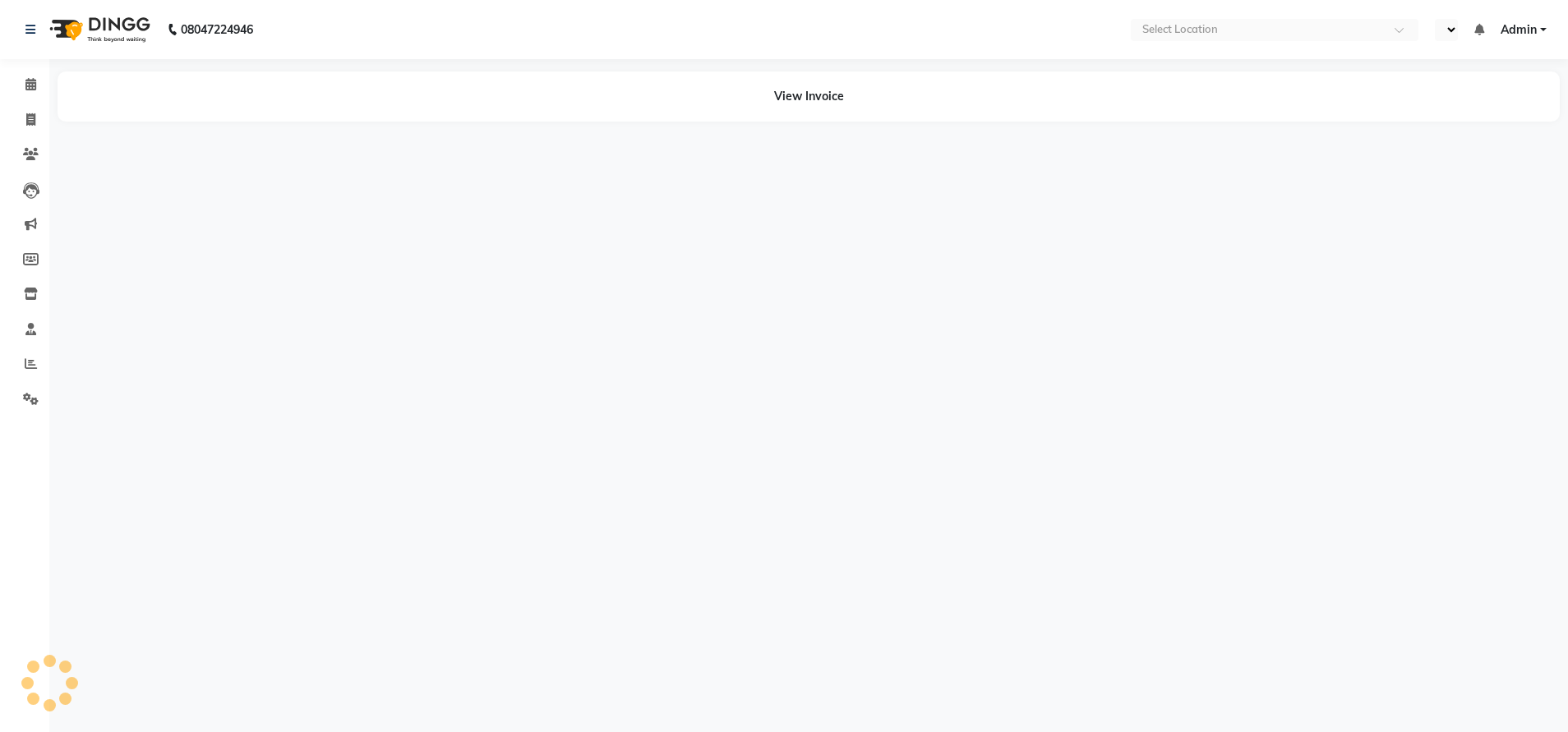
select select "en"
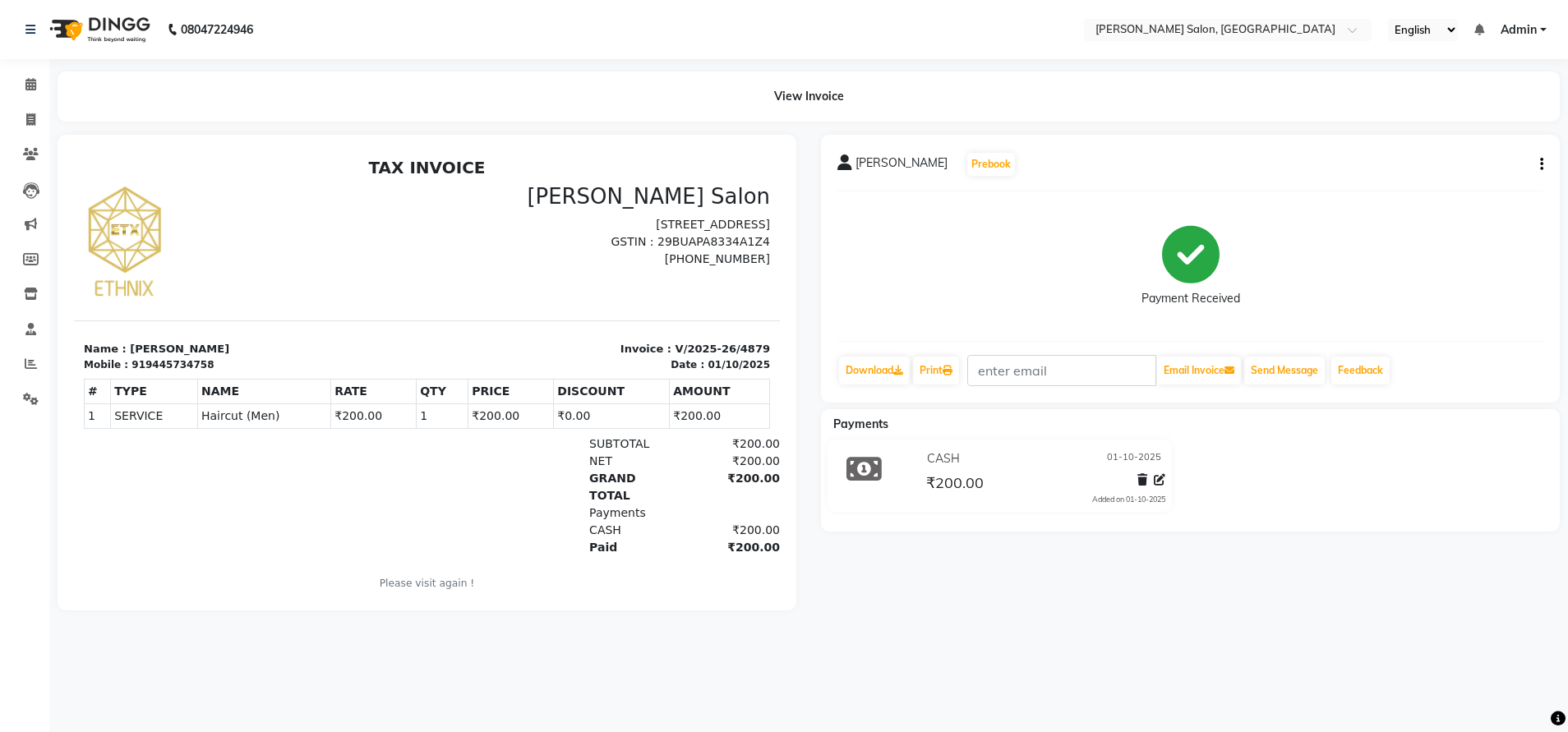
click at [1539, 157] on button "button" at bounding box center [1538, 165] width 10 height 17
click at [1442, 182] on div "Edit Invoice" at bounding box center [1459, 185] width 112 height 21
select select "service"
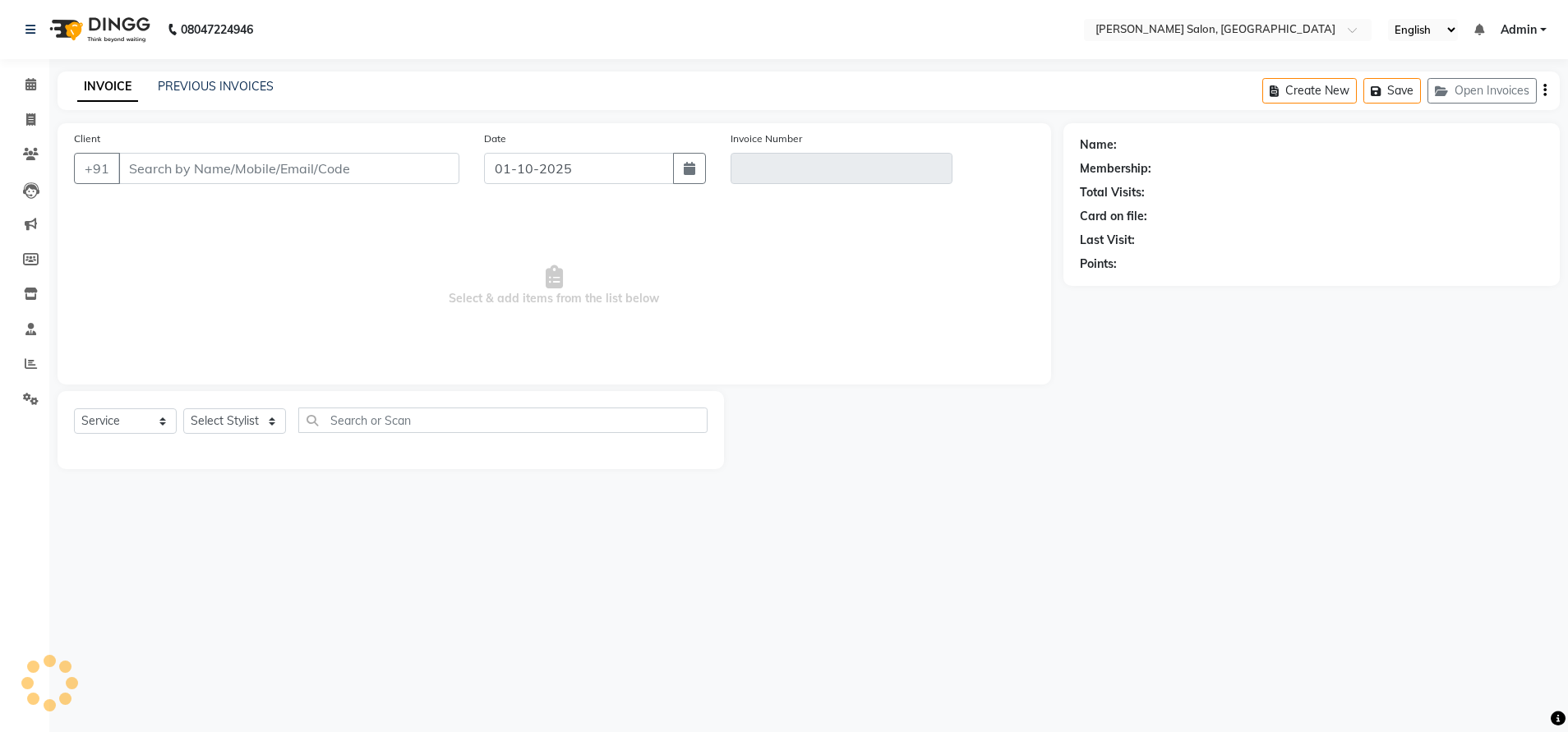
type input "9445734758"
type input "V/2025-26/4879"
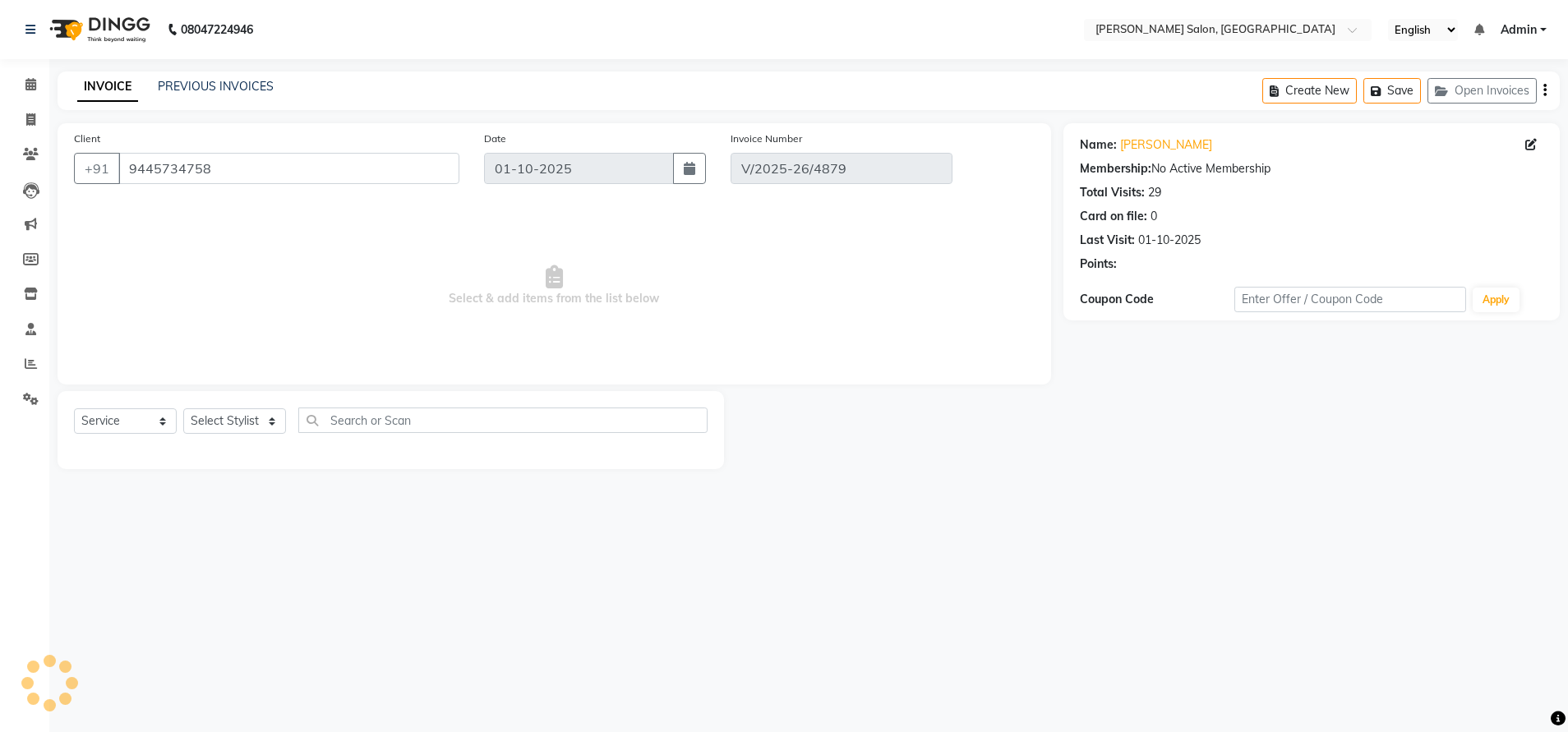
select select "select"
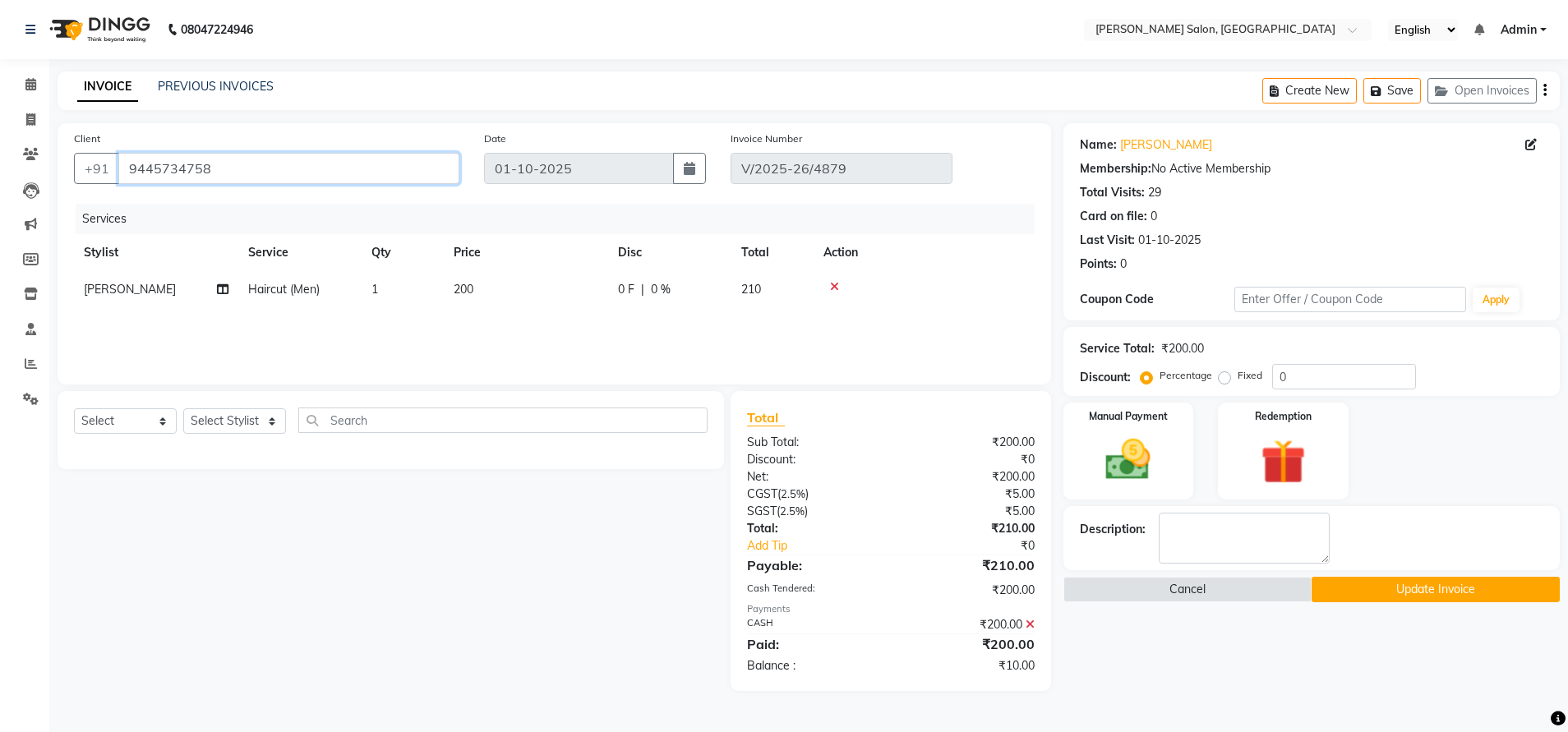
click at [177, 177] on input "9445734758" at bounding box center [288, 168] width 341 height 31
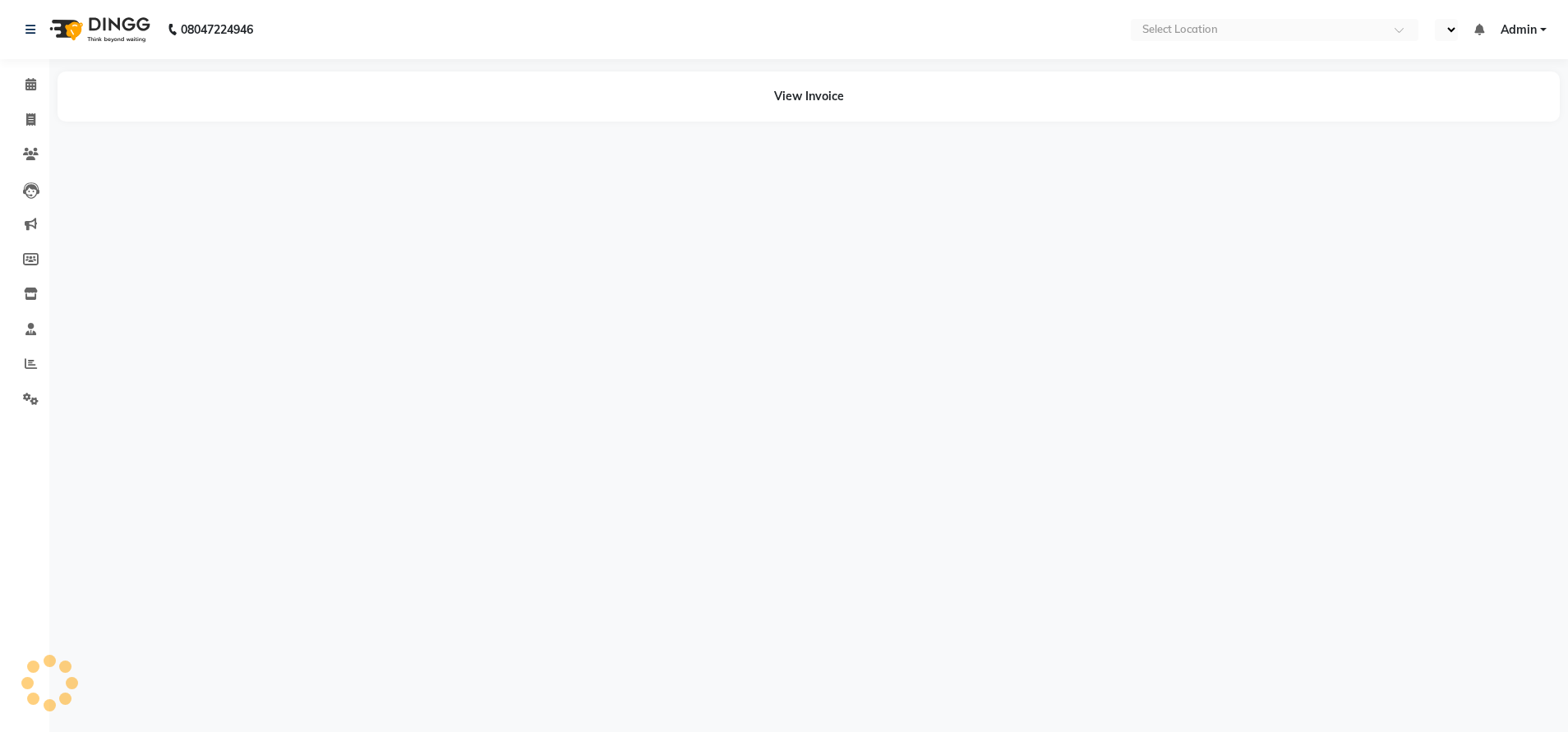
select select "en"
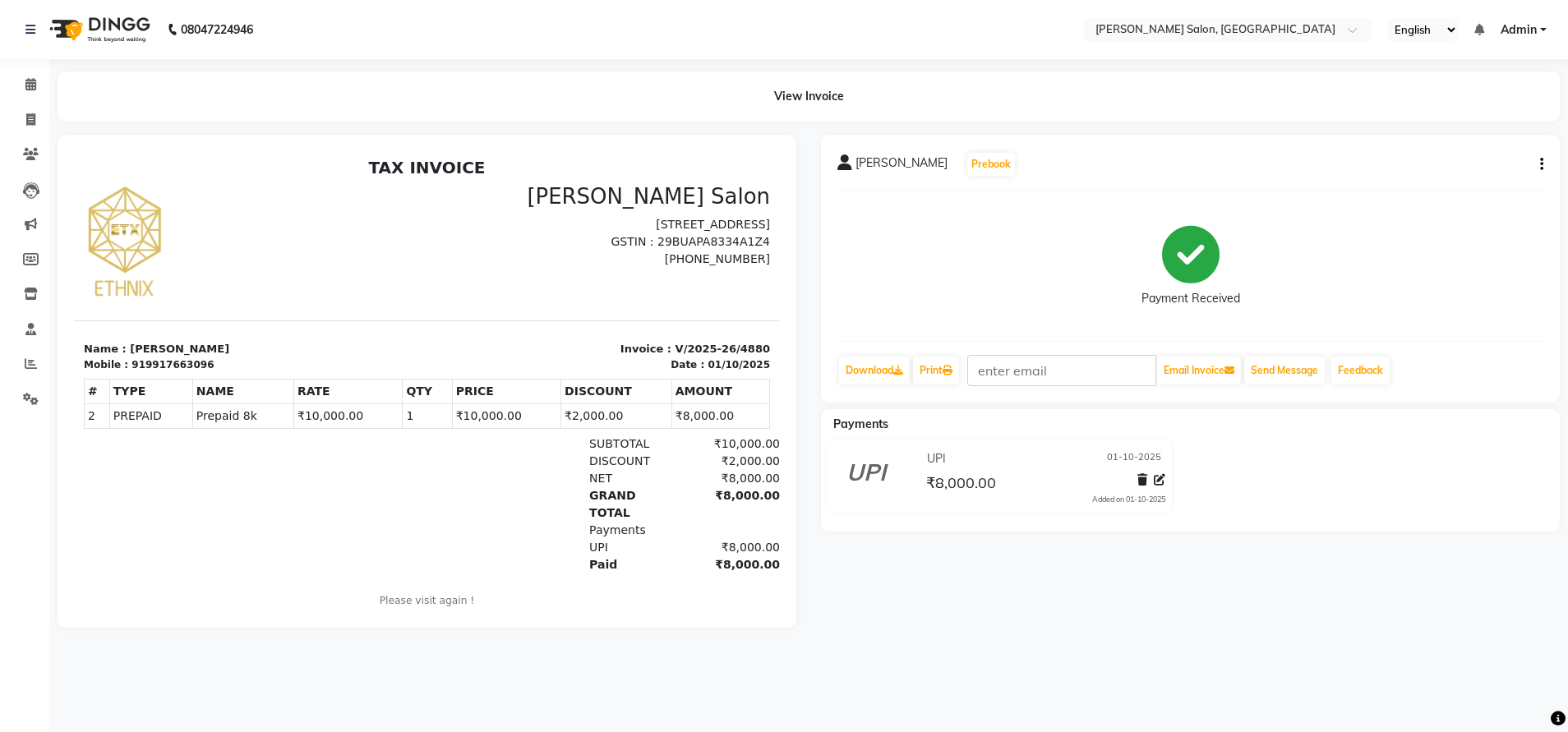
click at [1540, 164] on icon "button" at bounding box center [1542, 164] width 4 height 1
click at [1472, 172] on div "Edit Invoice" at bounding box center [1475, 174] width 82 height 21
select select "service"
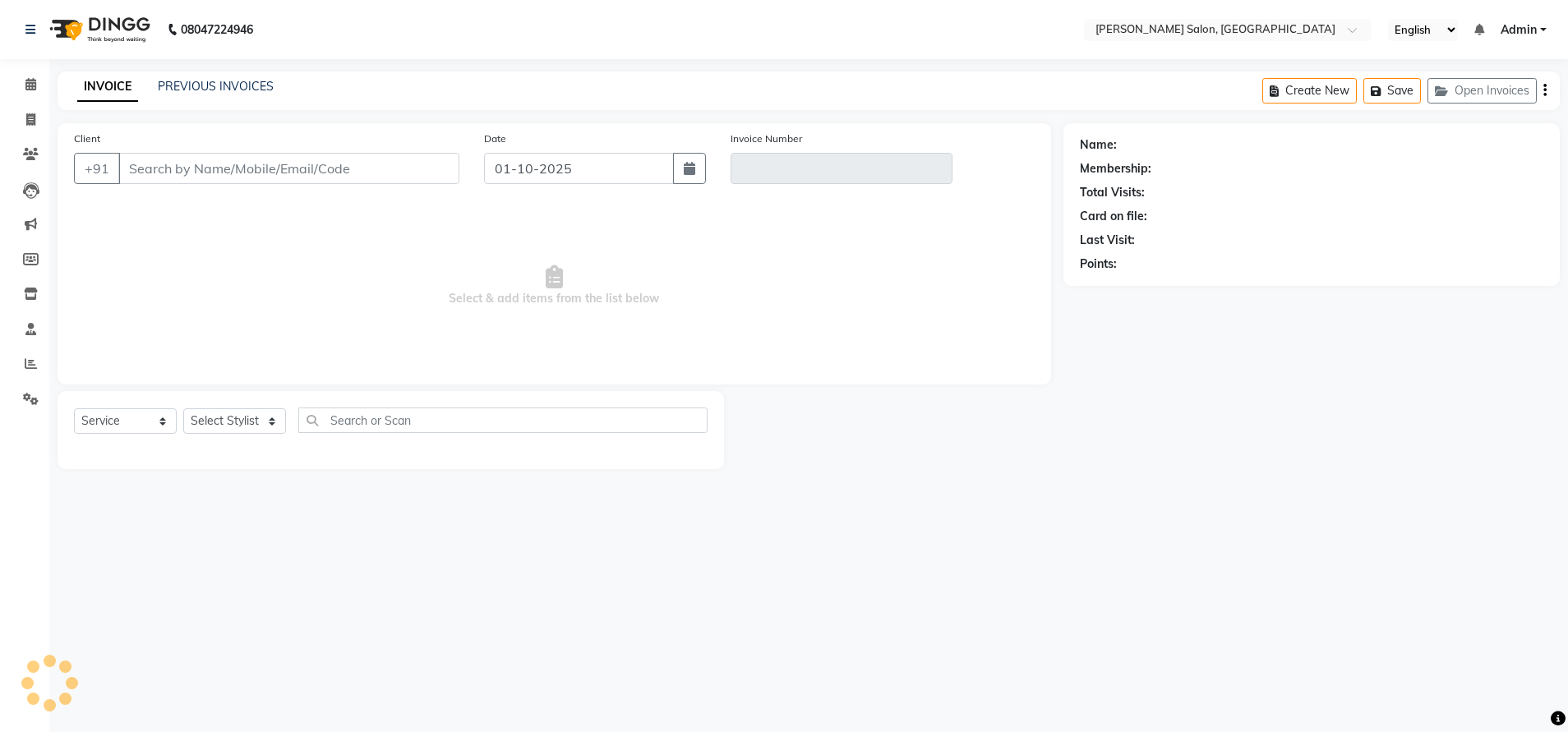
type input "9917663096"
type input "V/2025-26/4880"
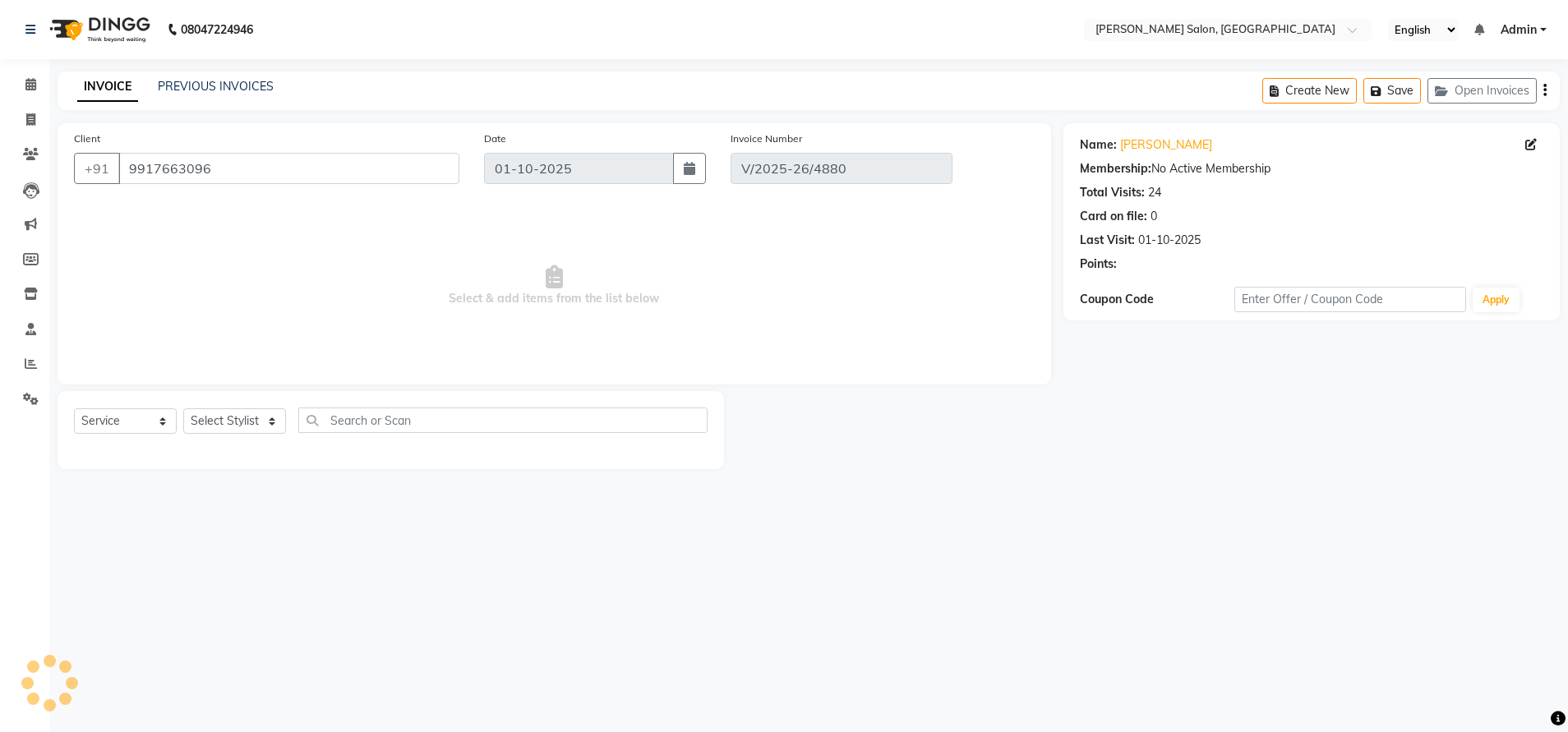
select select "select"
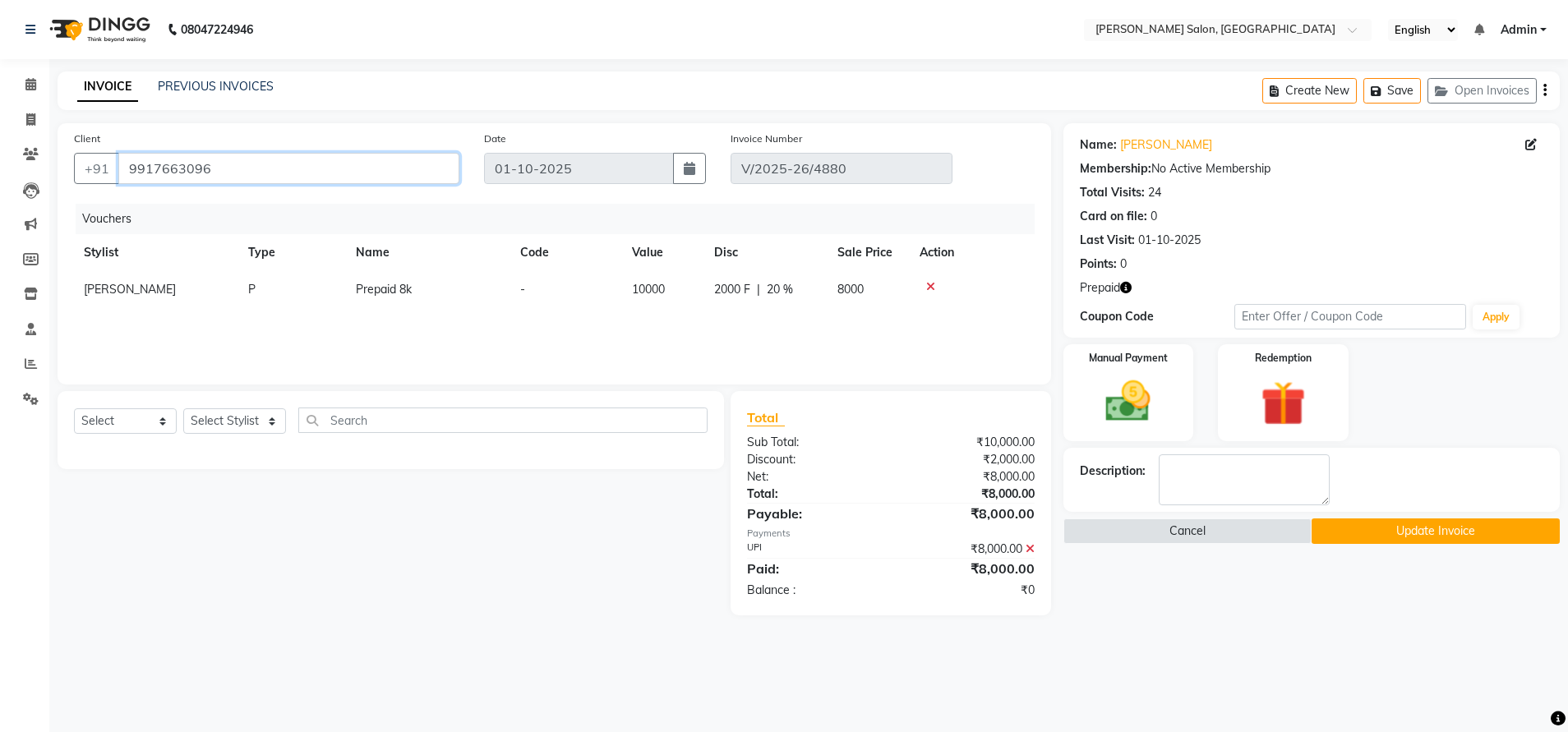
click at [171, 168] on input "9917663096" at bounding box center [288, 168] width 341 height 31
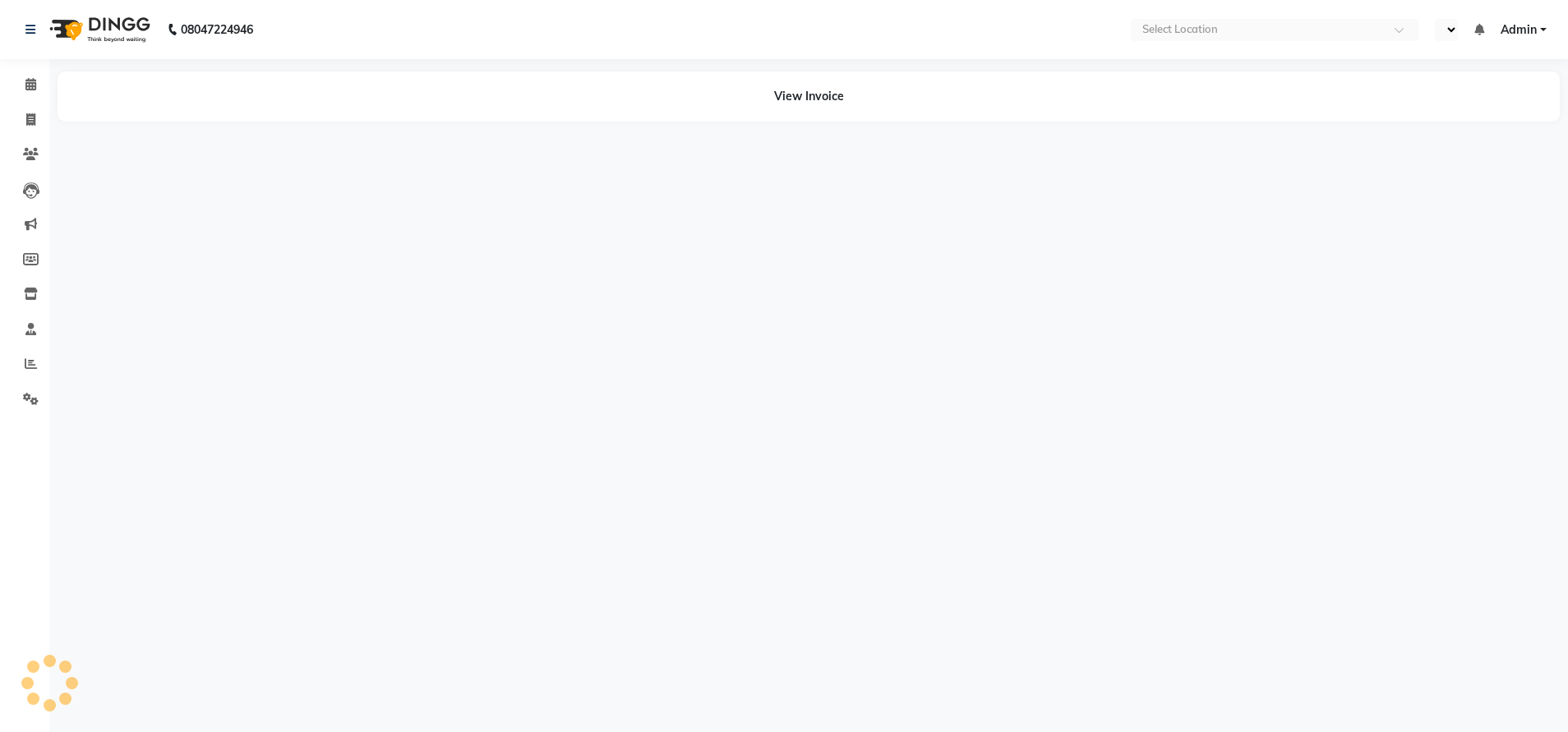
select select "en"
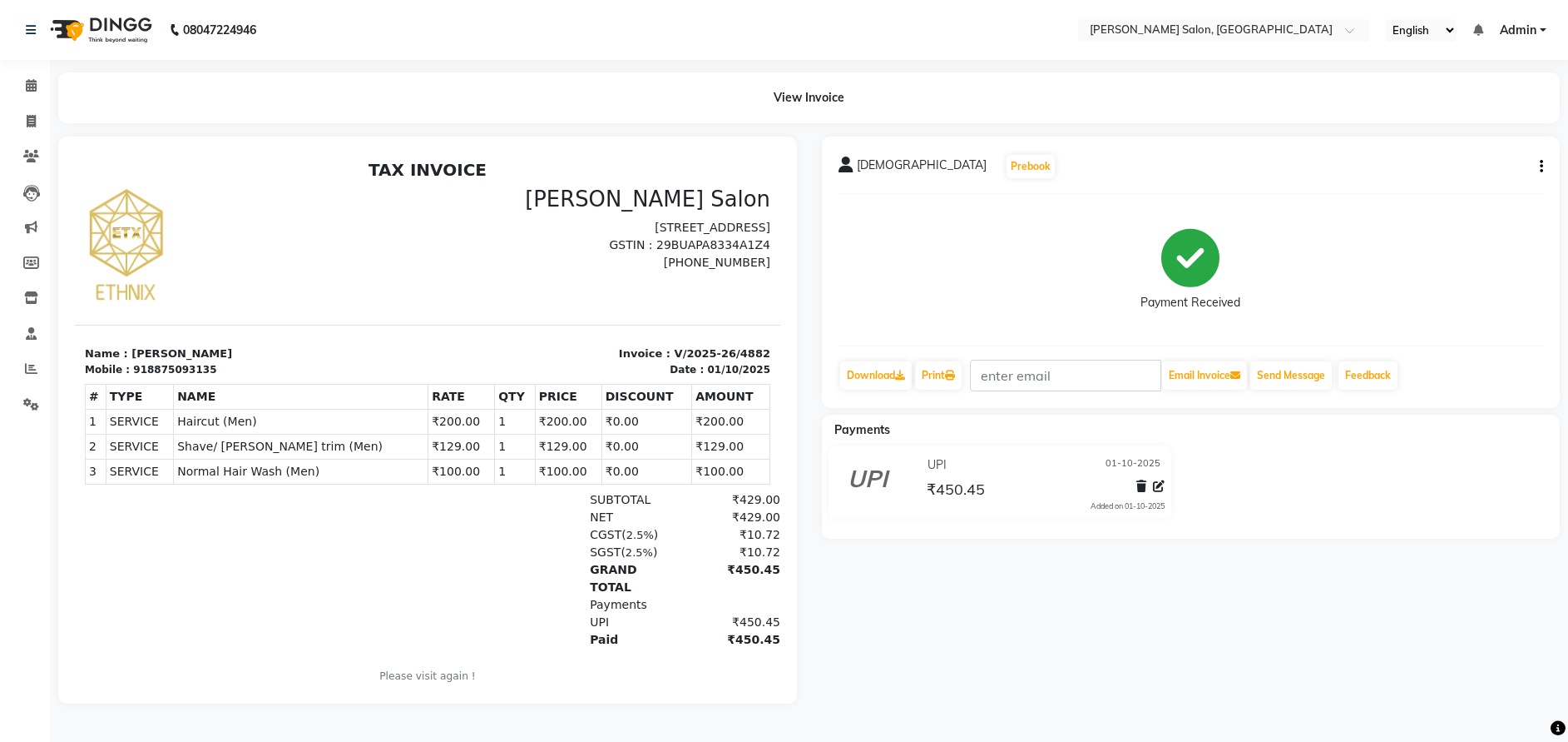
click at [1540, 166] on icon "button" at bounding box center [1542, 166] width 4 height 1
click at [1443, 185] on div "Edit Invoice" at bounding box center [1459, 188] width 114 height 21
select select "service"
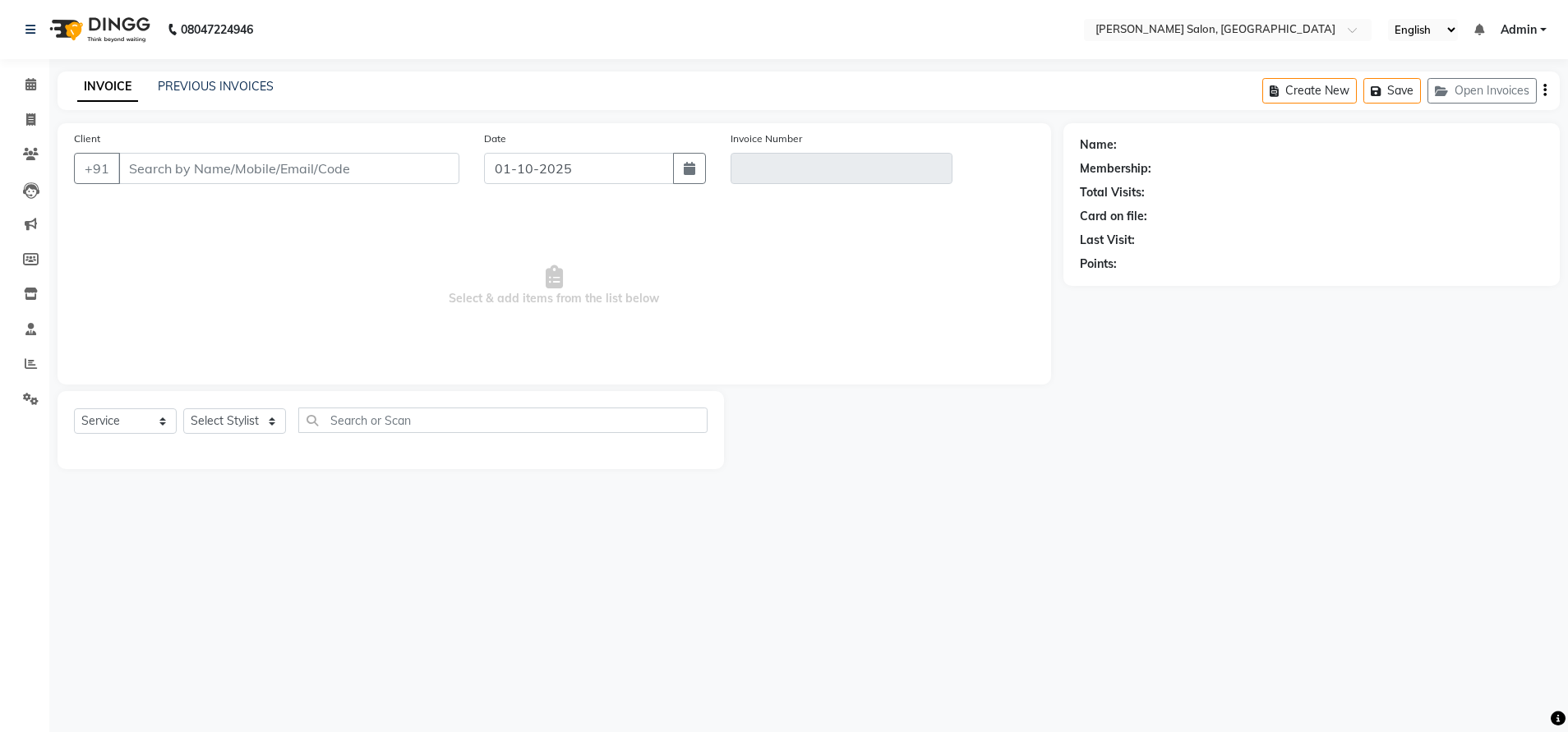
type input "8875093135"
type input "V/2025-26/4882"
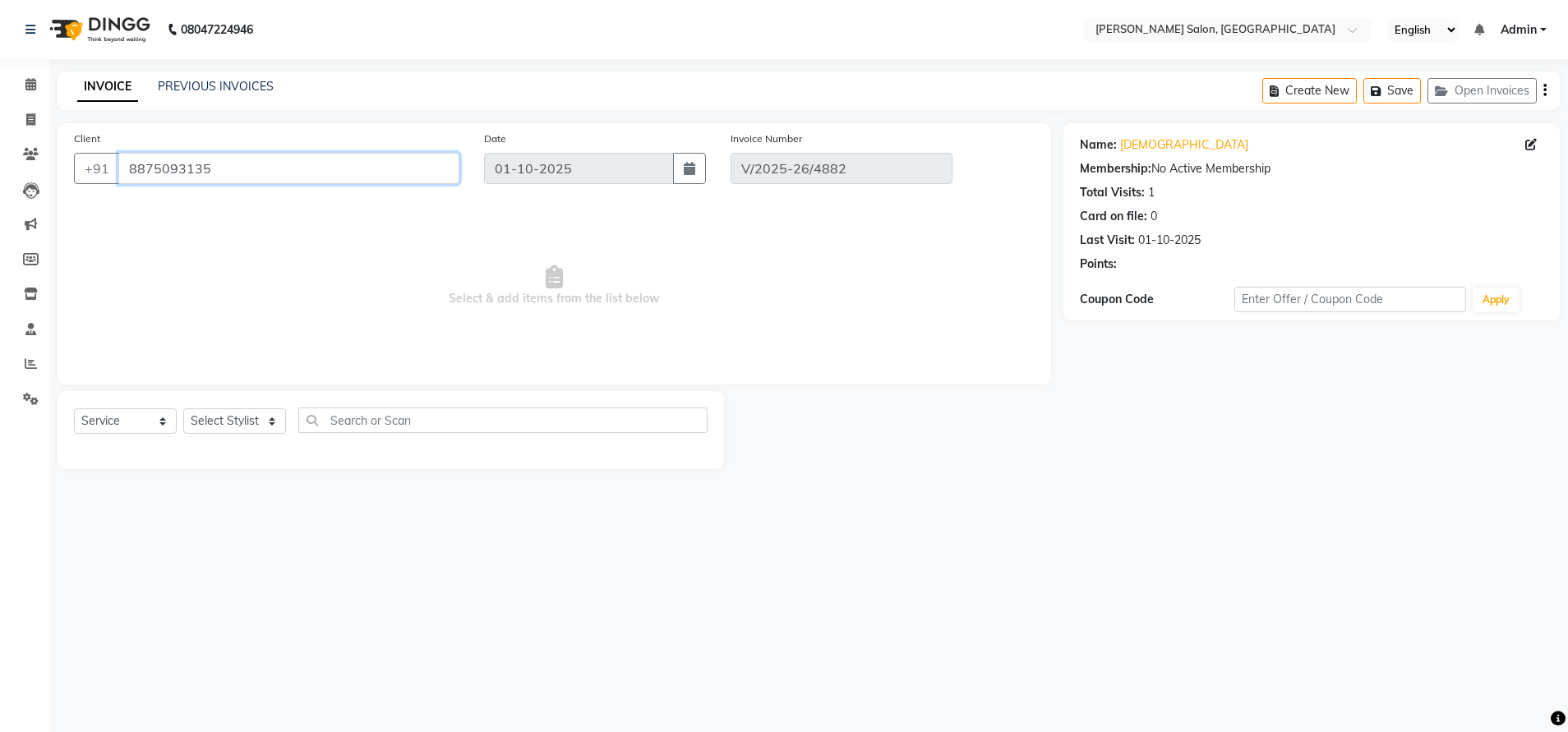
click at [170, 167] on input "8875093135" at bounding box center [288, 168] width 341 height 31
select select "select"
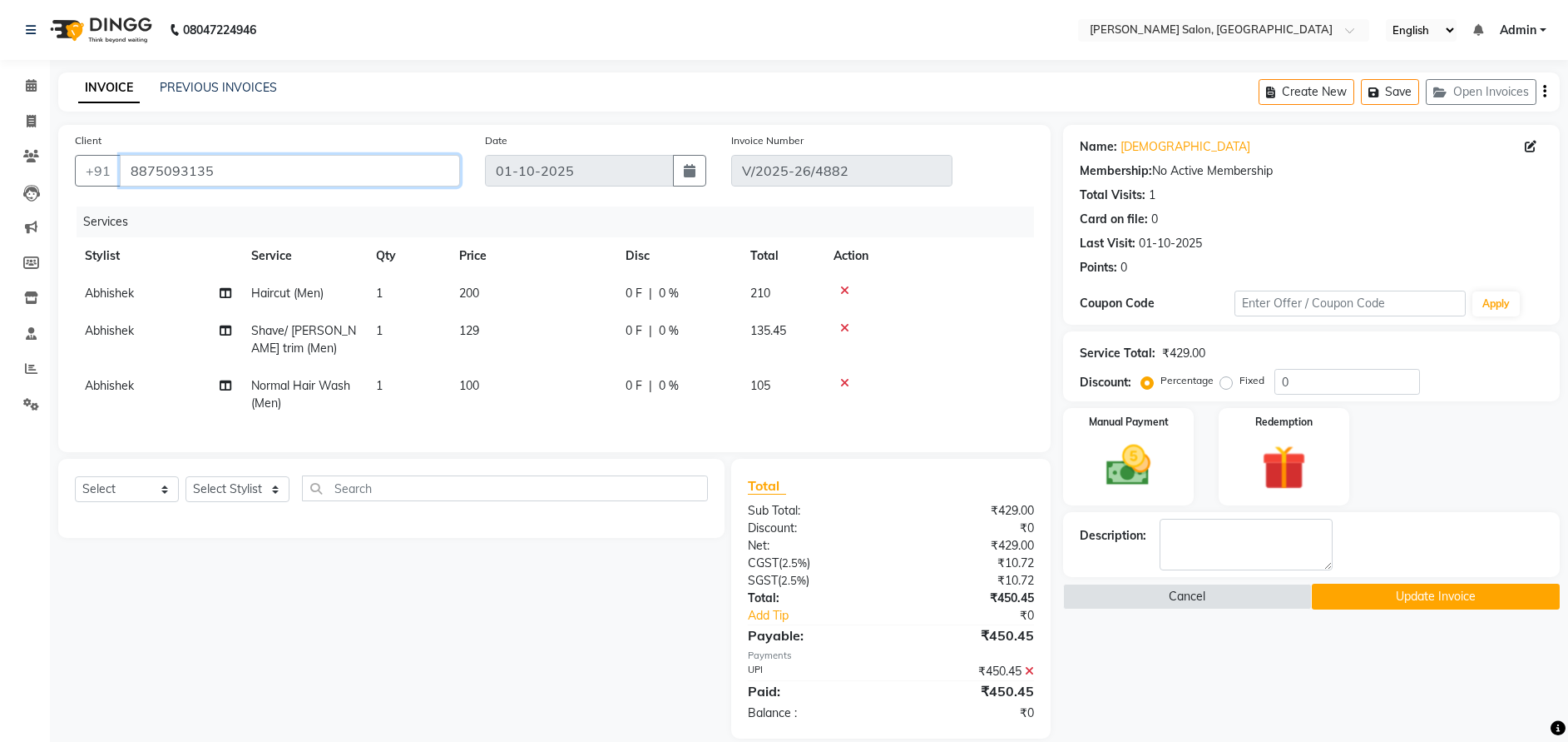
click at [173, 169] on input "8875093135" at bounding box center [289, 170] width 341 height 31
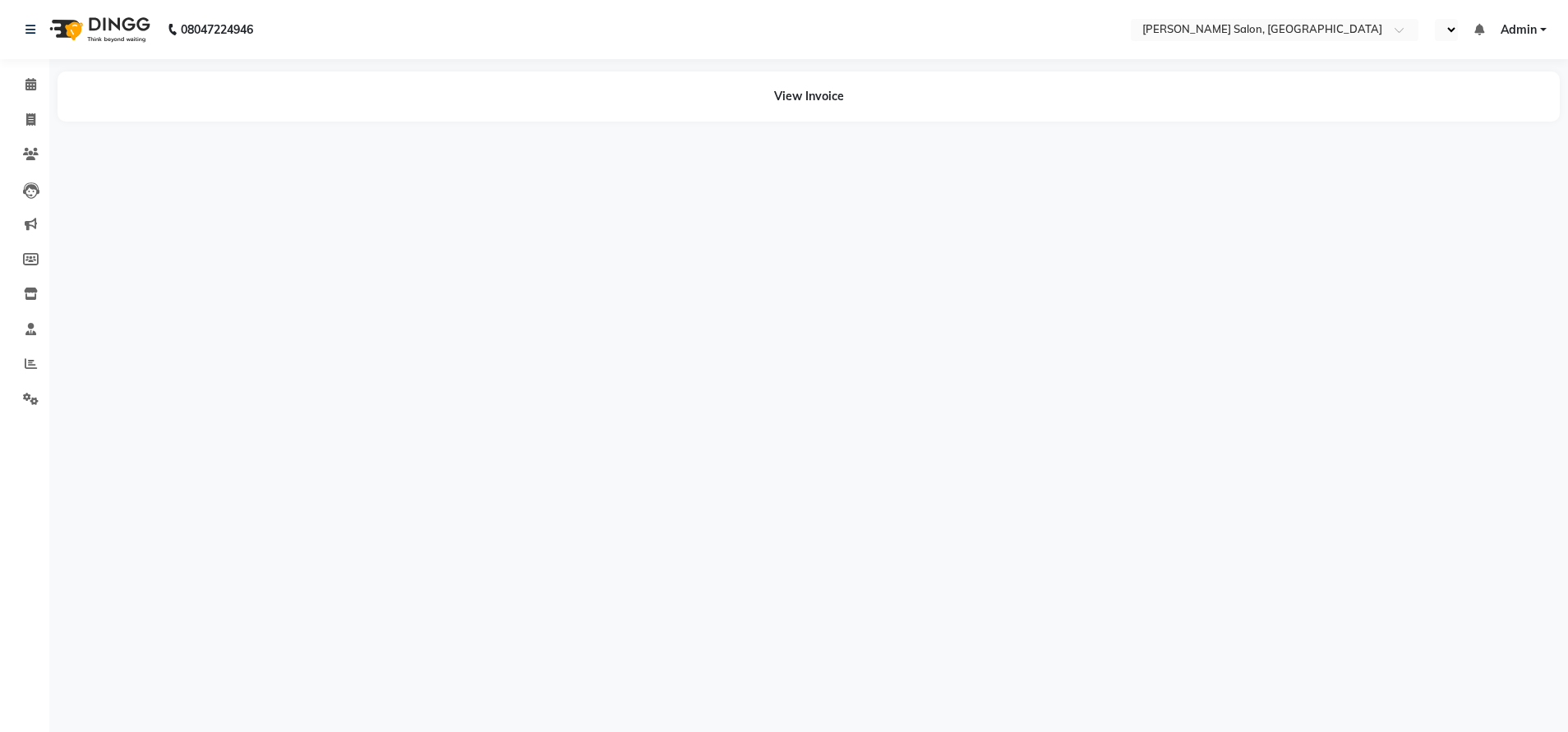
select select "en"
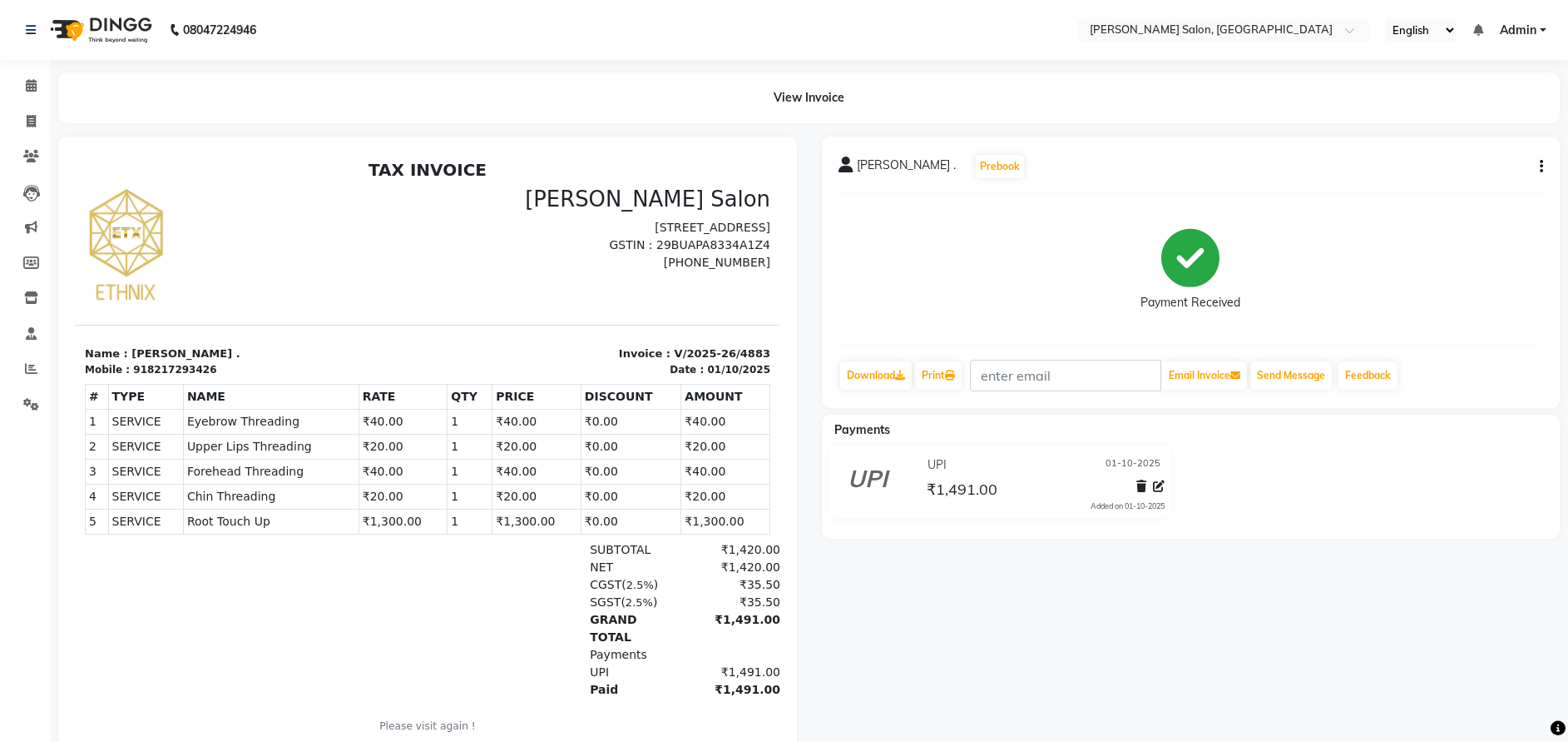
click at [1541, 166] on icon "button" at bounding box center [1542, 166] width 4 height 1
click at [1439, 177] on div "Edit Invoice" at bounding box center [1459, 188] width 114 height 21
select select "service"
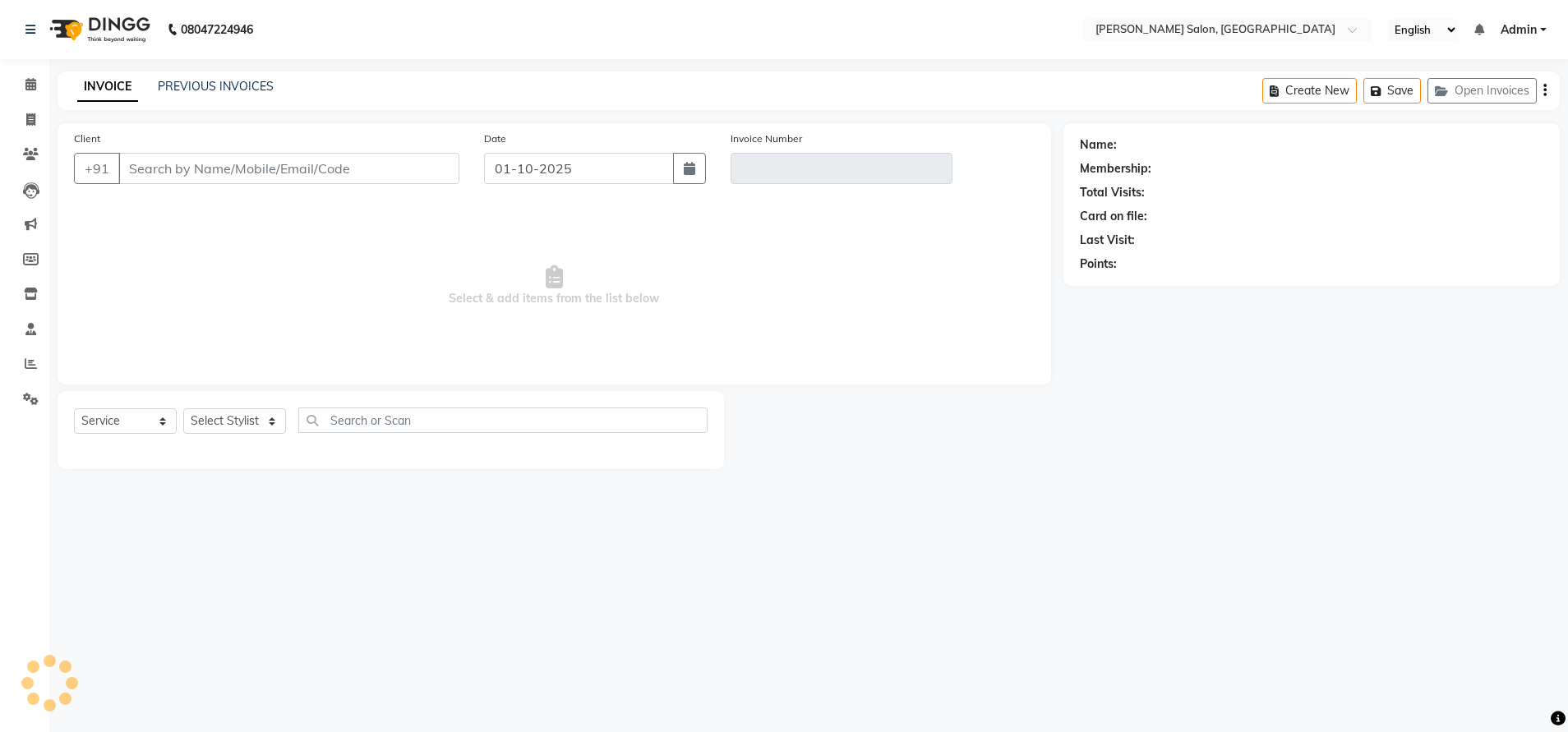
type input "8217293426"
type input "V/2025-26/4883"
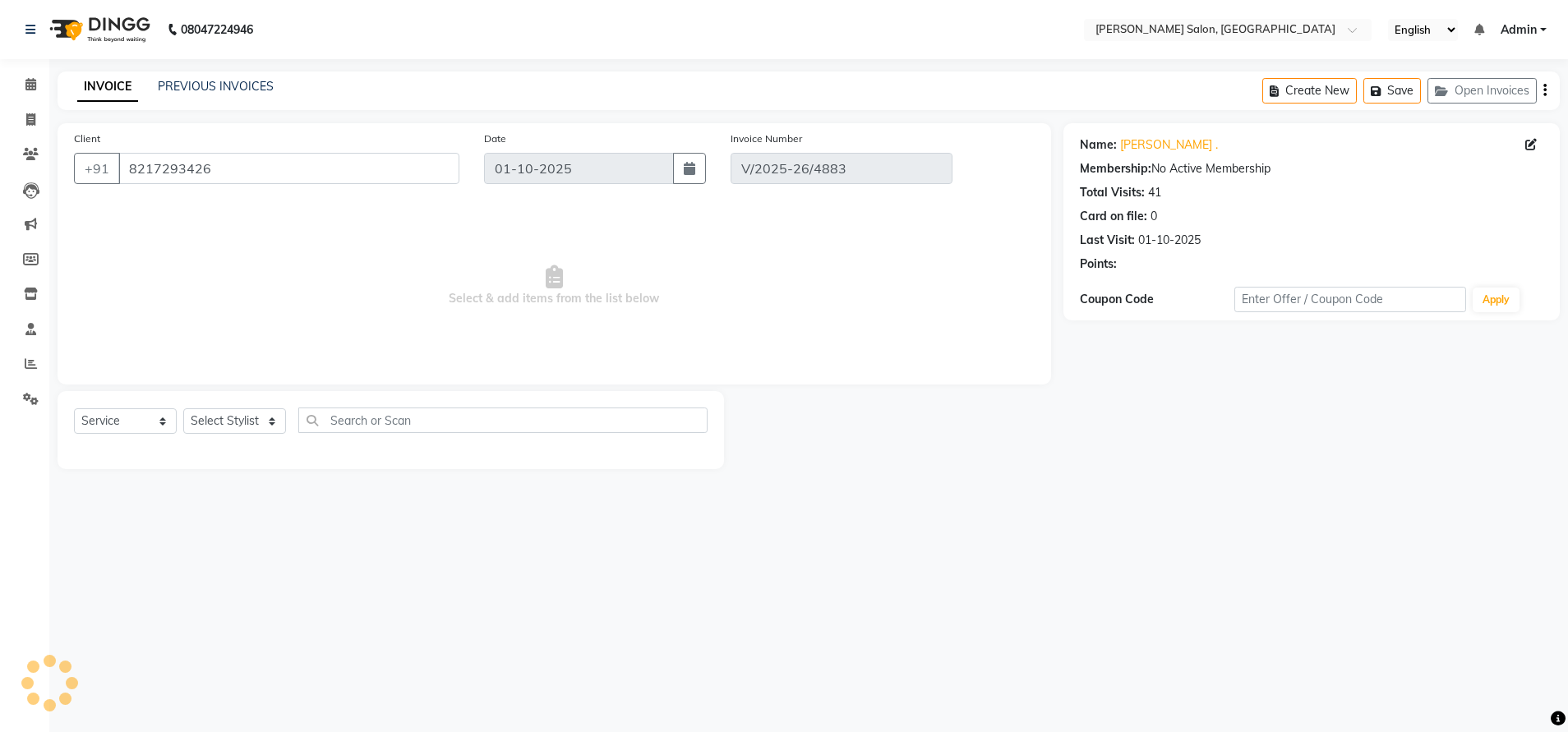
select select "select"
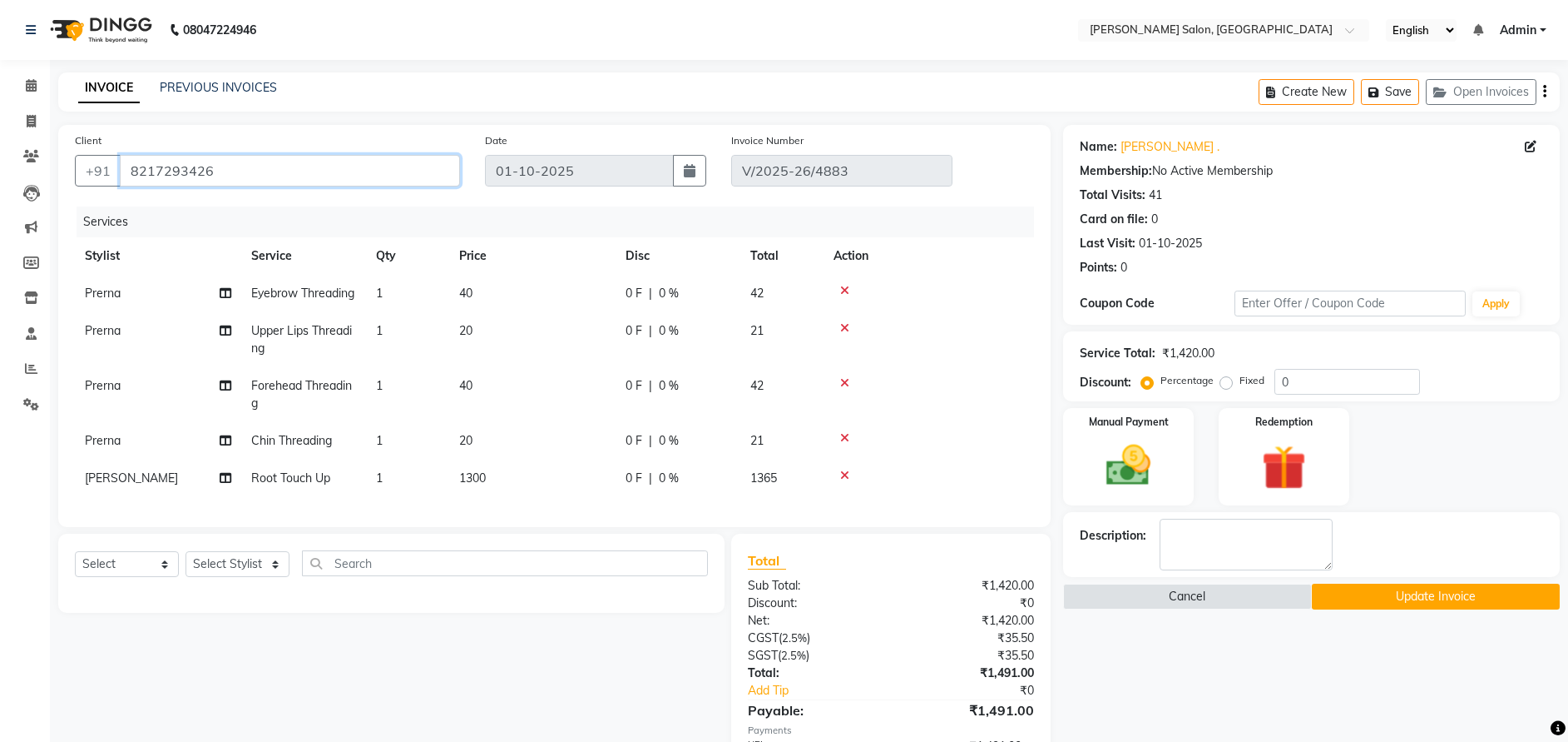
click at [173, 168] on input "8217293426" at bounding box center [289, 170] width 341 height 31
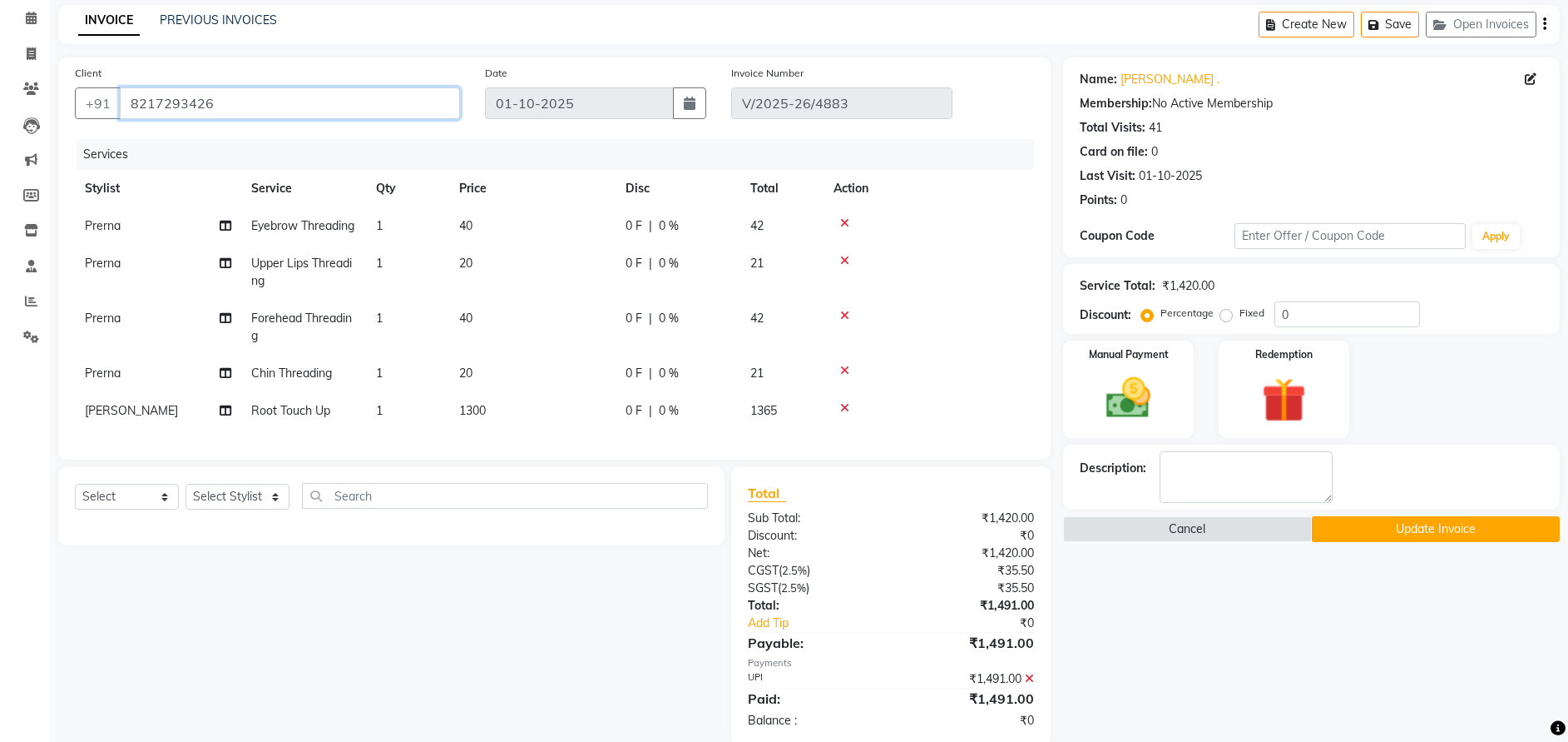
scroll to position [133, 0]
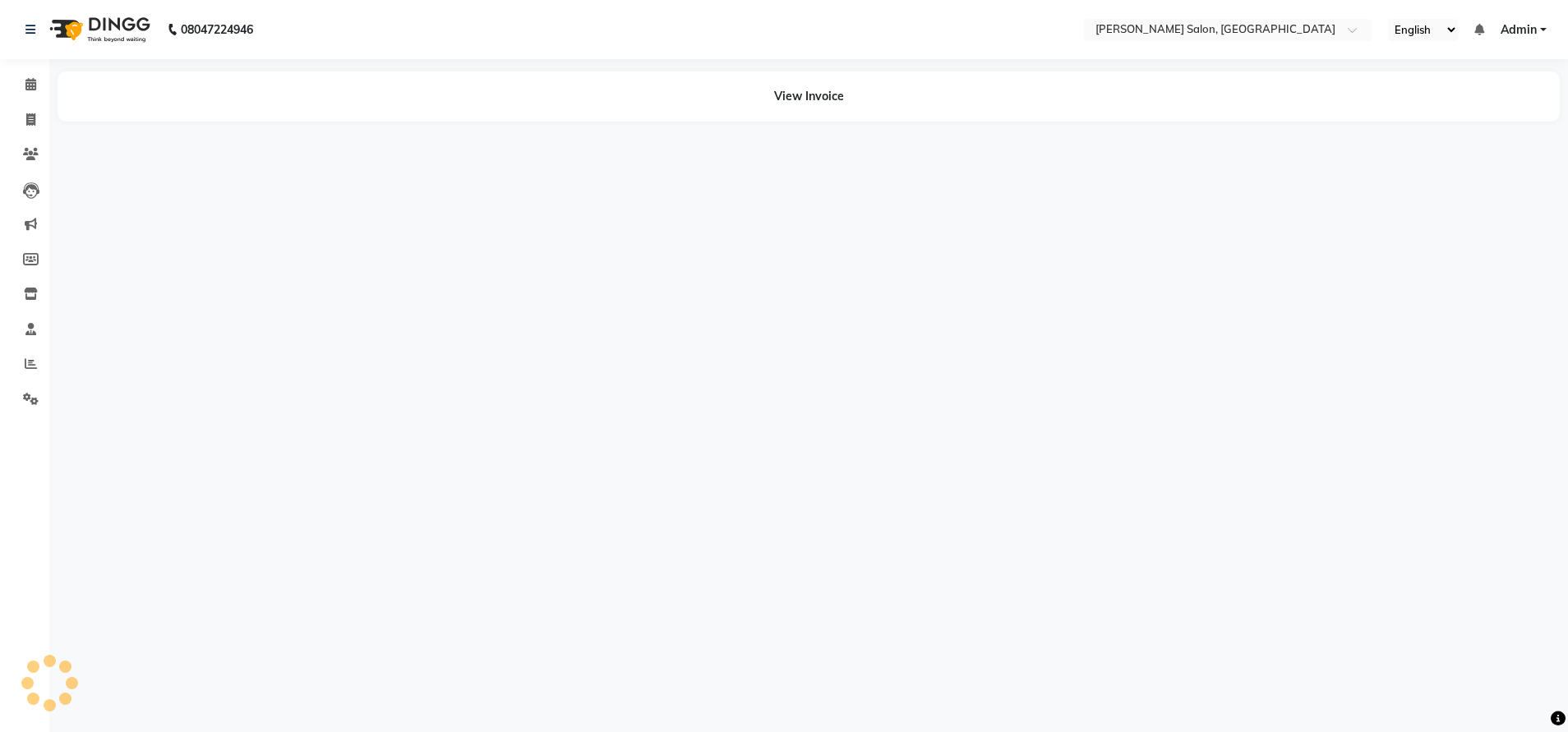
select select "en"
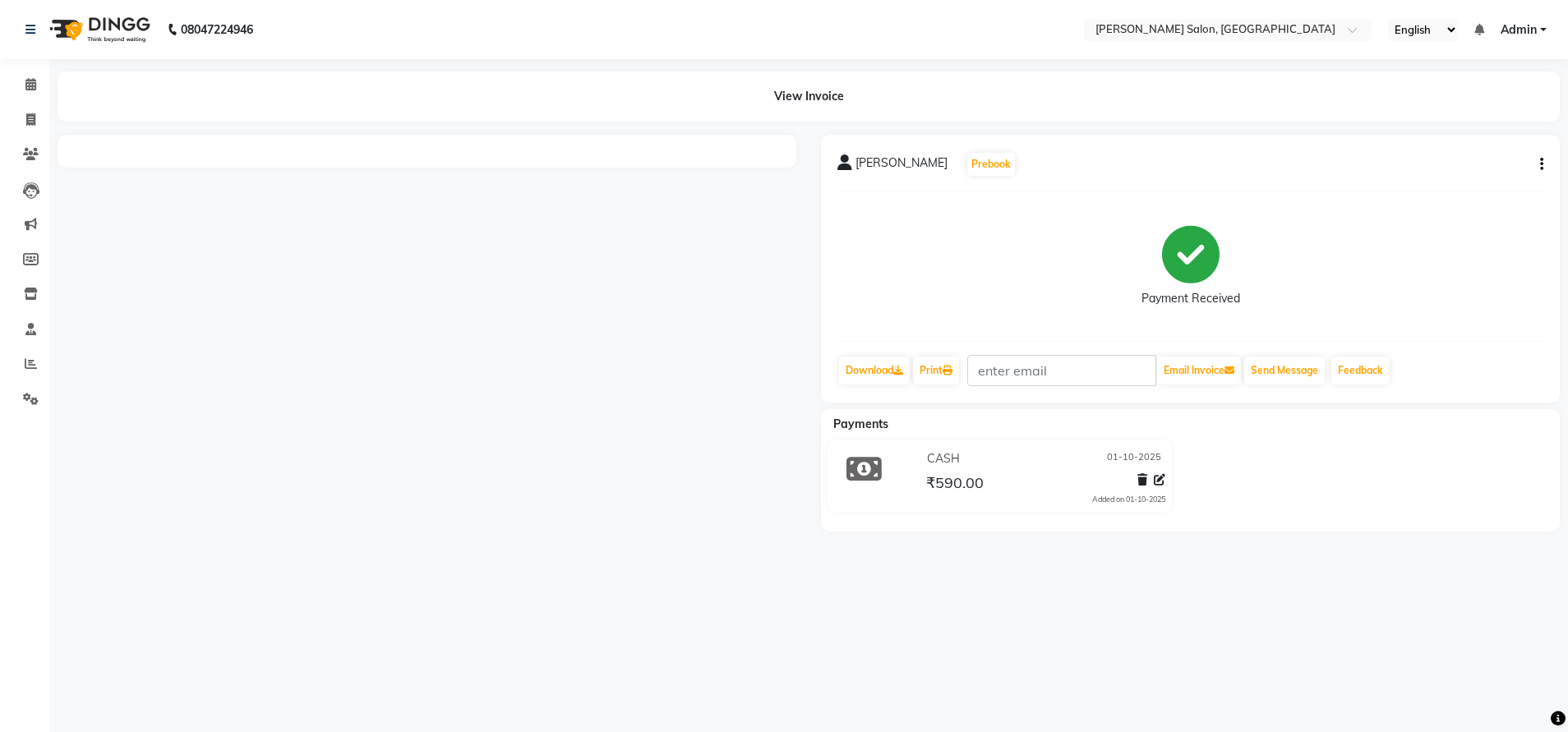
click at [1538, 161] on button "button" at bounding box center [1538, 165] width 10 height 17
click at [1442, 179] on div "Edit Invoice" at bounding box center [1459, 185] width 112 height 21
select select "service"
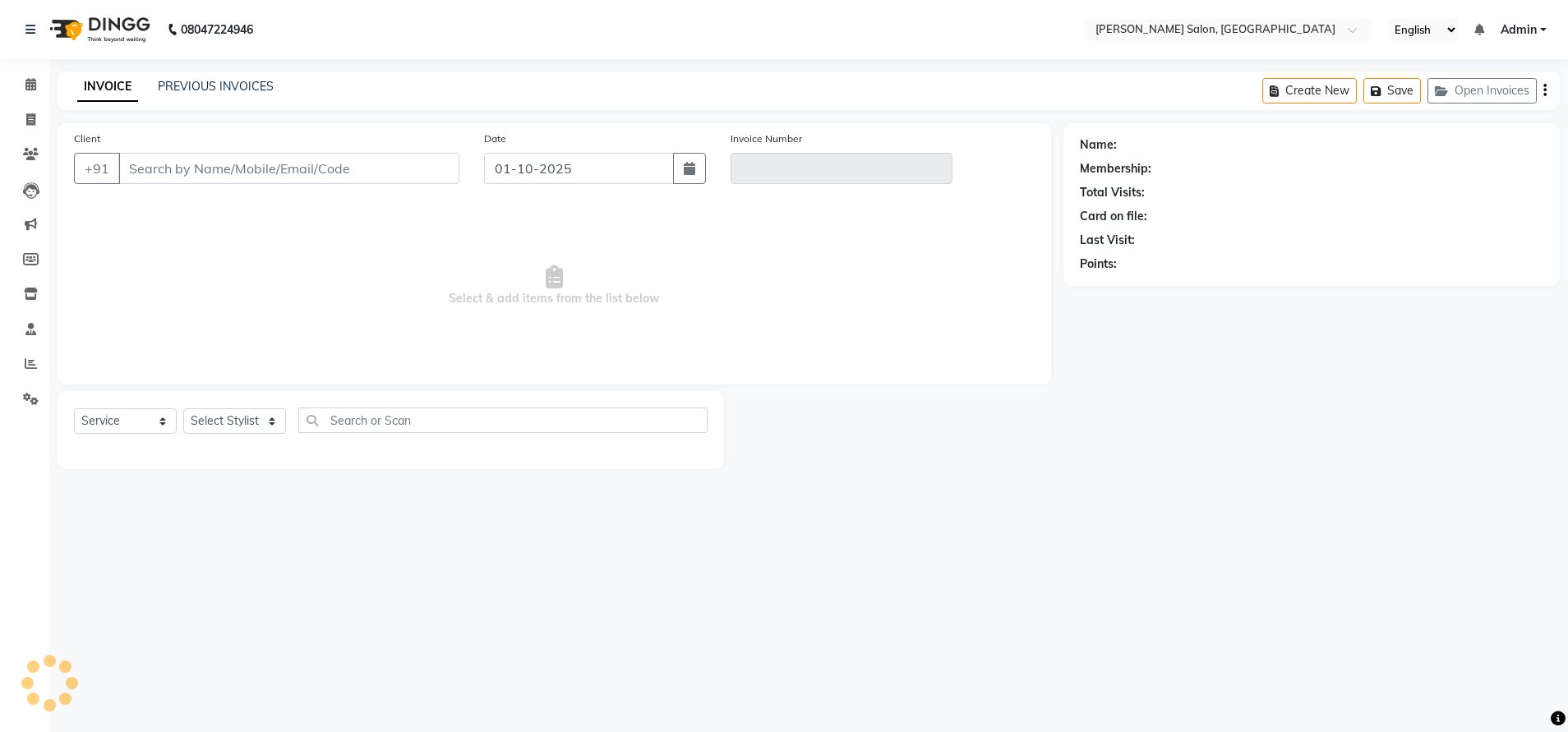
type input "9980375919"
type input "V/2025-26/4884"
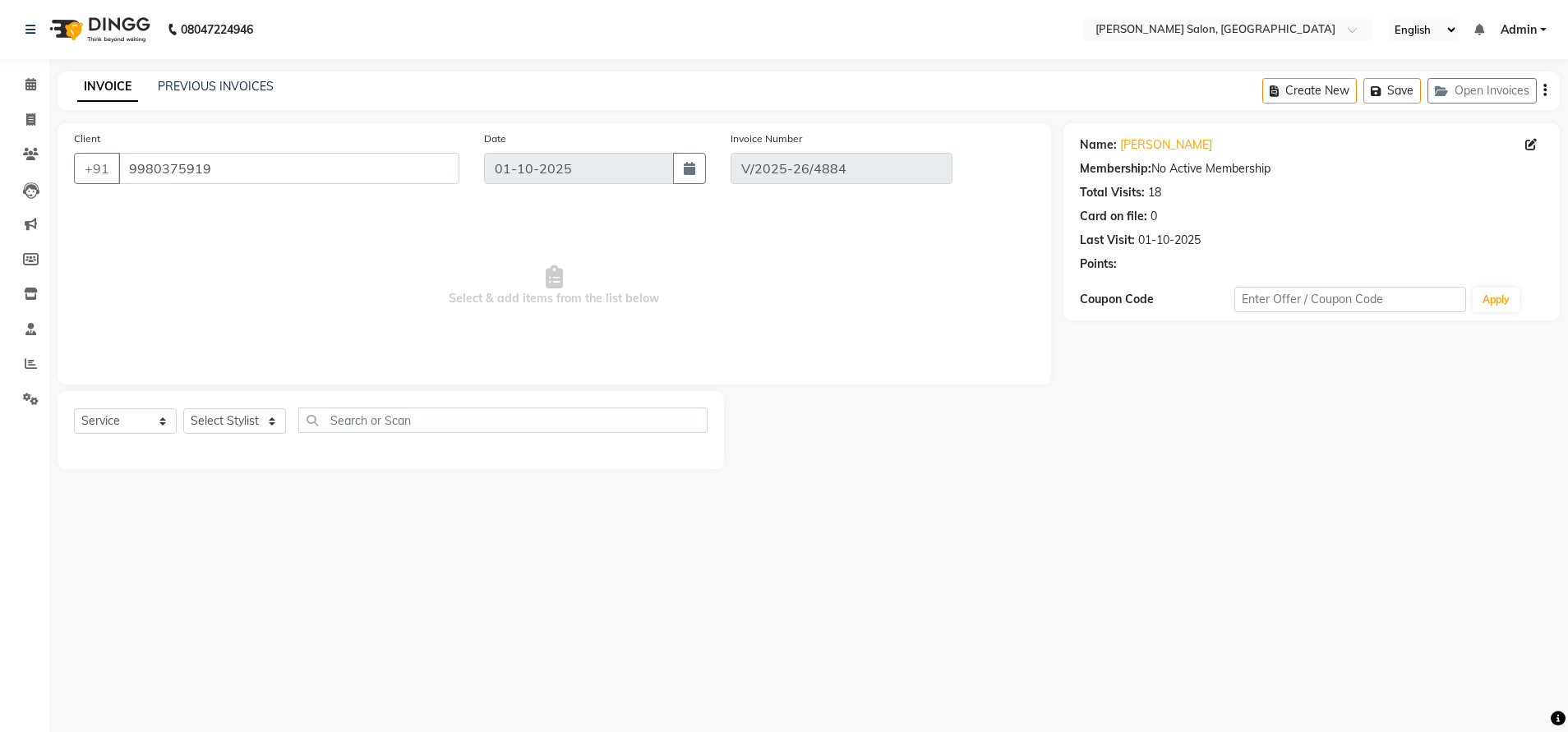
select select "select"
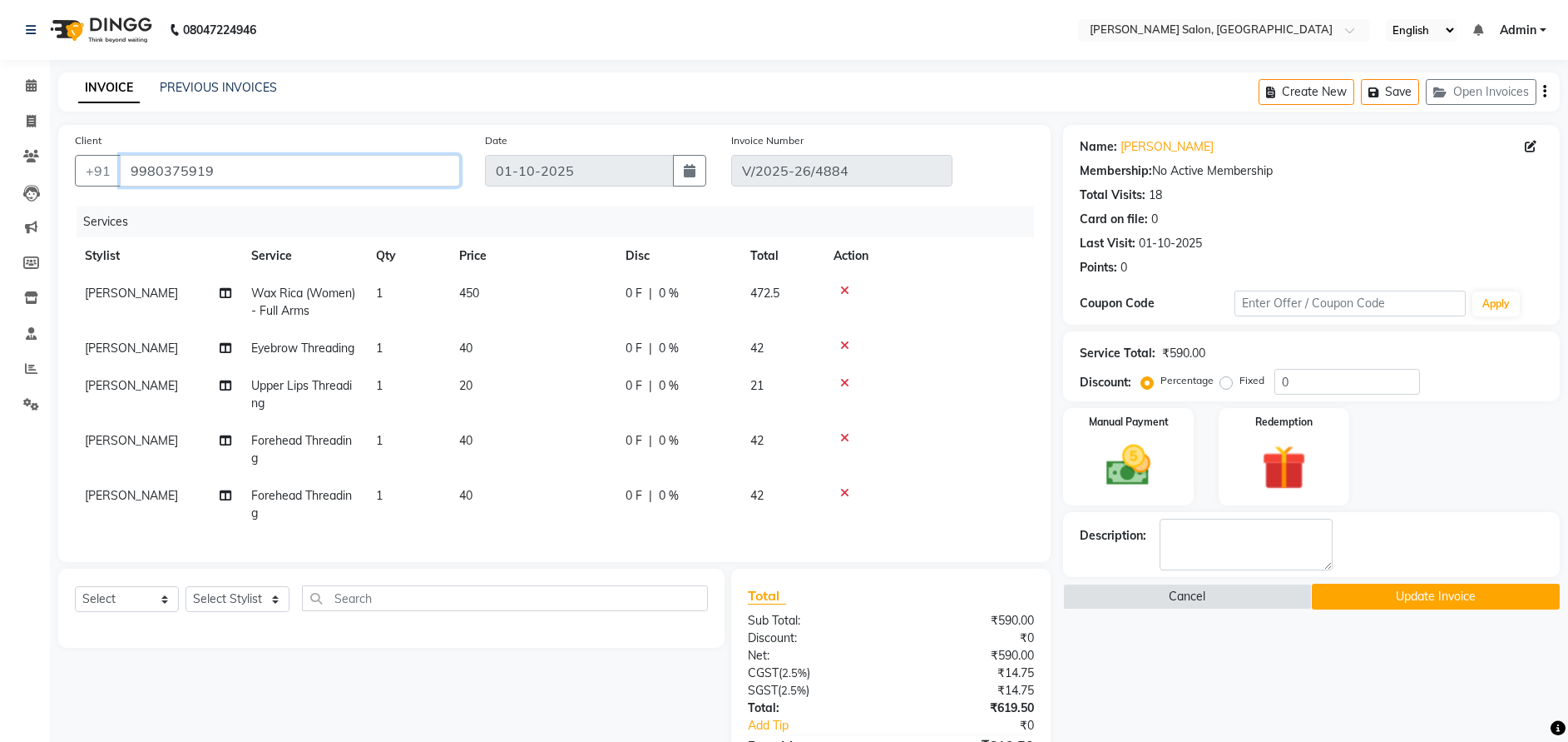
click at [179, 166] on input "9980375919" at bounding box center [289, 170] width 341 height 31
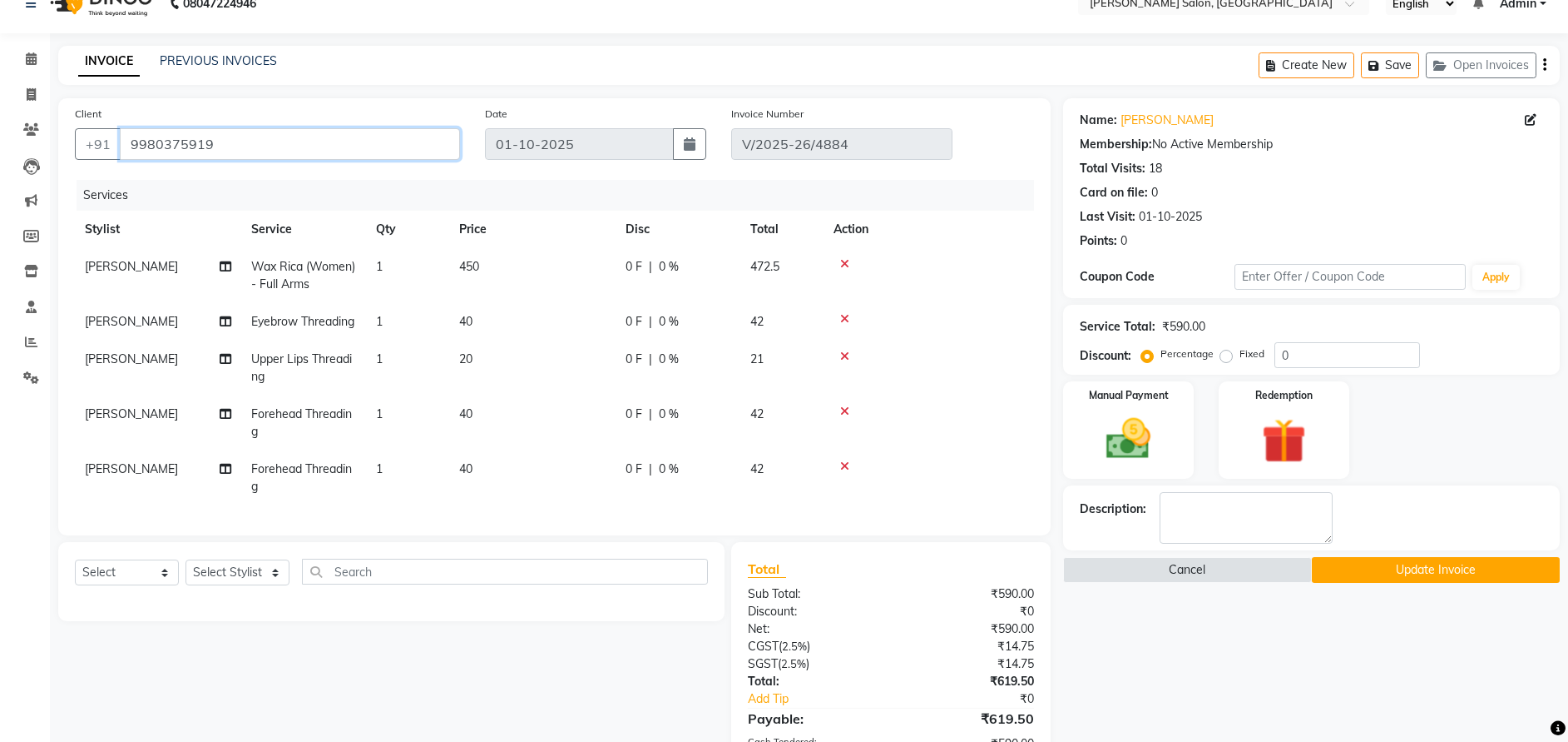
scroll to position [28, 0]
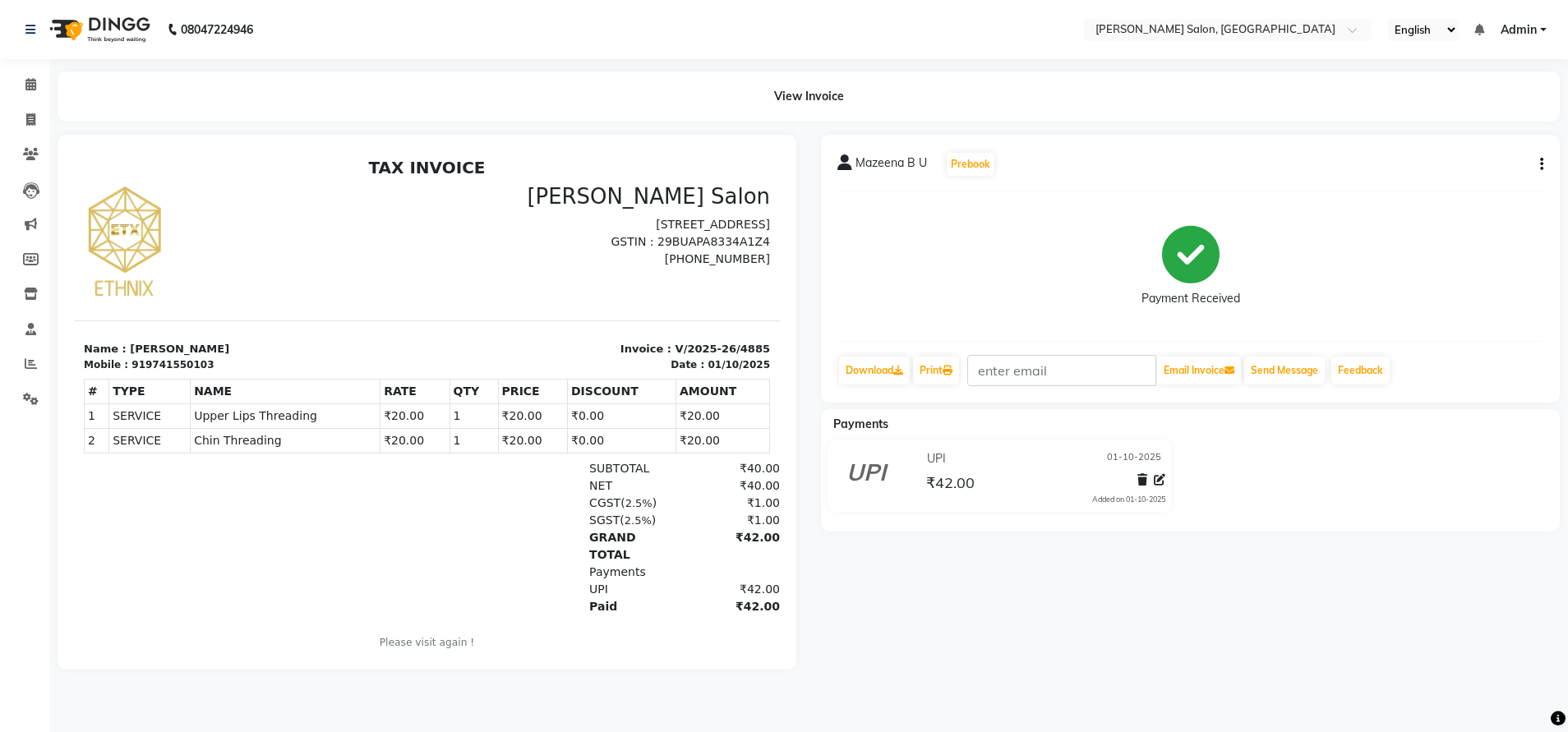
click at [1537, 167] on button "button" at bounding box center [1538, 165] width 10 height 17
click at [1439, 184] on div "Edit Invoice" at bounding box center [1459, 185] width 112 height 21
select select "service"
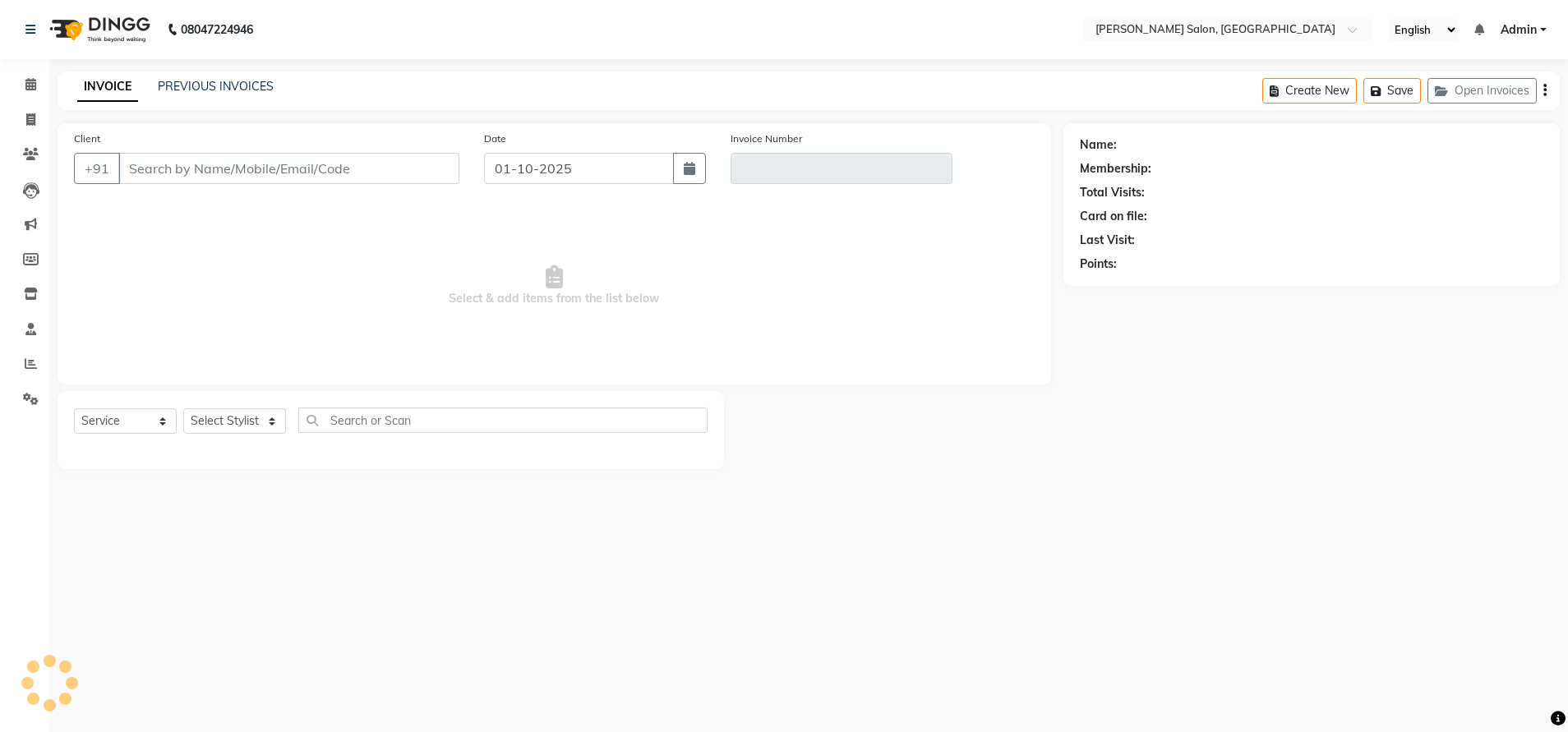
type input "9741550103"
type input "V/2025-26/4885"
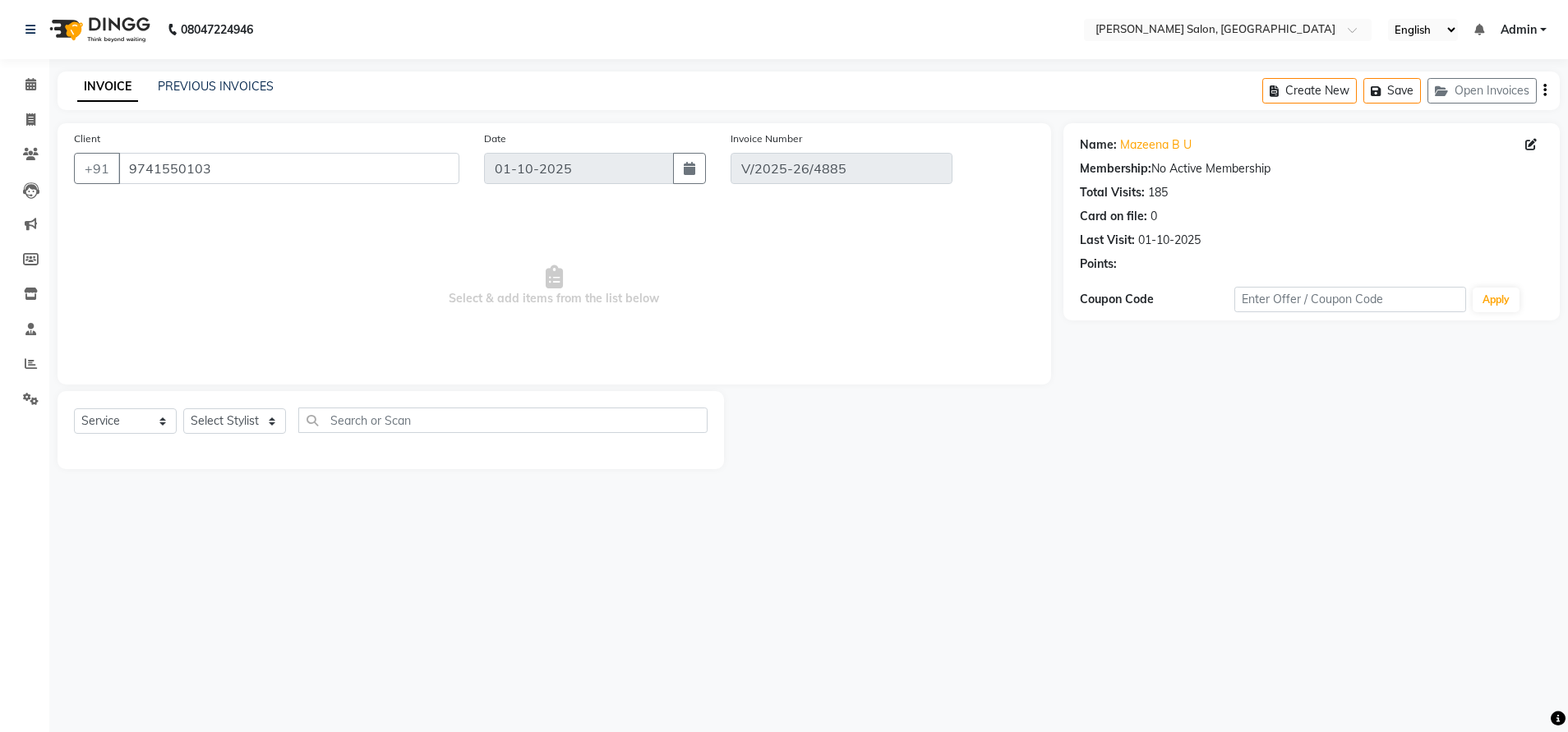
select select "select"
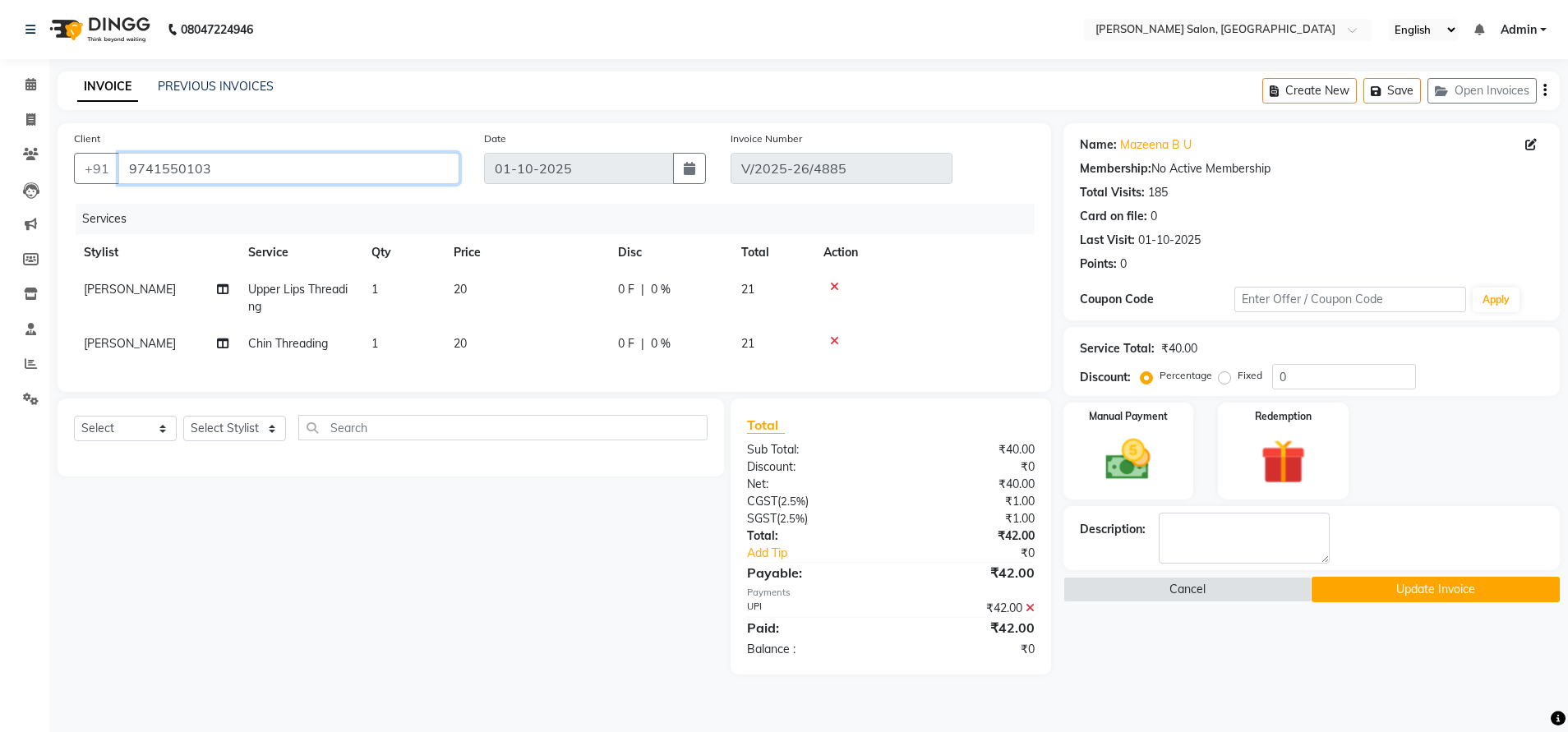
click at [192, 168] on input "9741550103" at bounding box center [288, 168] width 341 height 31
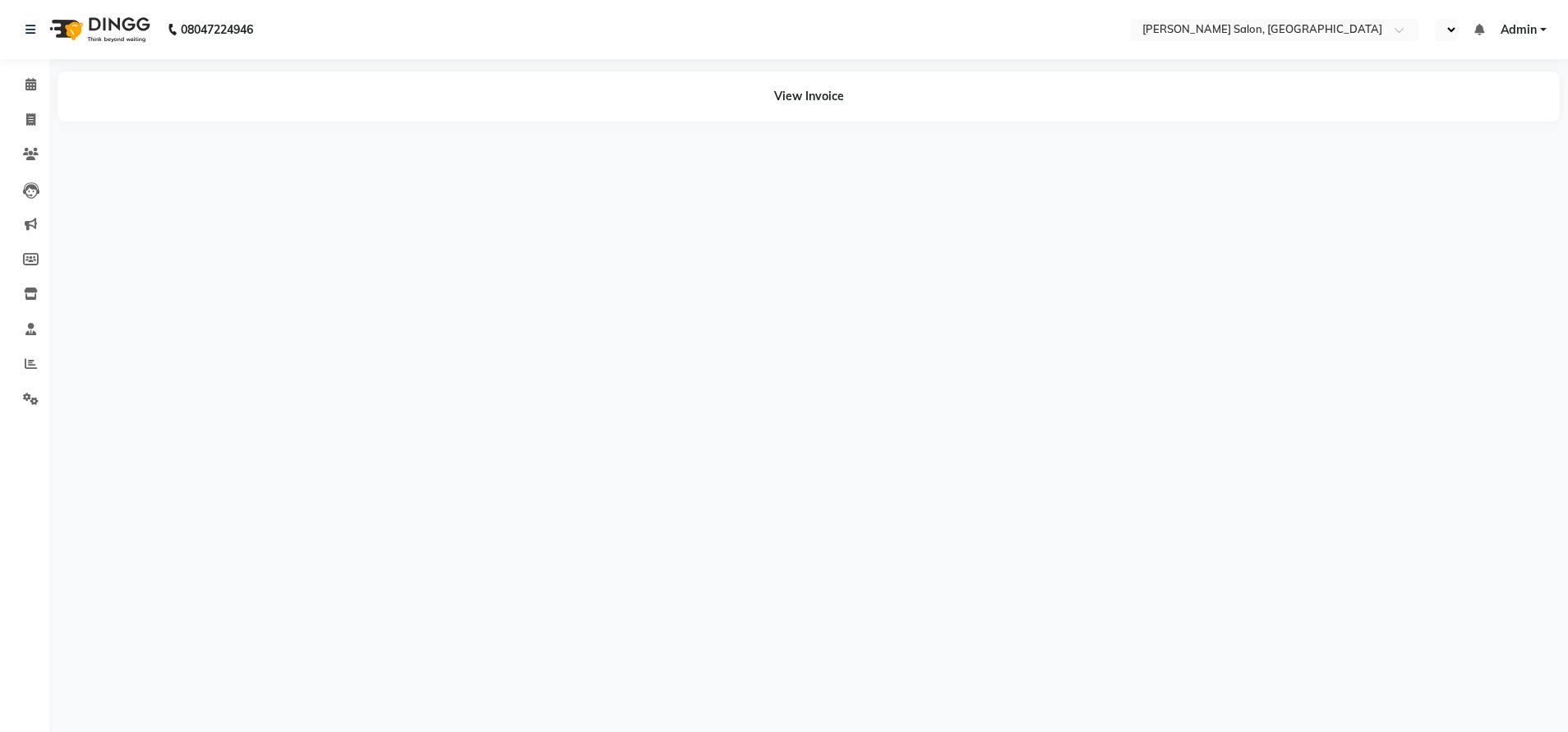
select select "en"
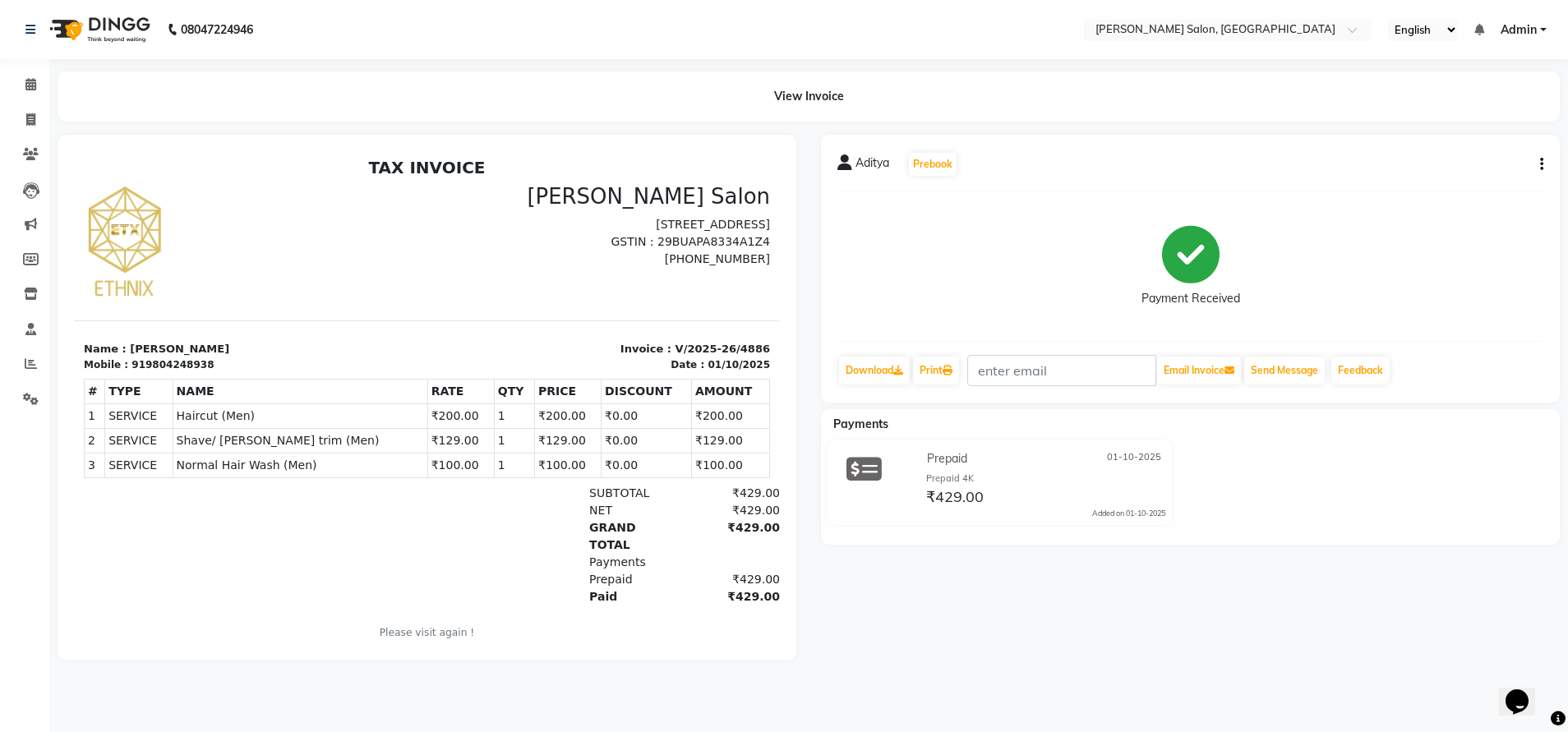
click at [1541, 164] on icon "button" at bounding box center [1542, 164] width 4 height 1
click at [1417, 180] on div "Edit Invoice" at bounding box center [1459, 185] width 112 height 21
select select "service"
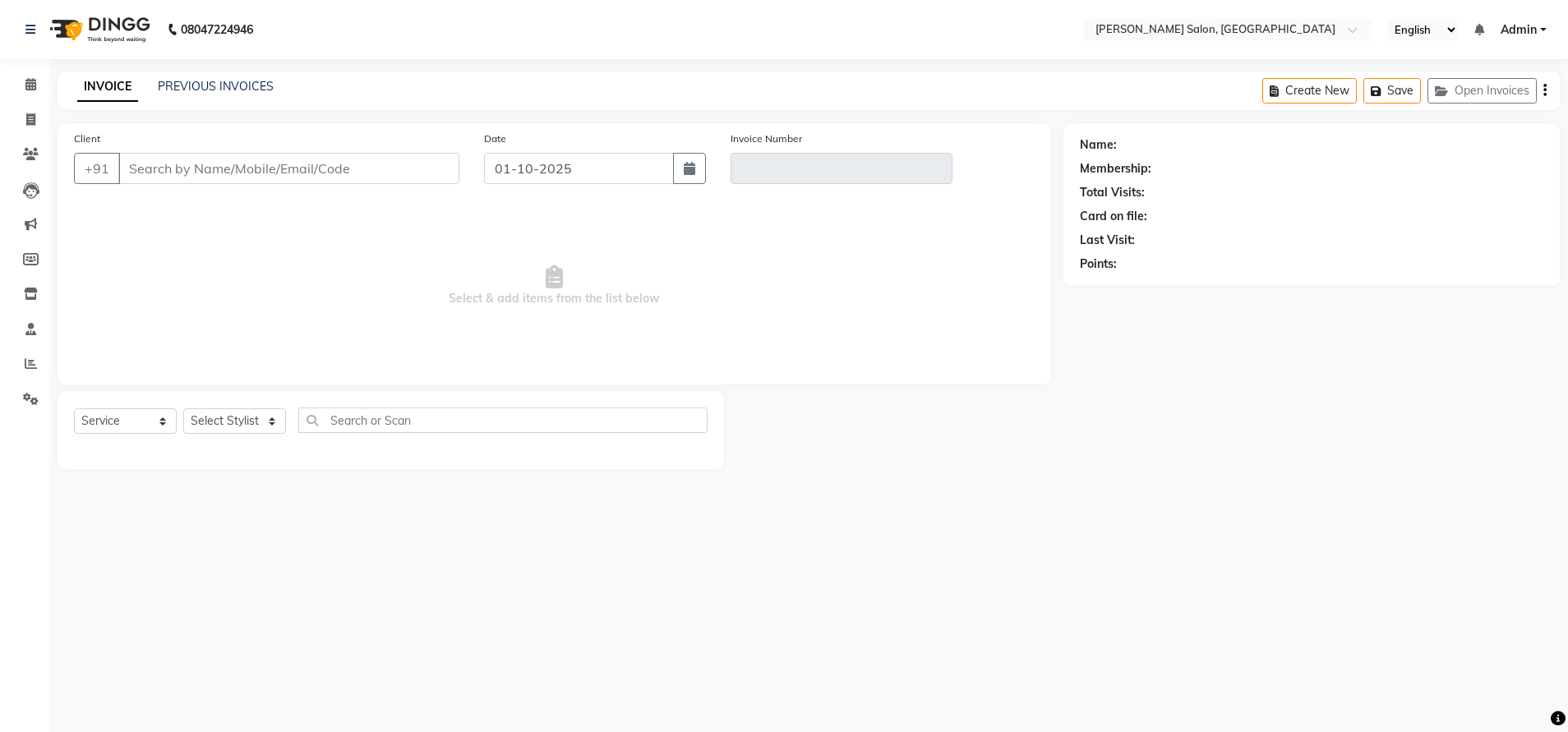
type input "9804248938"
type input "V/2025-26/4886"
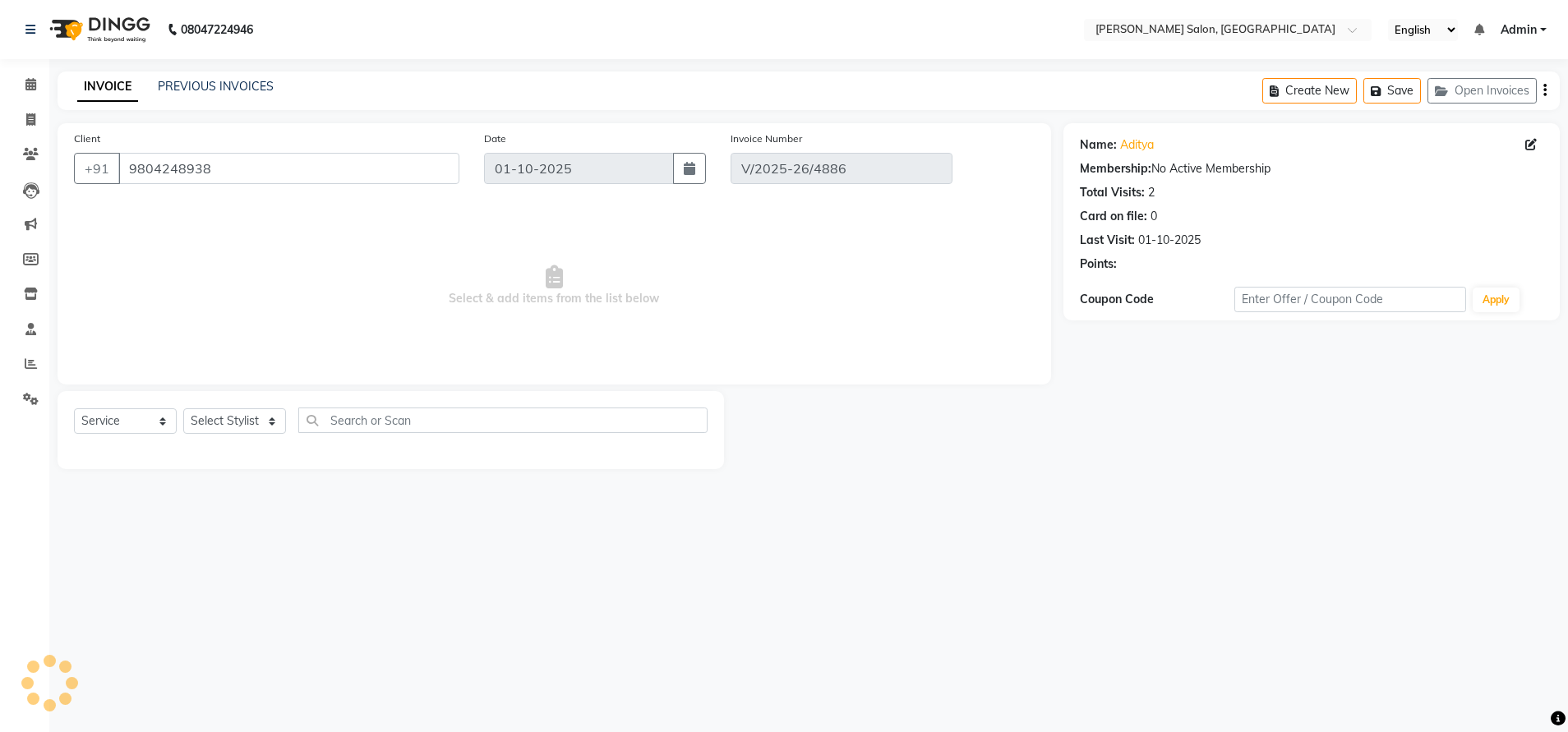
select select "select"
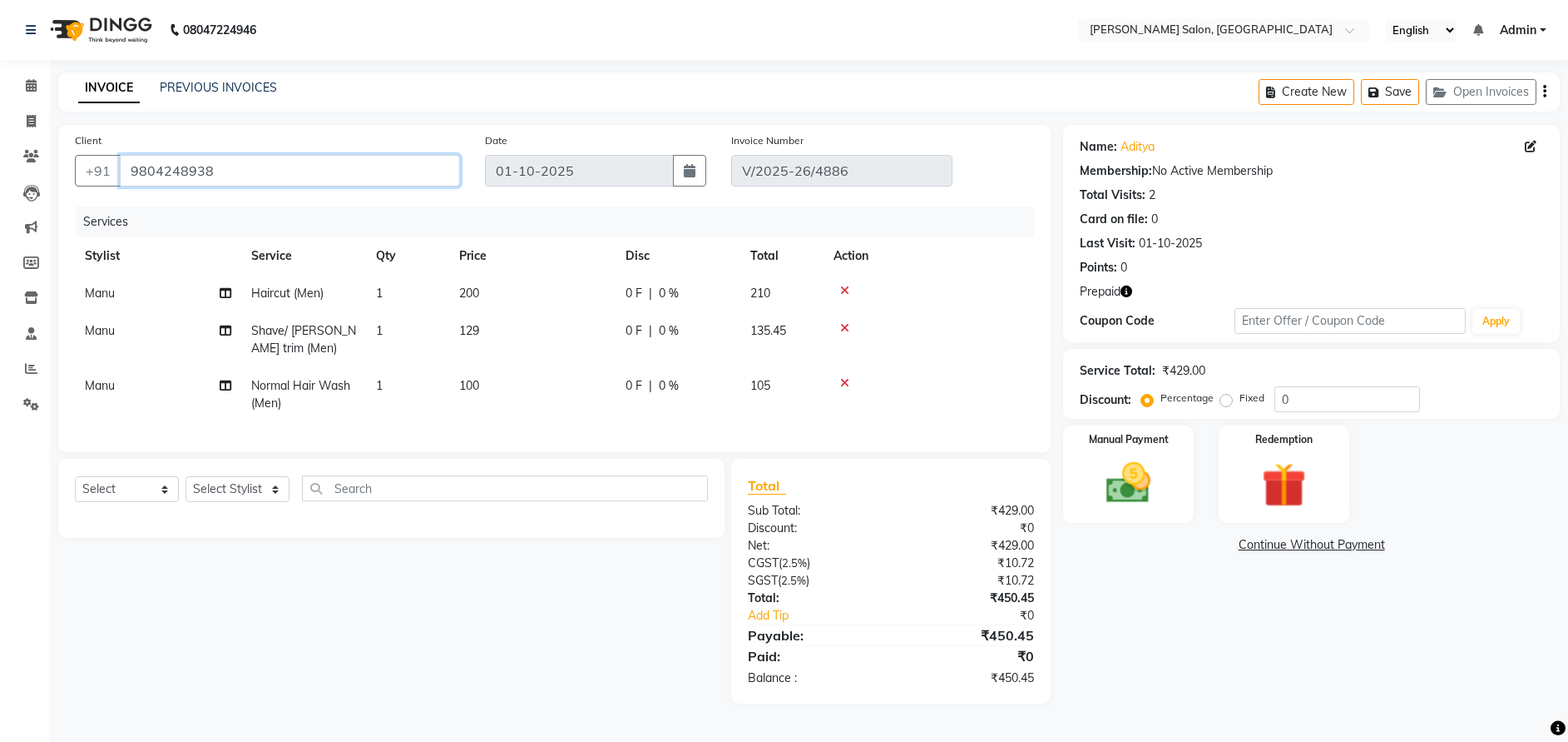
click at [179, 163] on input "9804248938" at bounding box center [289, 170] width 341 height 31
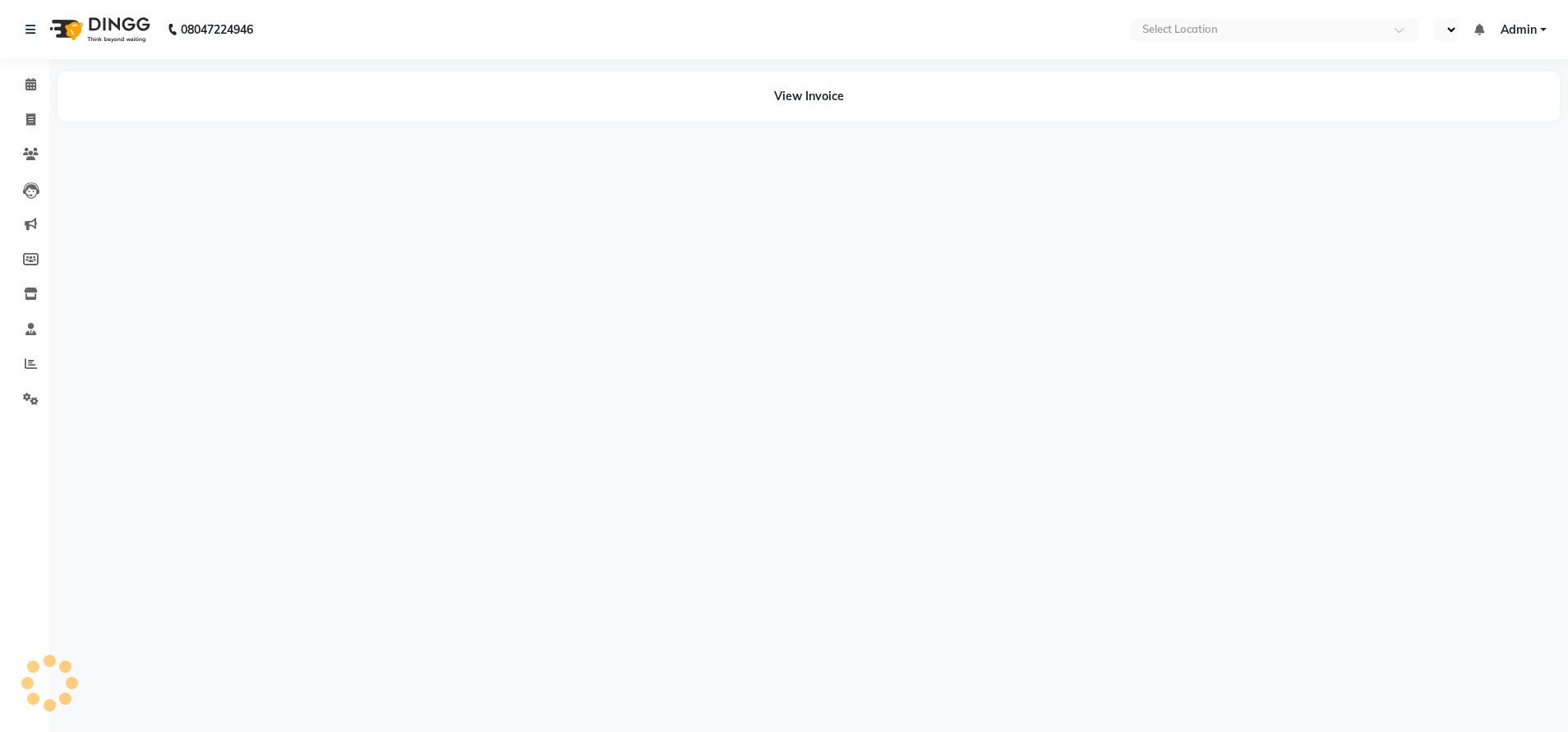
select select "en"
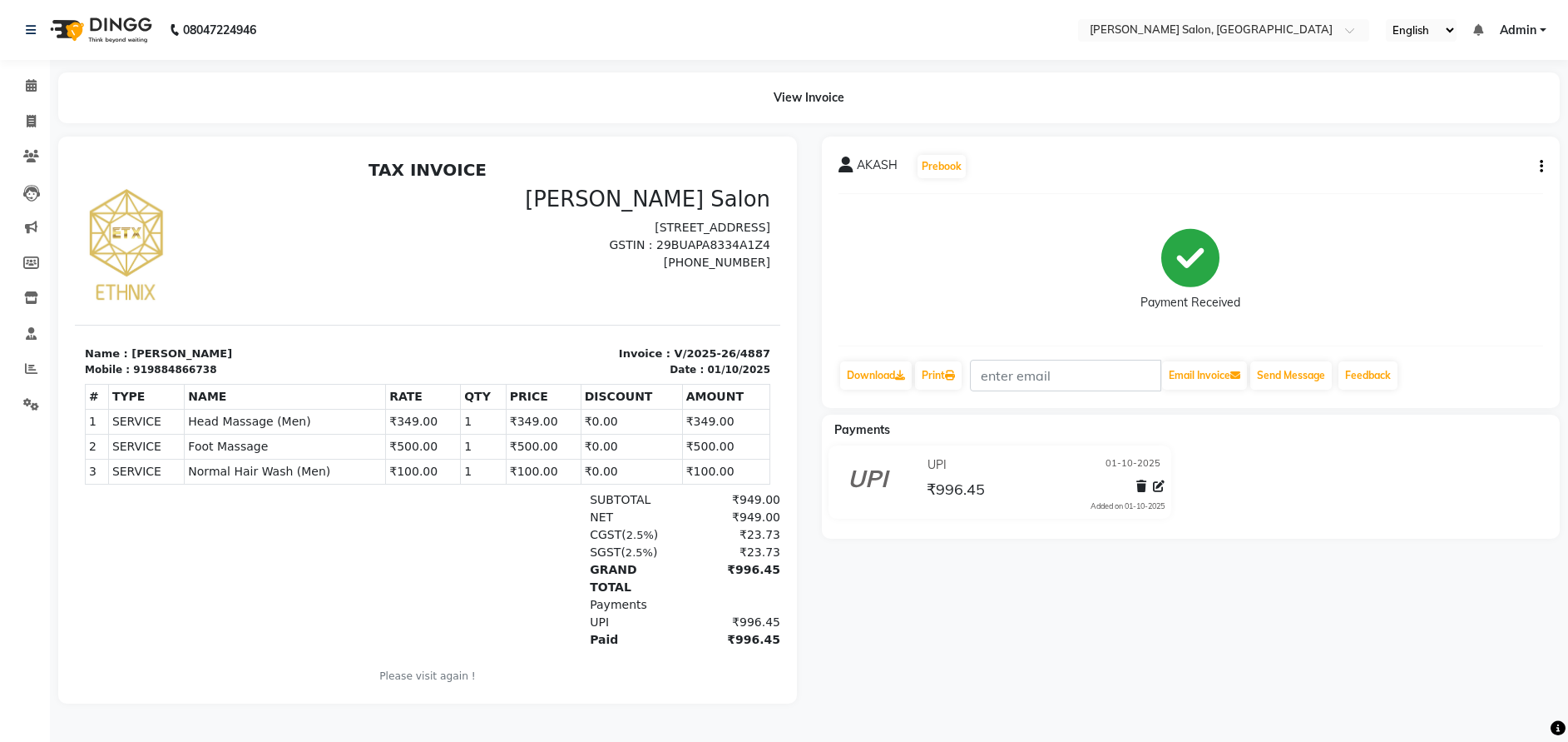
click at [1543, 163] on div "AKASH Prebook Payment Received Download Print Email Invoice Send Message Feedba…" at bounding box center [1191, 272] width 739 height 271
click at [1542, 167] on icon "button" at bounding box center [1542, 166] width 4 height 1
click at [1440, 176] on div "Edit Item Staff" at bounding box center [1459, 167] width 114 height 21
select select
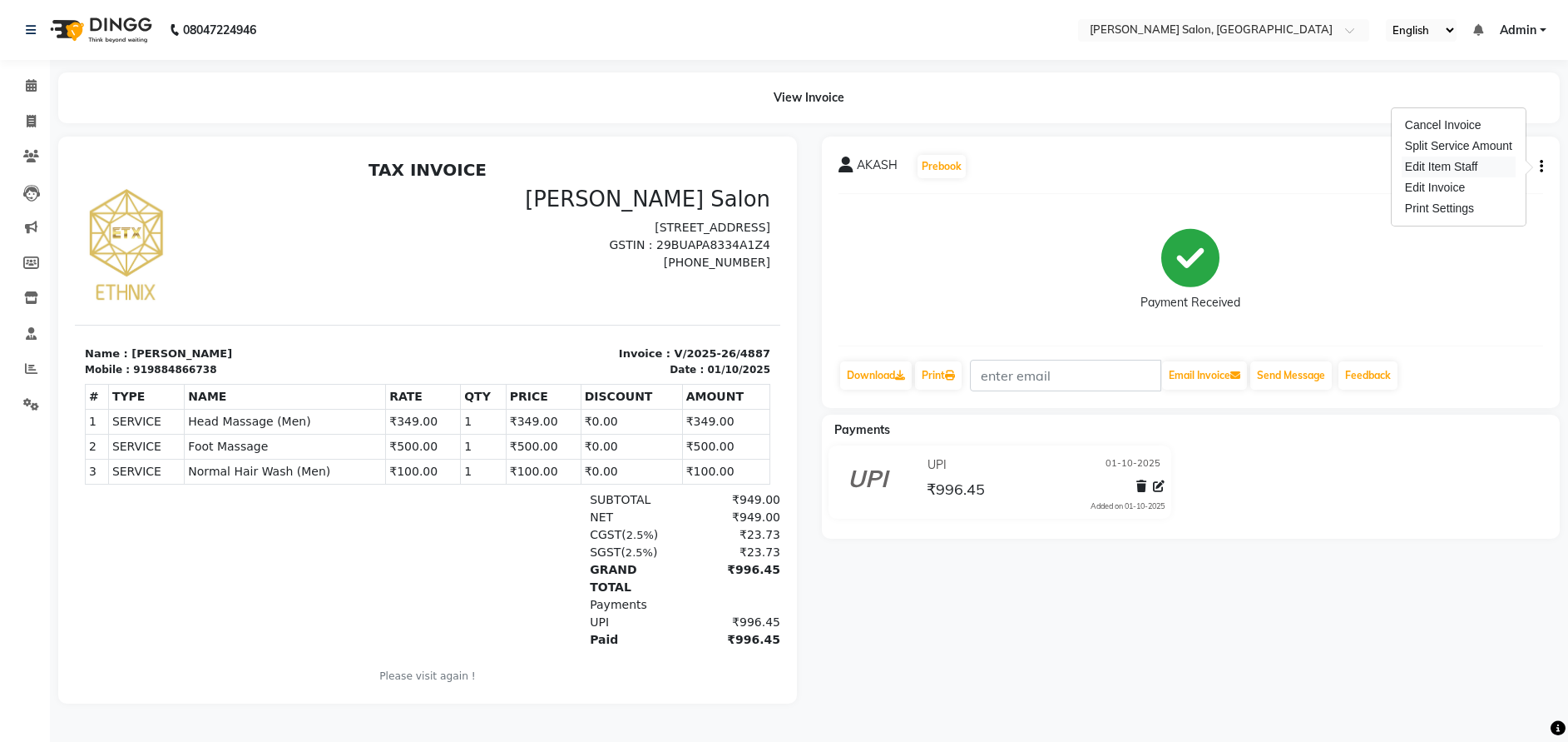
select select
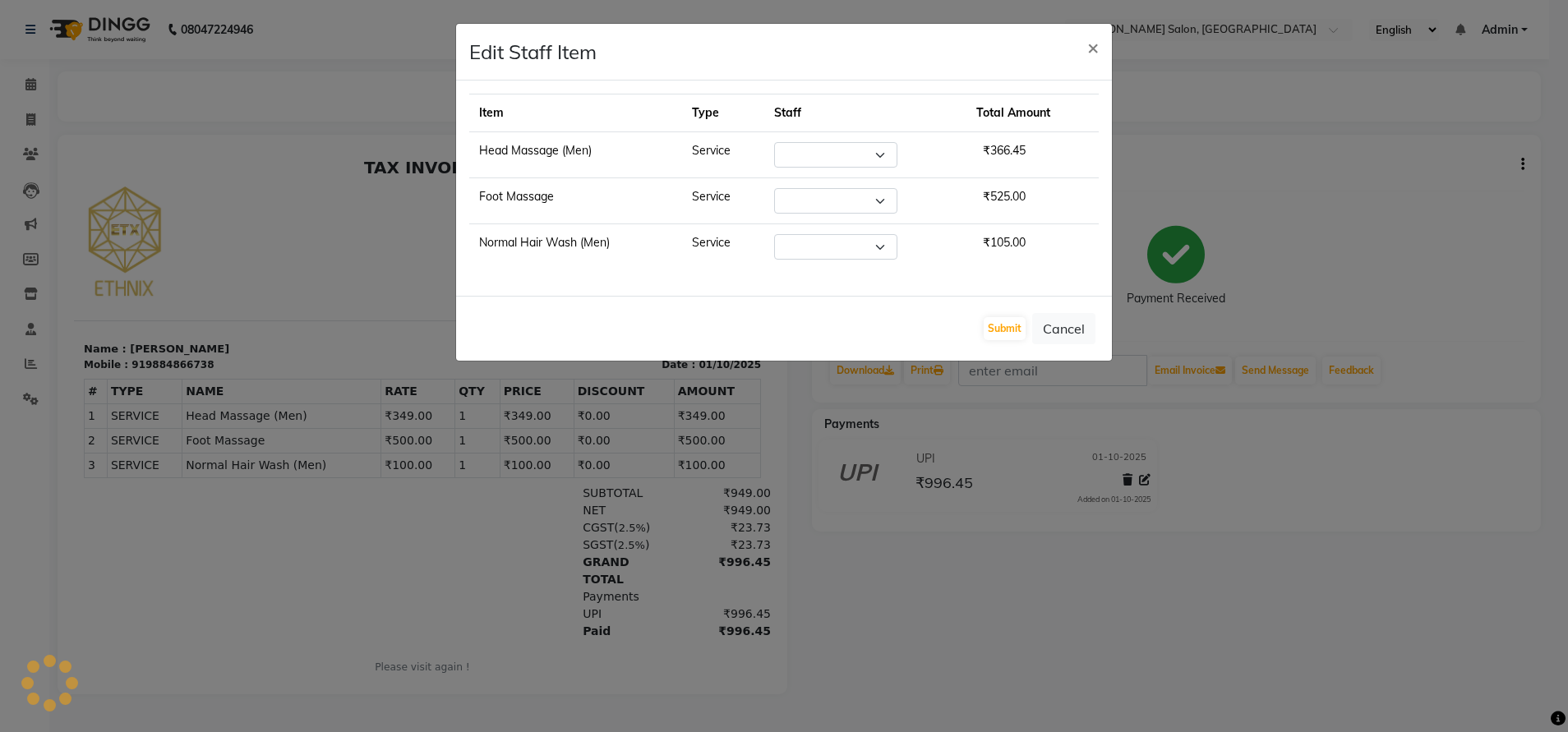
select select "71461"
click at [1087, 317] on button "Cancel" at bounding box center [1064, 328] width 64 height 31
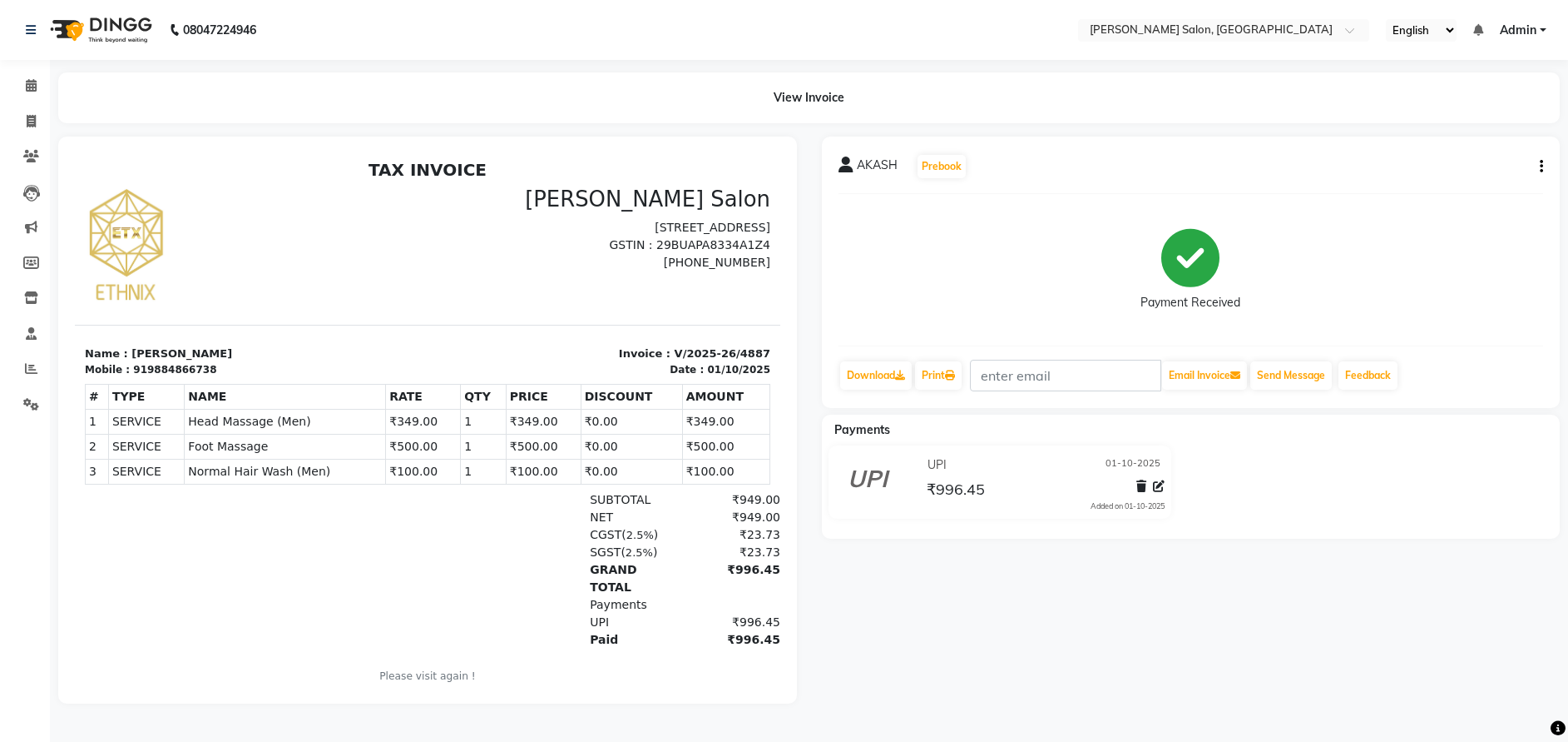
click at [1539, 166] on button "button" at bounding box center [1539, 167] width 10 height 17
click at [1440, 186] on div "Edit Invoice" at bounding box center [1459, 188] width 114 height 21
select select "service"
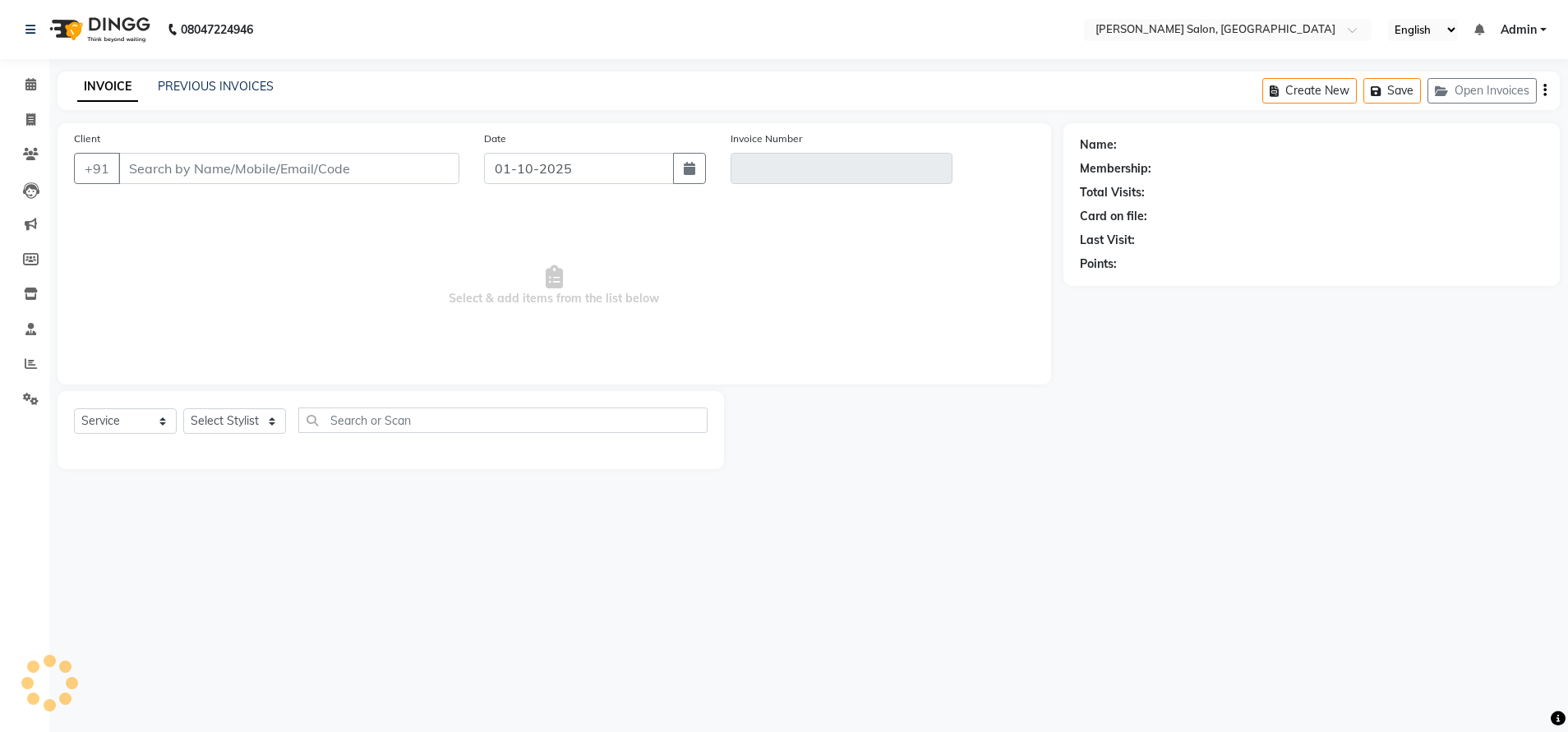
type input "9884866738"
type input "V/2025-26/4887"
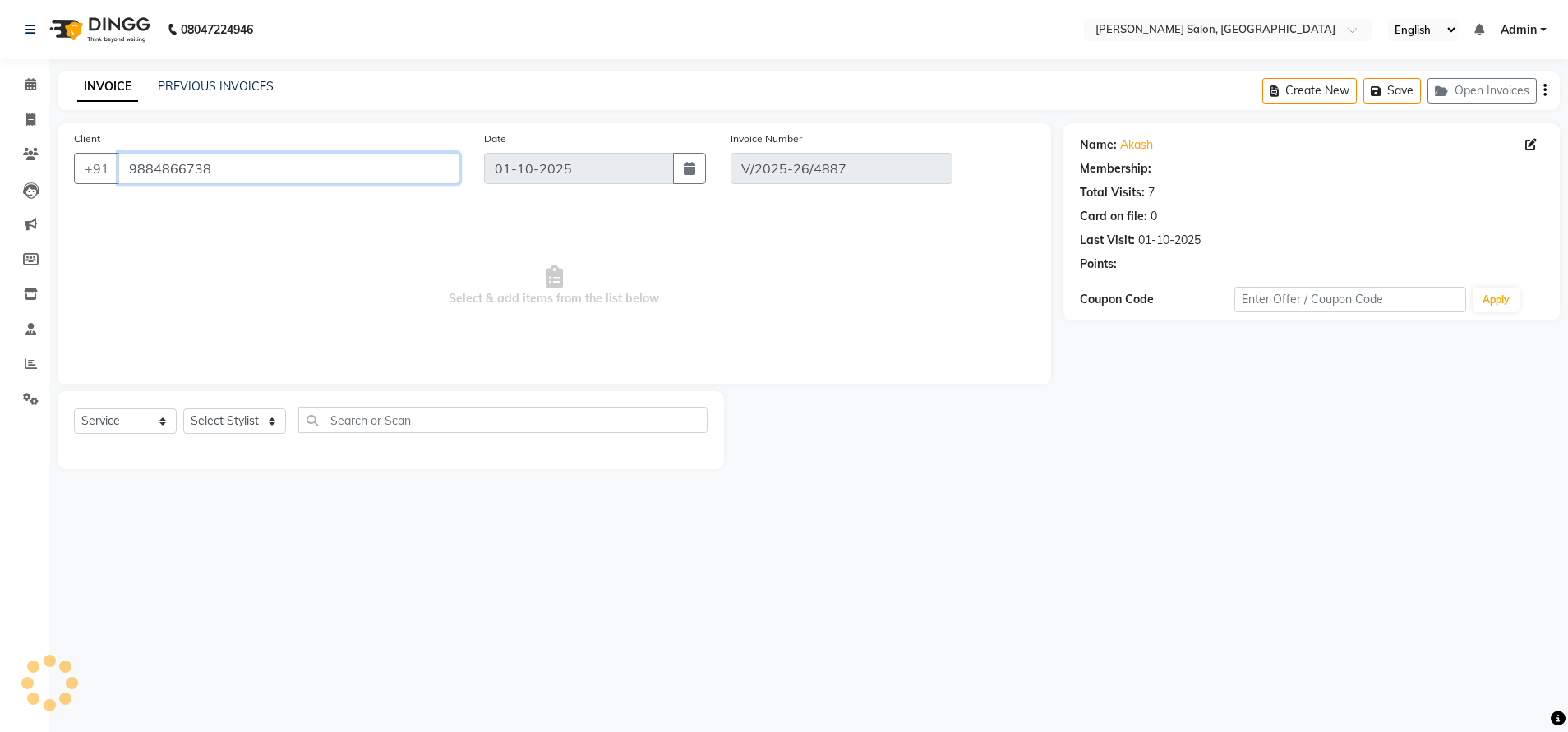
click at [180, 170] on input "9884866738" at bounding box center [288, 168] width 341 height 31
select select "select"
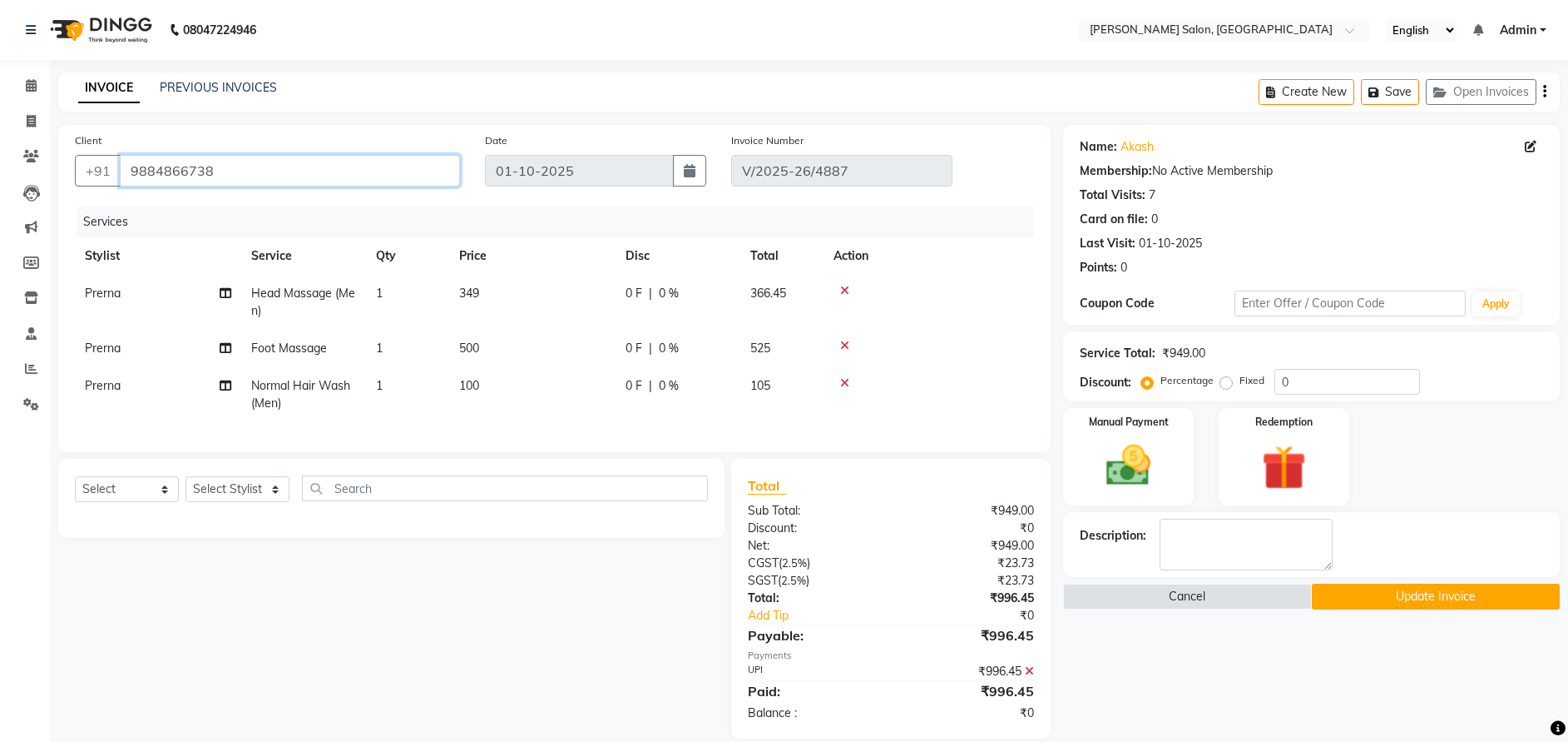
click at [181, 163] on input "9884866738" at bounding box center [289, 170] width 341 height 31
click at [1133, 143] on link "Akash" at bounding box center [1137, 147] width 33 height 17
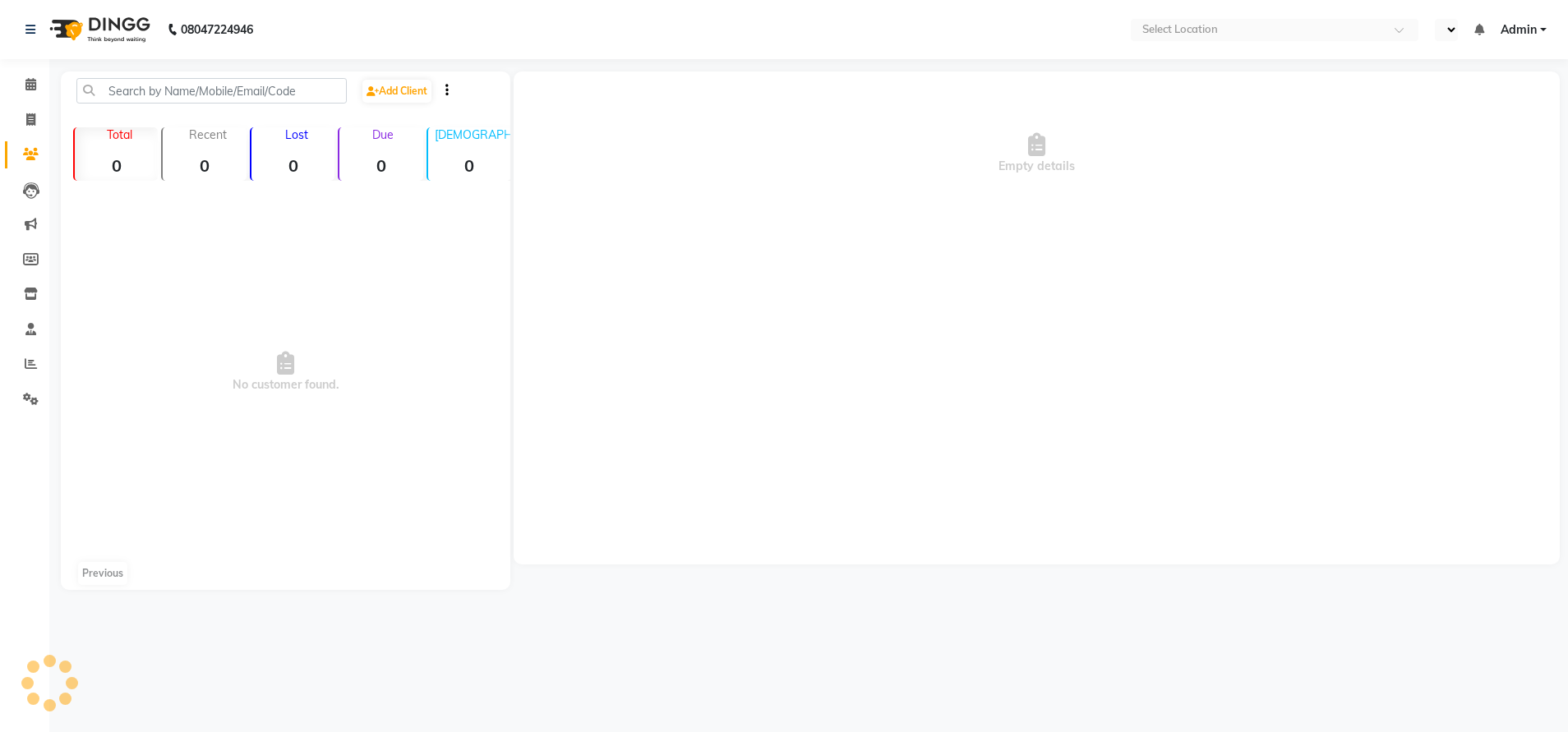
select select "en"
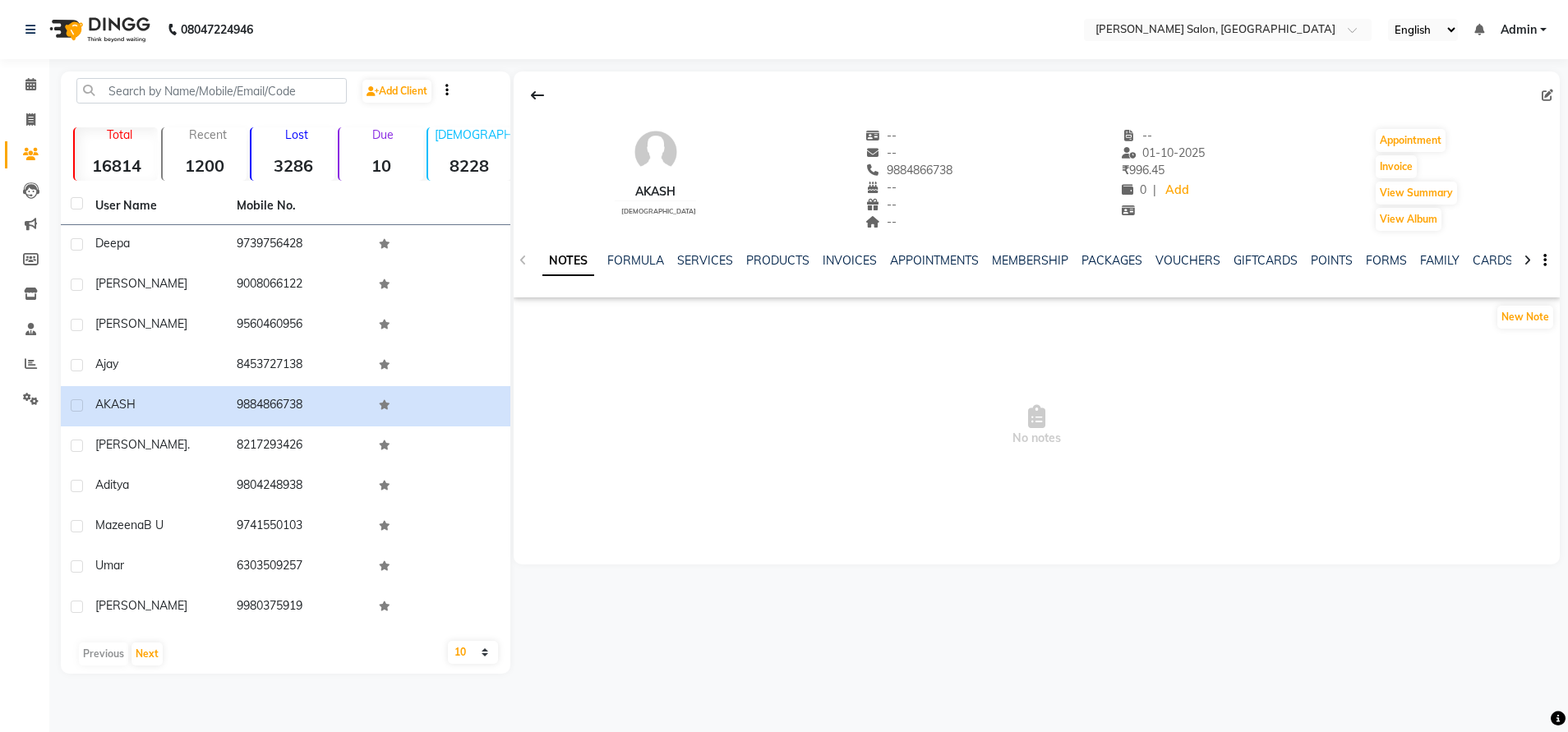
click at [719, 252] on div "SERVICES" at bounding box center [705, 260] width 56 height 17
click at [703, 258] on link "SERVICES" at bounding box center [705, 260] width 56 height 15
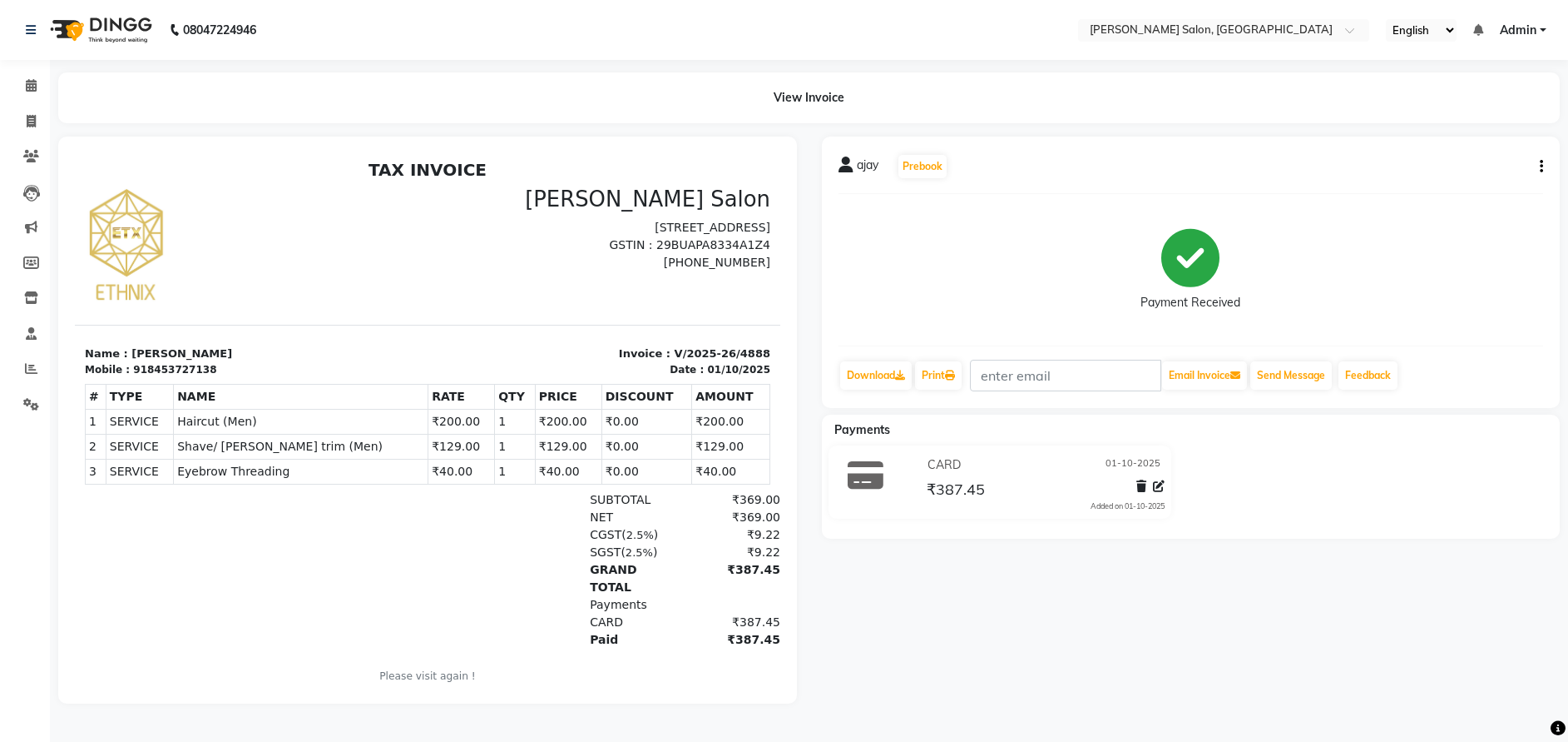
click at [1538, 164] on button "button" at bounding box center [1539, 167] width 10 height 17
click at [1446, 178] on div "Edit Invoice" at bounding box center [1459, 188] width 114 height 21
select select "service"
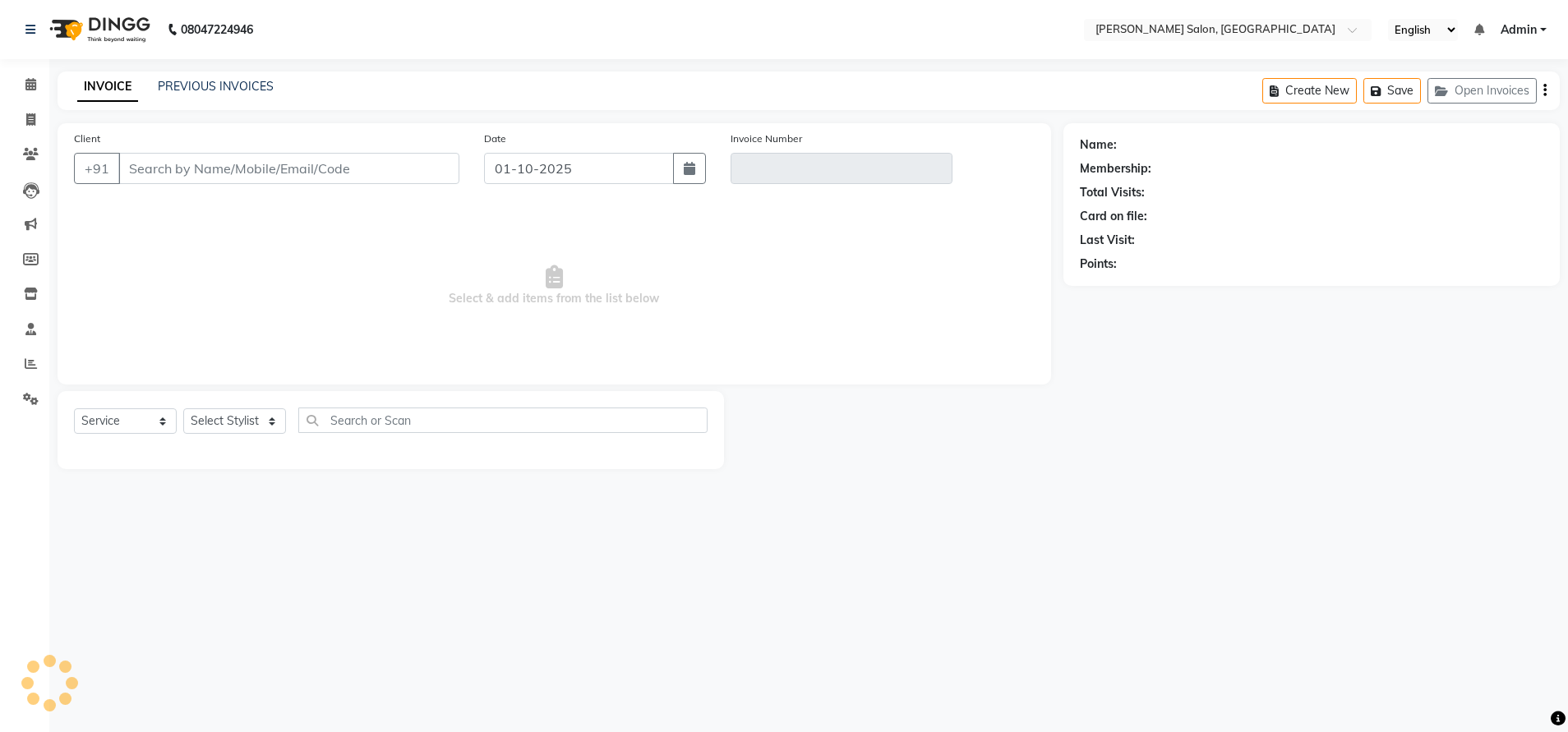
type input "8453727138"
type input "V/2025-26/4888"
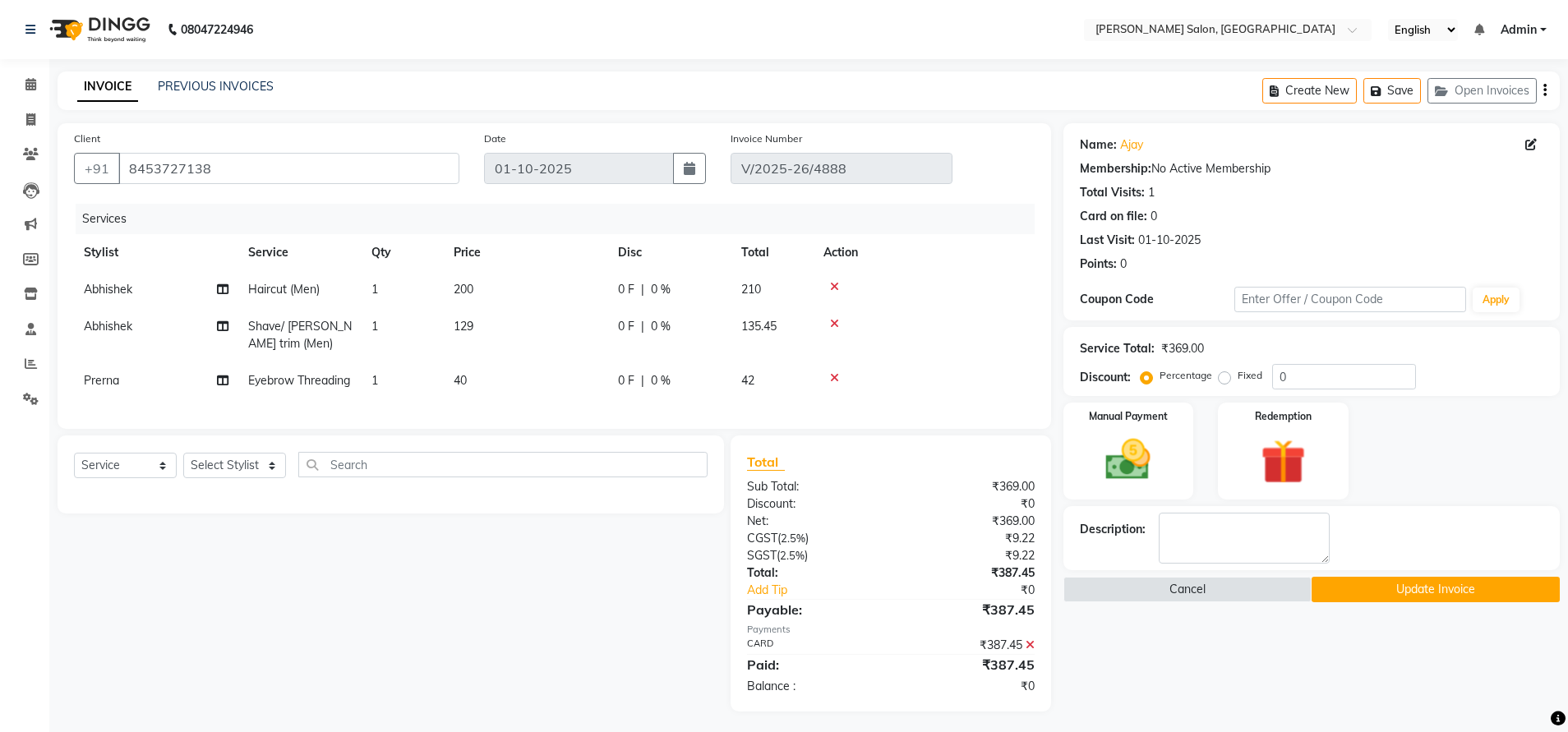
select select "select"
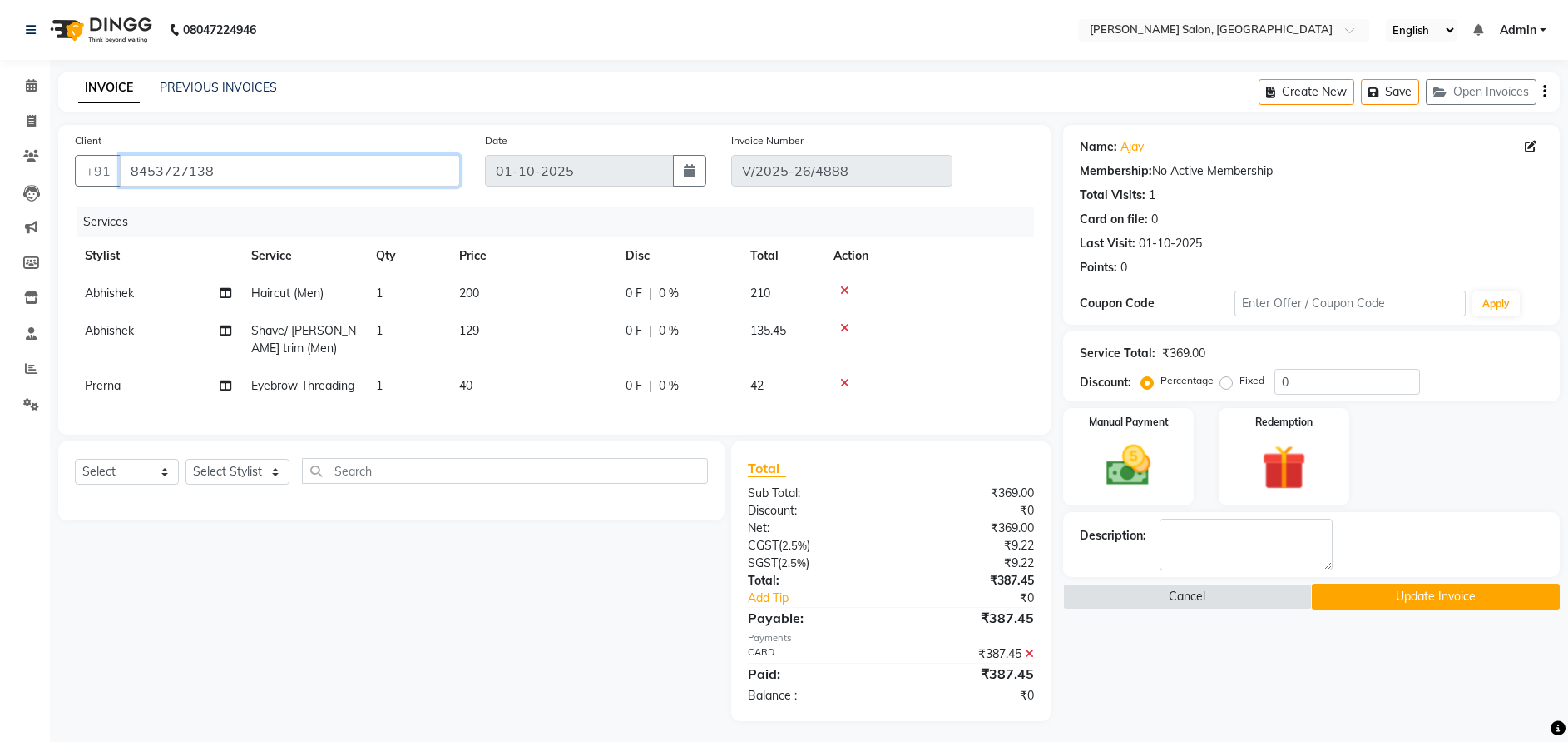
click at [176, 171] on input "8453727138" at bounding box center [289, 170] width 341 height 31
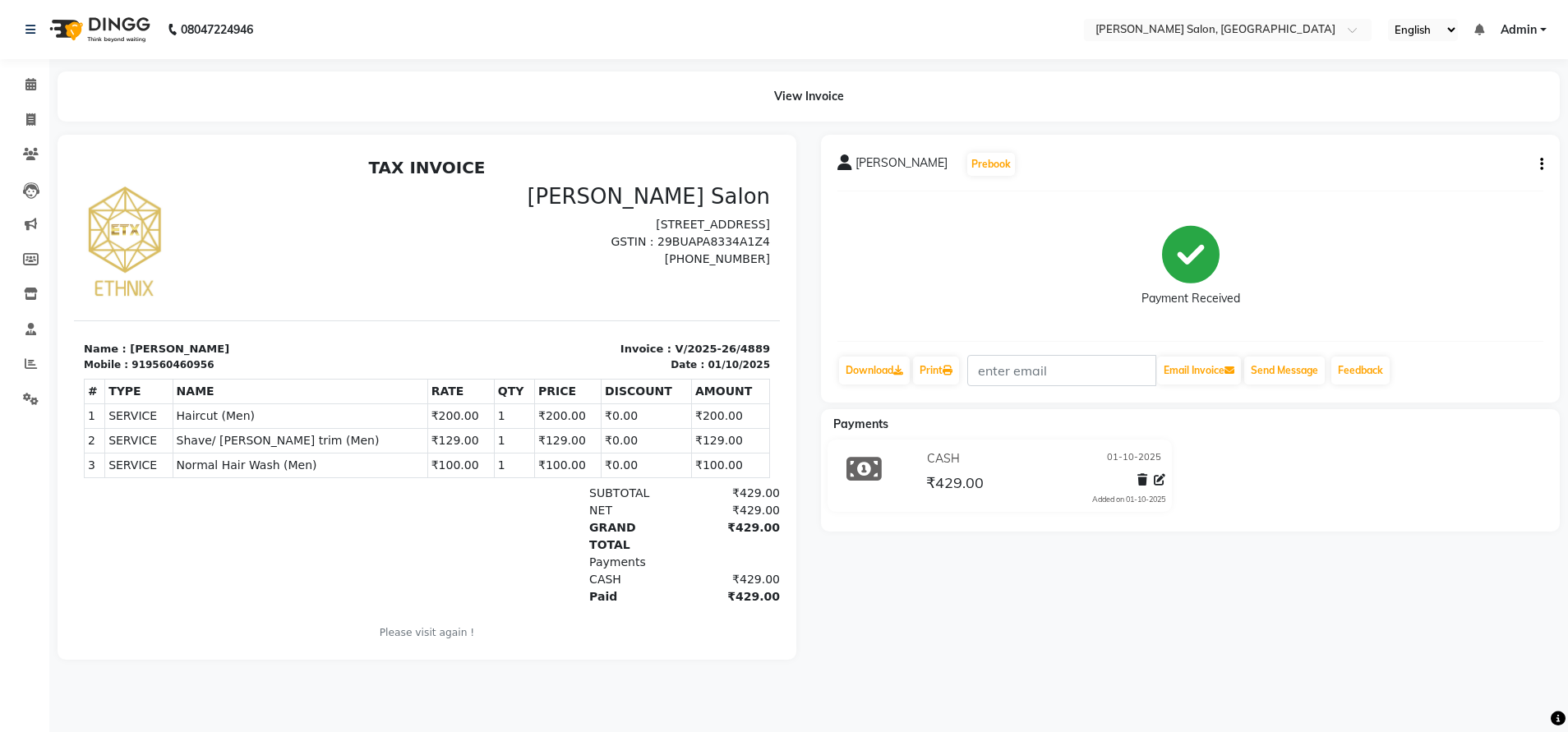
click at [1540, 164] on icon "button" at bounding box center [1542, 164] width 4 height 1
click at [1426, 178] on div "Edit Invoice" at bounding box center [1459, 185] width 112 height 21
select select "service"
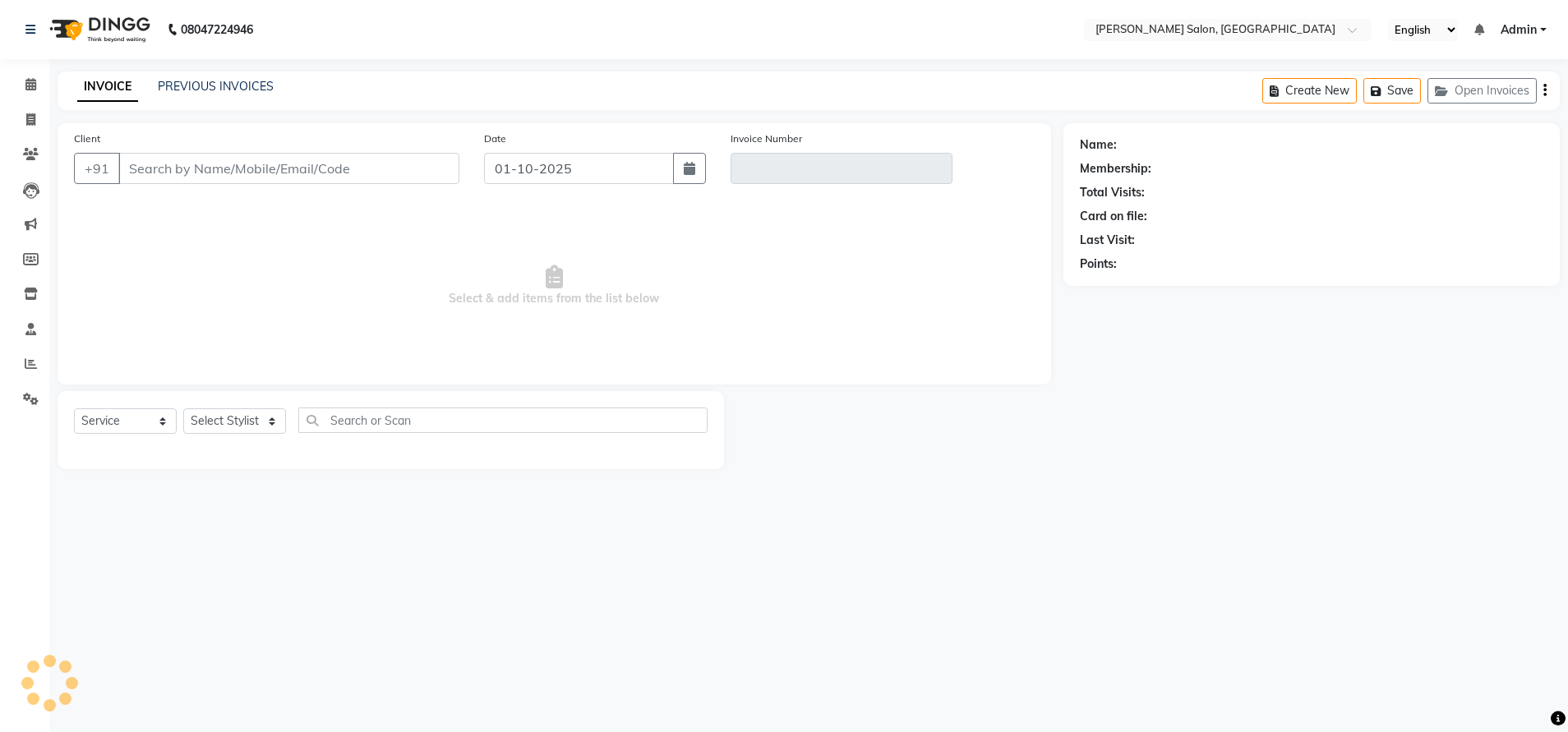
type input "9560460956"
type input "V/2025-26/4889"
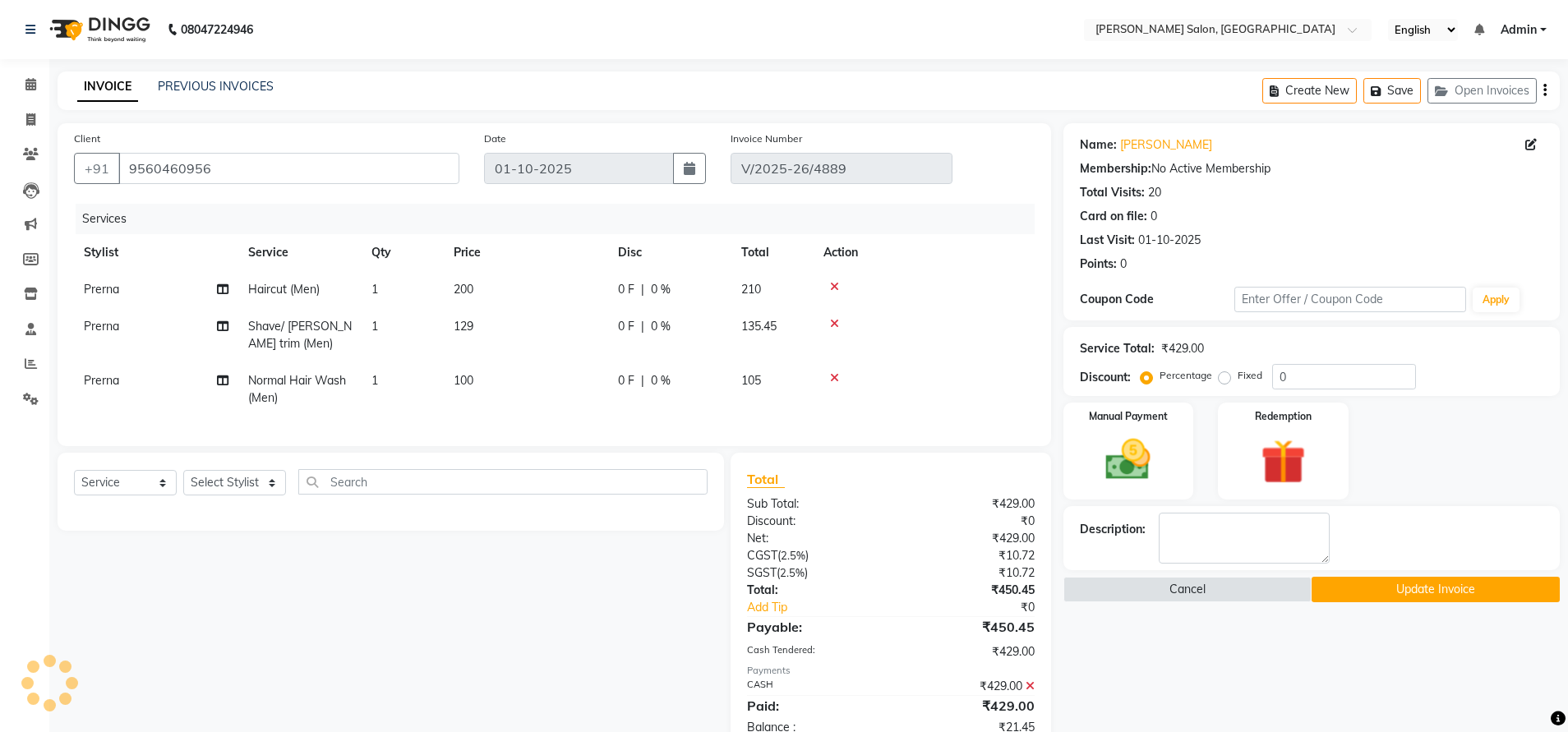
select select "select"
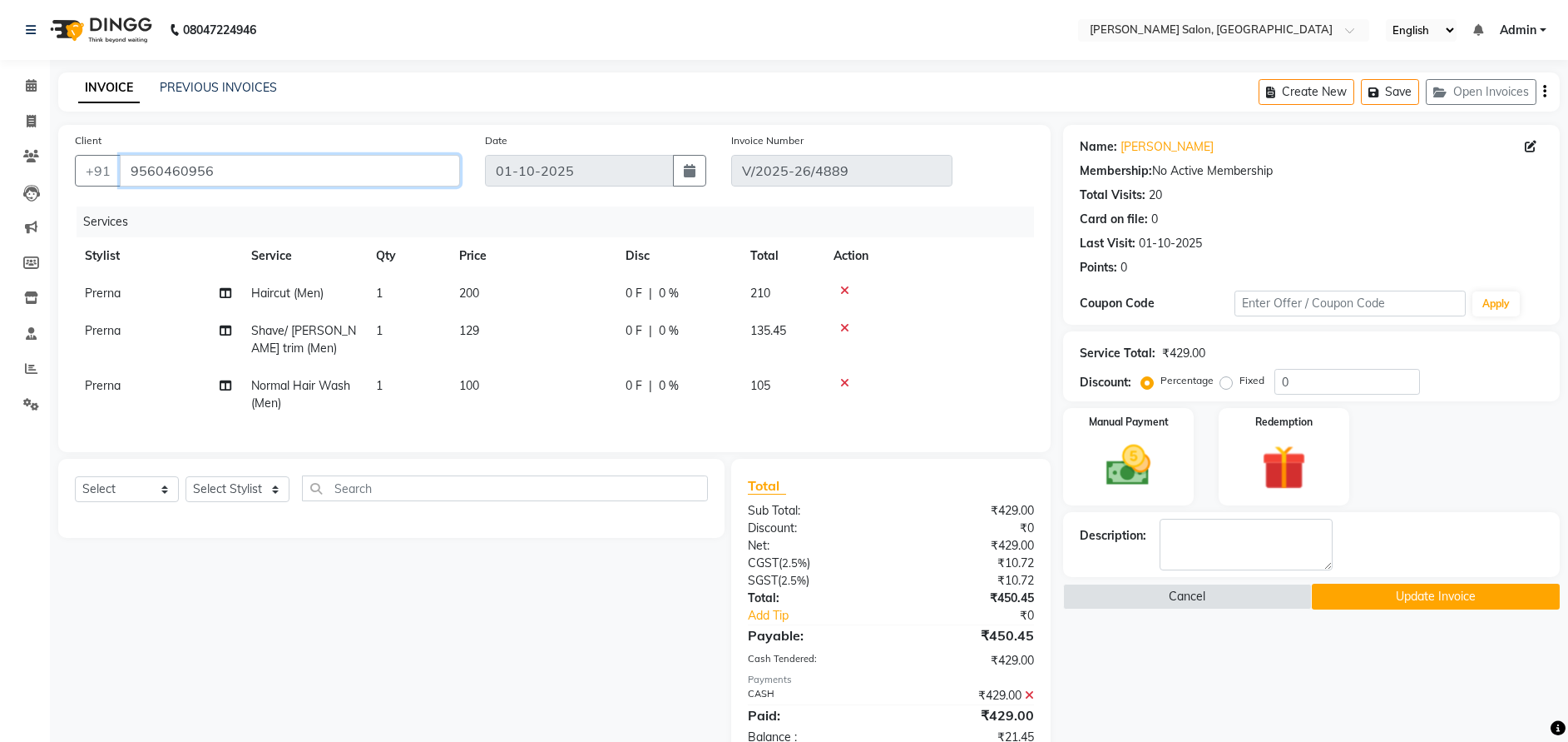
click at [147, 171] on input "9560460956" at bounding box center [289, 170] width 341 height 31
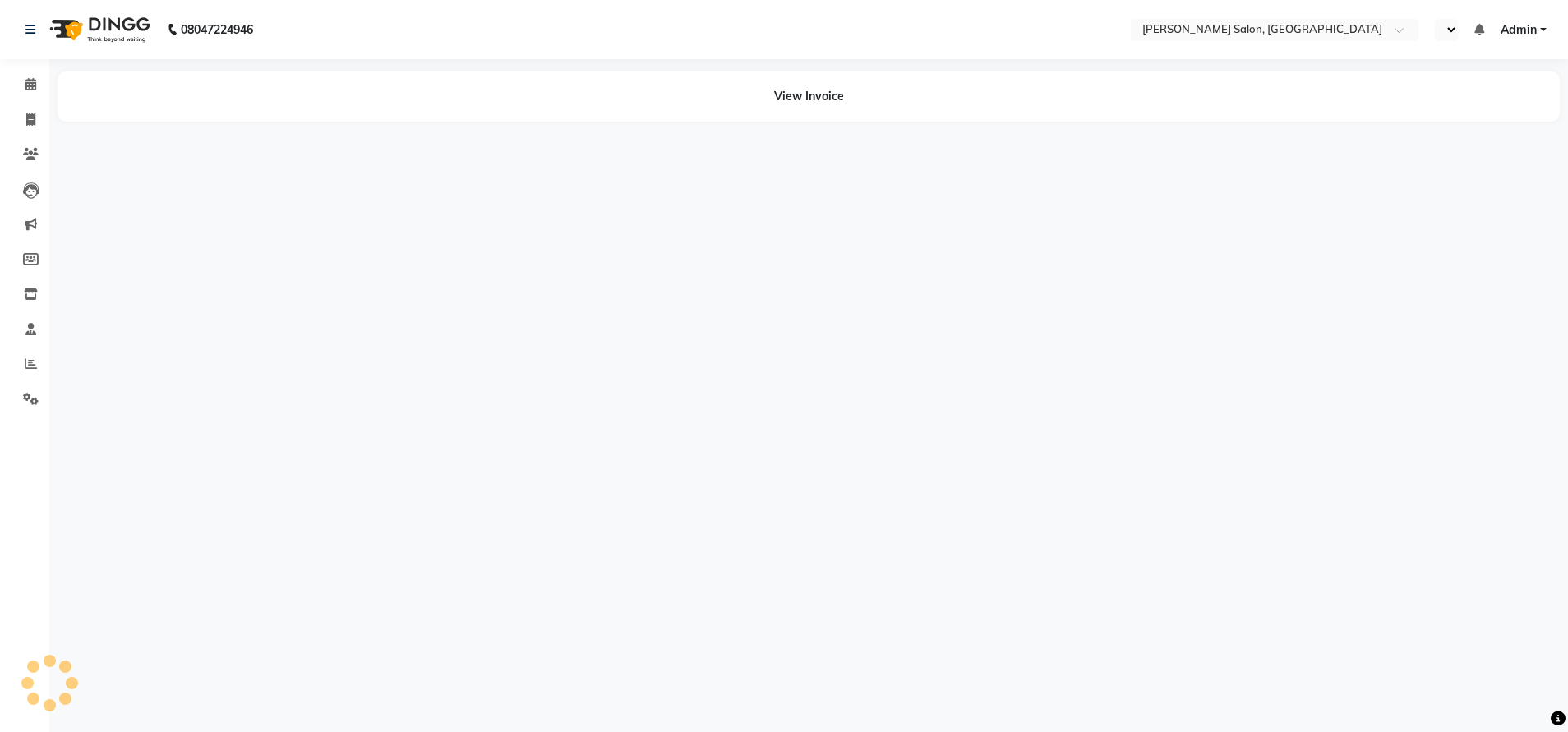
select select "en"
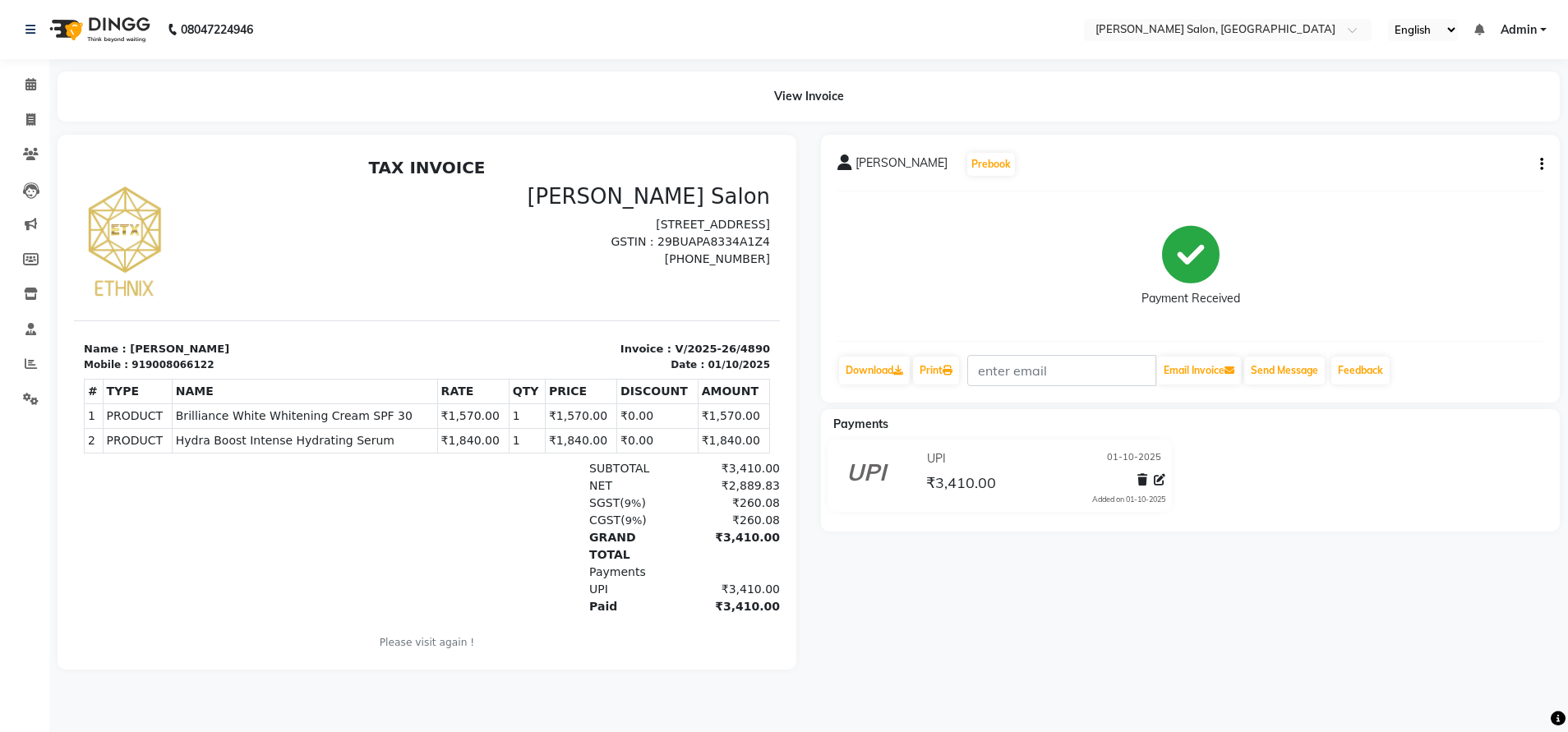
click at [1538, 165] on button "button" at bounding box center [1538, 165] width 10 height 17
click at [1446, 171] on div "Edit Invoice" at bounding box center [1475, 174] width 82 height 21
select select "service"
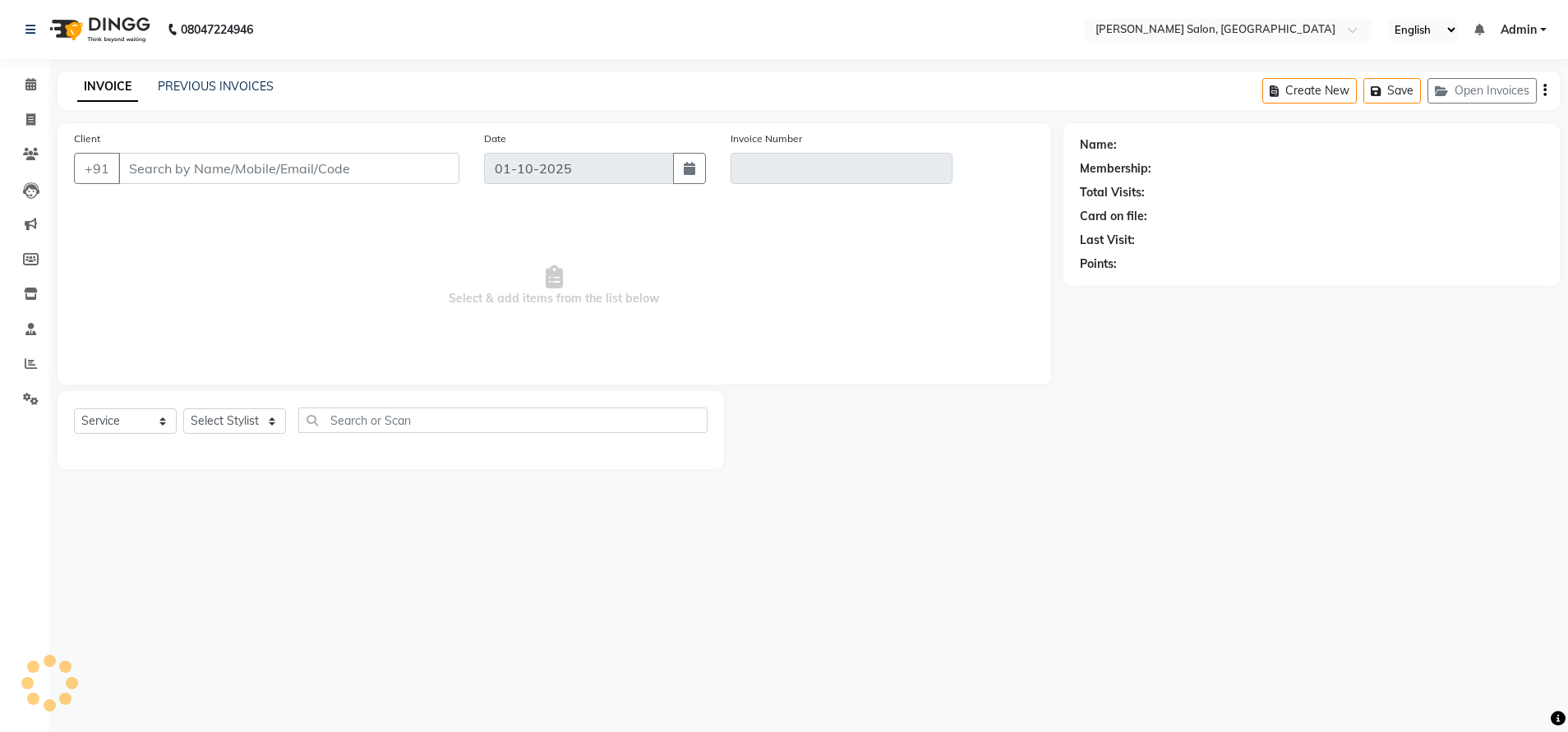
type input "9008066122"
type input "V/2025-26/4890"
select select "select"
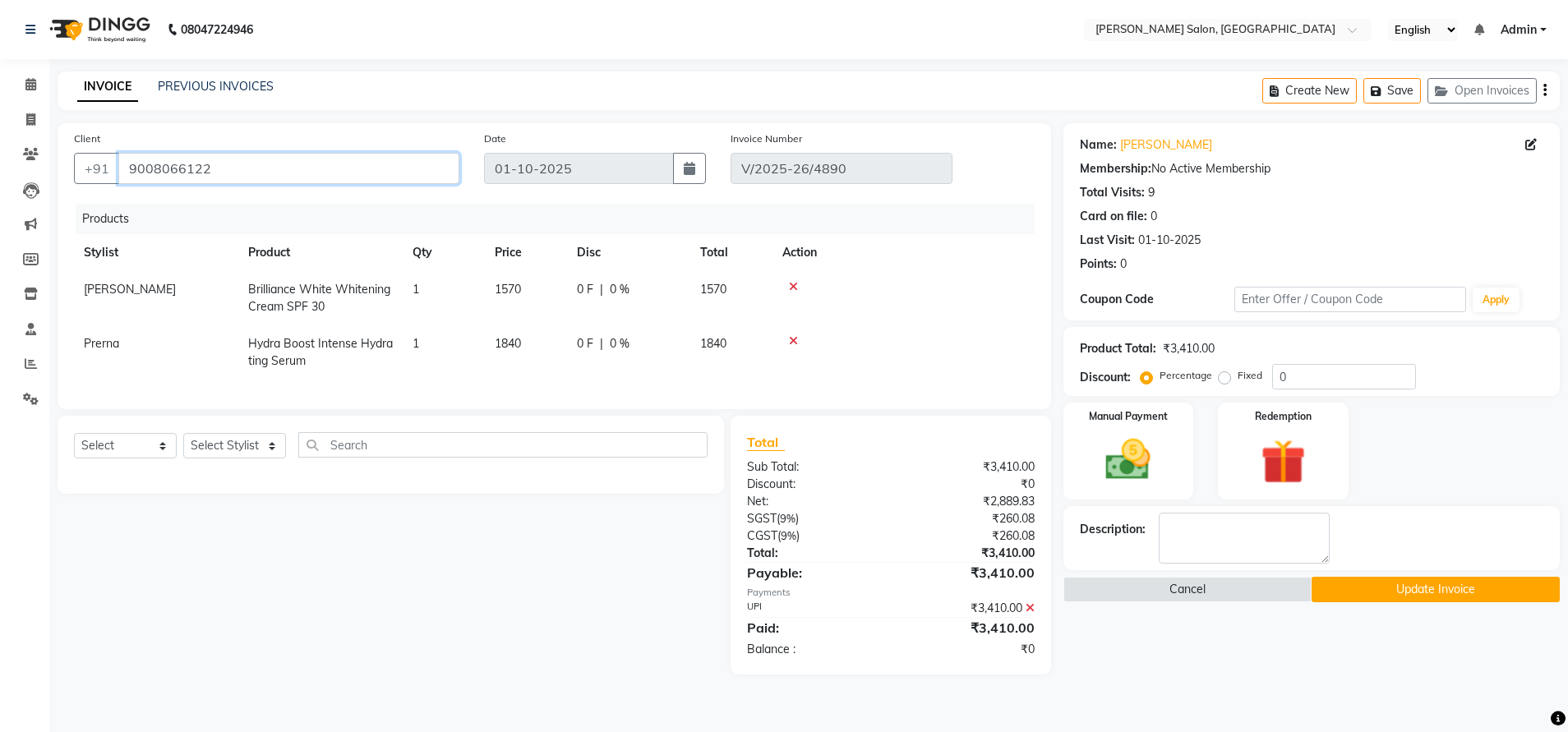
click at [155, 170] on input "9008066122" at bounding box center [288, 168] width 341 height 31
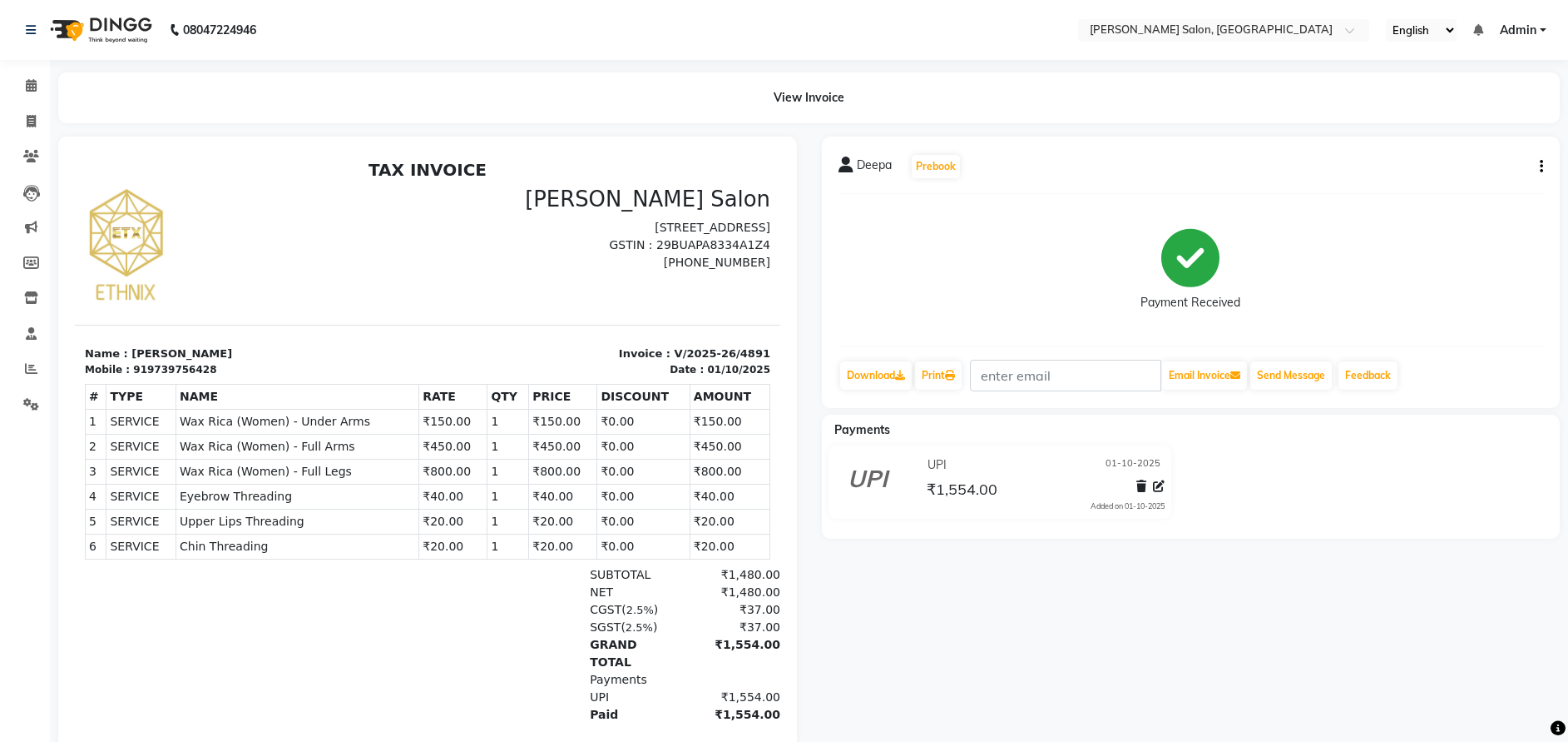
click at [1541, 166] on icon "button" at bounding box center [1542, 166] width 4 height 1
click at [1438, 184] on div "Edit Invoice" at bounding box center [1459, 188] width 114 height 21
select select "service"
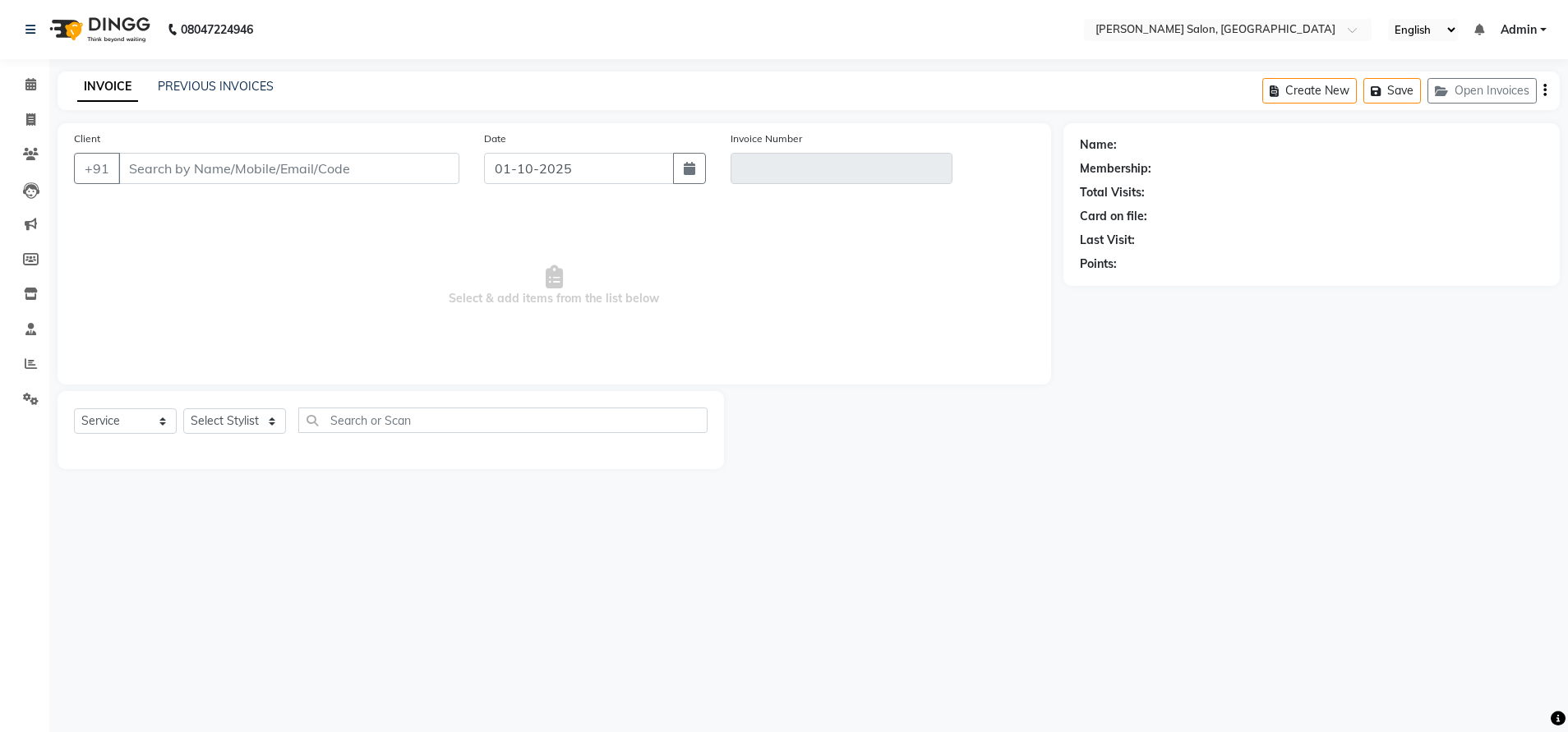
type input "9739756428"
type input "V/2025-26/4891"
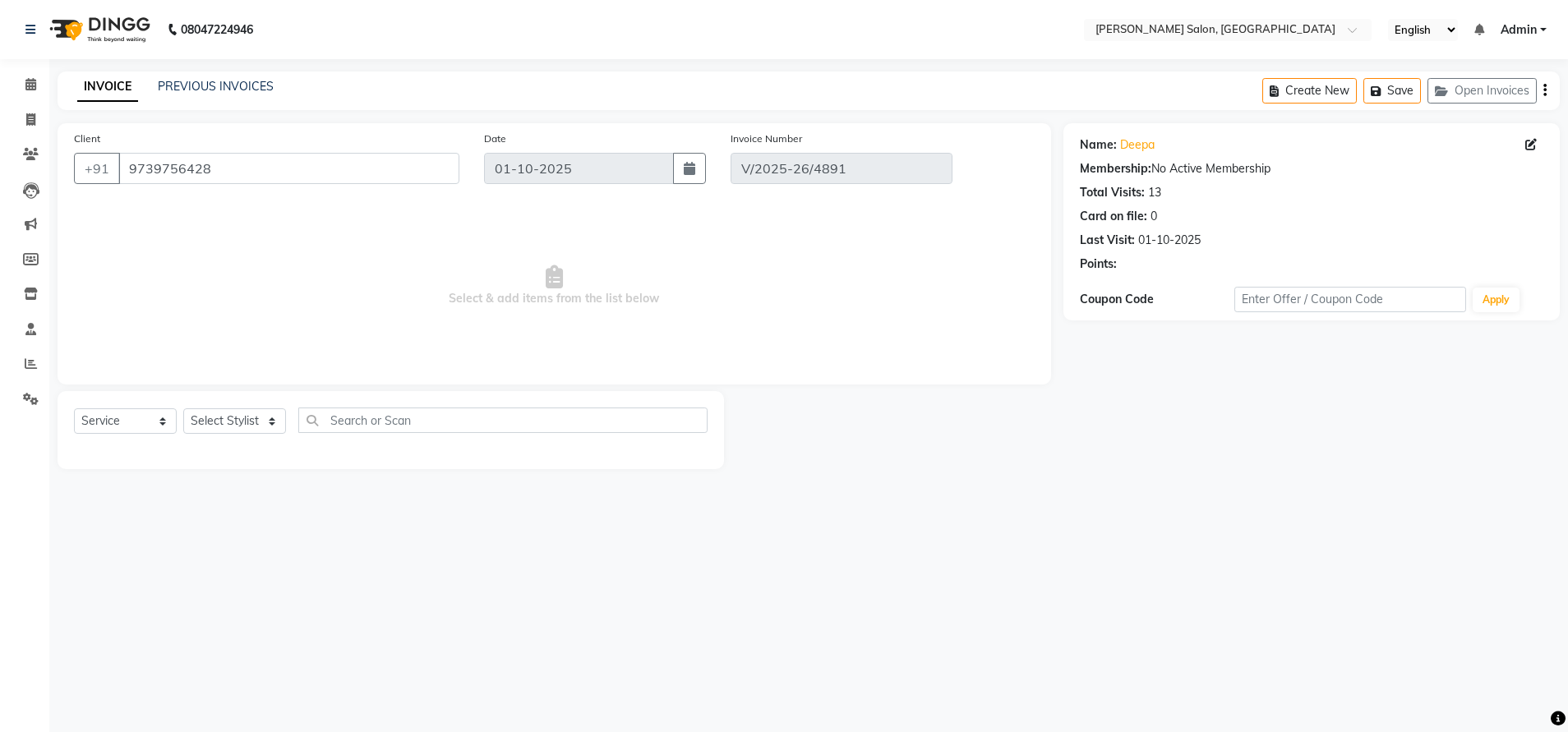
select select "select"
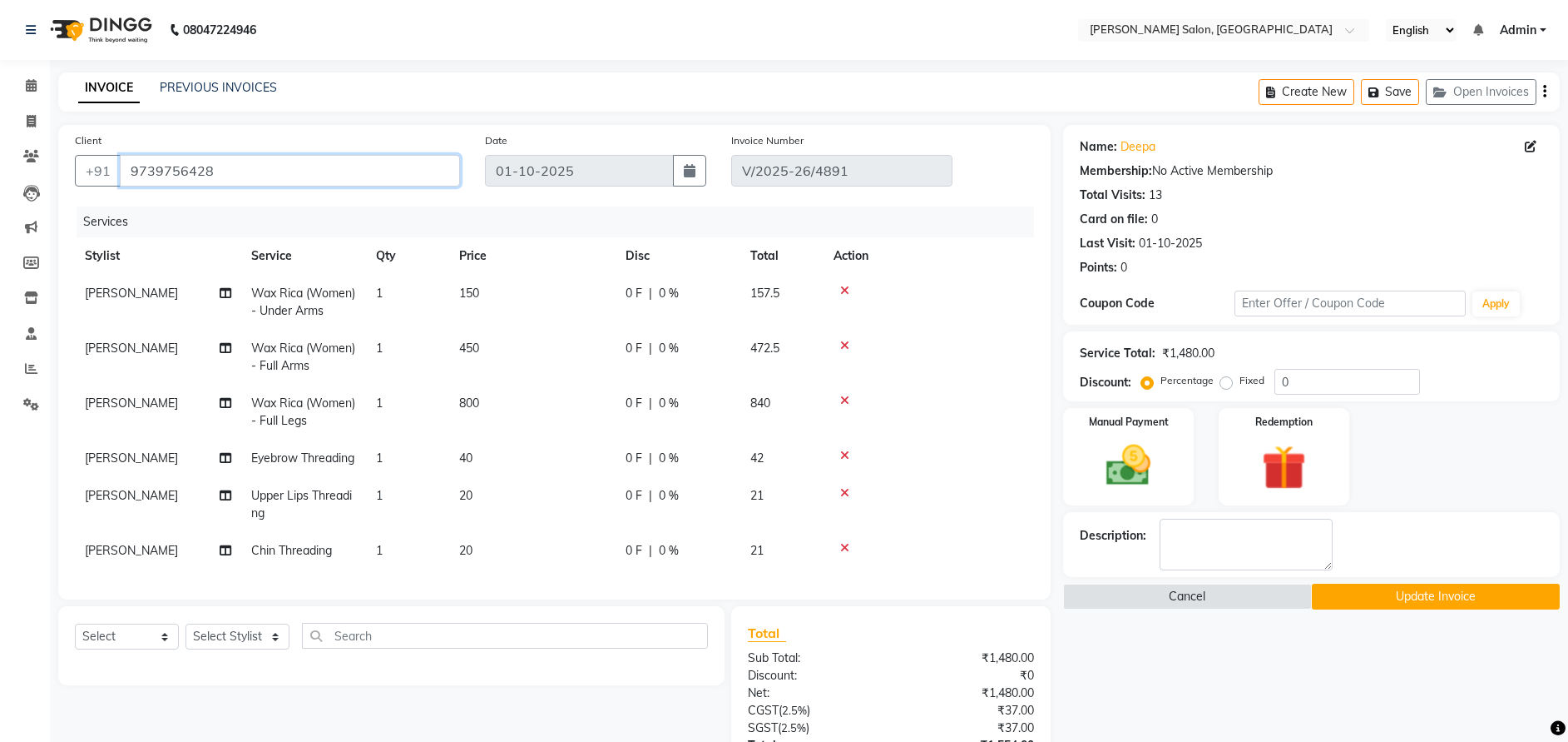
click at [173, 168] on input "9739756428" at bounding box center [289, 170] width 341 height 31
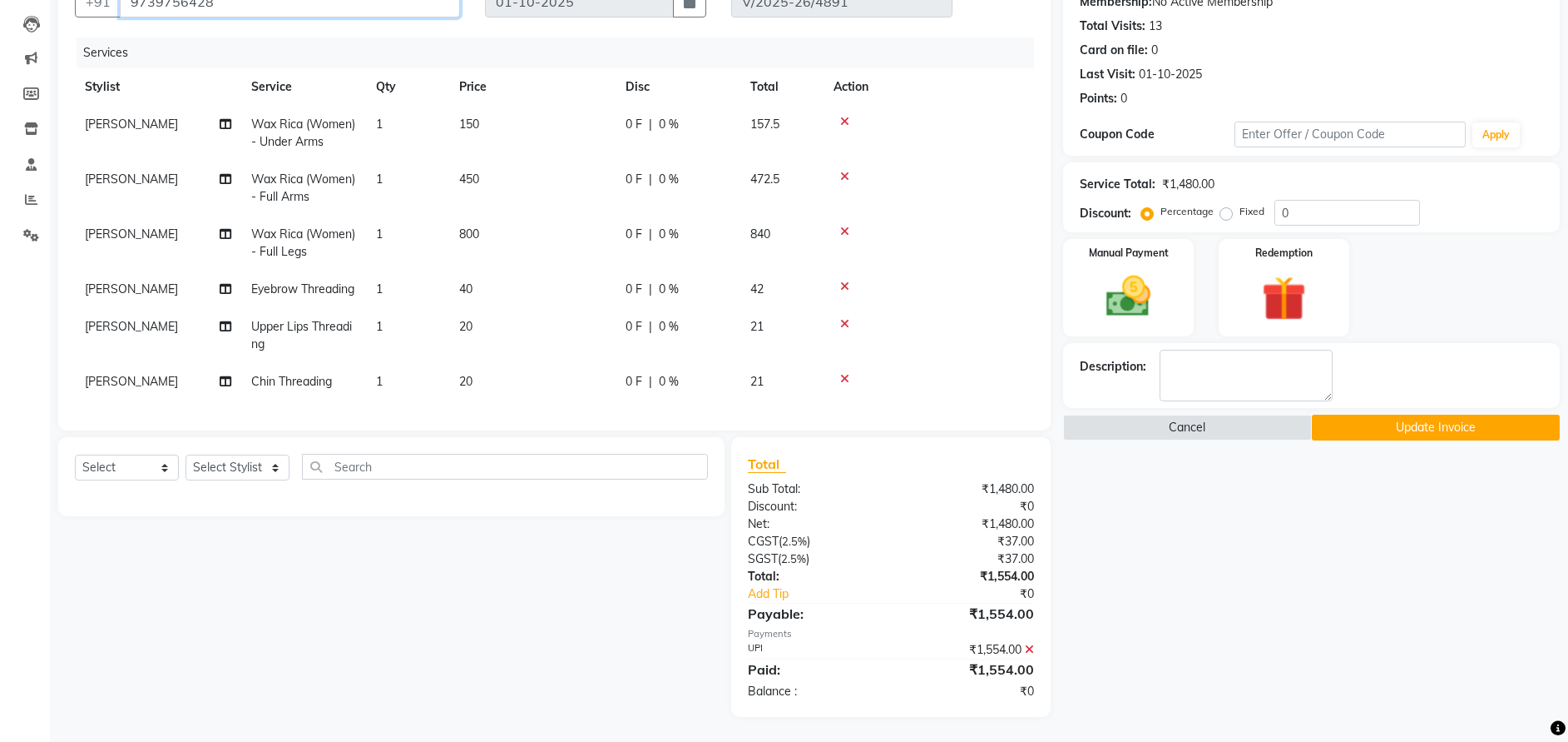
scroll to position [186, 0]
